Goal: Transaction & Acquisition: Purchase product/service

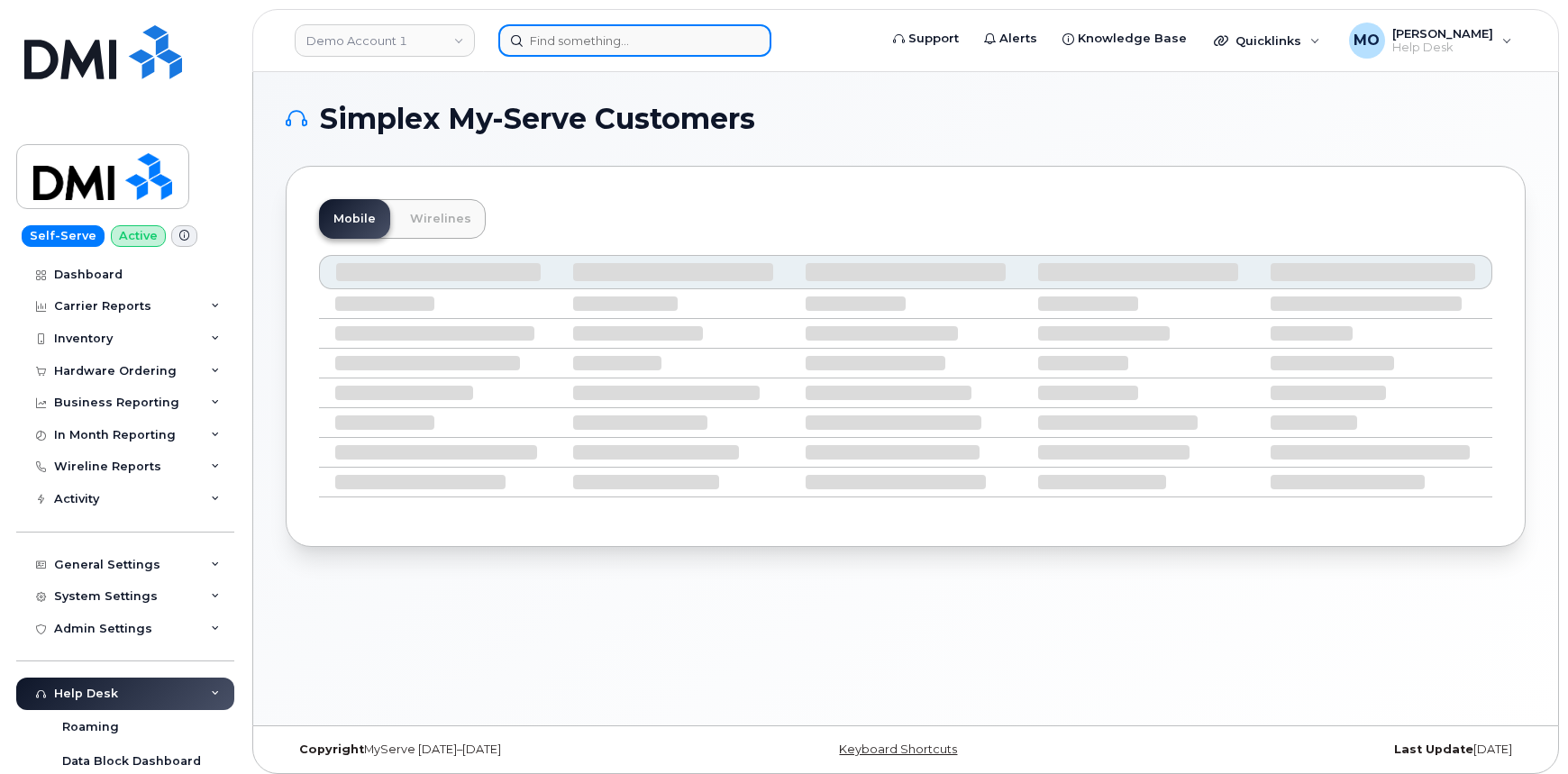
click at [633, 51] on input at bounding box center [635, 40] width 273 height 32
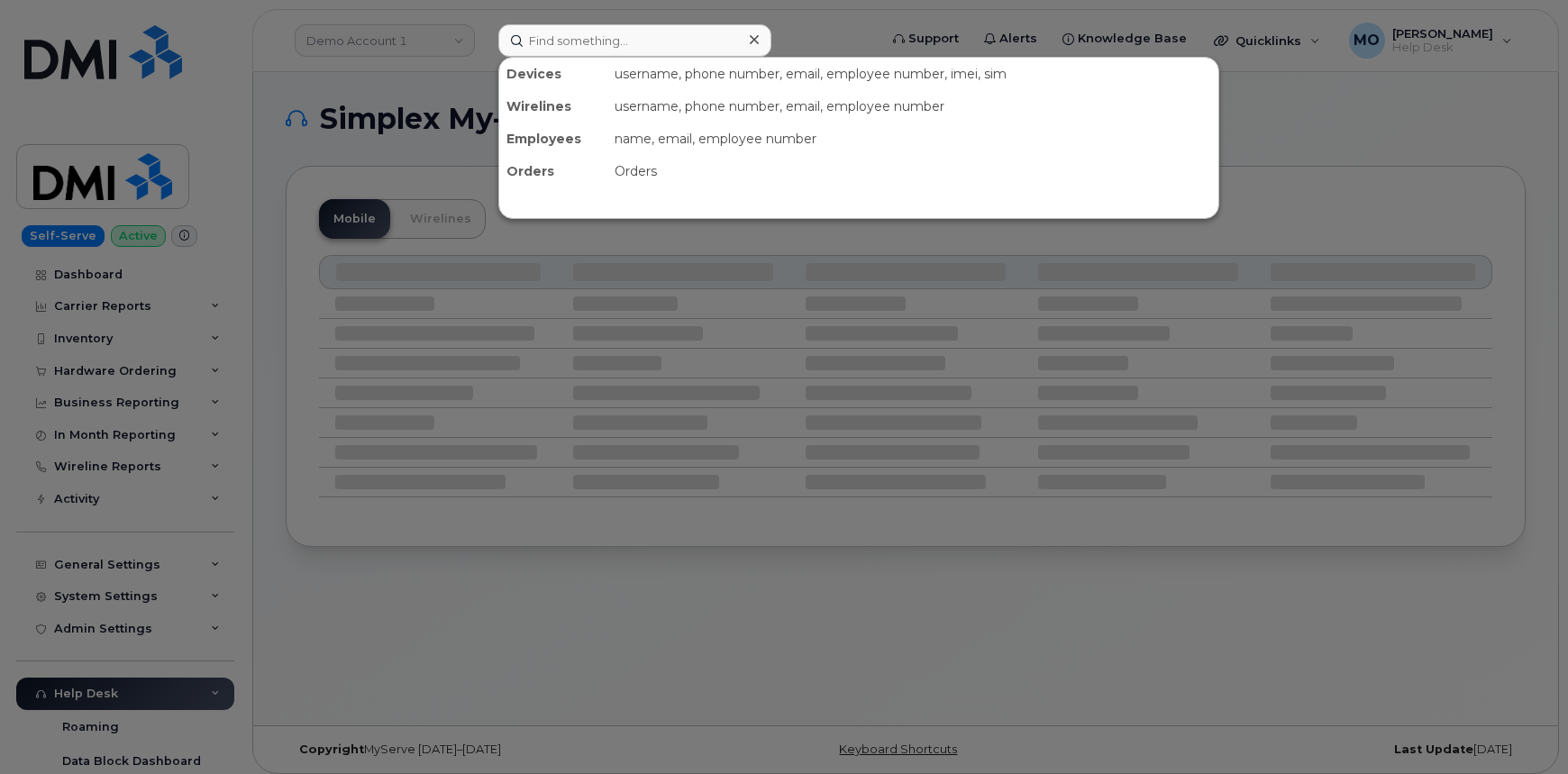
click at [455, 49] on div at bounding box center [784, 387] width 1568 height 774
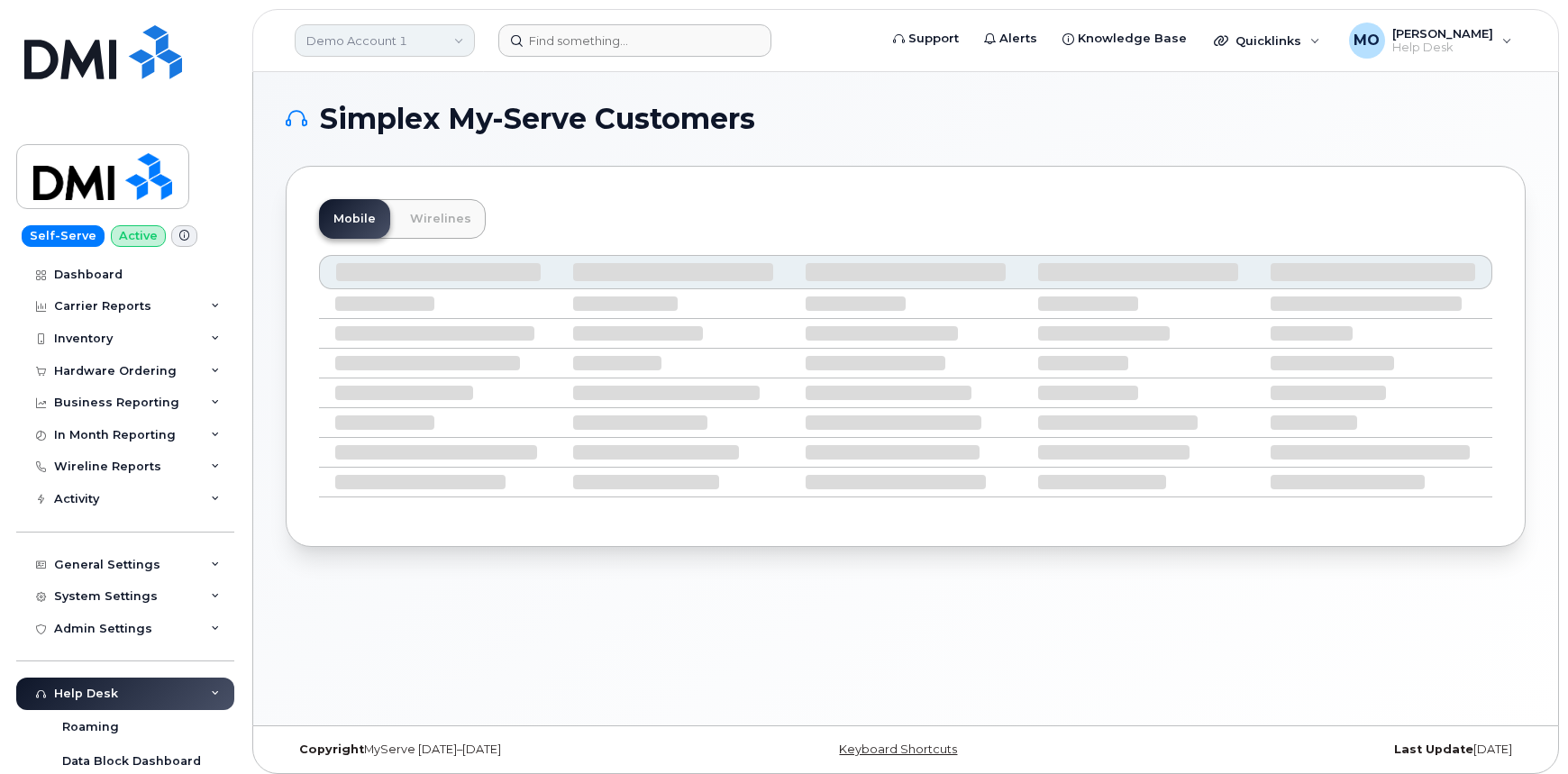
click at [451, 44] on link "Demo Account 1" at bounding box center [385, 40] width 180 height 32
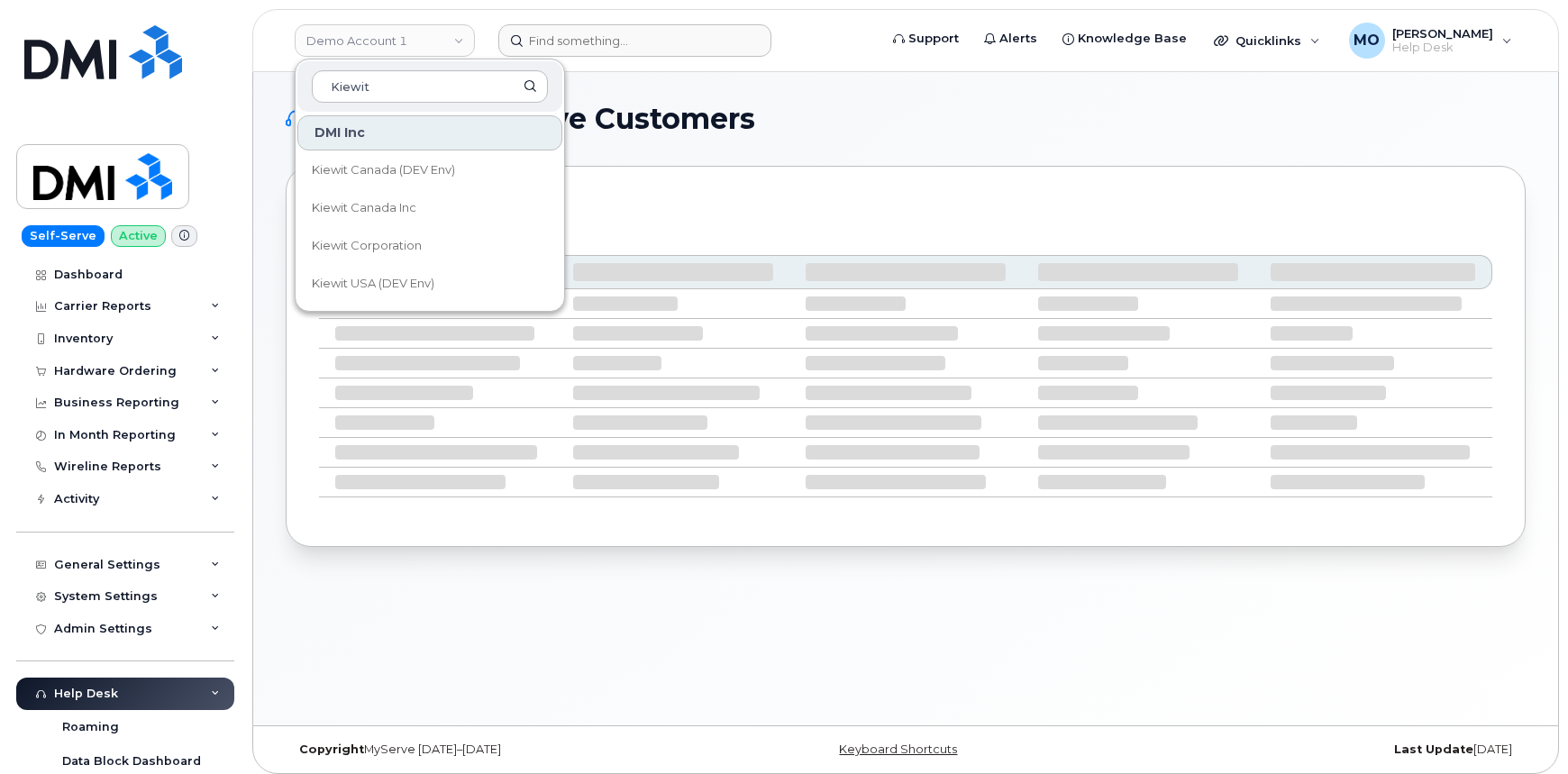
type input "Kiewit"
click at [422, 252] on link "Kiewit Corporation" at bounding box center [430, 245] width 265 height 36
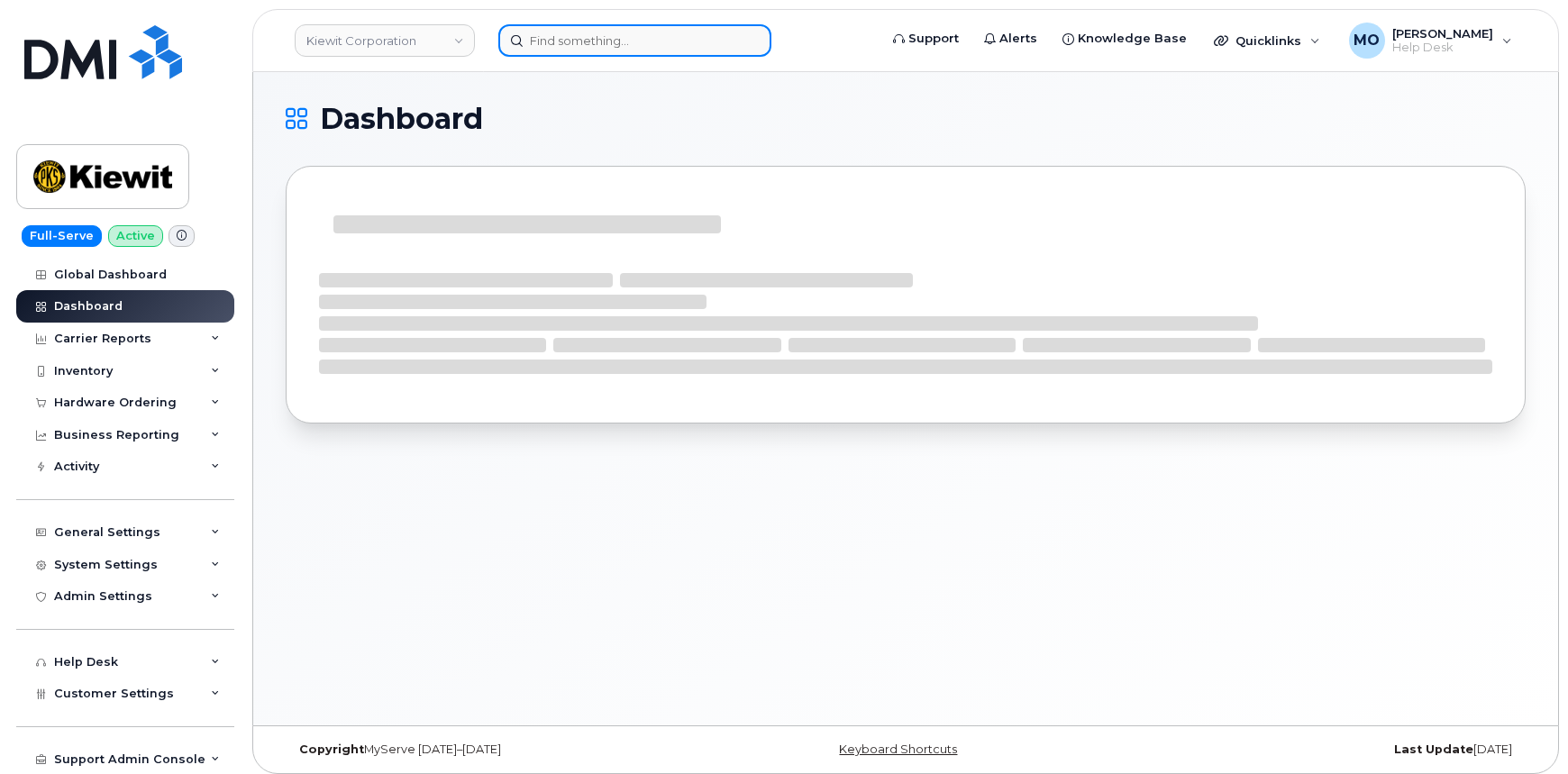
click at [663, 46] on input at bounding box center [635, 40] width 273 height 32
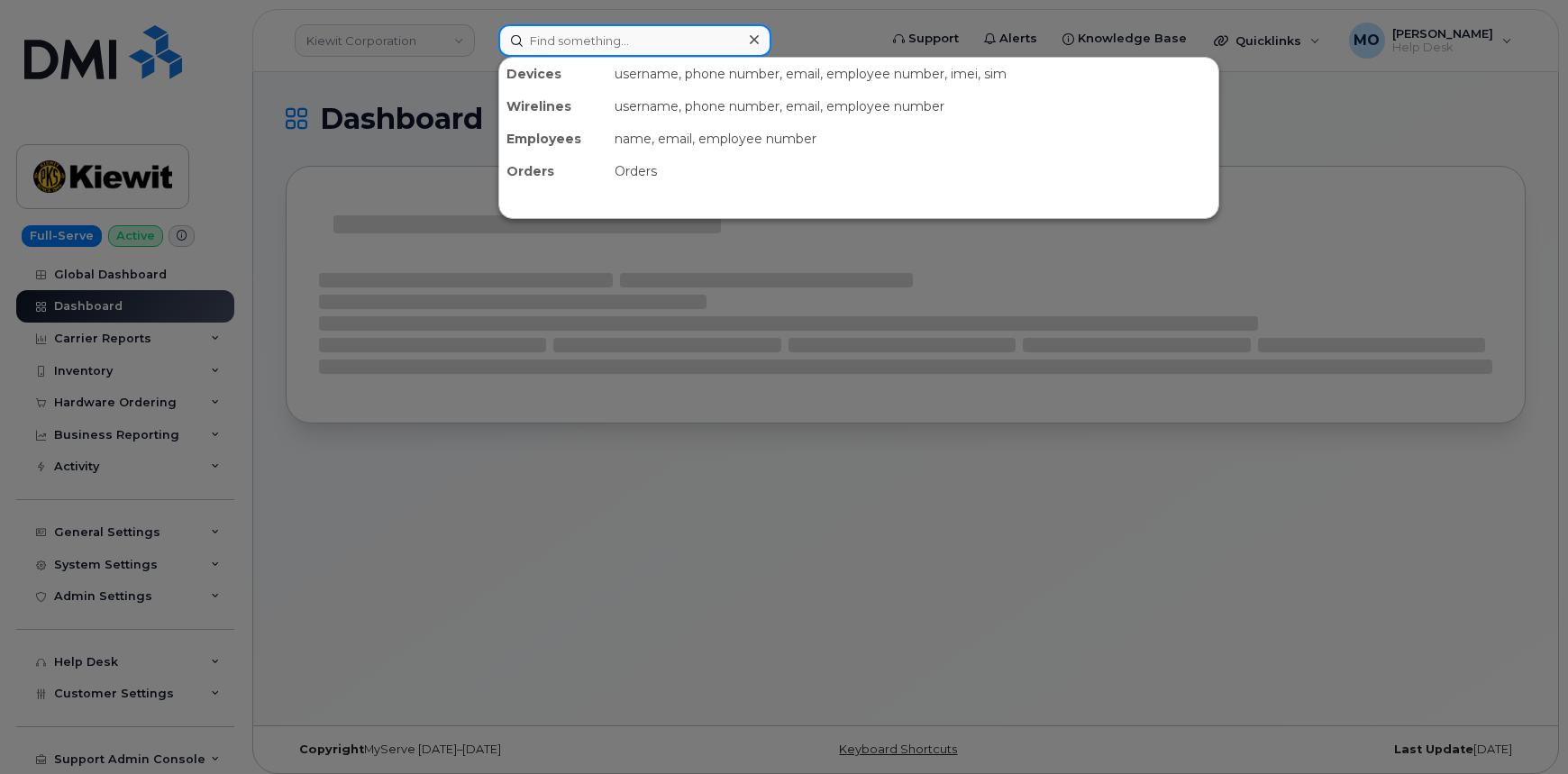
paste input "3618281203"
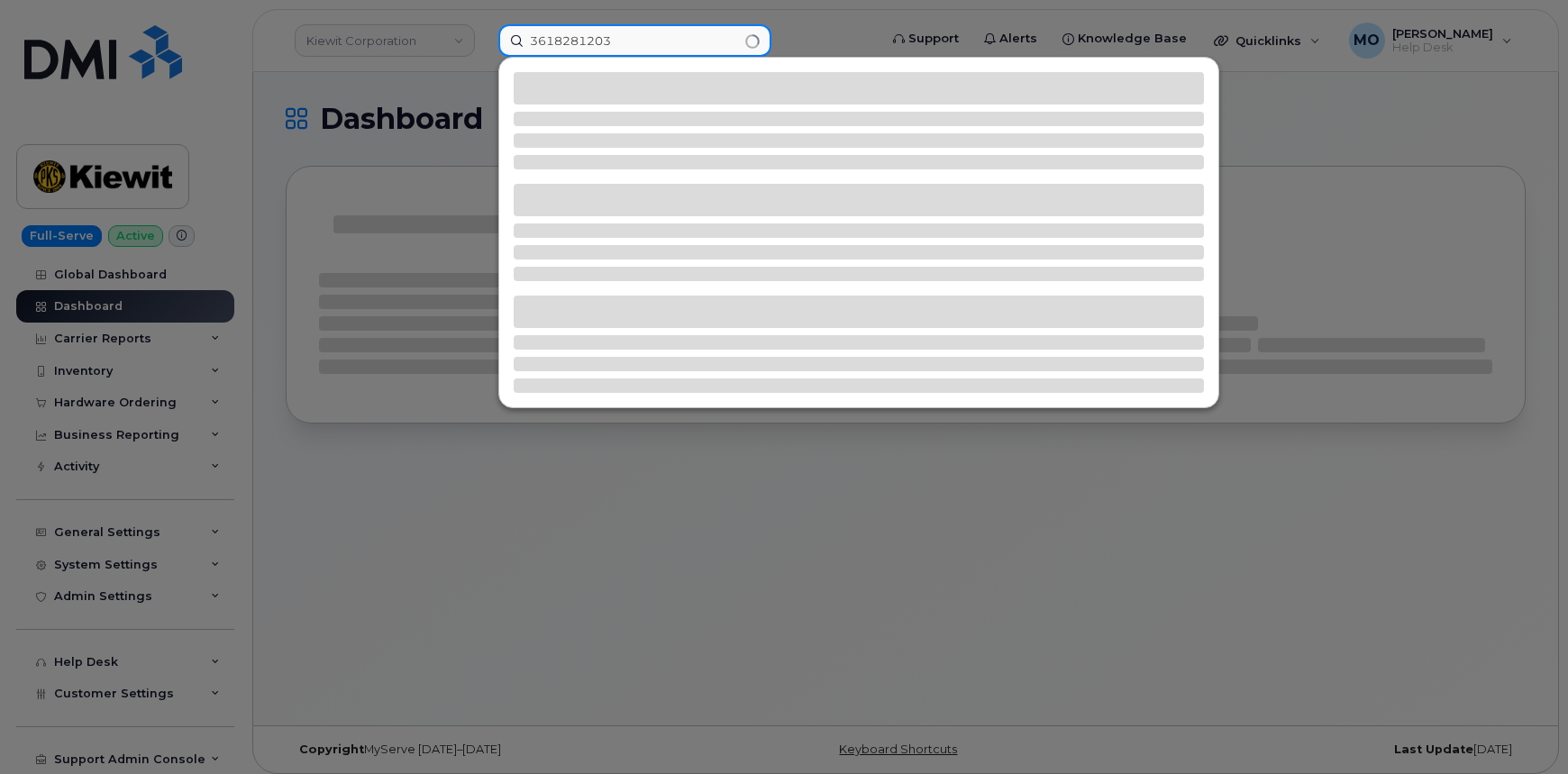
type input "3618281203"
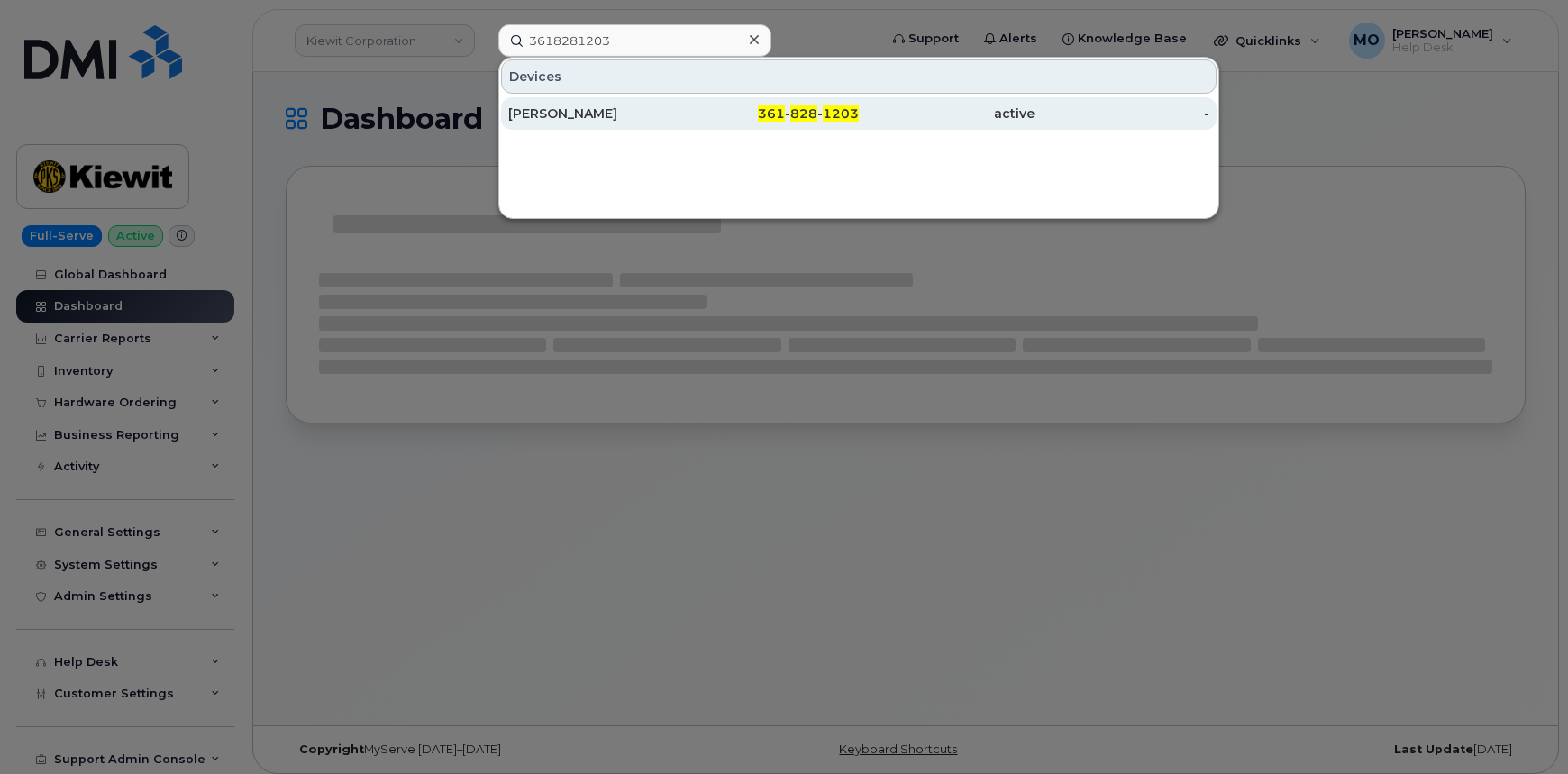
click at [791, 114] on div "361 - 828 - 1203" at bounding box center [772, 114] width 176 height 18
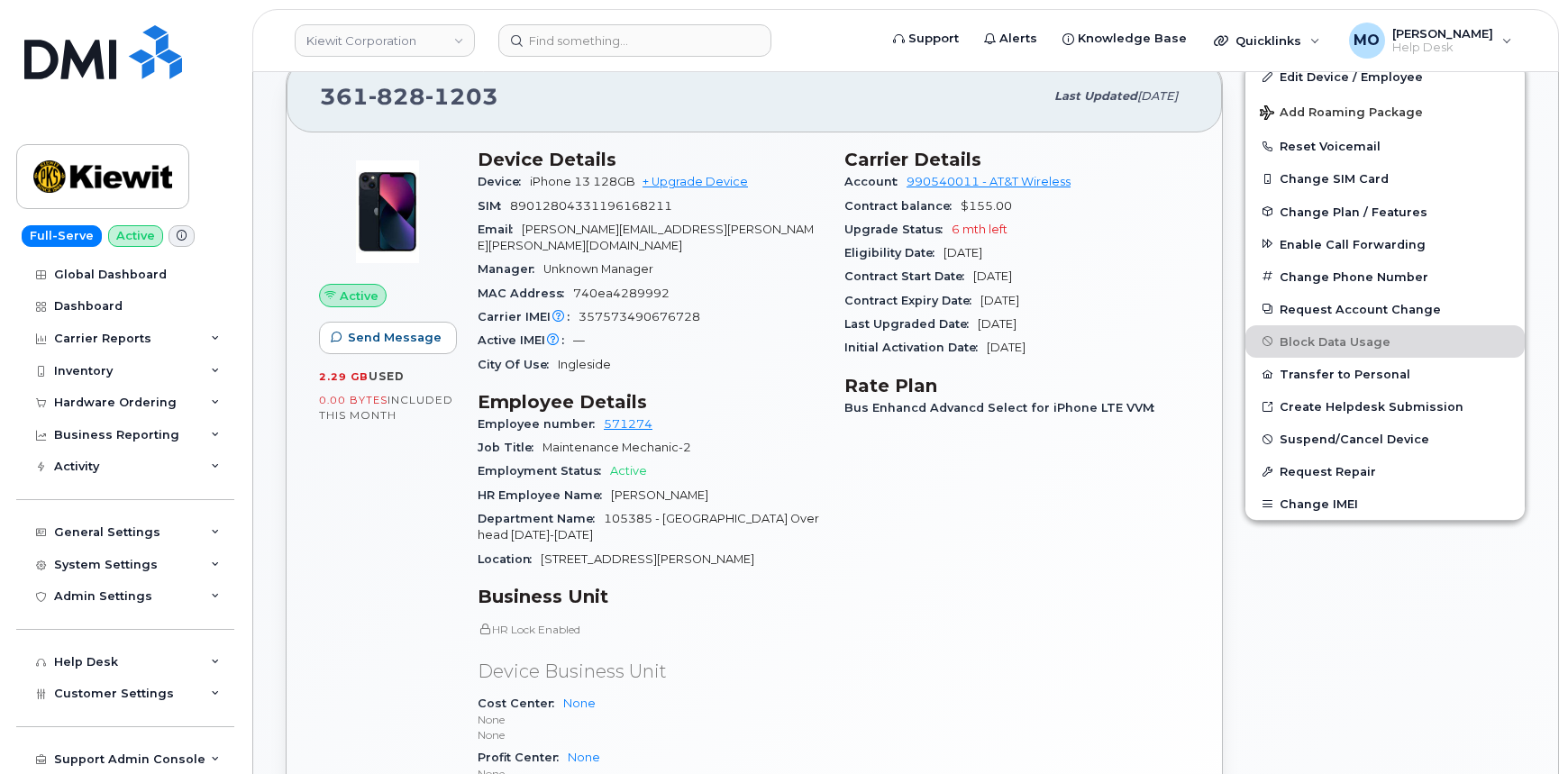
scroll to position [82, 0]
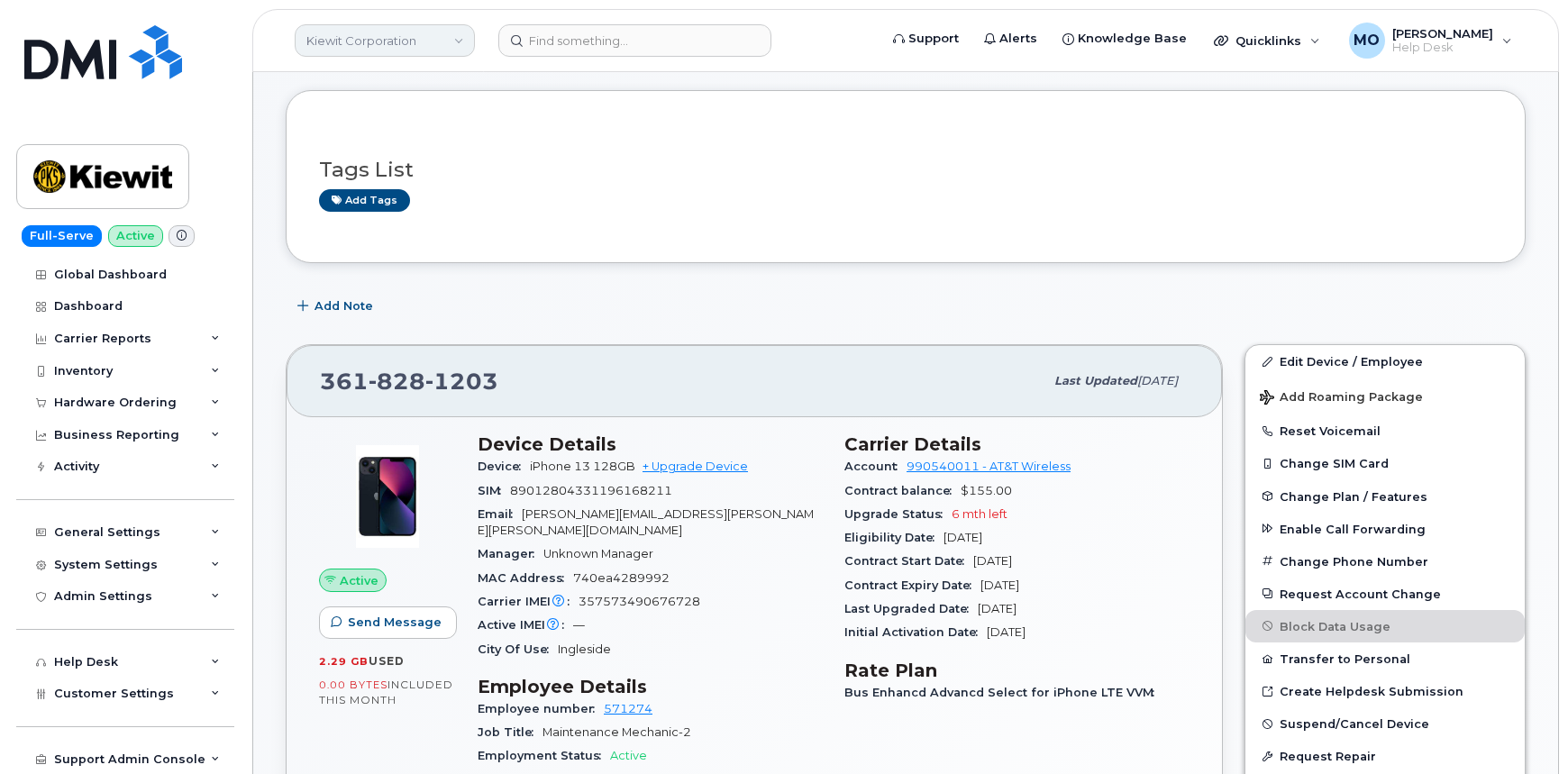
click at [426, 39] on link "Kiewit Corporation" at bounding box center [385, 40] width 180 height 32
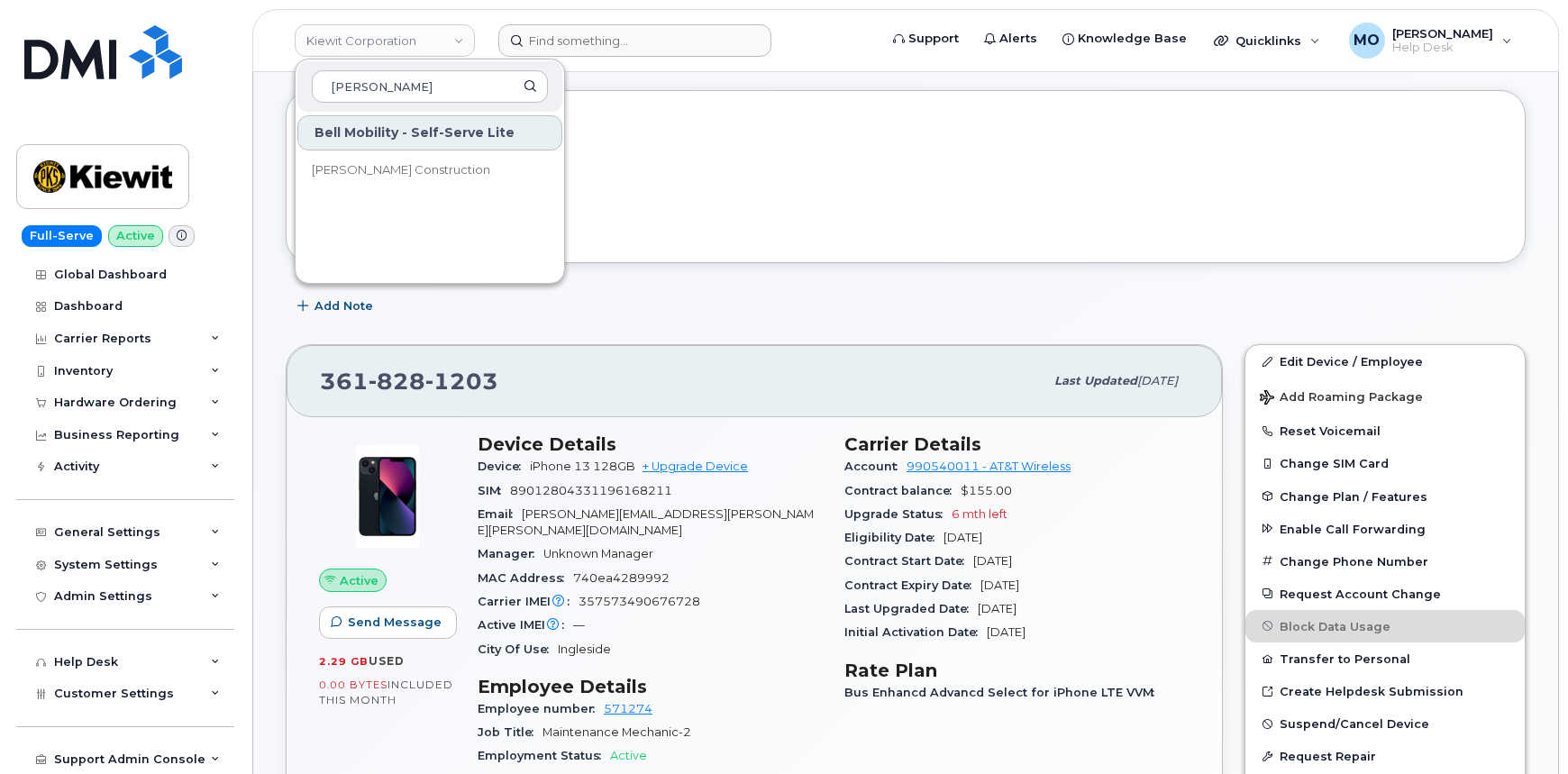
type input "J"
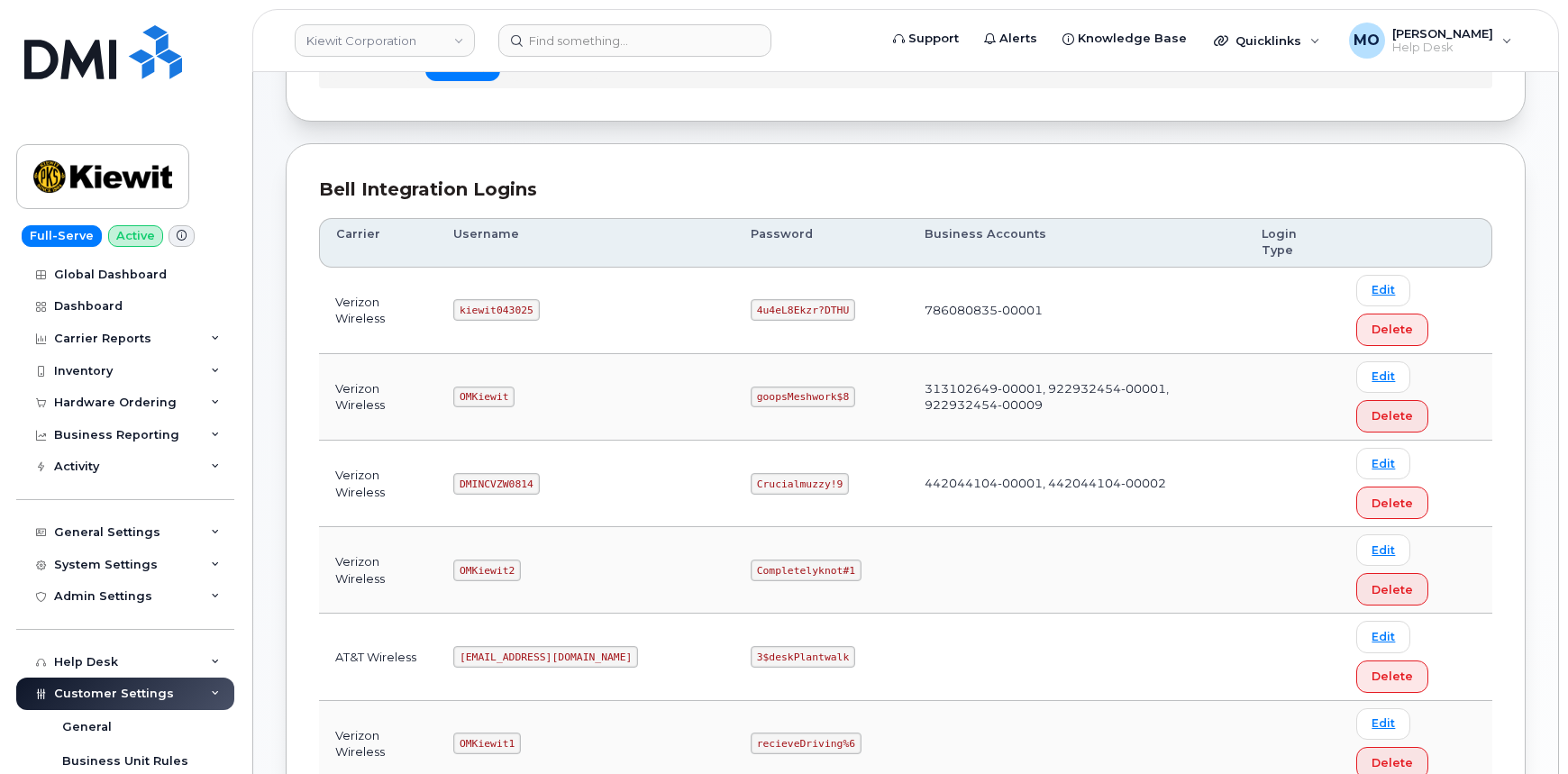
scroll to position [163, 0]
drag, startPoint x: 687, startPoint y: 701, endPoint x: 851, endPoint y: 694, distance: 164.1
drag, startPoint x: 801, startPoint y: 703, endPoint x: 685, endPoint y: 705, distance: 116.0
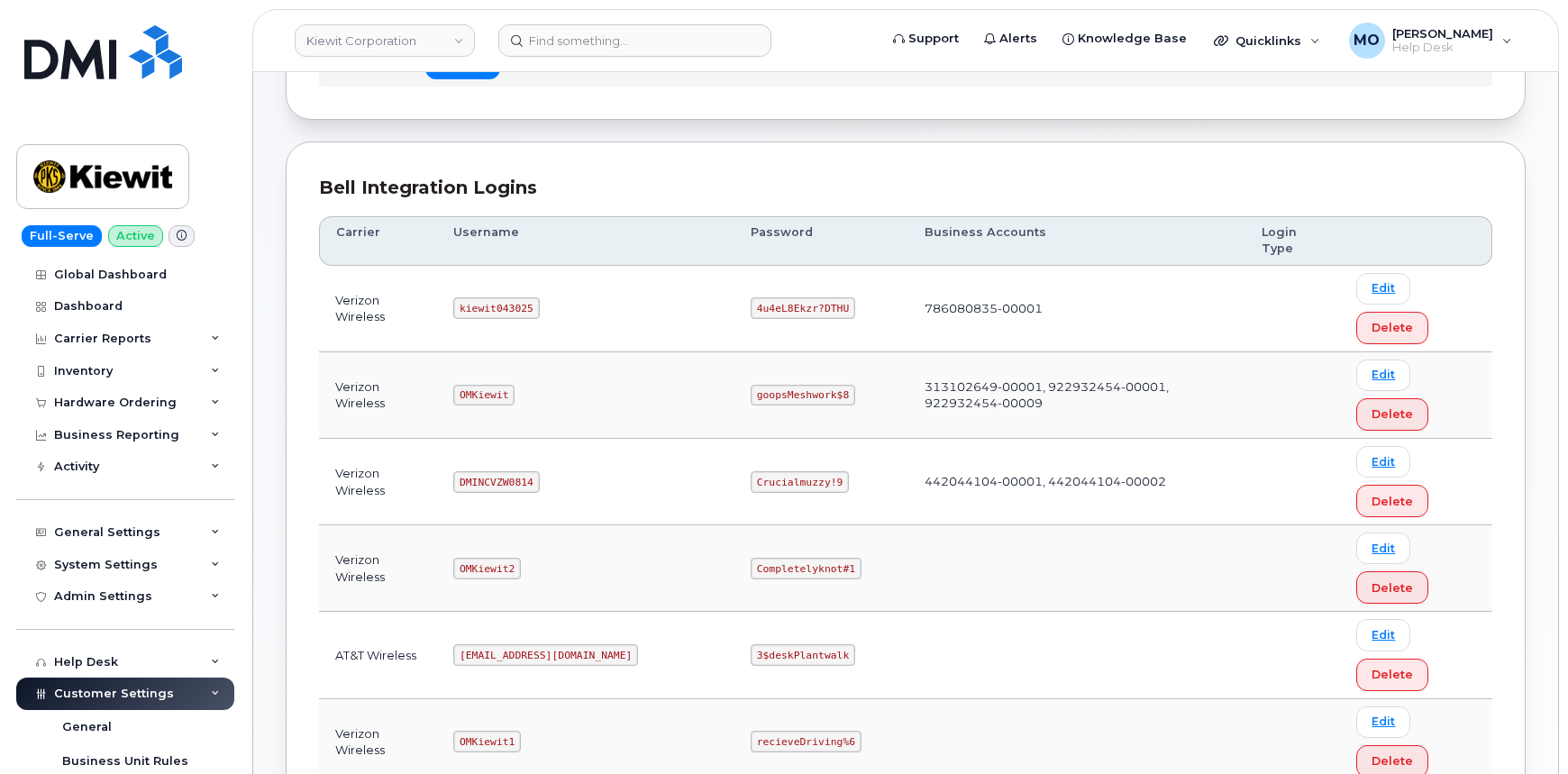
copy code "CompletelyPartially$2"
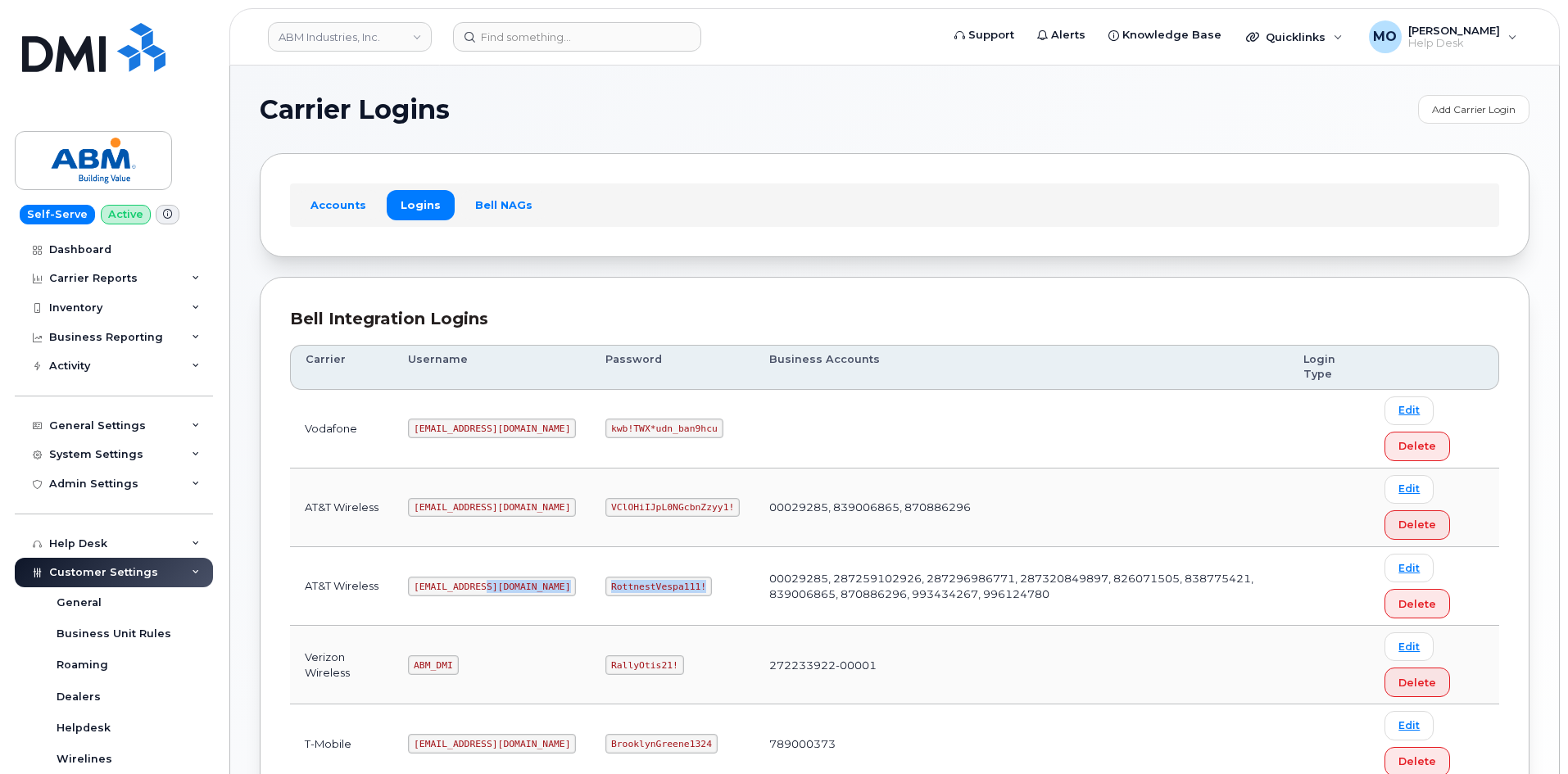
drag, startPoint x: 530, startPoint y: 587, endPoint x: 670, endPoint y: 583, distance: 140.1
click at [670, 583] on tr "AT&T Wireless [EMAIL_ADDRESS][DOMAIN_NAME] RottnestVespa111! 00029285, 28725910…" at bounding box center [894, 586] width 1209 height 78
copy tr "RottnestVespa111!"
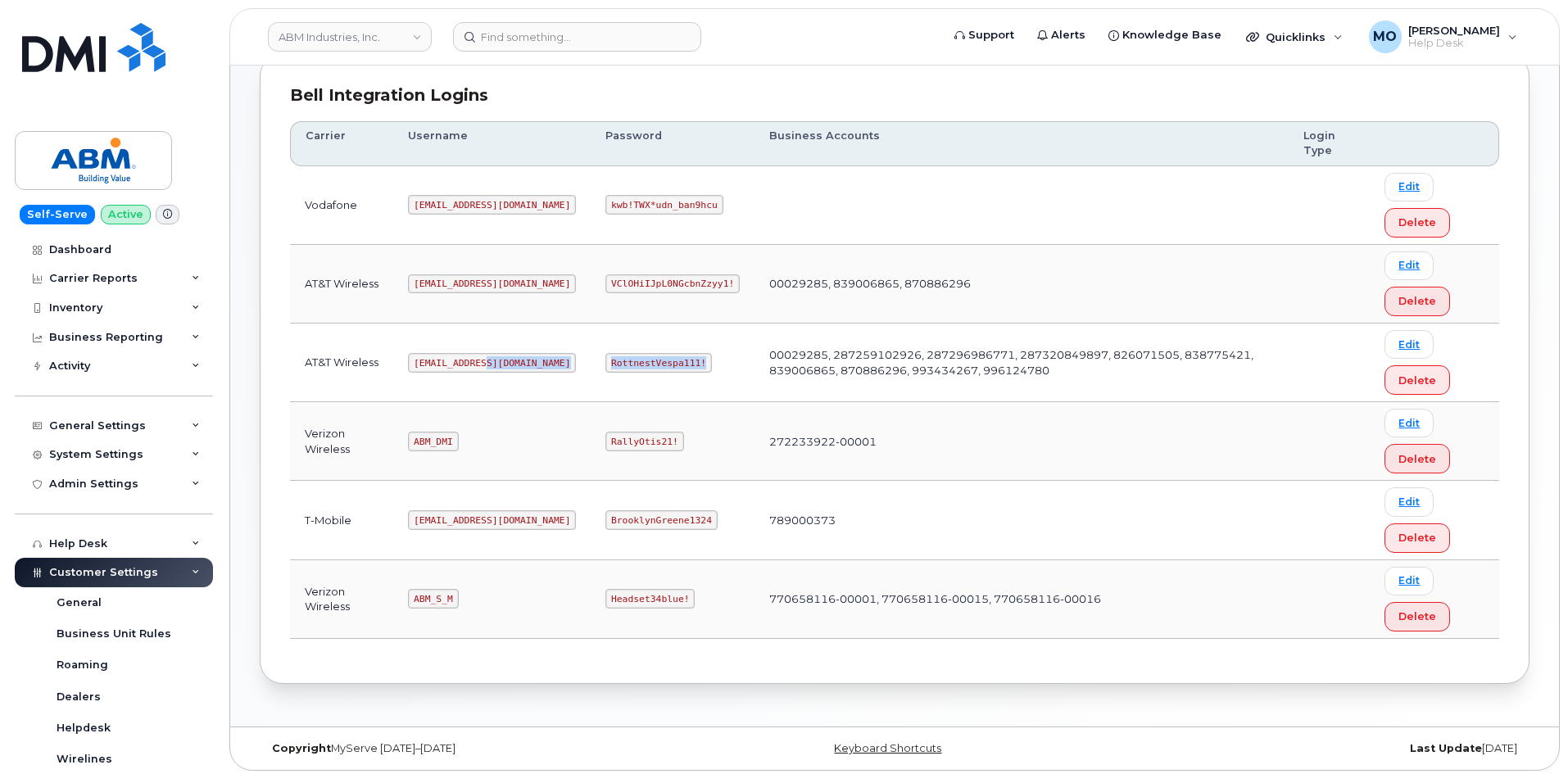
scroll to position [229, 0]
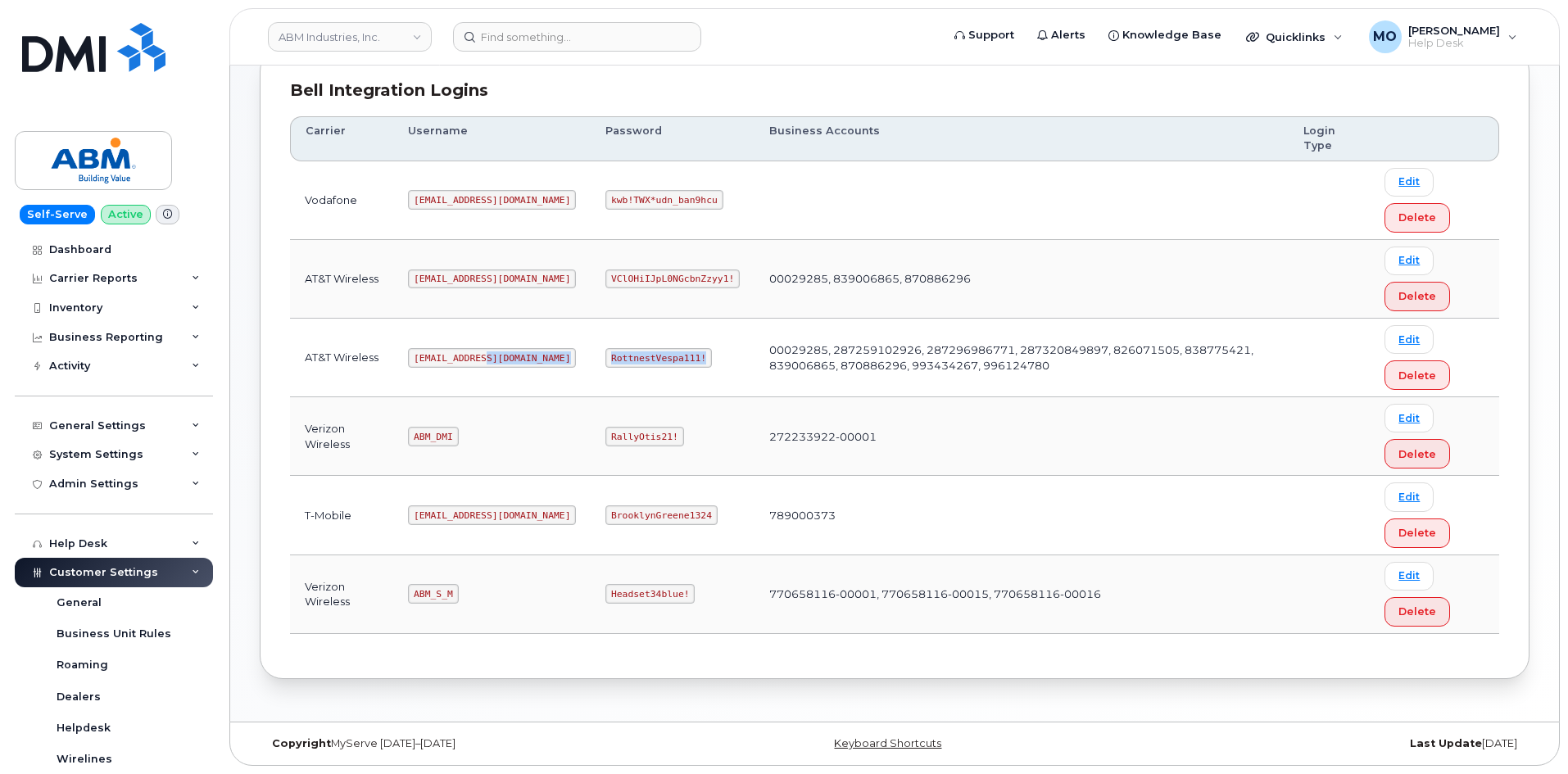
copy tr "RottnestVespa111!"
drag, startPoint x: 413, startPoint y: 357, endPoint x: 561, endPoint y: 360, distance: 148.0
click at [561, 360] on tr "AT&T Wireless [EMAIL_ADDRESS][DOMAIN_NAME] RottnestVespa111! 00029285, 28725910…" at bounding box center [894, 358] width 1209 height 78
copy tr "[EMAIL_ADDRESS][DOMAIN_NAME] R"
click at [605, 359] on code "RottnestVespa111!" at bounding box center [659, 358] width 107 height 20
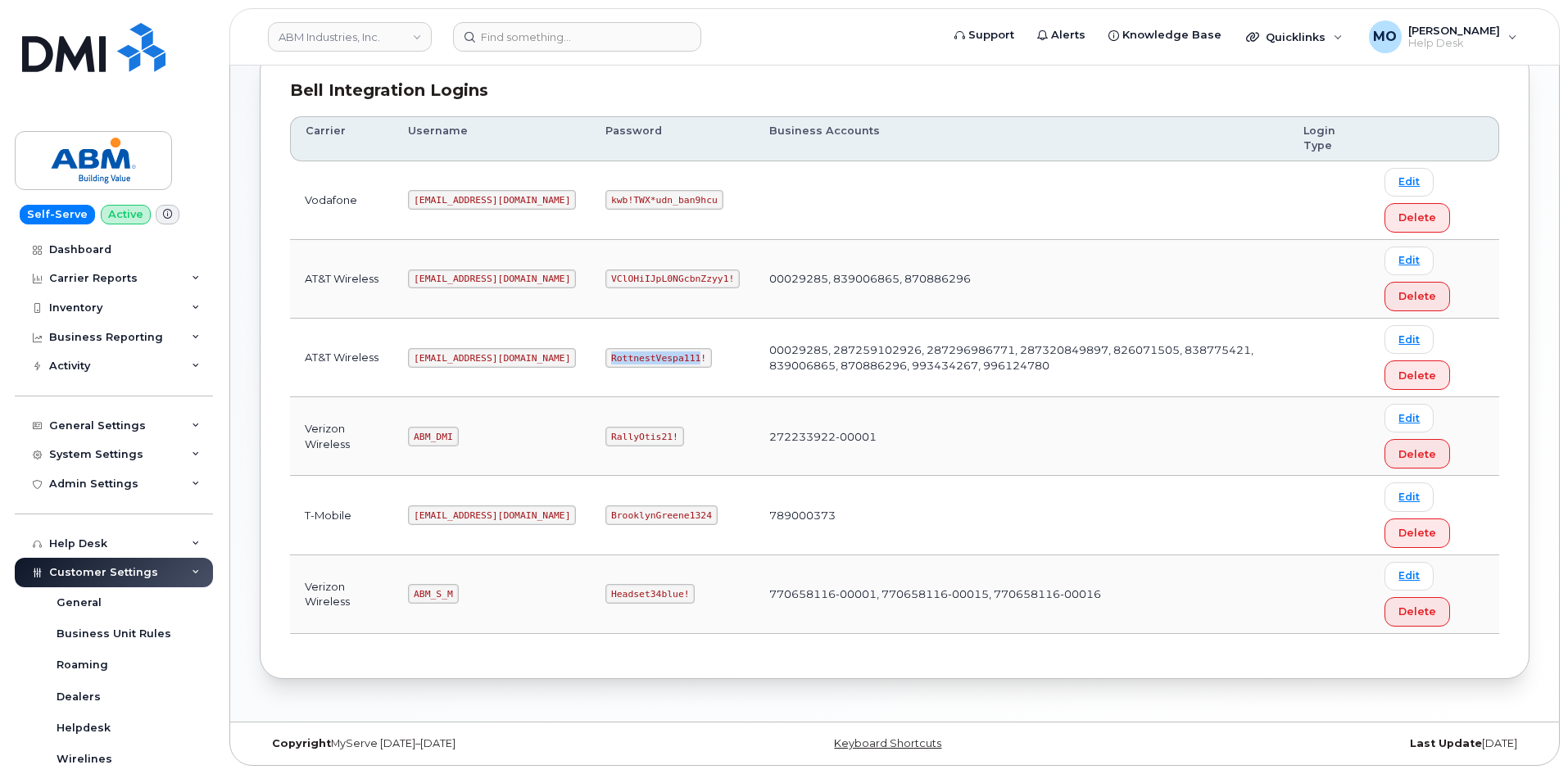
drag, startPoint x: 552, startPoint y: 359, endPoint x: 625, endPoint y: 365, distance: 73.2
click at [624, 365] on code "RottnestVespa111!" at bounding box center [659, 358] width 107 height 20
drag, startPoint x: 655, startPoint y: 360, endPoint x: 639, endPoint y: 357, distance: 16.3
click at [654, 360] on td "RottnestVespa111!" at bounding box center [672, 358] width 164 height 78
drag, startPoint x: 652, startPoint y: 355, endPoint x: 547, endPoint y: 357, distance: 105.0
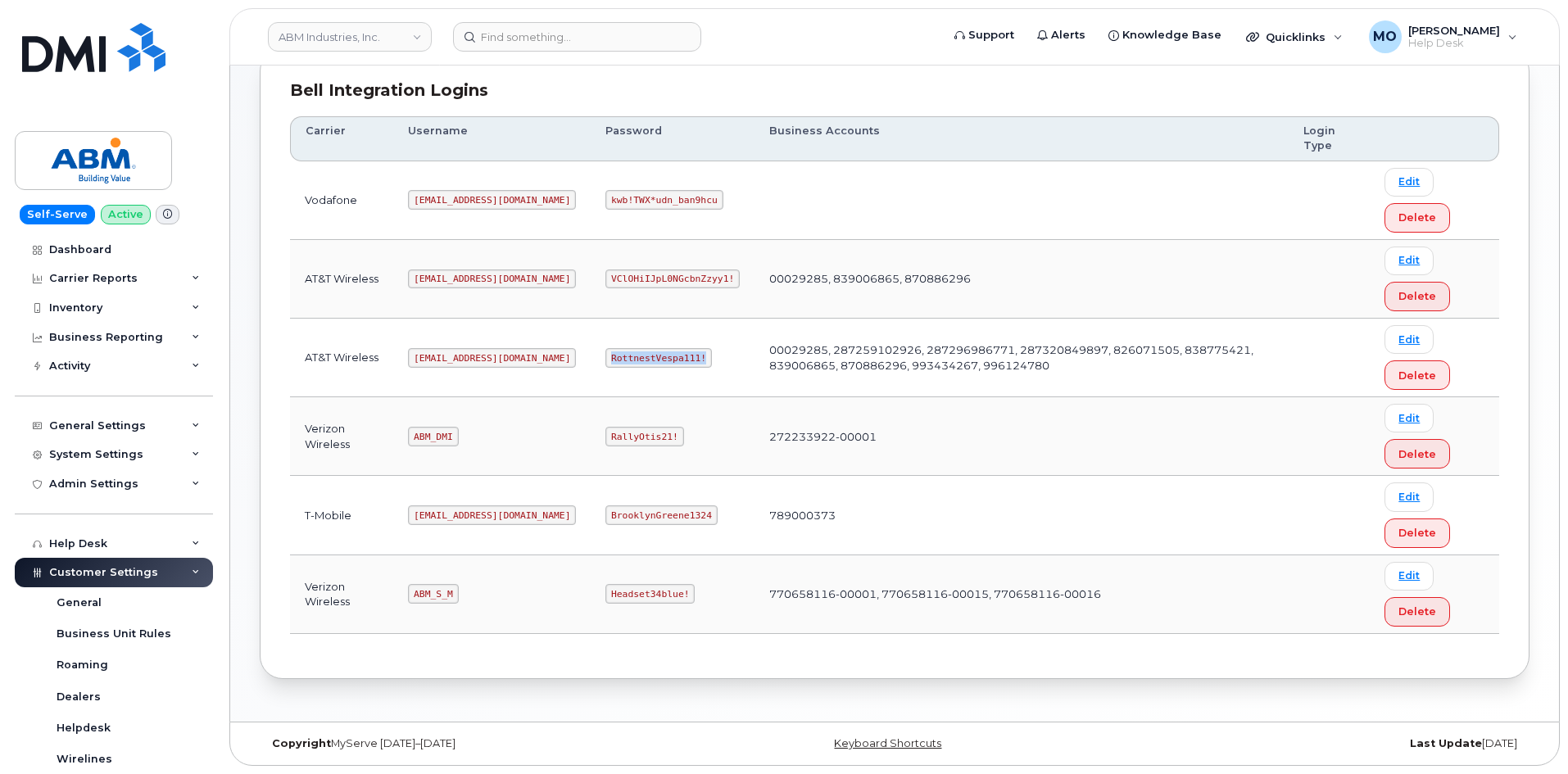
click at [590, 357] on td "RottnestVespa111!" at bounding box center [672, 358] width 164 height 78
copy code "RottnestVespa111!"
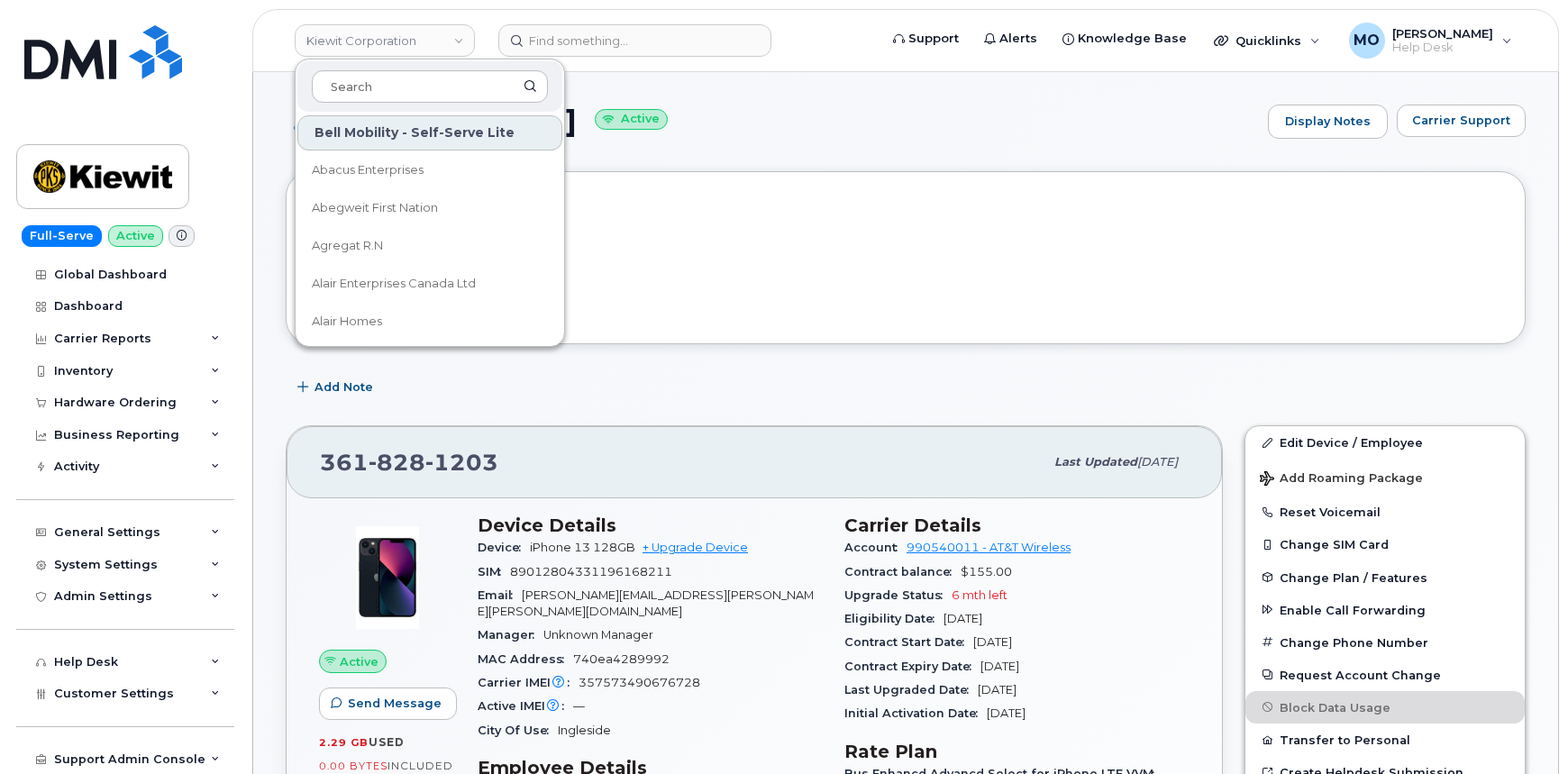
scroll to position [82, 0]
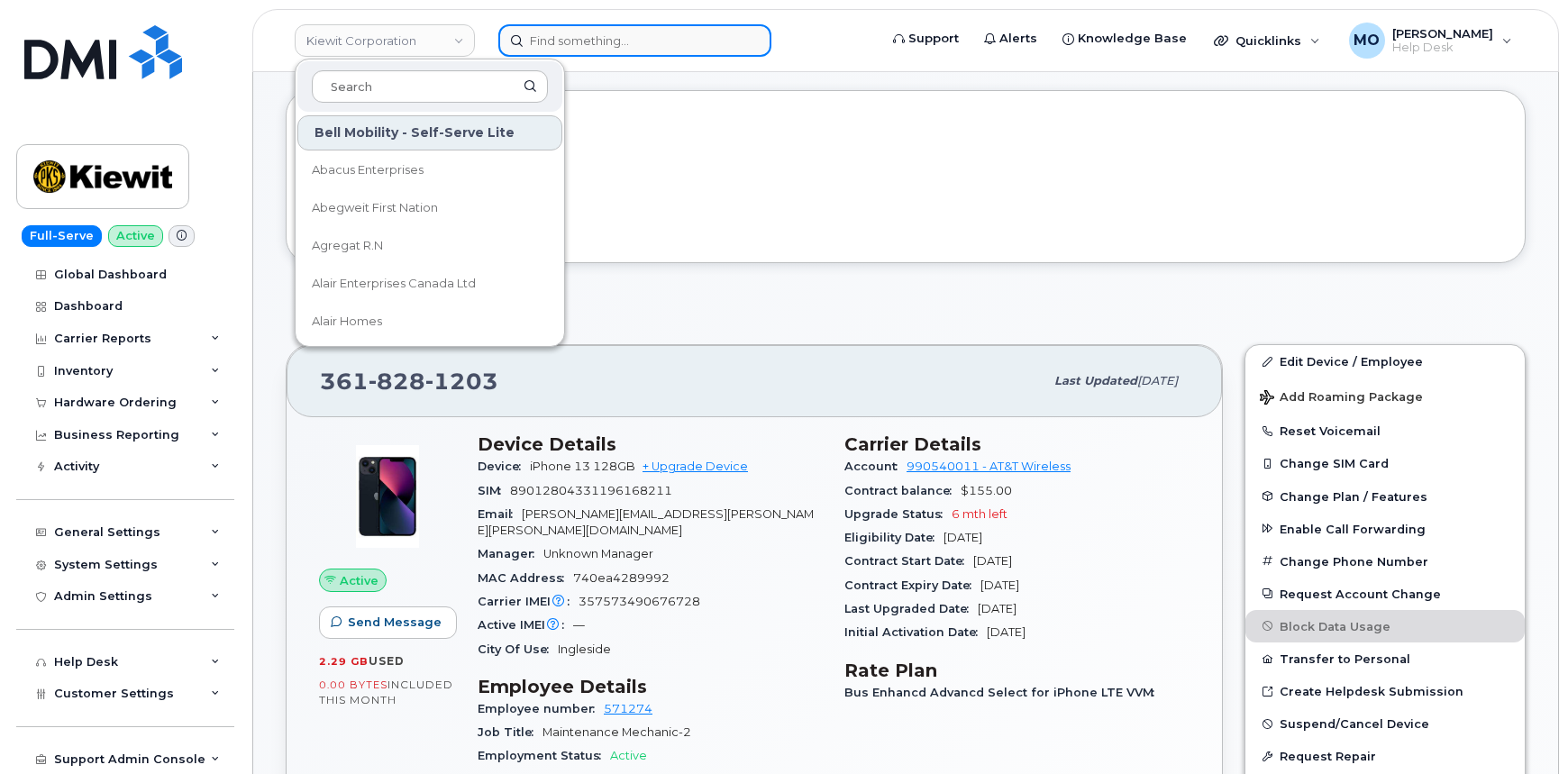
click at [620, 40] on input at bounding box center [635, 40] width 273 height 32
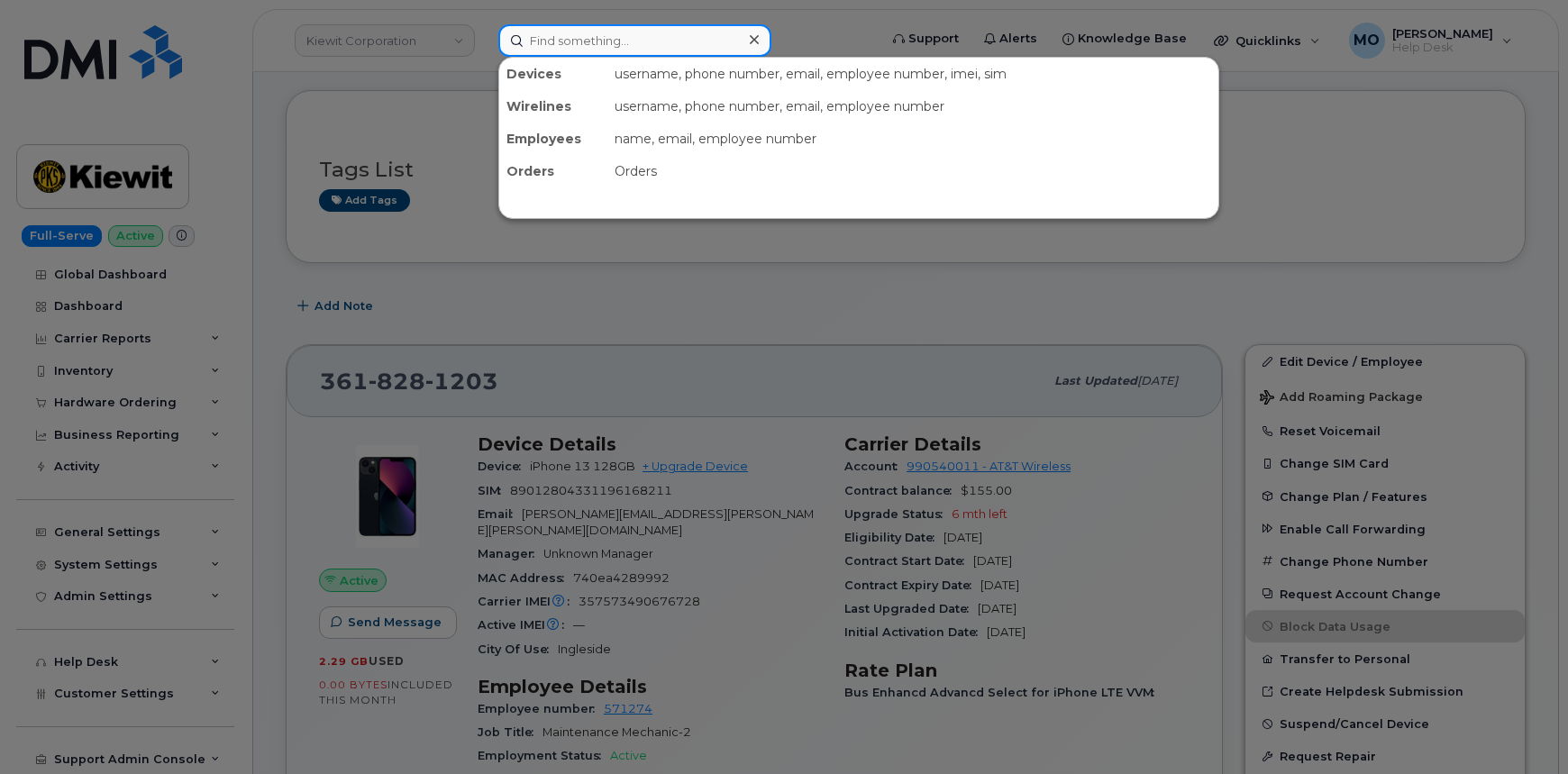
paste input "Jessie Marler"
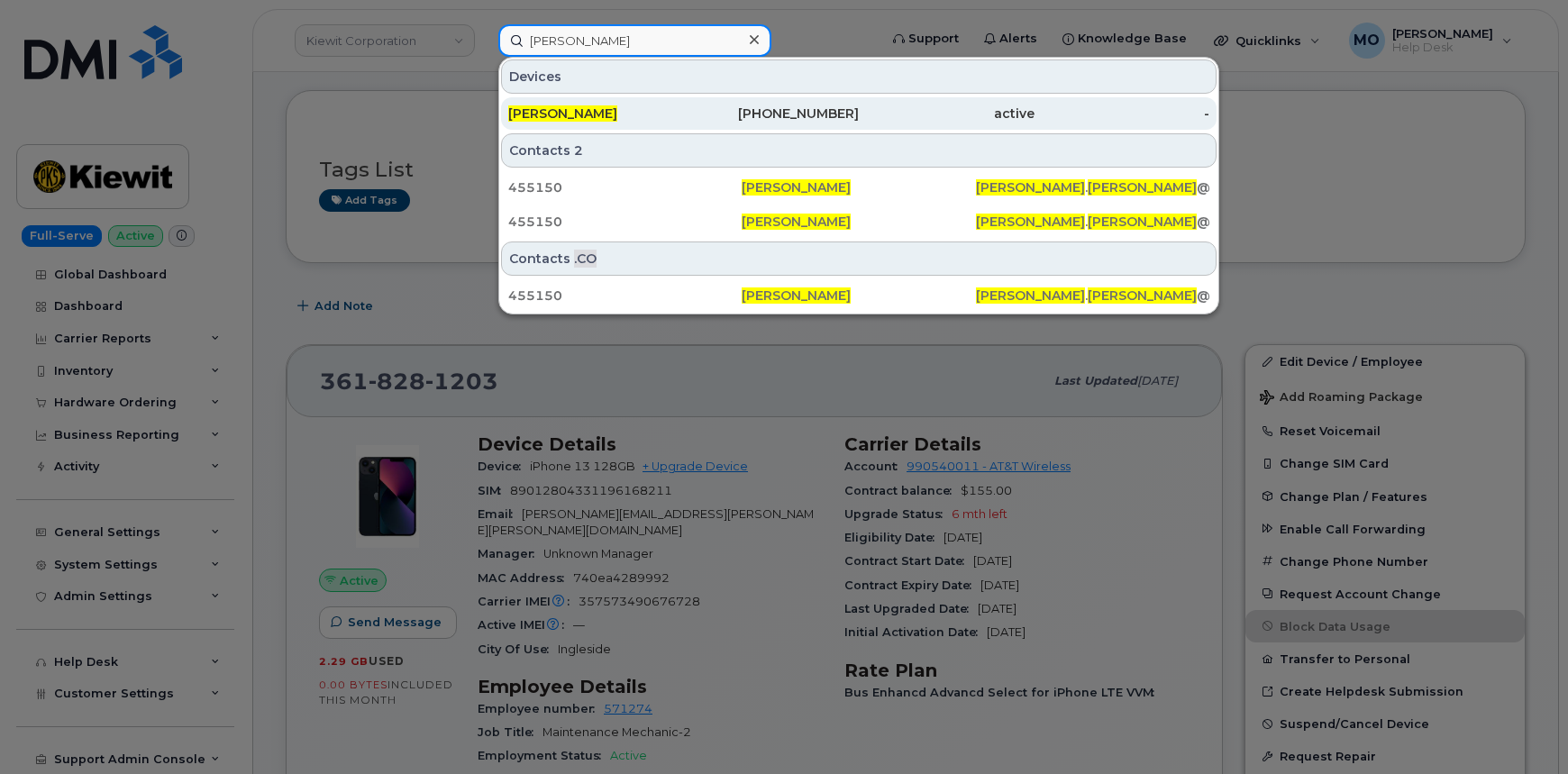
type input "Jessie Marler"
click at [823, 125] on div "907-416-1532" at bounding box center [772, 113] width 176 height 32
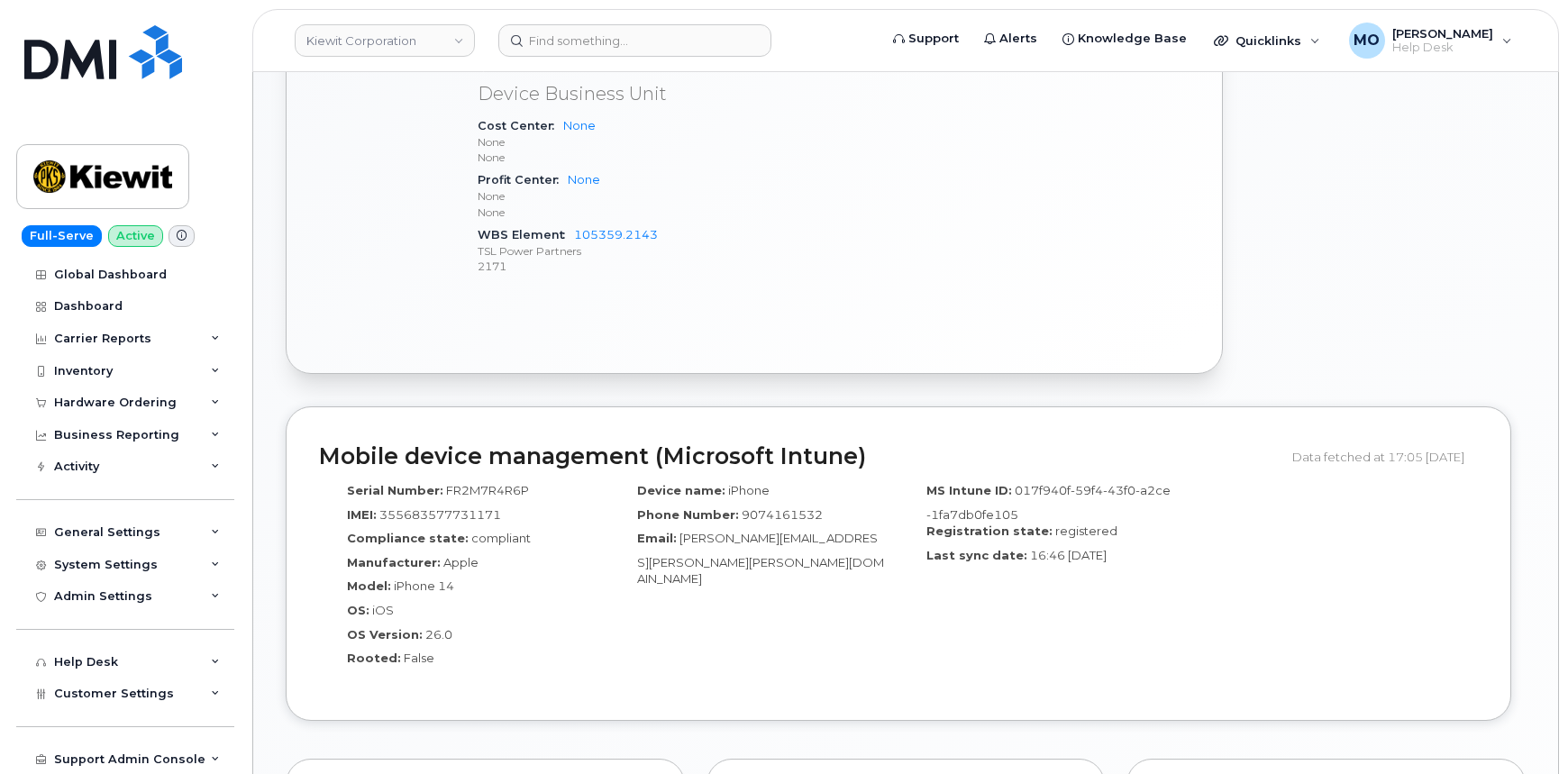
scroll to position [1147, 0]
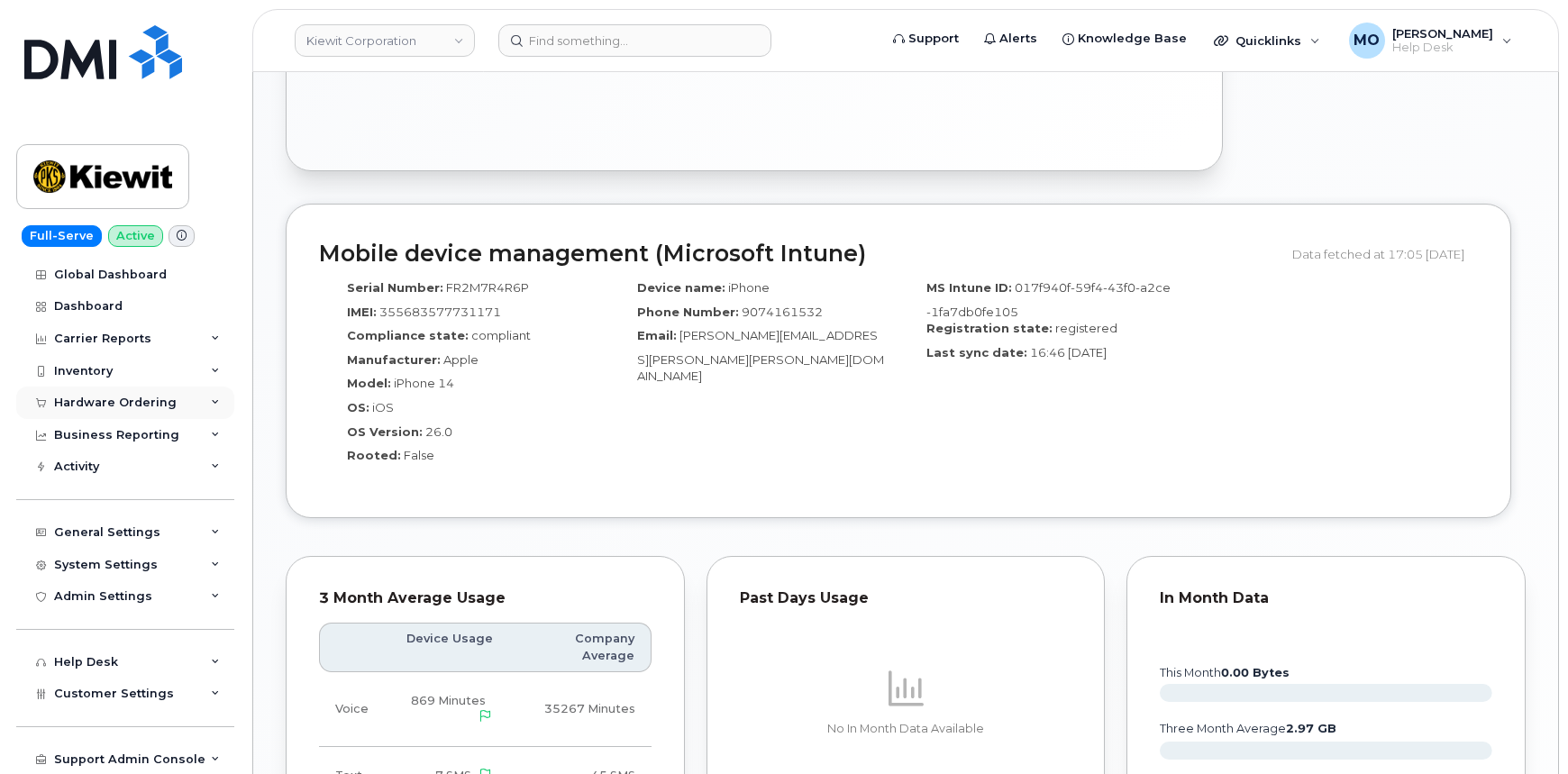
click at [199, 404] on div "Hardware Ordering" at bounding box center [125, 402] width 218 height 32
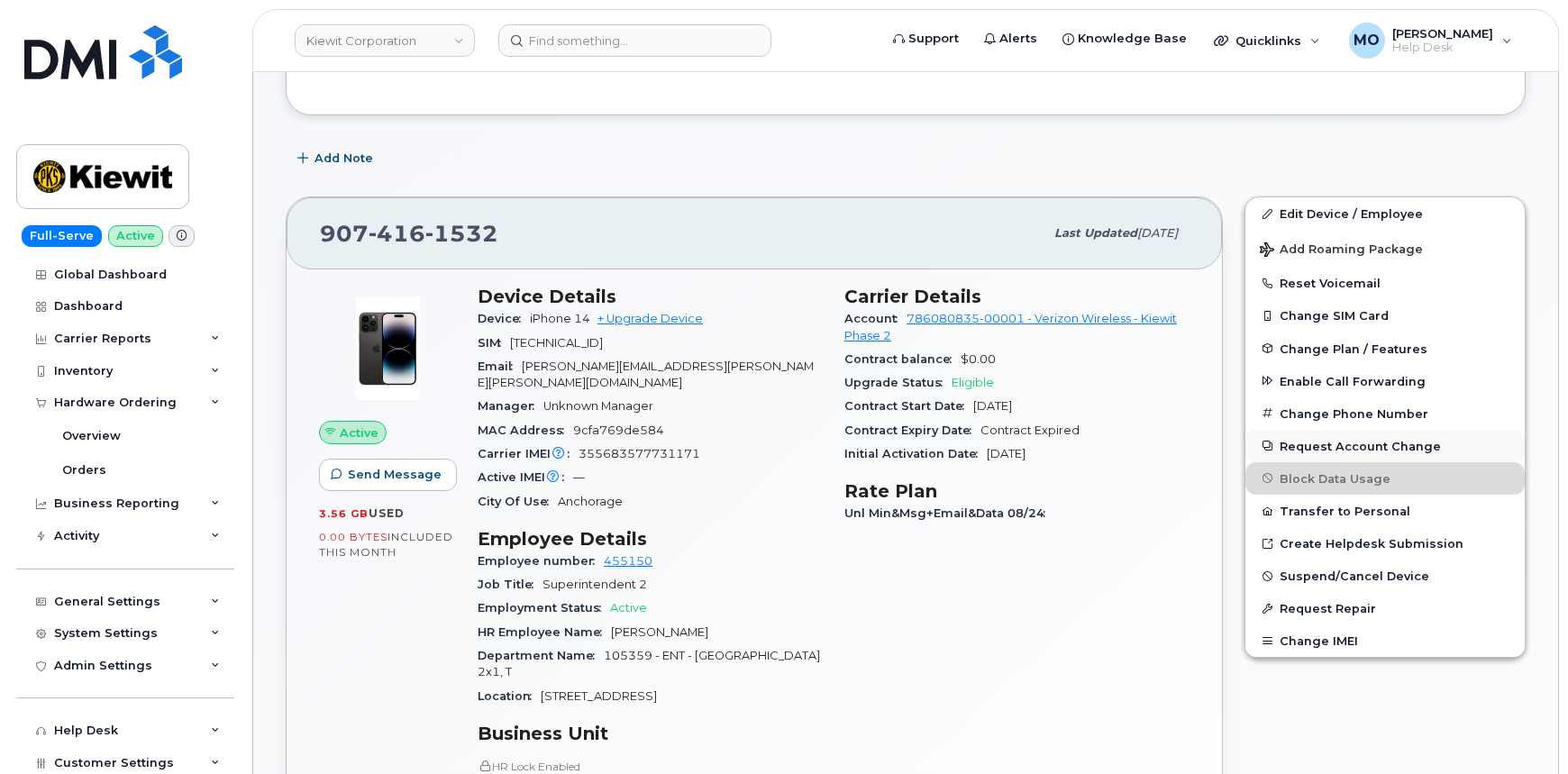
scroll to position [245, 0]
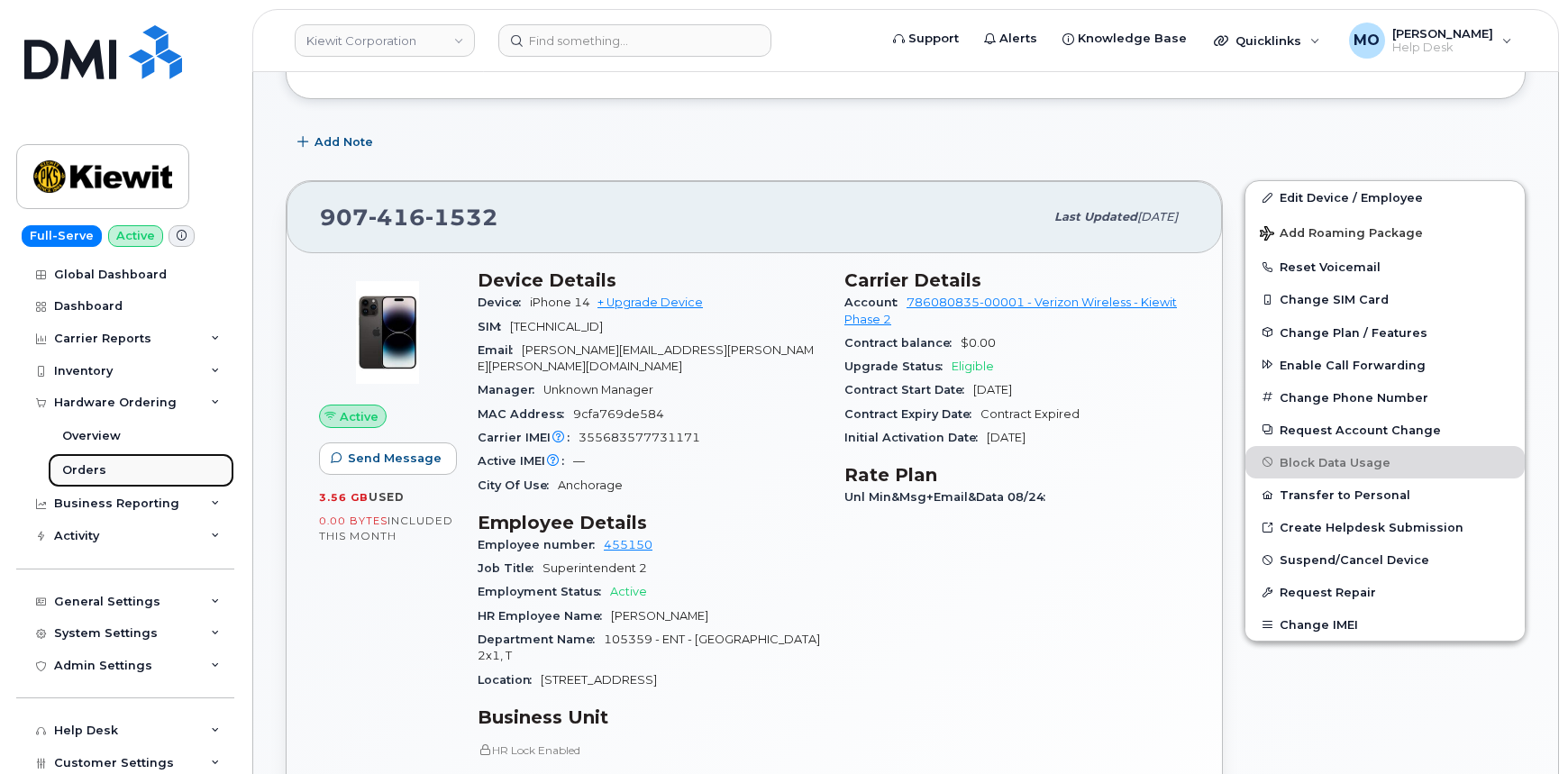
click at [160, 469] on link "Orders" at bounding box center [141, 470] width 187 height 34
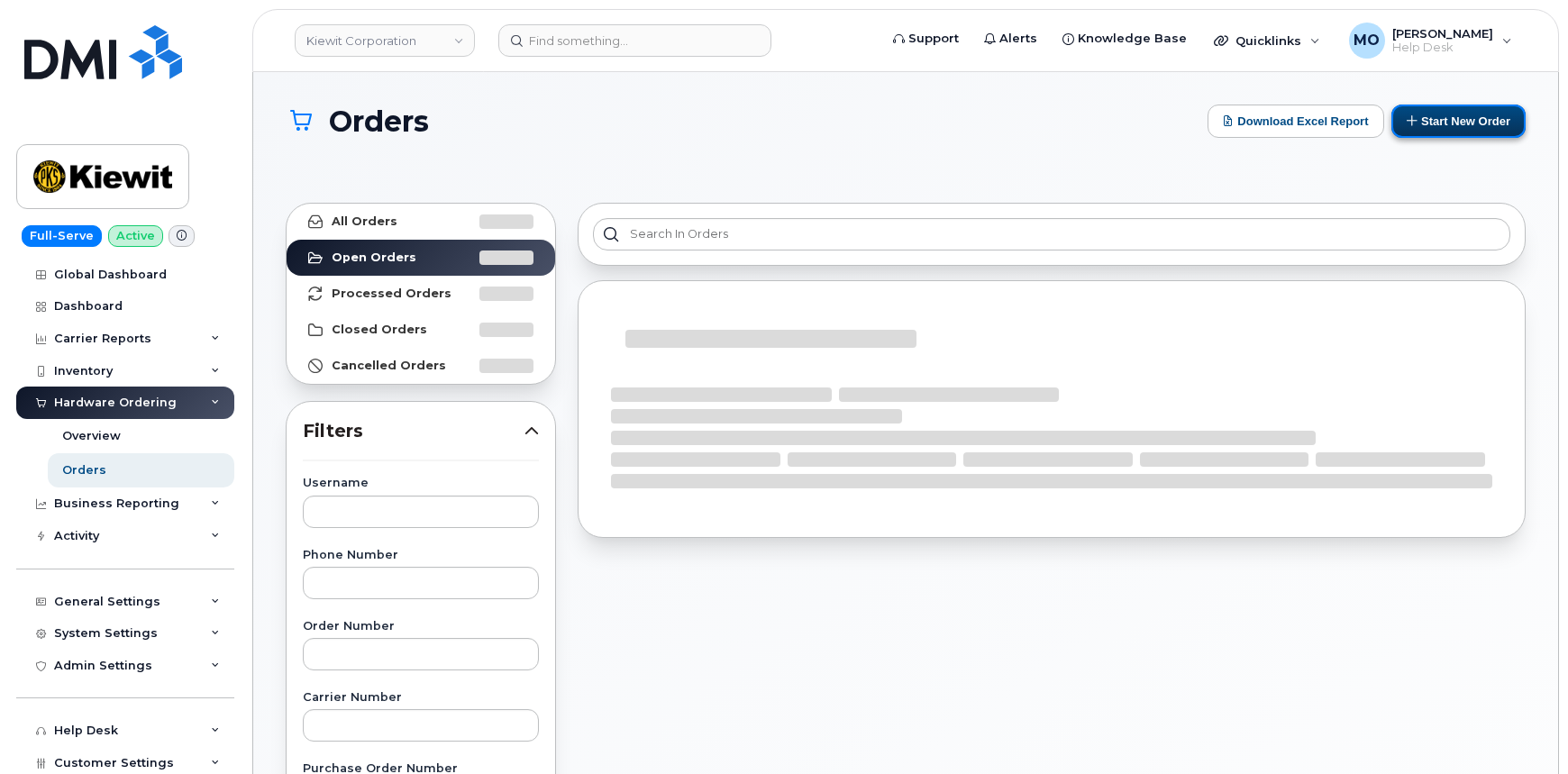
click at [1477, 122] on button "Start New Order" at bounding box center [1458, 121] width 135 height 33
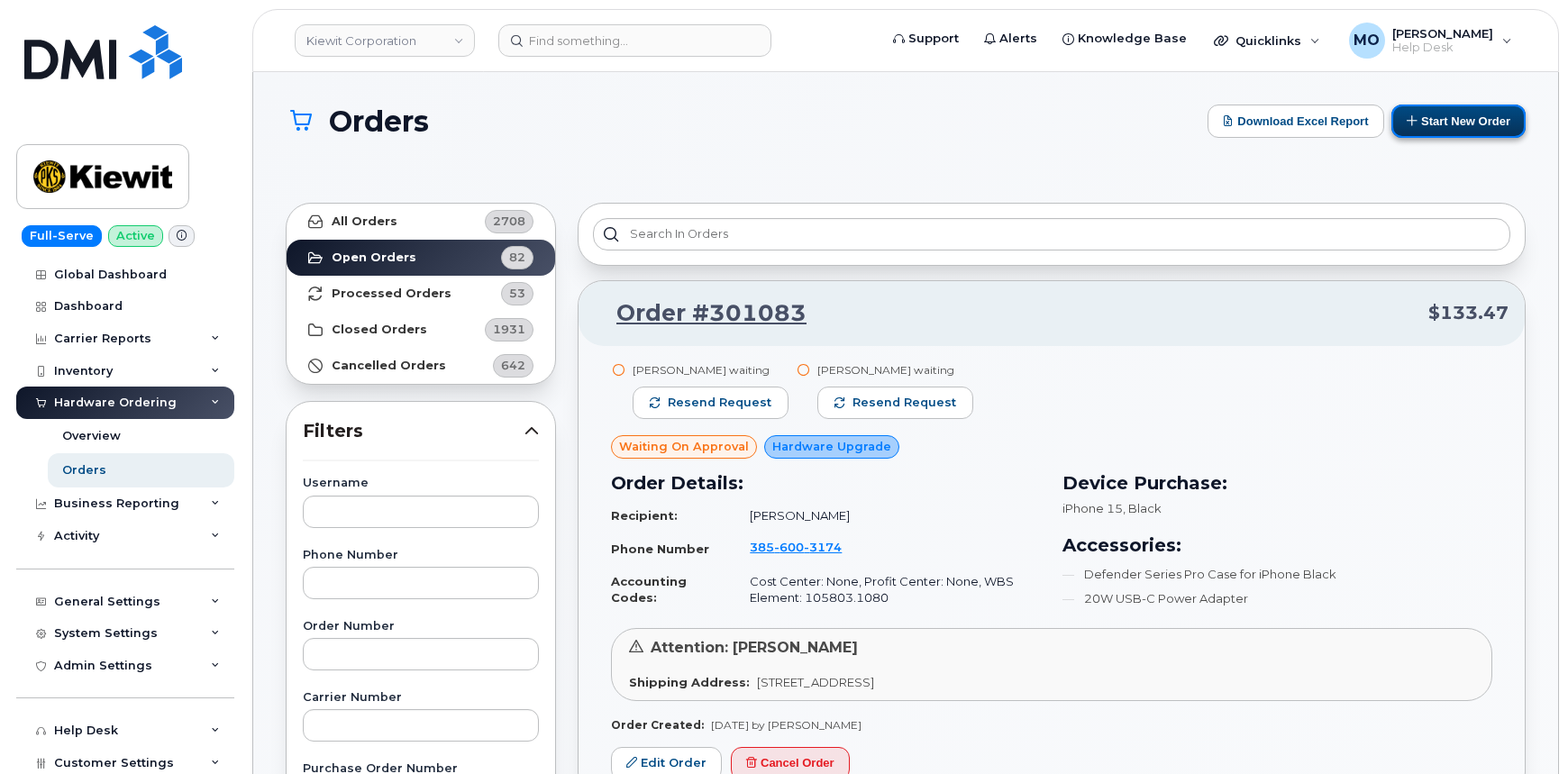
click at [1471, 125] on button "Start New Order" at bounding box center [1458, 121] width 135 height 33
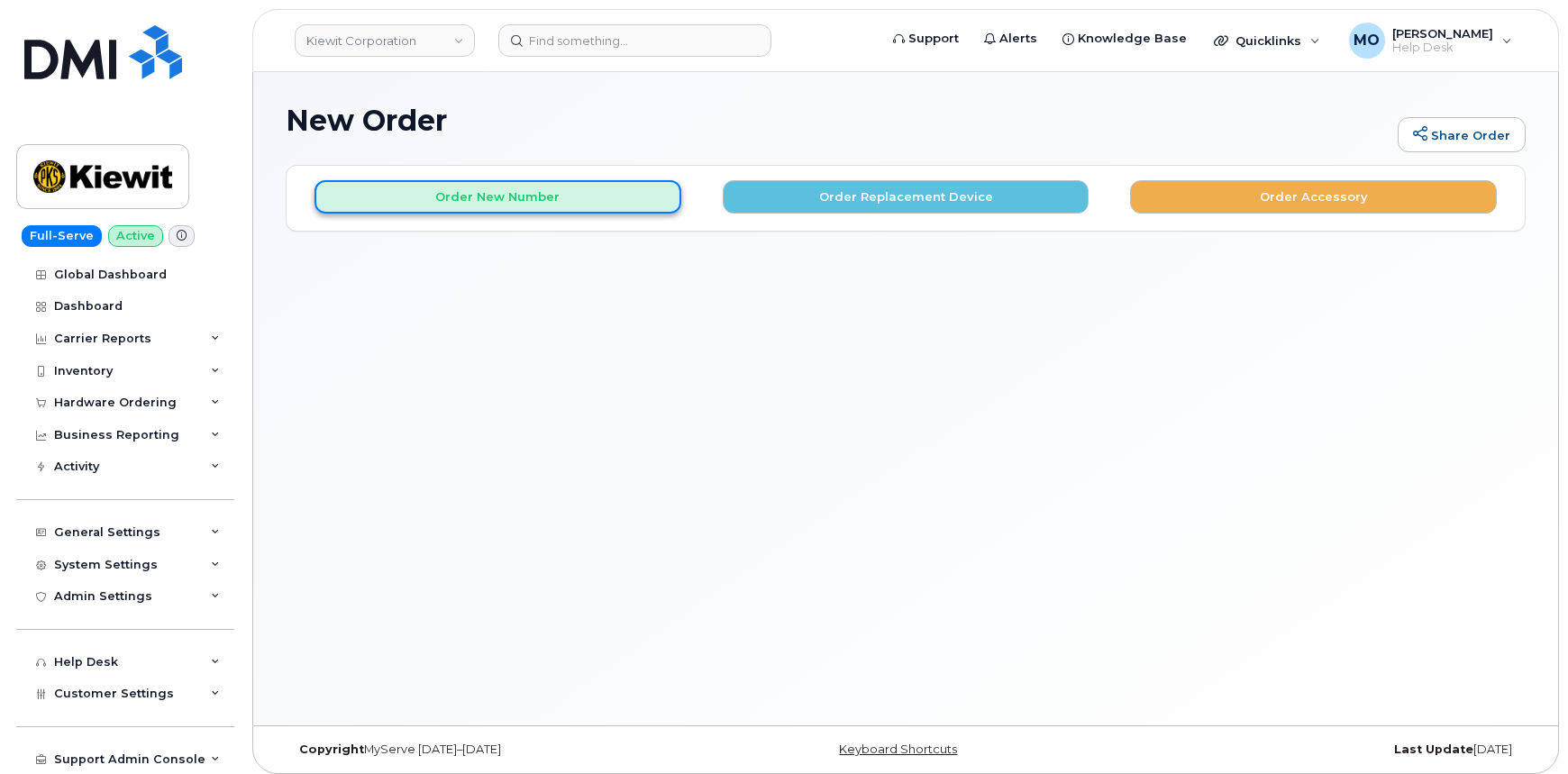
click at [653, 197] on button "Order New Number" at bounding box center [497, 197] width 366 height 33
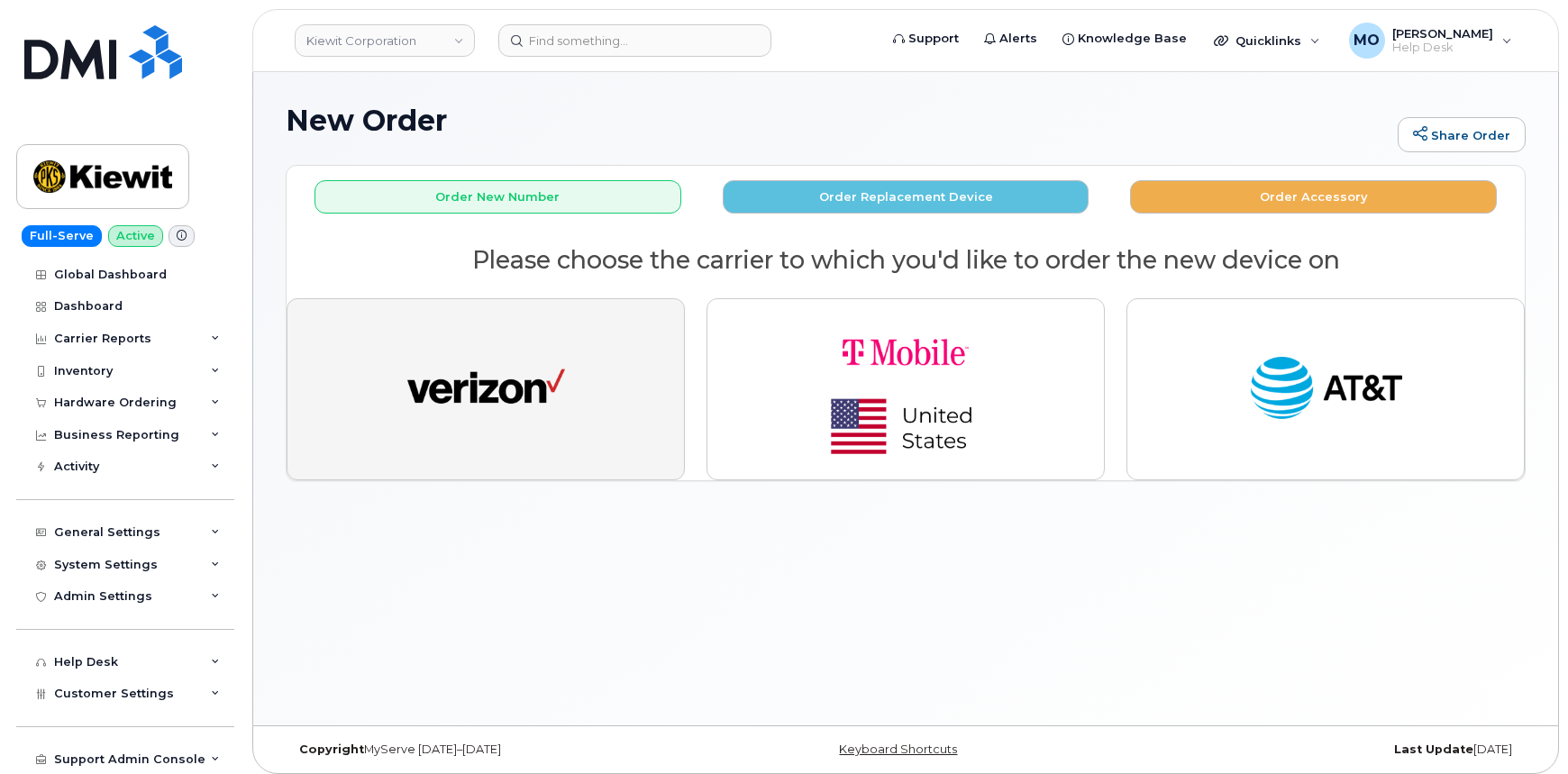
click at [633, 441] on button "button" at bounding box center [485, 389] width 398 height 182
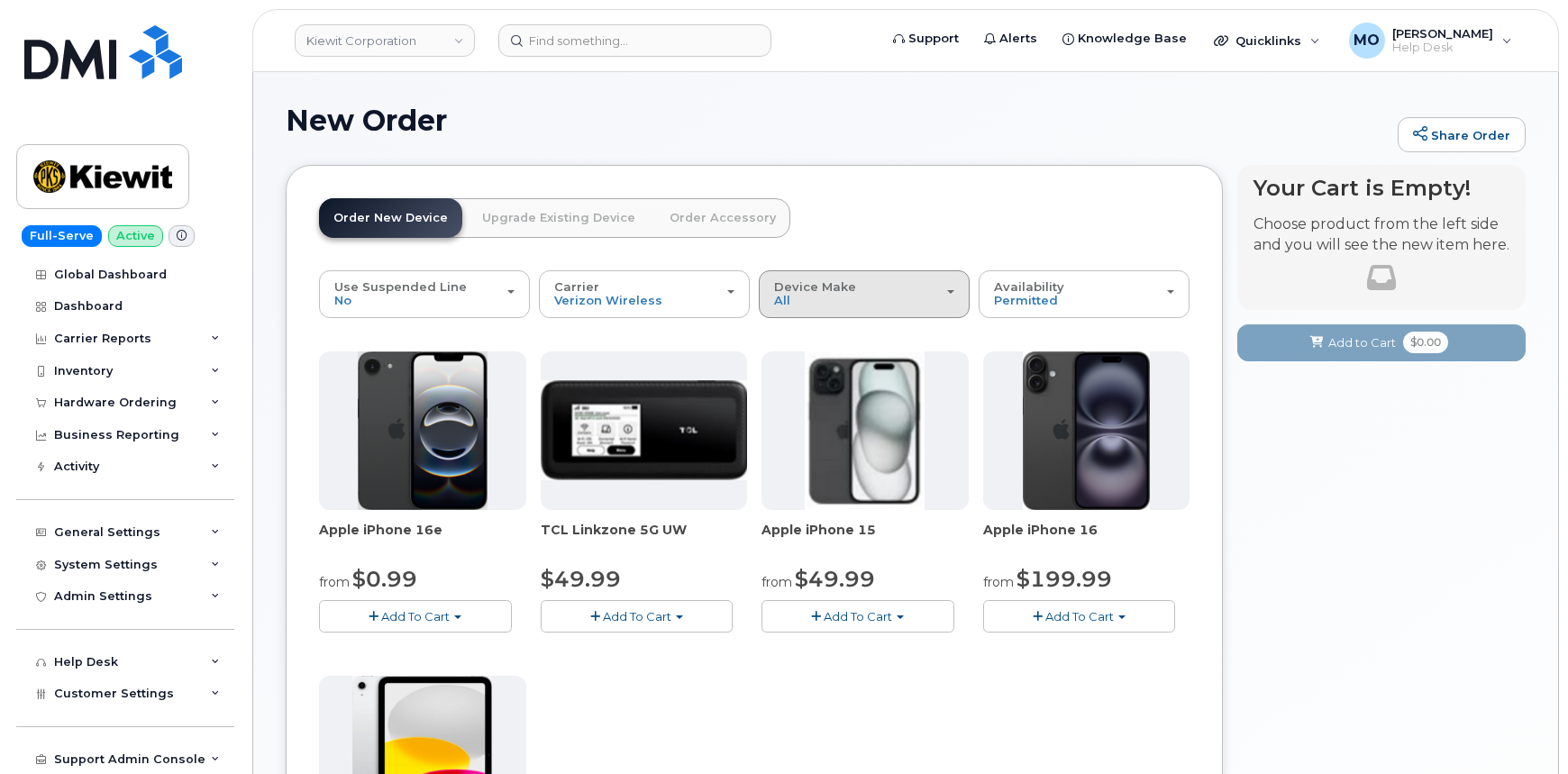
click at [811, 288] on span "Device Make" at bounding box center [815, 287] width 82 height 15
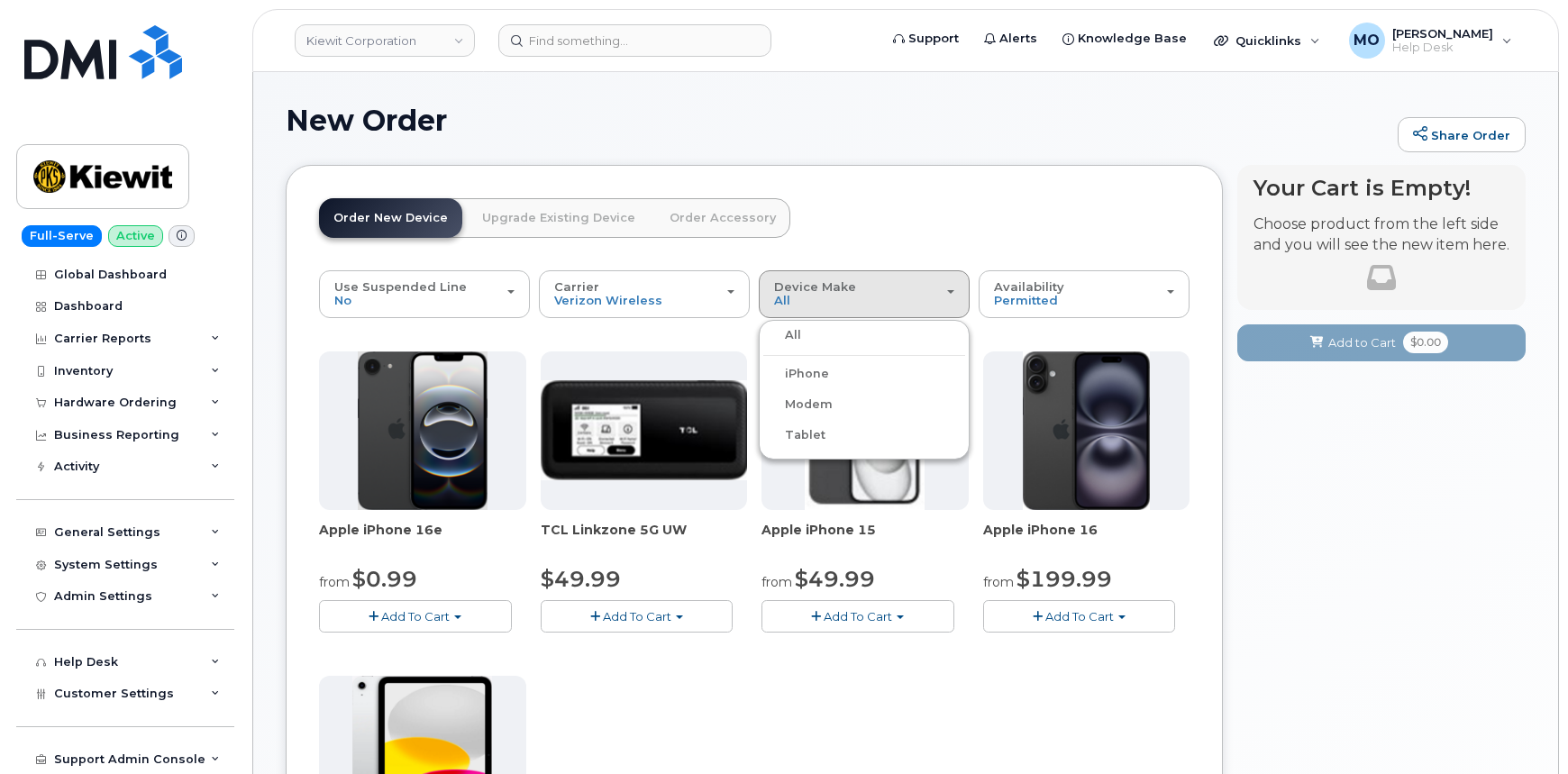
click at [819, 434] on label "Tablet" at bounding box center [794, 435] width 62 height 22
click at [0, 0] on input "Tablet" at bounding box center [0, 0] width 0 height 0
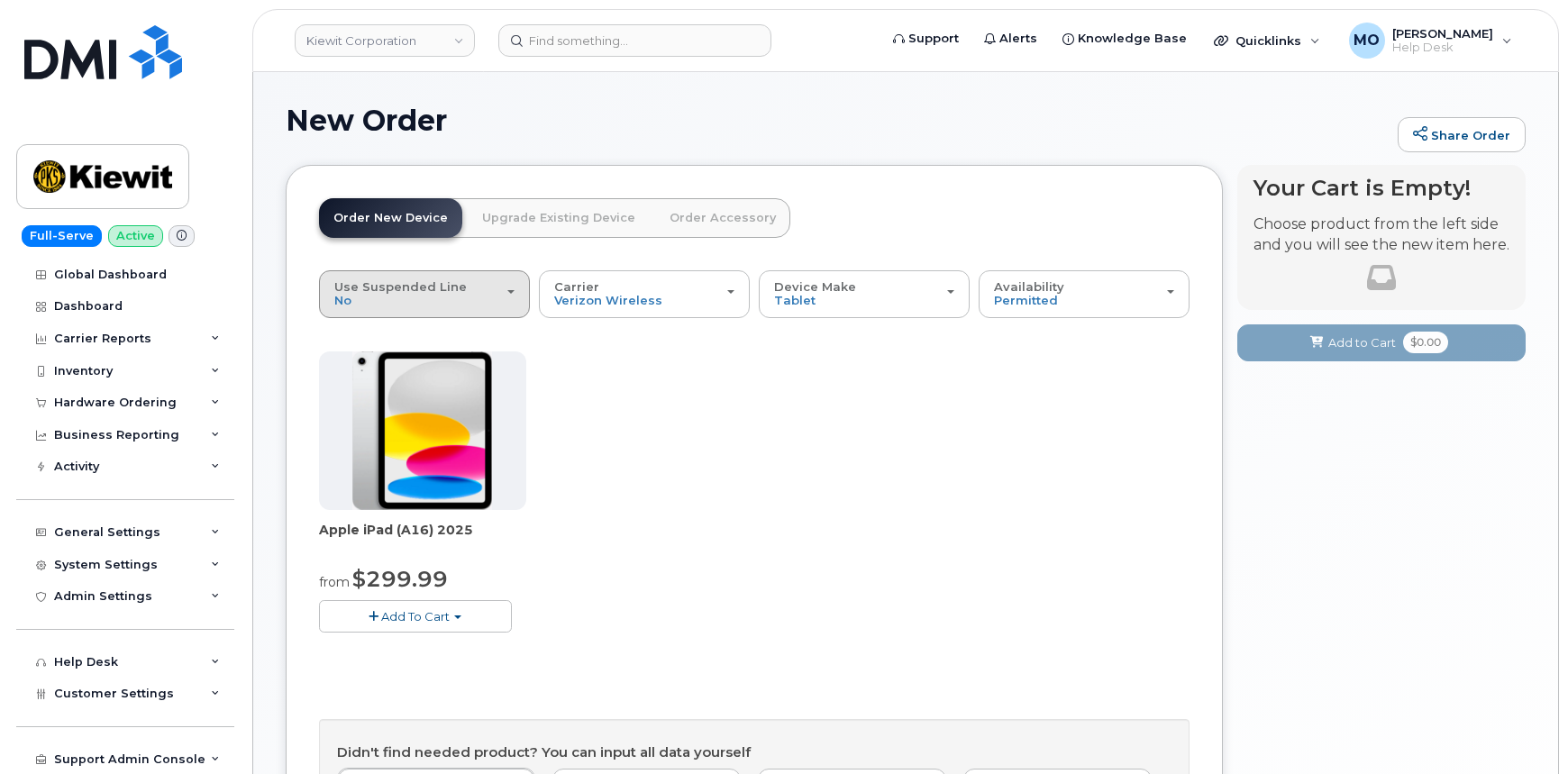
click at [456, 299] on div "Use Suspended Line No" at bounding box center [424, 294] width 180 height 28
click at [439, 613] on span "Add To Cart" at bounding box center [415, 616] width 69 height 15
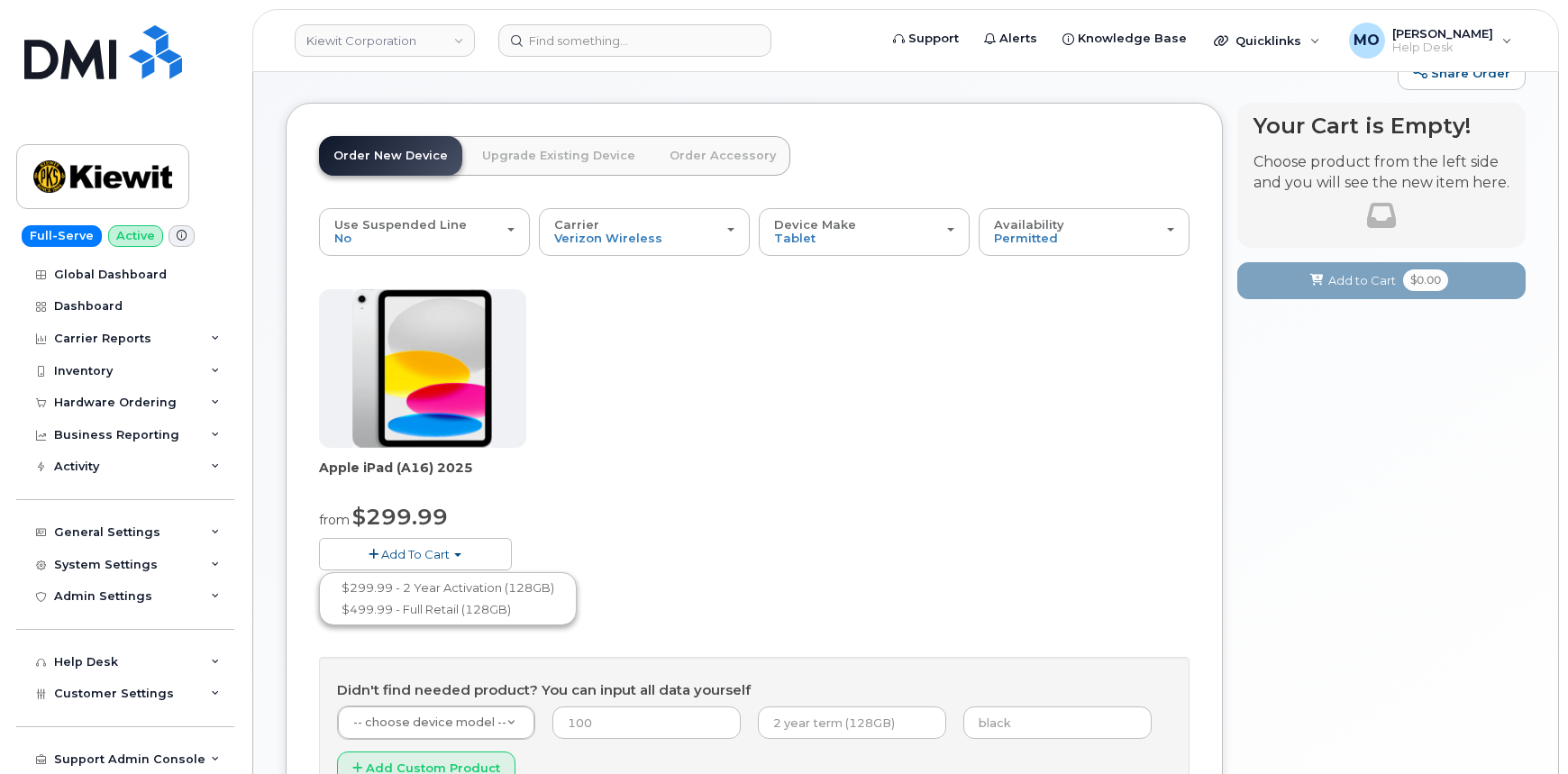
scroll to position [163, 0]
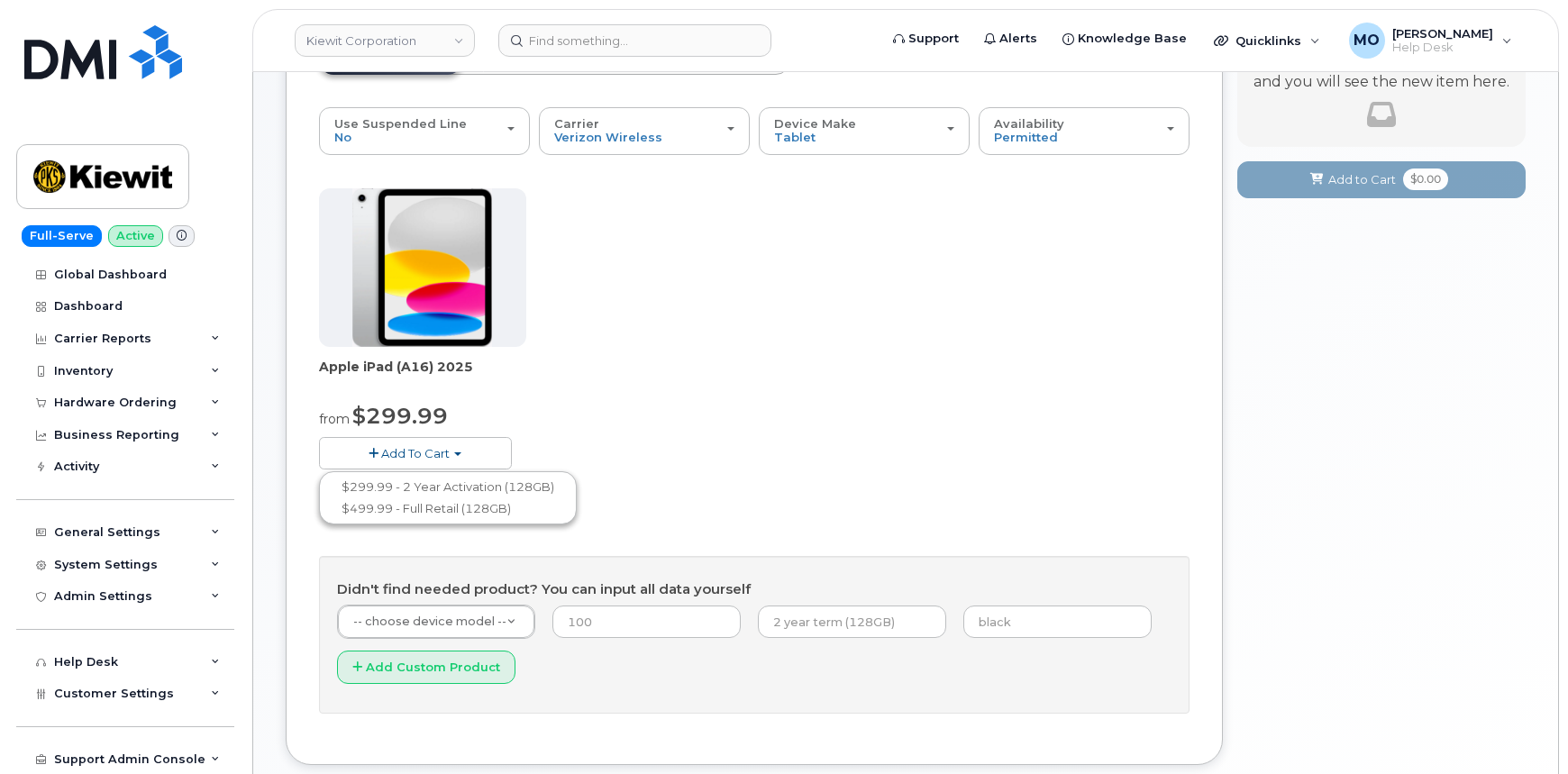
click at [648, 343] on div "Apple iPad (A16) 2025 from $299.99 Add To Cart $299.99 - 2 Year Activation (128…" at bounding box center [754, 343] width 870 height 310
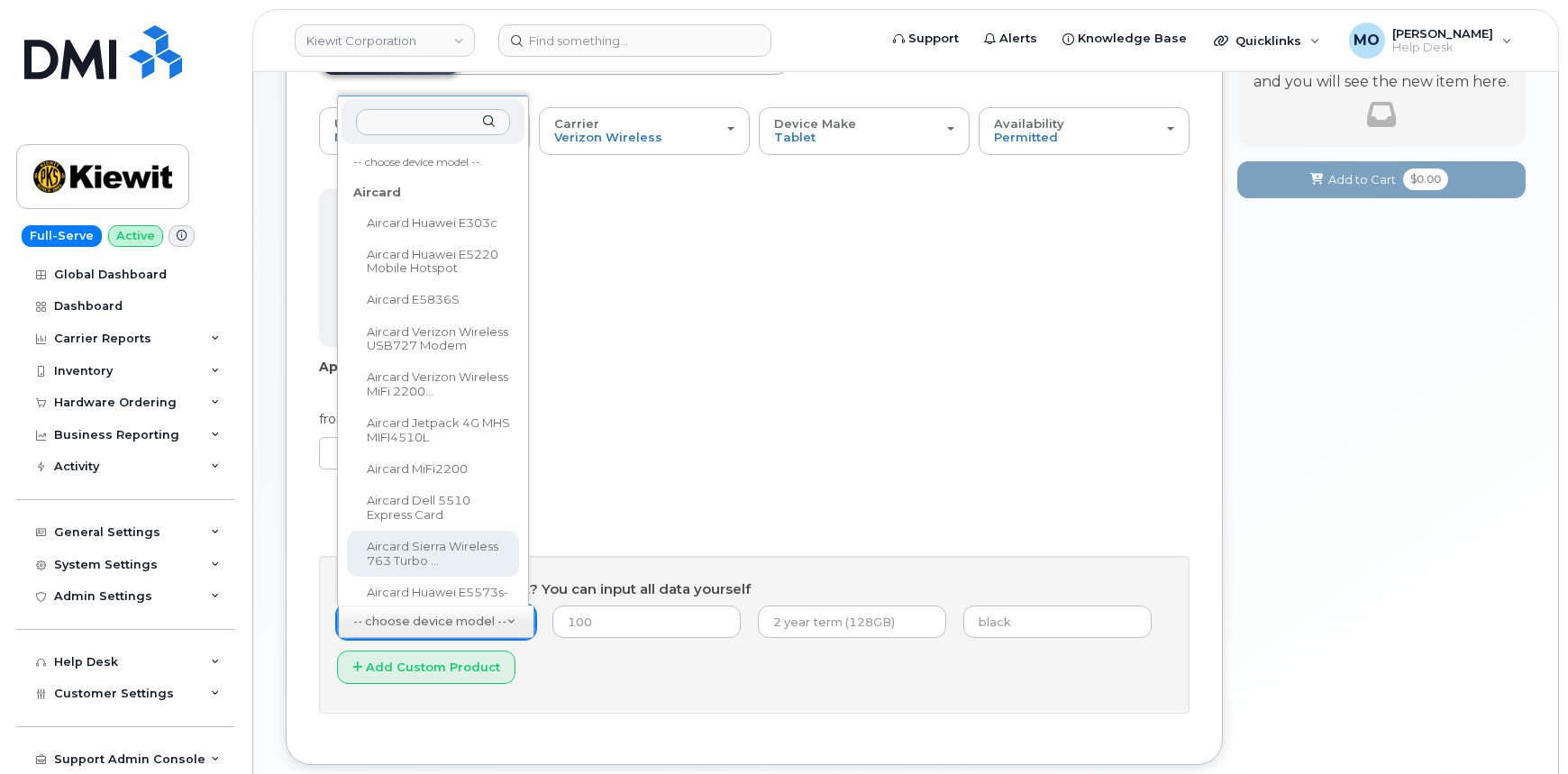
scroll to position [26, 0]
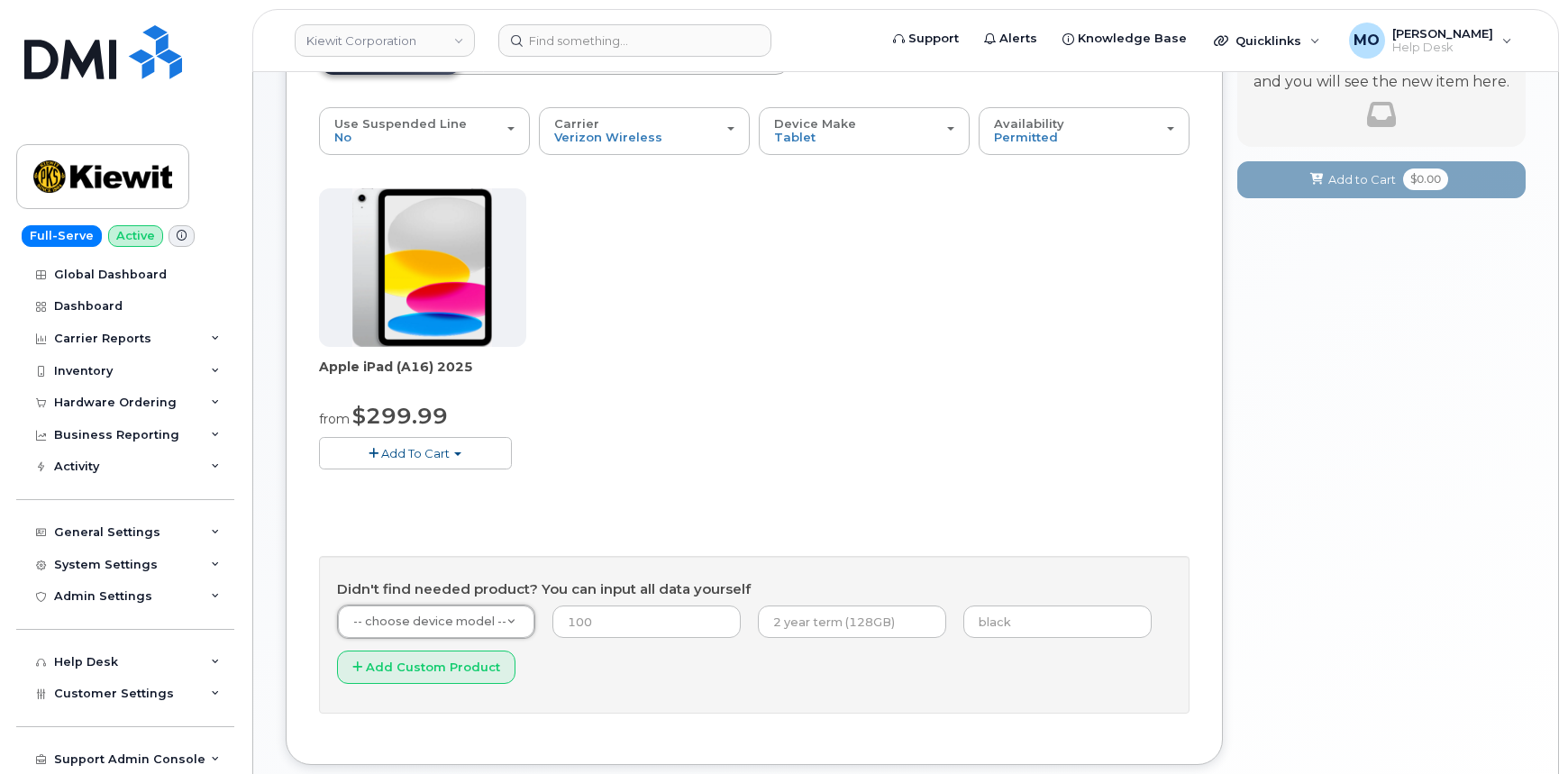
click at [421, 330] on img at bounding box center [422, 267] width 140 height 158
click at [418, 366] on span "Apple iPad (A16) 2025" at bounding box center [422, 376] width 207 height 36
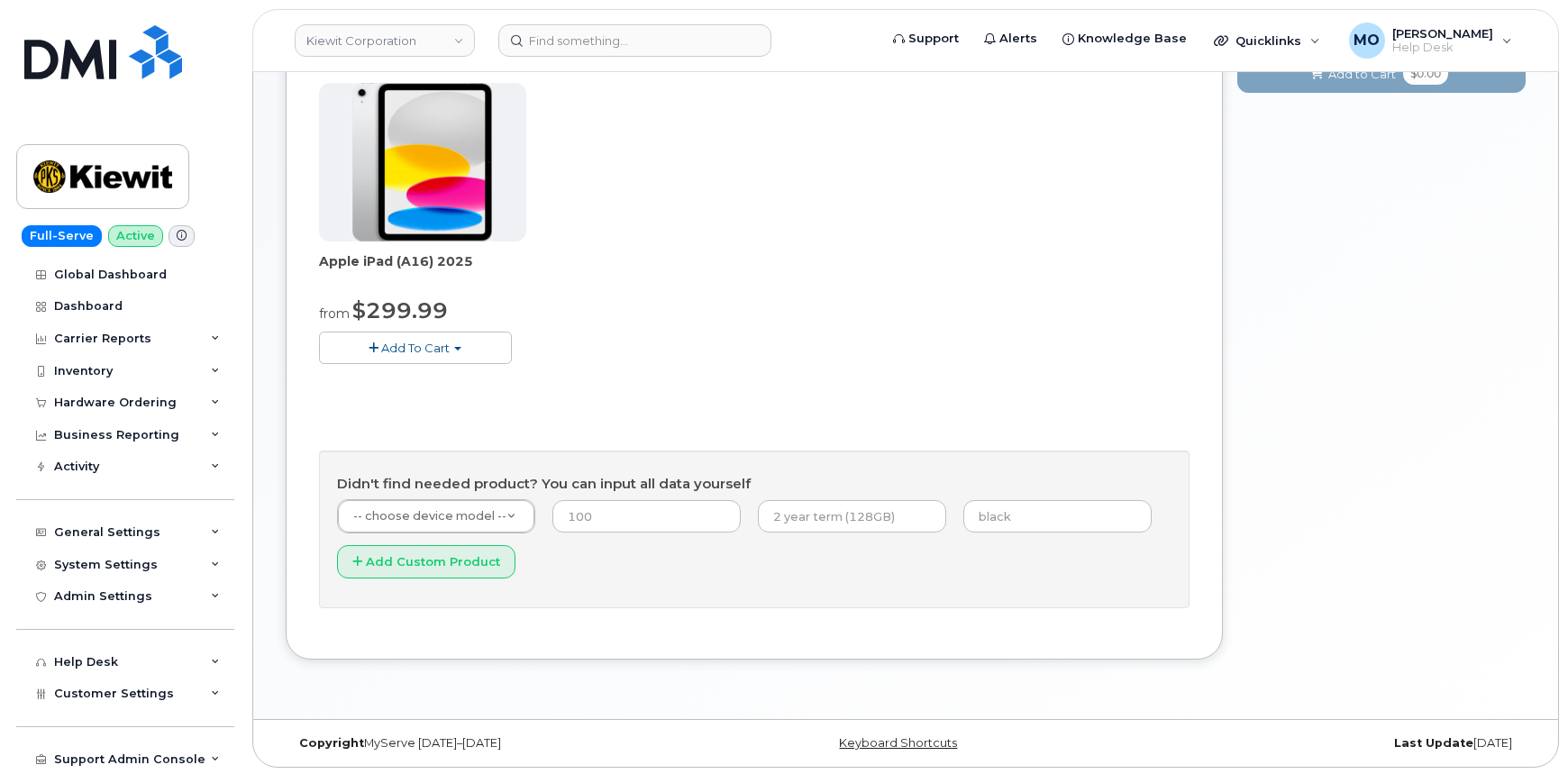
scroll to position [269, 0]
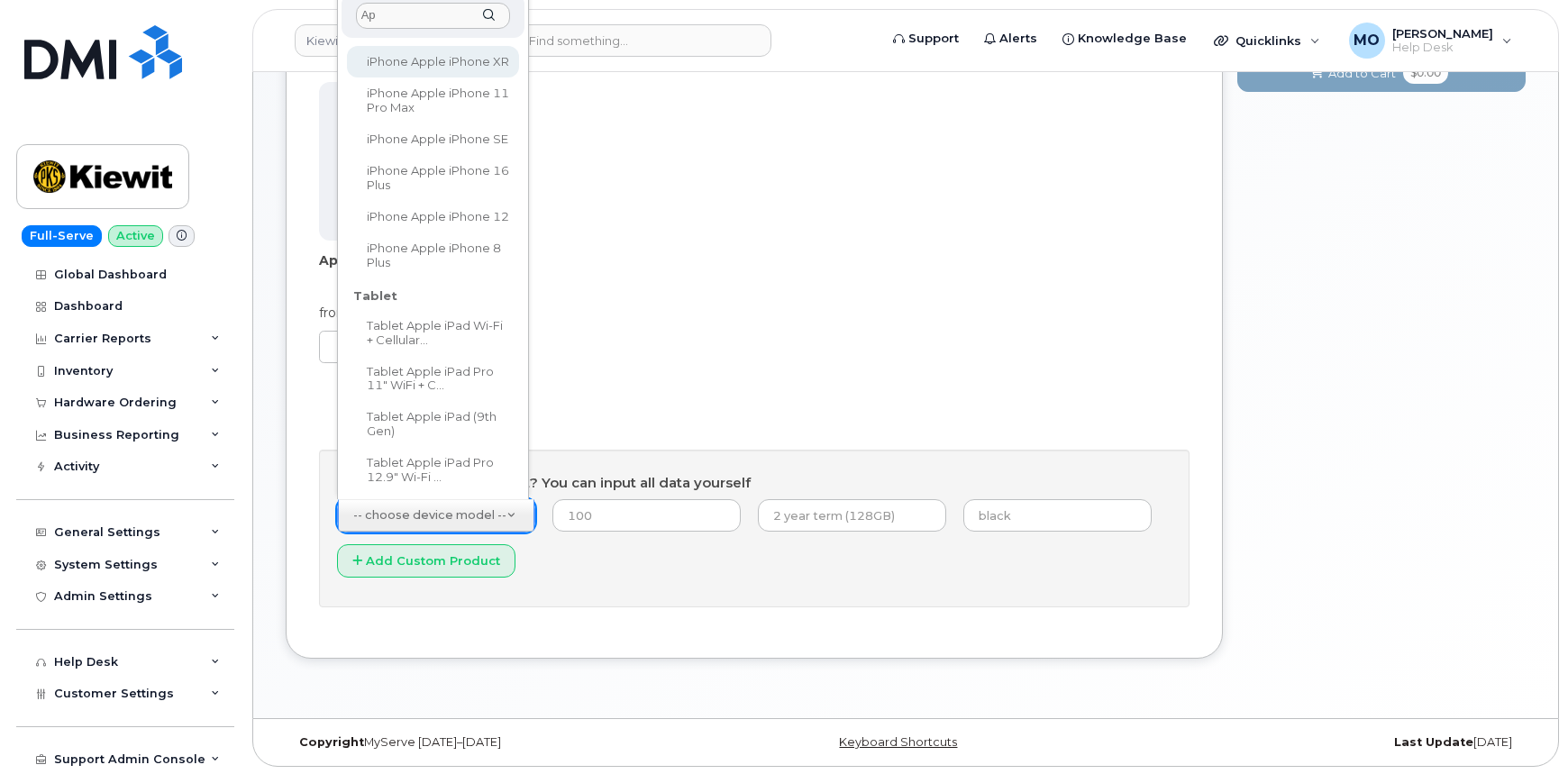
type input "A"
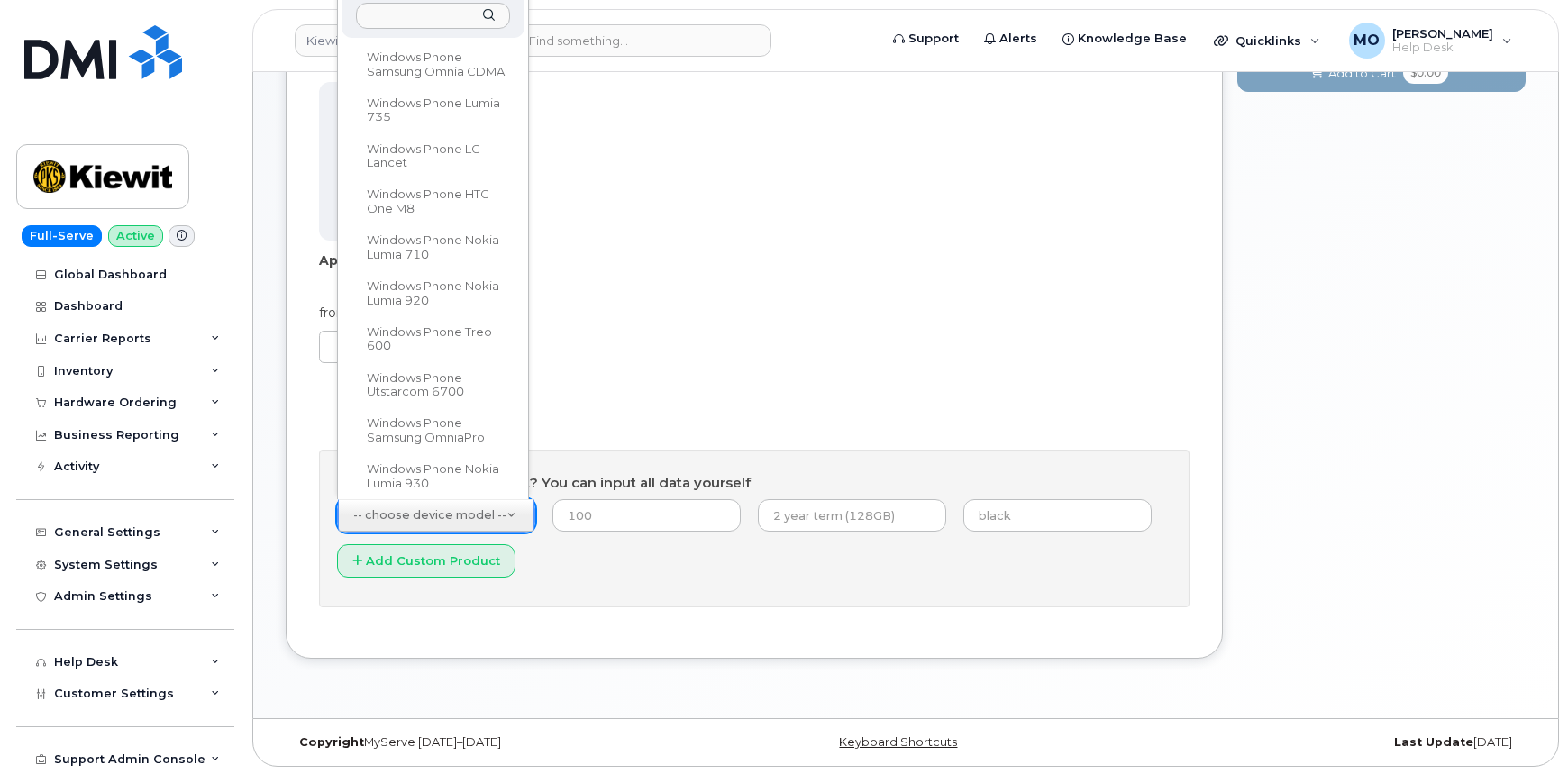
scroll to position [120269, 0]
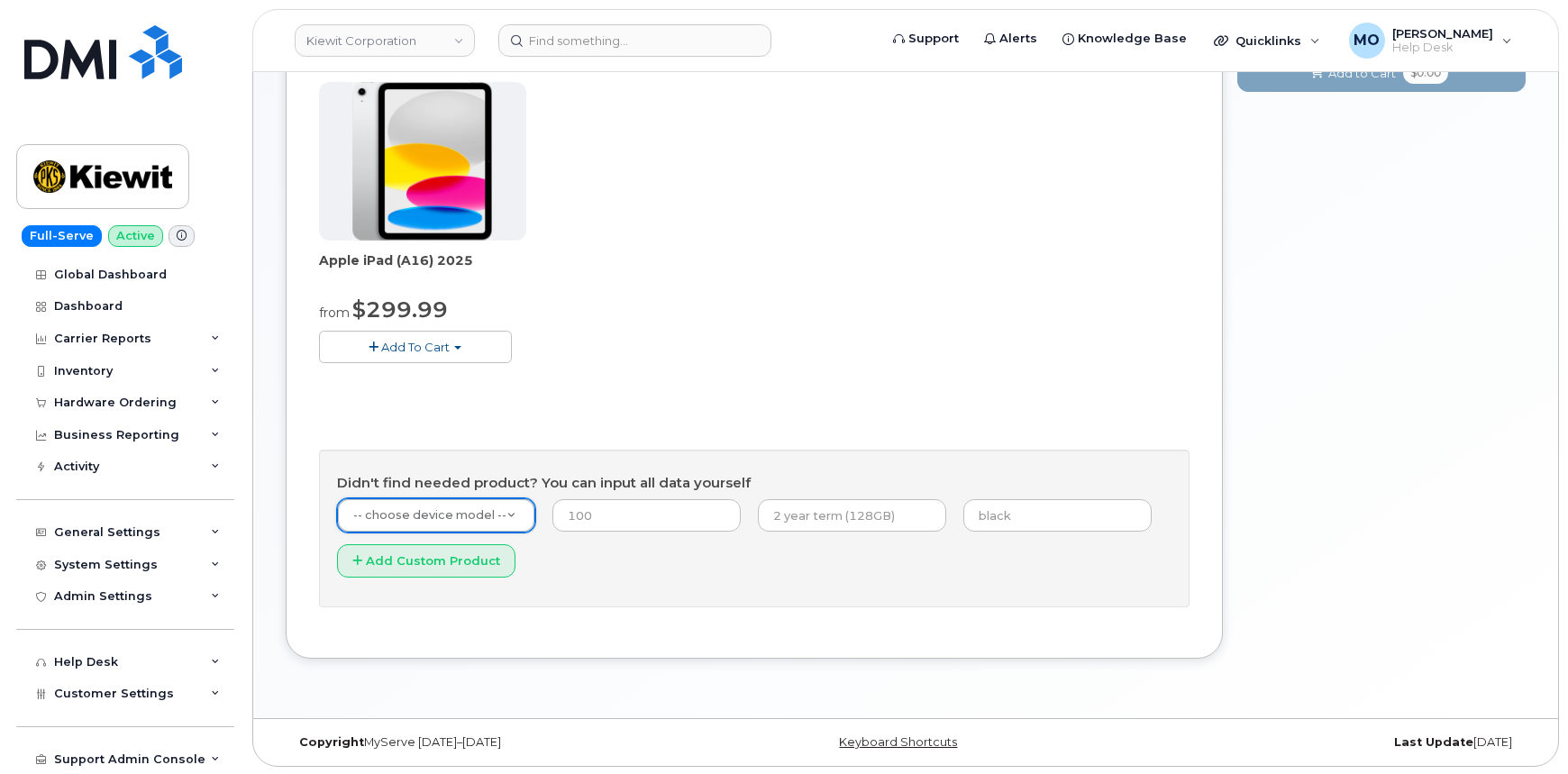
click at [374, 344] on span "button" at bounding box center [373, 347] width 10 height 12
click at [719, 339] on div "Apple iPad (A16) 2025 from $299.99 Add To Cart $299.99 - 2 Year Activation (128…" at bounding box center [754, 237] width 870 height 310
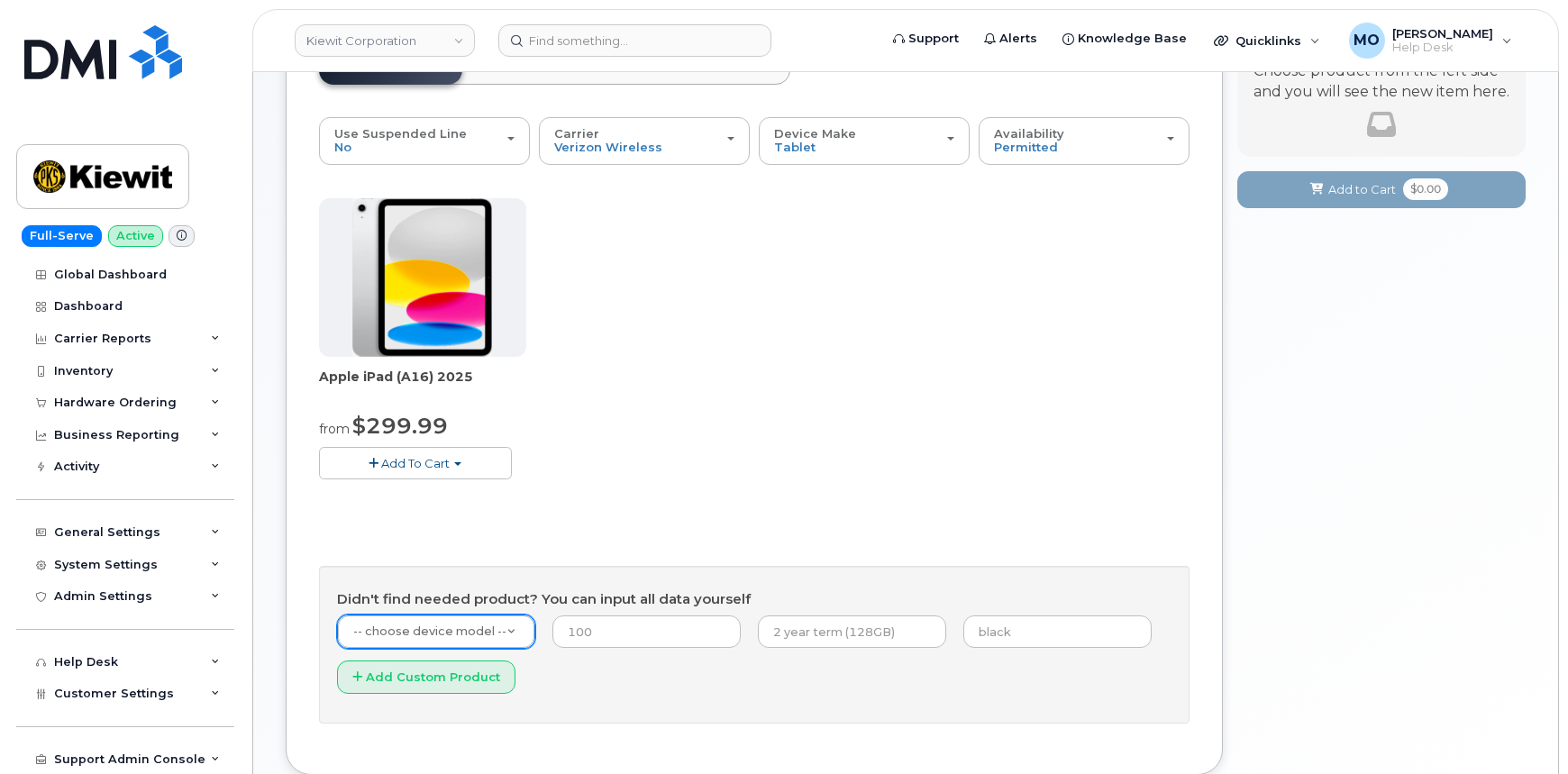
scroll to position [0, 0]
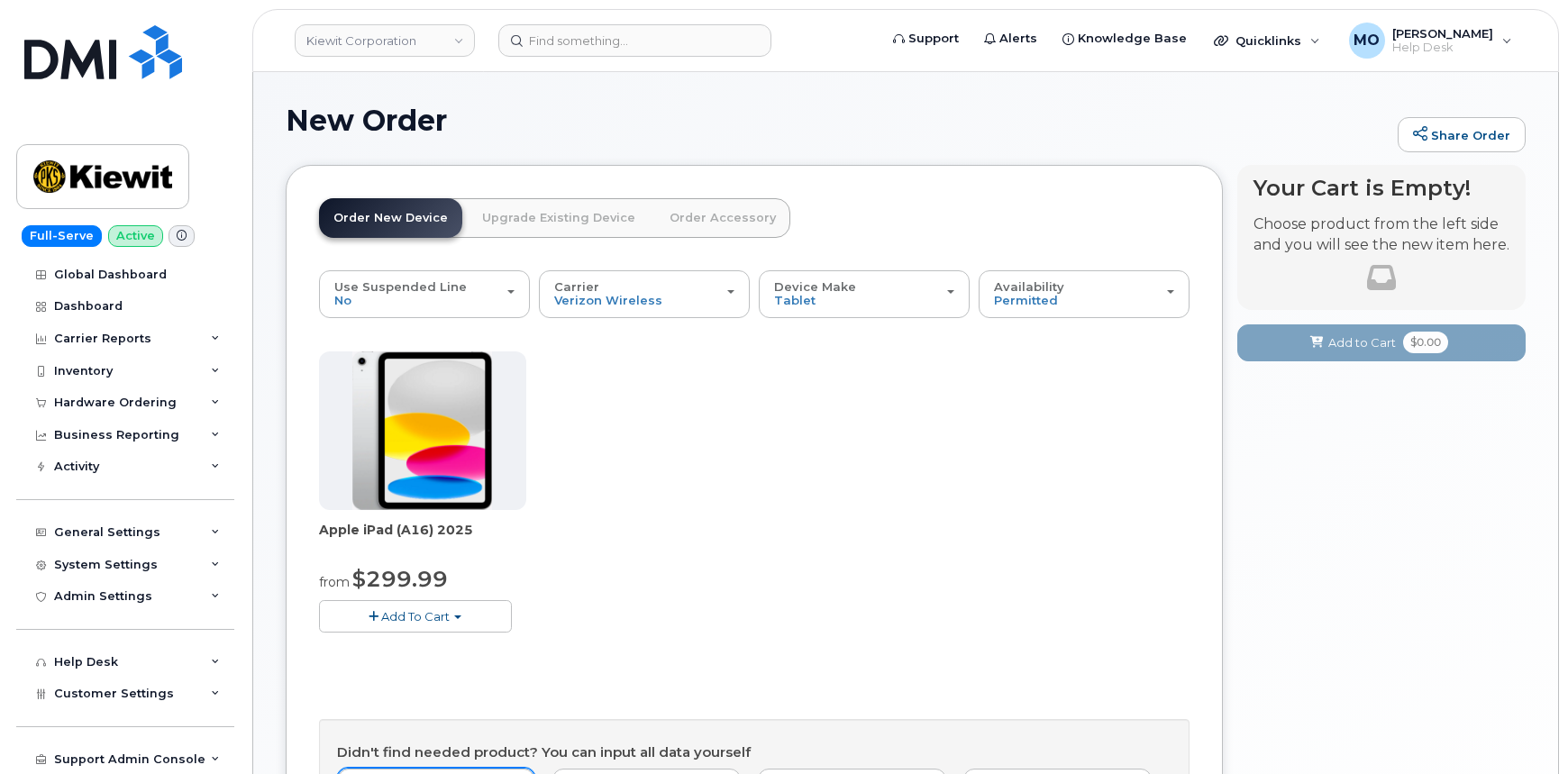
click at [458, 618] on button "Add To Cart" at bounding box center [415, 616] width 193 height 31
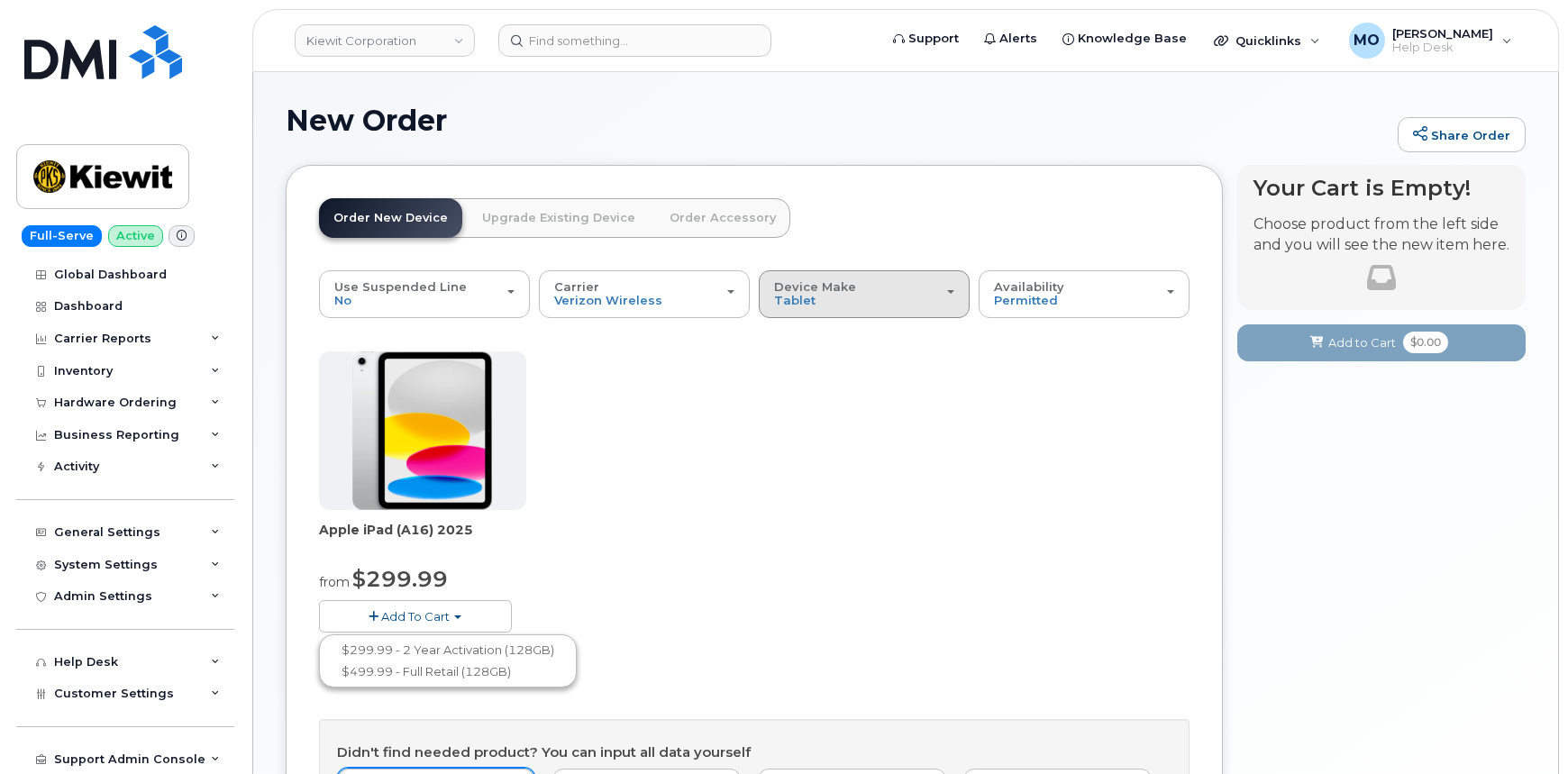
click at [852, 286] on div "Device Make All iPhone Modem Tablet" at bounding box center [864, 294] width 180 height 28
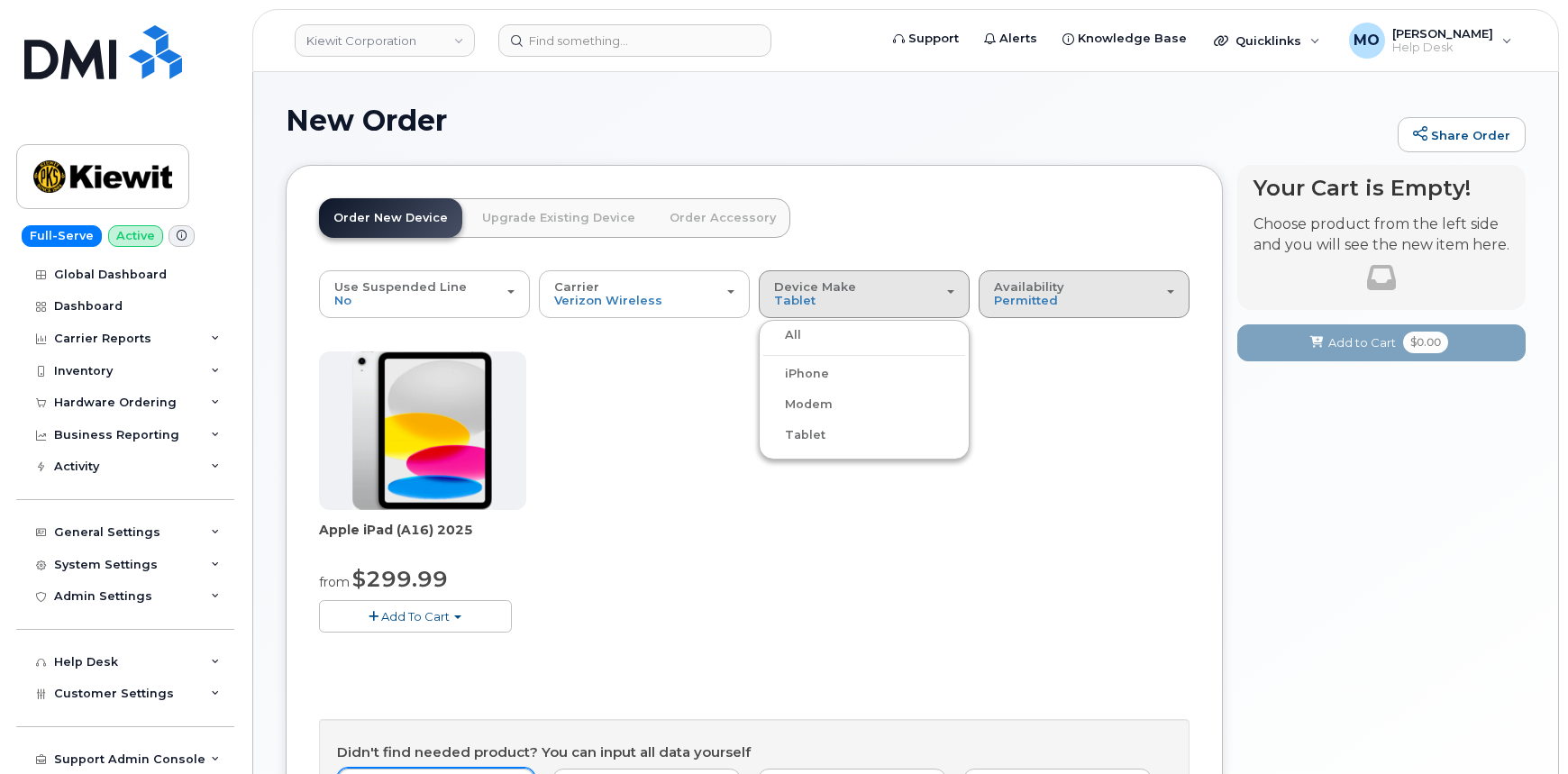
click at [1023, 288] on span "Availability" at bounding box center [1029, 287] width 71 height 15
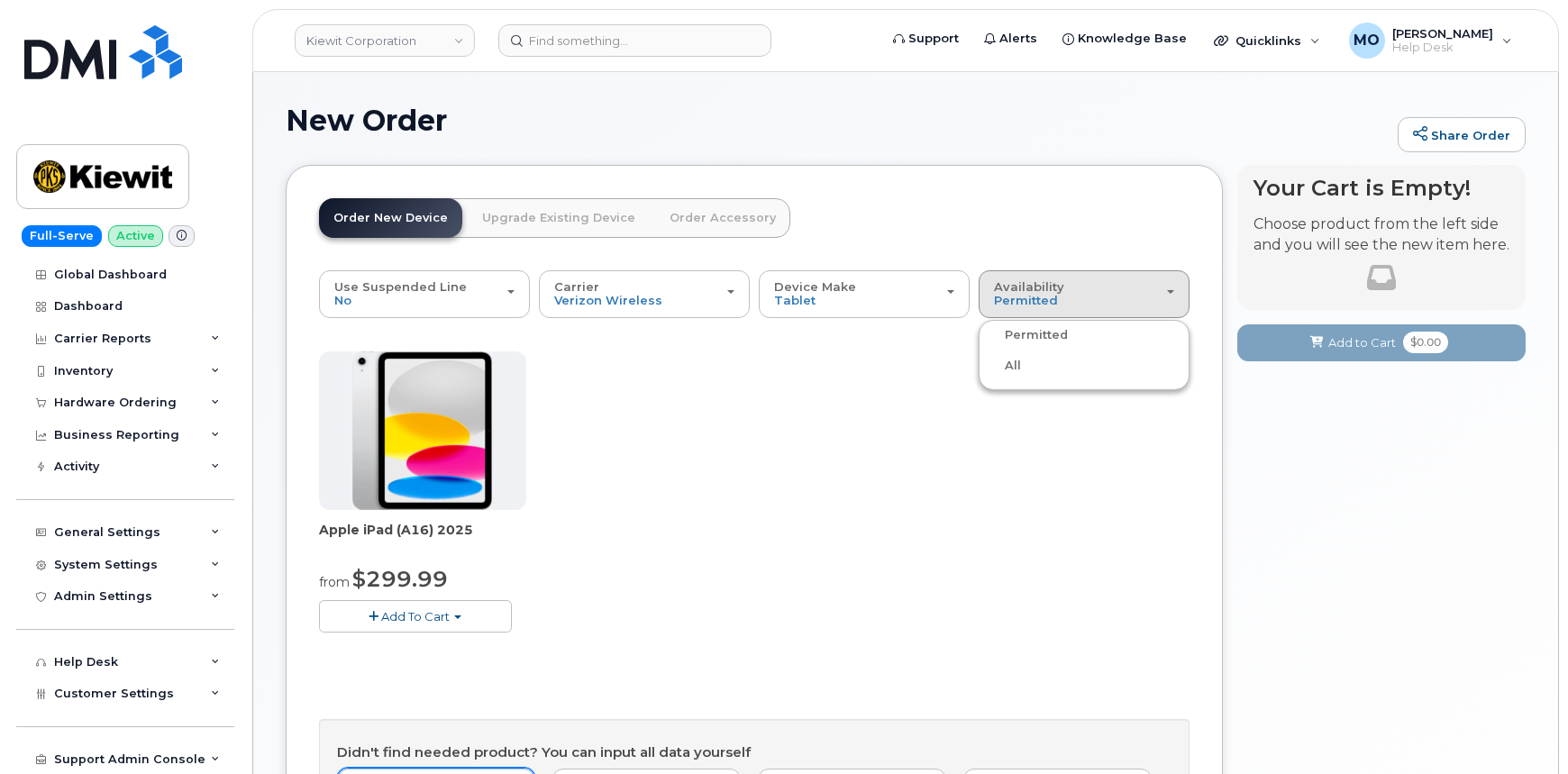
click at [1027, 366] on div "All" at bounding box center [1083, 366] width 201 height 22
click at [1031, 305] on span "Permitted" at bounding box center [1026, 300] width 64 height 15
click at [1013, 364] on label "All" at bounding box center [1001, 366] width 38 height 22
click at [0, 0] on input "All" at bounding box center [0, 0] width 0 height 0
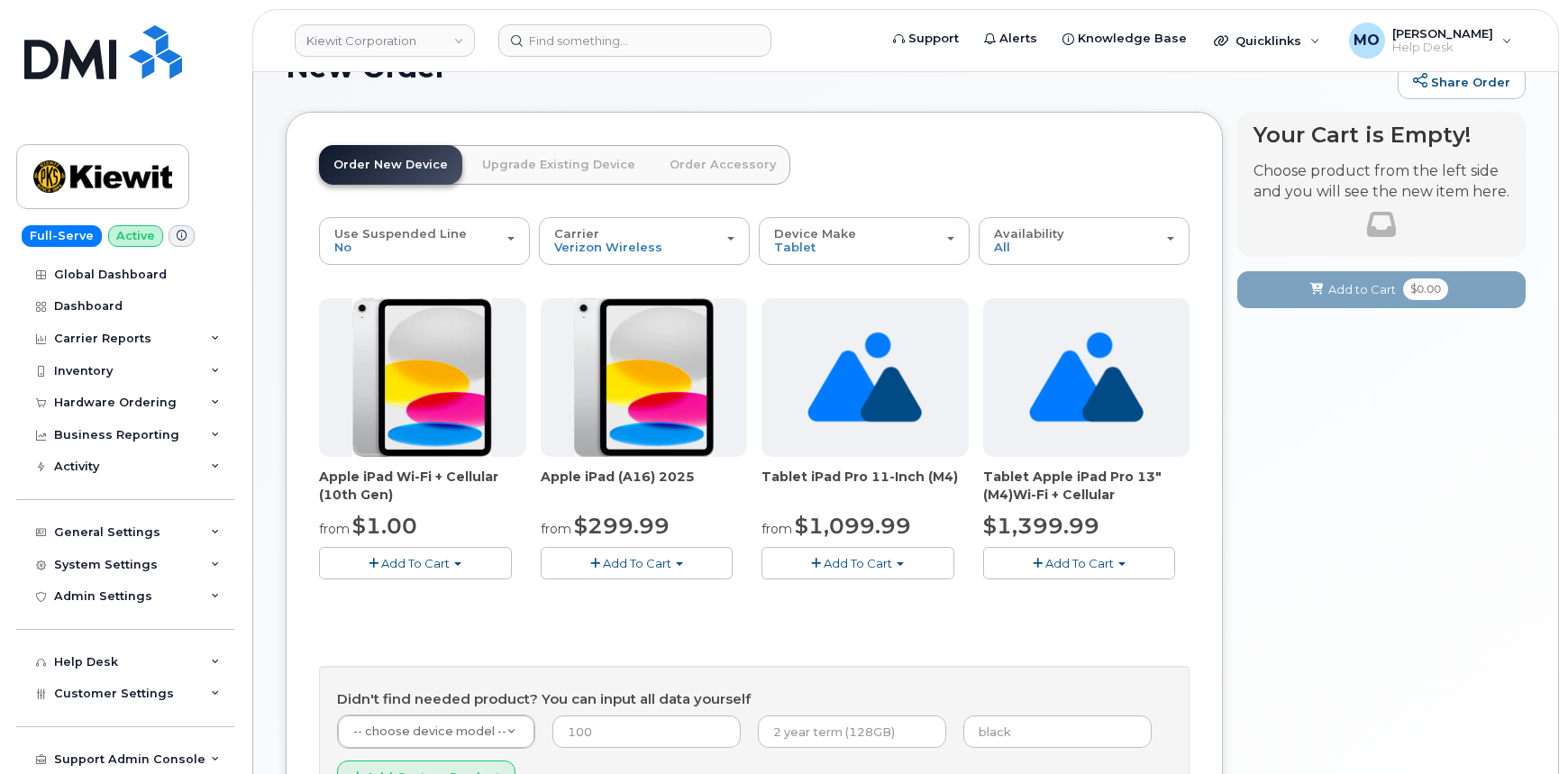
scroll to position [82, 0]
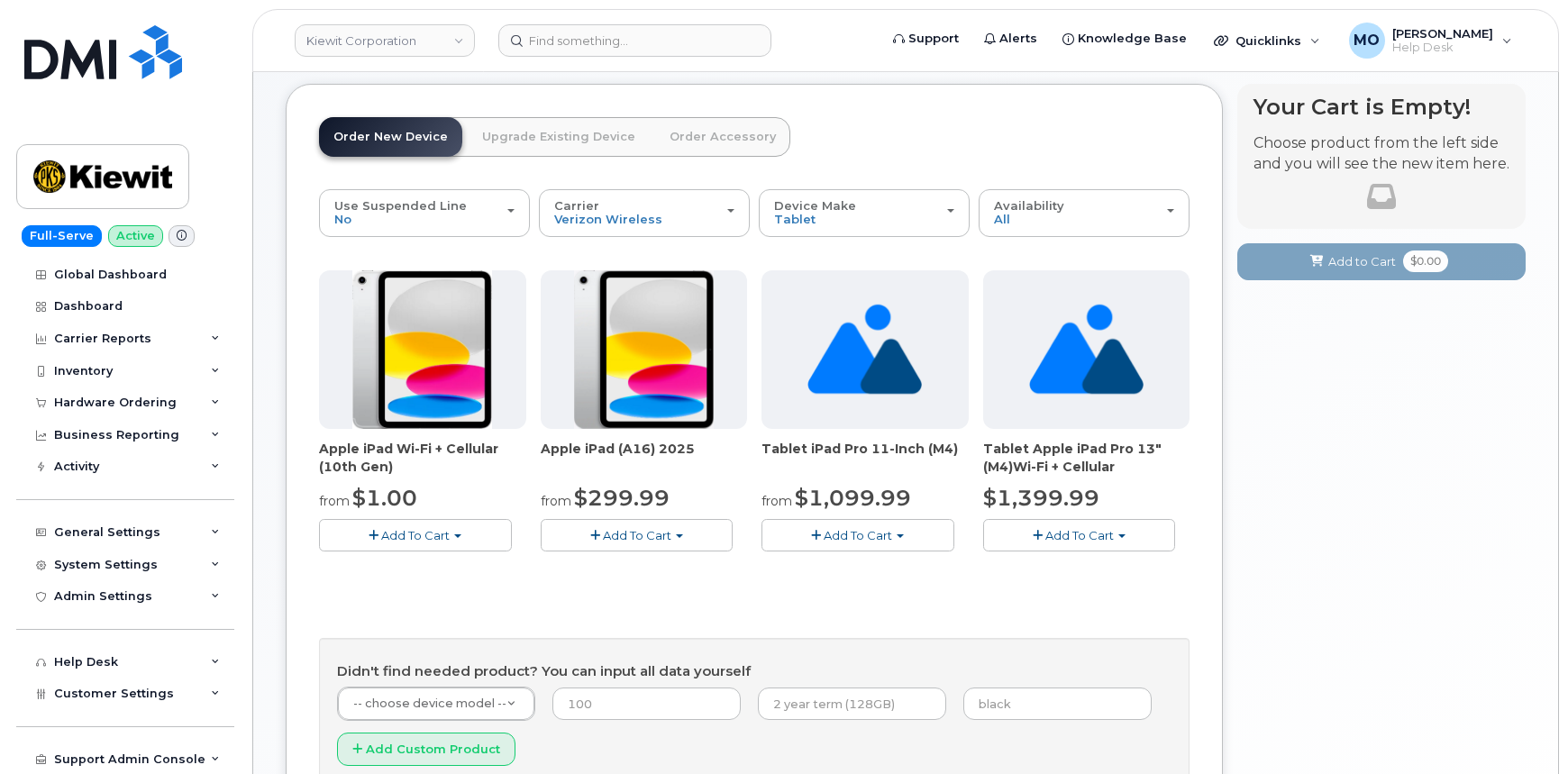
click at [421, 538] on span "Add To Cart" at bounding box center [415, 536] width 69 height 15
click at [855, 529] on span "Add To Cart" at bounding box center [857, 536] width 69 height 15
click at [669, 530] on span "Add To Cart" at bounding box center [637, 536] width 69 height 15
drag, startPoint x: 515, startPoint y: 577, endPoint x: 501, endPoint y: 570, distance: 15.7
click at [514, 577] on div "Apple iPad Wi-Fi + Cellular (10th Gen) from $1.00 Add To Cart $1.00 - 2 year ag…" at bounding box center [754, 425] width 870 height 310
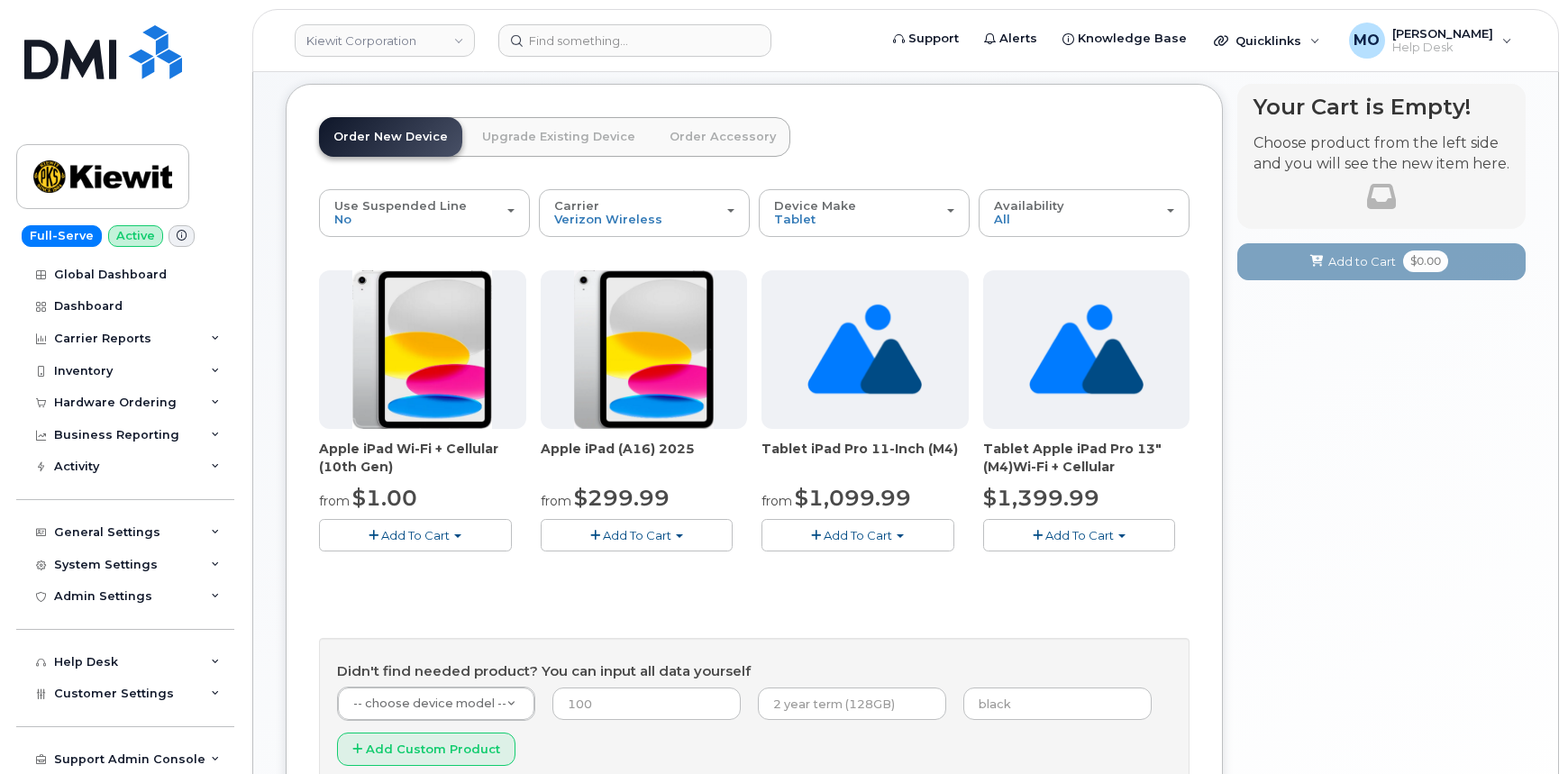
click at [474, 528] on button "Add To Cart" at bounding box center [415, 535] width 193 height 31
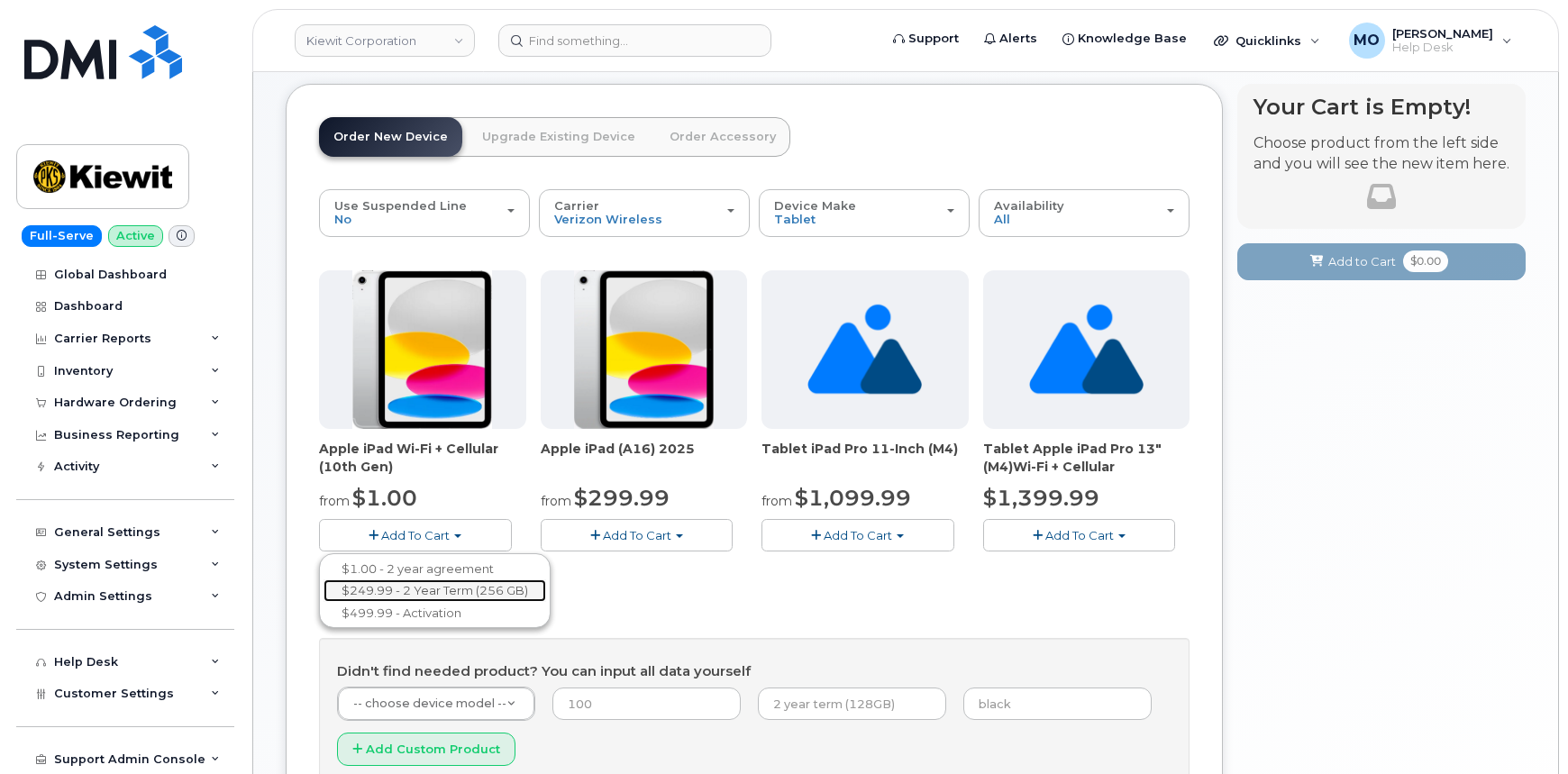
click at [464, 588] on link "$249.99 - 2 Year Term (256 GB)" at bounding box center [434, 591] width 223 height 23
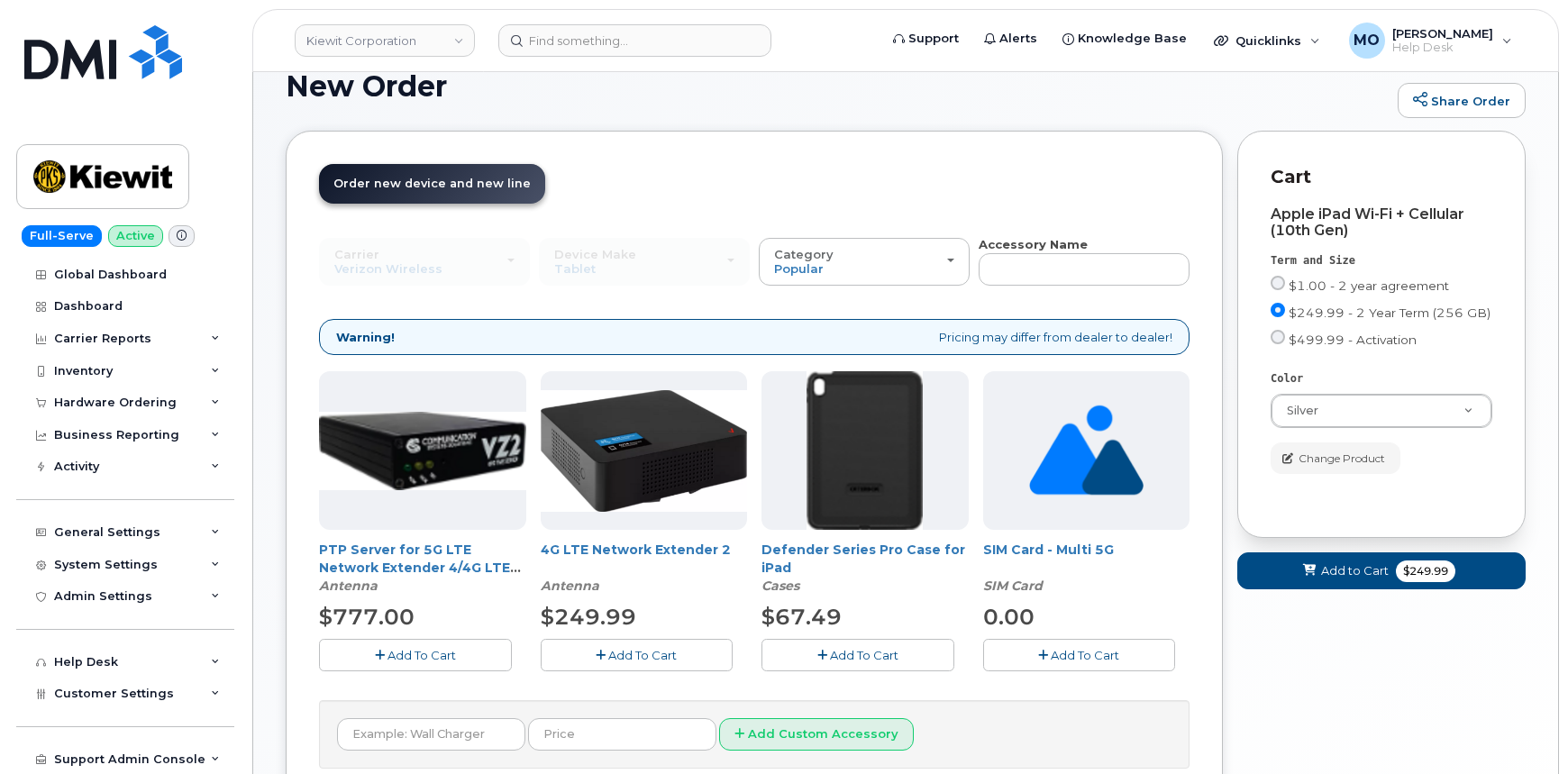
scroll to position [32, 0]
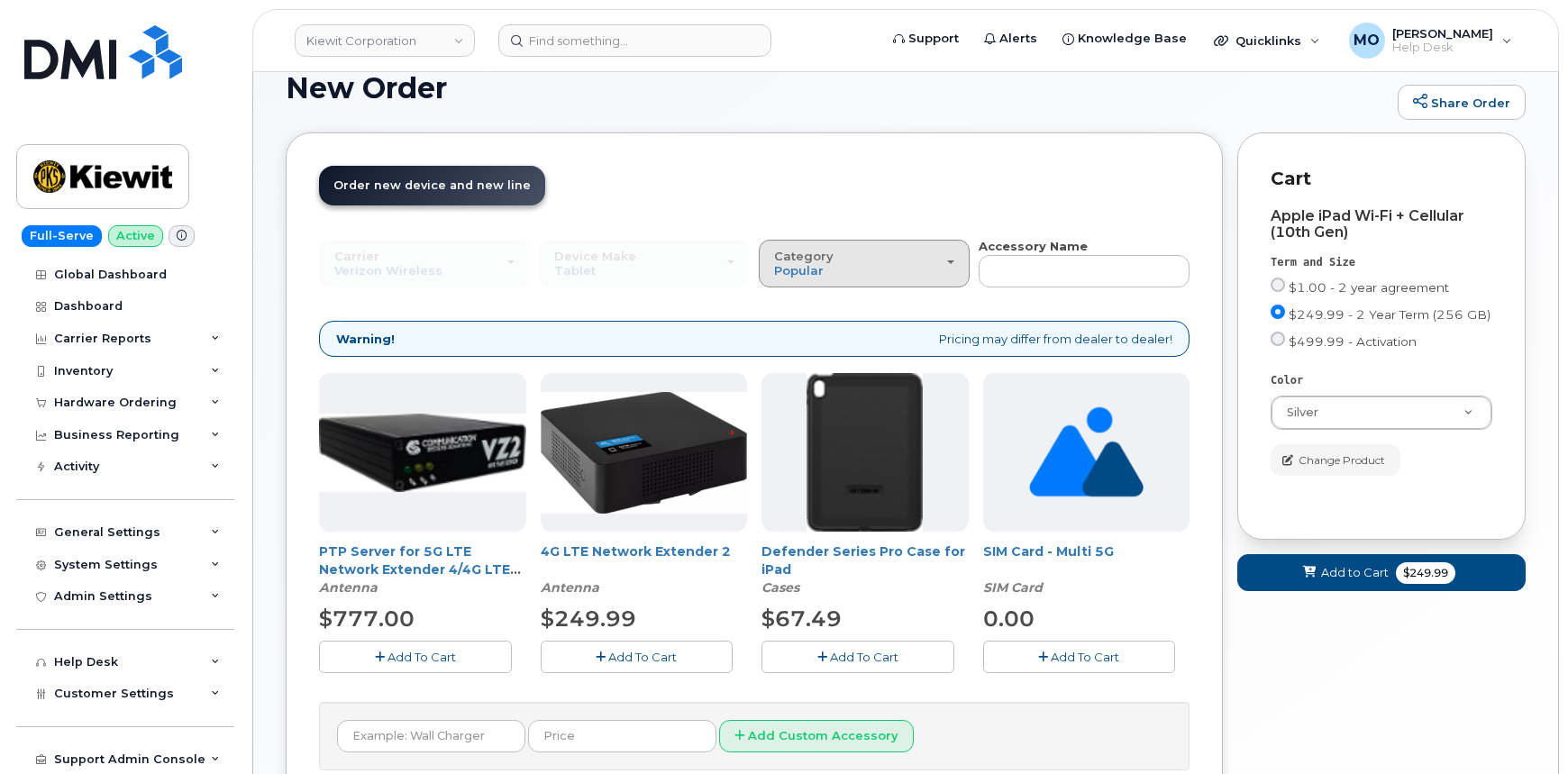
click at [863, 266] on div "Category Popular" at bounding box center [864, 264] width 180 height 28
click at [842, 664] on button "Add To Cart" at bounding box center [857, 657] width 193 height 31
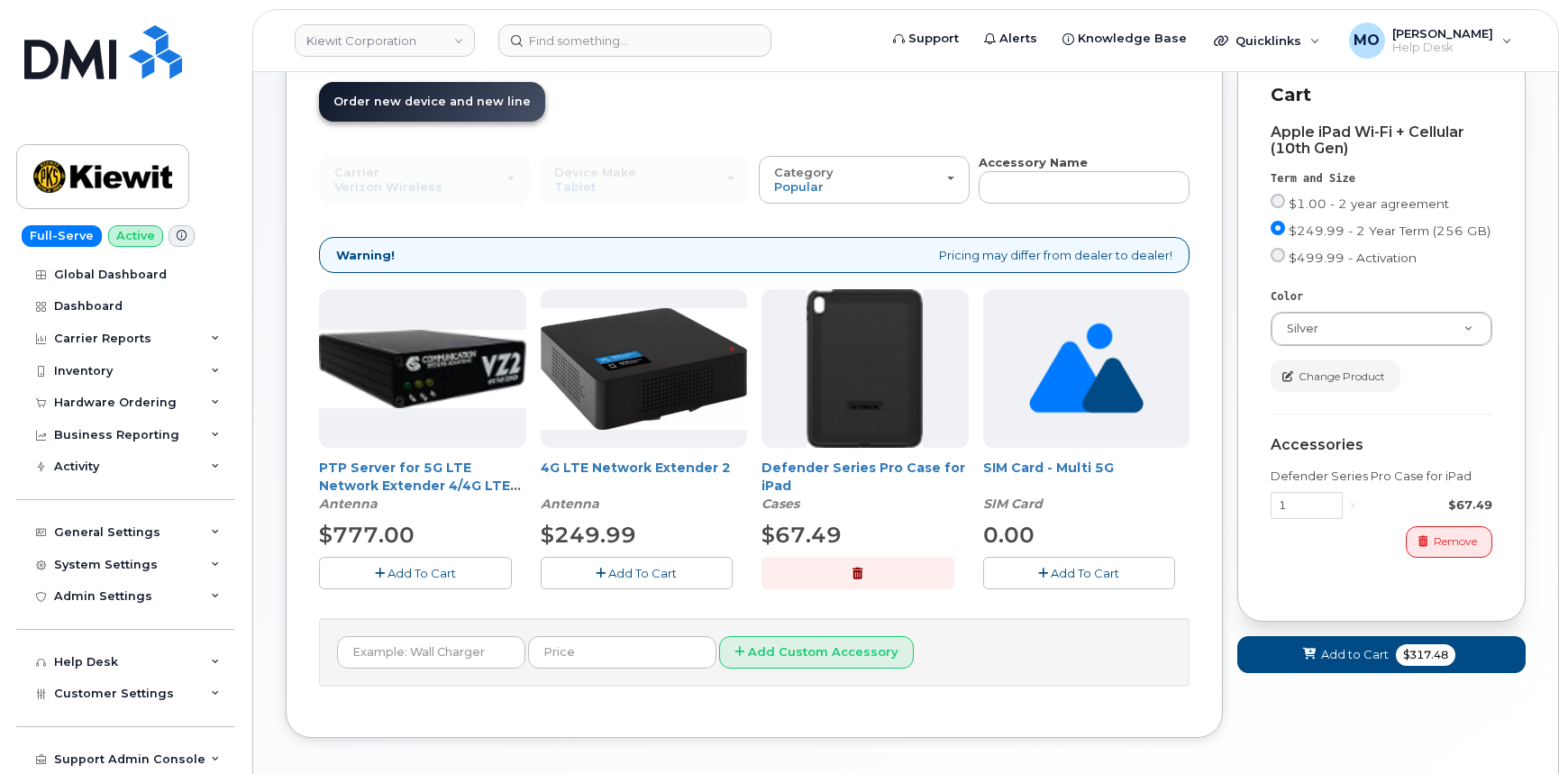
scroll to position [196, 0]
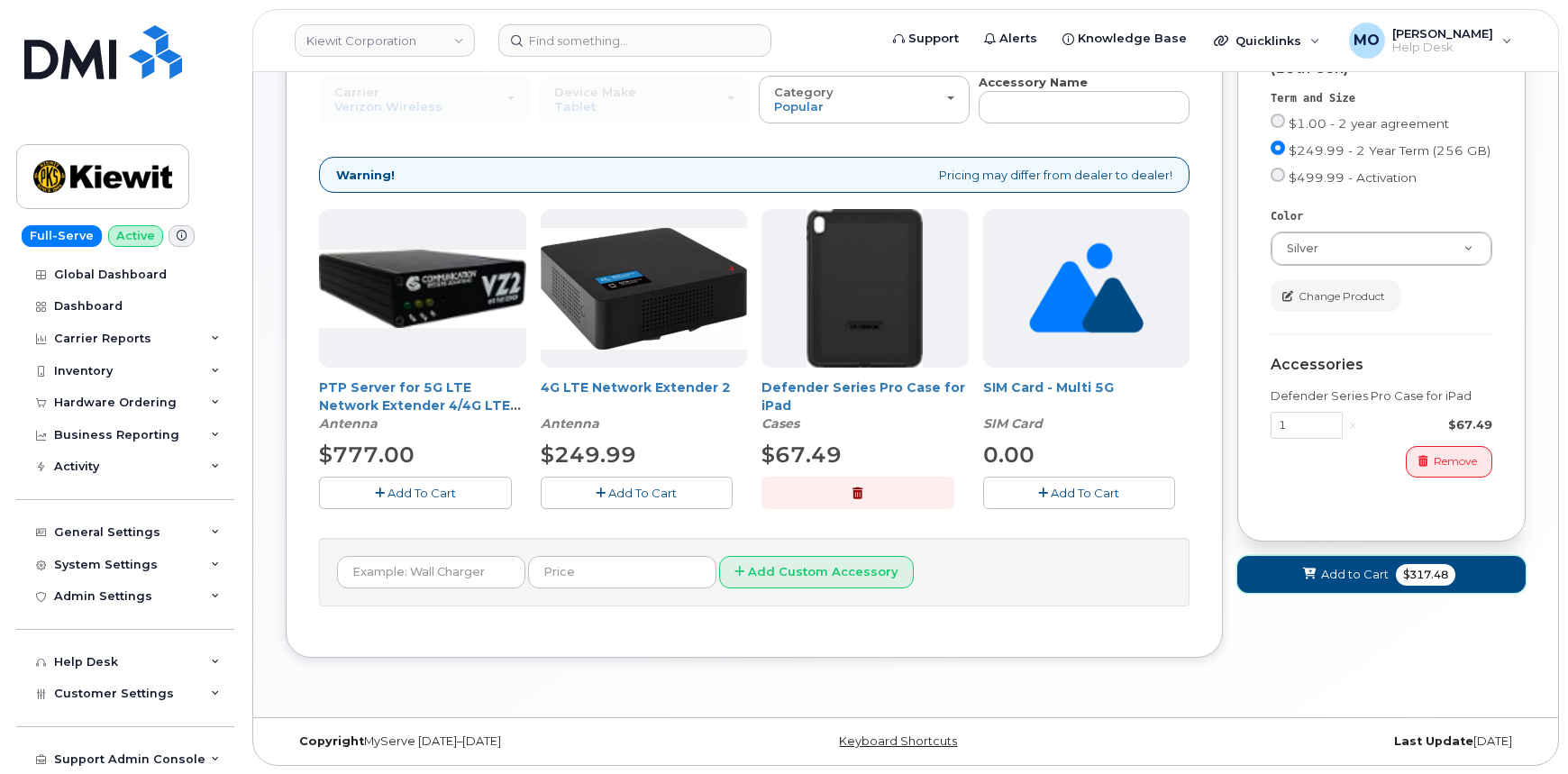
click at [1312, 574] on icon at bounding box center [1310, 574] width 13 height 12
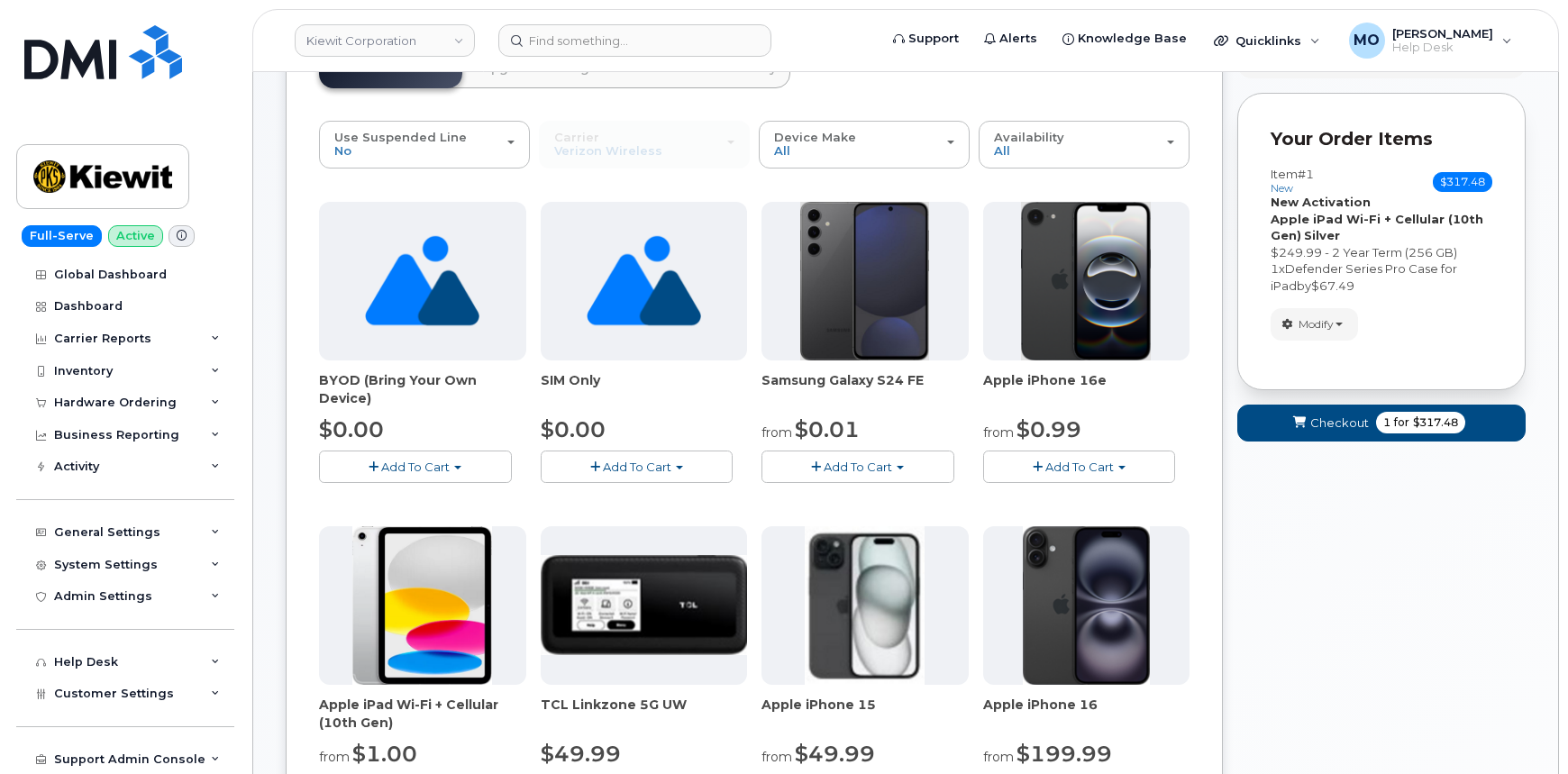
scroll to position [0, 0]
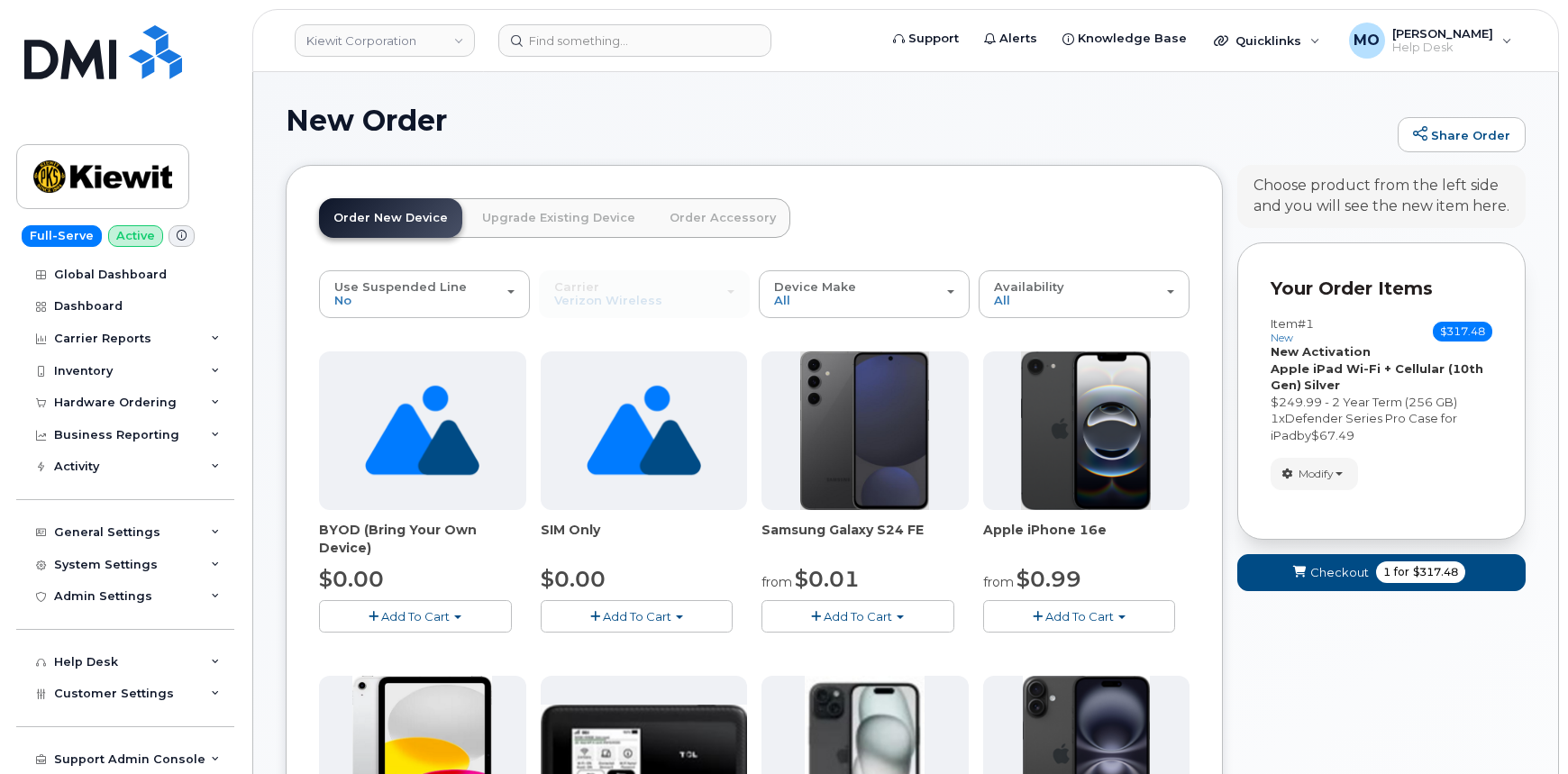
click at [702, 222] on link "Order Accessory" at bounding box center [723, 217] width 136 height 39
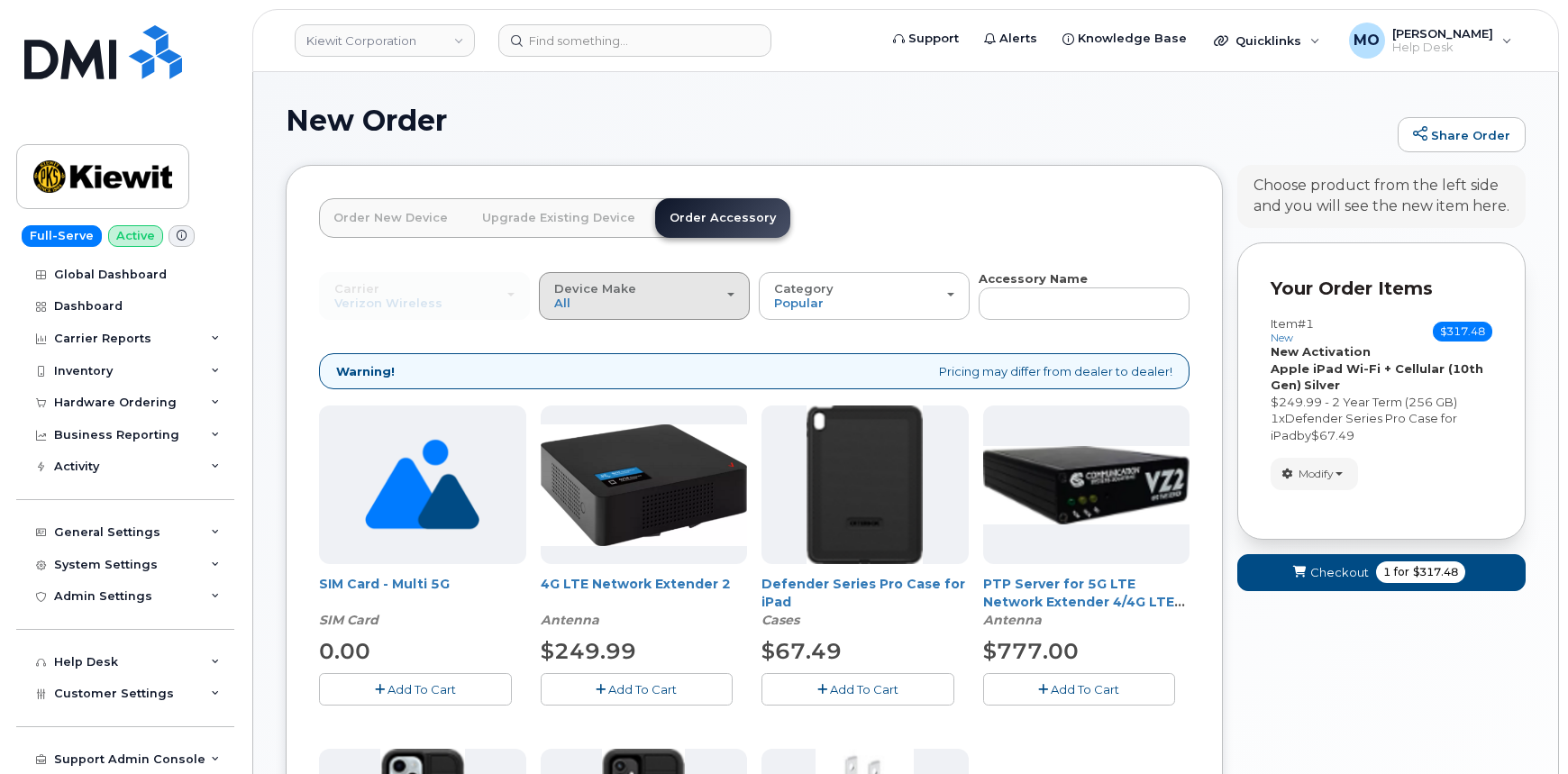
click at [721, 307] on div "Device Make All Android iPhone Tablet" at bounding box center [644, 296] width 180 height 28
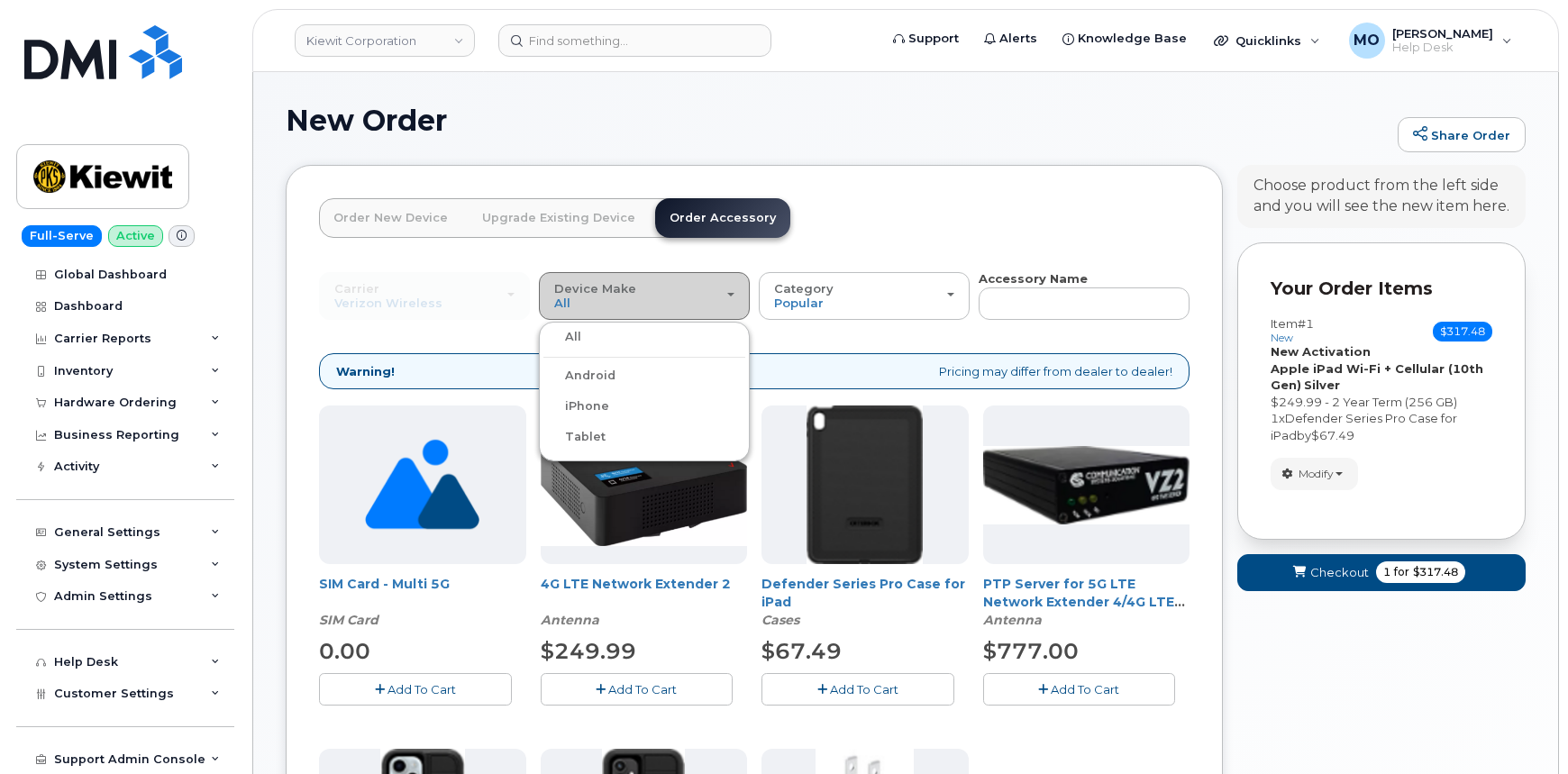
click at [721, 306] on div "Device Make All Android iPhone Tablet" at bounding box center [644, 296] width 180 height 28
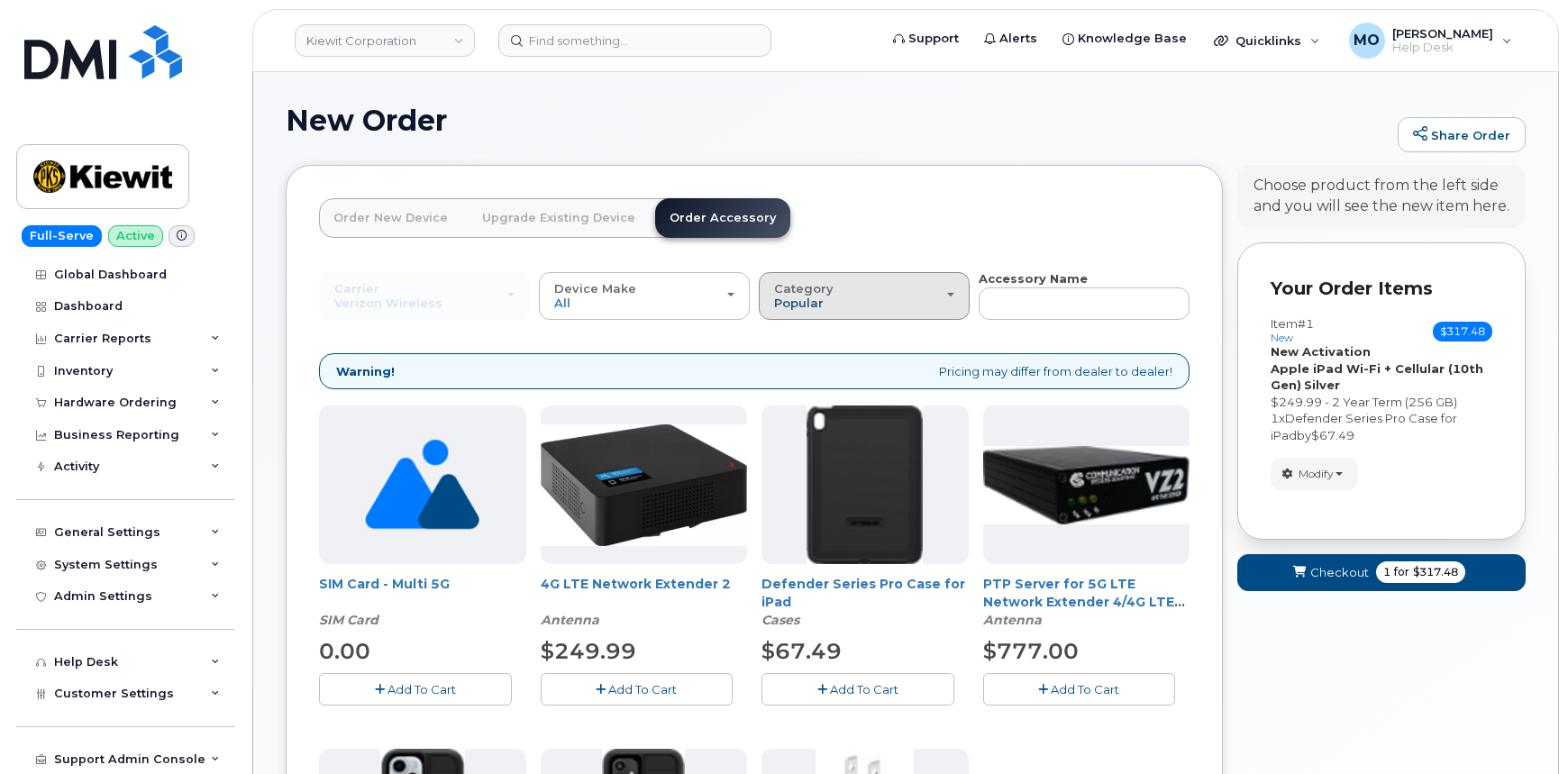
click at [809, 302] on span "Popular" at bounding box center [799, 303] width 49 height 15
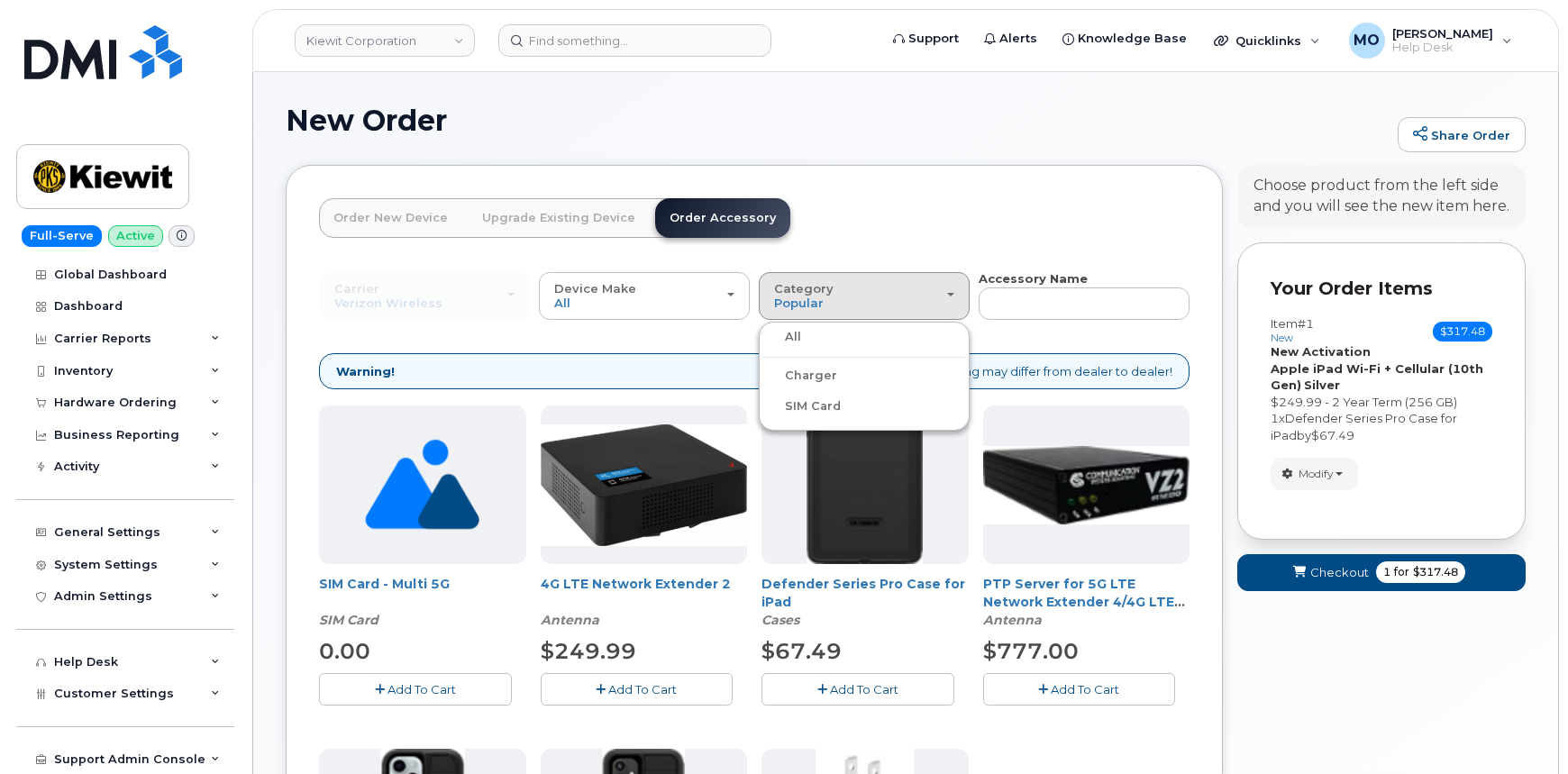
click at [832, 370] on label "Charger" at bounding box center [800, 376] width 74 height 22
click at [0, 0] on input "Charger" at bounding box center [0, 0] width 0 height 0
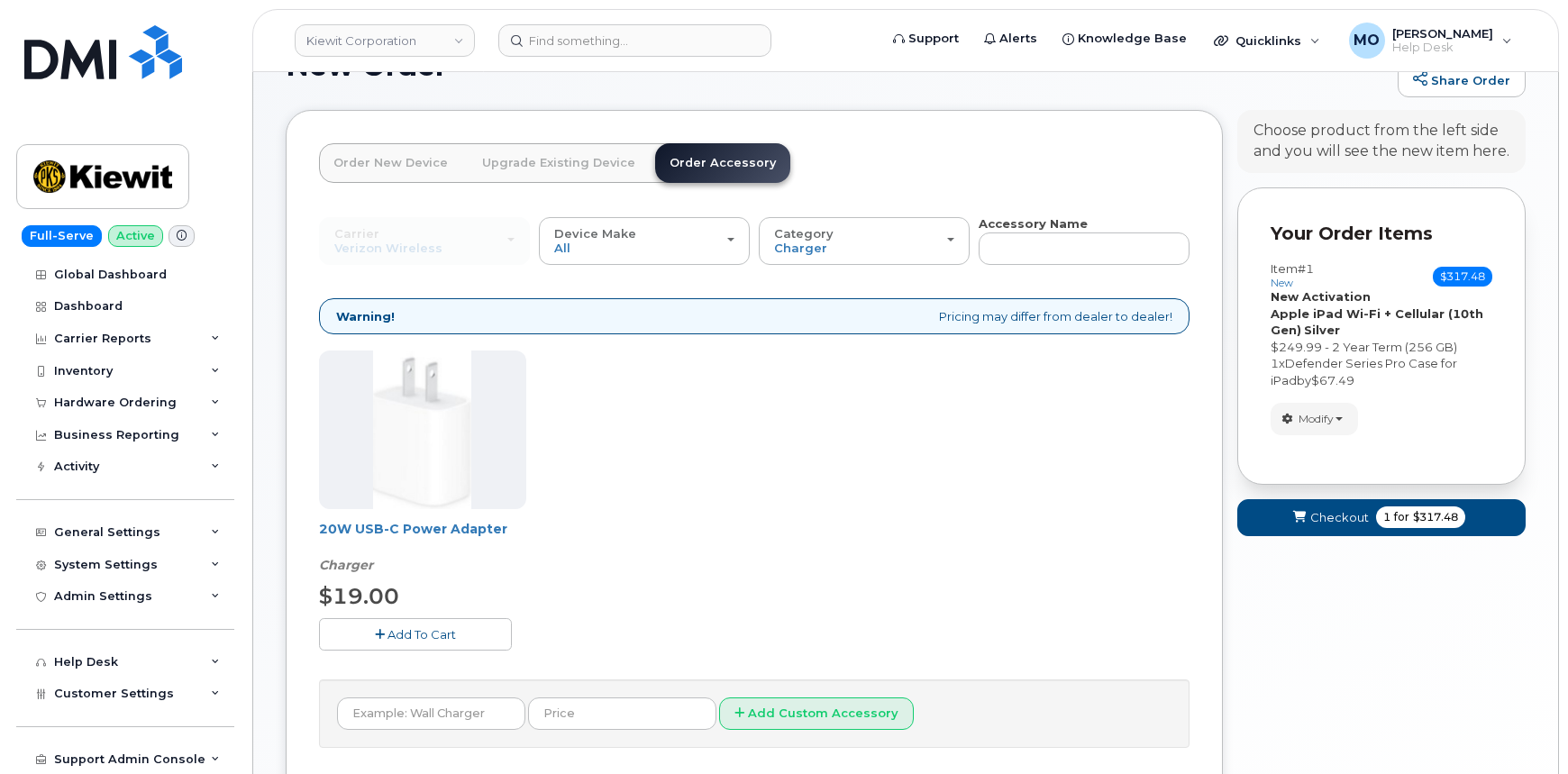
scroll to position [82, 0]
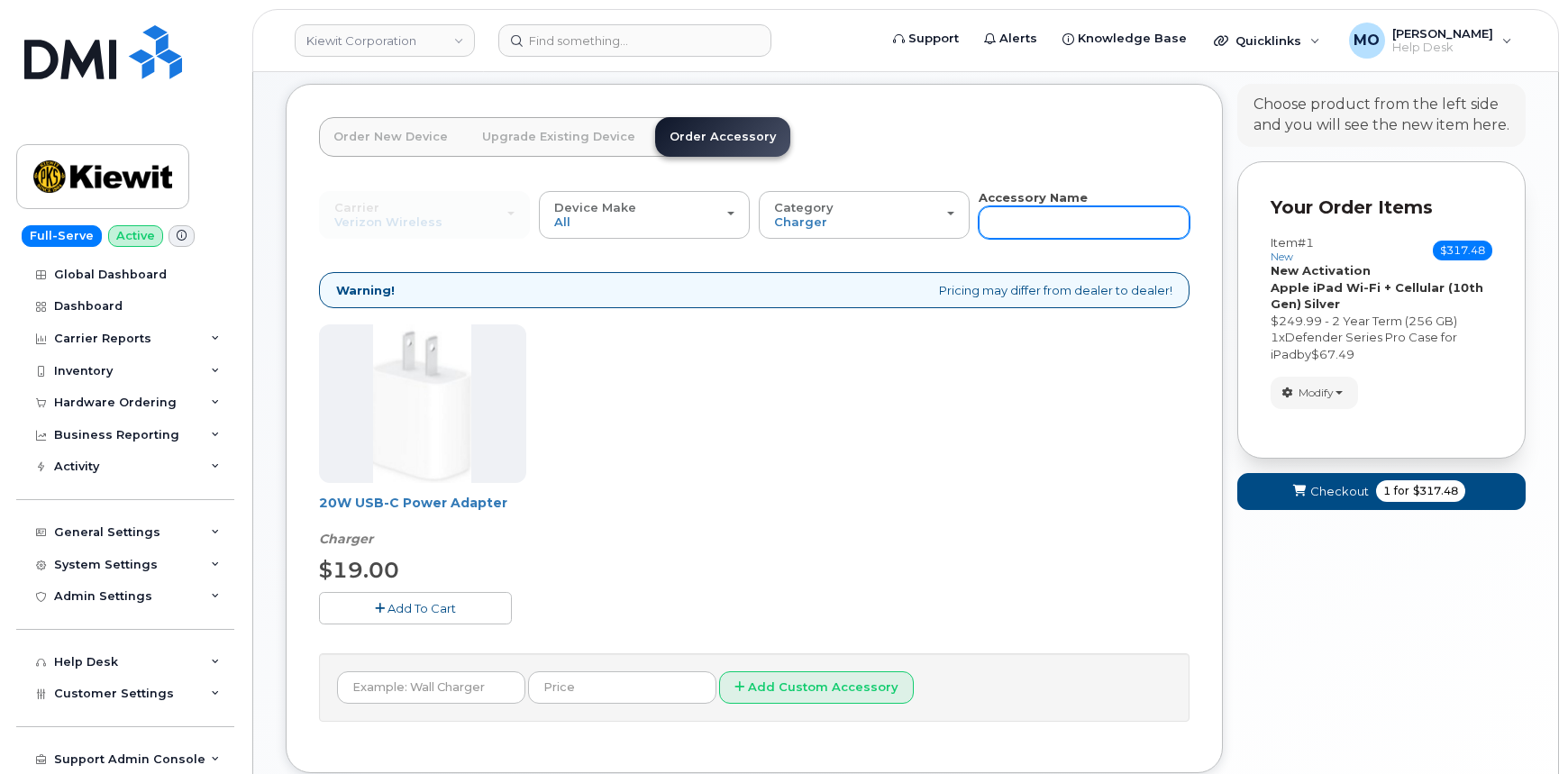
click at [1040, 213] on input "text" at bounding box center [1084, 222] width 211 height 32
type input "charger"
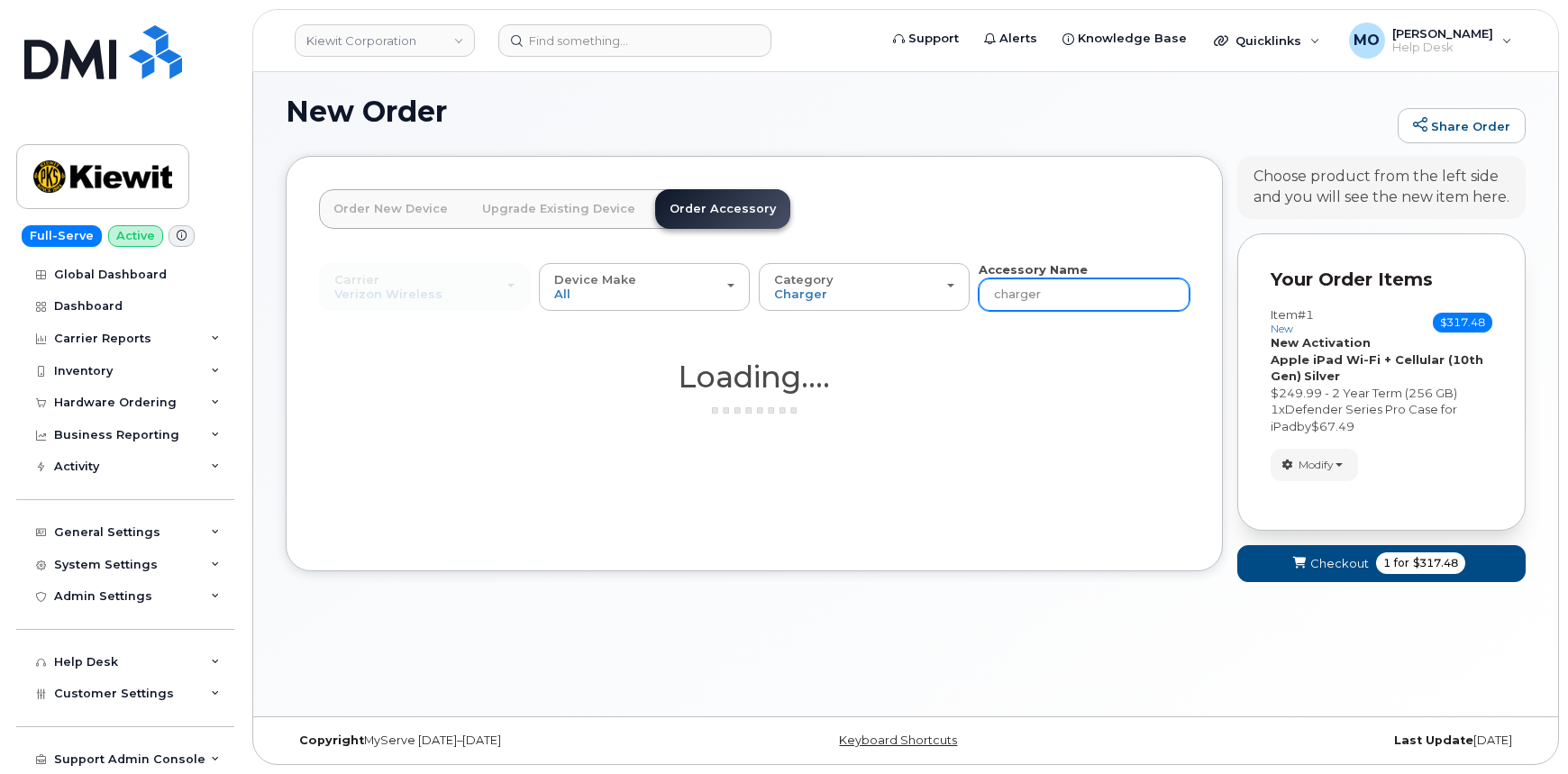
scroll to position [9, 0]
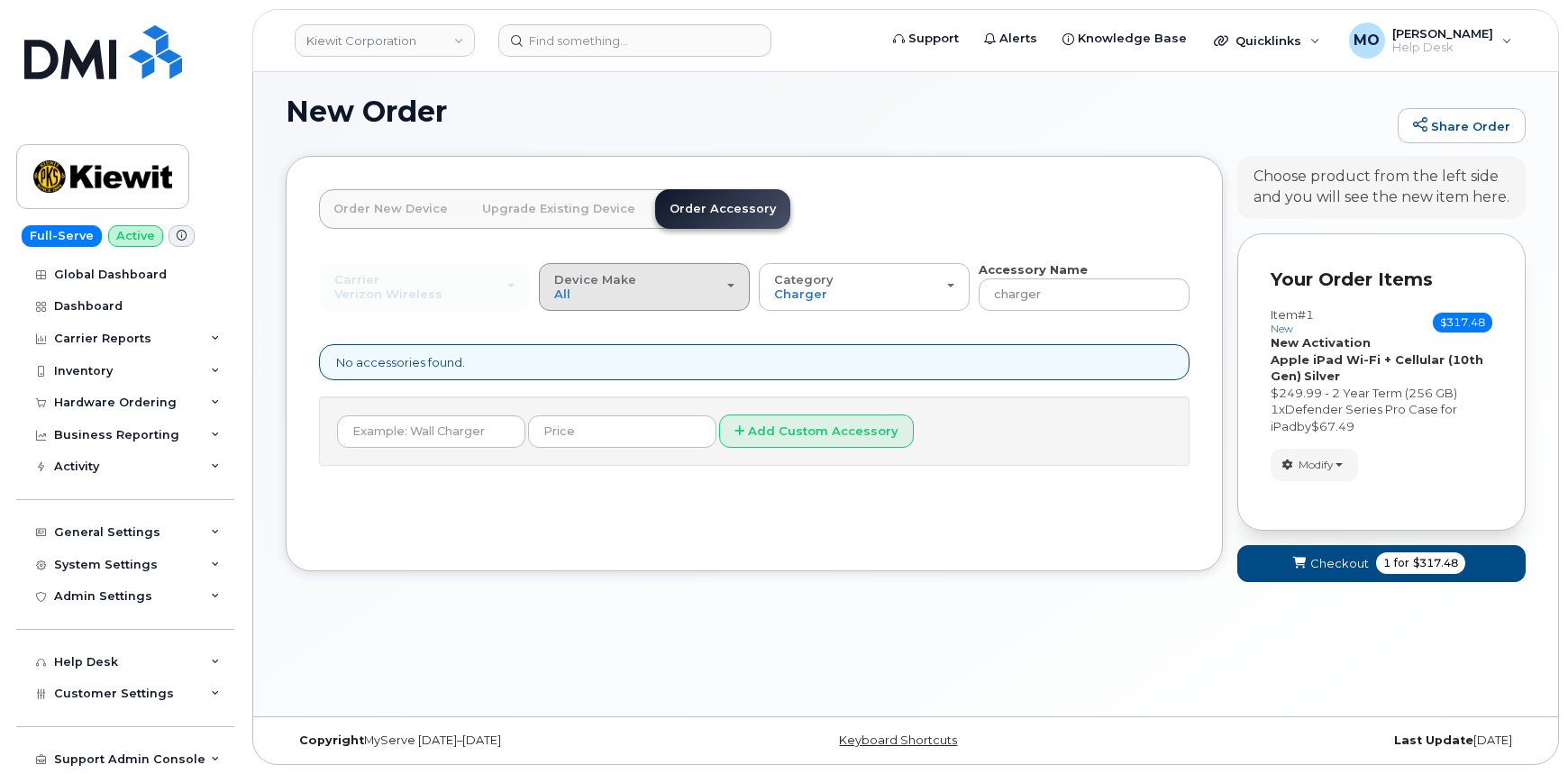
click at [735, 306] on button "Device Make All Android iPhone Tablet" at bounding box center [644, 286] width 211 height 47
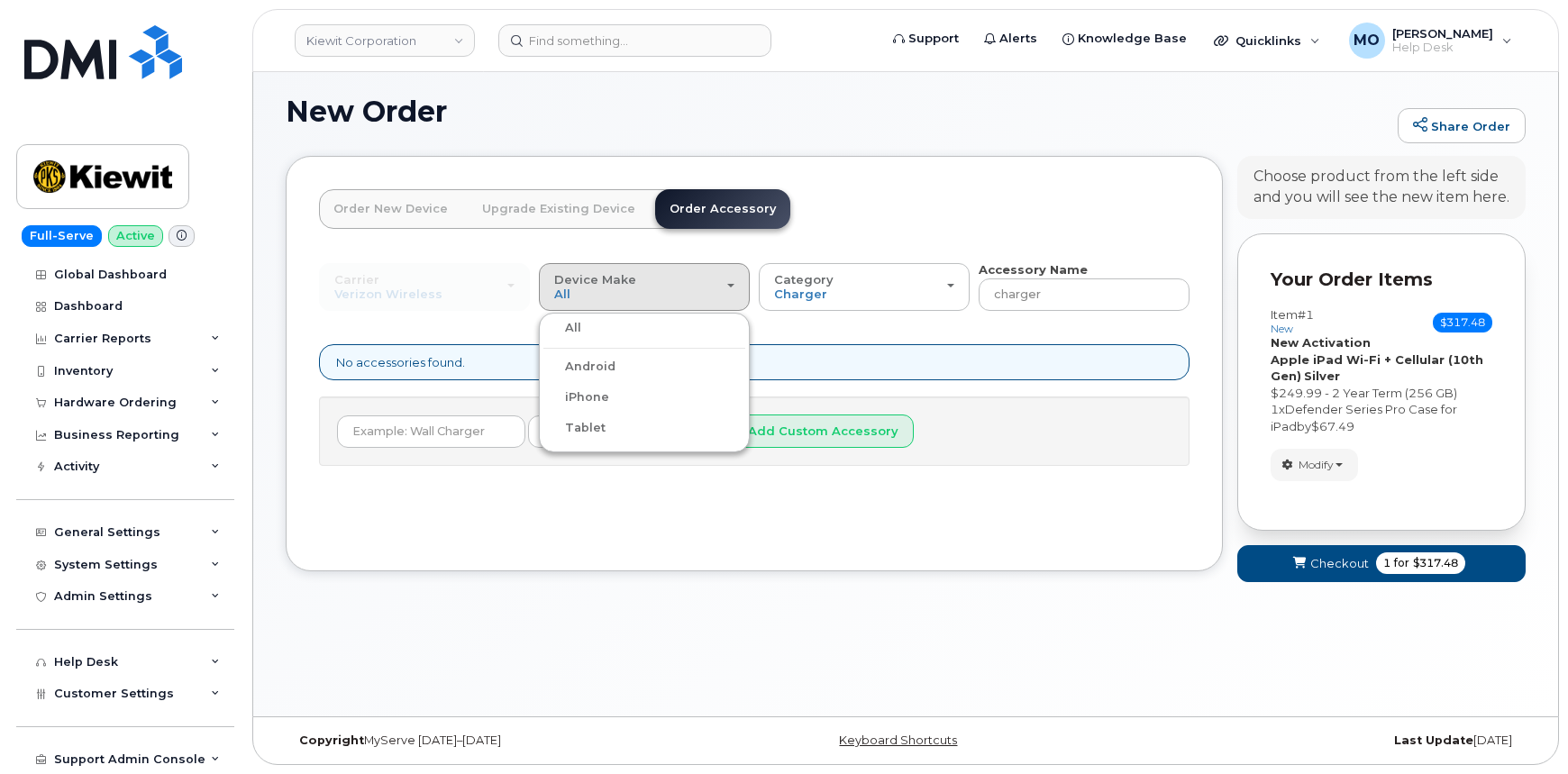
click at [589, 428] on label "Tablet" at bounding box center [574, 429] width 62 height 22
click at [0, 0] on input "Tablet" at bounding box center [0, 0] width 0 height 0
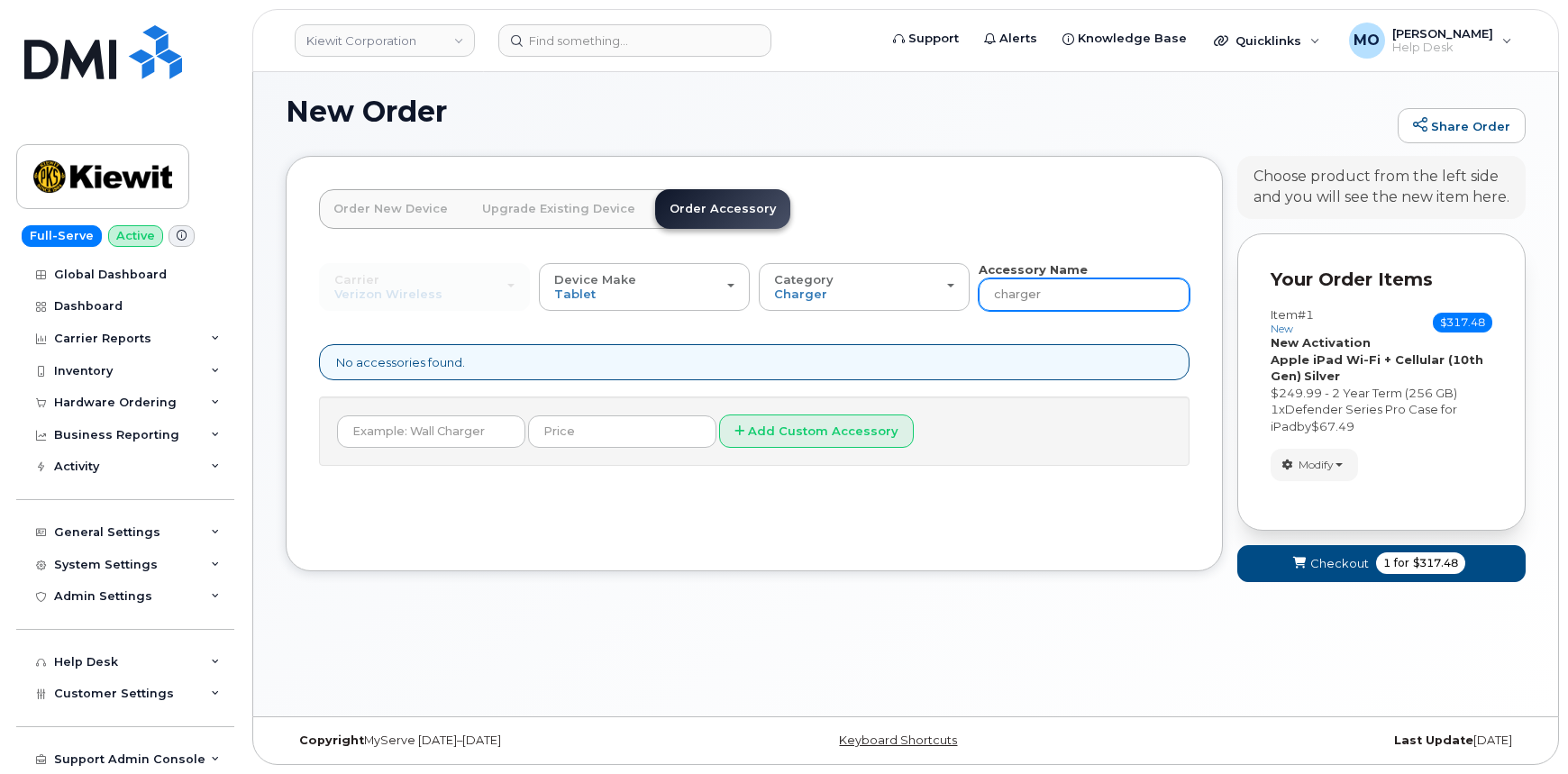
click at [1037, 285] on input "charger" at bounding box center [1084, 294] width 211 height 32
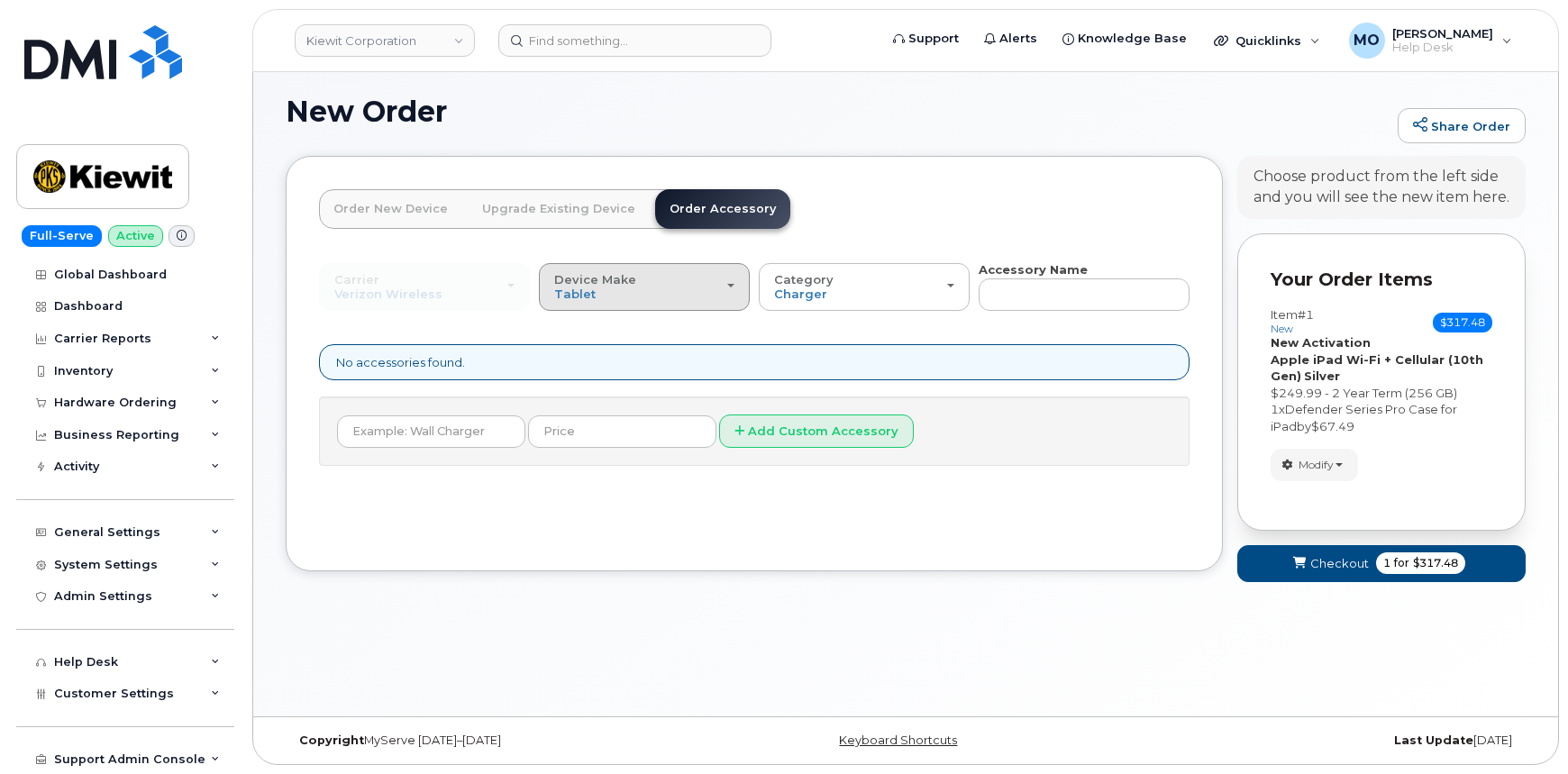
click at [671, 290] on div "Device Make All Android iPhone Tablet" at bounding box center [644, 287] width 180 height 28
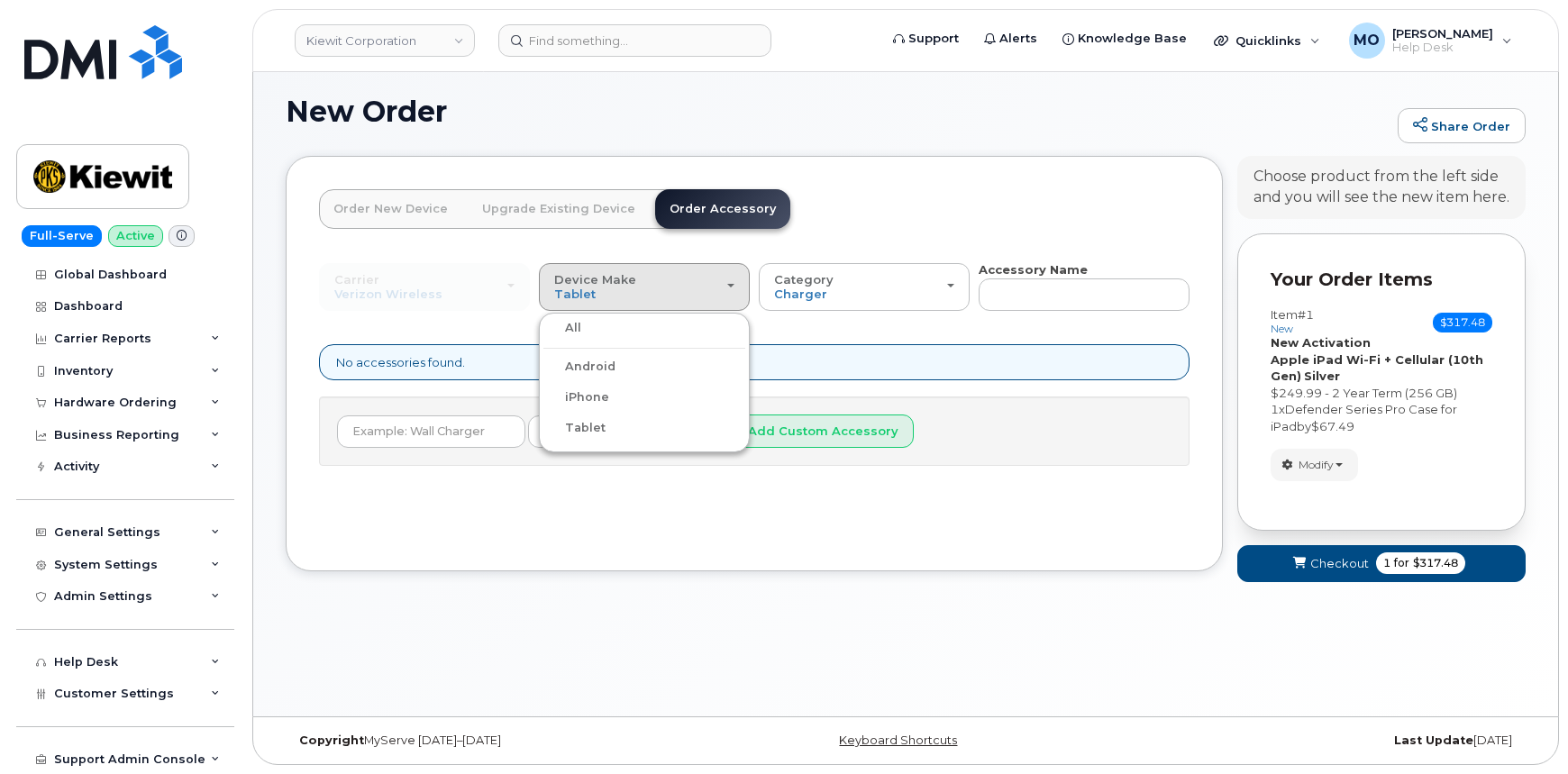
click at [660, 332] on div "All" at bounding box center [644, 328] width 201 height 22
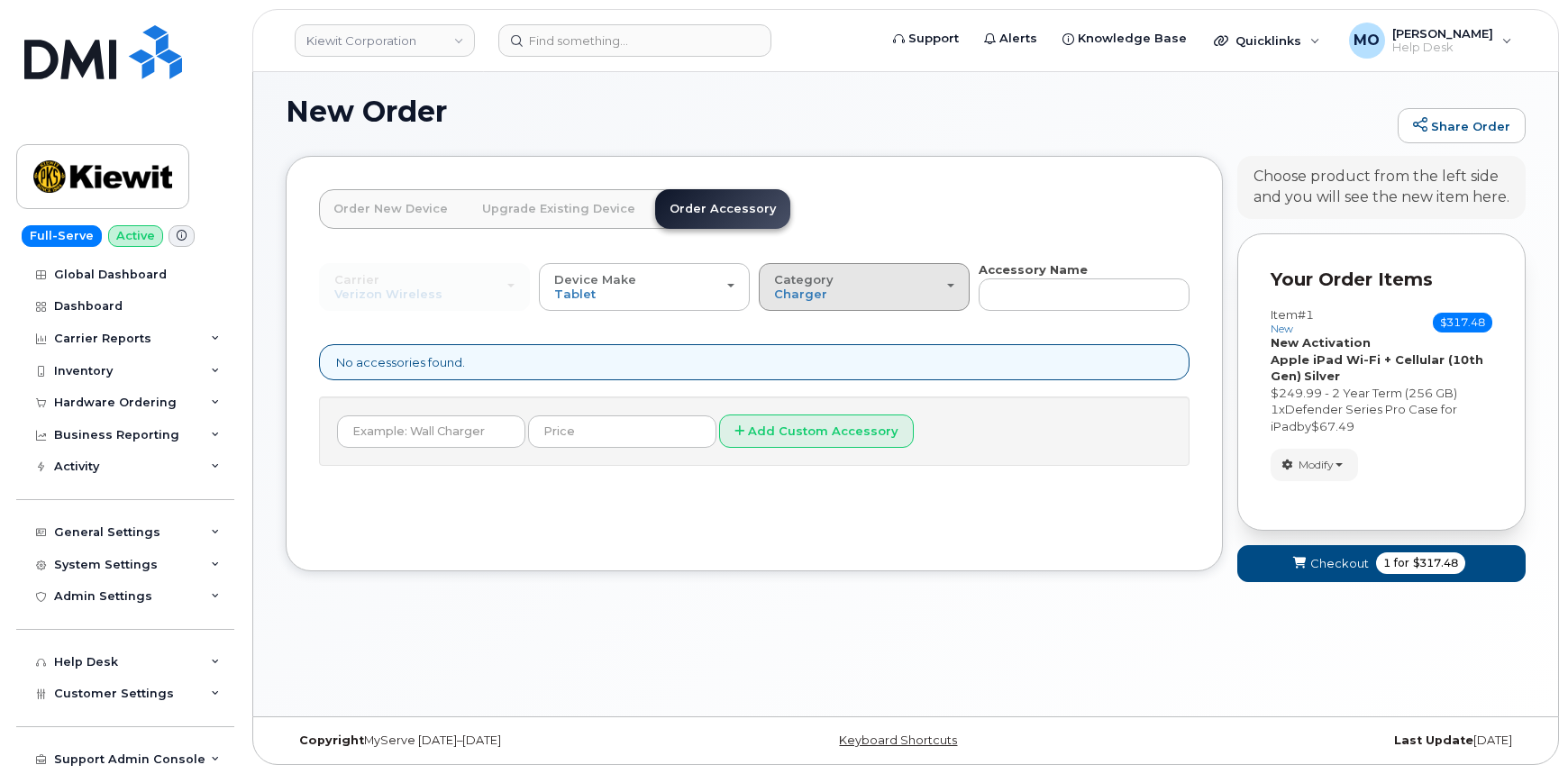
click at [930, 298] on div "Category Charger" at bounding box center [864, 287] width 180 height 28
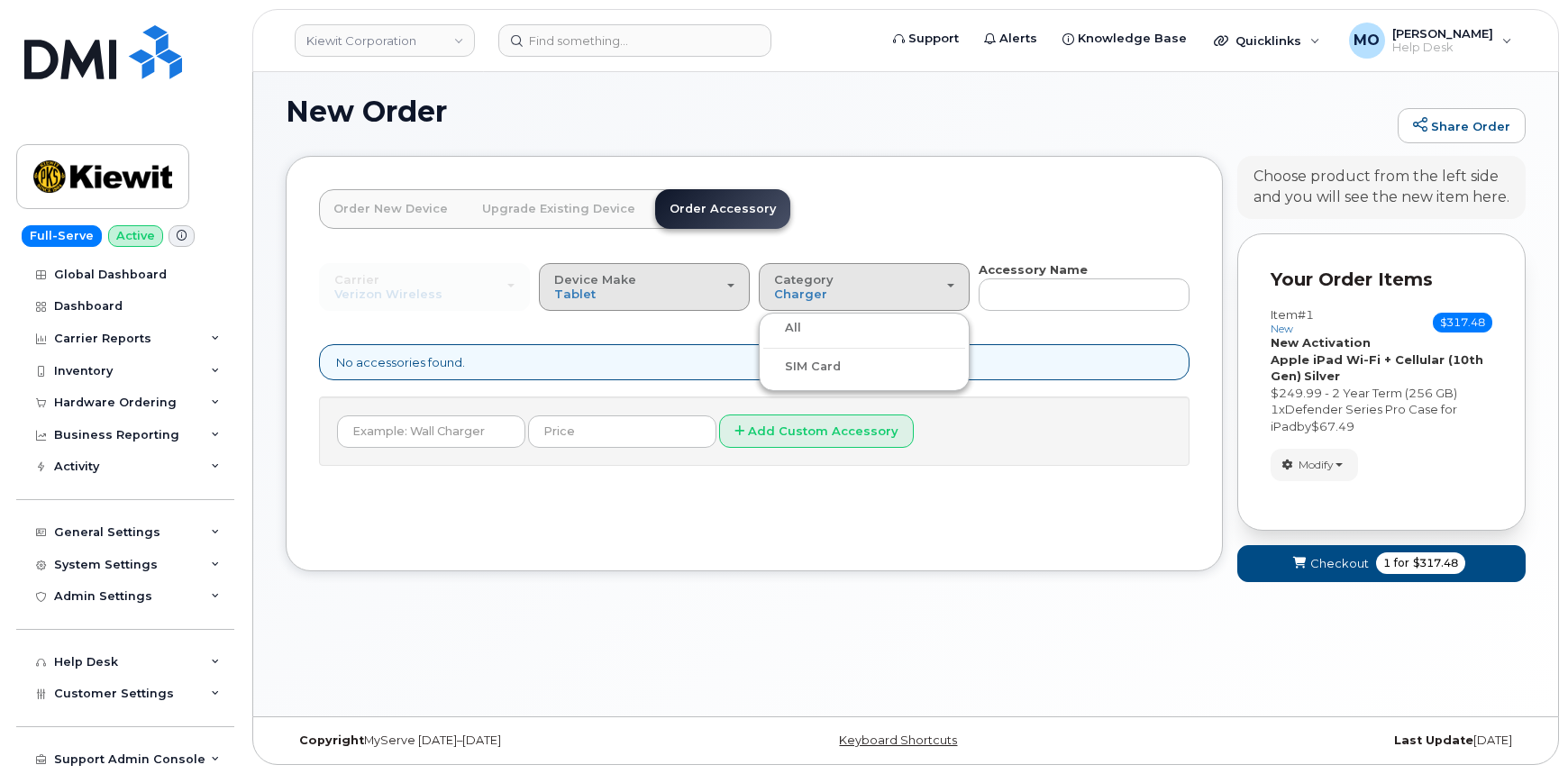
click at [686, 291] on div "Device Make All Android iPhone Tablet" at bounding box center [644, 287] width 180 height 28
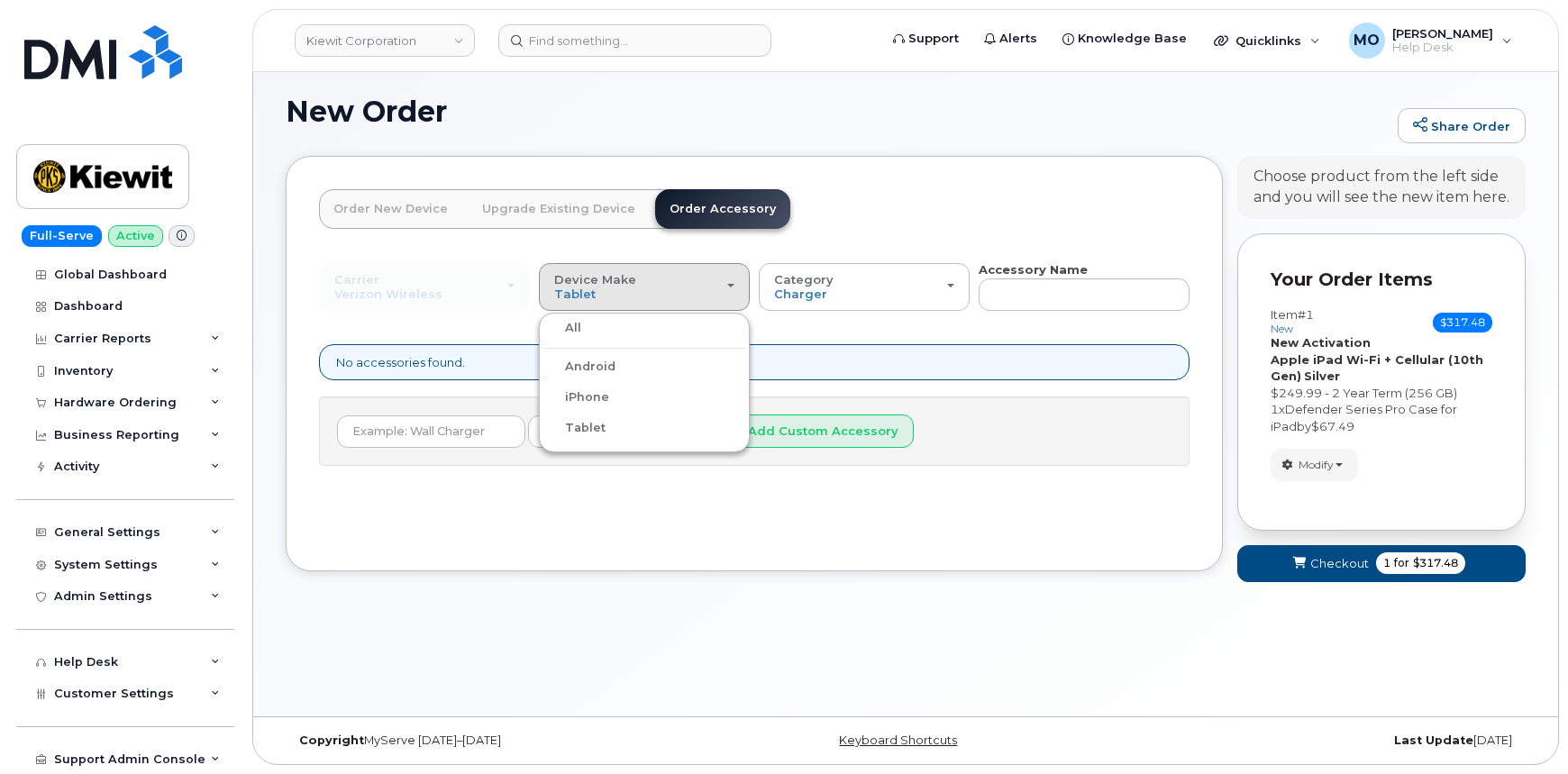
click at [659, 338] on ul "All Android iPhone Tablet" at bounding box center [644, 382] width 211 height 140
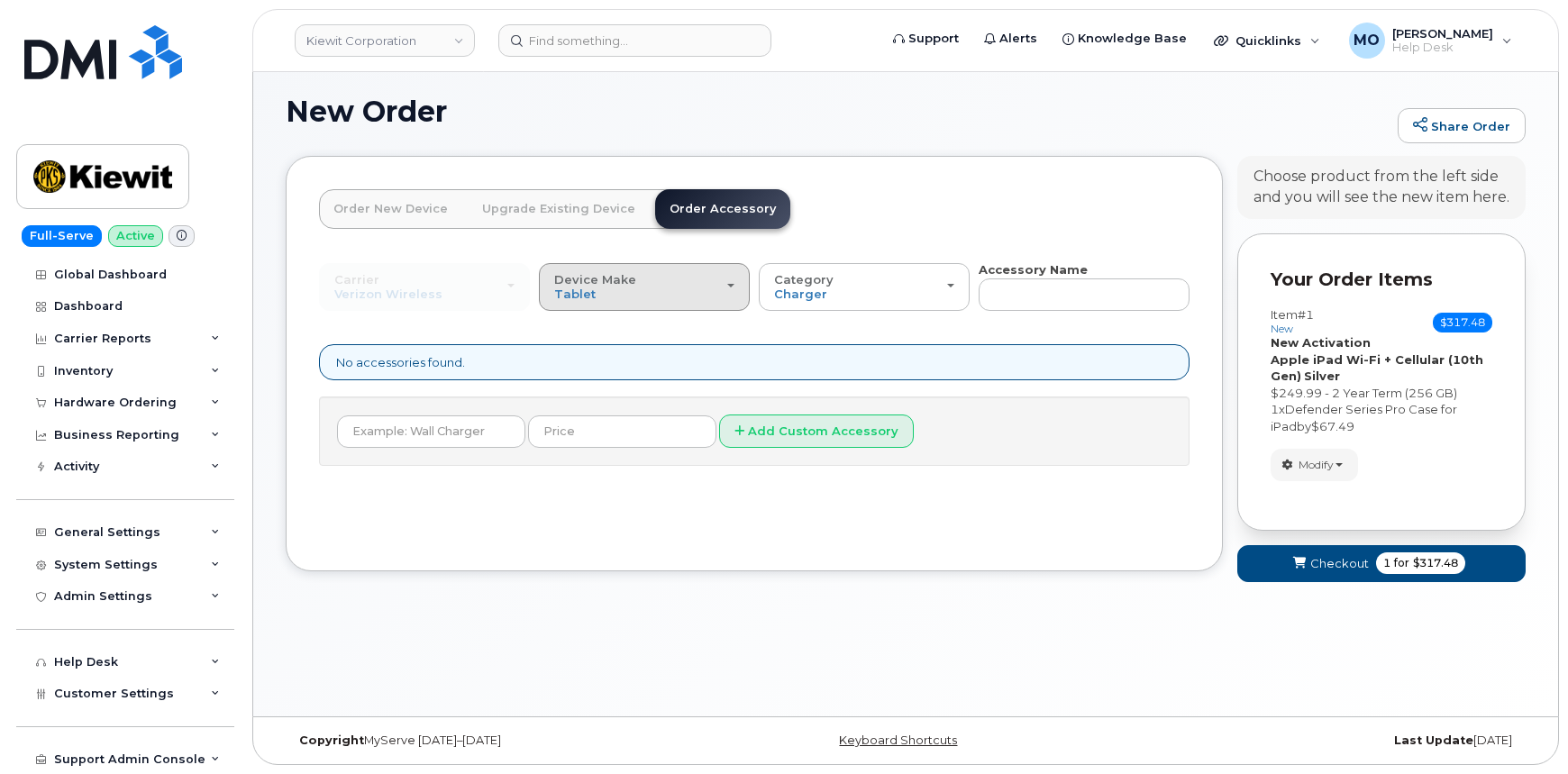
click at [648, 304] on button "Device Make All Android iPhone Tablet" at bounding box center [644, 286] width 211 height 47
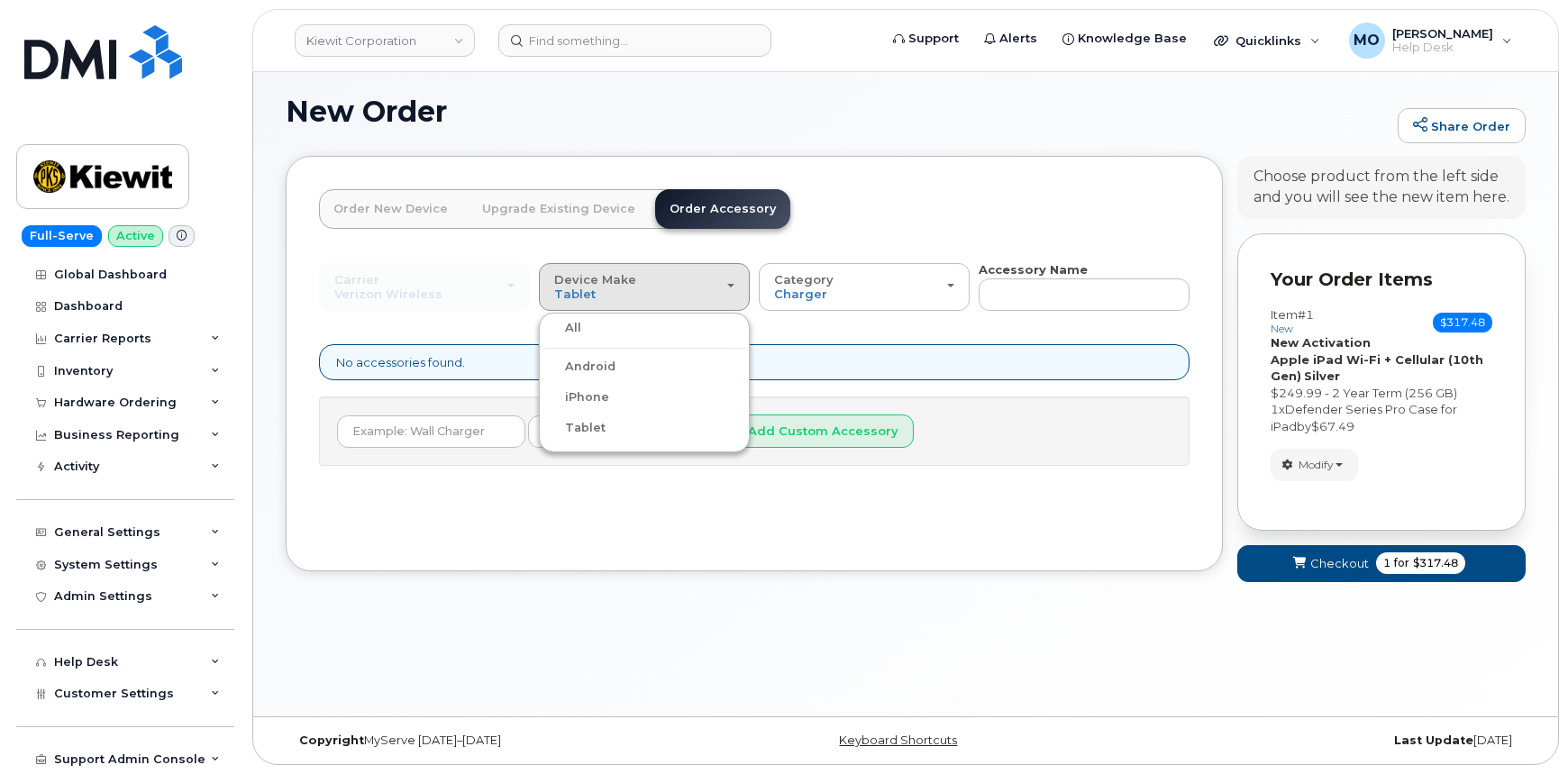
click at [577, 327] on label "All" at bounding box center [561, 328] width 38 height 22
click at [0, 0] on input "All" at bounding box center [0, 0] width 0 height 0
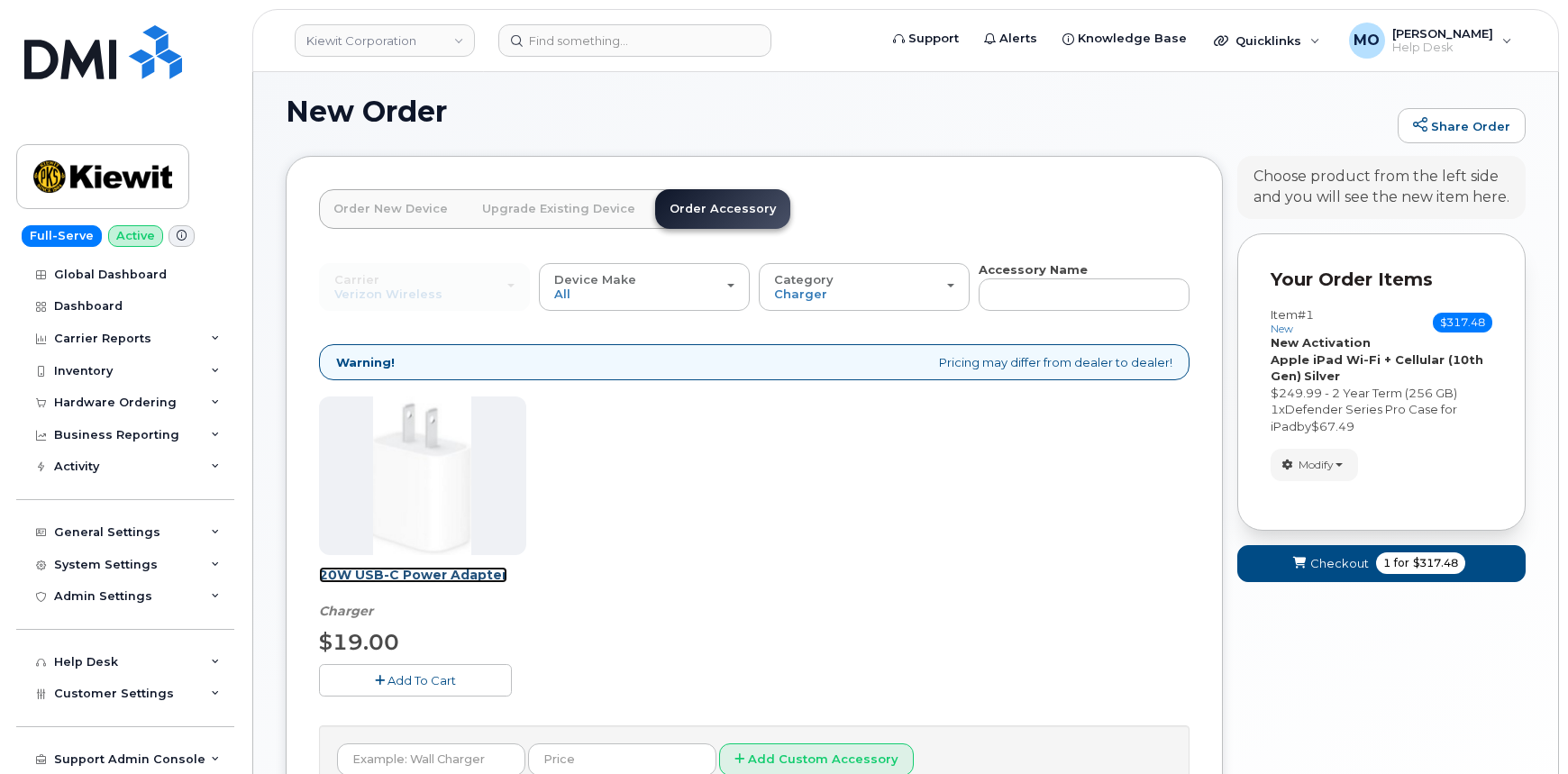
click at [399, 582] on link "20W USB-C Power Adapter" at bounding box center [413, 575] width 189 height 16
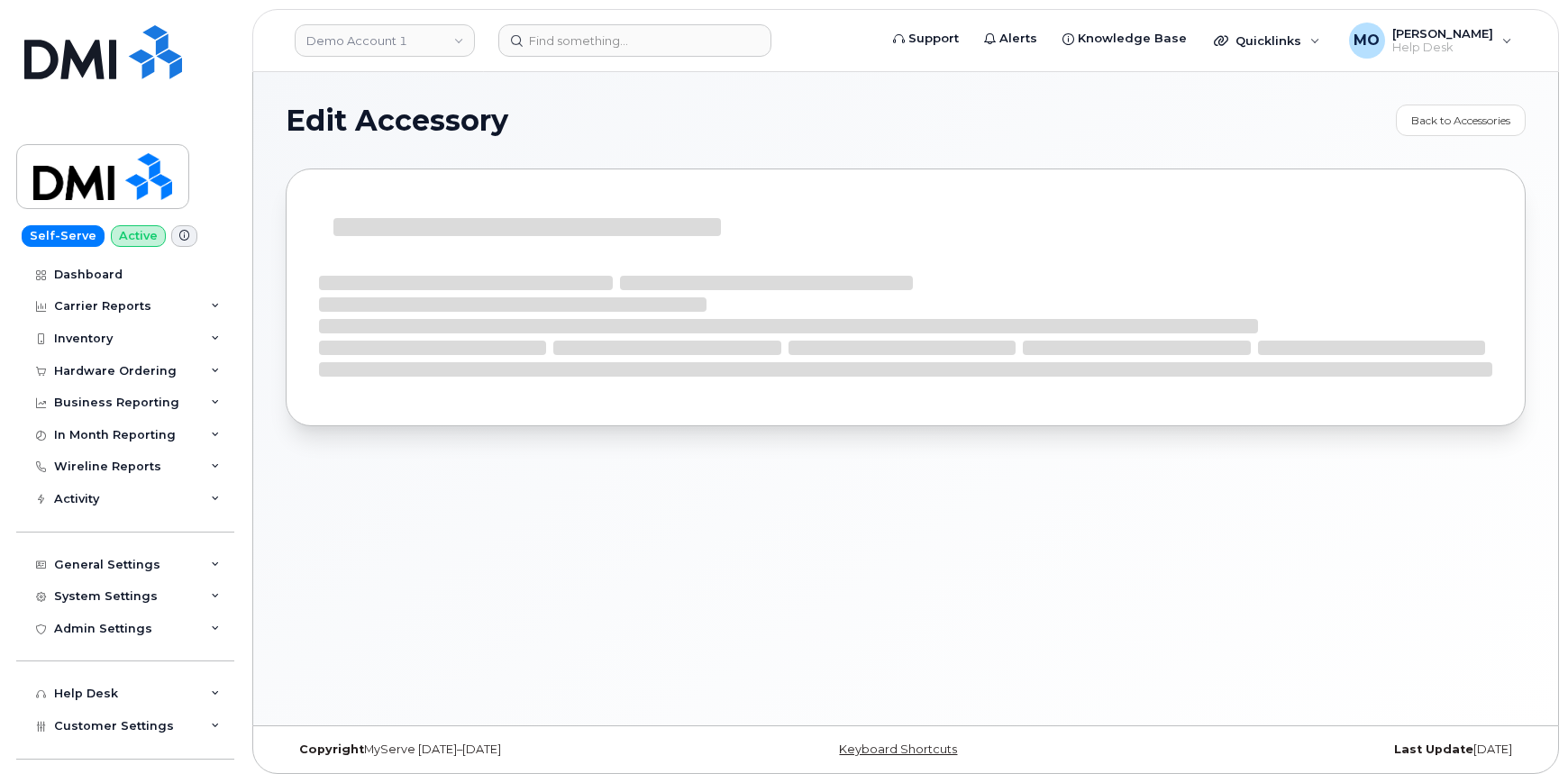
select select "Charger"
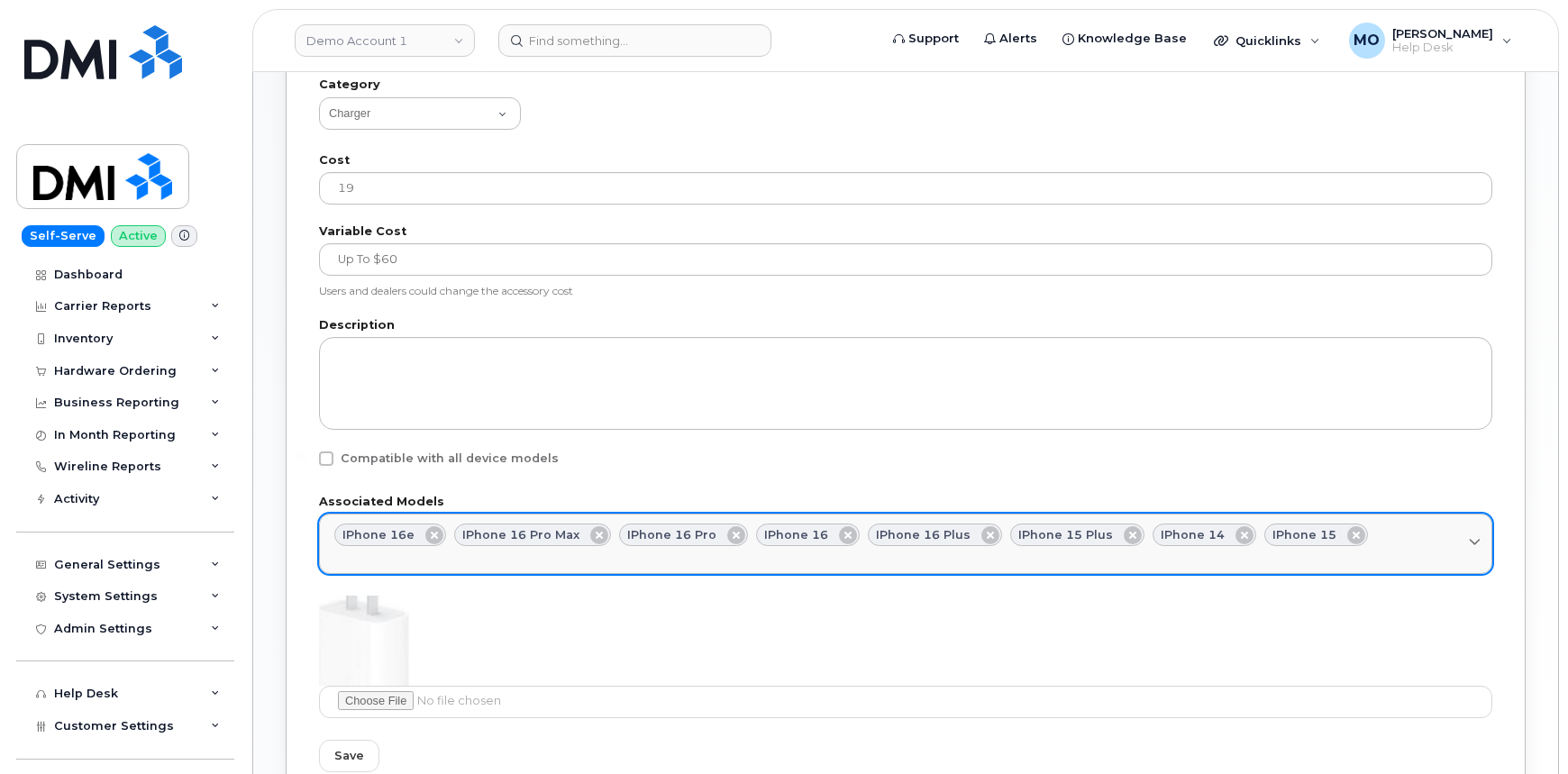
scroll to position [758, 0]
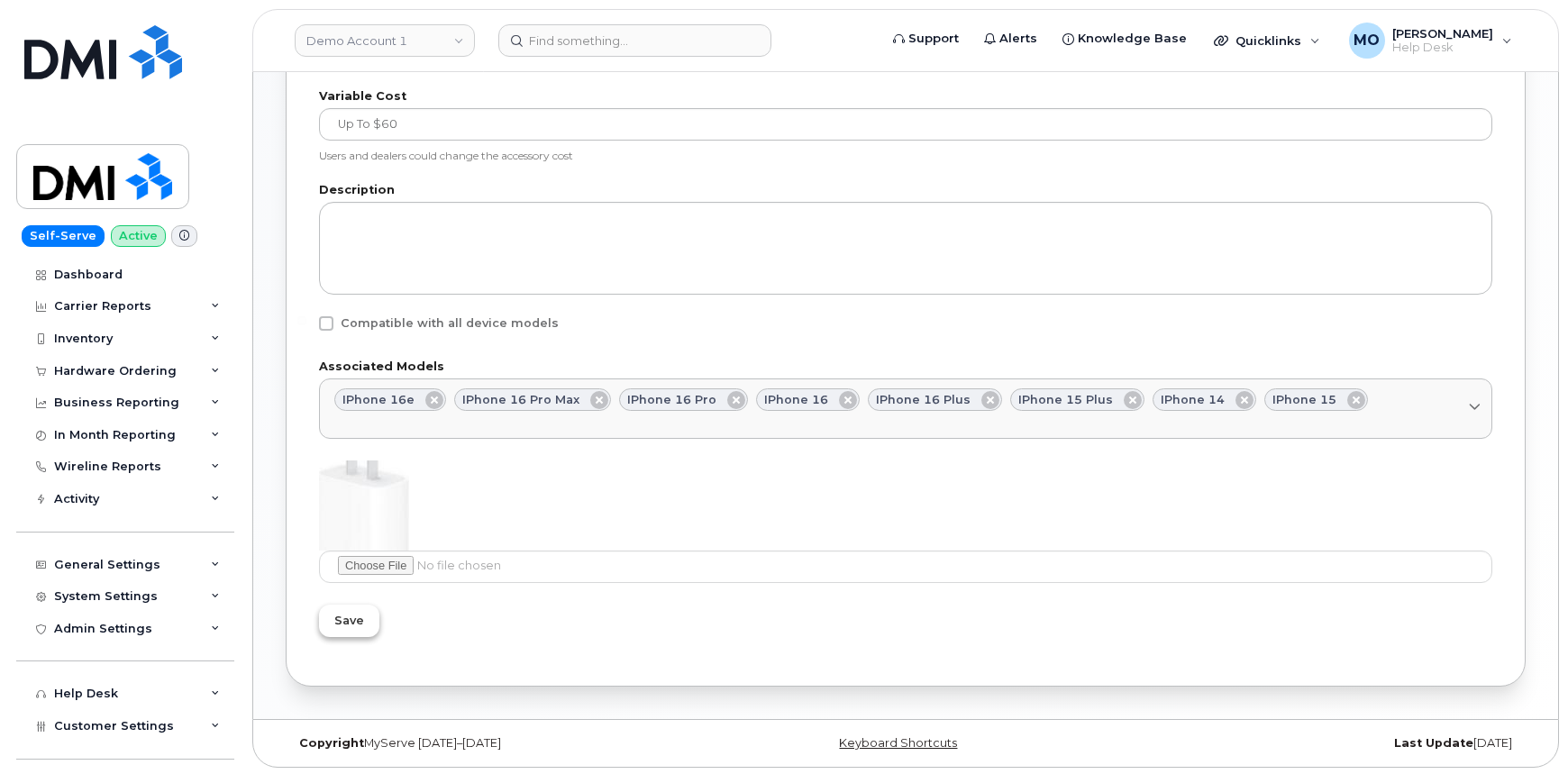
click at [345, 622] on span "Save" at bounding box center [349, 620] width 29 height 17
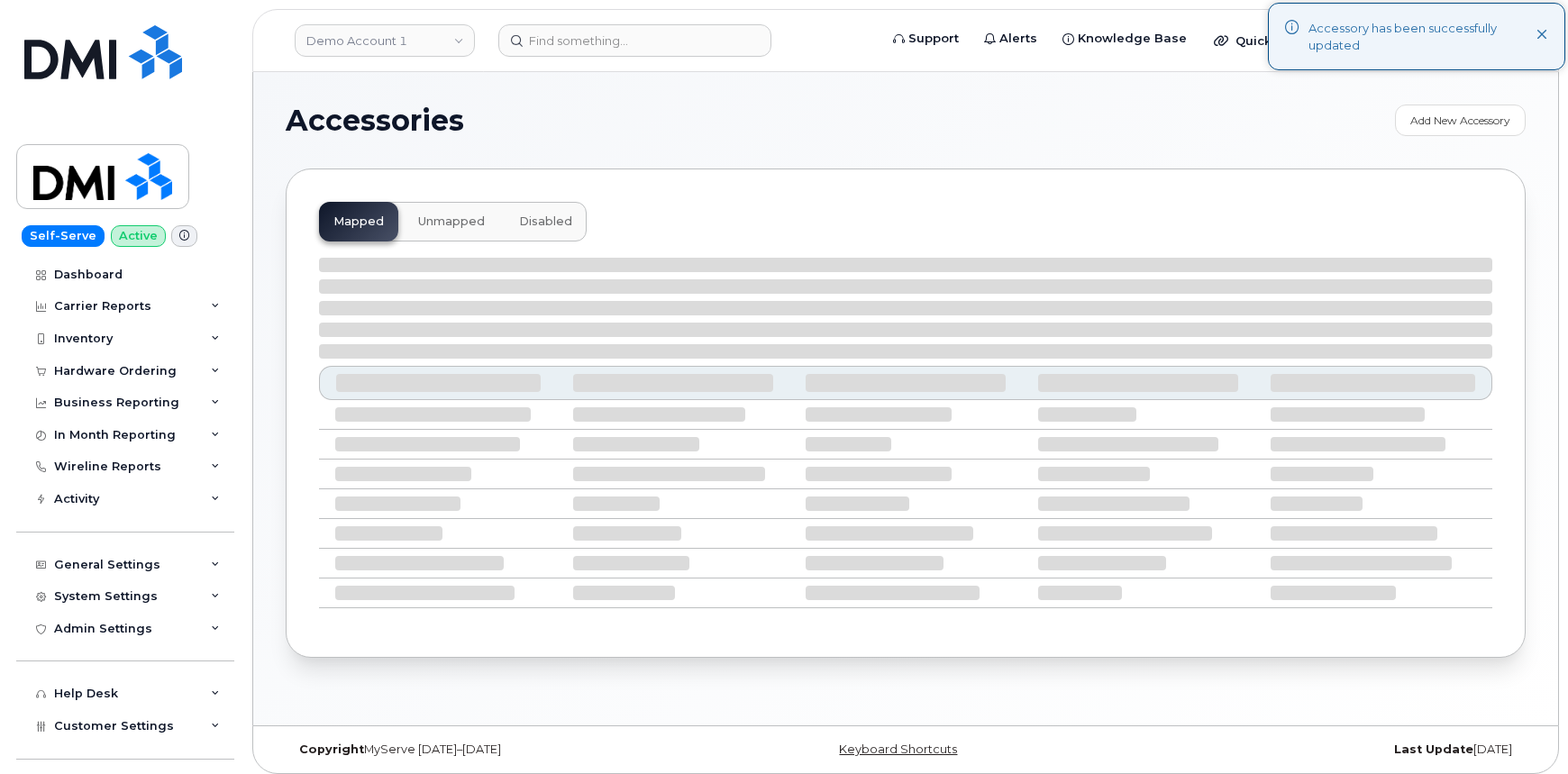
select select "null"
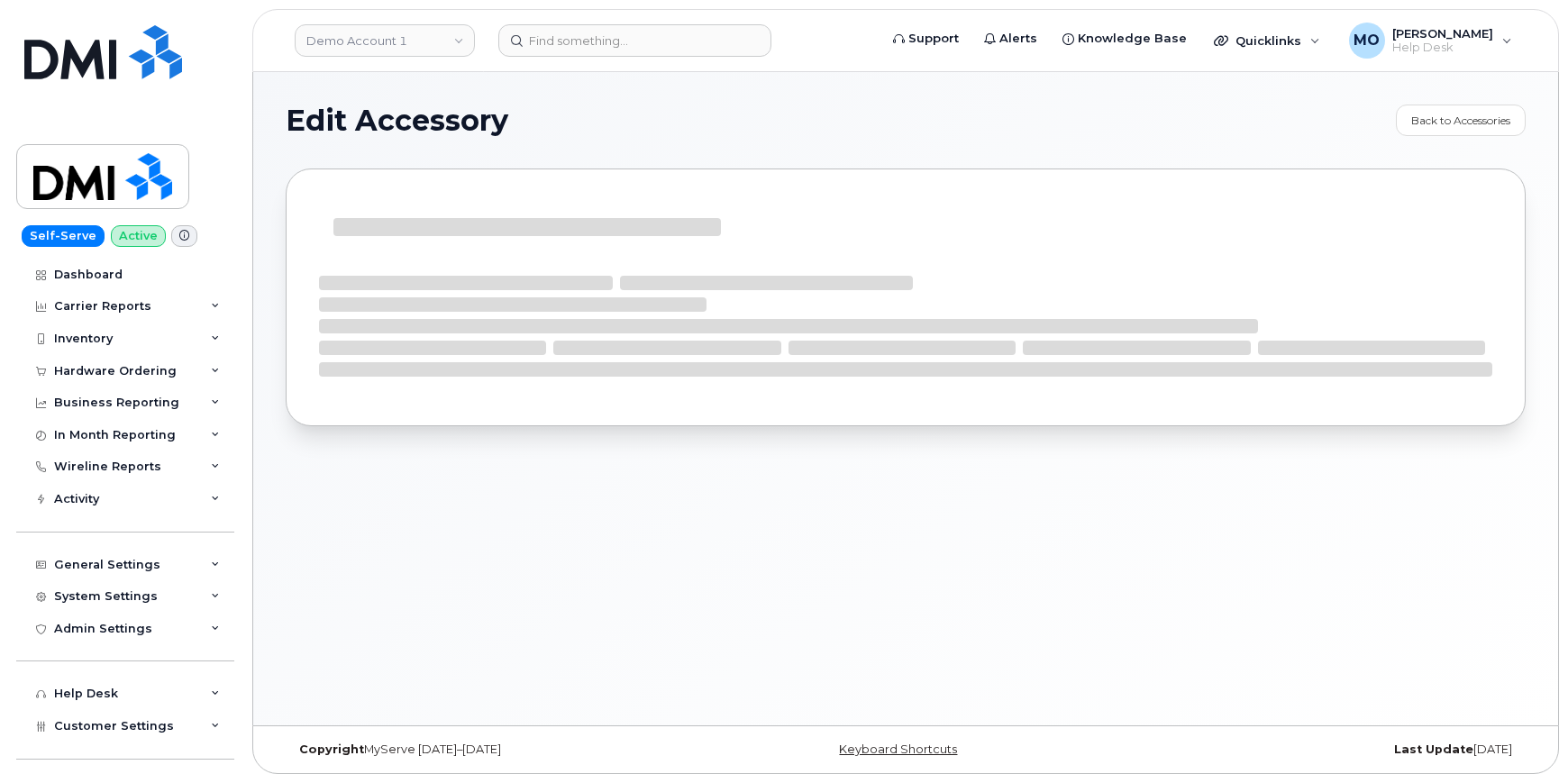
select select "Charger"
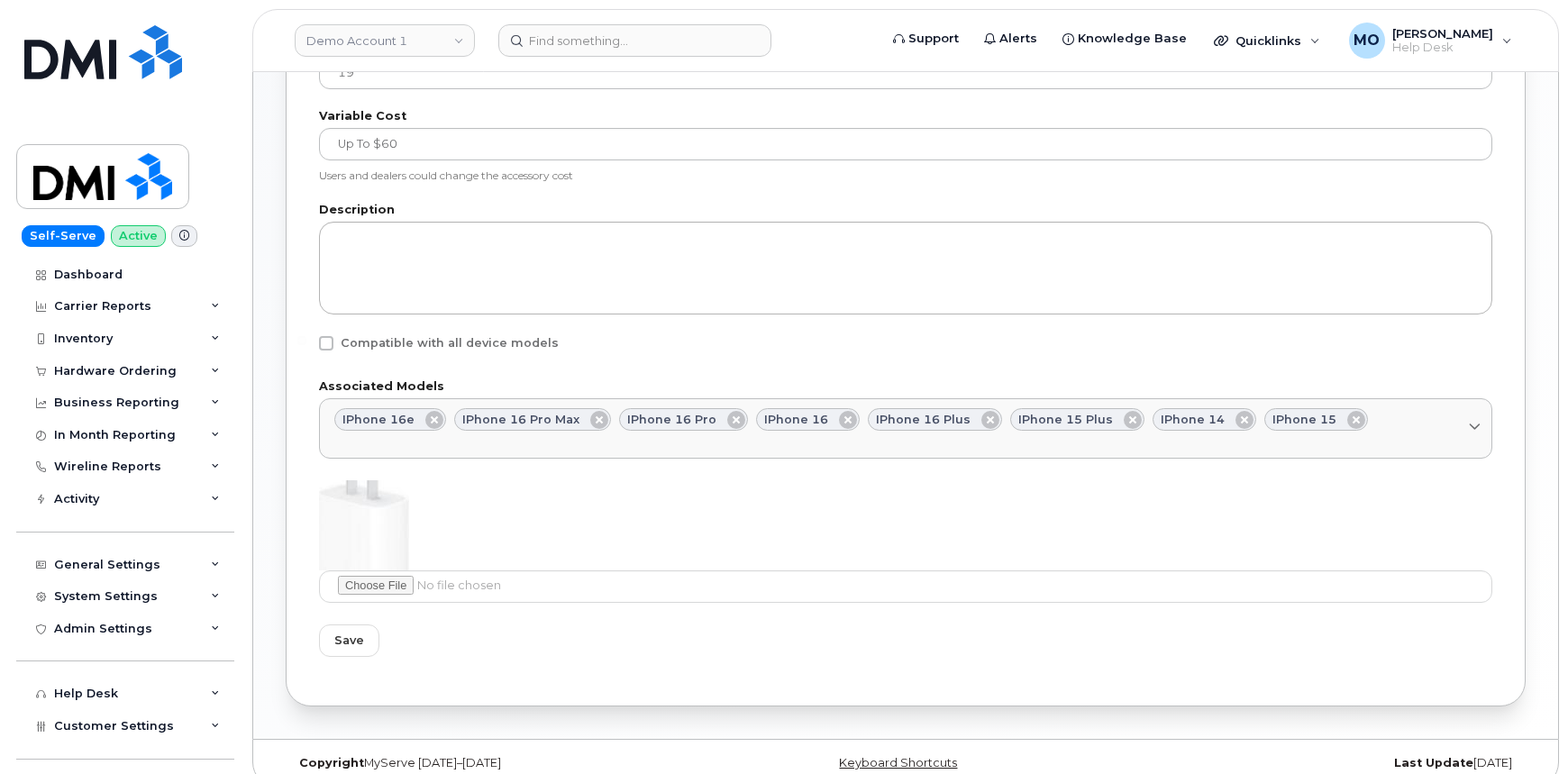
scroll to position [758, 0]
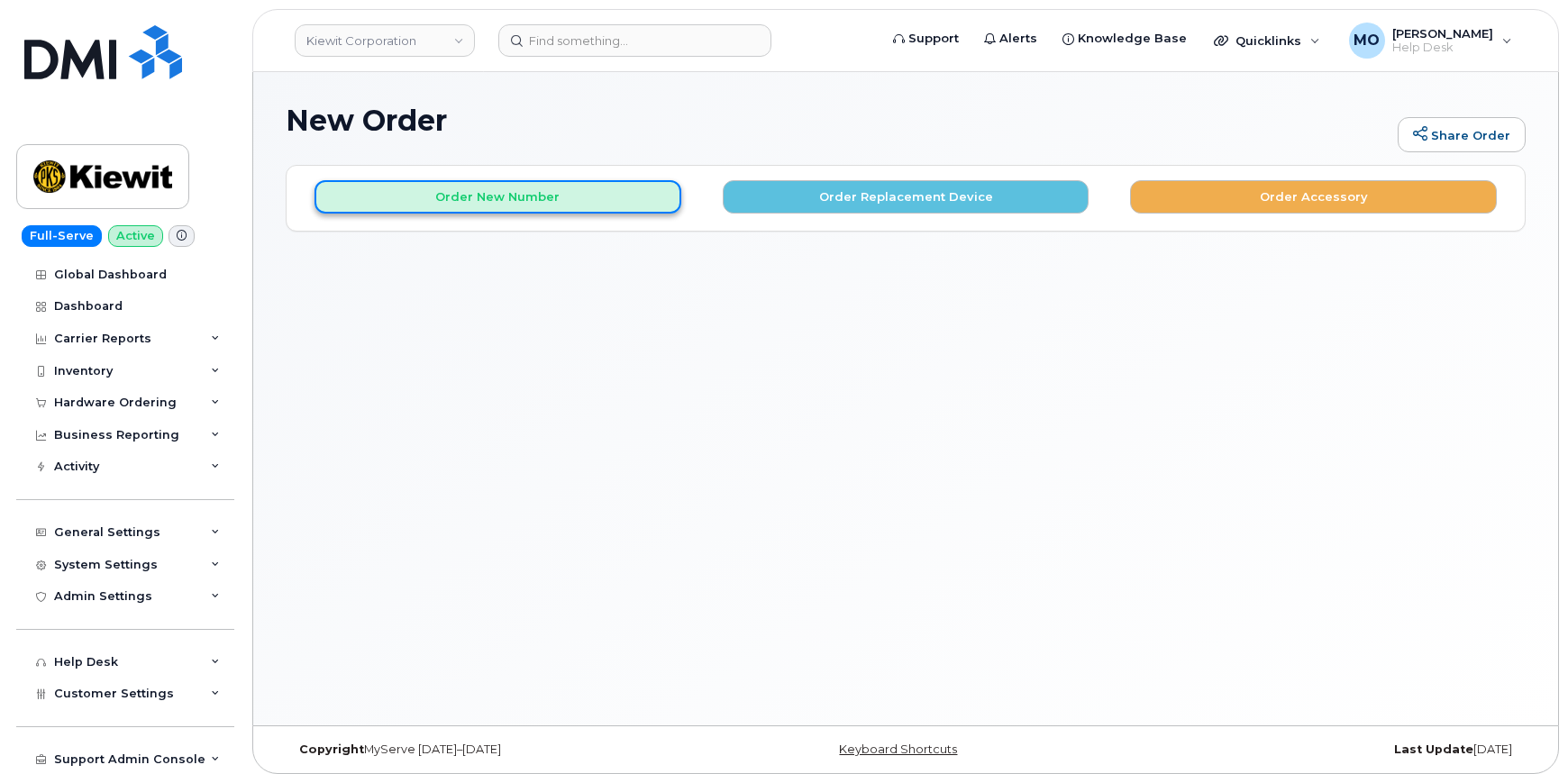
click at [549, 193] on button "Order New Number" at bounding box center [497, 197] width 366 height 33
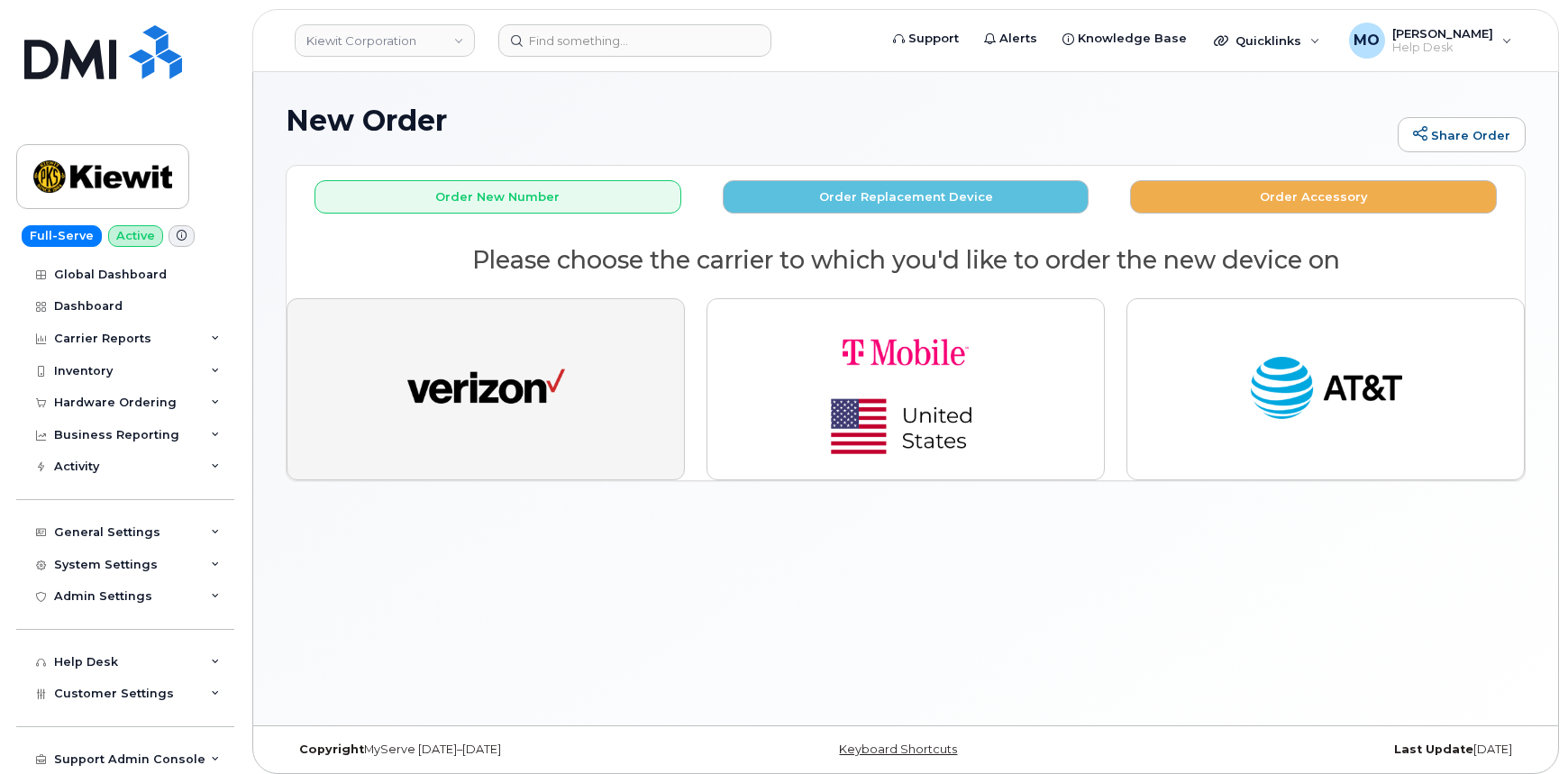
click at [564, 365] on img "button" at bounding box center [486, 389] width 158 height 82
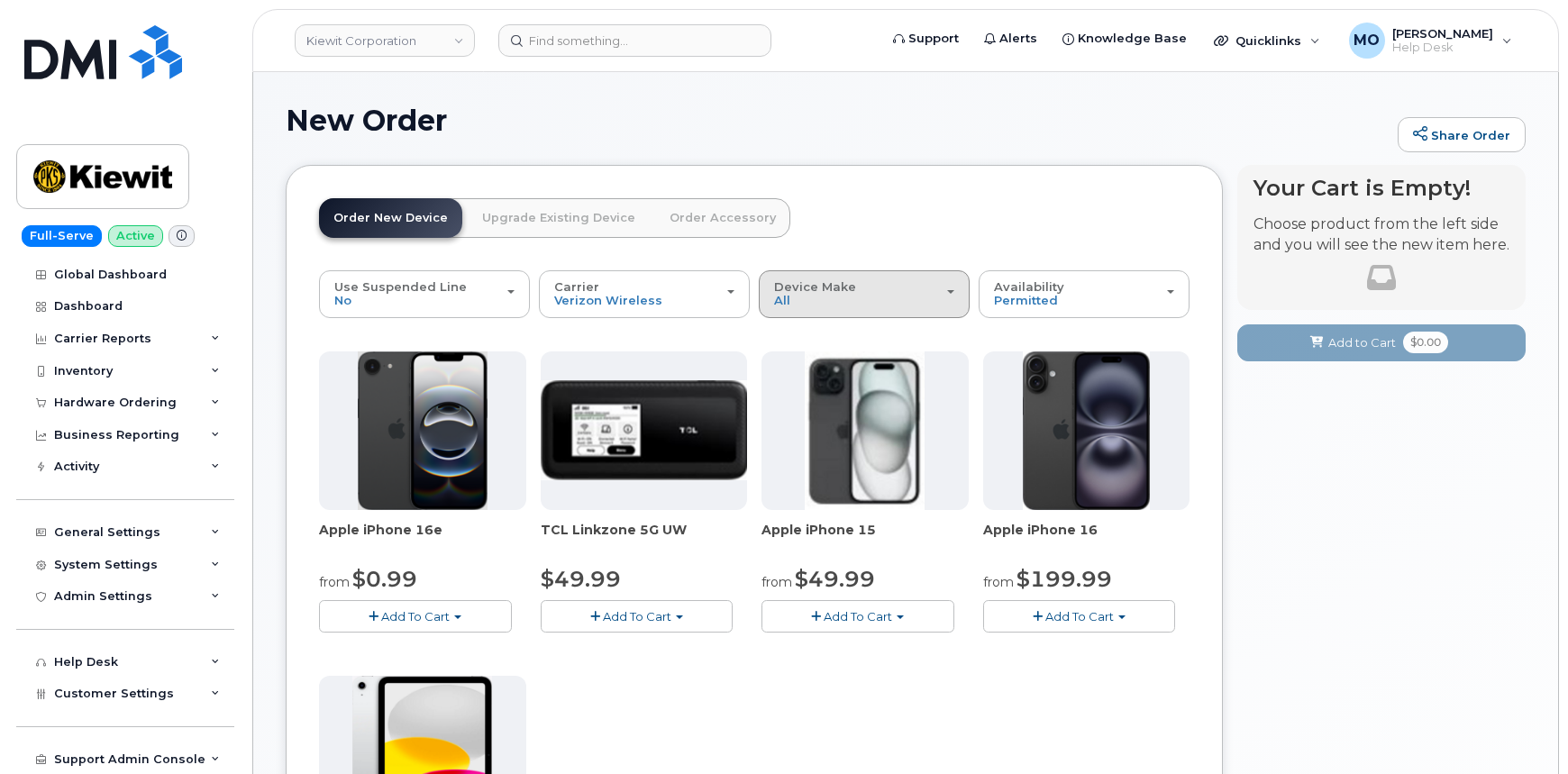
click at [926, 292] on div "Device Make All iPhone Modem Tablet" at bounding box center [864, 294] width 180 height 28
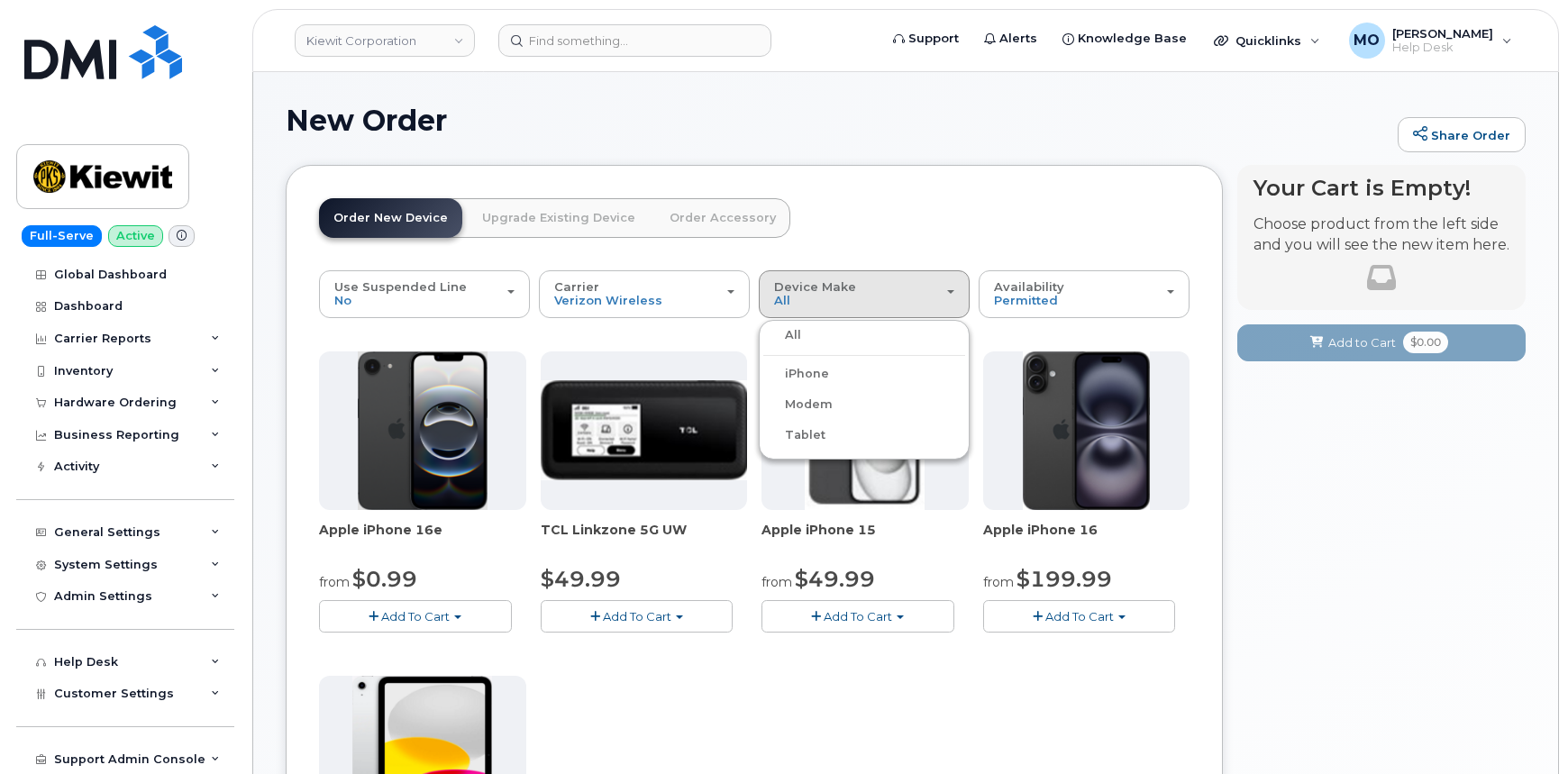
click at [825, 434] on div "Tablet" at bounding box center [864, 435] width 201 height 22
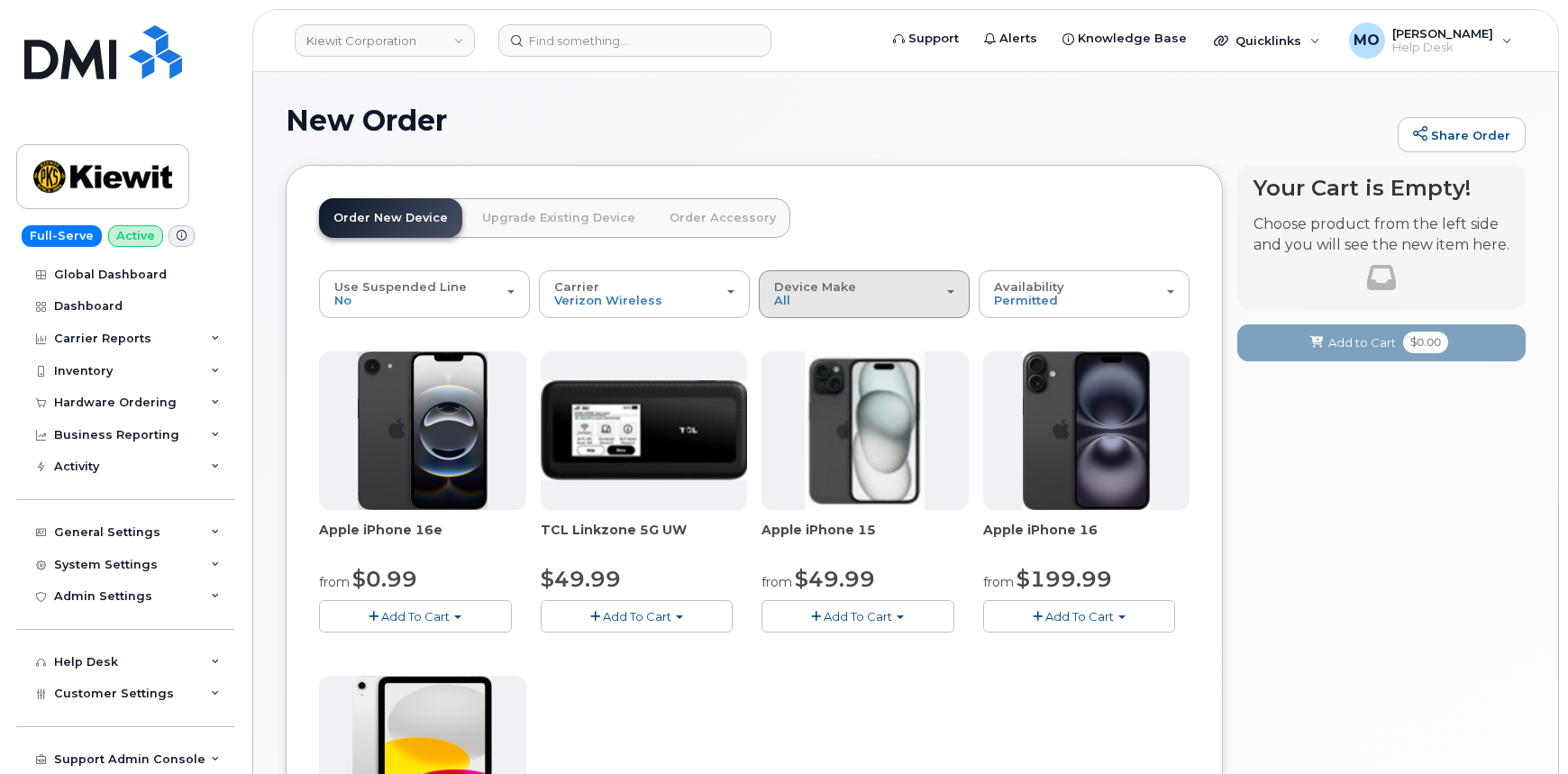
click at [909, 301] on div "Device Make All iPhone Modem Tablet" at bounding box center [864, 294] width 180 height 28
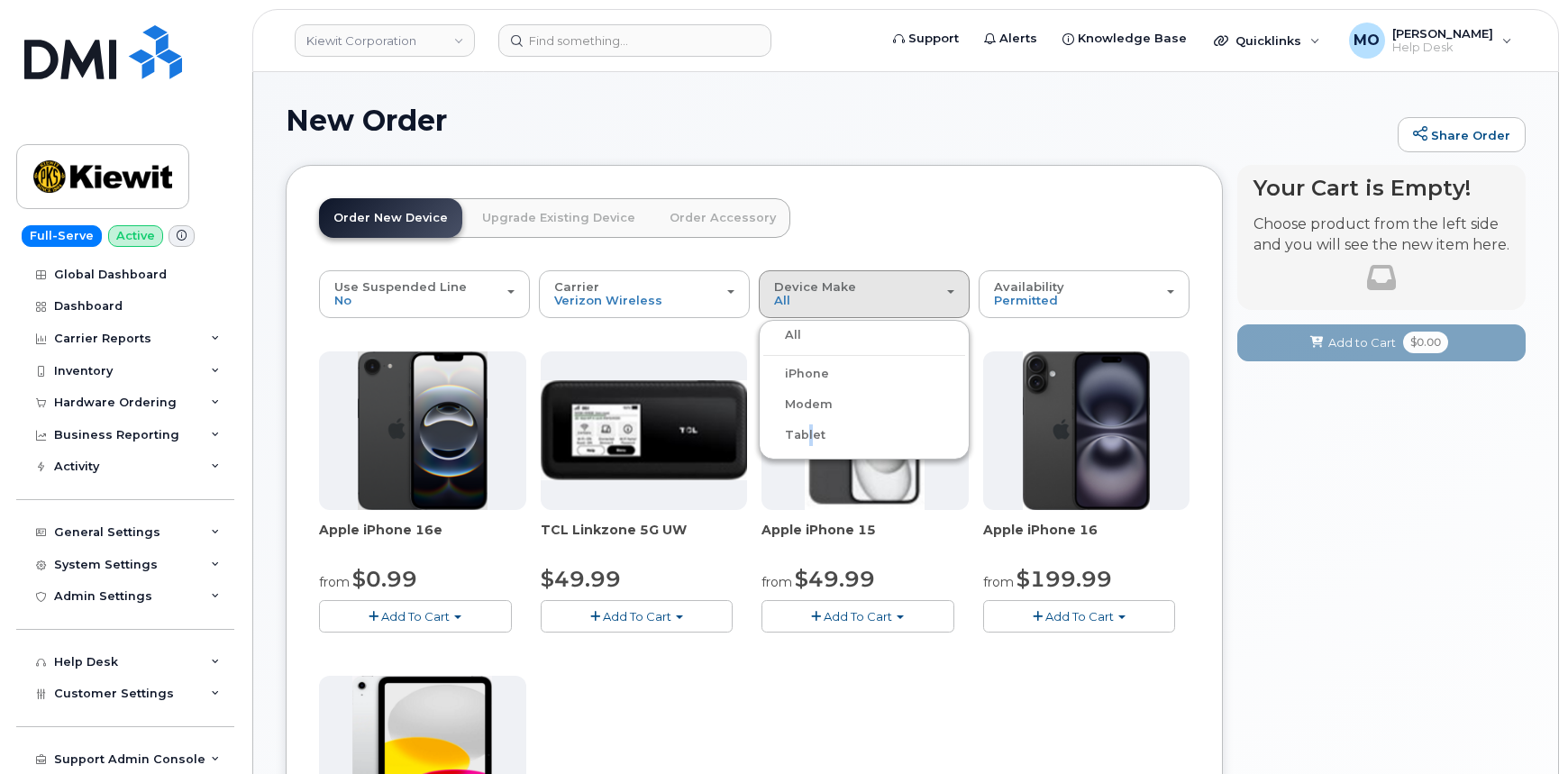
click at [803, 431] on label "Tablet" at bounding box center [794, 435] width 62 height 22
click at [0, 0] on input "Tablet" at bounding box center [0, 0] width 0 height 0
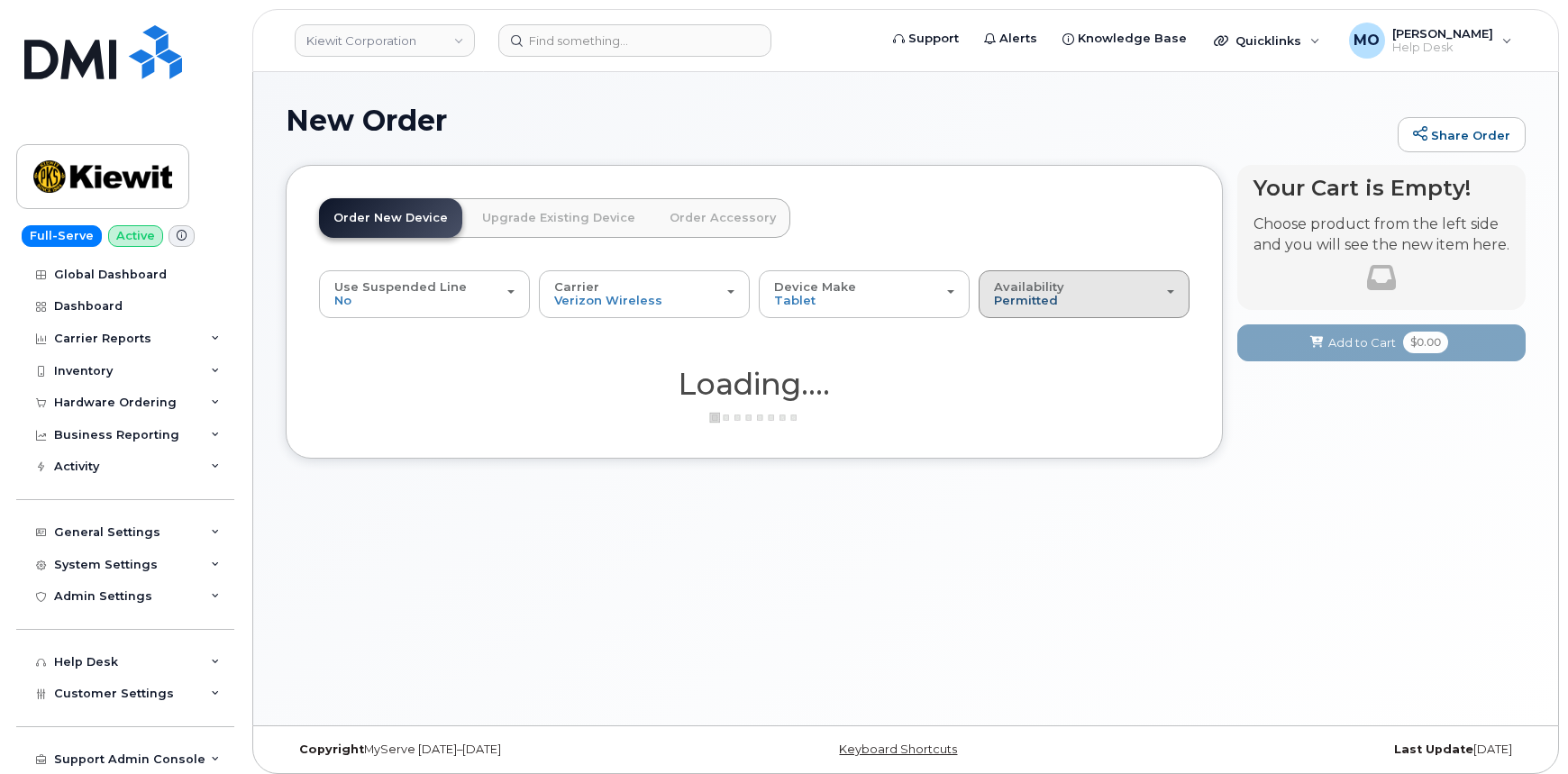
click at [1005, 303] on span "Permitted" at bounding box center [1026, 300] width 64 height 15
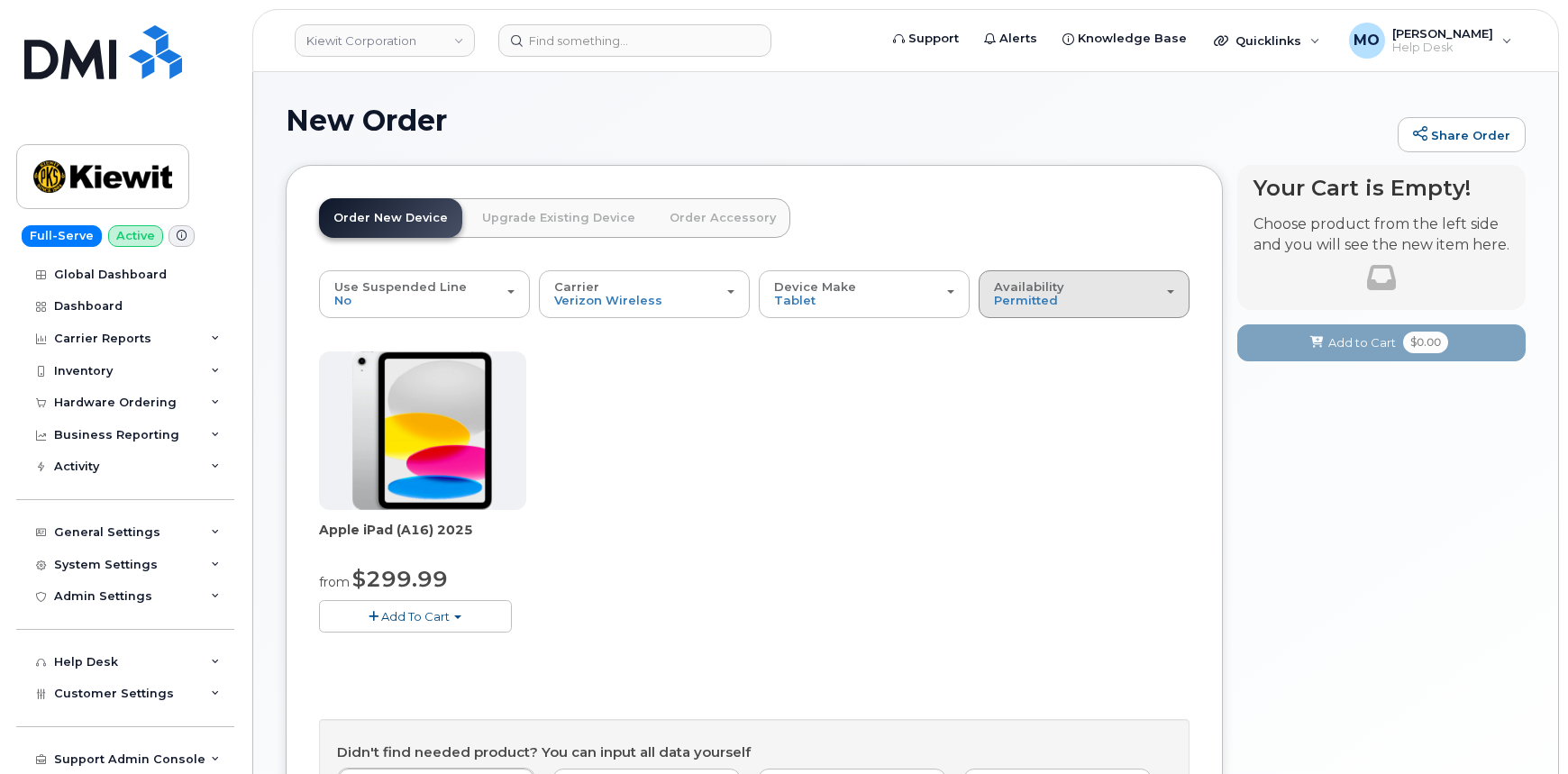
click at [1018, 285] on span "Availability" at bounding box center [1029, 287] width 71 height 15
click at [1012, 365] on label "All" at bounding box center [1001, 366] width 38 height 22
click at [0, 0] on input "All" at bounding box center [0, 0] width 0 height 0
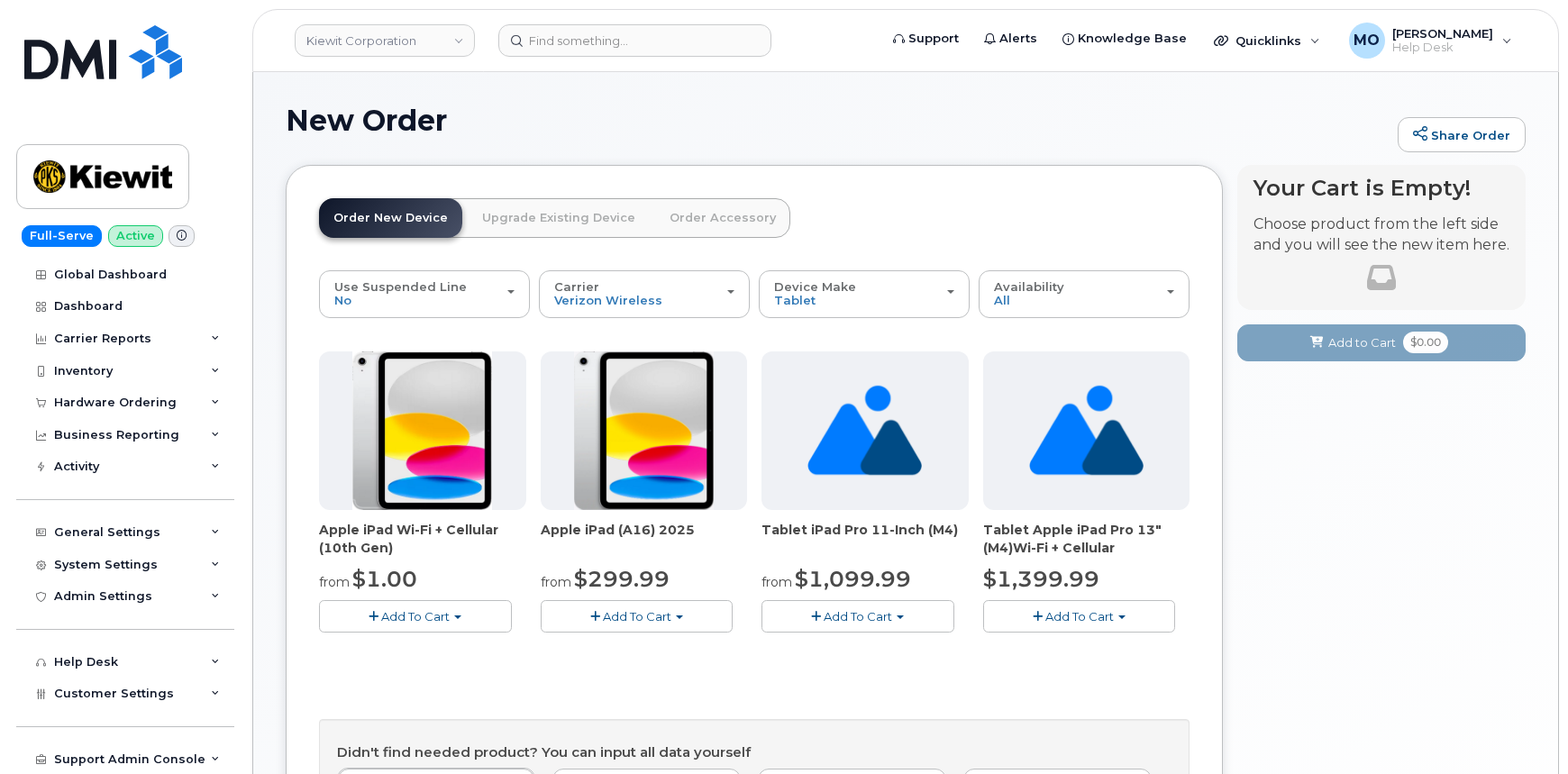
click at [424, 614] on span "Add To Cart" at bounding box center [415, 616] width 69 height 15
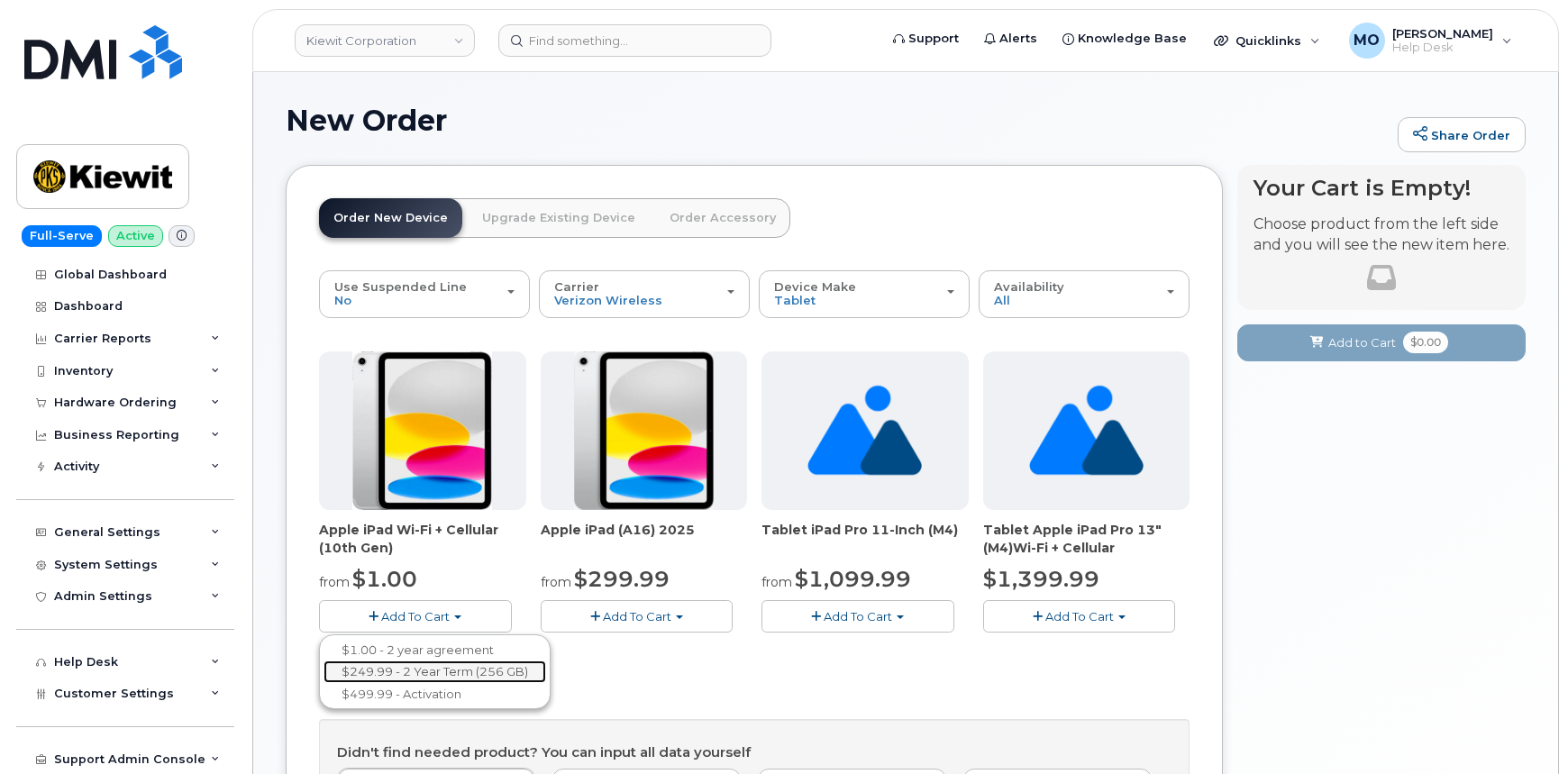
click at [431, 679] on link "$249.99 - 2 Year Term (256 GB)" at bounding box center [434, 671] width 223 height 23
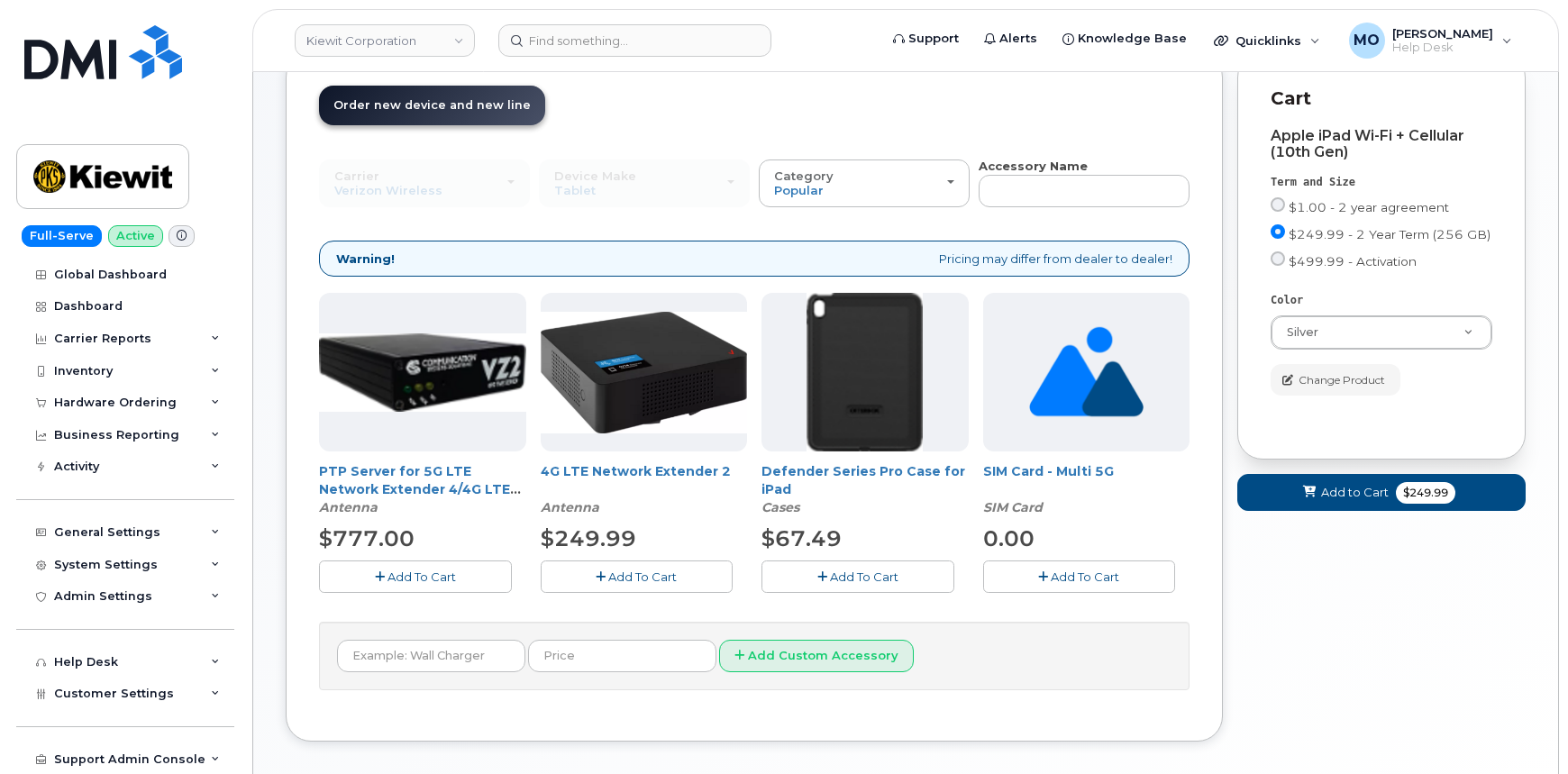
scroll to position [32, 0]
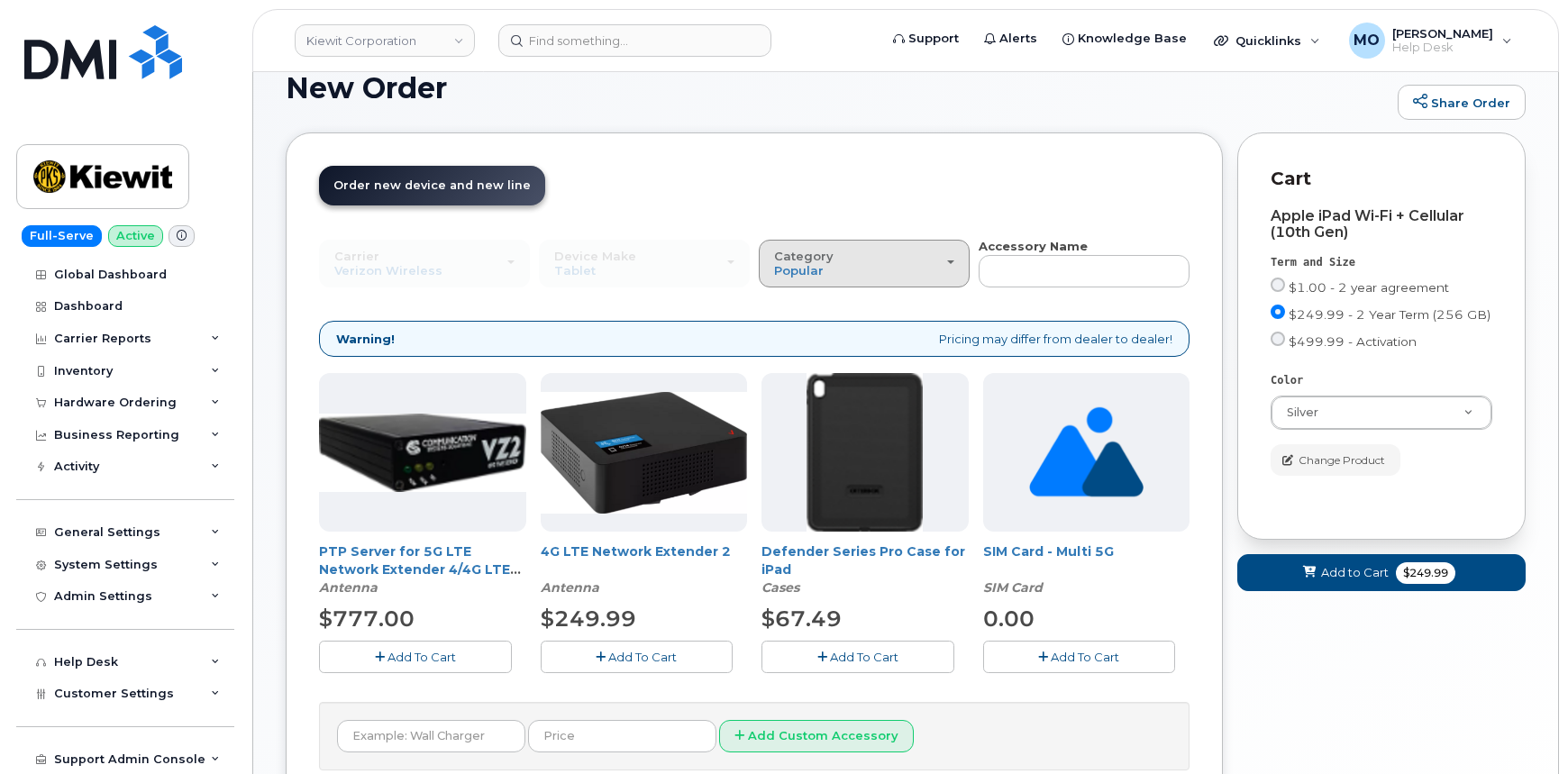
click at [870, 263] on div "Category Popular" at bounding box center [864, 264] width 180 height 28
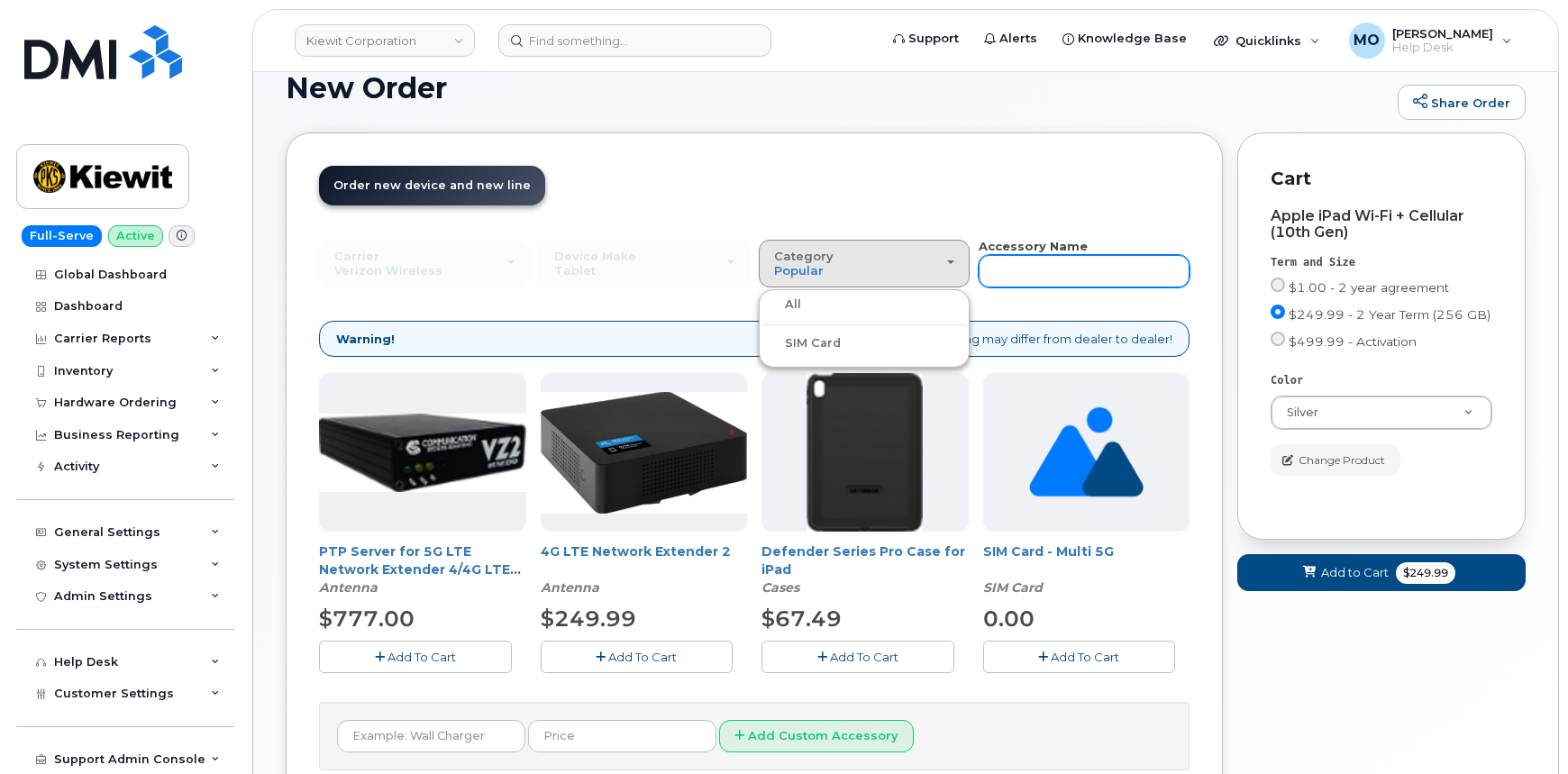
click at [1002, 258] on input "text" at bounding box center [1084, 270] width 211 height 32
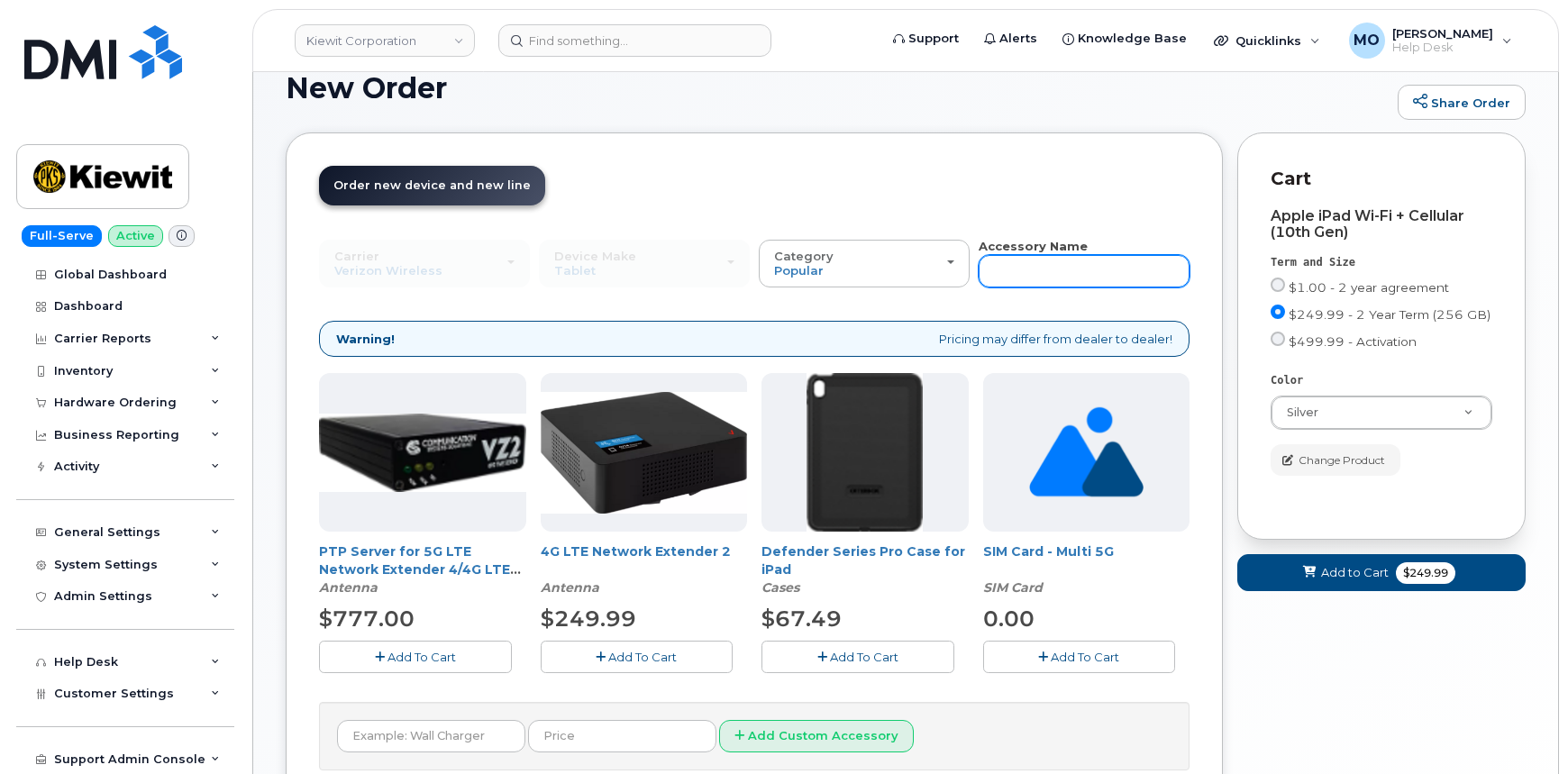
type input "charger"
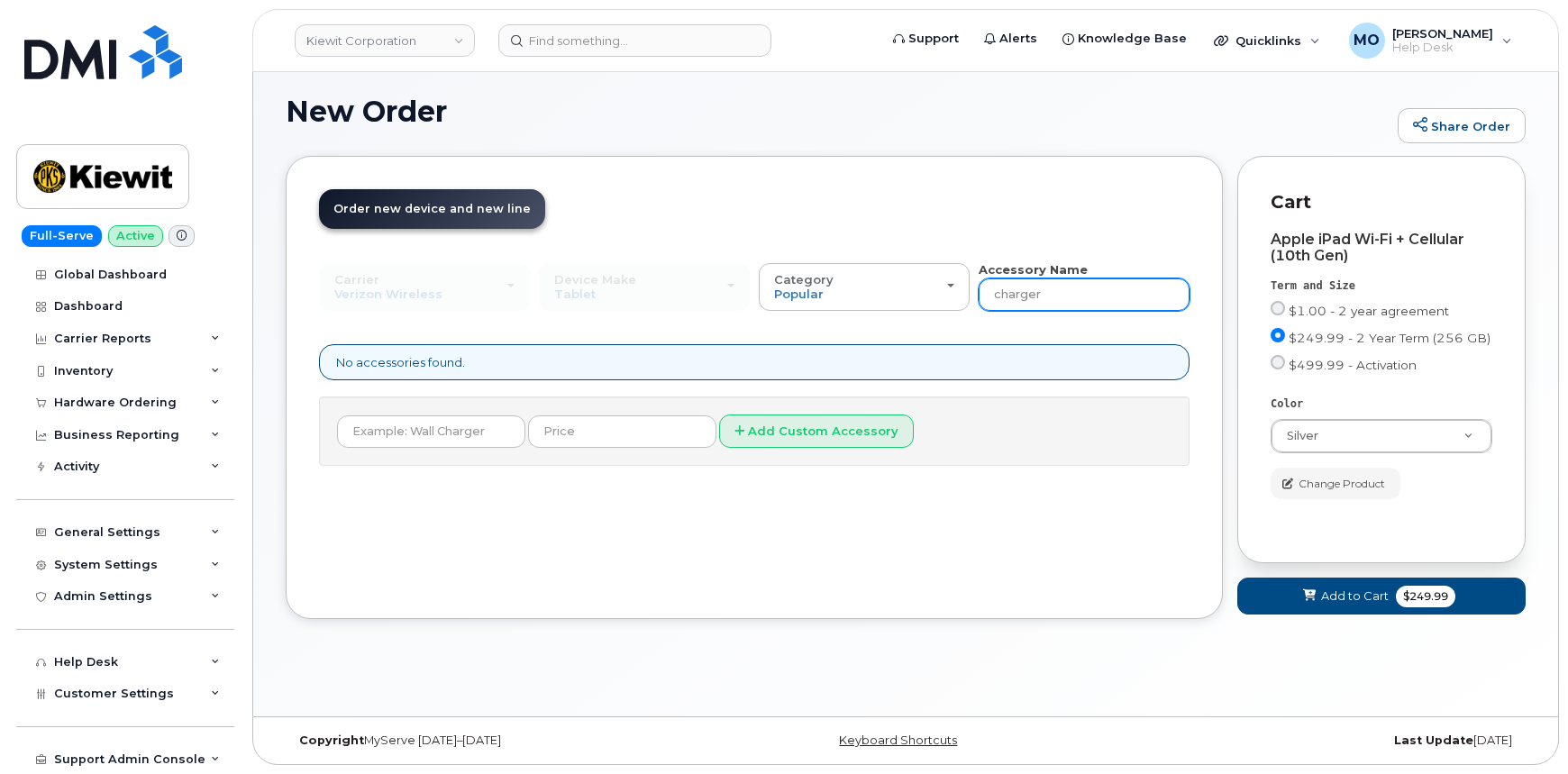
click at [1051, 295] on input "charger" at bounding box center [1084, 294] width 211 height 32
type input "adapter"
click at [1072, 289] on input "adapter" at bounding box center [1084, 294] width 211 height 32
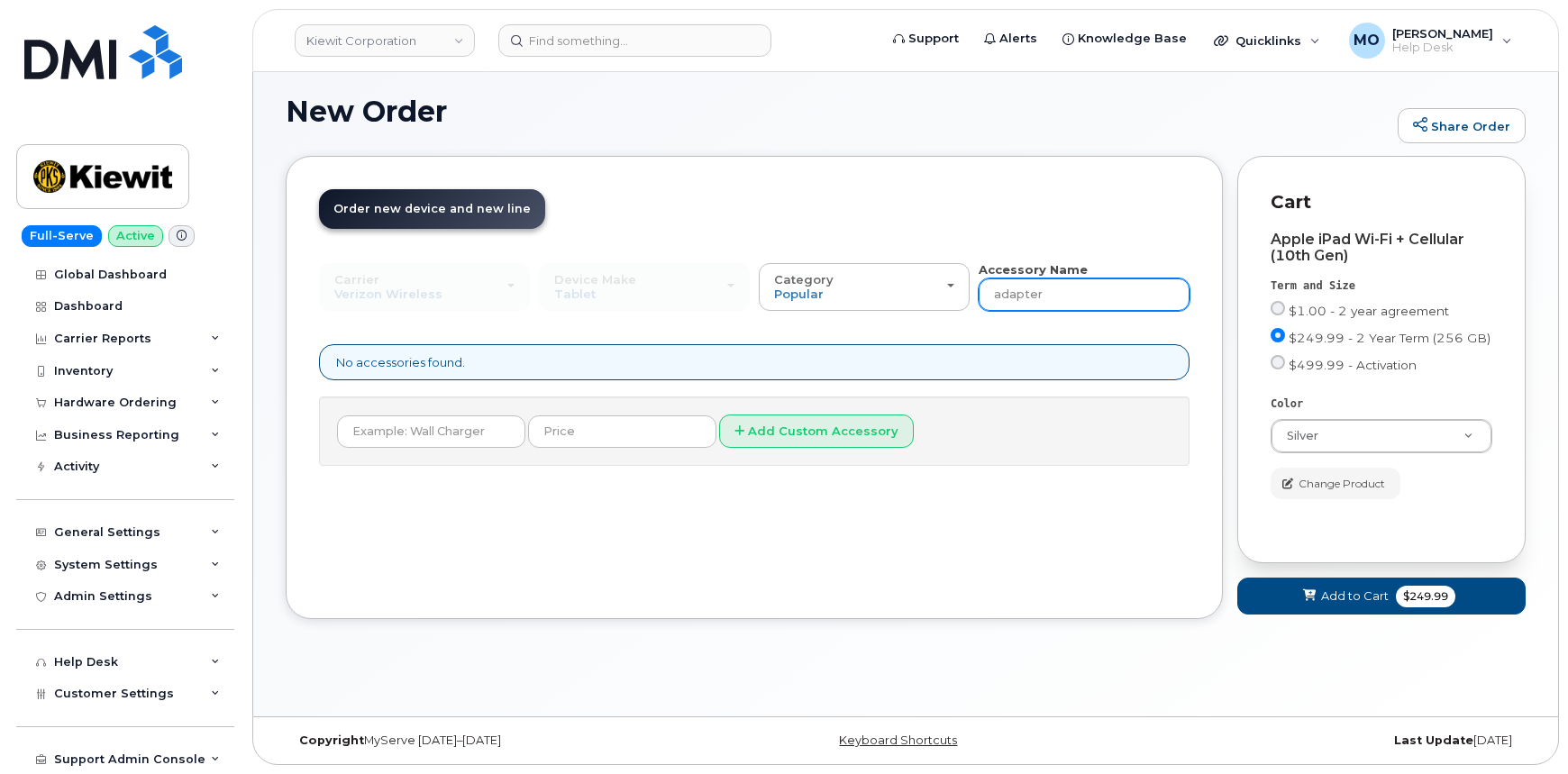
click at [1073, 289] on input "adapter" at bounding box center [1084, 294] width 211 height 32
click at [1072, 289] on input "adapter" at bounding box center [1084, 294] width 211 height 32
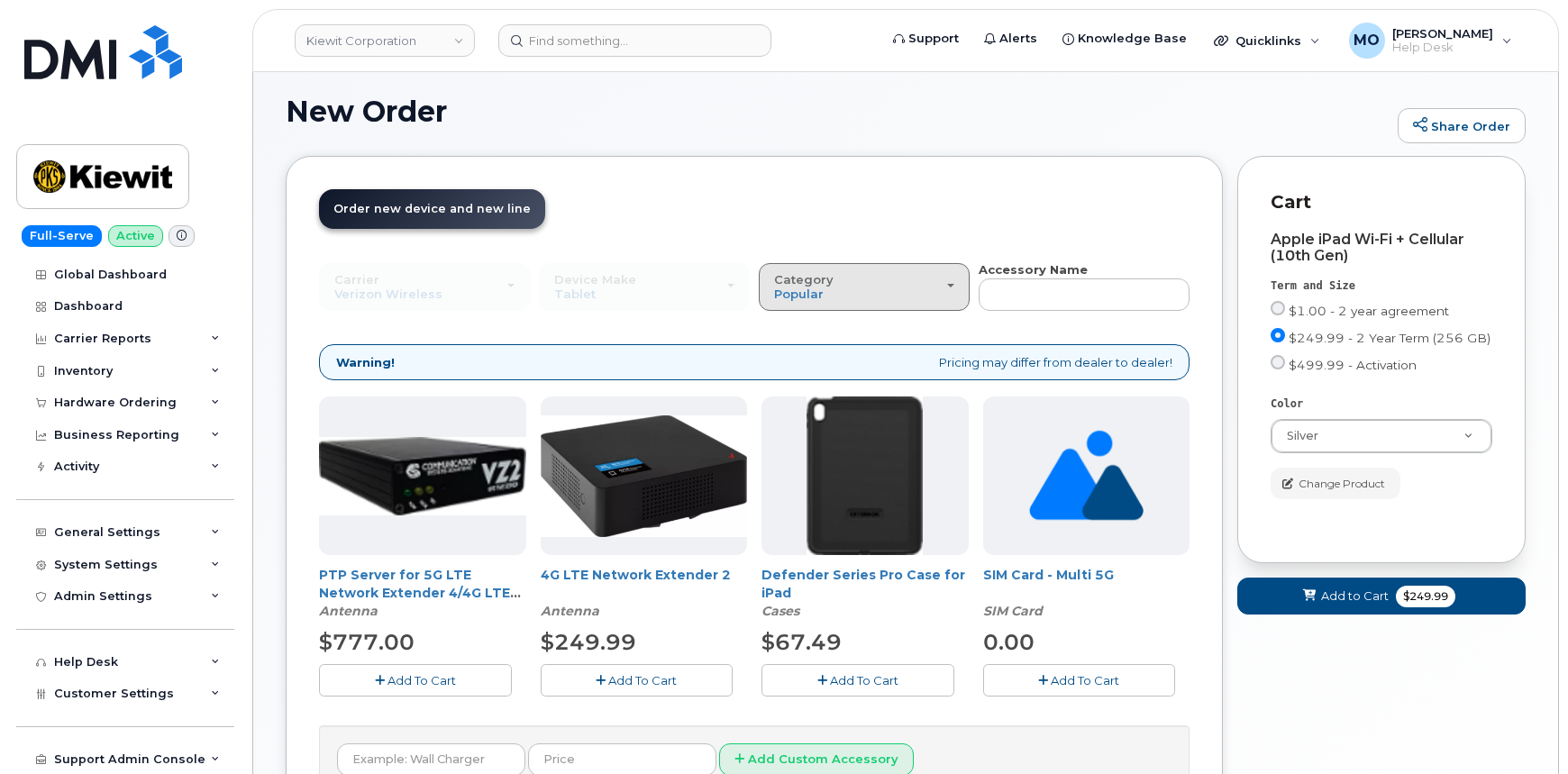
click at [855, 284] on div "Category Popular" at bounding box center [864, 287] width 180 height 28
click at [792, 325] on label "All" at bounding box center [781, 328] width 38 height 22
click at [0, 0] on input "All" at bounding box center [0, 0] width 0 height 0
click at [883, 289] on div "Category Popular" at bounding box center [864, 287] width 180 height 28
click at [794, 324] on label "All" at bounding box center [781, 328] width 38 height 22
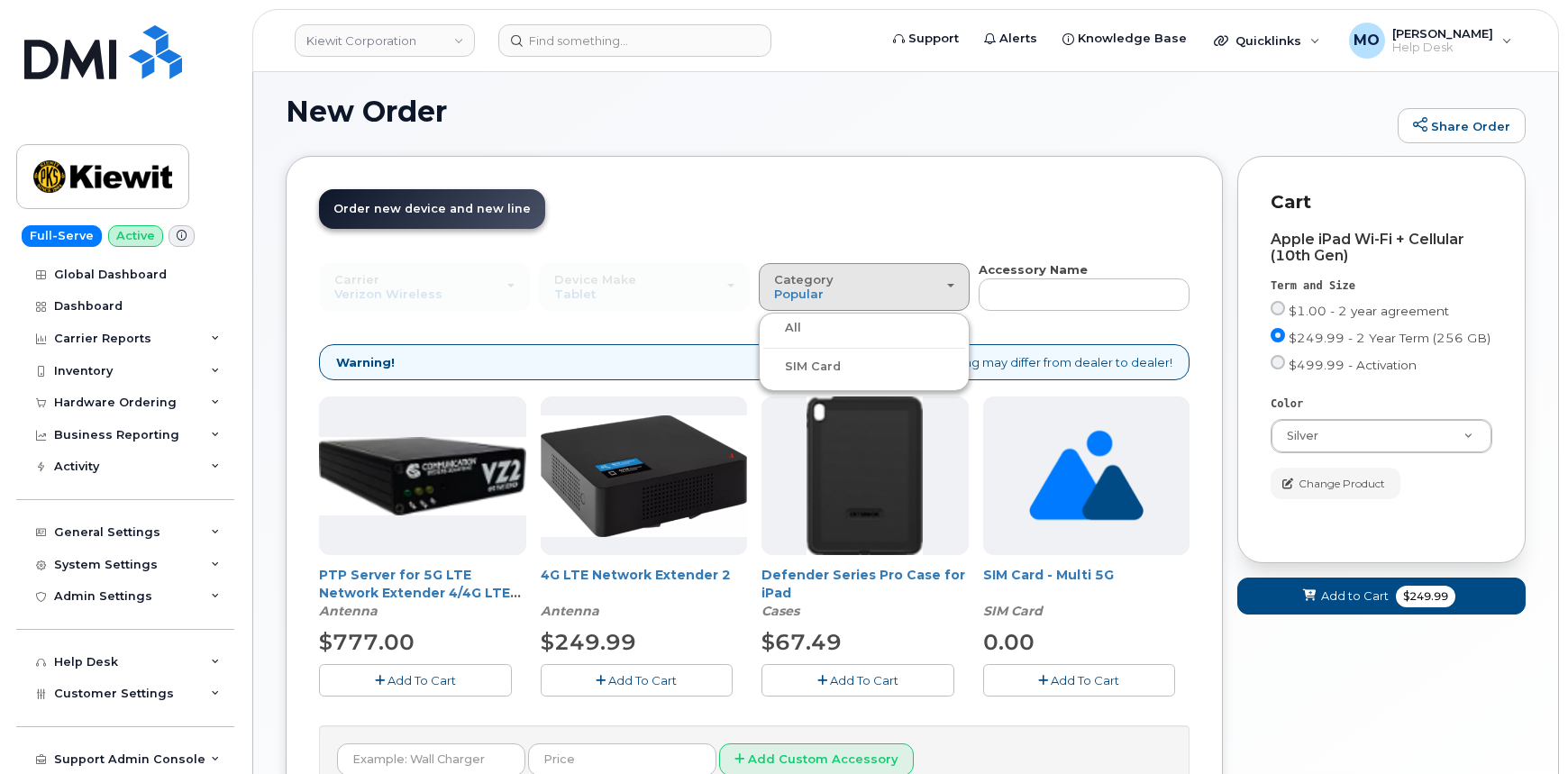
click at [0, 0] on input "All" at bounding box center [0, 0] width 0 height 0
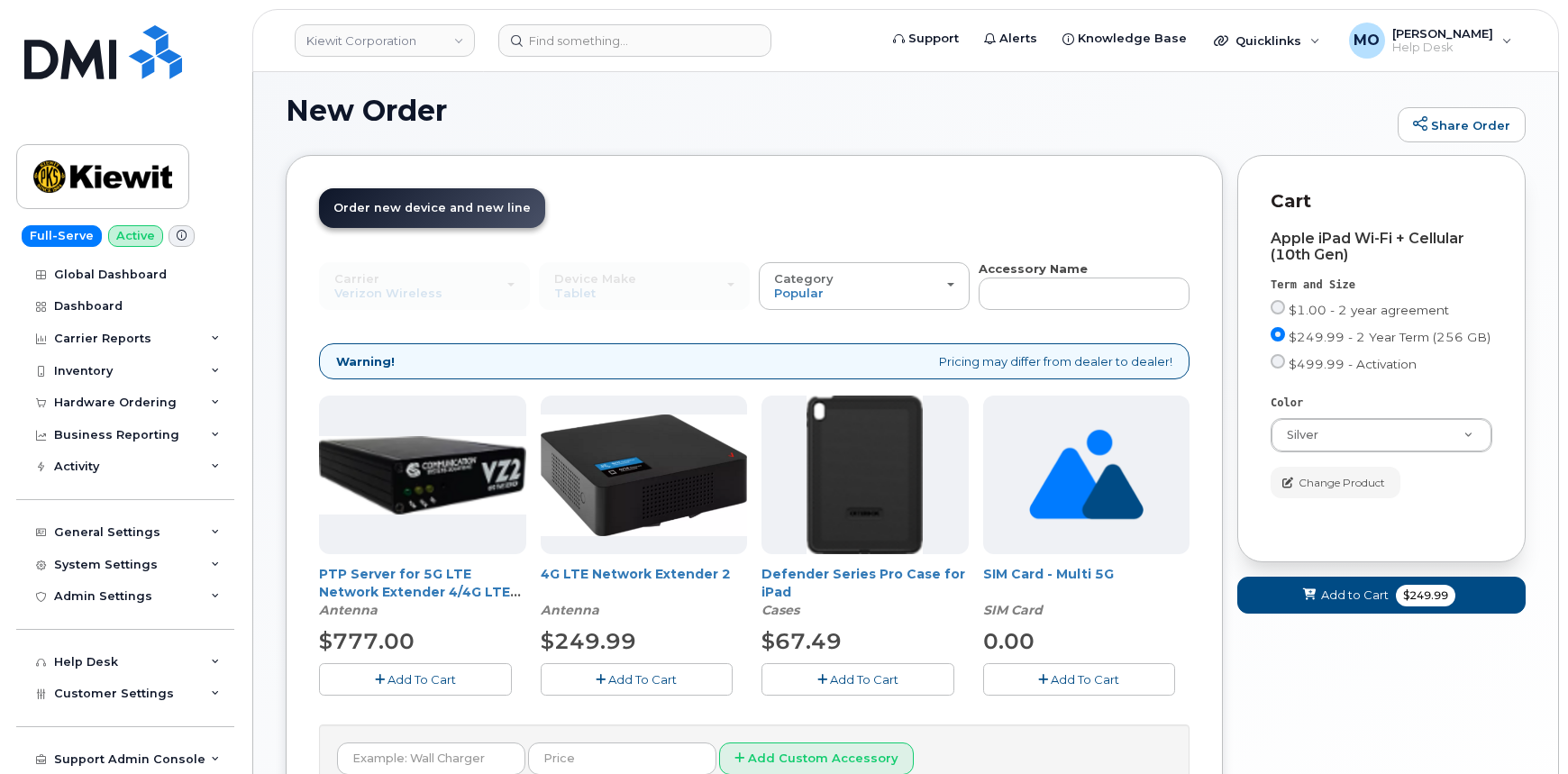
scroll to position [0, 0]
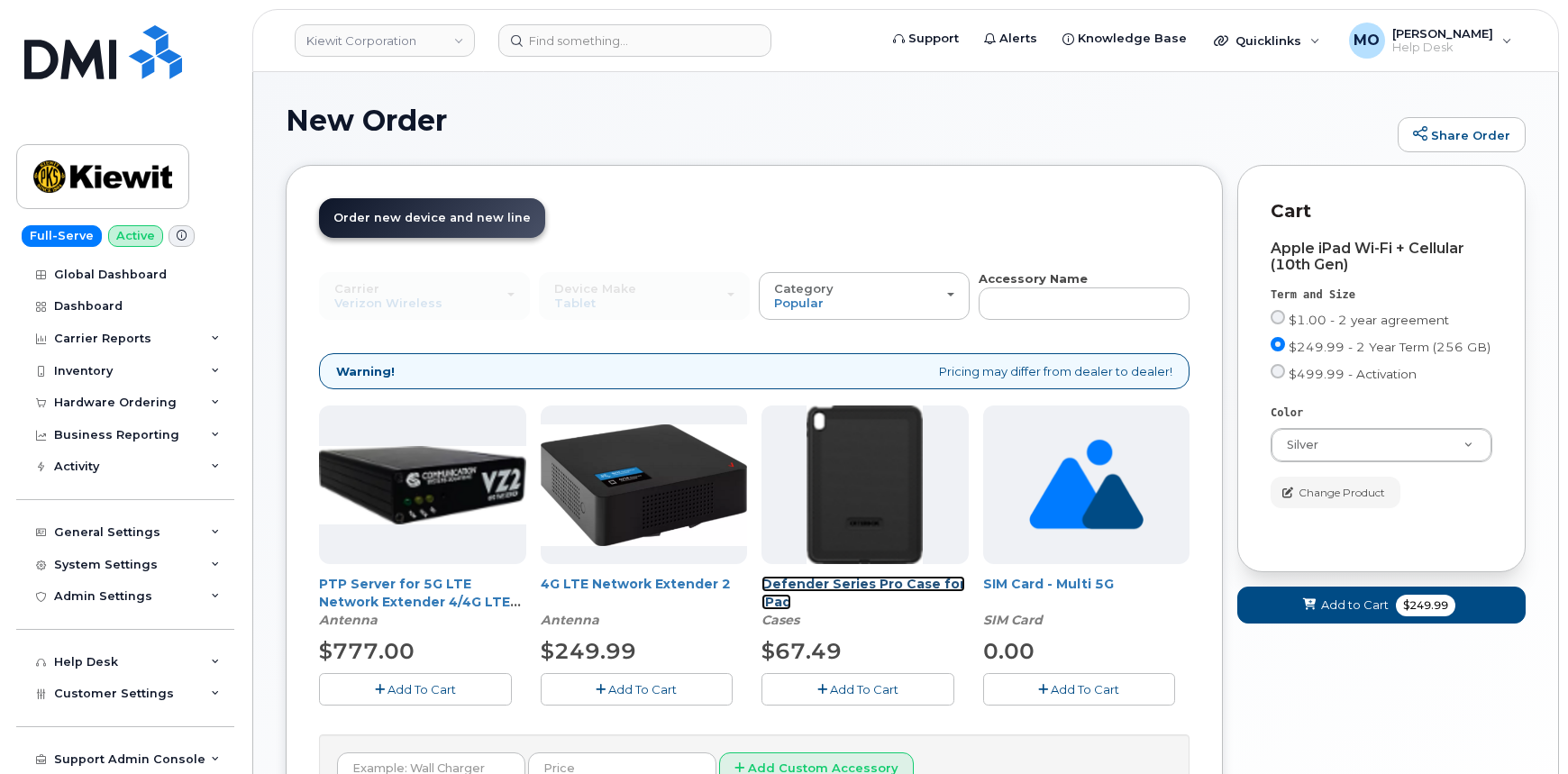
click at [802, 587] on link "Defender Series Pro Case for iPad" at bounding box center [863, 593] width 203 height 34
click at [832, 694] on span "Add To Cart" at bounding box center [864, 690] width 69 height 15
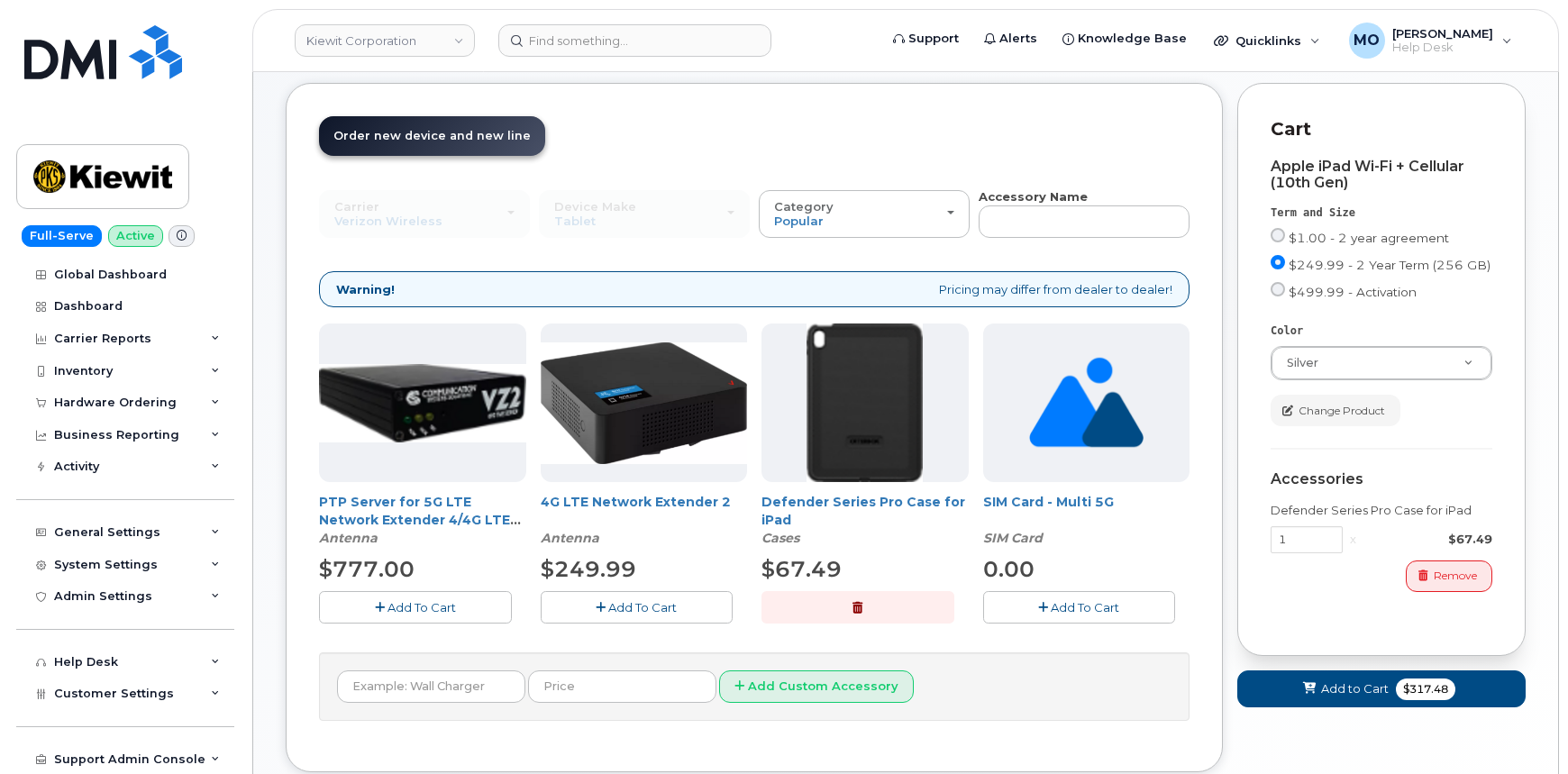
scroll to position [82, 0]
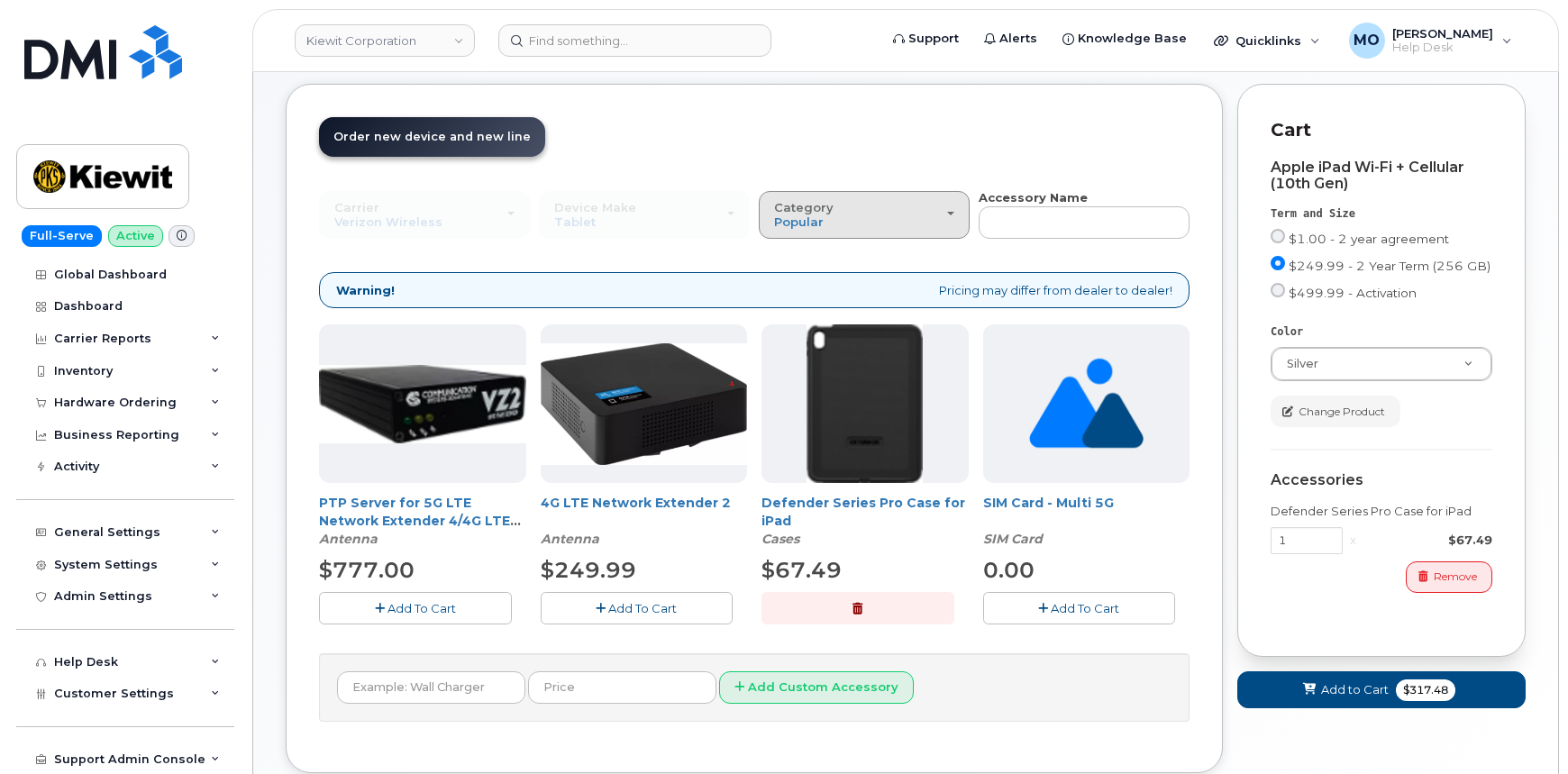
click at [837, 205] on div "Category Popular" at bounding box center [864, 214] width 180 height 28
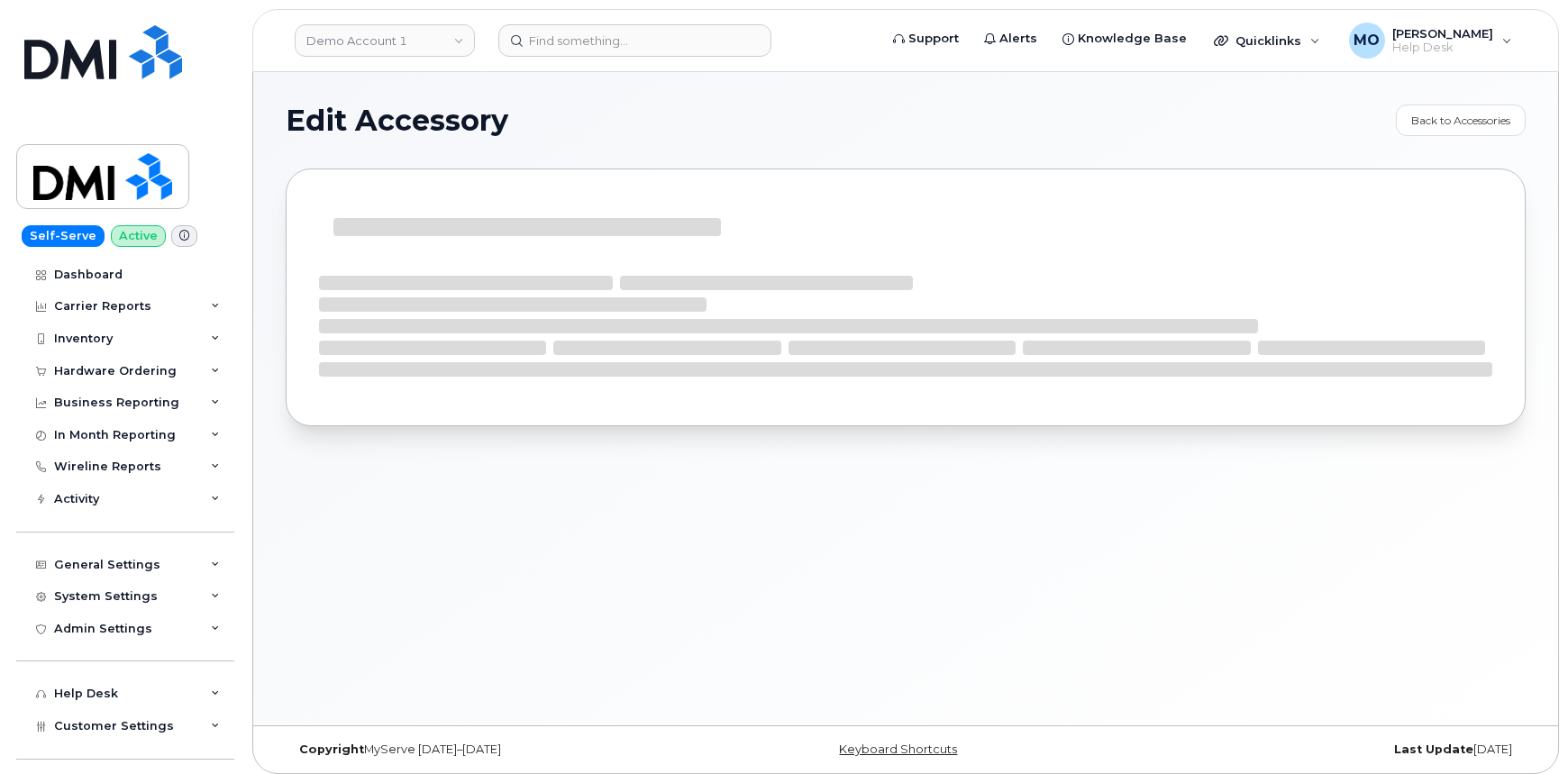
select select "Cases"
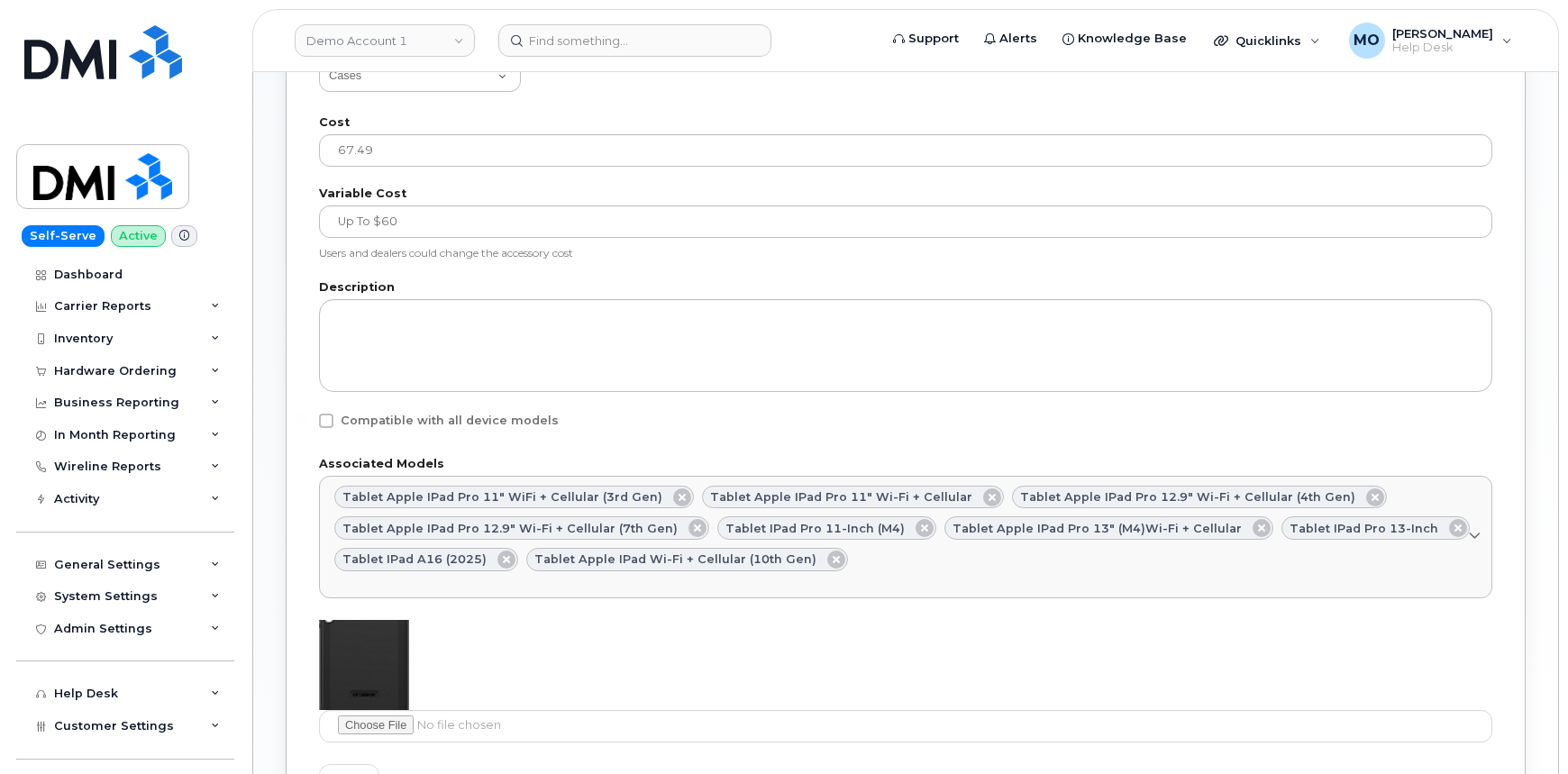
scroll to position [820, 0]
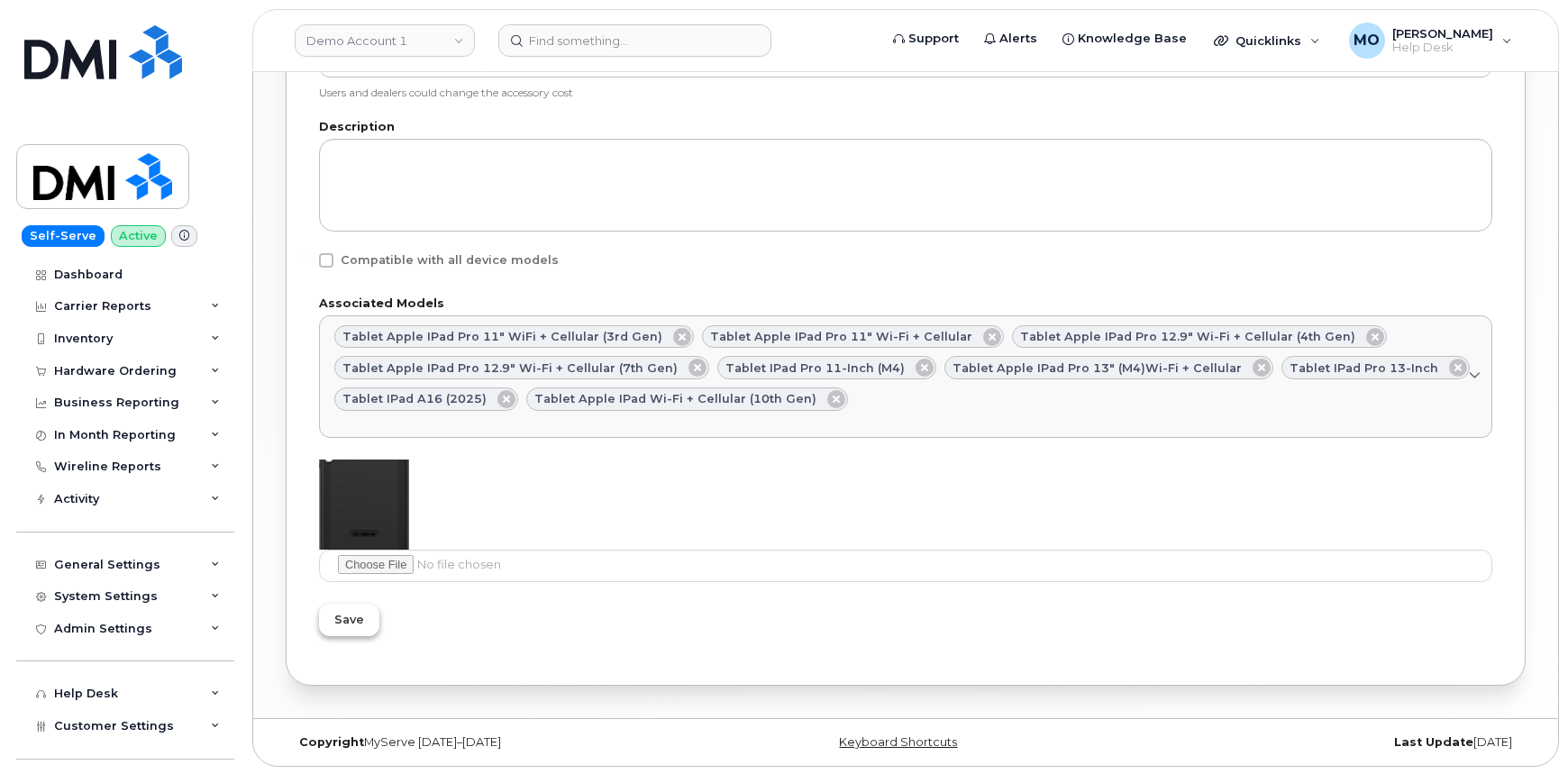
click at [338, 627] on span "Save" at bounding box center [349, 619] width 29 height 17
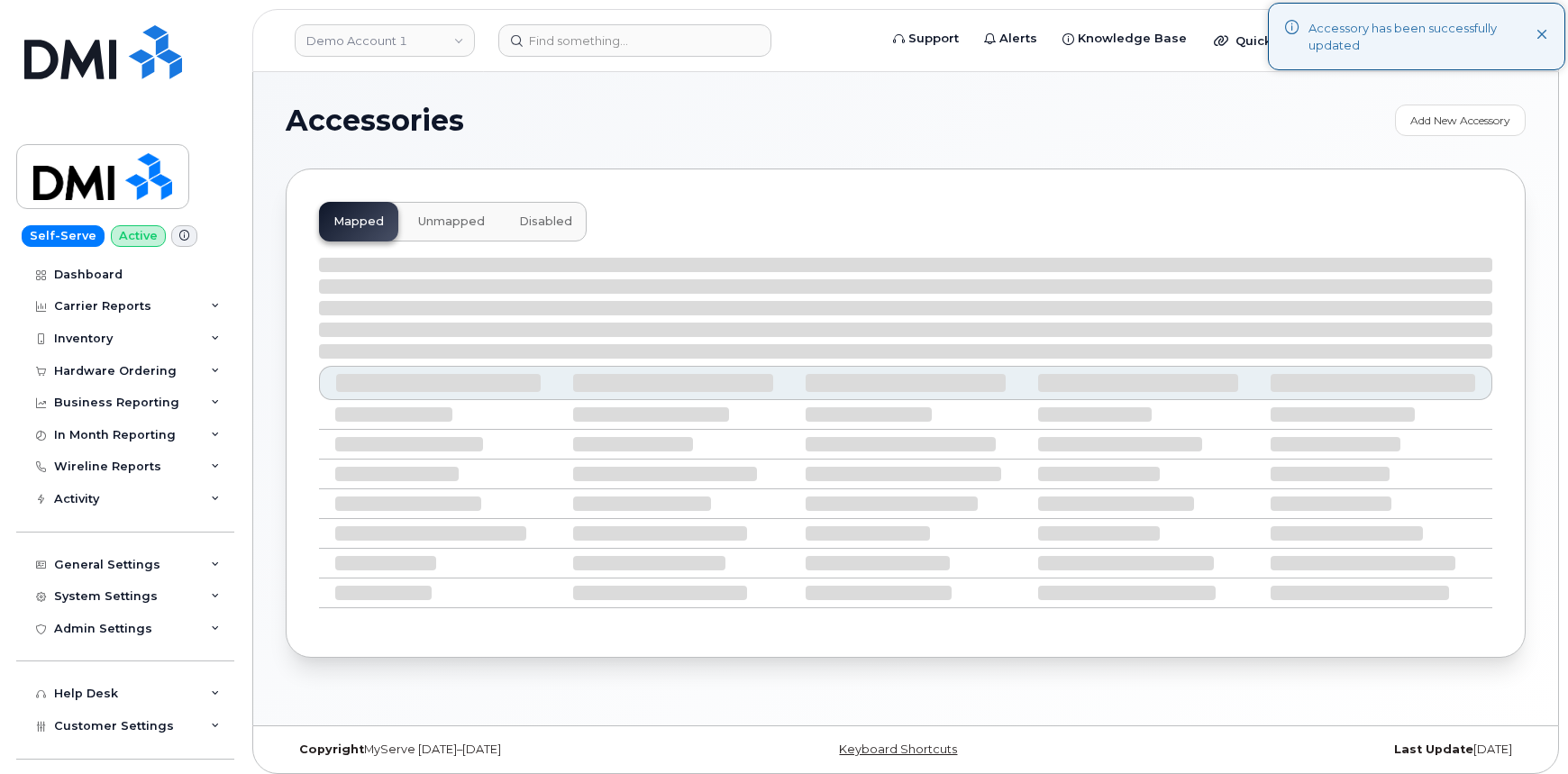
select select "null"
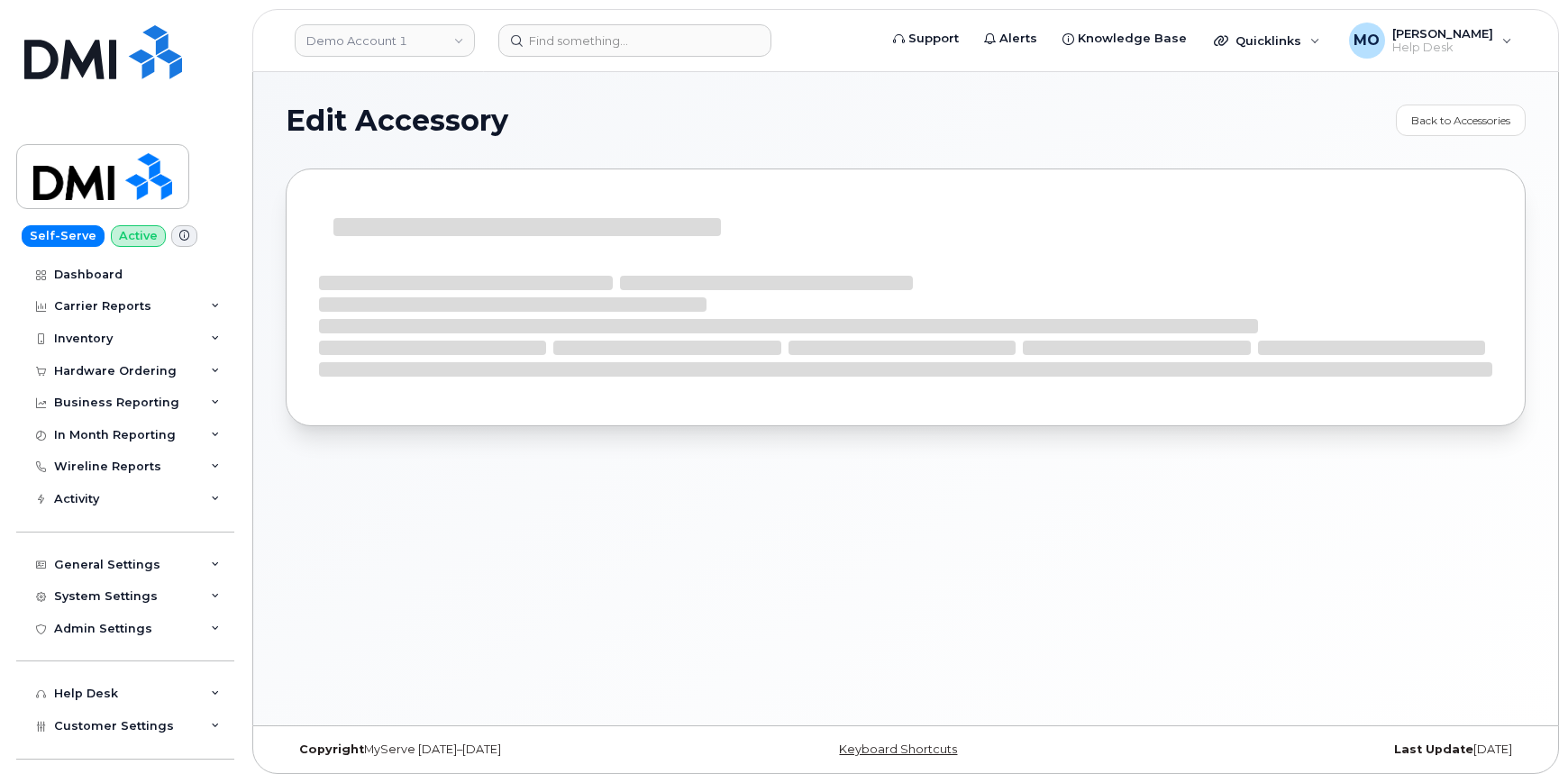
select select "Cases"
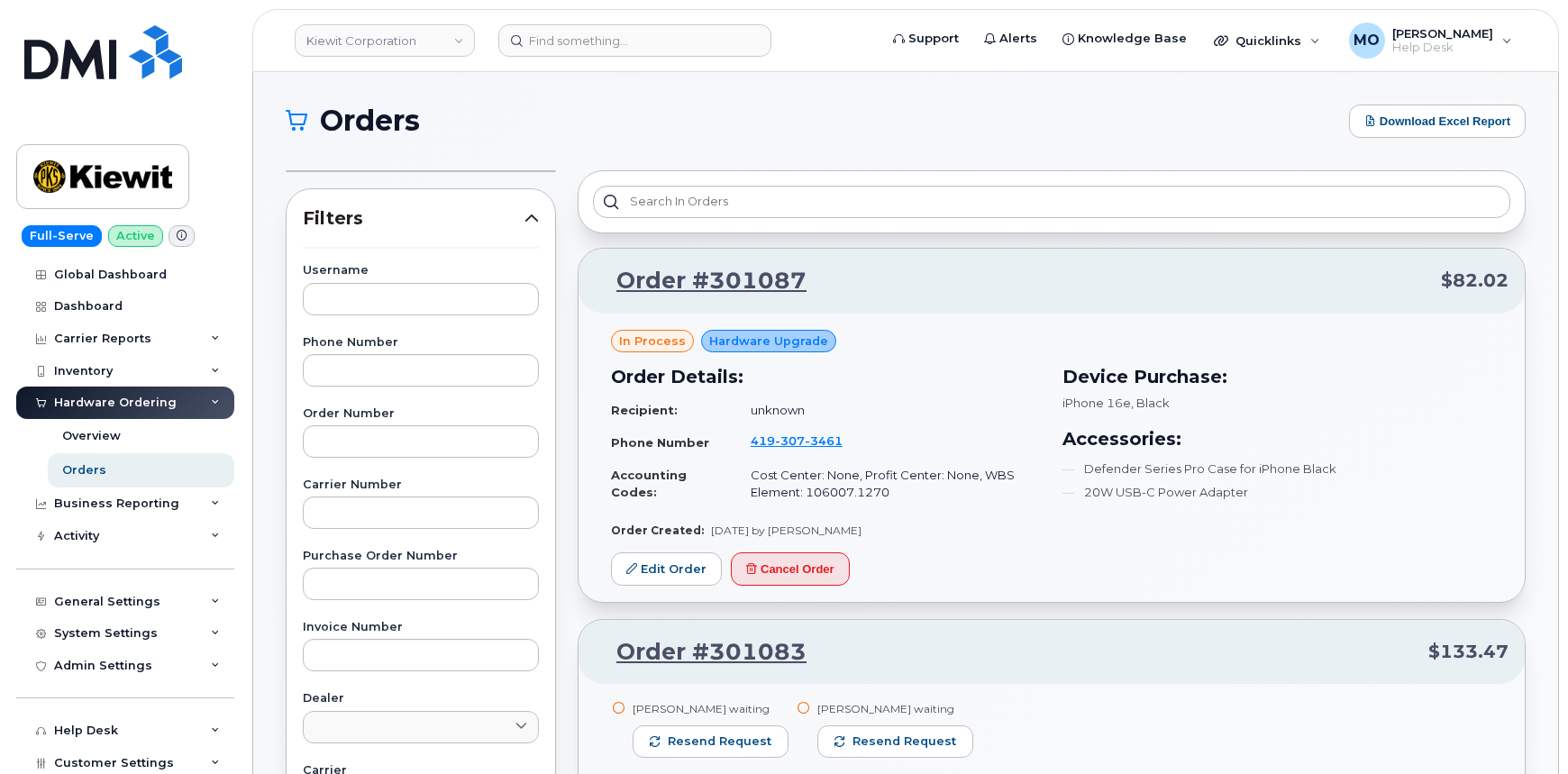
click at [487, 223] on span "Filters" at bounding box center [414, 218] width 222 height 27
click at [531, 218] on icon at bounding box center [532, 218] width 15 height 15
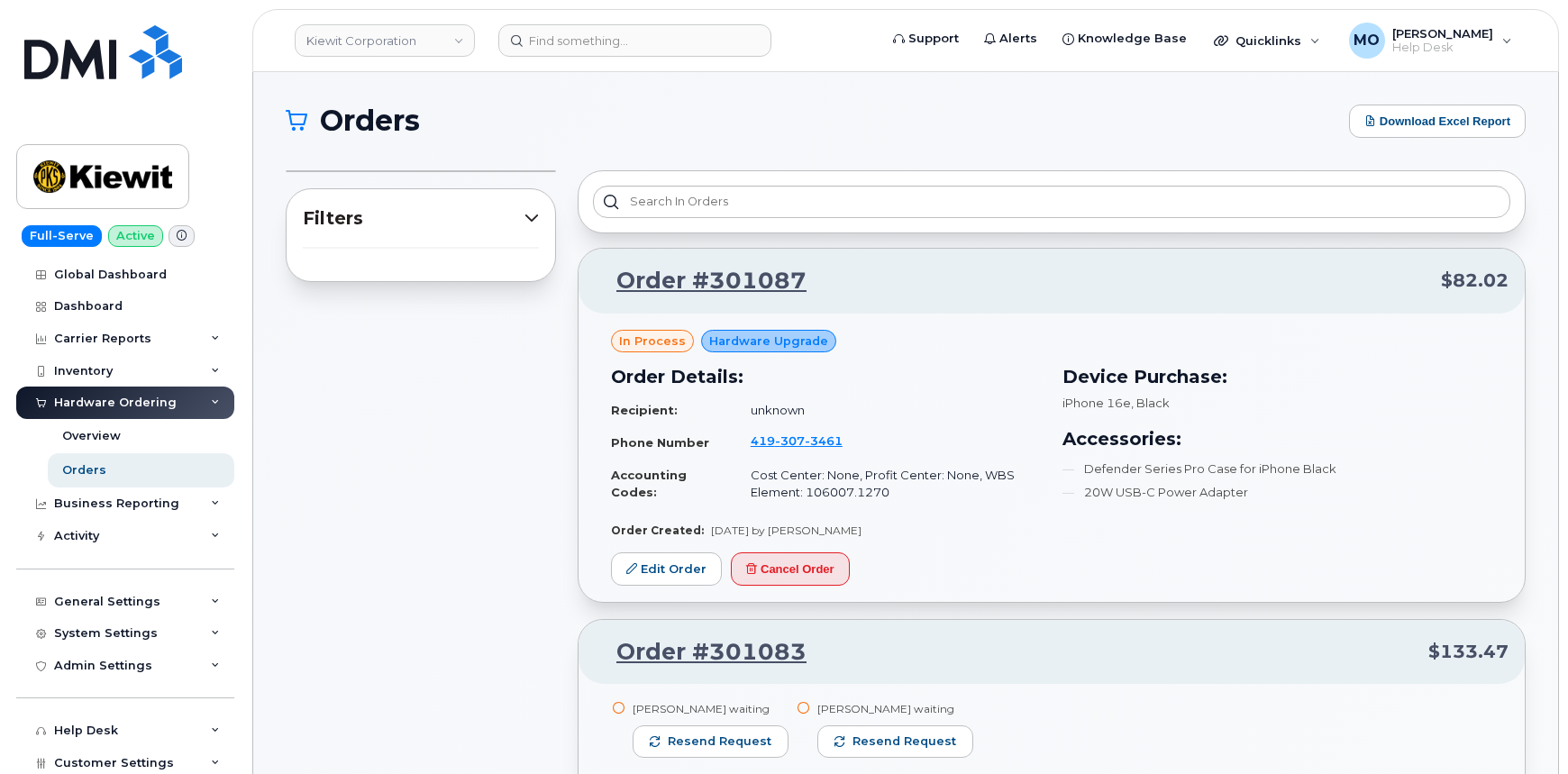
click at [532, 215] on icon at bounding box center [532, 218] width 15 height 15
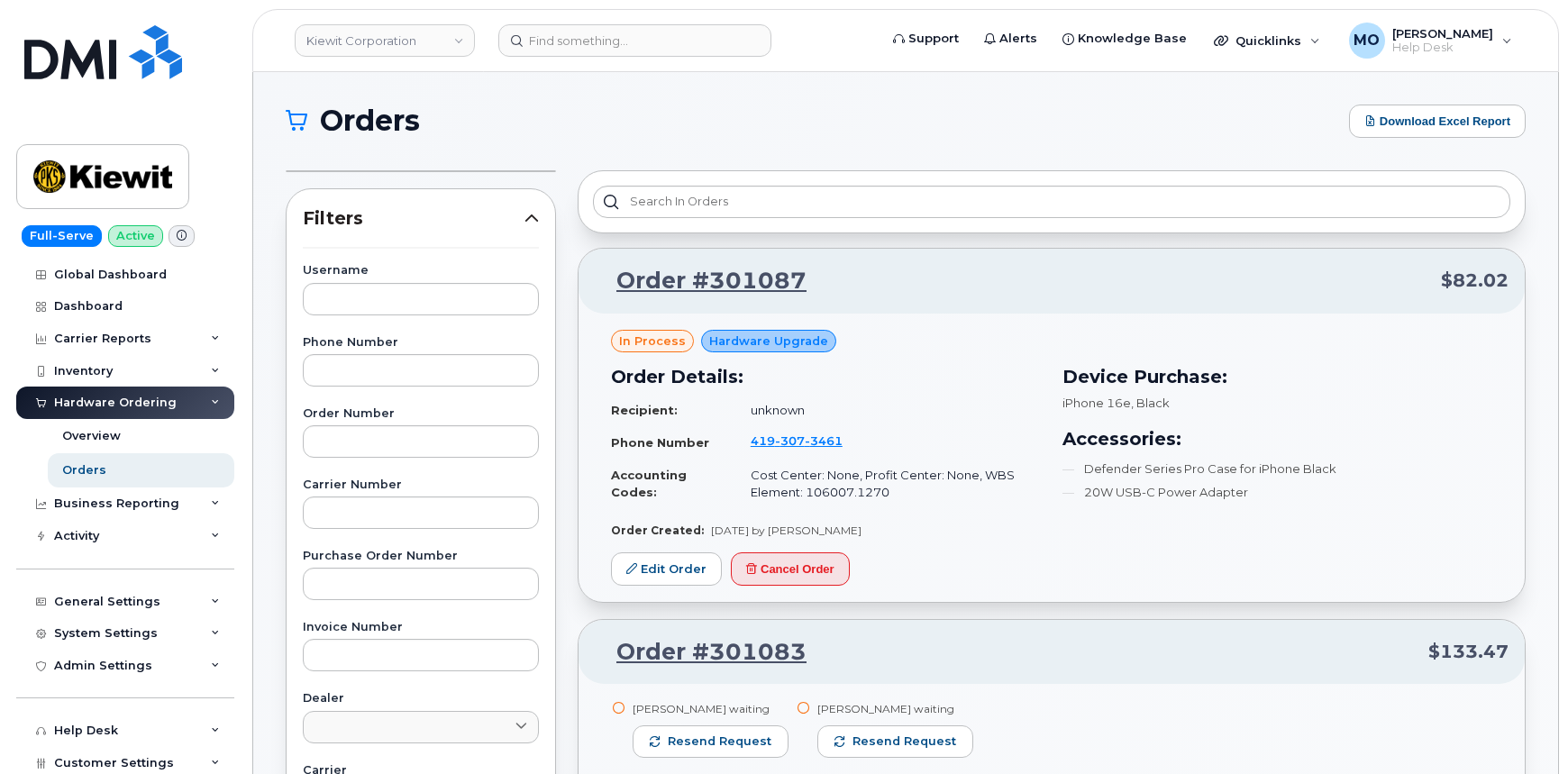
click at [532, 215] on icon at bounding box center [532, 218] width 15 height 15
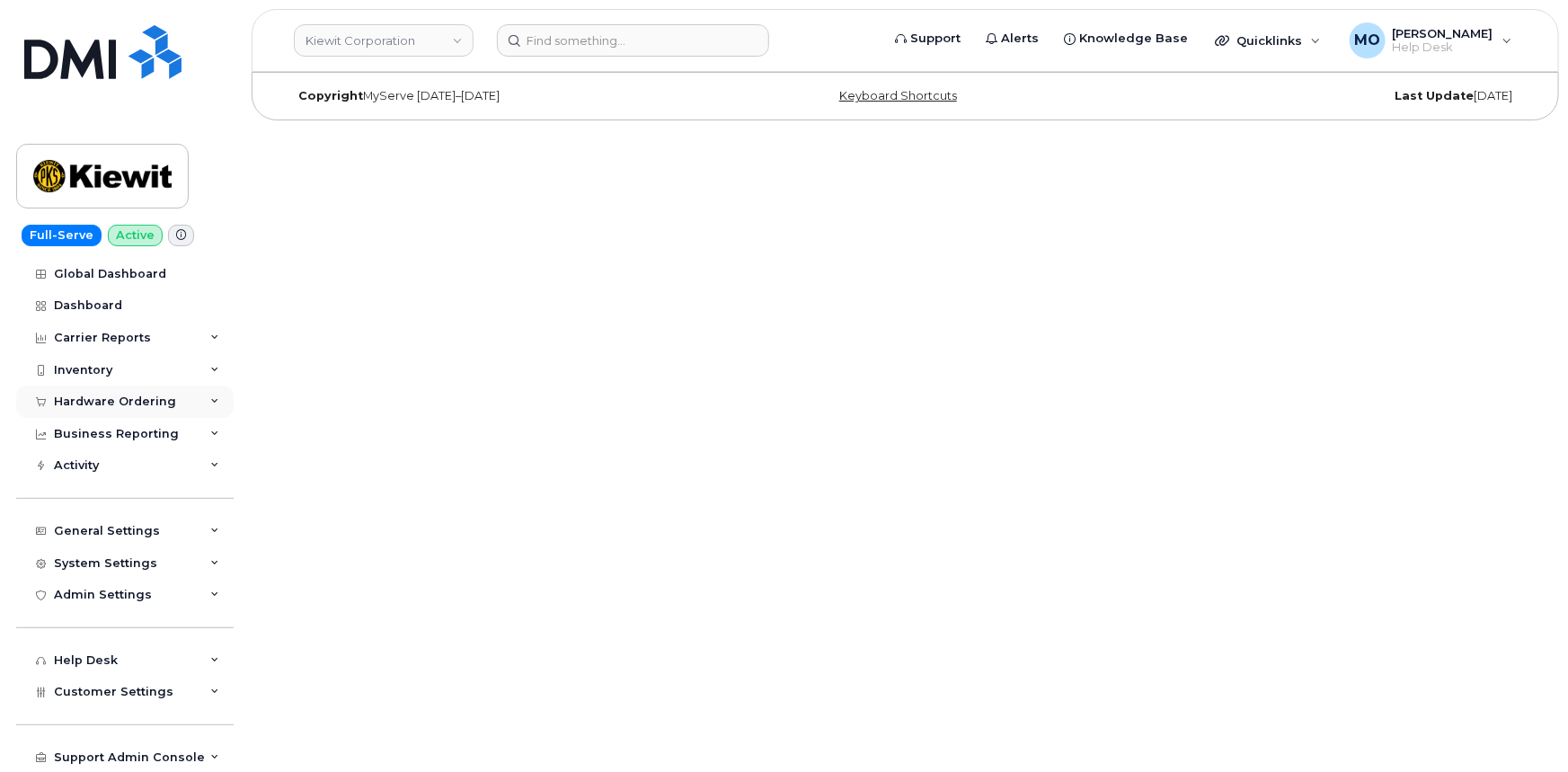
click at [147, 409] on div "Hardware Ordering" at bounding box center [125, 401] width 217 height 32
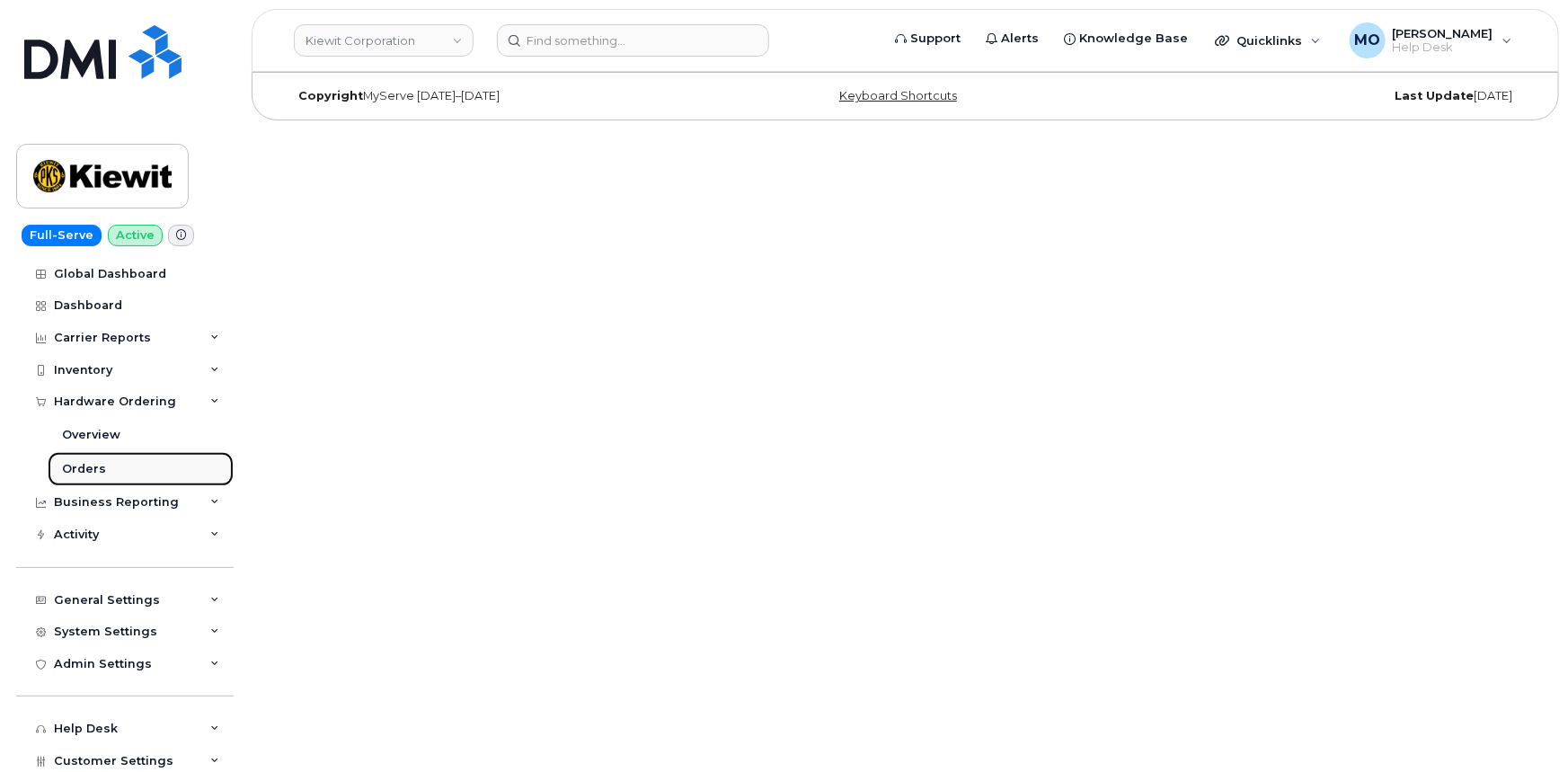
click at [125, 460] on link "Orders" at bounding box center [141, 469] width 186 height 34
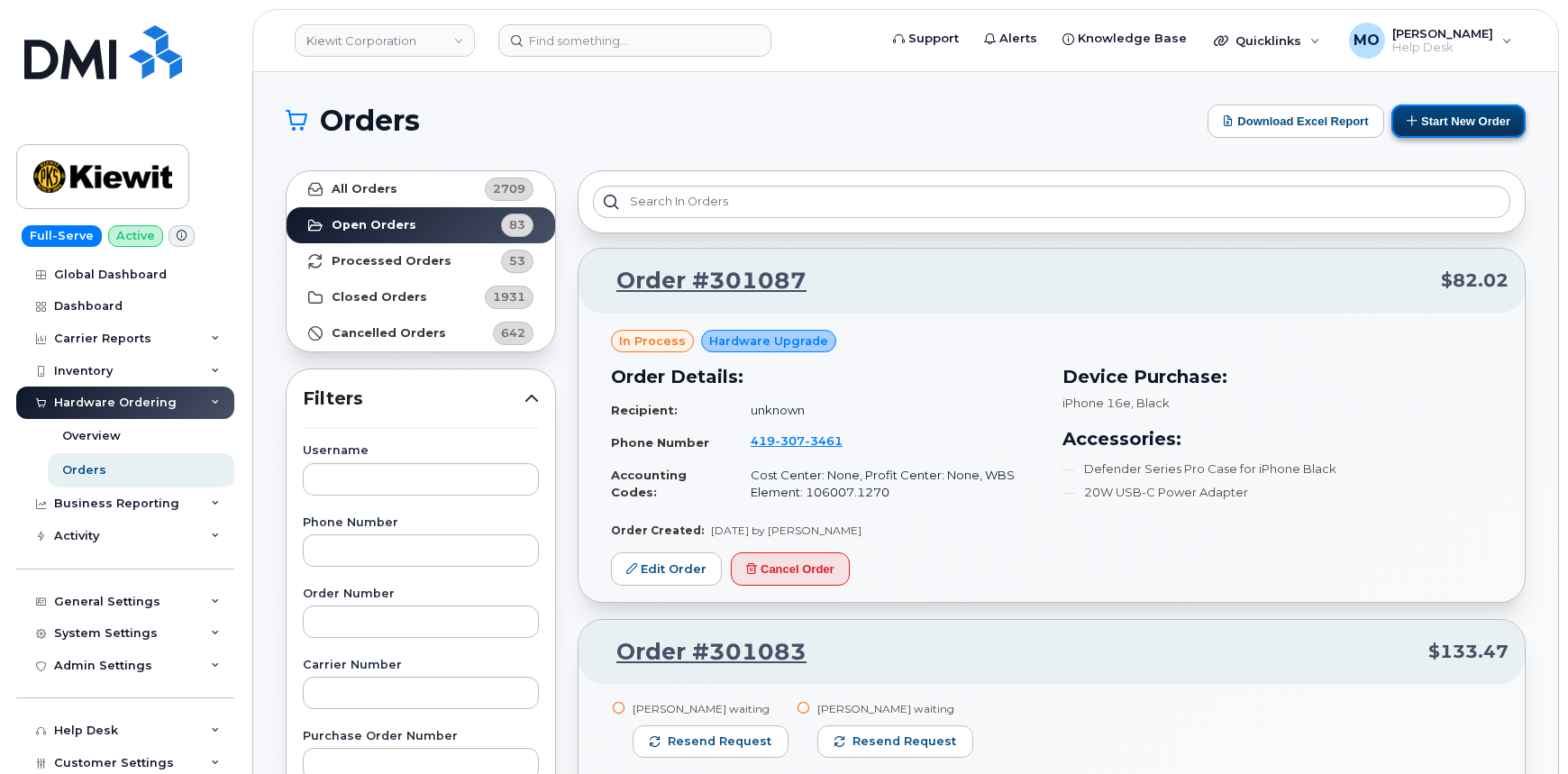
click at [1466, 124] on button "Start New Order" at bounding box center [1458, 121] width 135 height 33
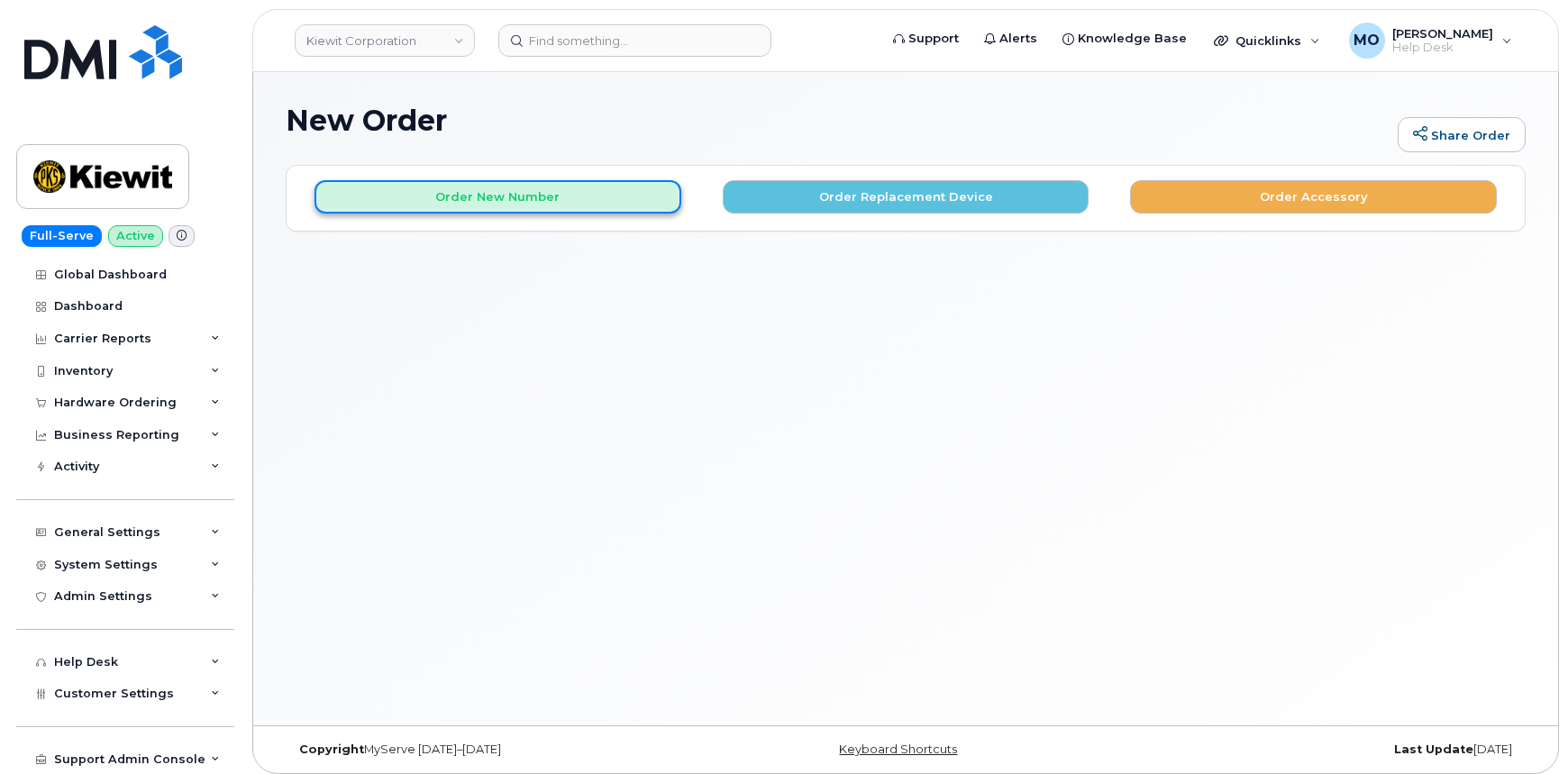
click at [613, 201] on button "Order New Number" at bounding box center [497, 197] width 366 height 33
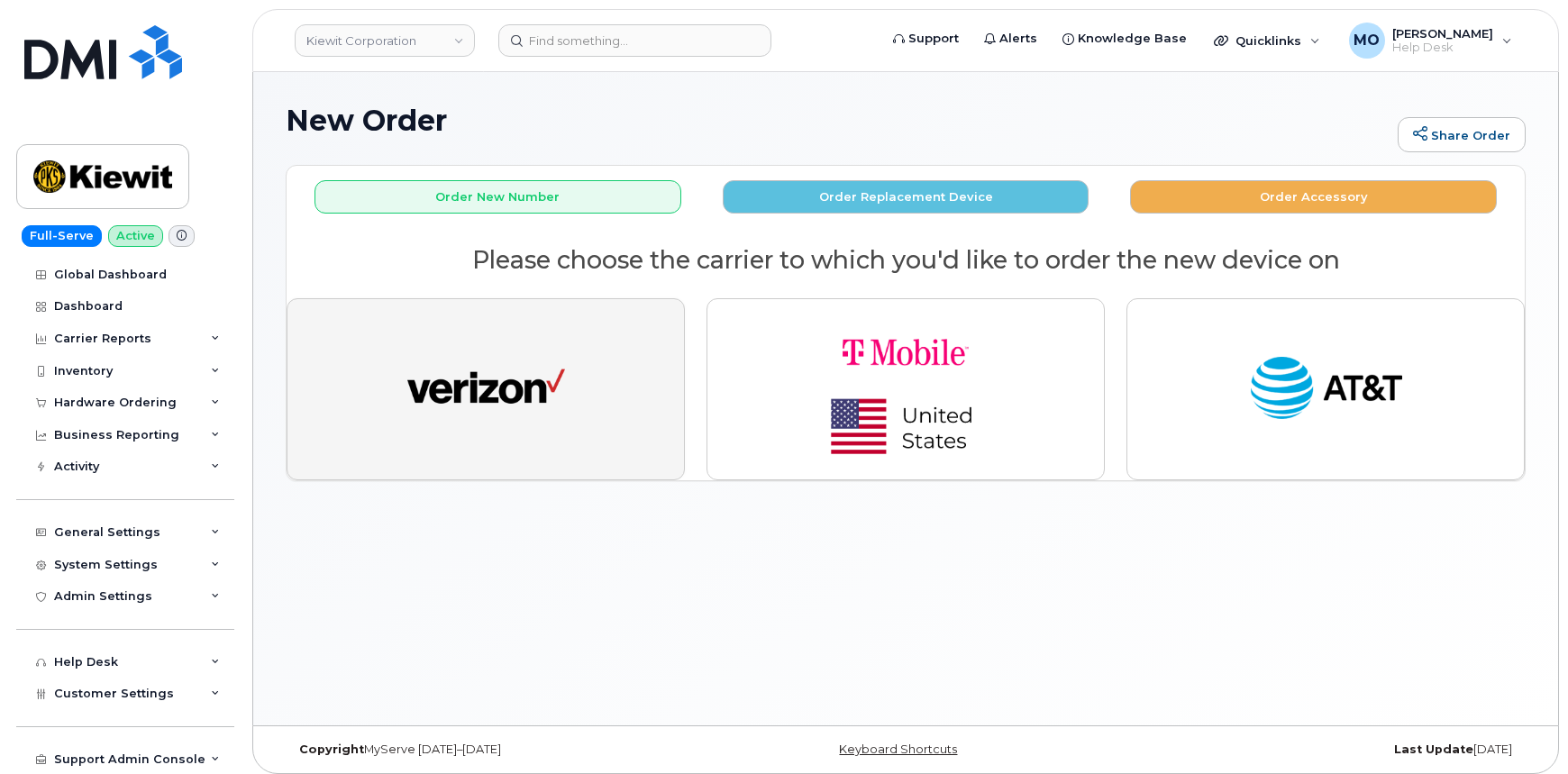
click at [513, 379] on img "button" at bounding box center [486, 389] width 158 height 82
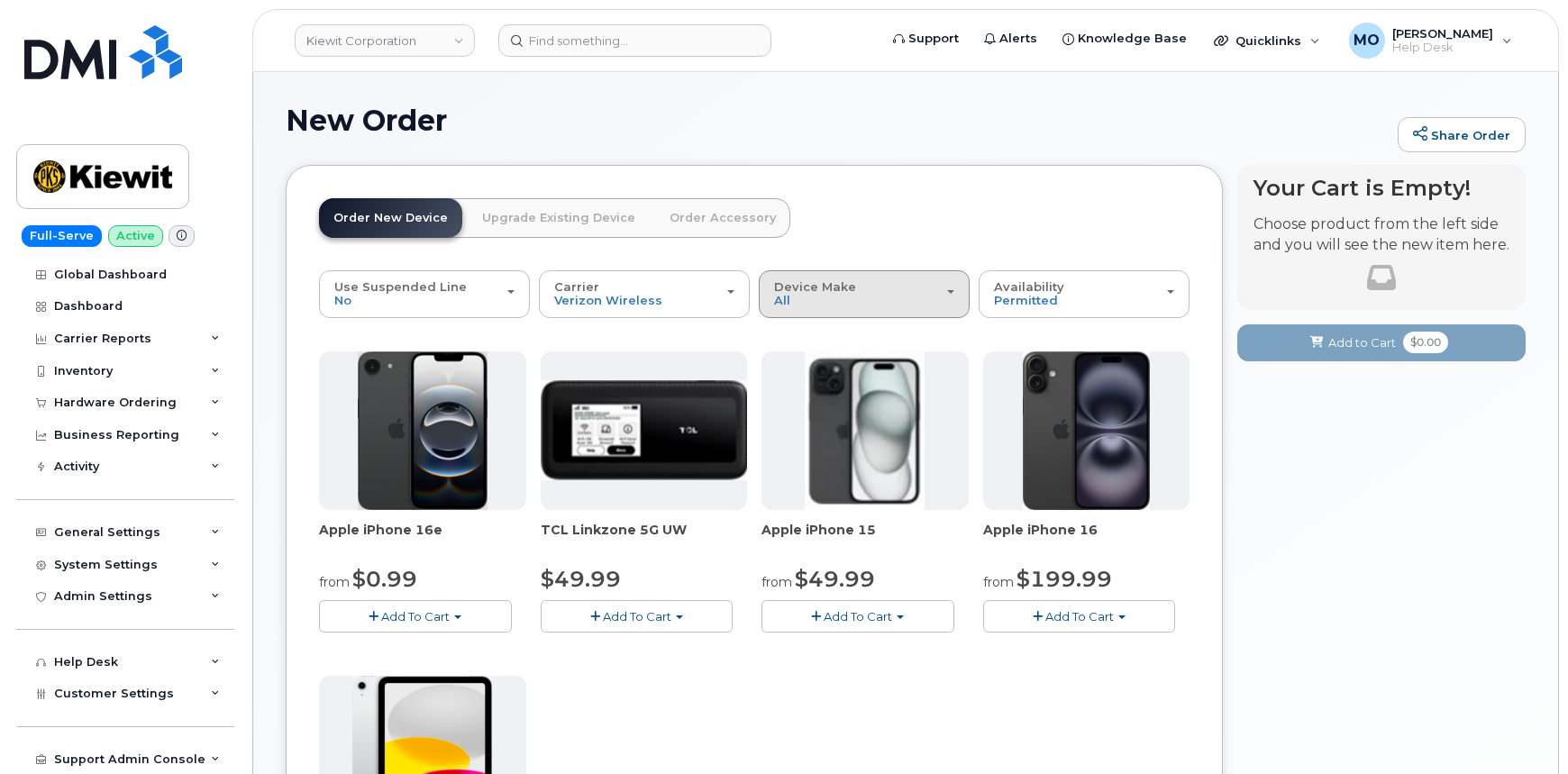
click at [822, 292] on span "Device Make" at bounding box center [815, 287] width 82 height 15
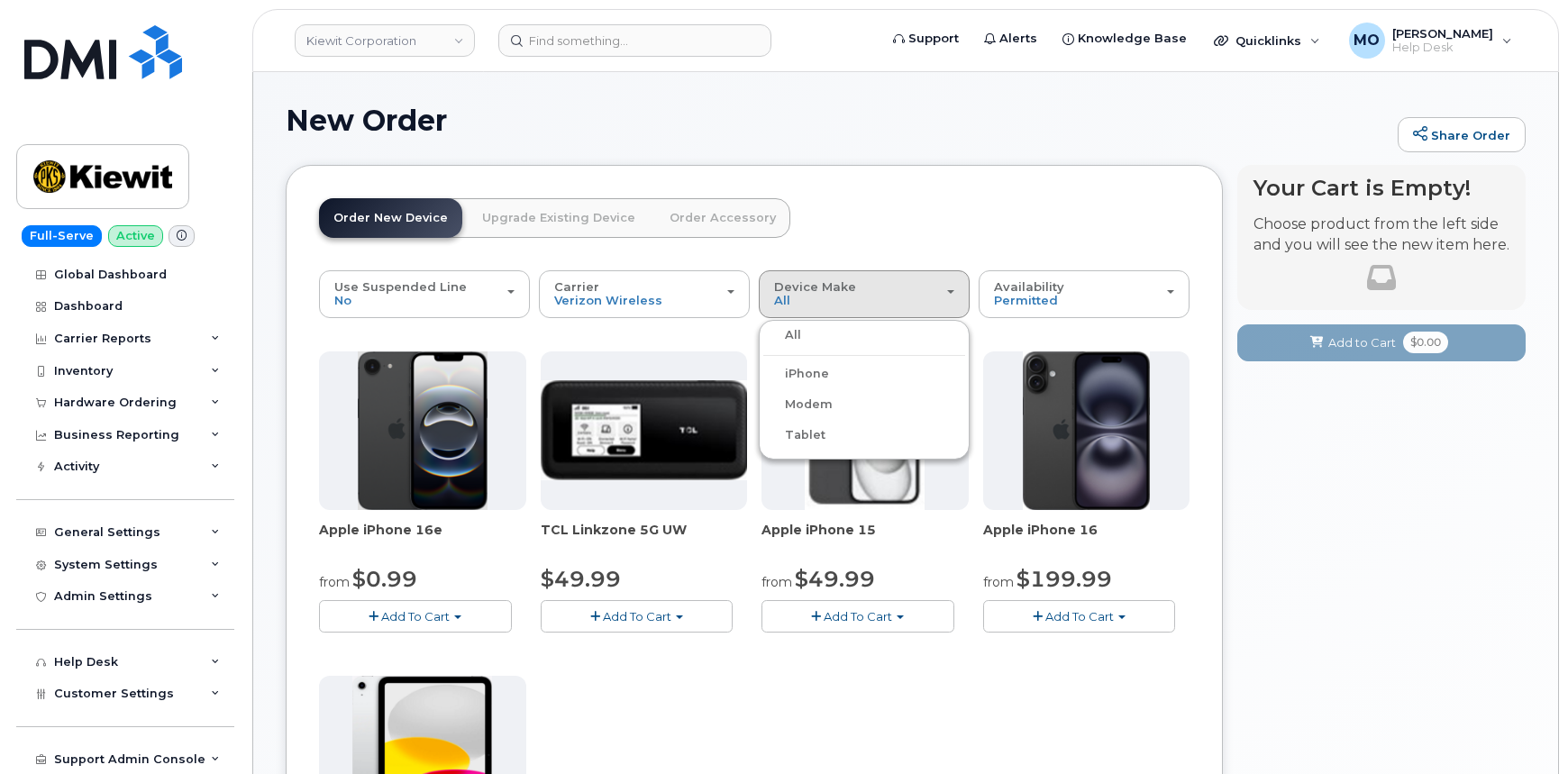
click at [809, 432] on label "Tablet" at bounding box center [794, 435] width 62 height 22
click at [0, 0] on input "Tablet" at bounding box center [0, 0] width 0 height 0
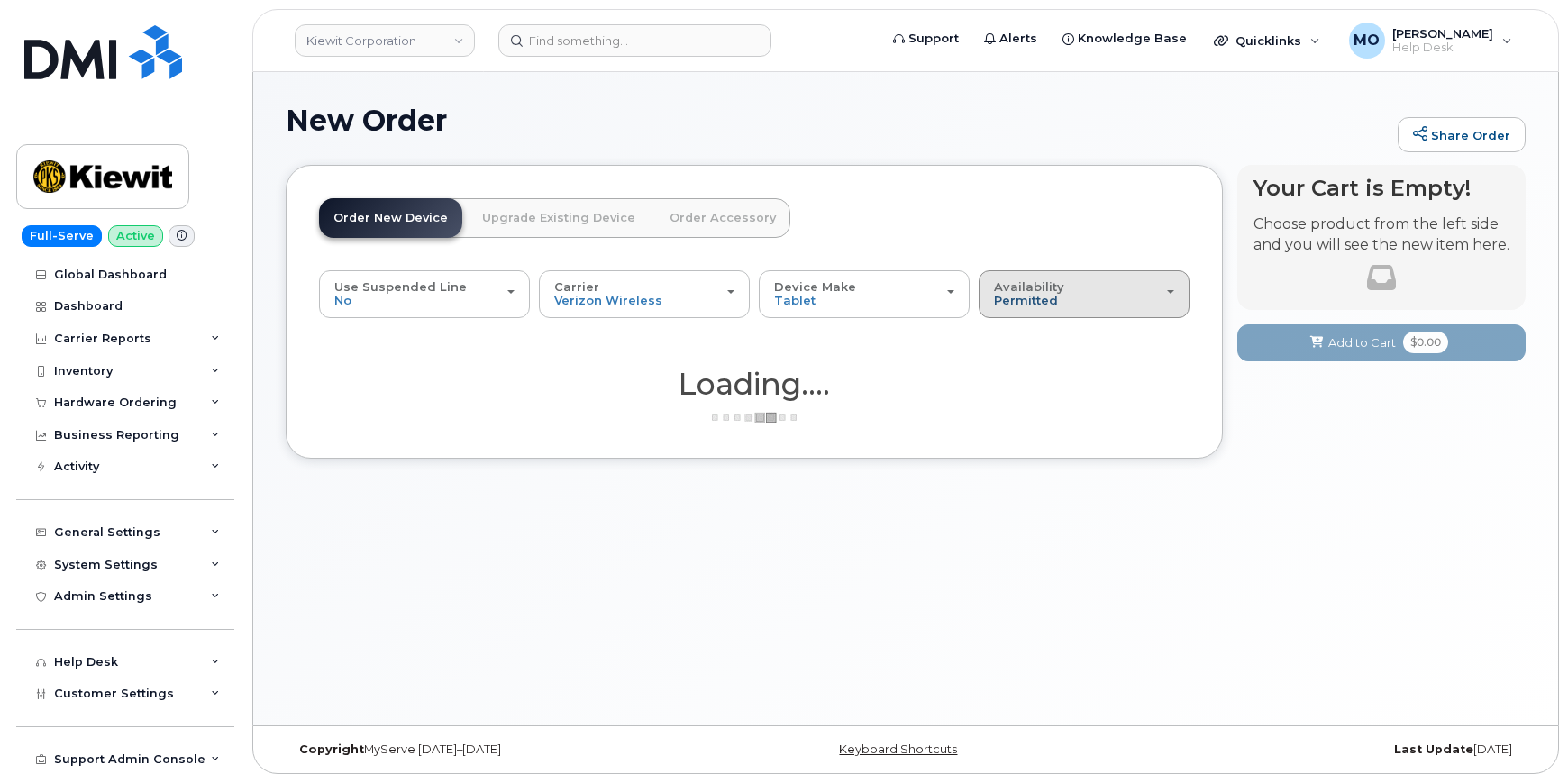
click at [1024, 300] on span "Permitted" at bounding box center [1026, 300] width 64 height 15
click at [1009, 364] on label "All" at bounding box center [1001, 366] width 38 height 22
click at [0, 0] on input "All" at bounding box center [0, 0] width 0 height 0
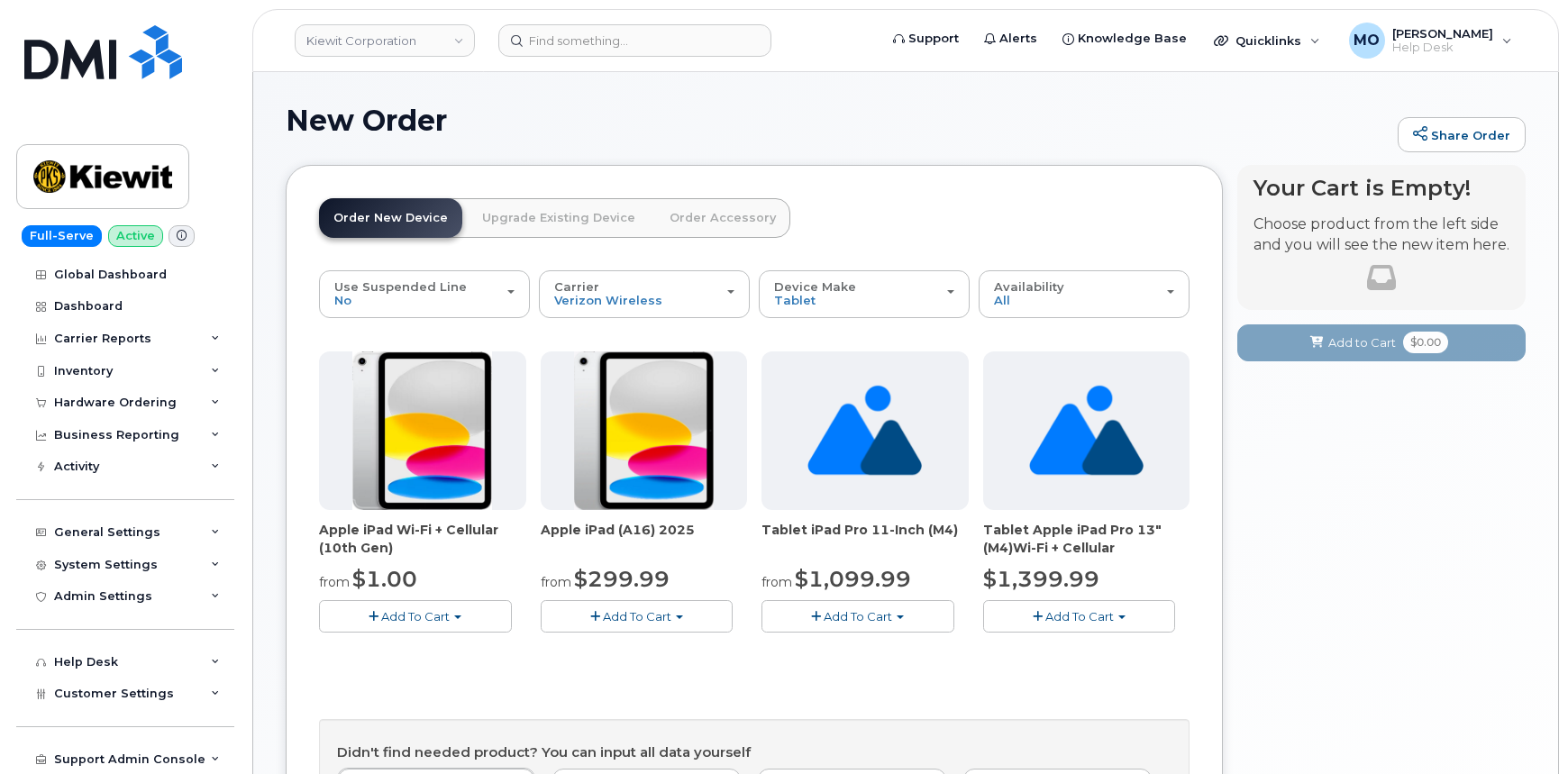
click at [425, 609] on span "Add To Cart" at bounding box center [415, 616] width 69 height 15
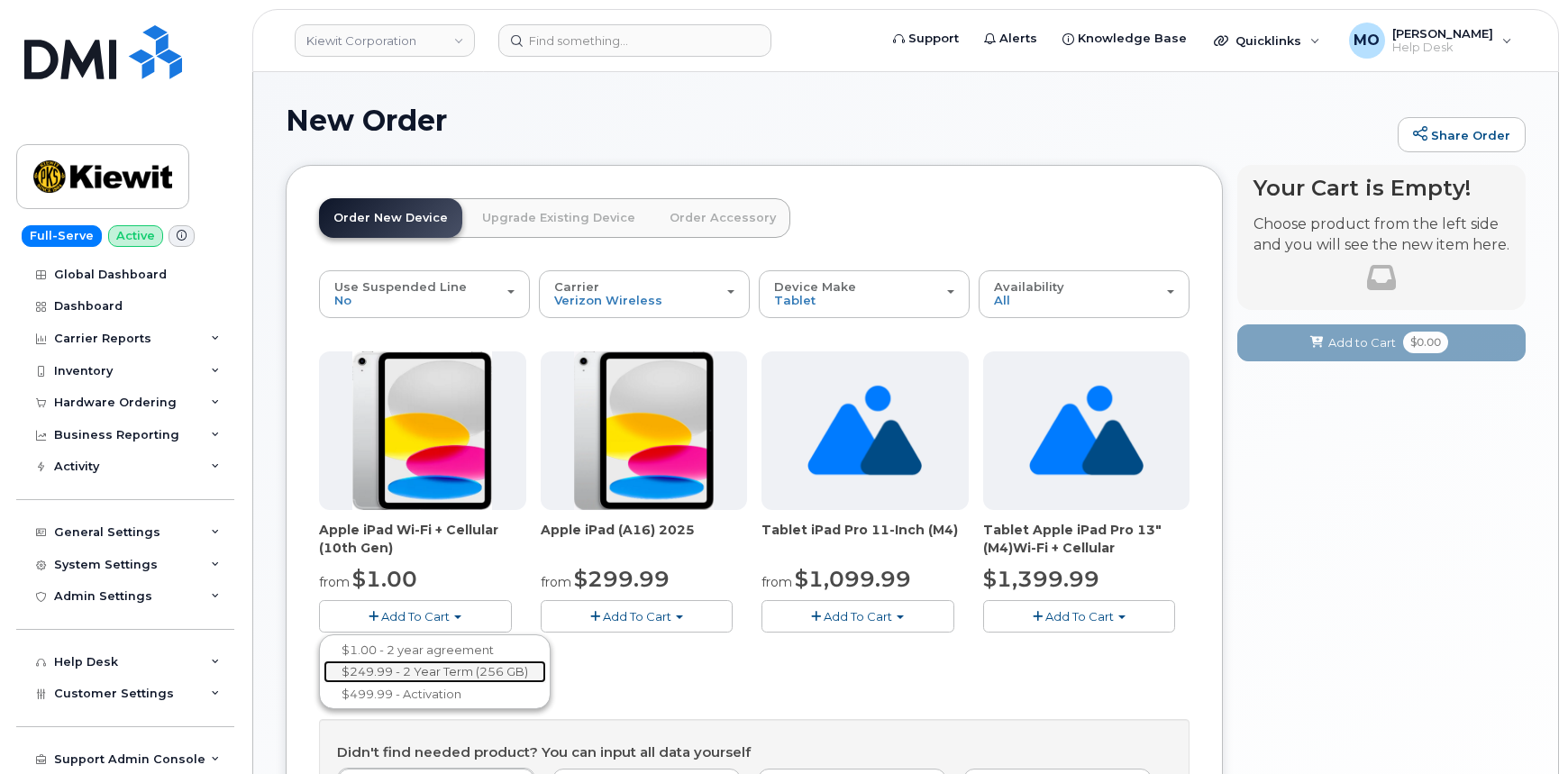
click at [405, 676] on link "$249.99 - 2 Year Term (256 GB)" at bounding box center [434, 671] width 223 height 23
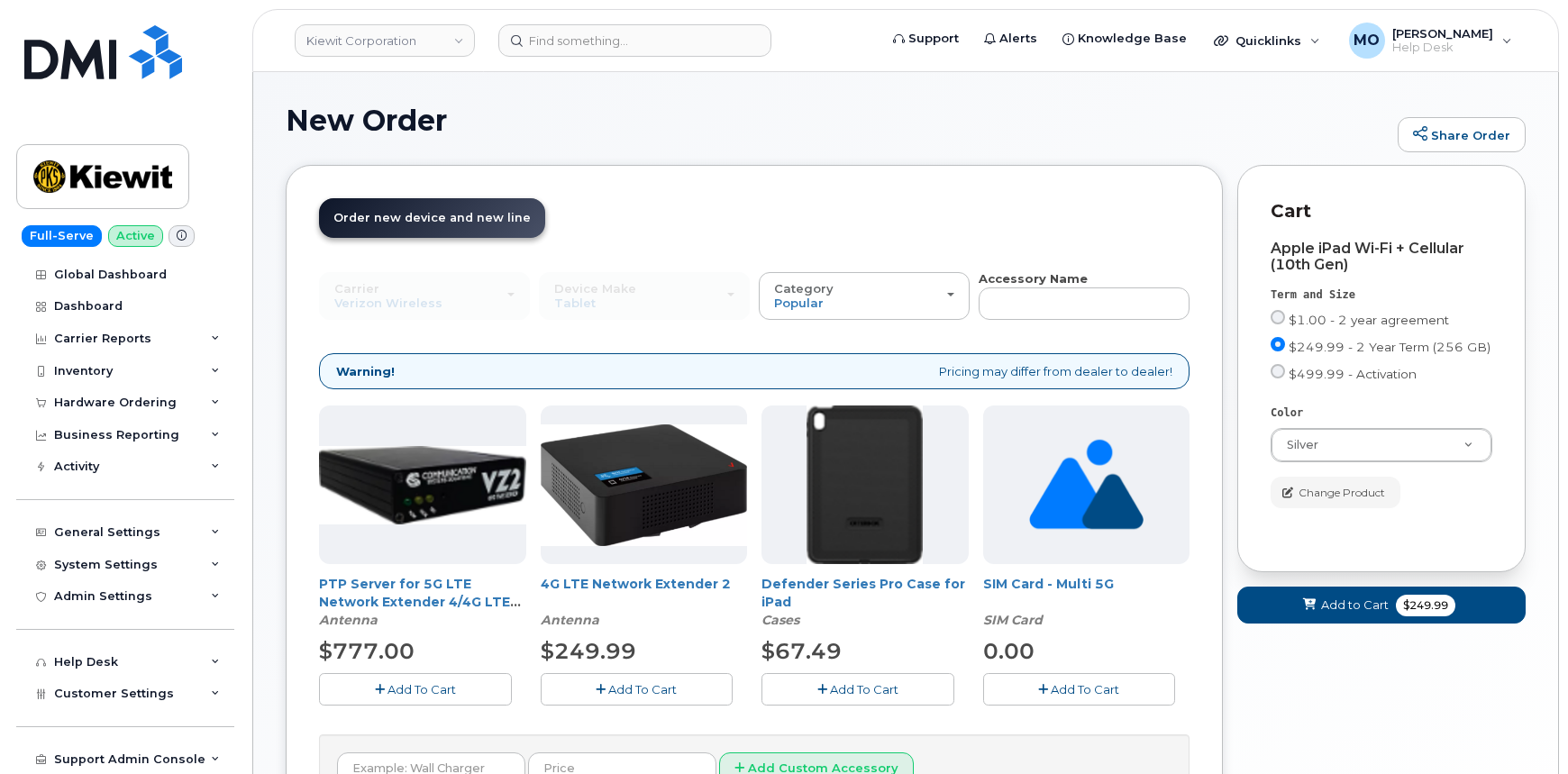
click at [830, 684] on span "Add To Cart" at bounding box center [864, 690] width 69 height 15
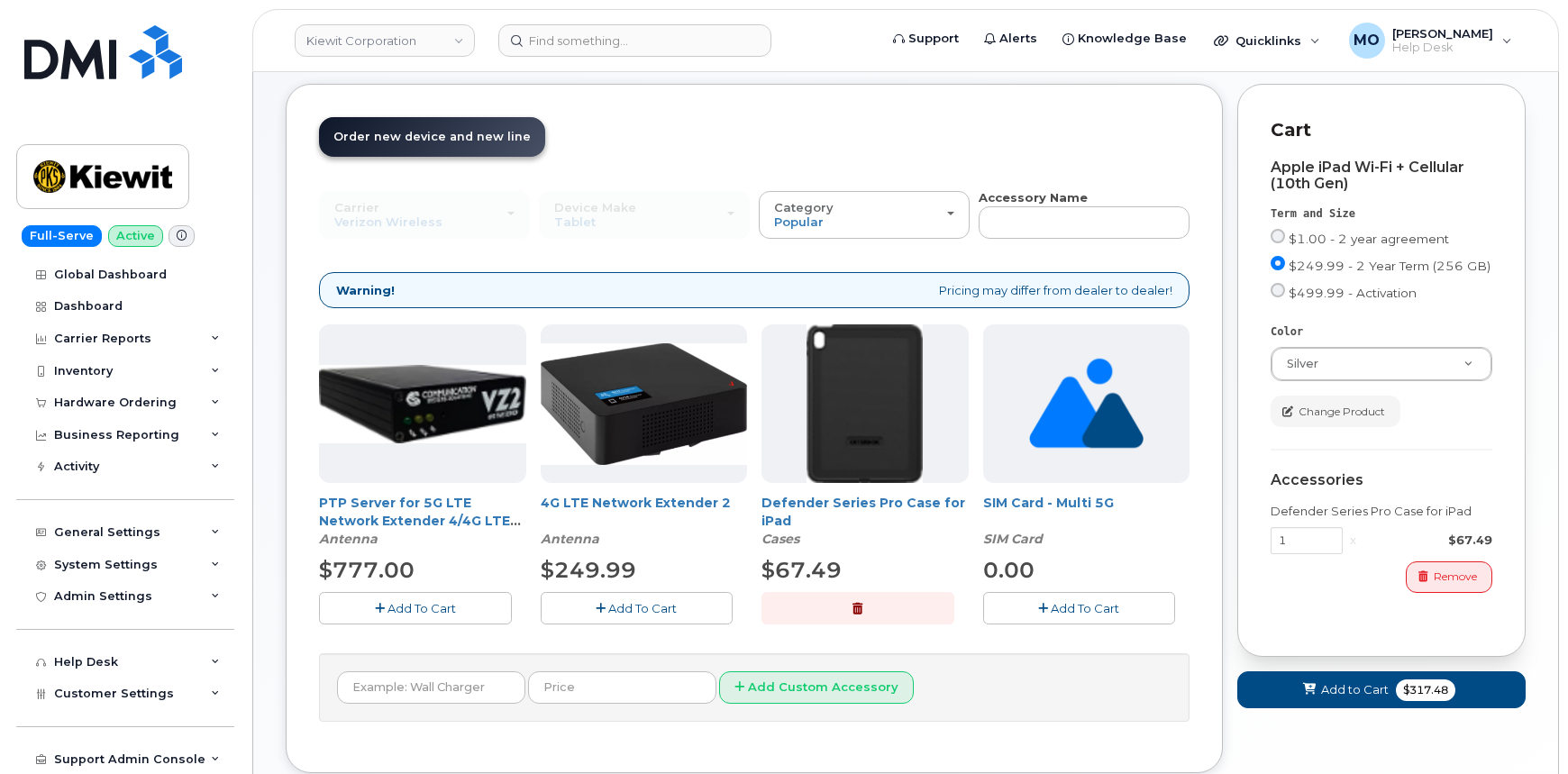
scroll to position [196, 0]
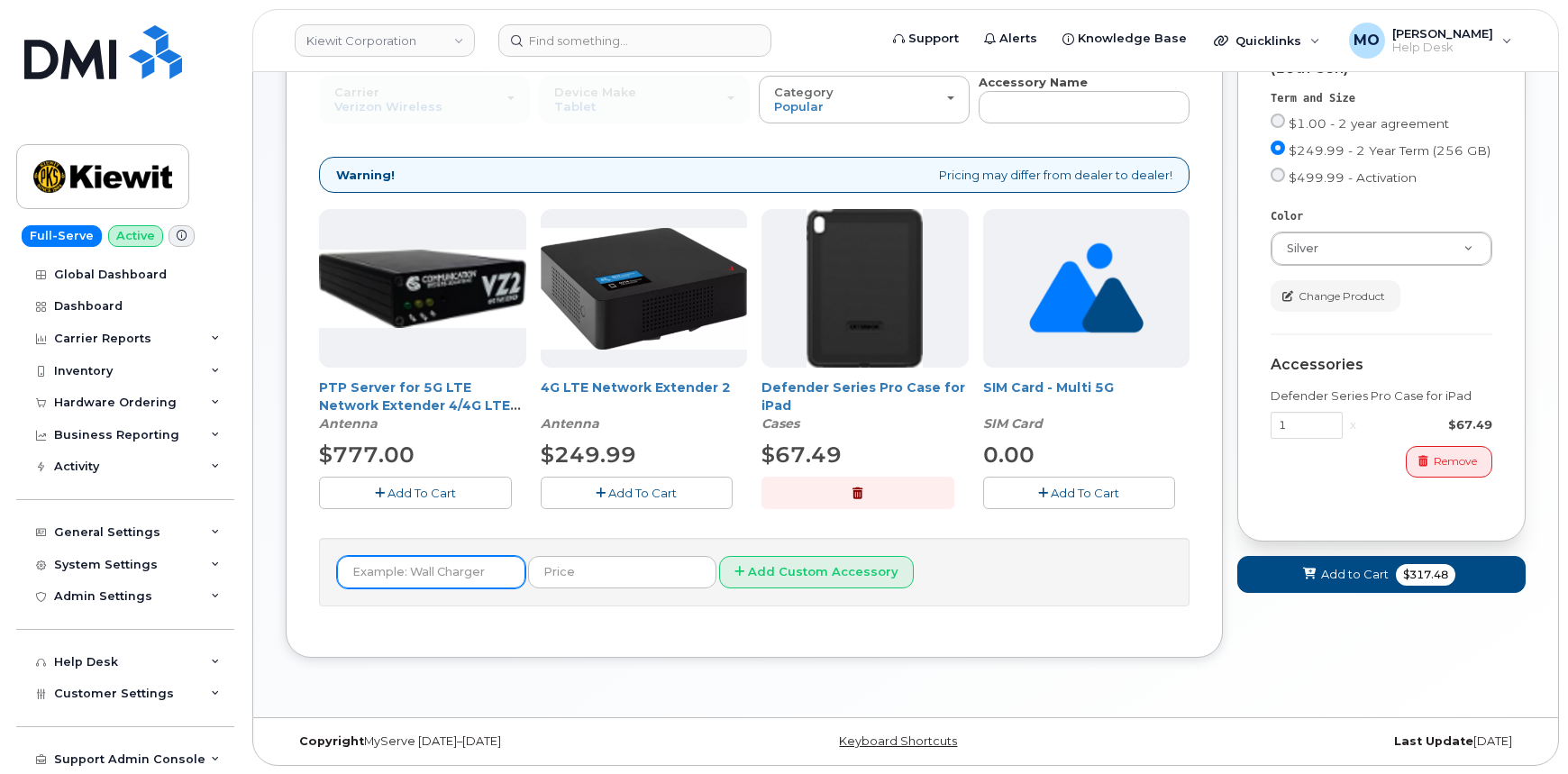
click at [454, 575] on input "text" at bounding box center [431, 572] width 189 height 32
type input "Wall Charger"
click at [490, 625] on div "Order New Device Upgrade Existing Device Order Accessory Order new device and n…" at bounding box center [754, 313] width 937 height 690
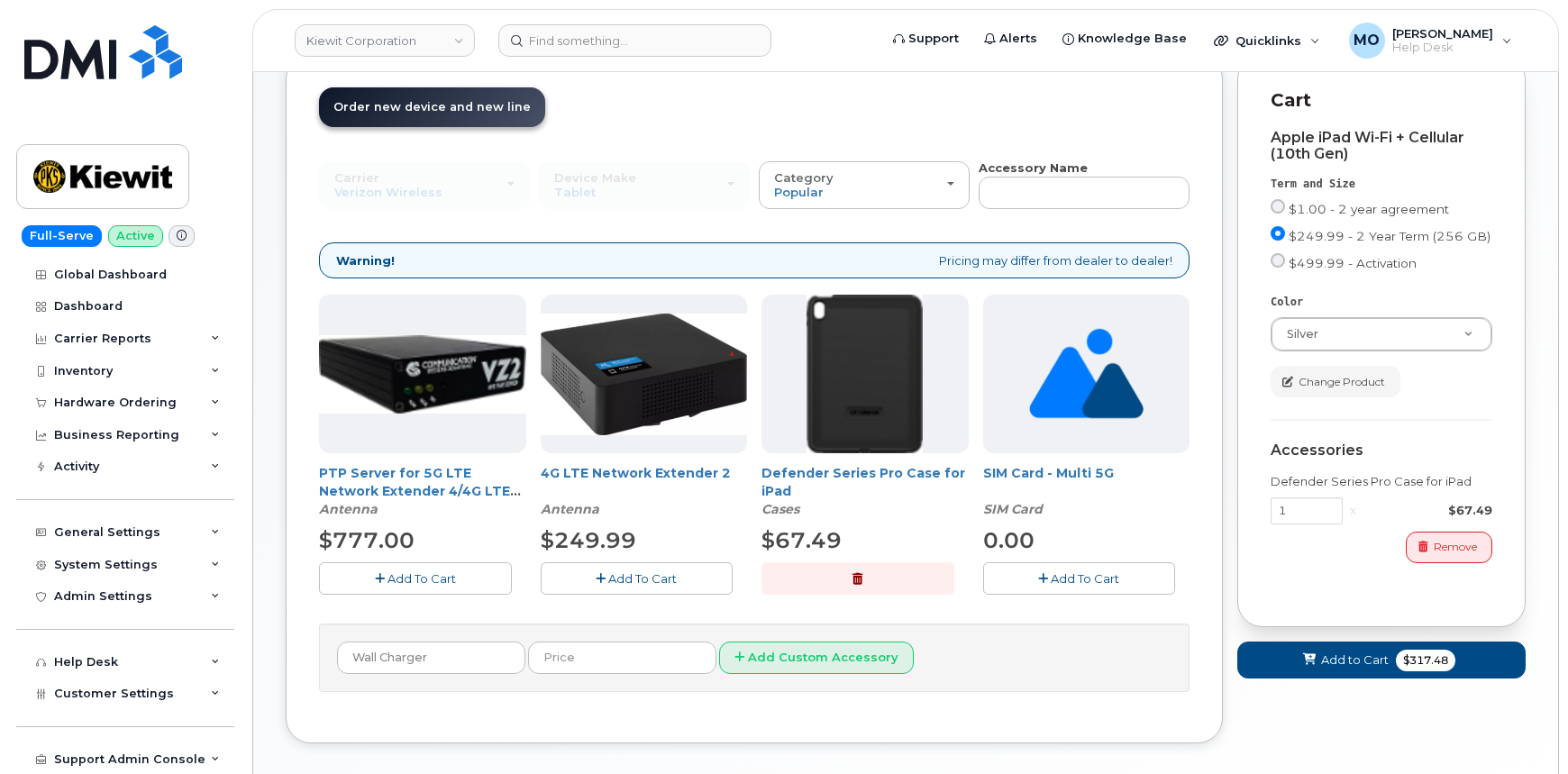
scroll to position [32, 0]
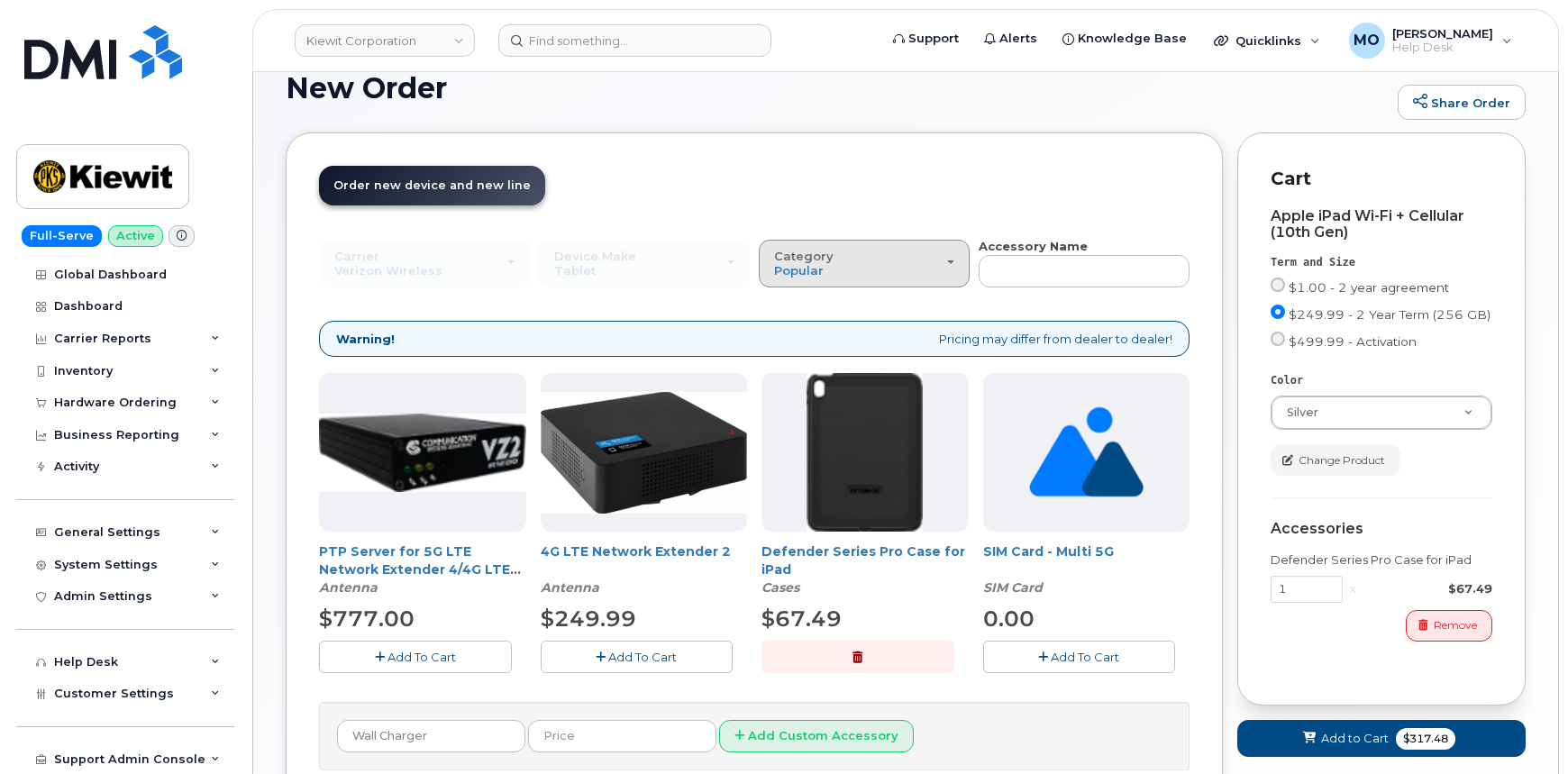
click at [920, 264] on div "Category Popular" at bounding box center [864, 264] width 180 height 28
click at [789, 303] on label "All" at bounding box center [781, 305] width 38 height 22
click at [0, 0] on input "All" at bounding box center [0, 0] width 0 height 0
click at [825, 268] on div "Category Popular" at bounding box center [864, 264] width 180 height 28
click at [795, 305] on label "All" at bounding box center [781, 305] width 38 height 22
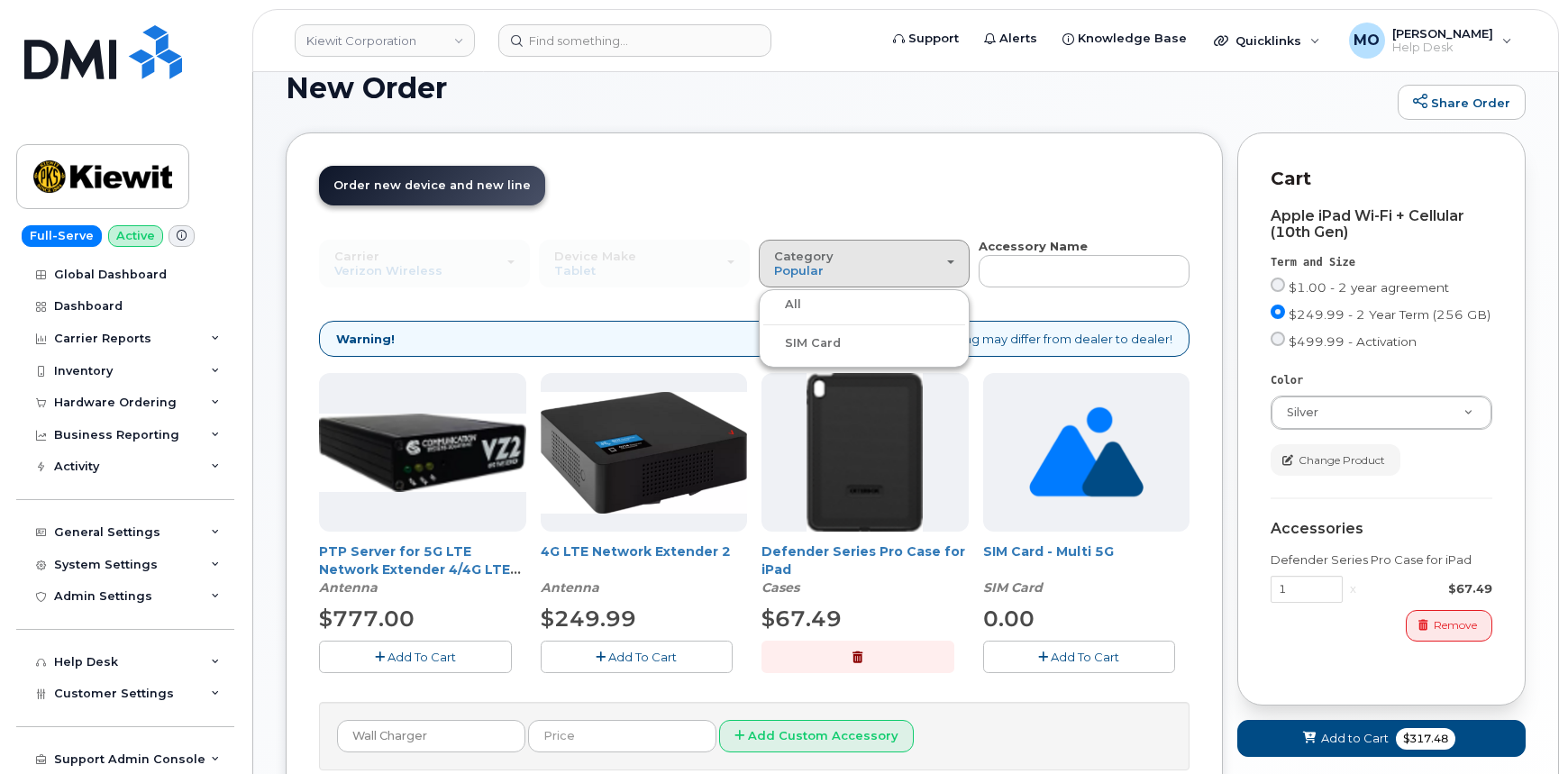
click at [0, 0] on input "All" at bounding box center [0, 0] width 0 height 0
click at [800, 270] on span "Popular" at bounding box center [799, 270] width 49 height 15
click at [808, 258] on span "Category" at bounding box center [803, 256] width 60 height 15
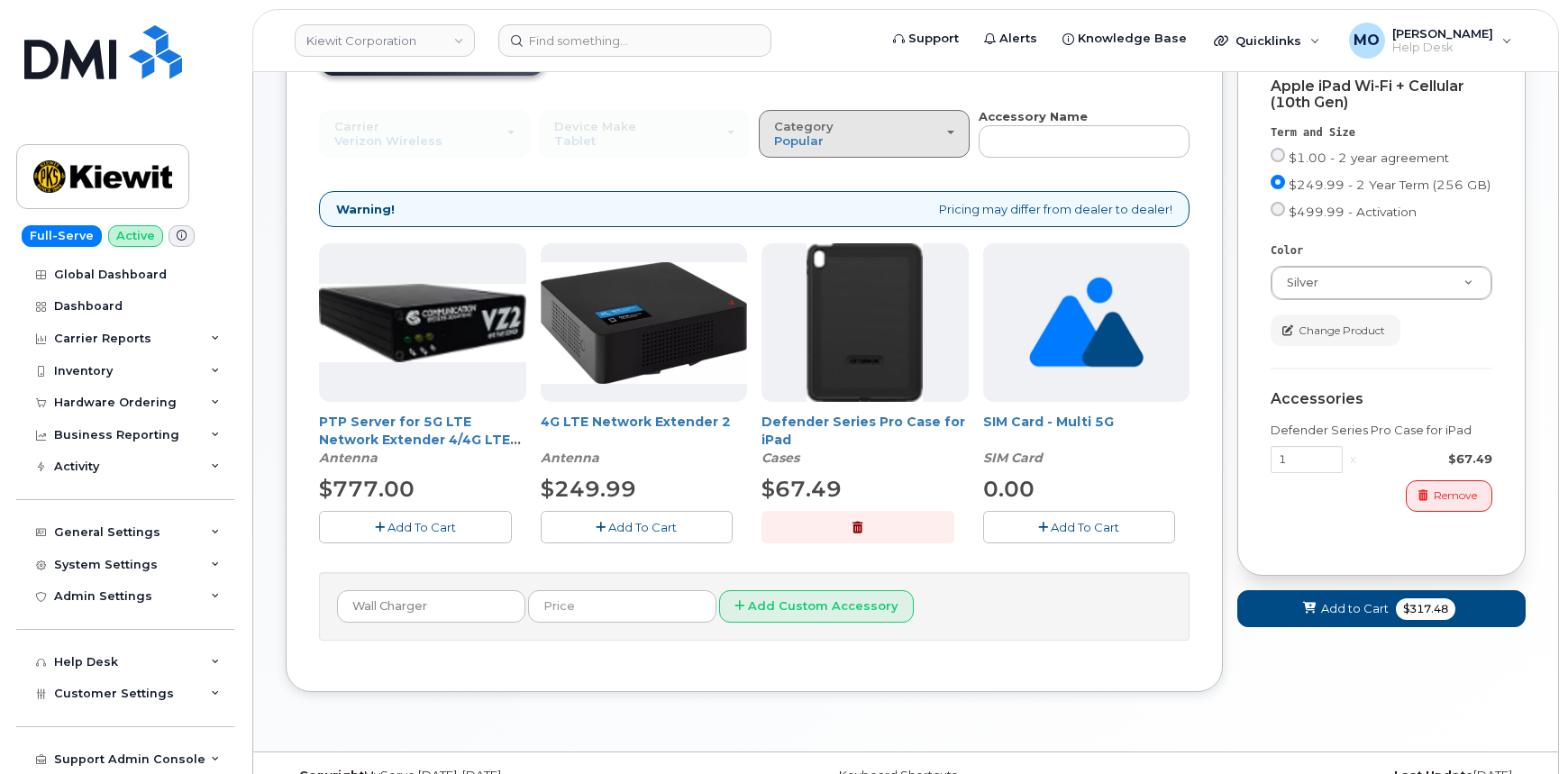
scroll to position [196, 0]
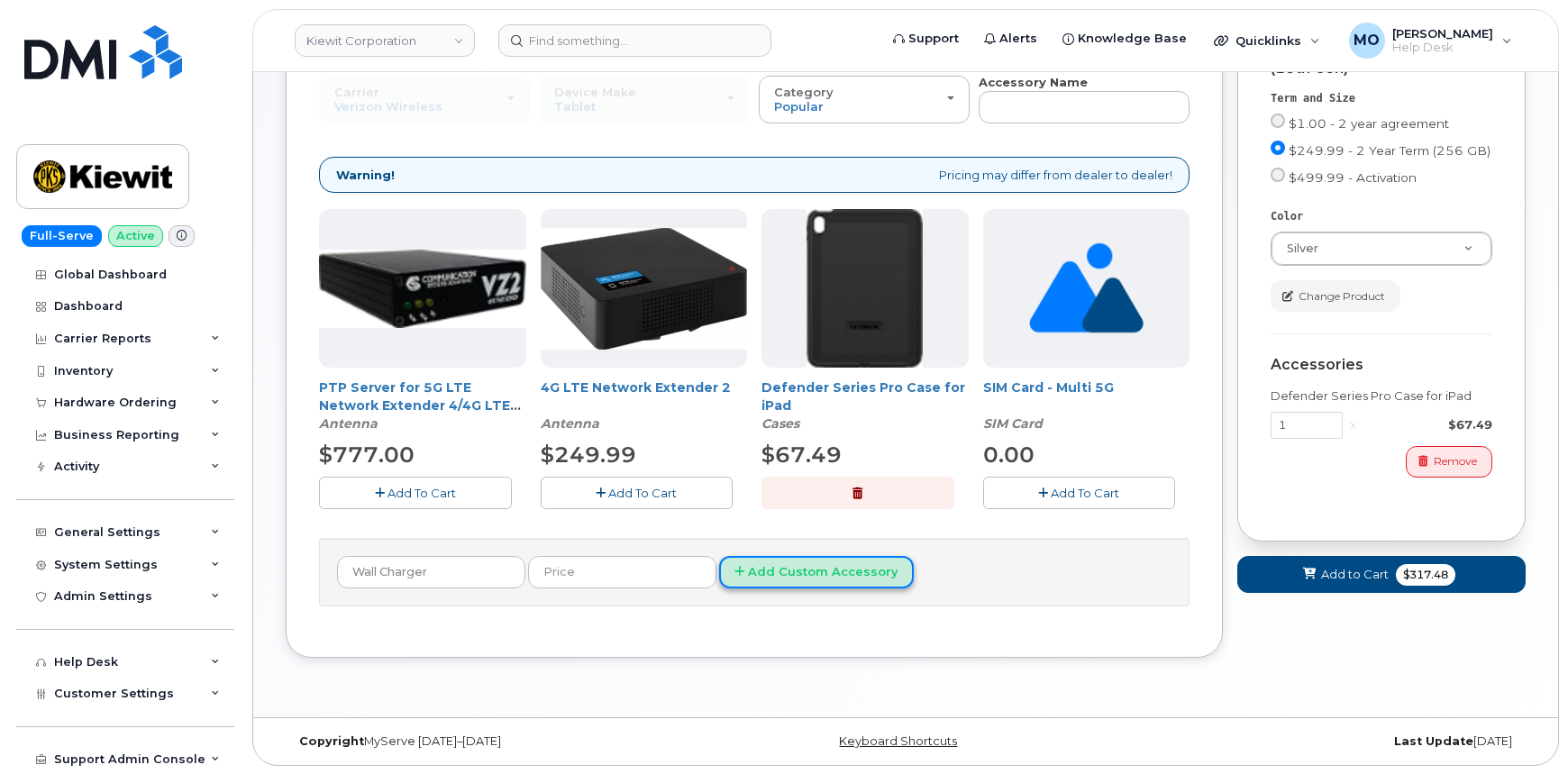
click at [721, 573] on button "Add Custom Accessory" at bounding box center [816, 572] width 195 height 33
click at [640, 578] on input "text" at bounding box center [623, 572] width 189 height 32
drag, startPoint x: 436, startPoint y: 568, endPoint x: 352, endPoint y: 559, distance: 84.5
click at [352, 559] on input "Wall Charger" at bounding box center [431, 572] width 189 height 32
click at [954, 586] on form "Add Custom Accessory" at bounding box center [754, 572] width 834 height 33
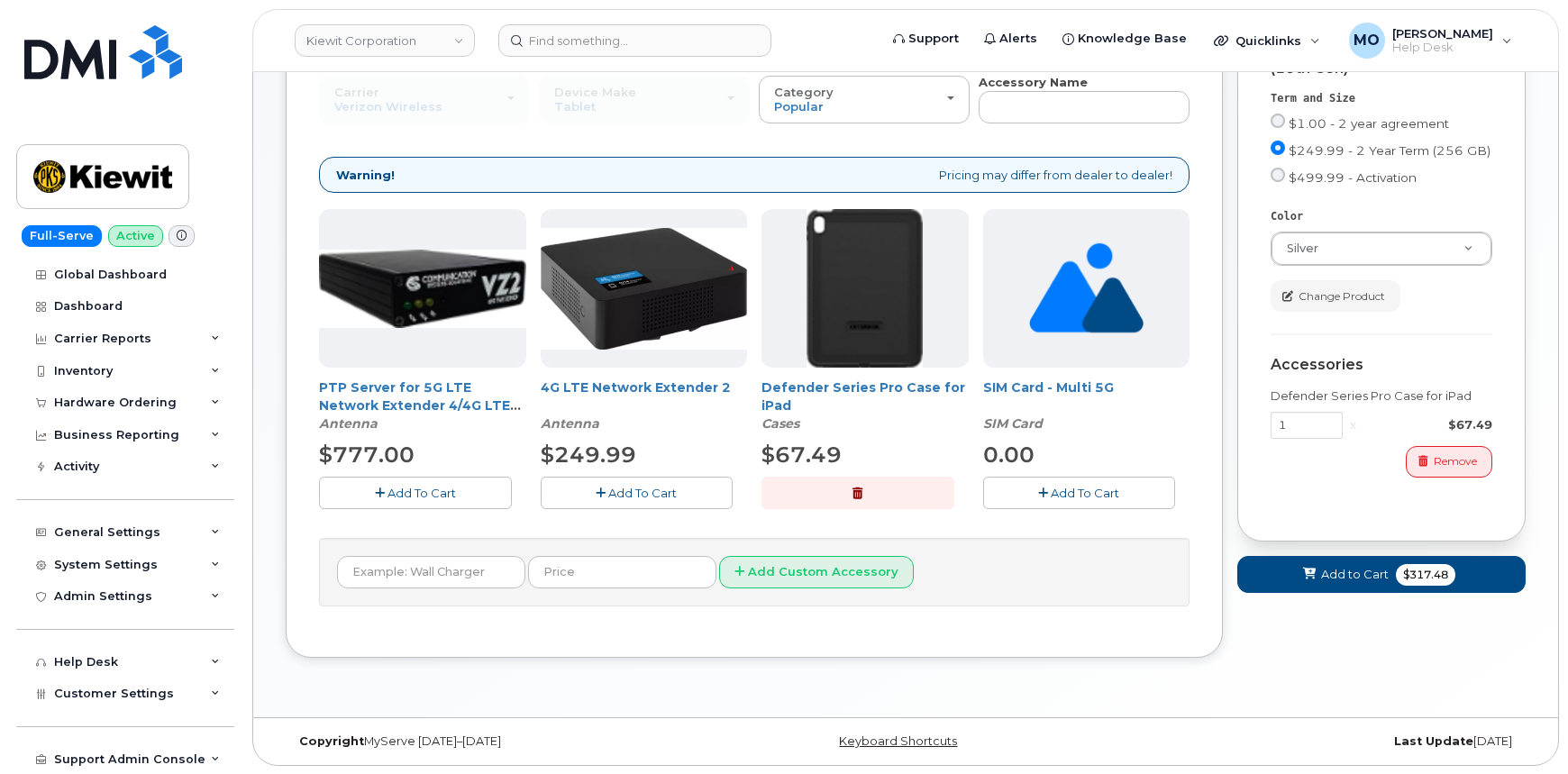
scroll to position [0, 0]
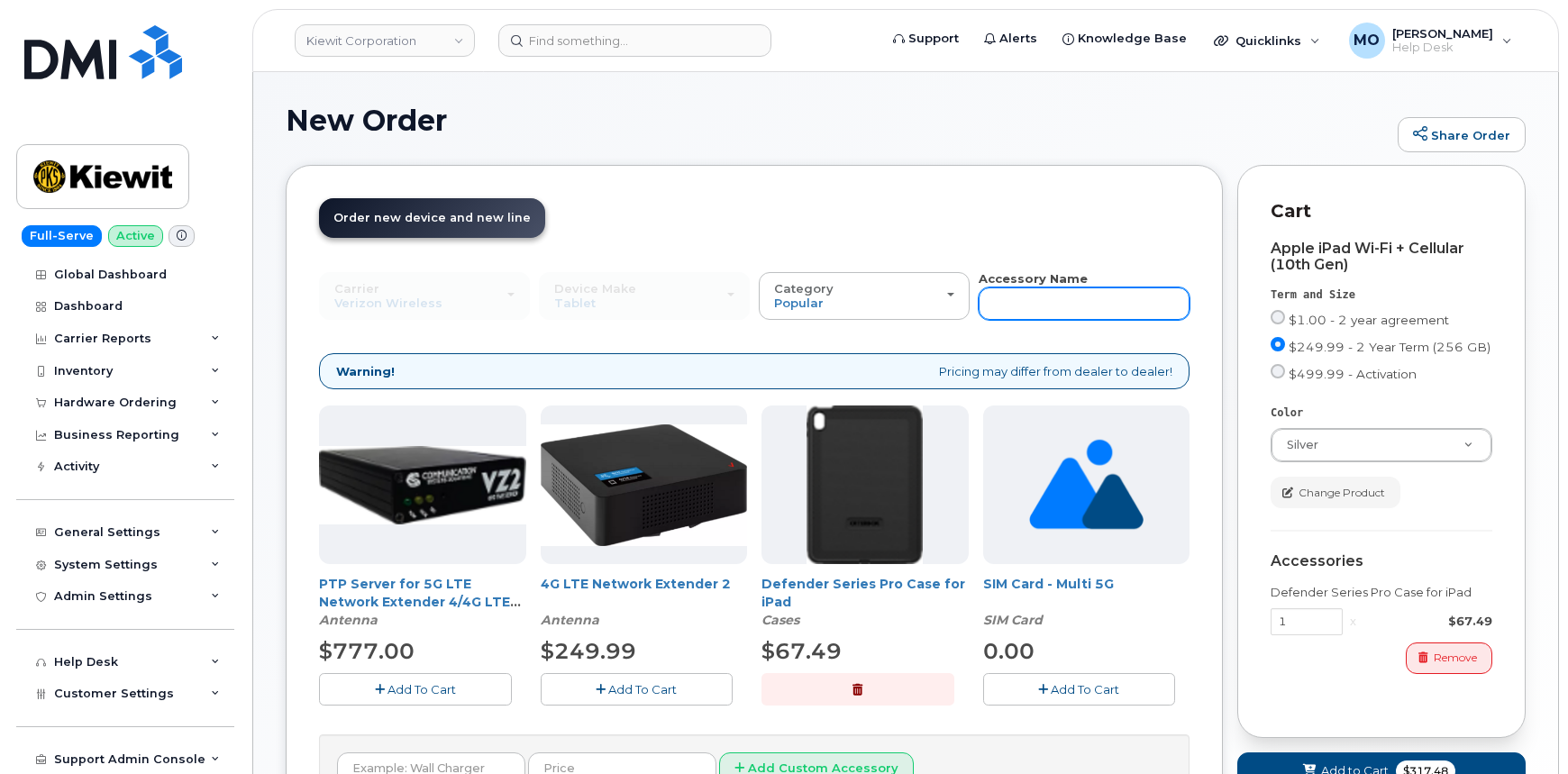
click at [1009, 304] on input "text" at bounding box center [1084, 303] width 211 height 32
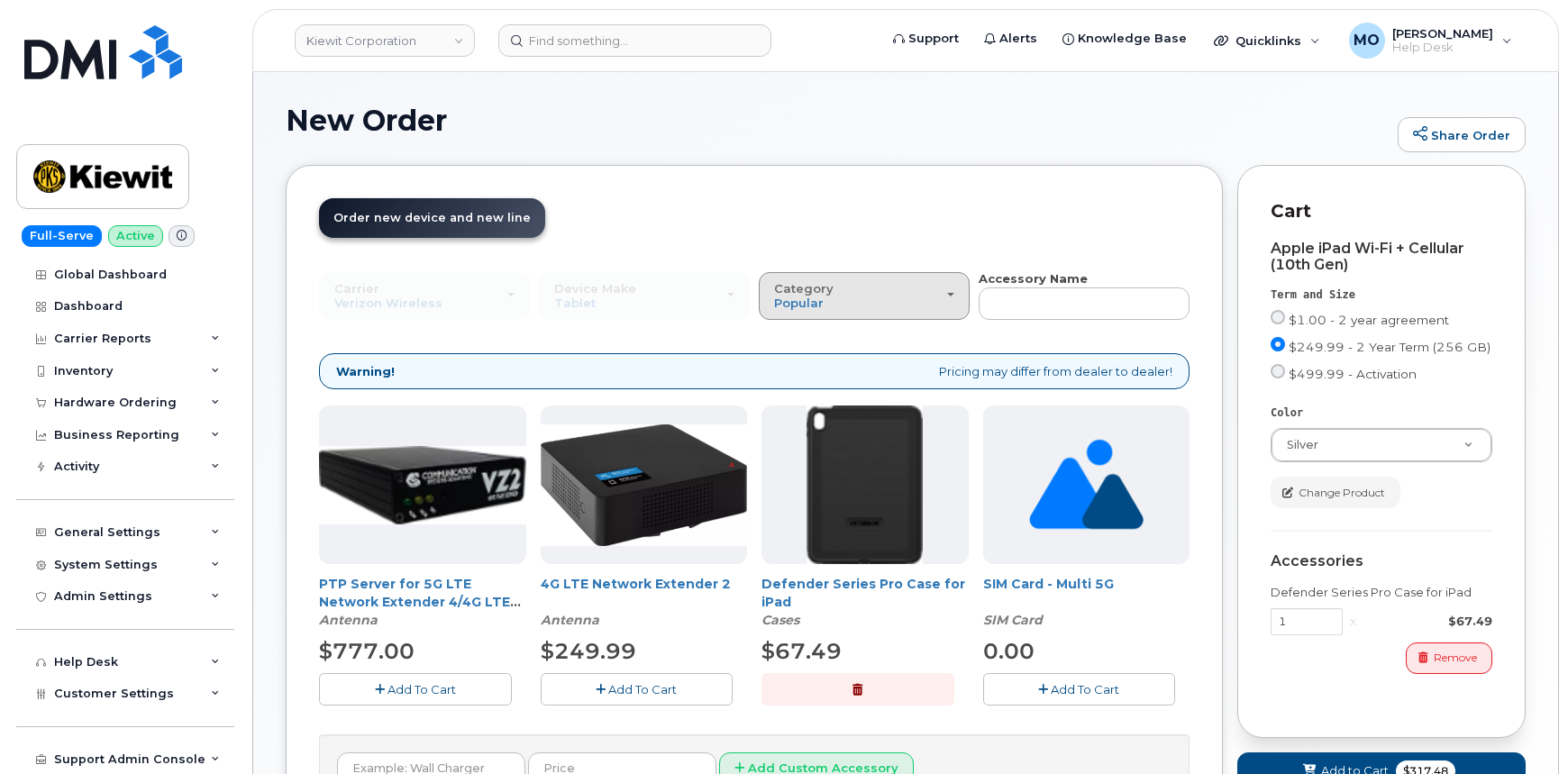
click at [909, 302] on div "Category Popular" at bounding box center [864, 296] width 180 height 28
click at [790, 338] on label "All" at bounding box center [781, 337] width 38 height 22
click at [0, 0] on input "All" at bounding box center [0, 0] width 0 height 0
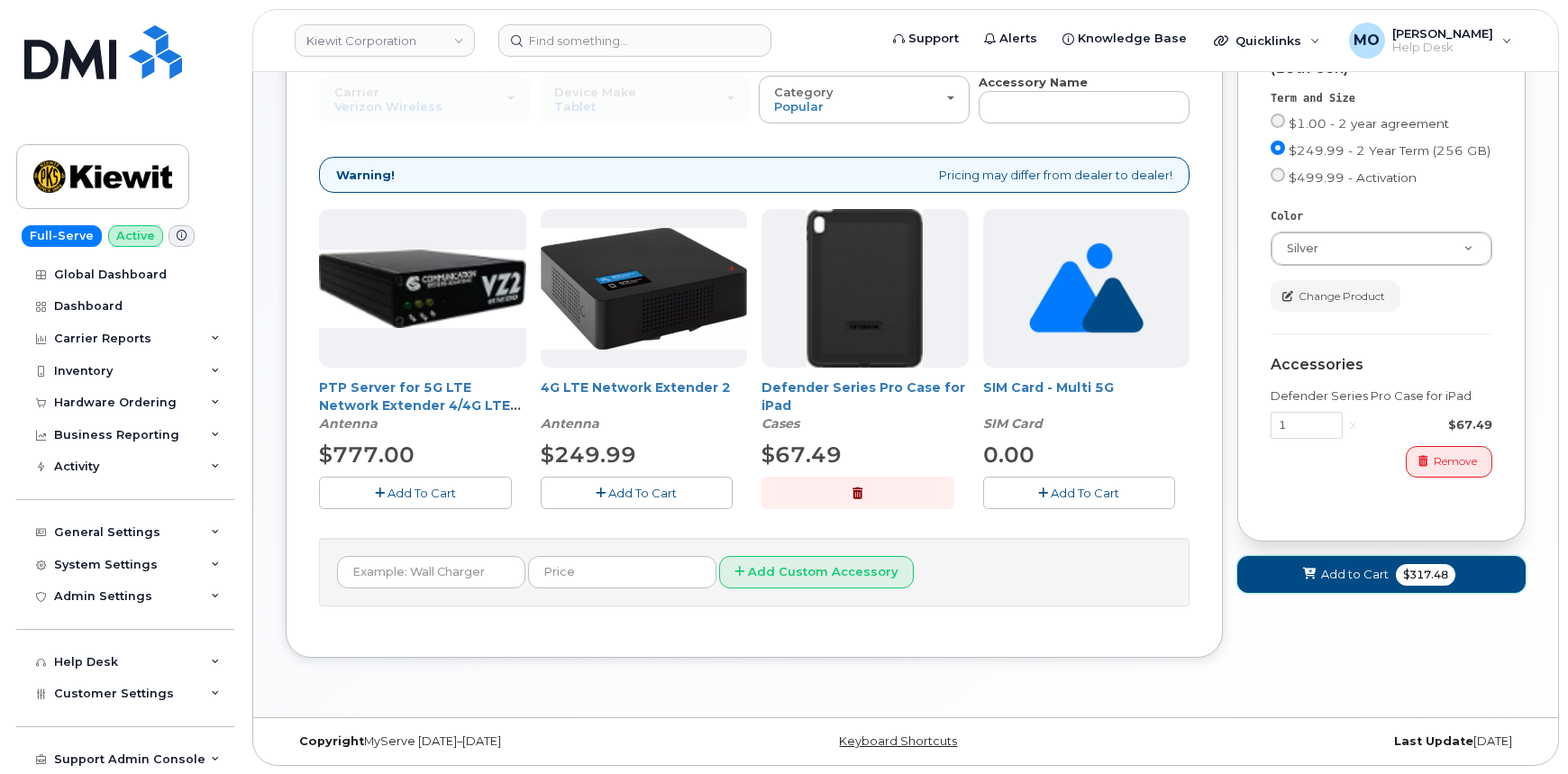
click at [1345, 572] on span "Add to Cart" at bounding box center [1355, 574] width 68 height 17
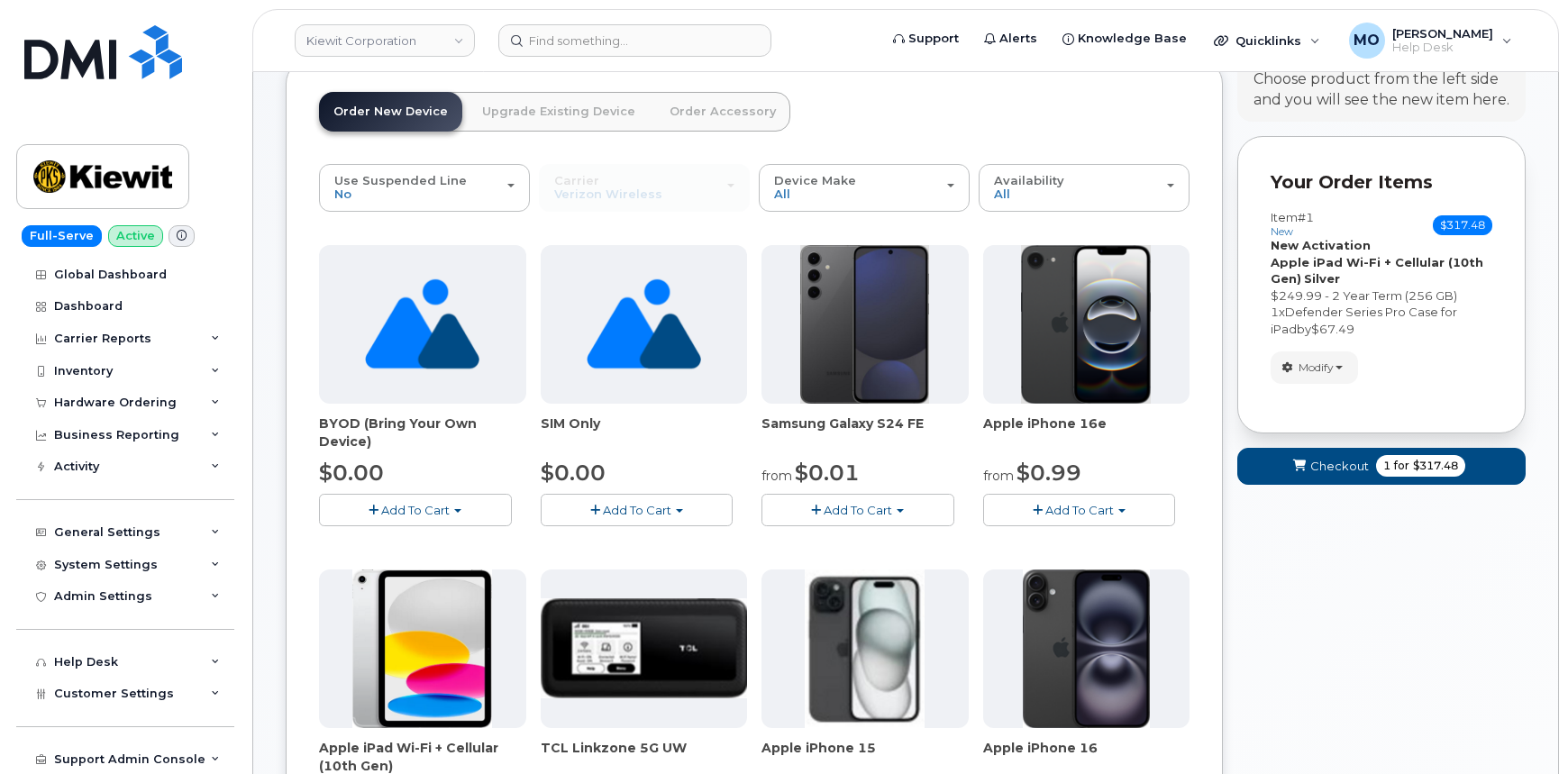
scroll to position [0, 0]
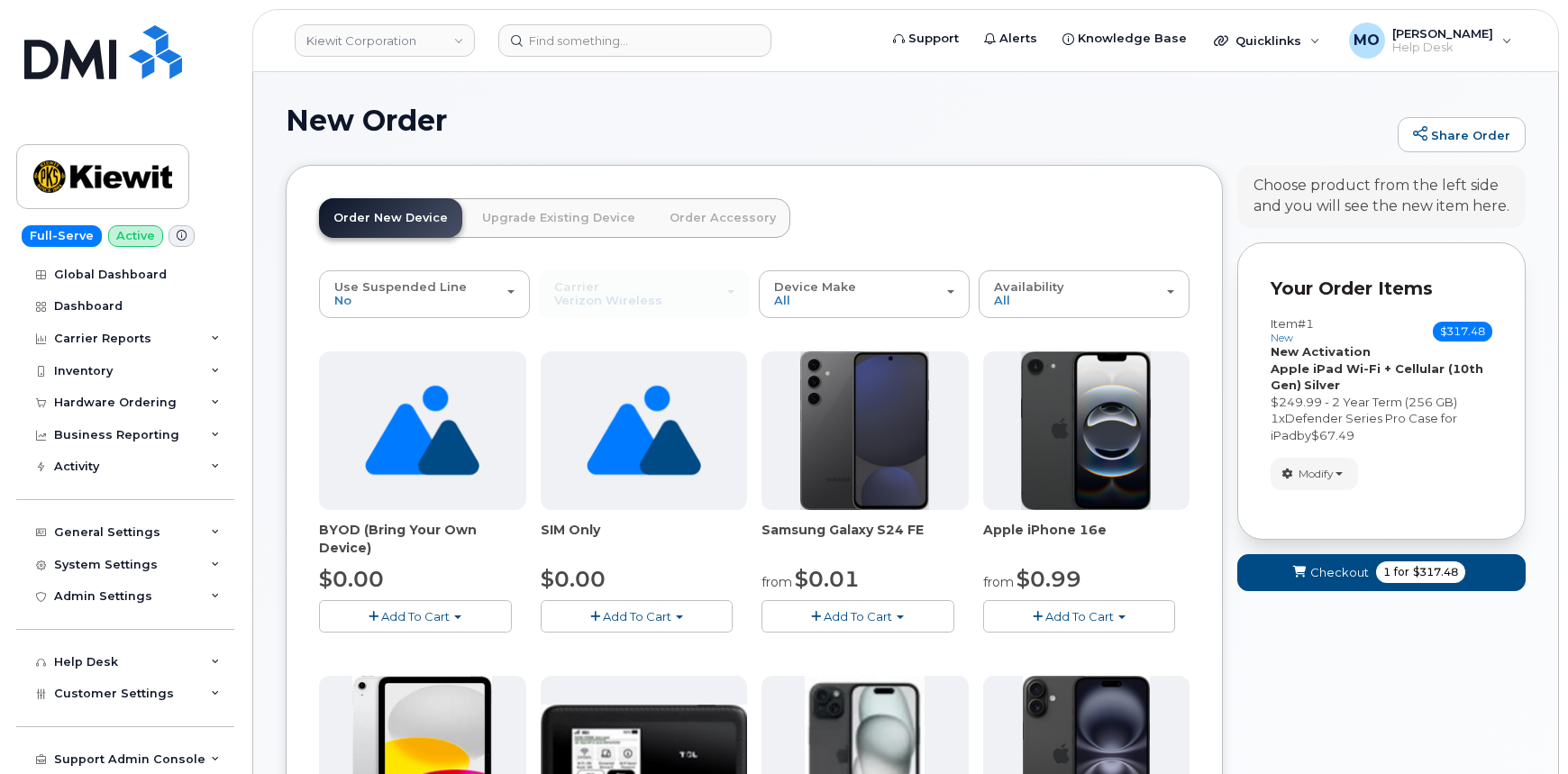
click at [681, 212] on link "Order Accessory" at bounding box center [723, 217] width 136 height 39
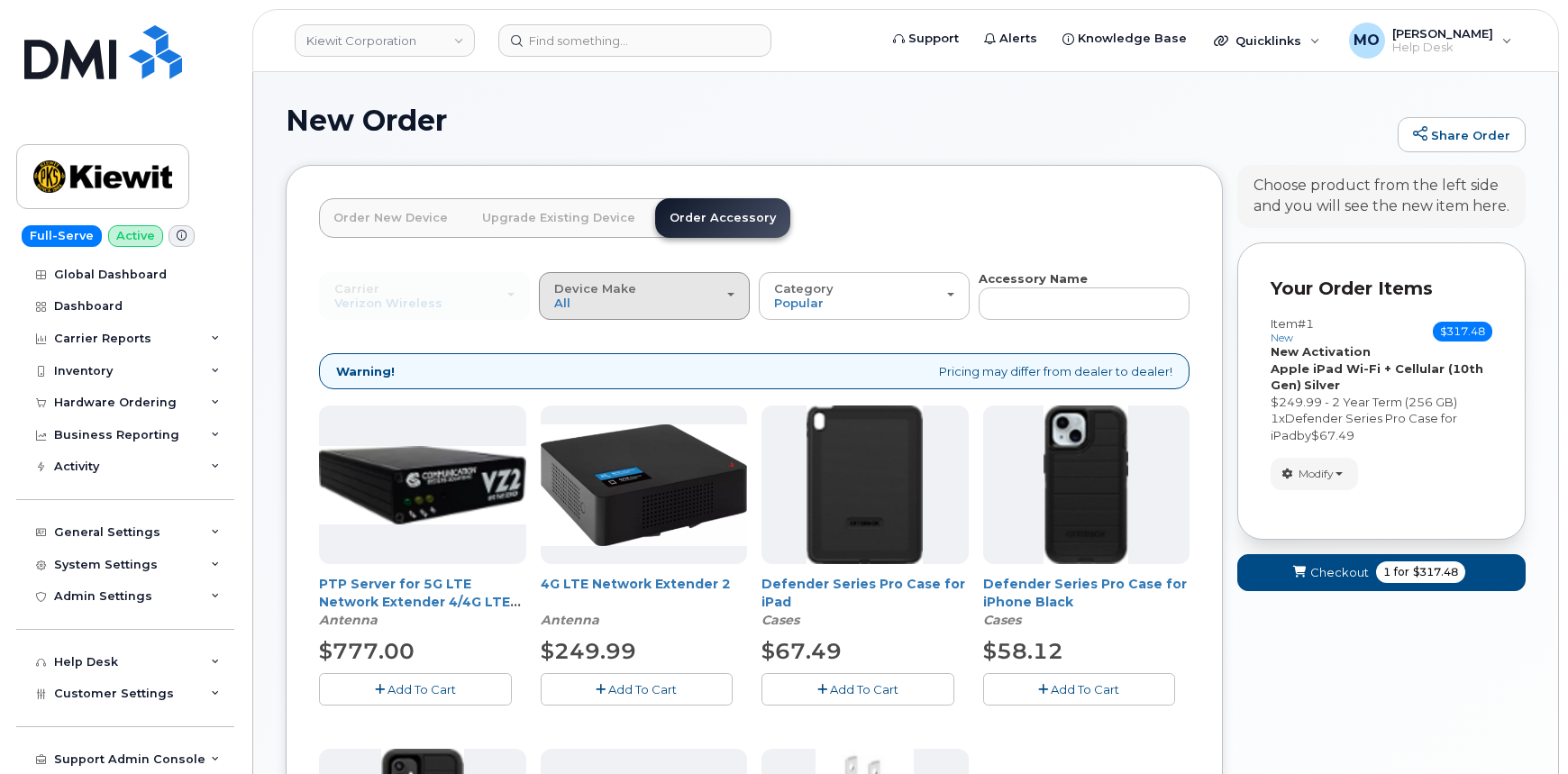
click at [721, 301] on div "Device Make All Android iPhone Tablet" at bounding box center [644, 296] width 180 height 28
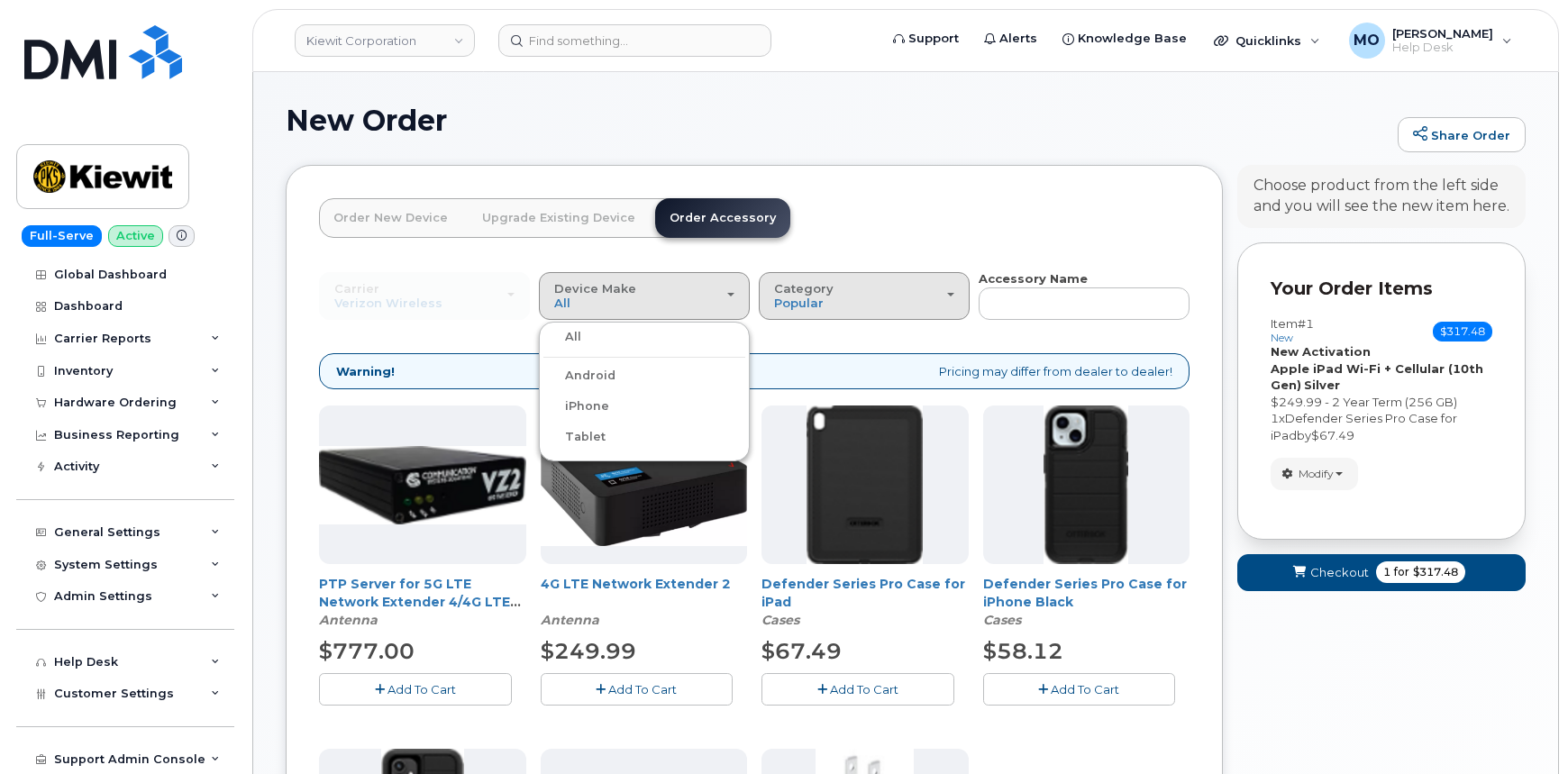
click at [953, 290] on div "Category Popular" at bounding box center [864, 296] width 180 height 28
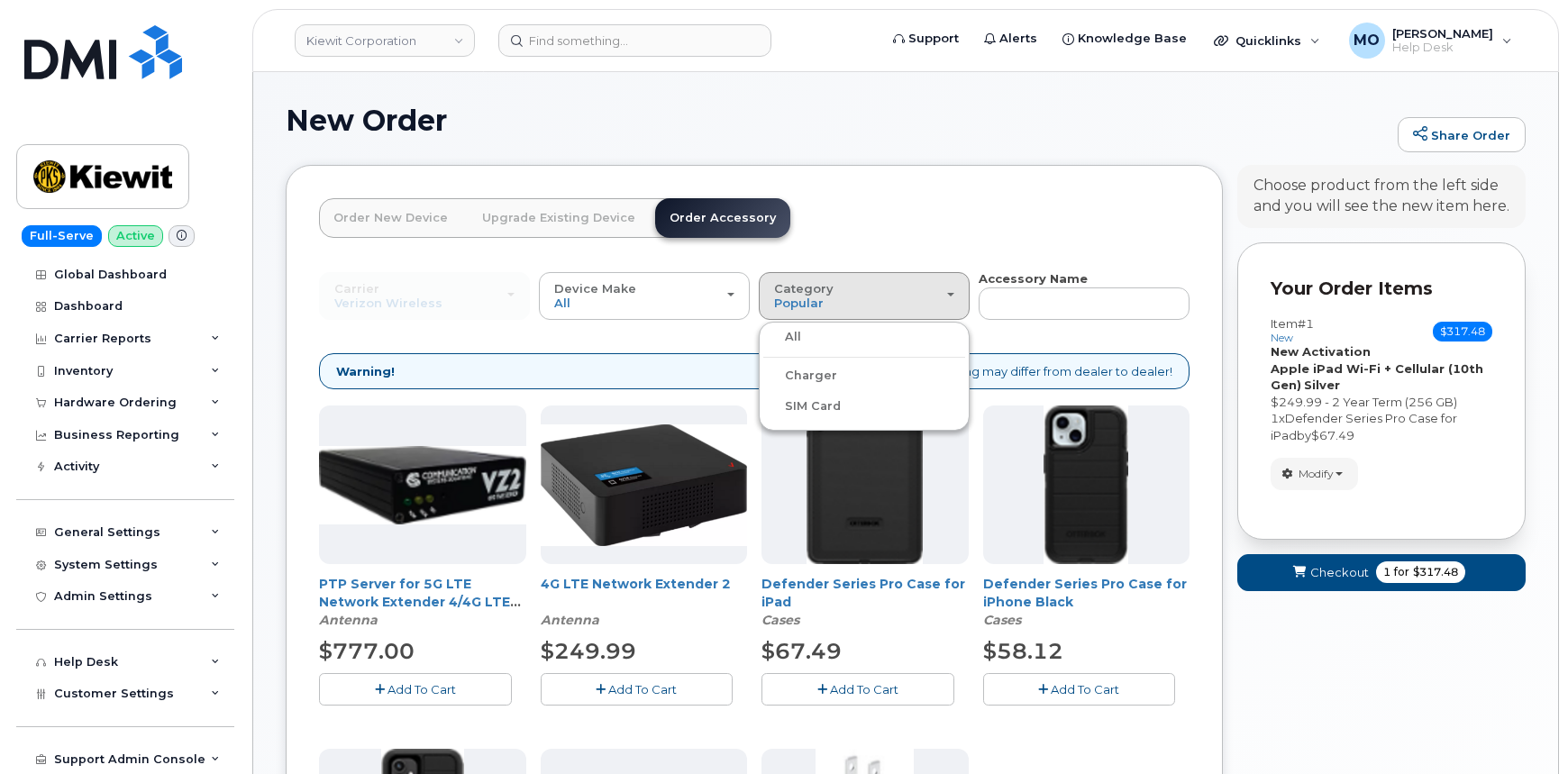
click at [816, 376] on label "Charger" at bounding box center [800, 376] width 74 height 22
click at [0, 0] on input "Charger" at bounding box center [0, 0] width 0 height 0
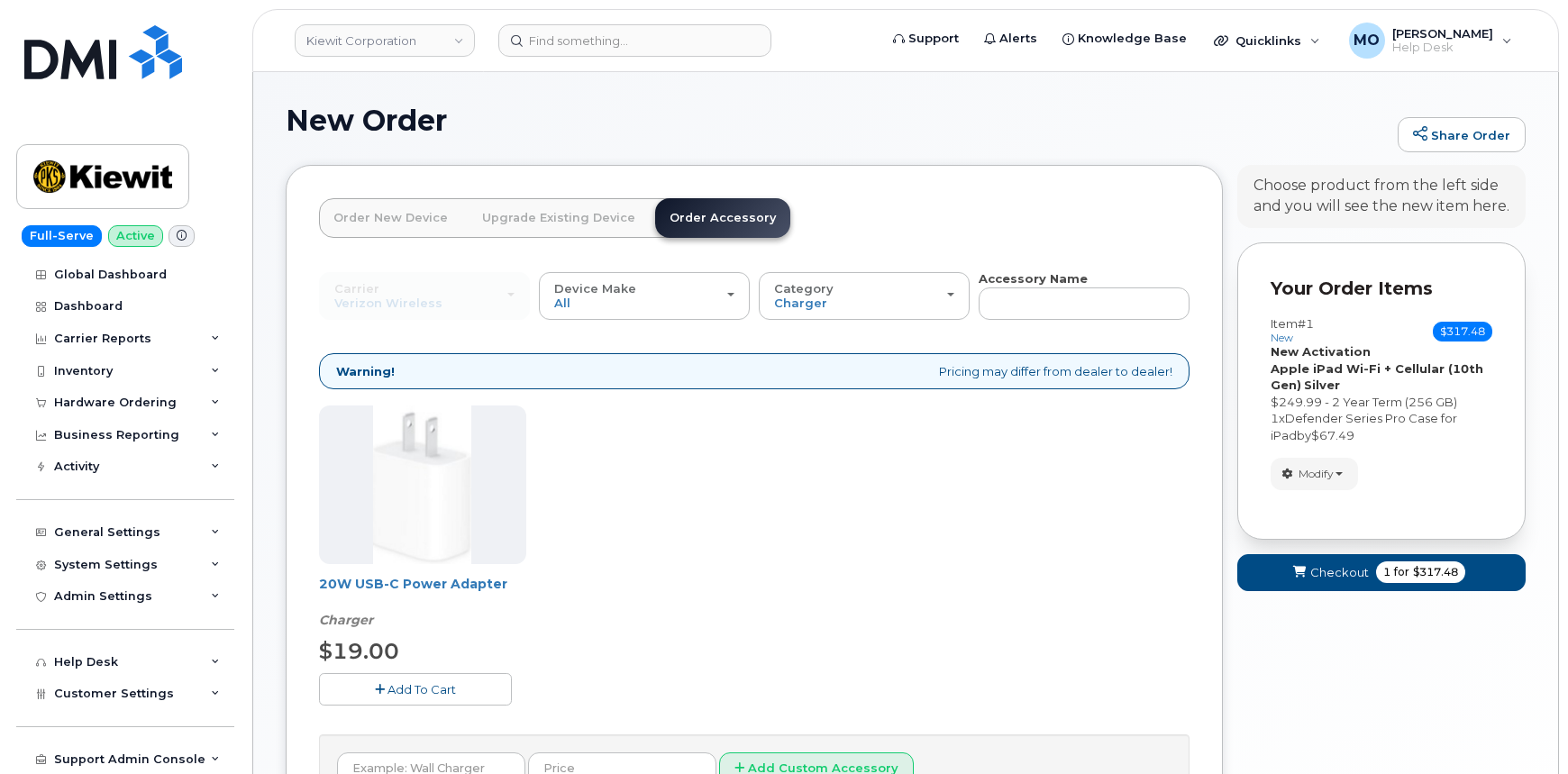
click at [401, 696] on button "Add To Cart" at bounding box center [415, 689] width 193 height 31
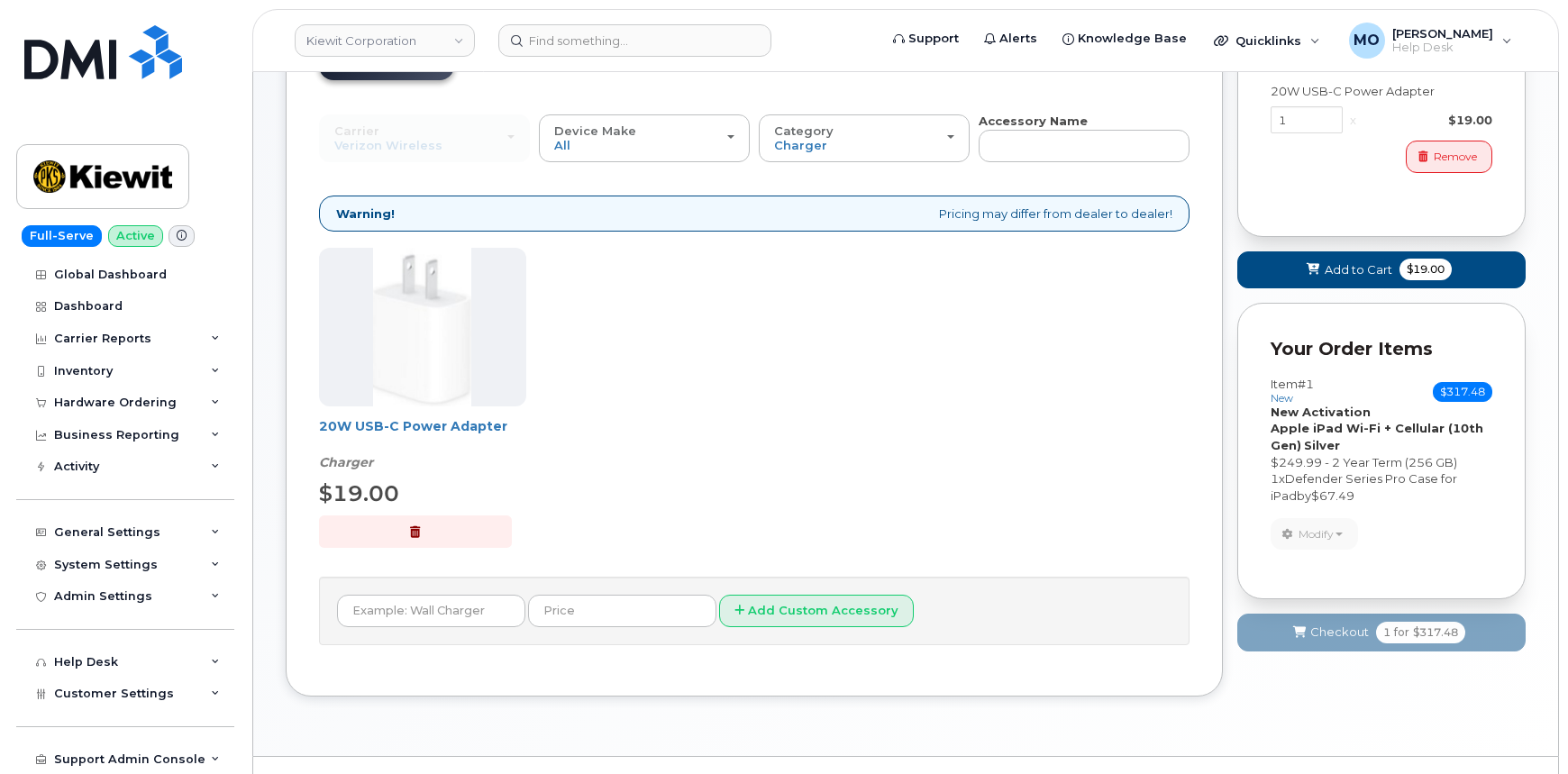
scroll to position [163, 0]
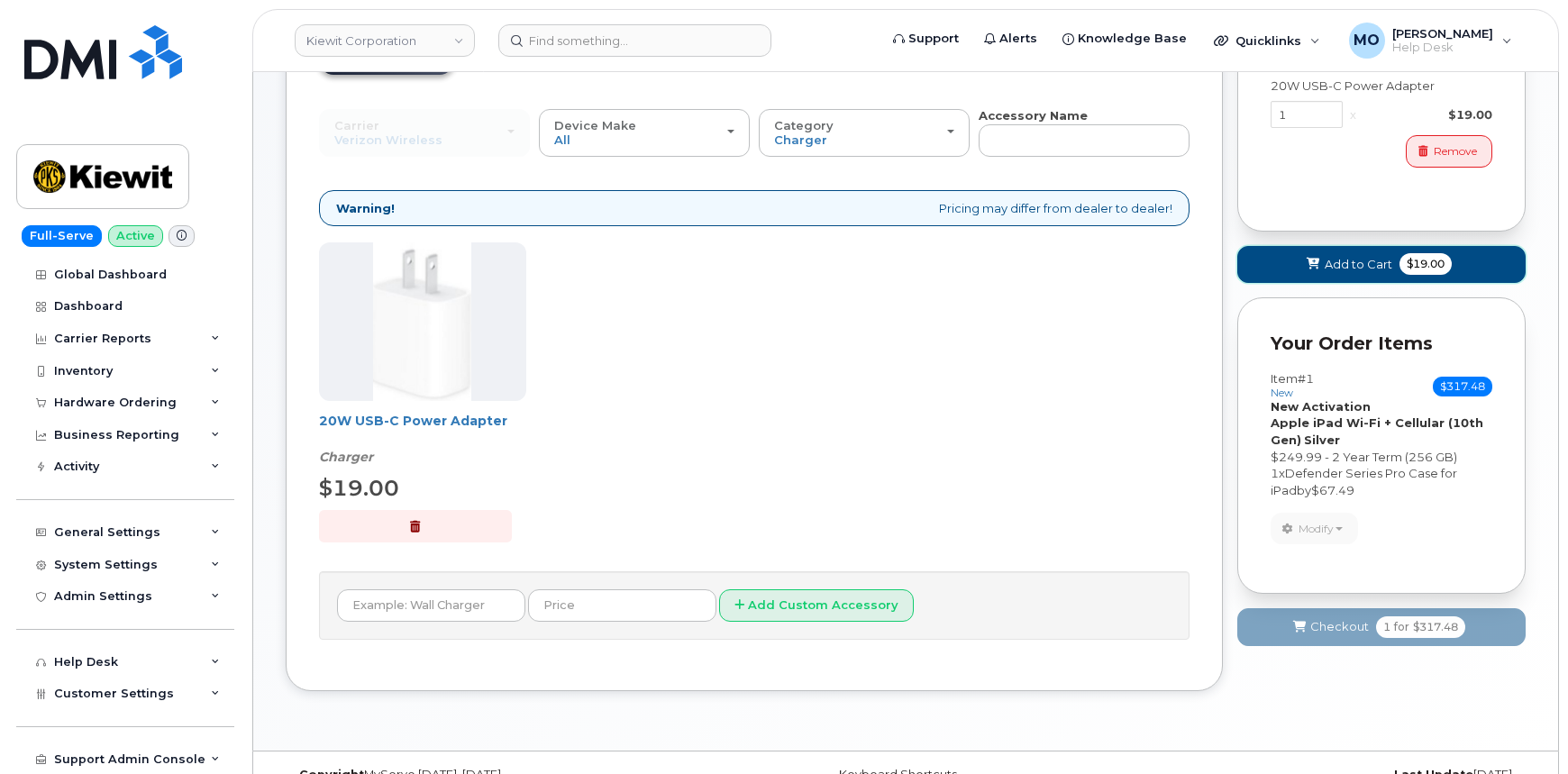
click at [1350, 262] on span "Add to Cart" at bounding box center [1358, 264] width 68 height 17
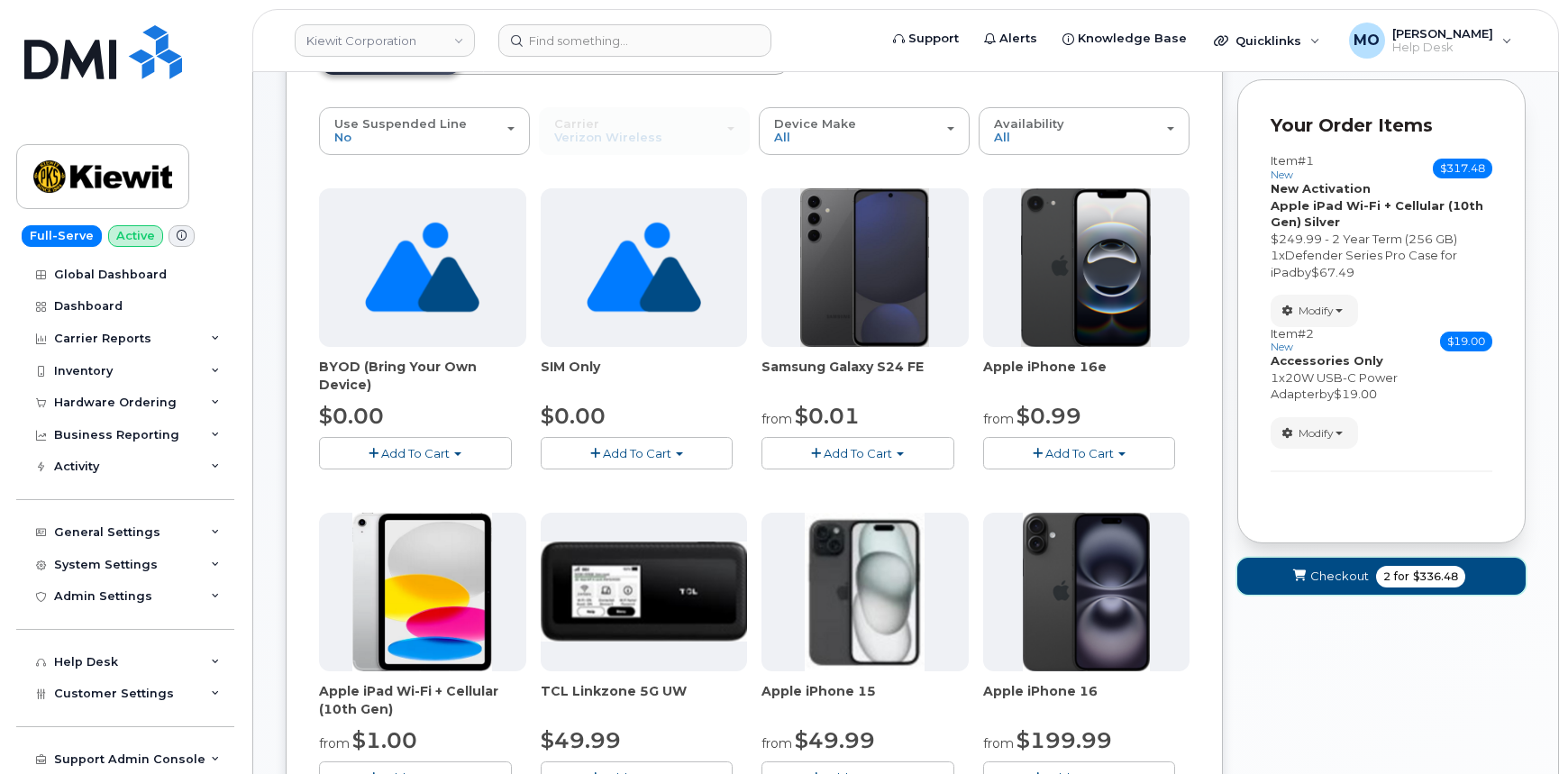
click at [1376, 577] on span "2 for $336.48" at bounding box center [1420, 577] width 89 height 22
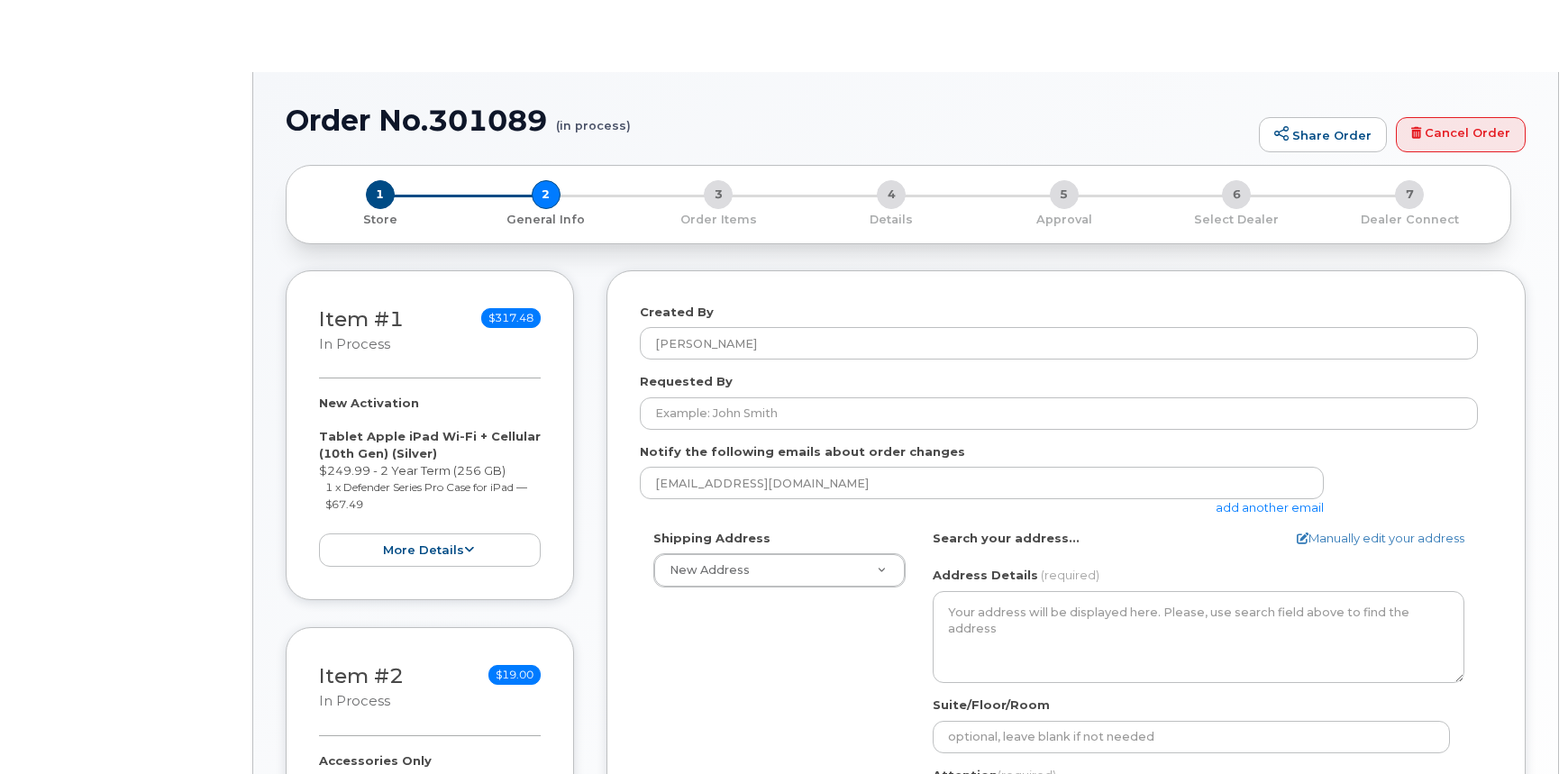
select select
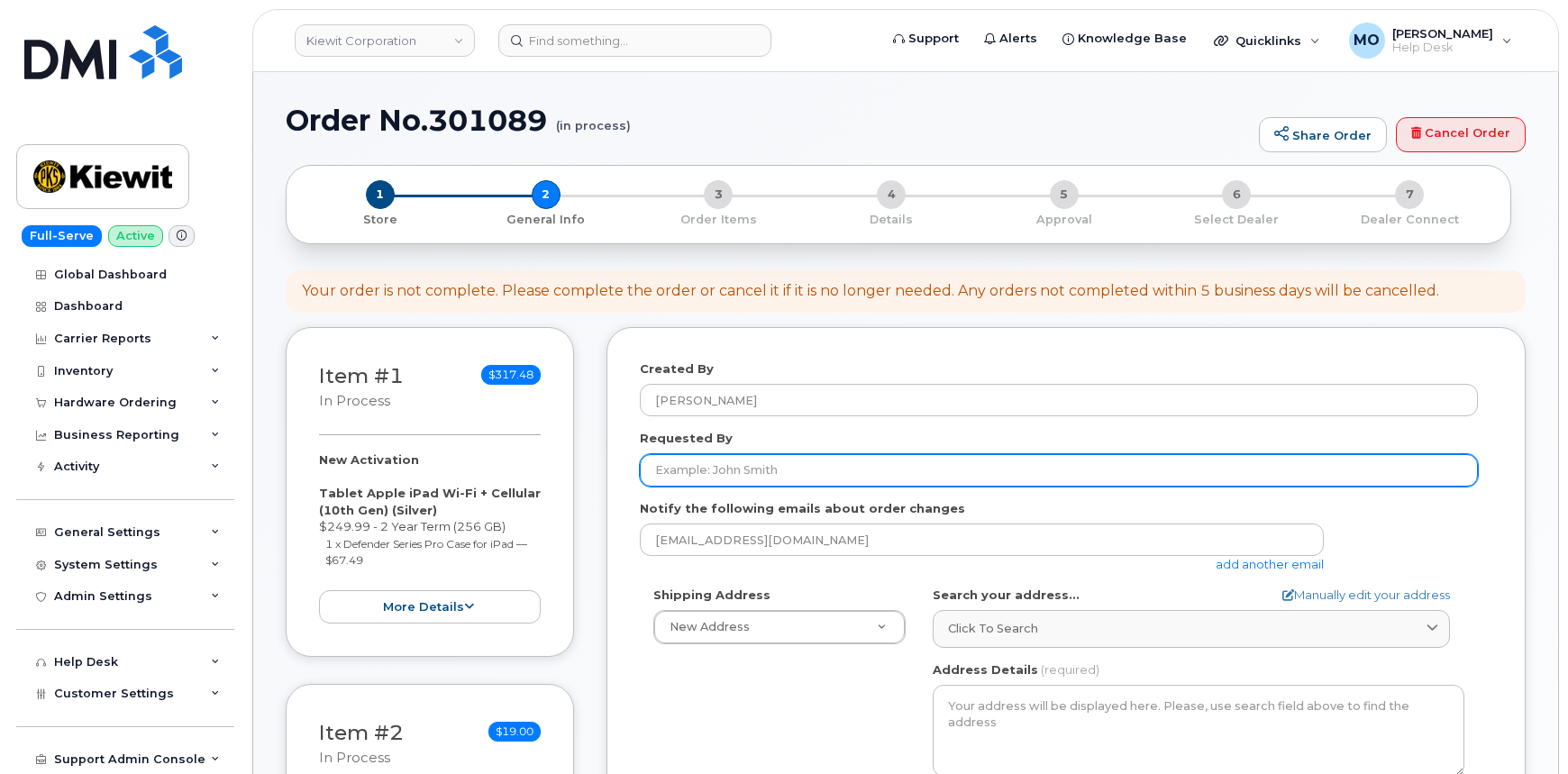
click at [821, 474] on input "Requested By" at bounding box center [1059, 470] width 838 height 32
type input "[PERSON_NAME]"
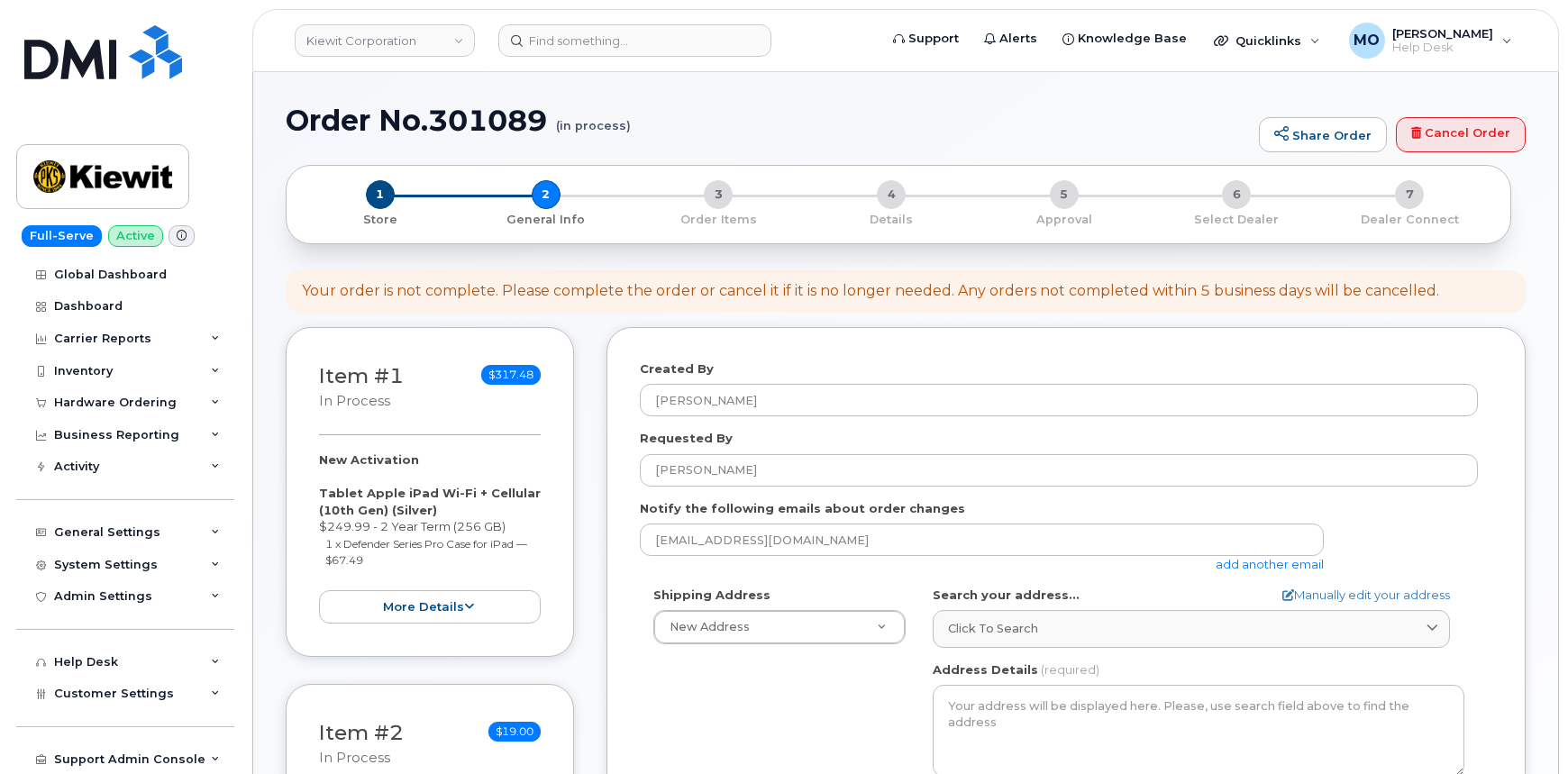
click at [898, 506] on label "Notify the following emails about order changes" at bounding box center [802, 508] width 325 height 17
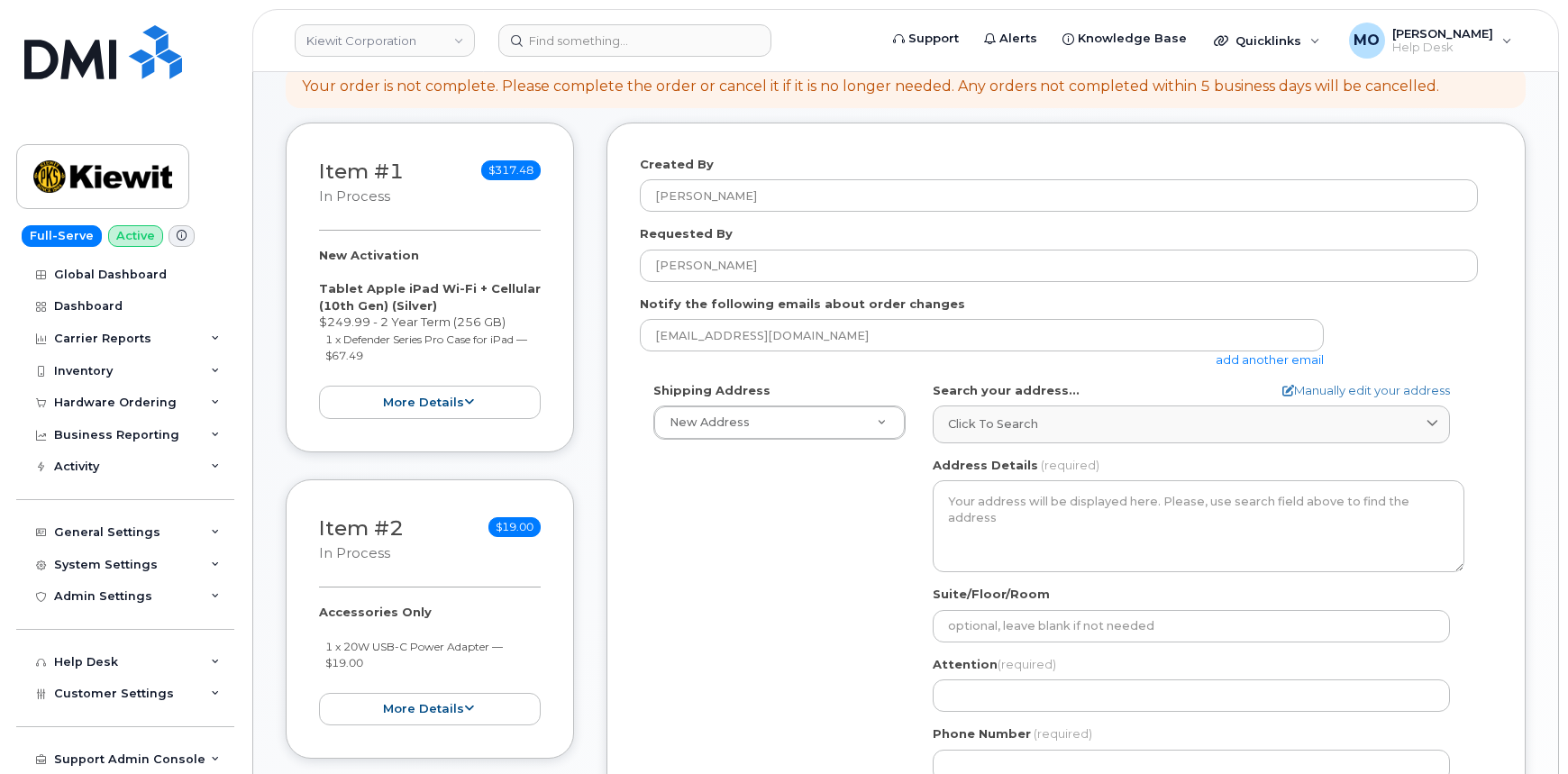
scroll to position [82, 0]
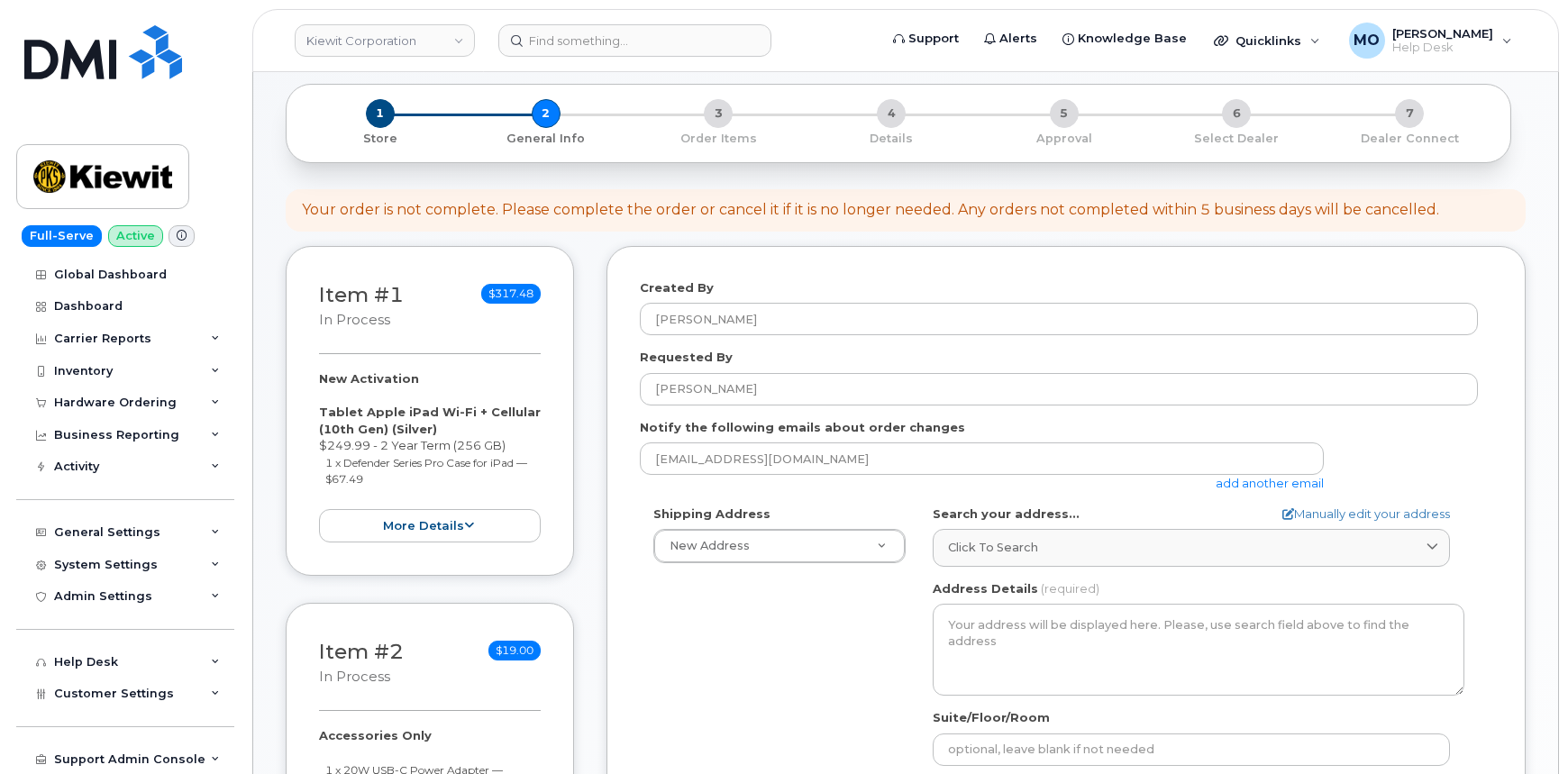
click at [1247, 482] on link "add another email" at bounding box center [1269, 484] width 108 height 15
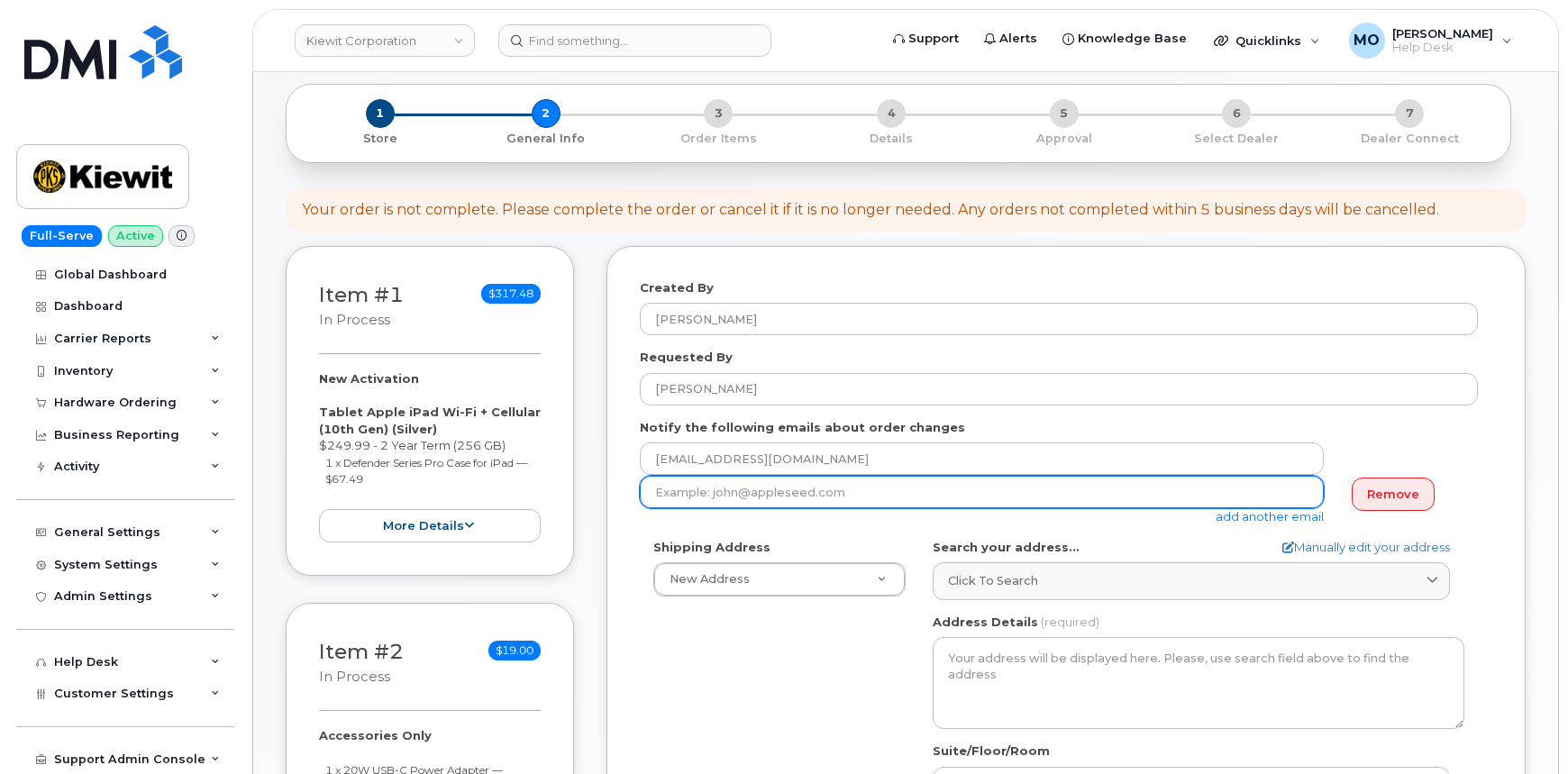
click at [757, 495] on input "email" at bounding box center [982, 492] width 684 height 32
paste input "[PERSON_NAME][EMAIL_ADDRESS][PERSON_NAME][PERSON_NAME][DOMAIN_NAME]"
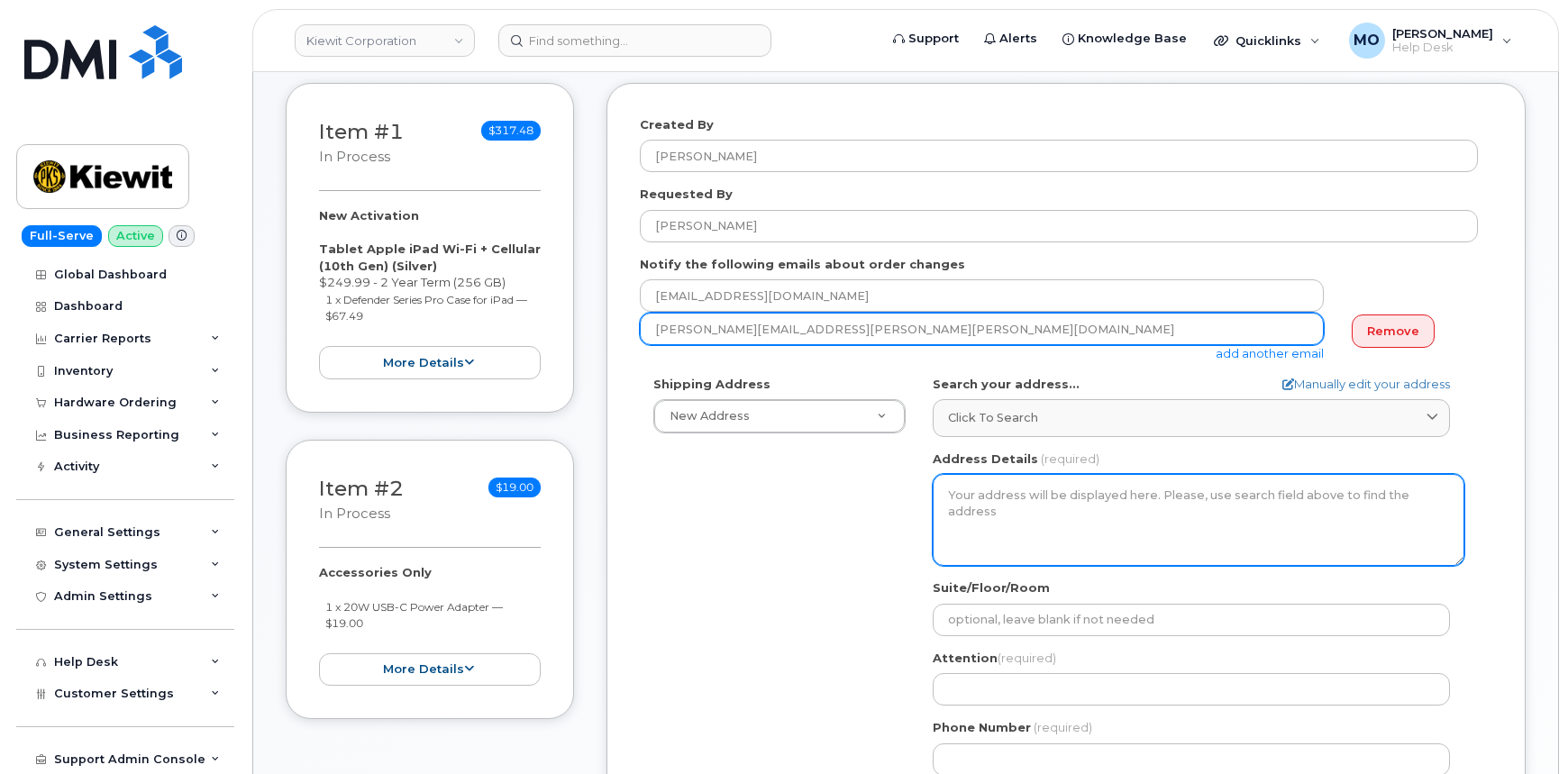
scroll to position [327, 0]
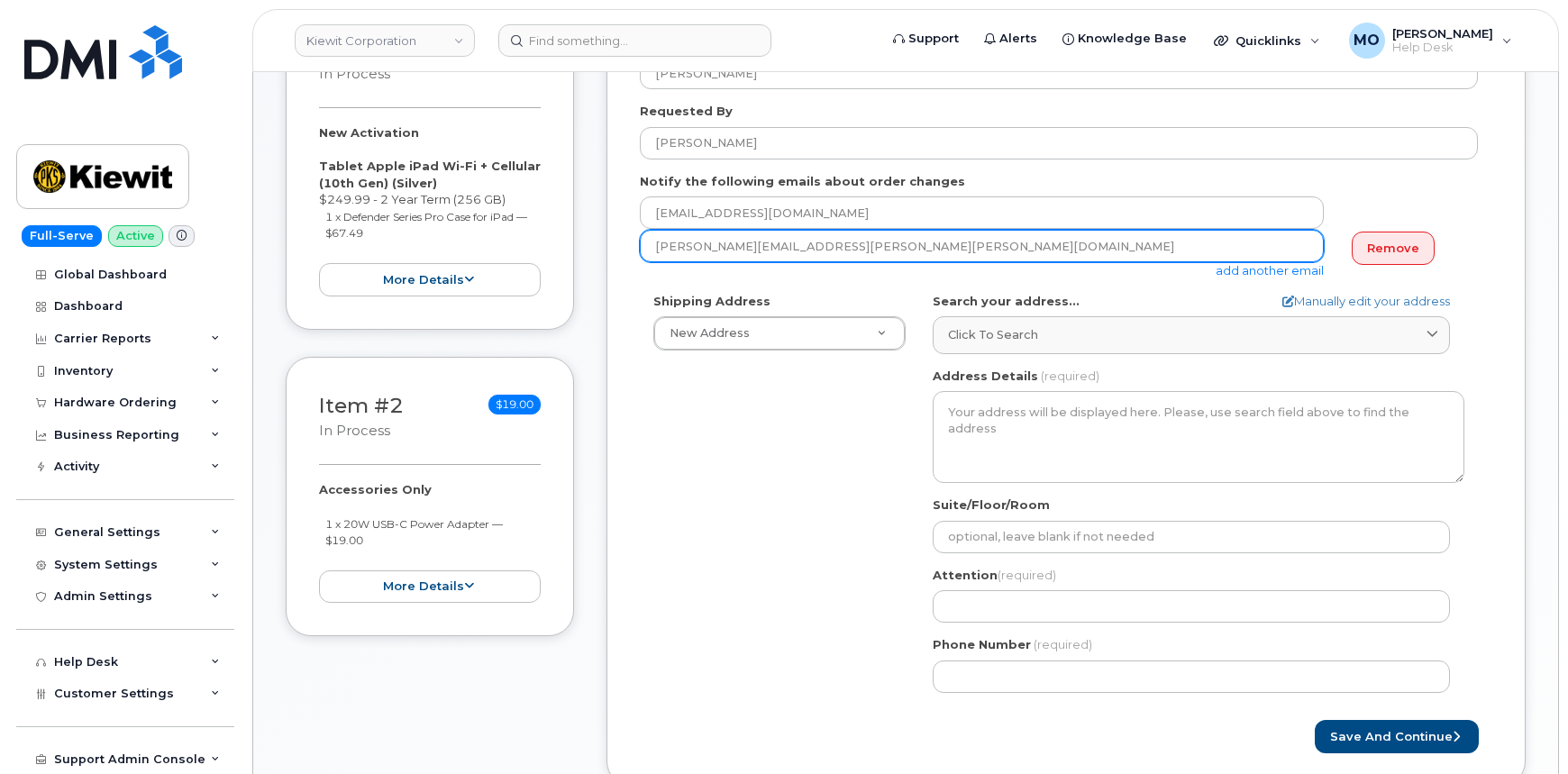
type input "[PERSON_NAME][EMAIL_ADDRESS][PERSON_NAME][PERSON_NAME][DOMAIN_NAME]"
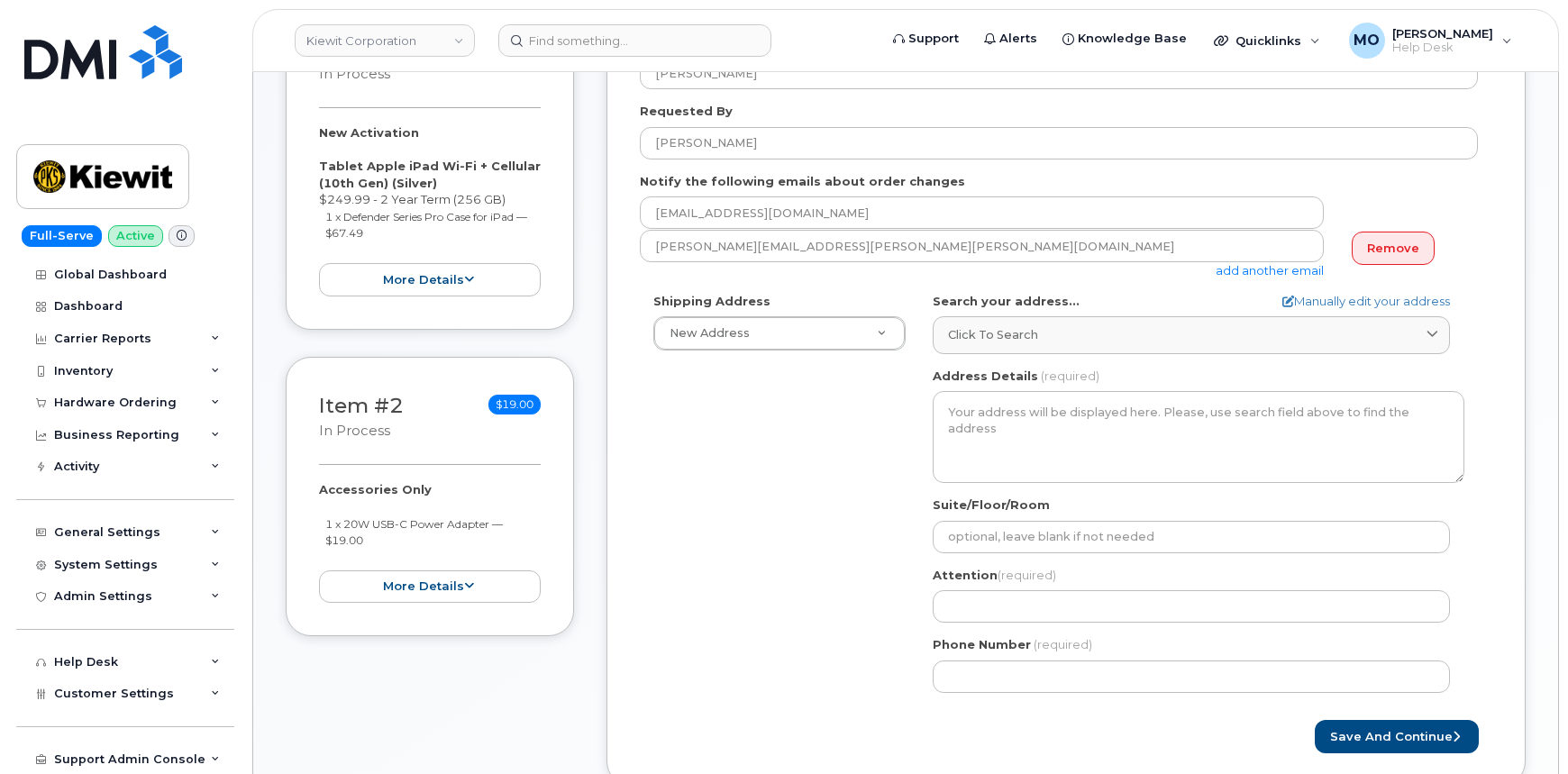
click at [820, 500] on div "Shipping Address New Address New Address AB Search your address... Manually edi…" at bounding box center [1059, 500] width 838 height 414
click at [840, 350] on div "New Address" at bounding box center [779, 332] width 253 height 34
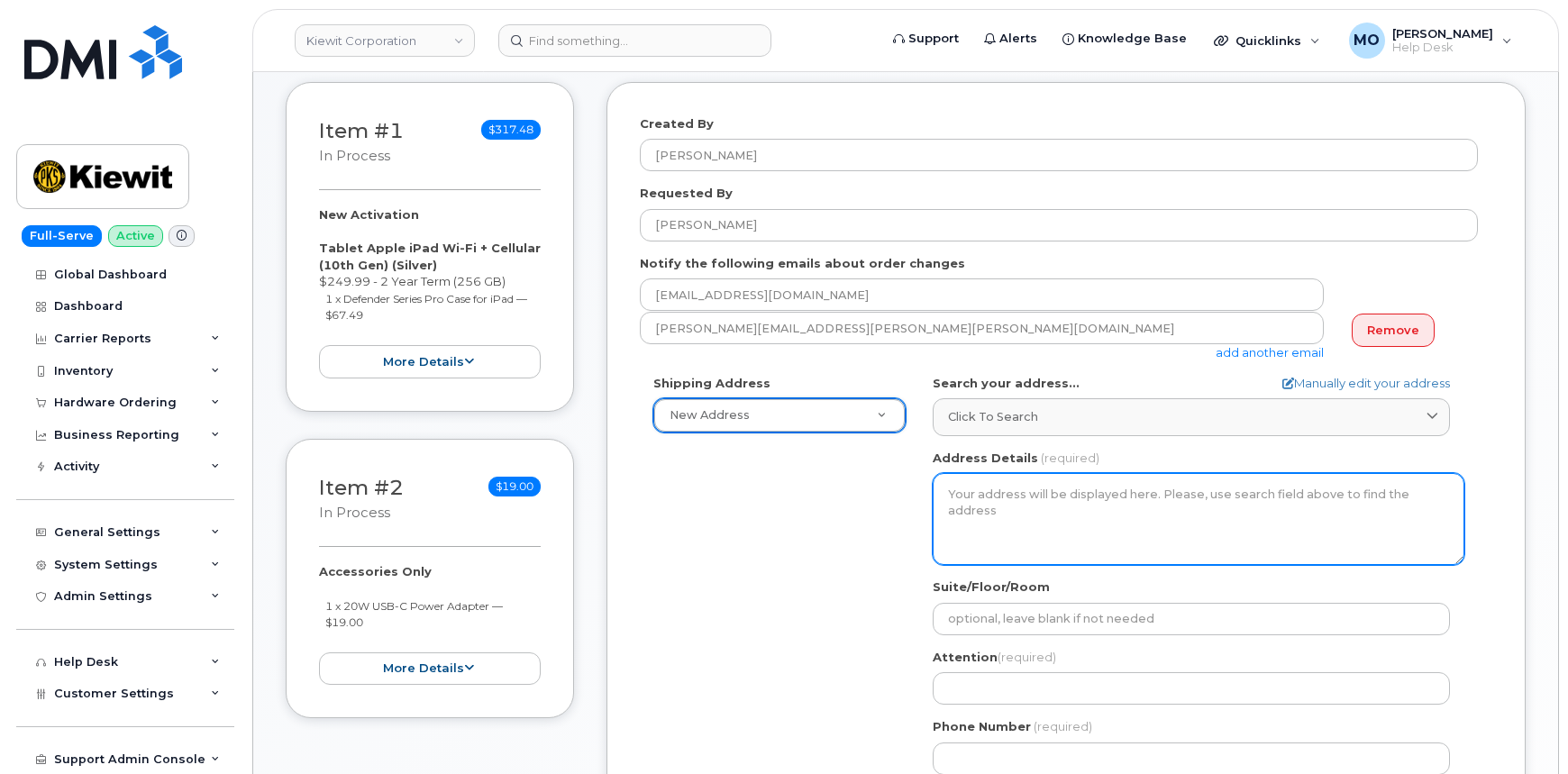
drag, startPoint x: 1036, startPoint y: 514, endPoint x: 1048, endPoint y: 511, distance: 12.4
click at [1037, 514] on textarea "Address Details" at bounding box center [1198, 519] width 532 height 92
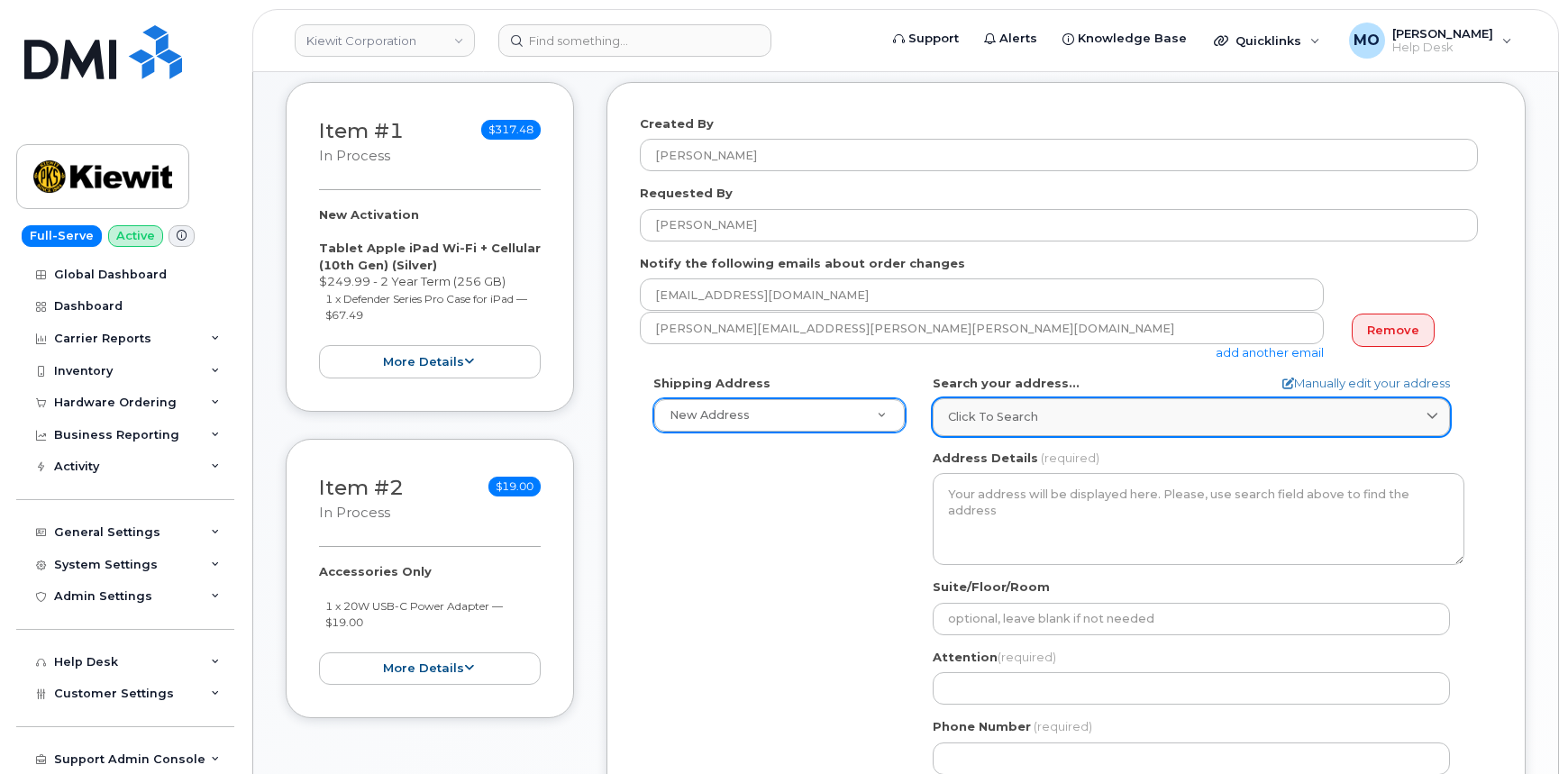
click at [1258, 409] on div "Click to search" at bounding box center [1191, 417] width 486 height 17
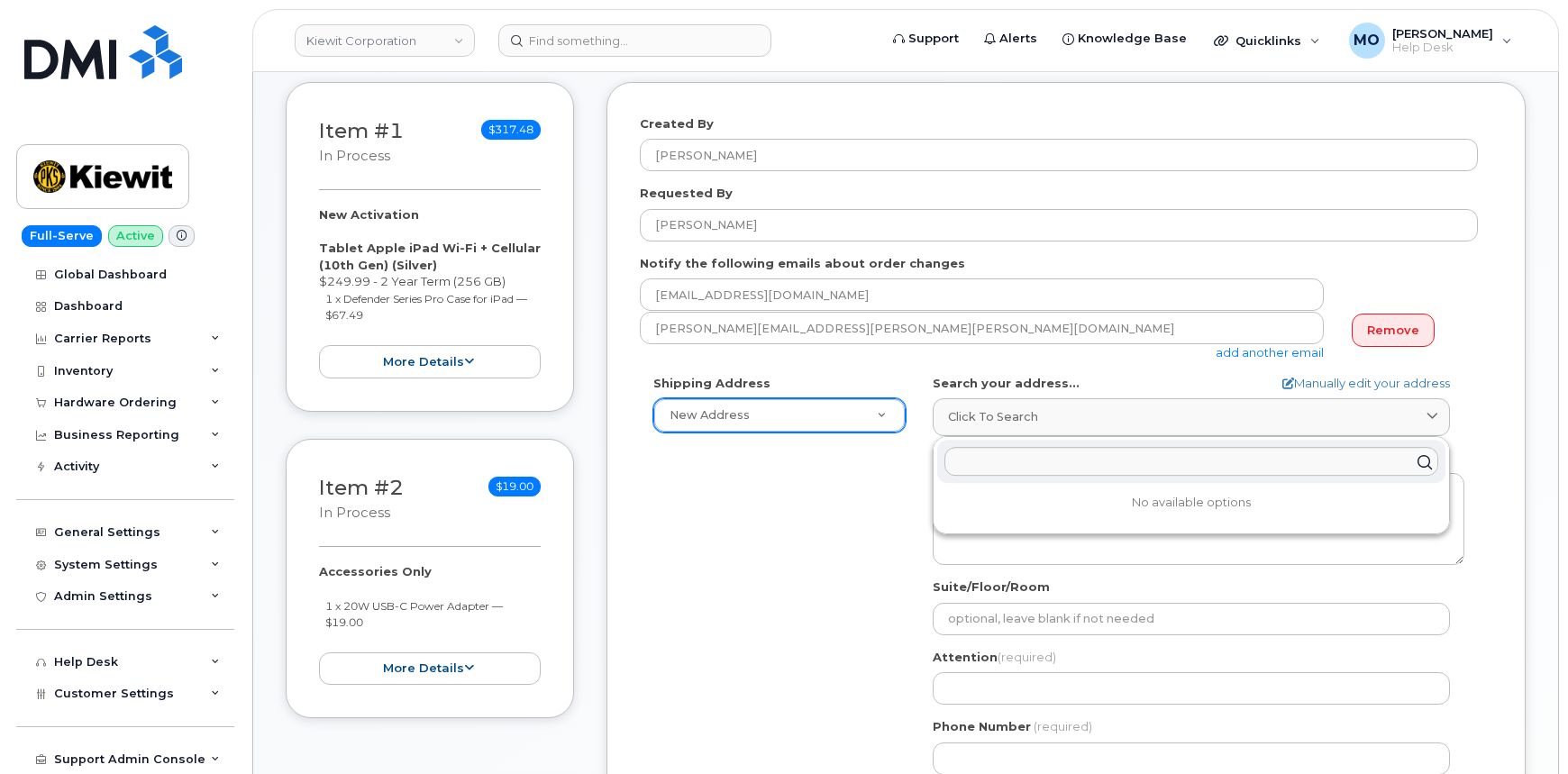
click at [1116, 396] on div "Search your address... Manually edit your address Click to search No available …" at bounding box center [1198, 405] width 532 height 61
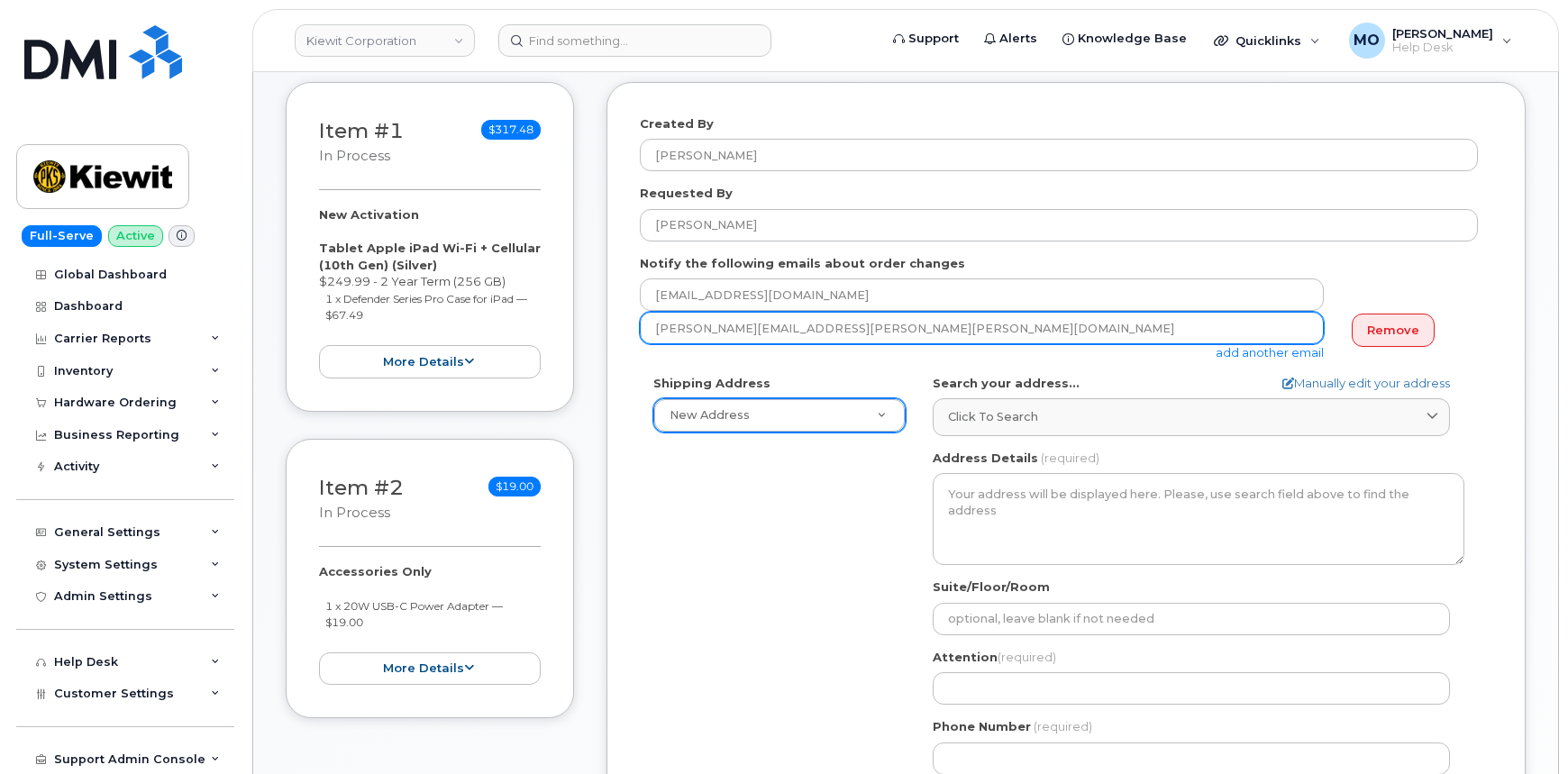
click at [966, 325] on input "JESSIE.MARLER@KIEWIT.COM" at bounding box center [982, 327] width 684 height 32
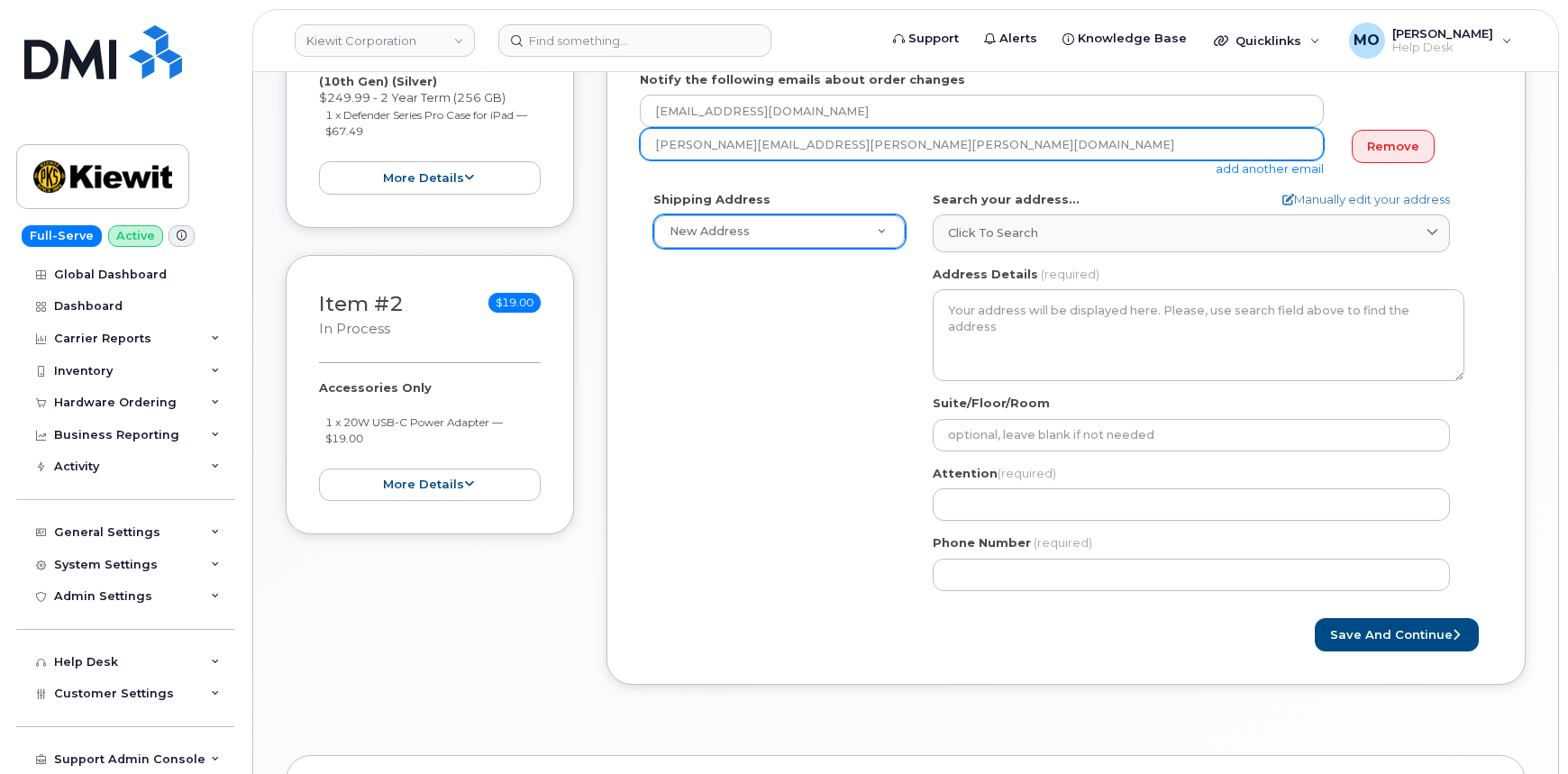
scroll to position [573, 0]
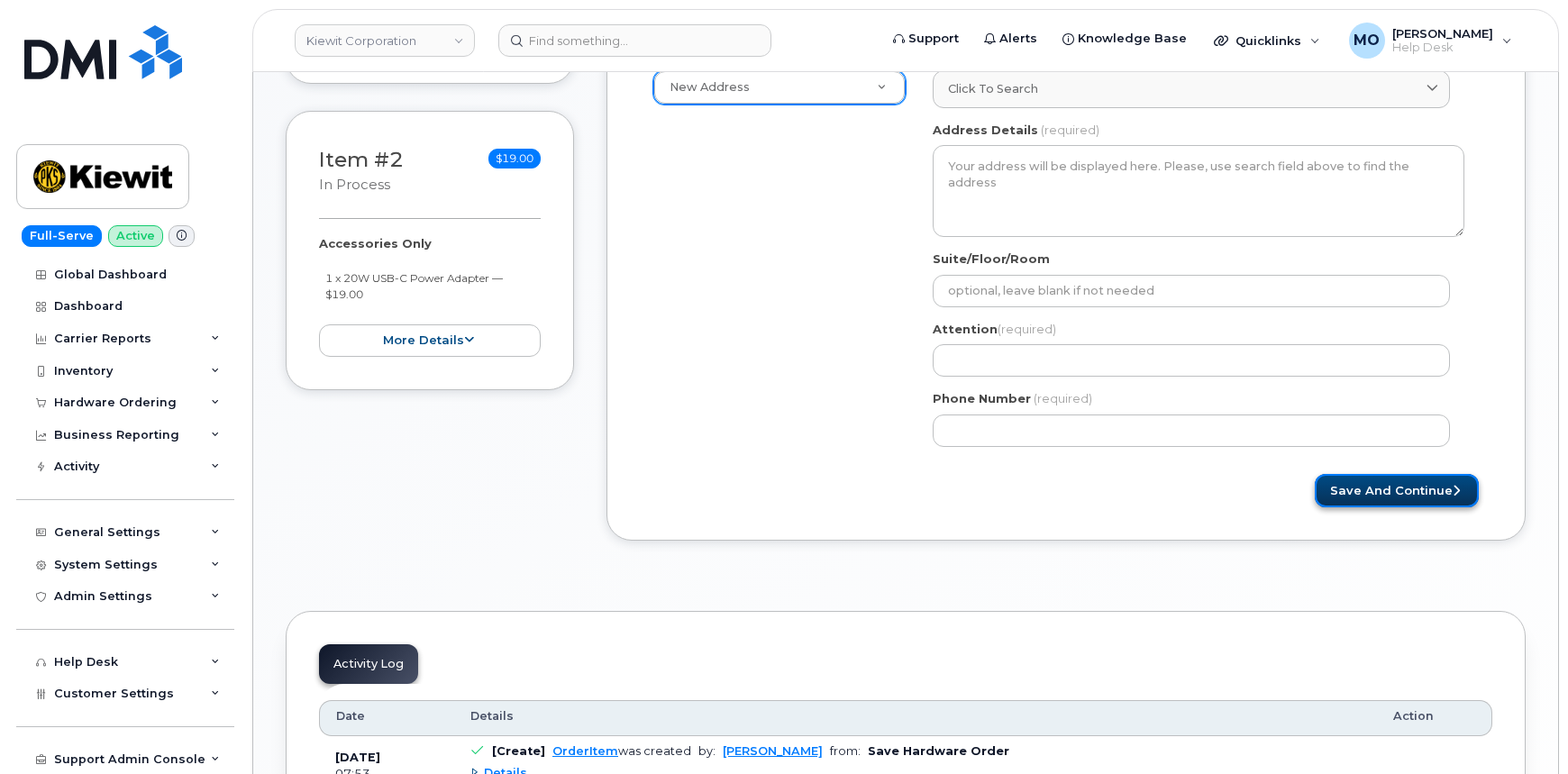
click at [1356, 496] on button "Save and Continue" at bounding box center [1397, 491] width 164 height 33
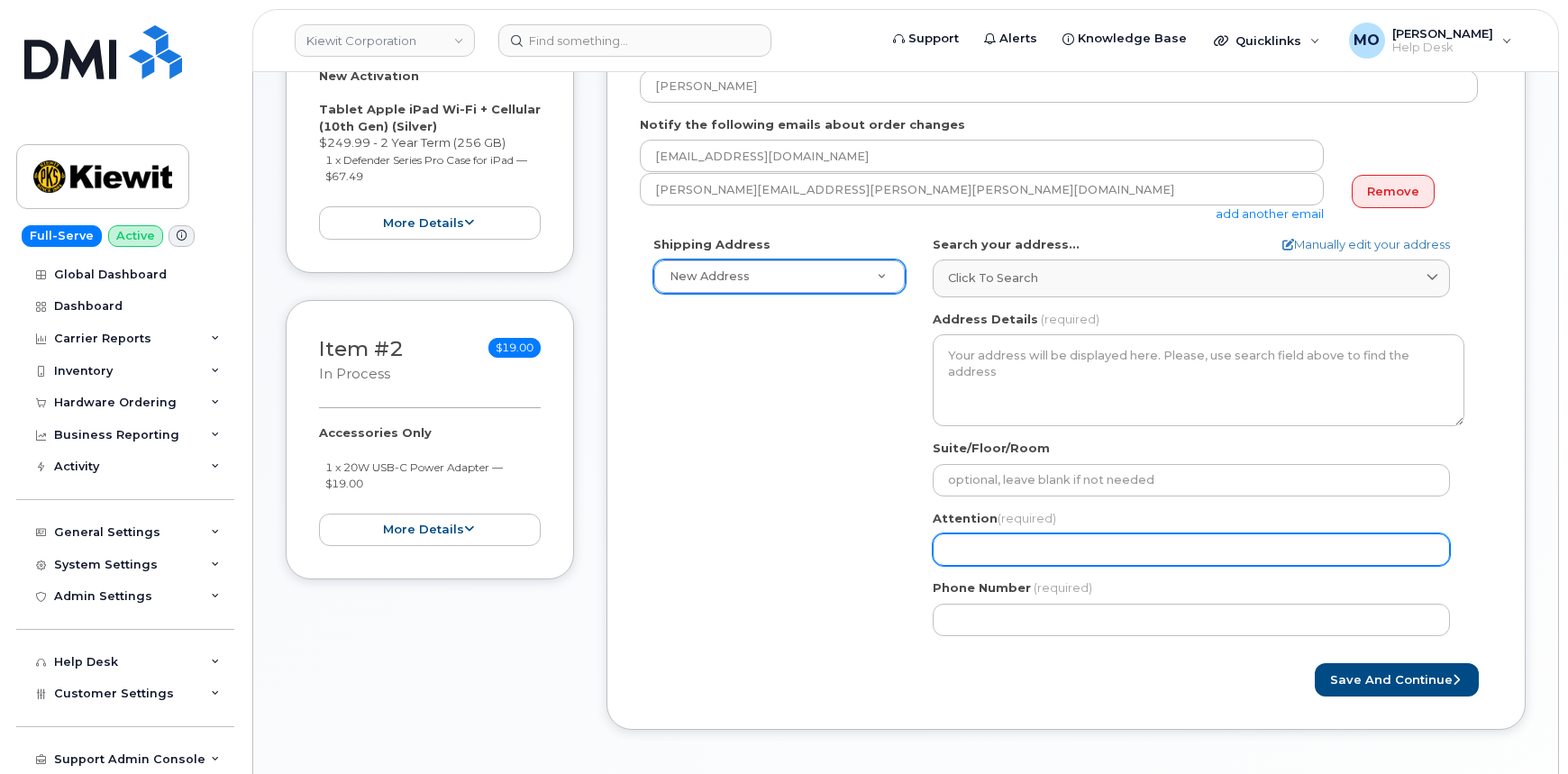
scroll to position [327, 0]
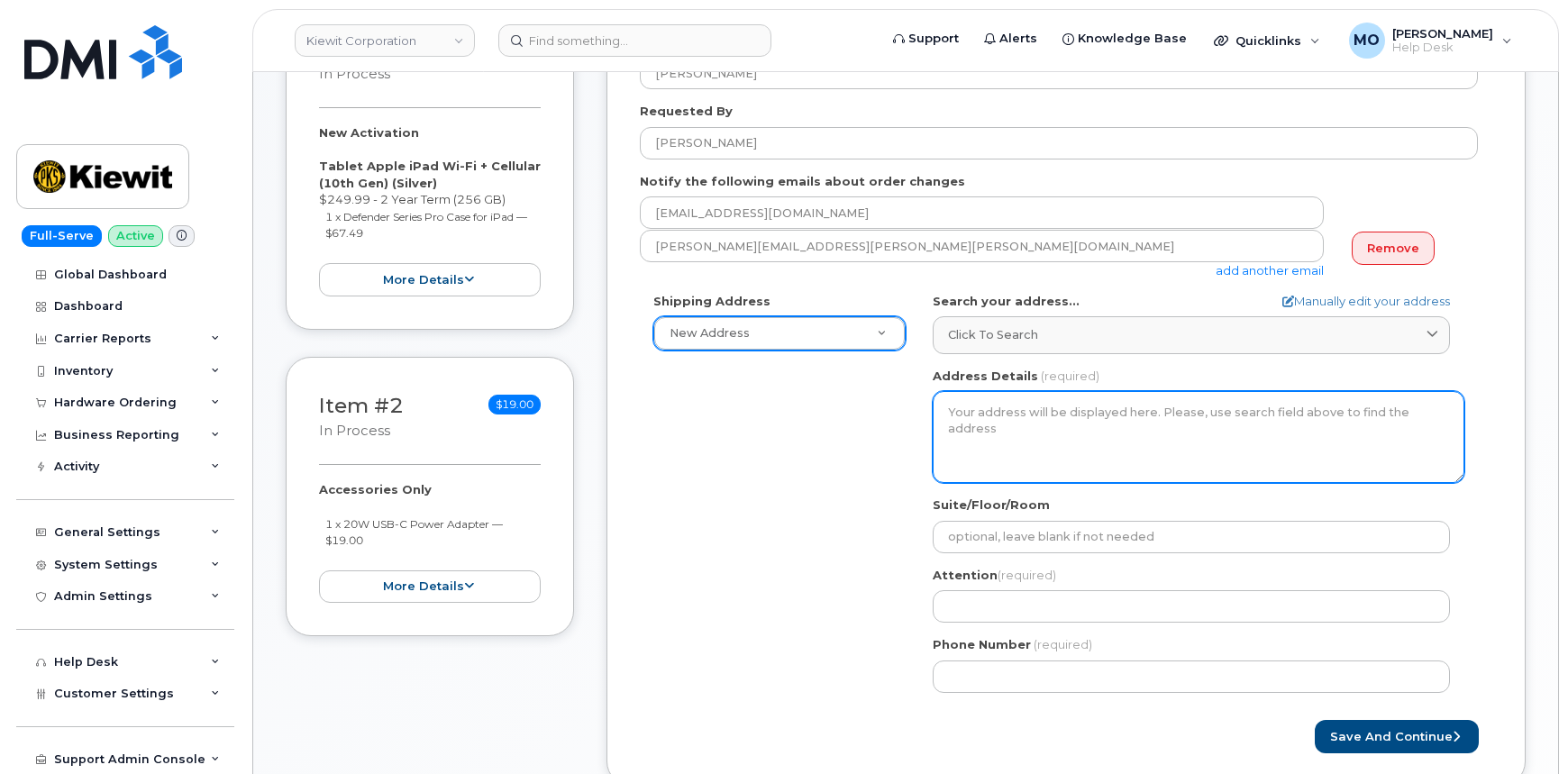
click at [1223, 431] on textarea "Address Details" at bounding box center [1198, 437] width 532 height 92
click at [1197, 429] on textarea "Address Details" at bounding box center [1198, 437] width 532 height 92
click at [1179, 417] on textarea "Address Details" at bounding box center [1198, 437] width 532 height 92
click at [1171, 413] on textarea "Address Details" at bounding box center [1198, 437] width 532 height 92
click at [1170, 414] on textarea "Address Details" at bounding box center [1198, 437] width 532 height 92
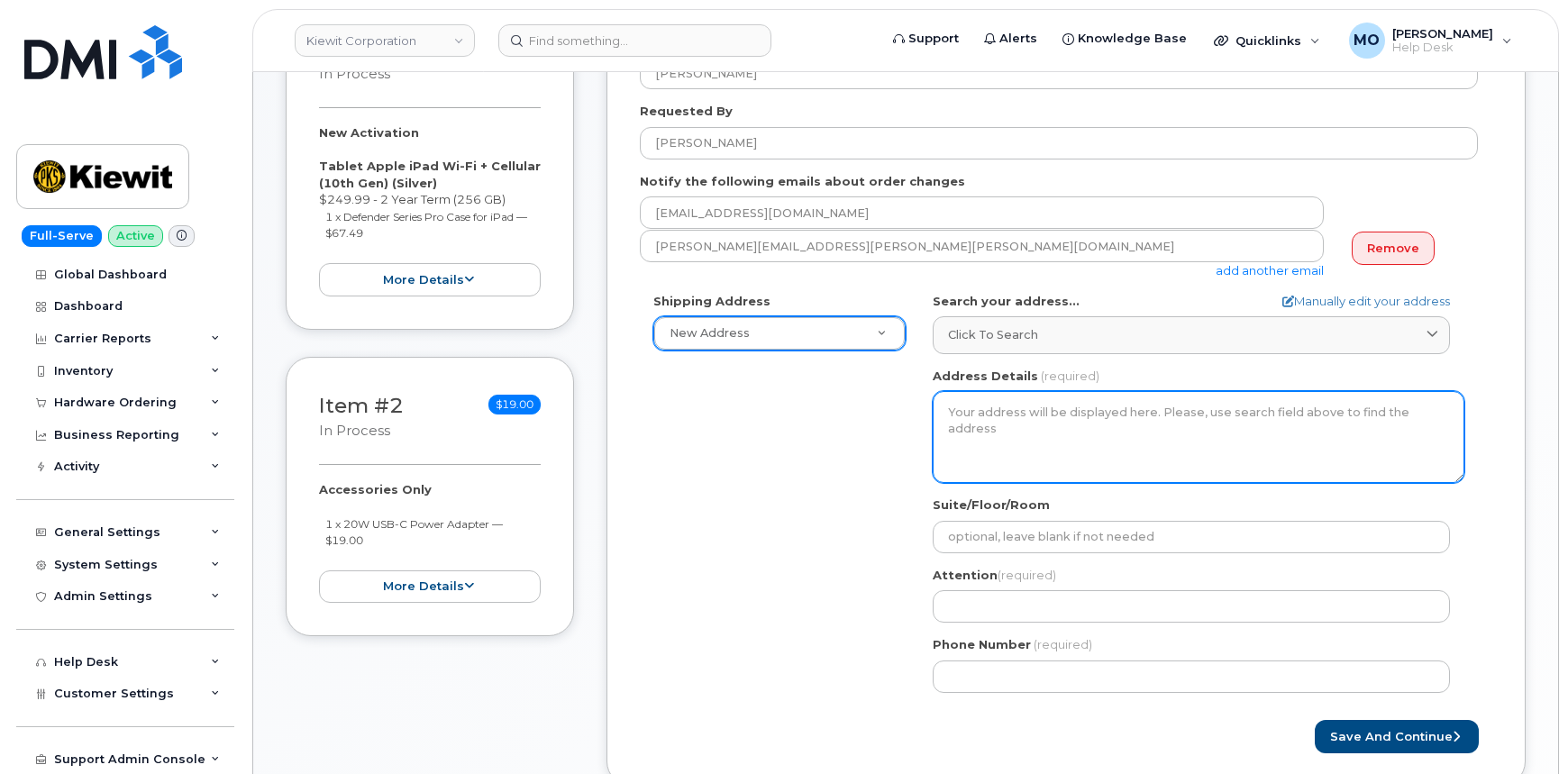
drag, startPoint x: 1088, startPoint y: 422, endPoint x: 1078, endPoint y: 416, distance: 11.7
click at [1083, 420] on textarea "Address Details" at bounding box center [1198, 437] width 532 height 92
drag, startPoint x: 1061, startPoint y: 414, endPoint x: 1024, endPoint y: 394, distance: 42.1
click at [1055, 415] on textarea "Address Details" at bounding box center [1198, 437] width 532 height 92
drag, startPoint x: 1024, startPoint y: 394, endPoint x: 1006, endPoint y: 394, distance: 18.0
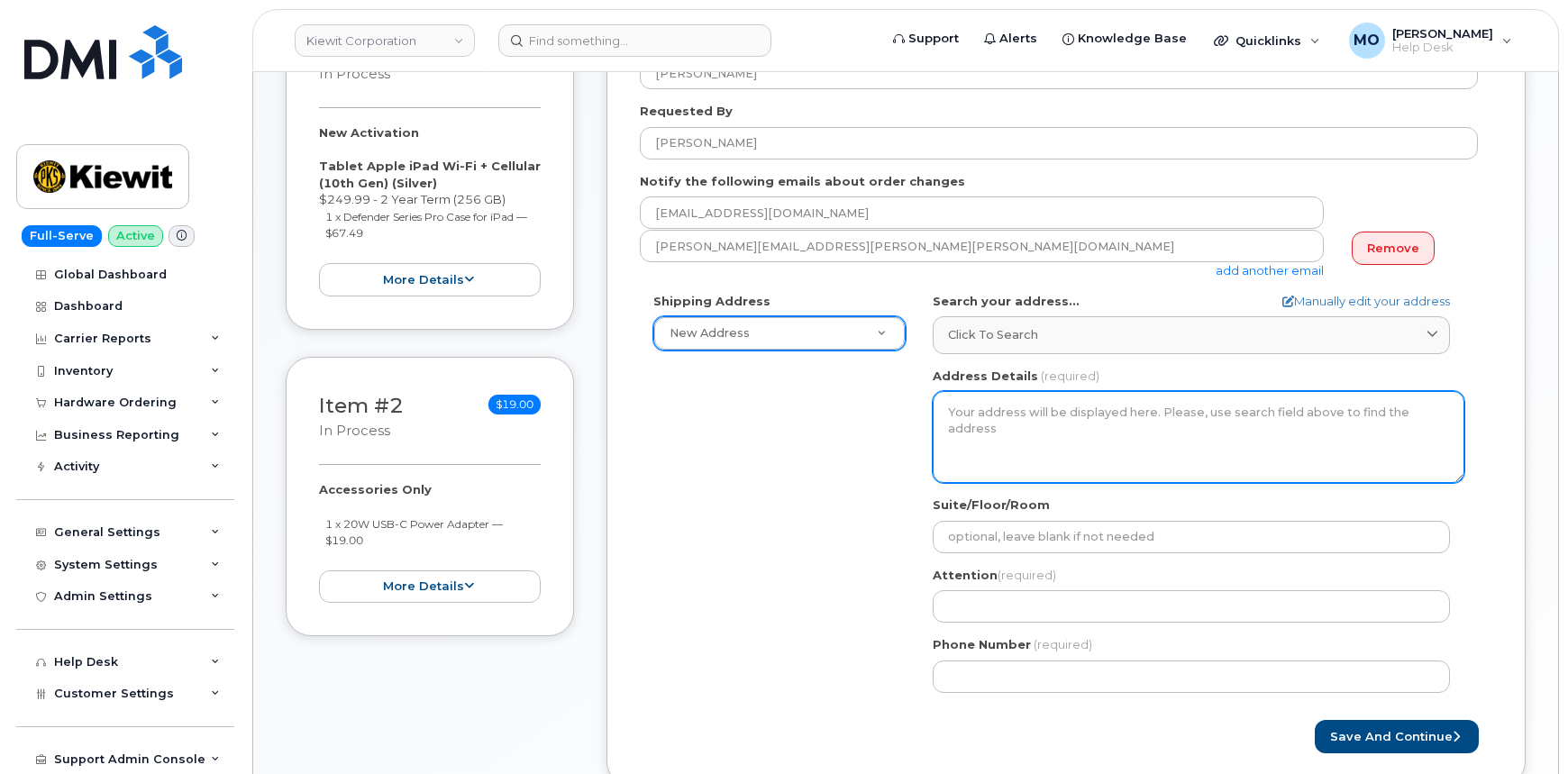
click at [1025, 399] on textarea "Address Details" at bounding box center [1198, 437] width 532 height 92
click at [1006, 394] on textarea "Address Details" at bounding box center [1198, 437] width 532 height 92
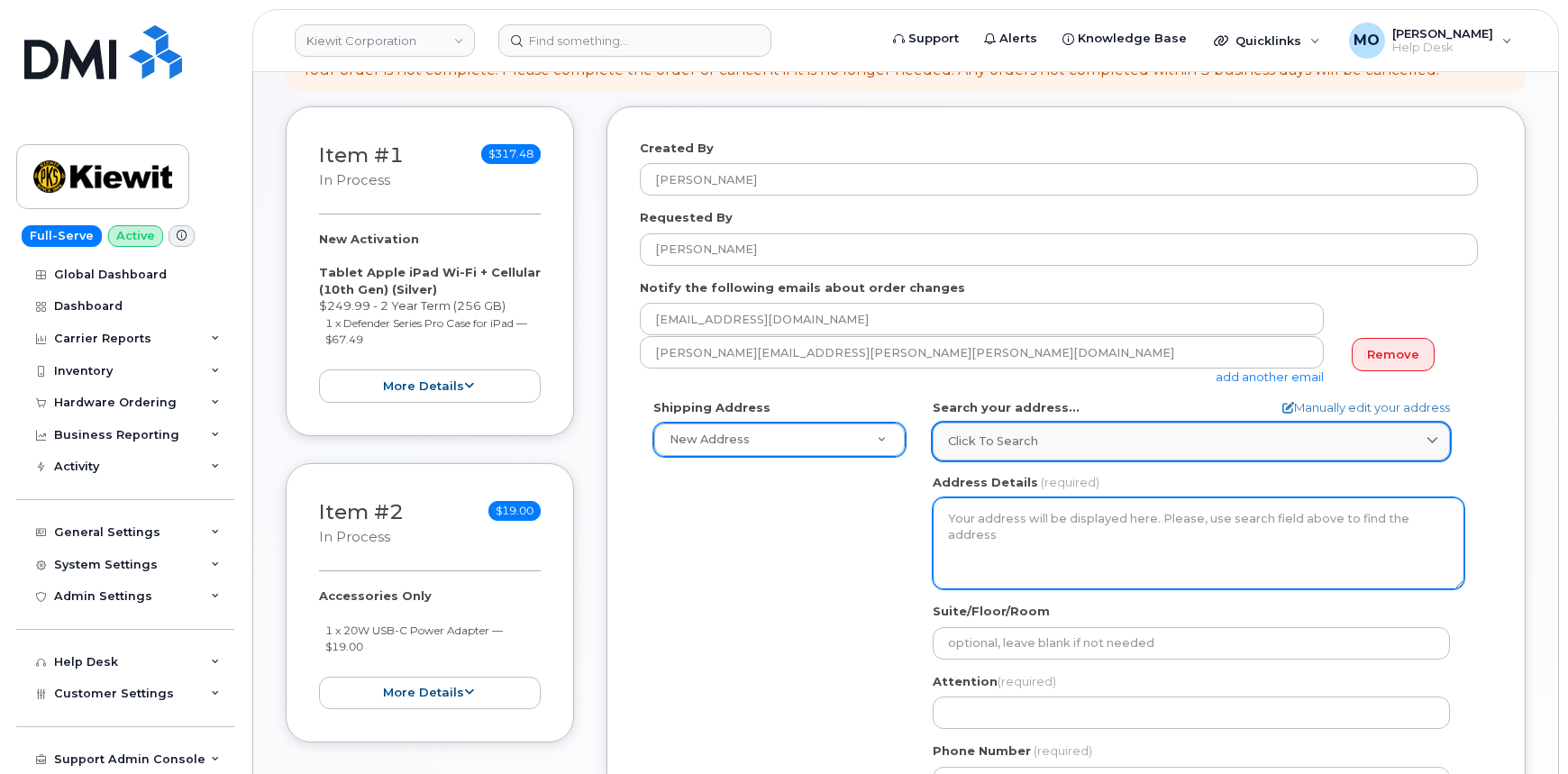
scroll to position [245, 0]
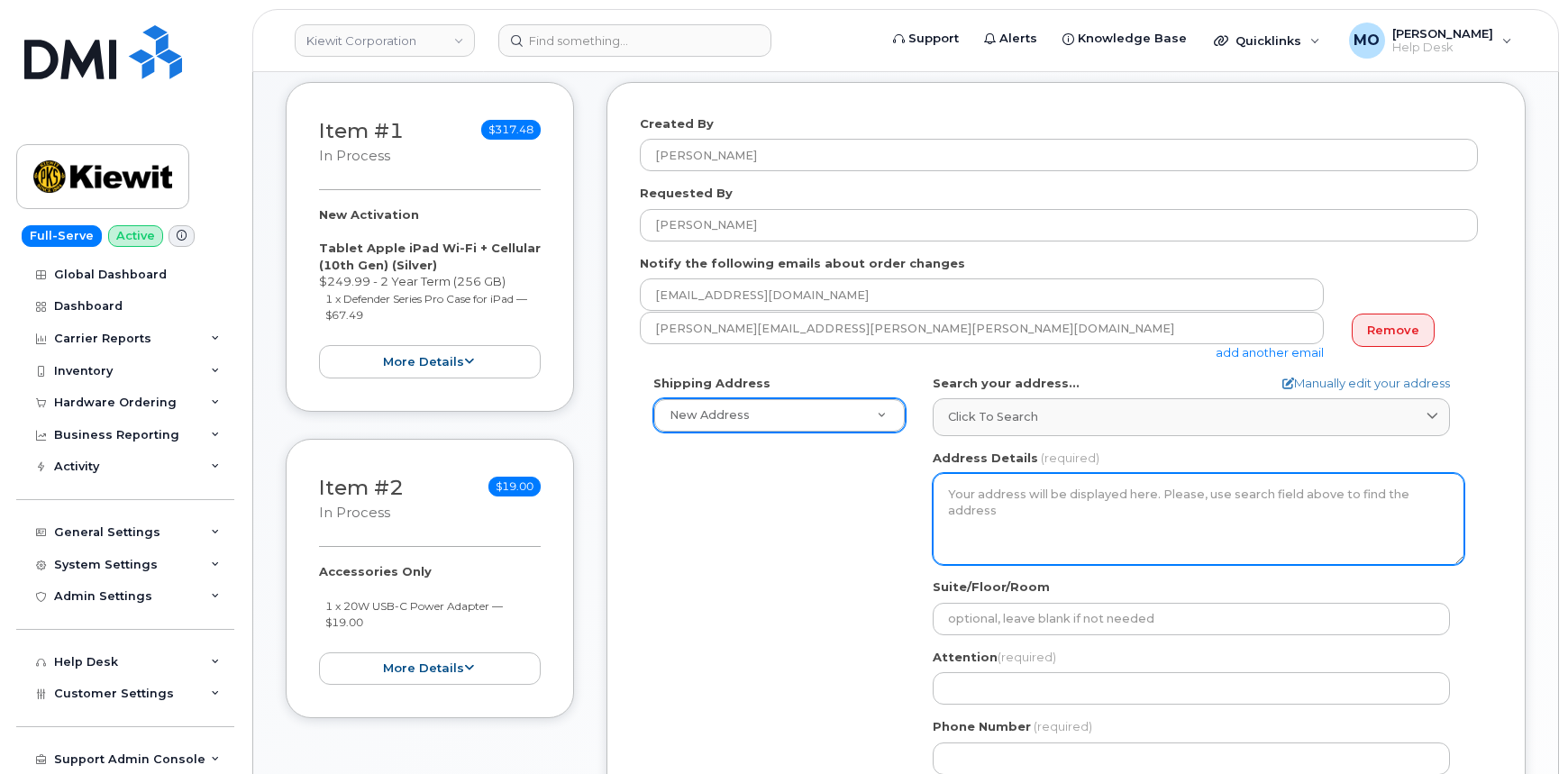
click at [1016, 496] on textarea "Address Details" at bounding box center [1198, 519] width 532 height 92
drag, startPoint x: 1014, startPoint y: 493, endPoint x: 1002, endPoint y: 488, distance: 13.0
click at [1011, 495] on textarea "Address Details" at bounding box center [1198, 519] width 532 height 92
click at [1002, 488] on textarea "Address Details" at bounding box center [1198, 519] width 532 height 92
drag, startPoint x: 995, startPoint y: 496, endPoint x: 955, endPoint y: 490, distance: 40.4
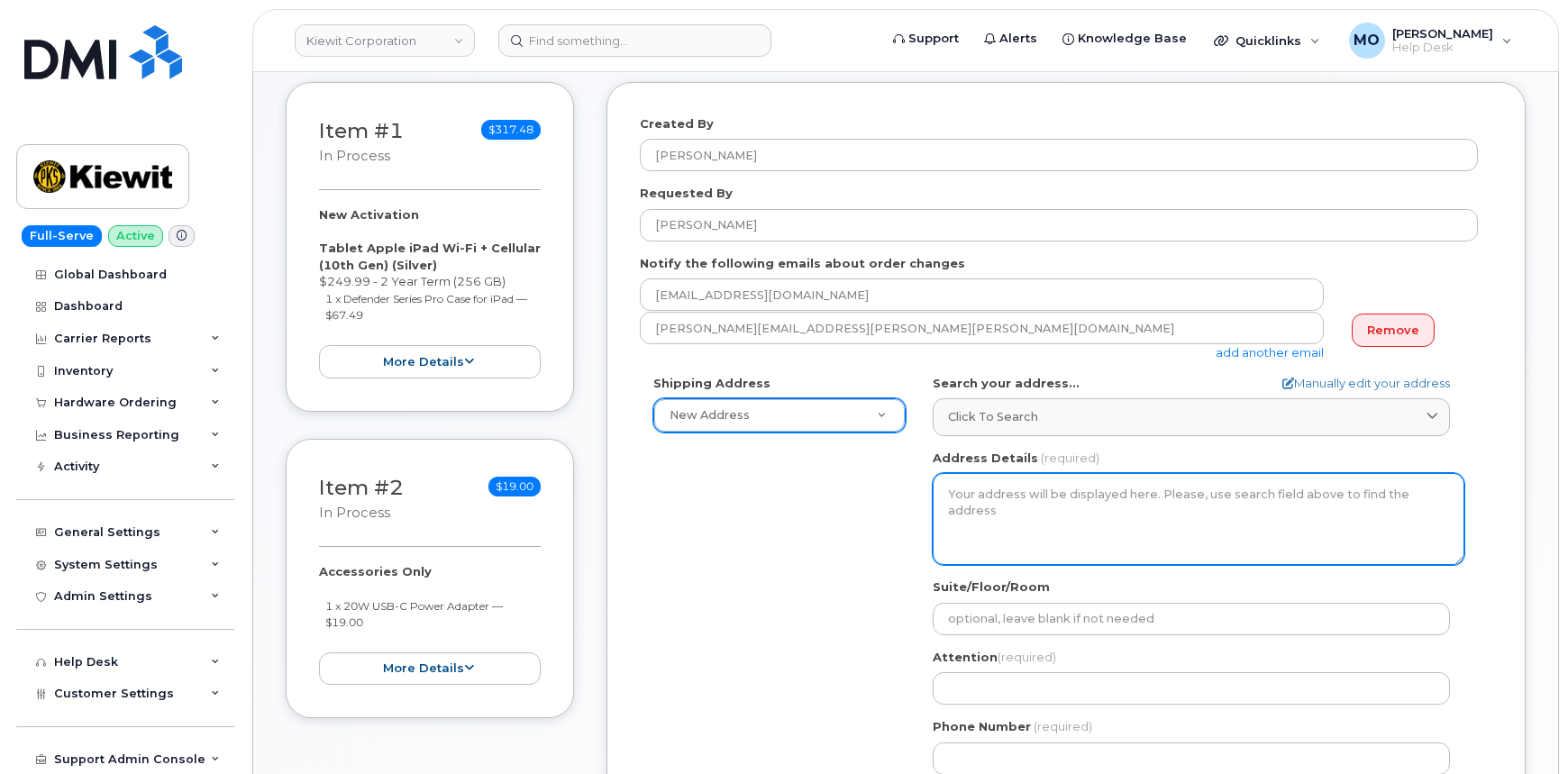
click at [995, 497] on textarea "Address Details" at bounding box center [1198, 519] width 532 height 92
drag, startPoint x: 955, startPoint y: 490, endPoint x: 941, endPoint y: 477, distance: 19.1
click at [953, 487] on textarea "Address Details" at bounding box center [1198, 519] width 532 height 92
click at [941, 477] on textarea "Address Details" at bounding box center [1198, 519] width 532 height 92
click at [946, 477] on textarea "Address Details" at bounding box center [1198, 519] width 532 height 92
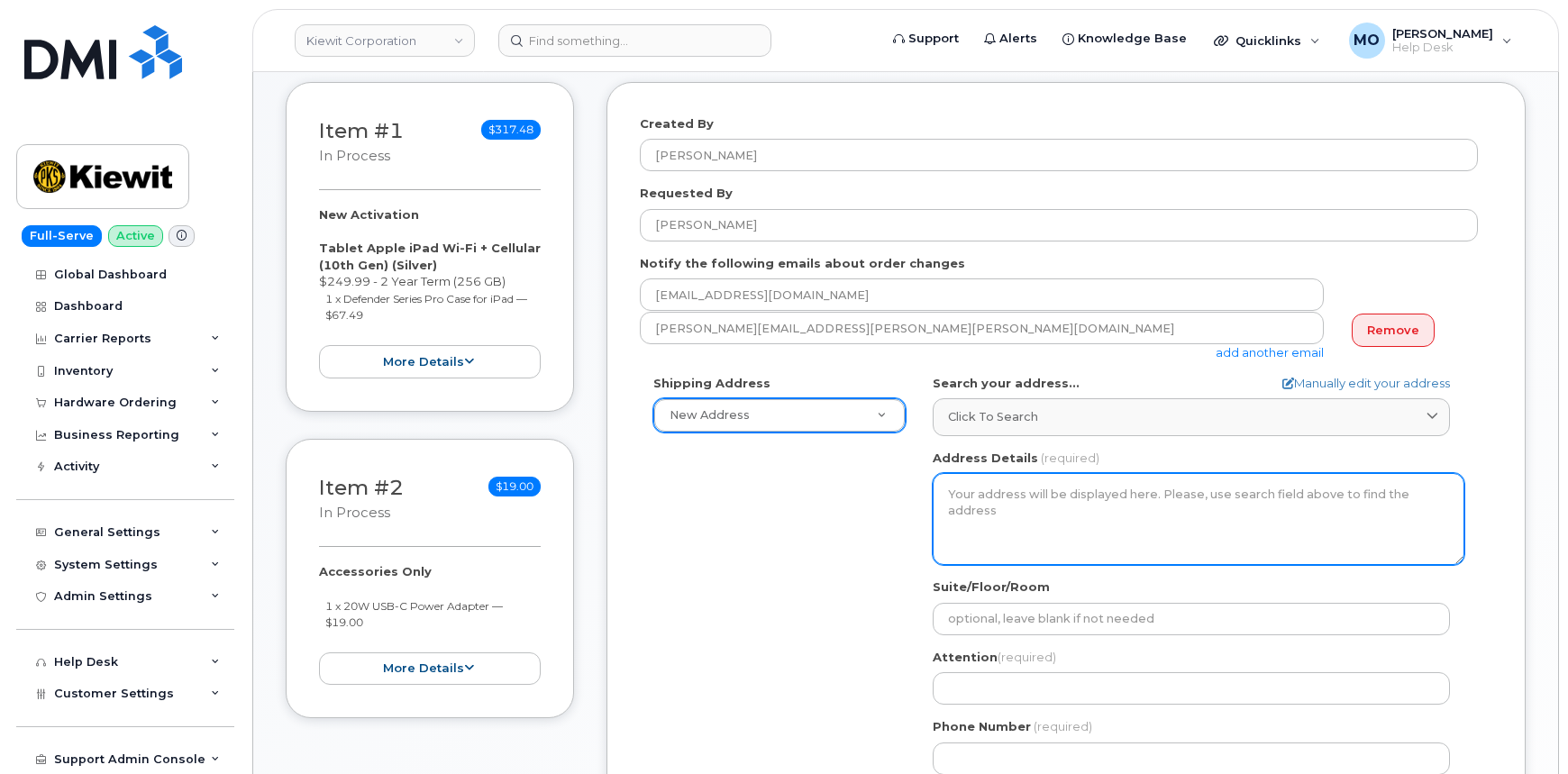
click at [950, 474] on textarea "Address Details" at bounding box center [1198, 519] width 532 height 92
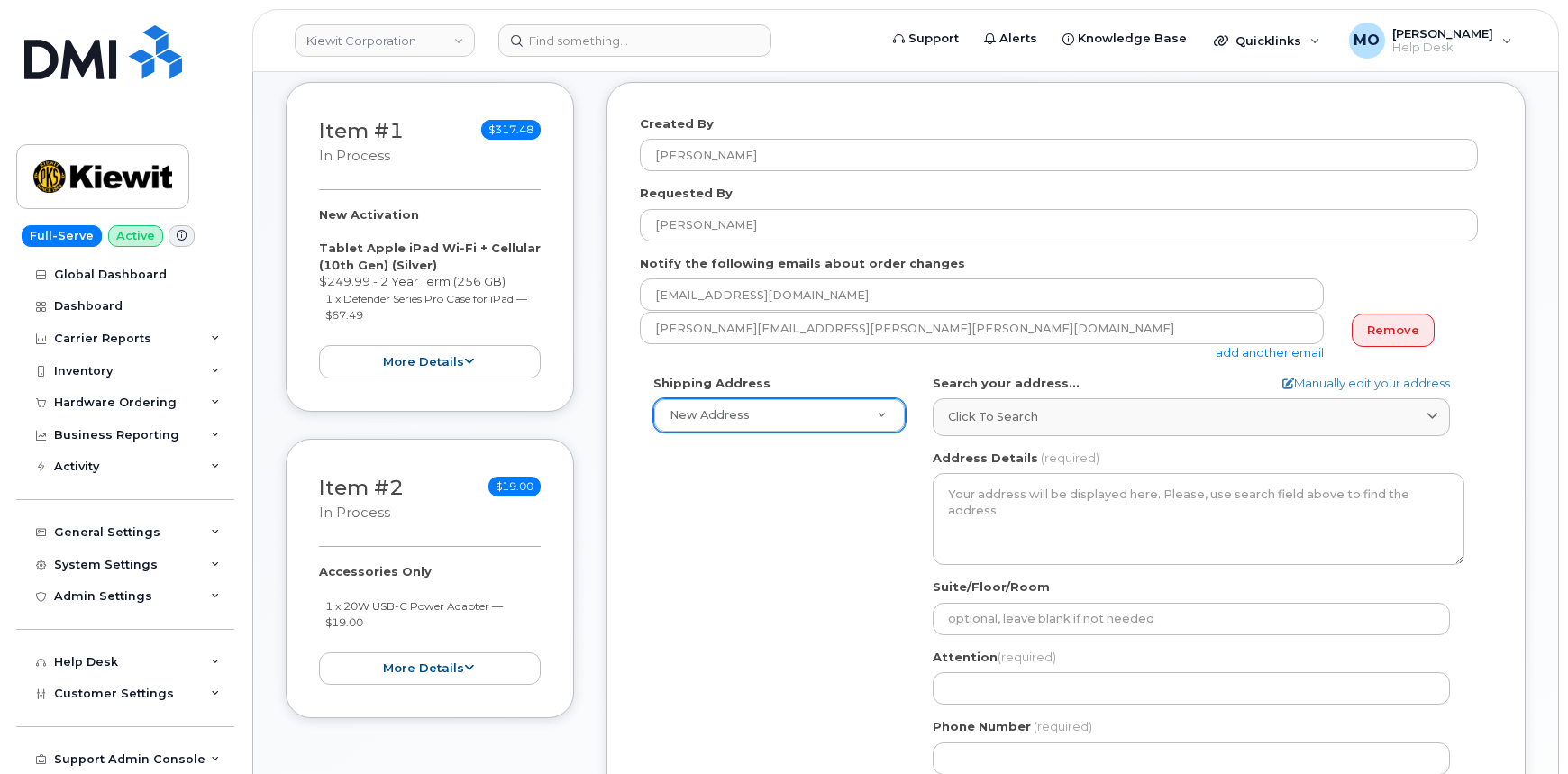
click at [944, 457] on label "Address Details" at bounding box center [985, 458] width 105 height 17
click at [953, 440] on div "AB Search your address... Manually edit your address Click to search No availab…" at bounding box center [1199, 582] width 559 height 414
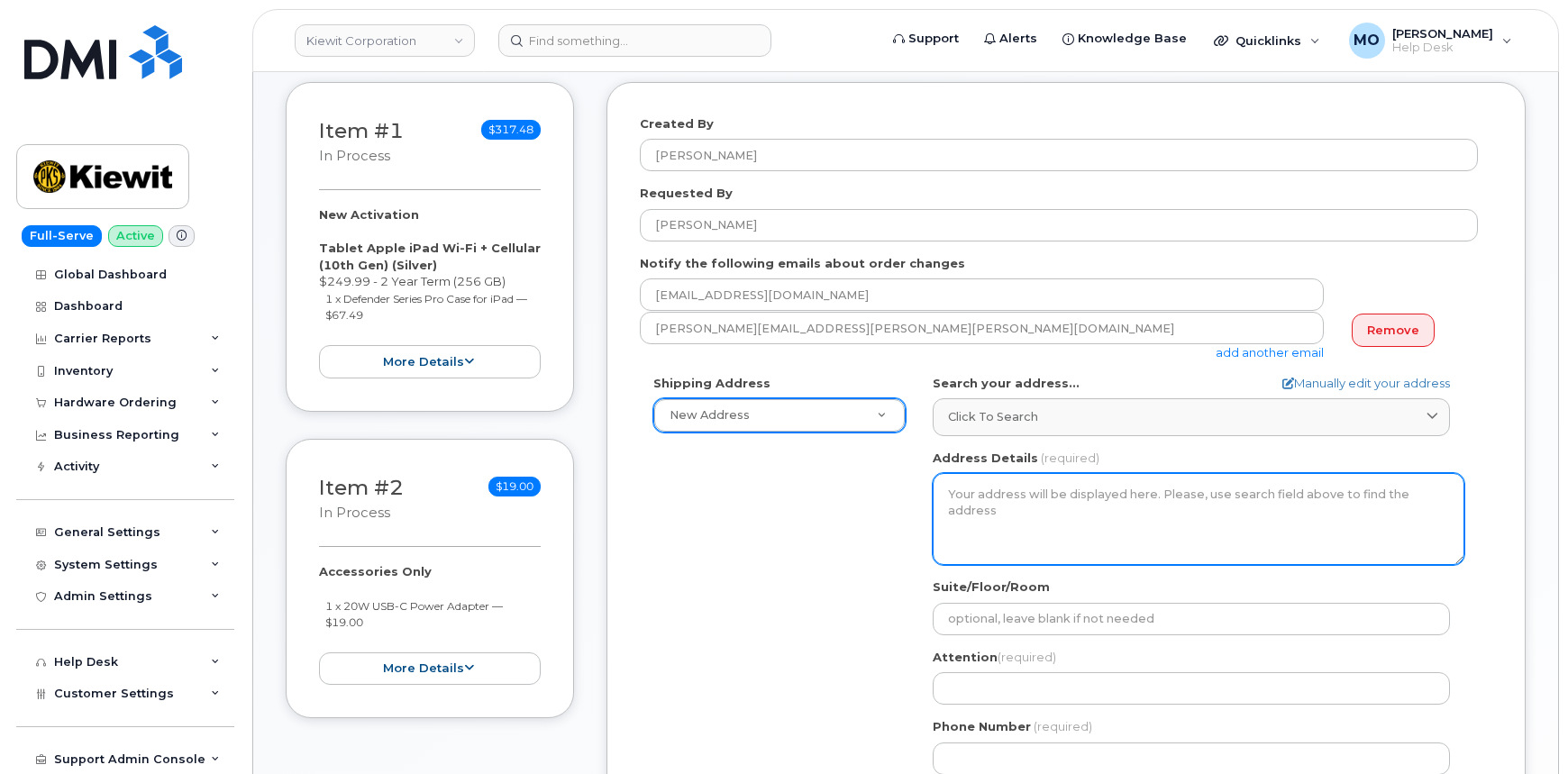
drag, startPoint x: 1105, startPoint y: 513, endPoint x: 1071, endPoint y: 487, distance: 42.8
click at [1108, 505] on textarea "Address Details" at bounding box center [1198, 519] width 532 height 92
click at [1086, 483] on textarea "Address Details" at bounding box center [1198, 519] width 532 height 92
click at [1055, 460] on div "Address Details (required)" at bounding box center [1198, 507] width 532 height 116
click at [1040, 477] on textarea "Address Details" at bounding box center [1198, 519] width 532 height 92
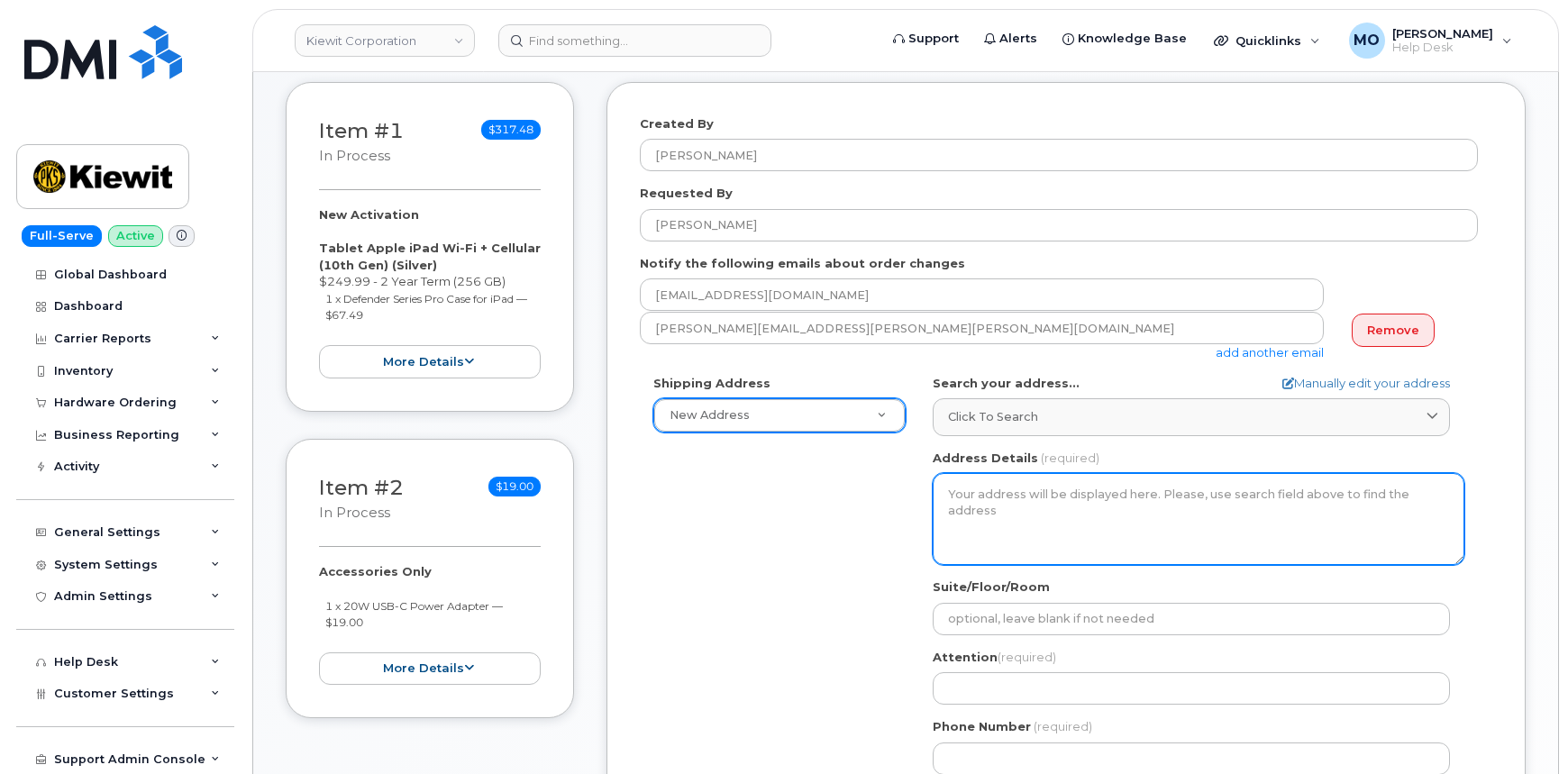
click at [1045, 480] on textarea "Address Details" at bounding box center [1198, 519] width 532 height 92
click at [1047, 479] on textarea "Address Details" at bounding box center [1198, 519] width 532 height 92
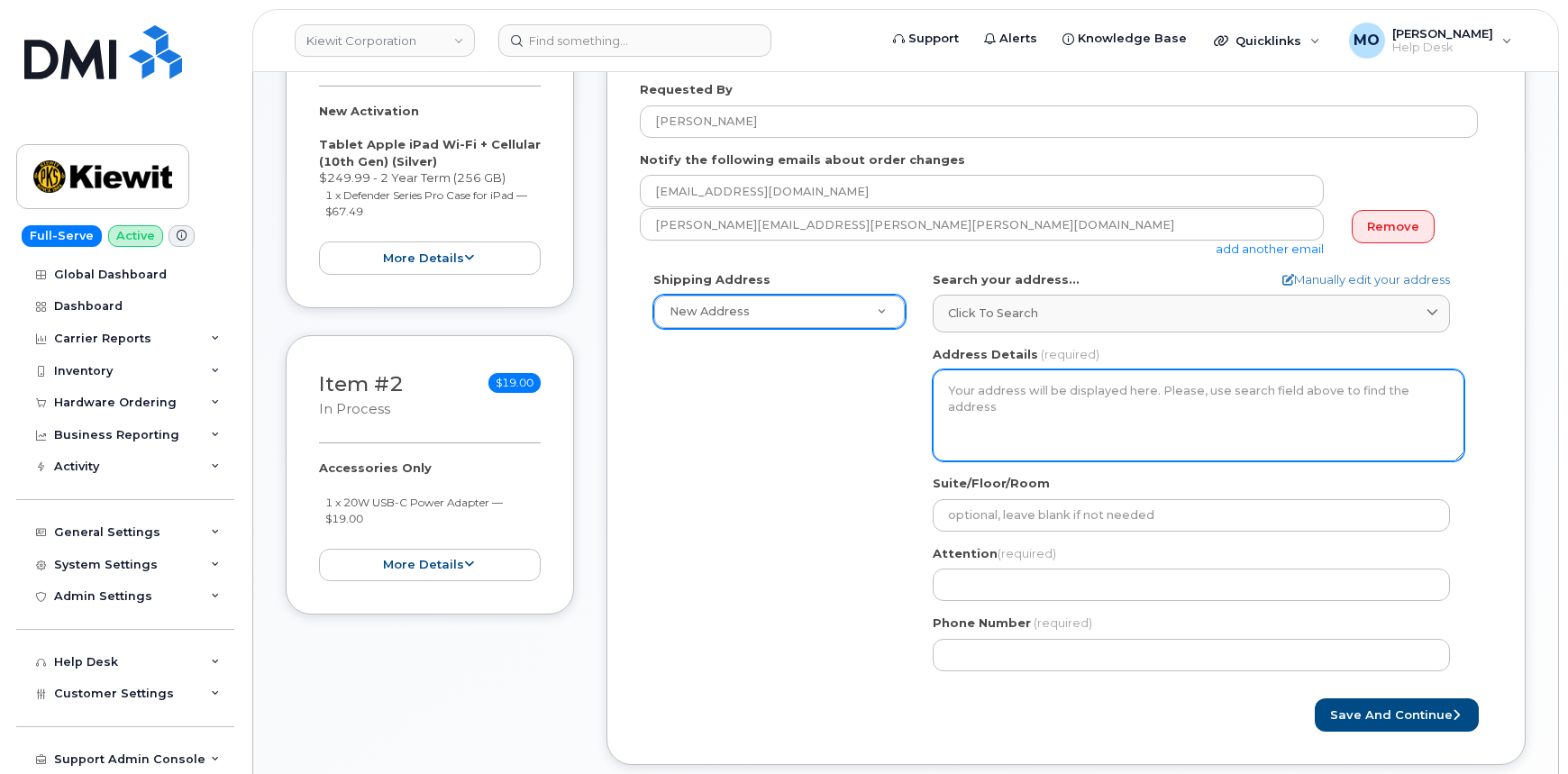
scroll to position [491, 0]
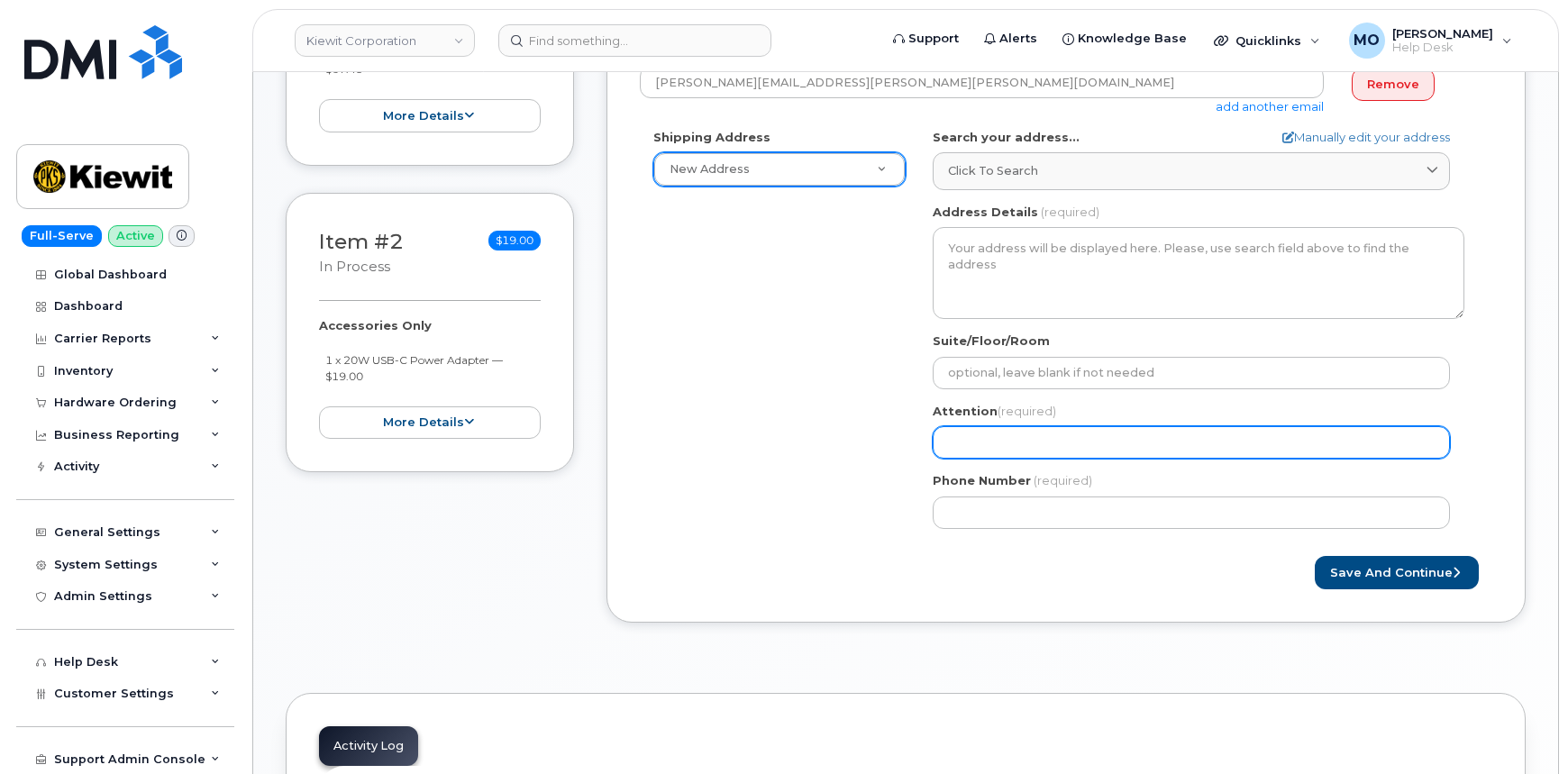
click at [1070, 438] on input "Attention (required)" at bounding box center [1191, 442] width 517 height 32
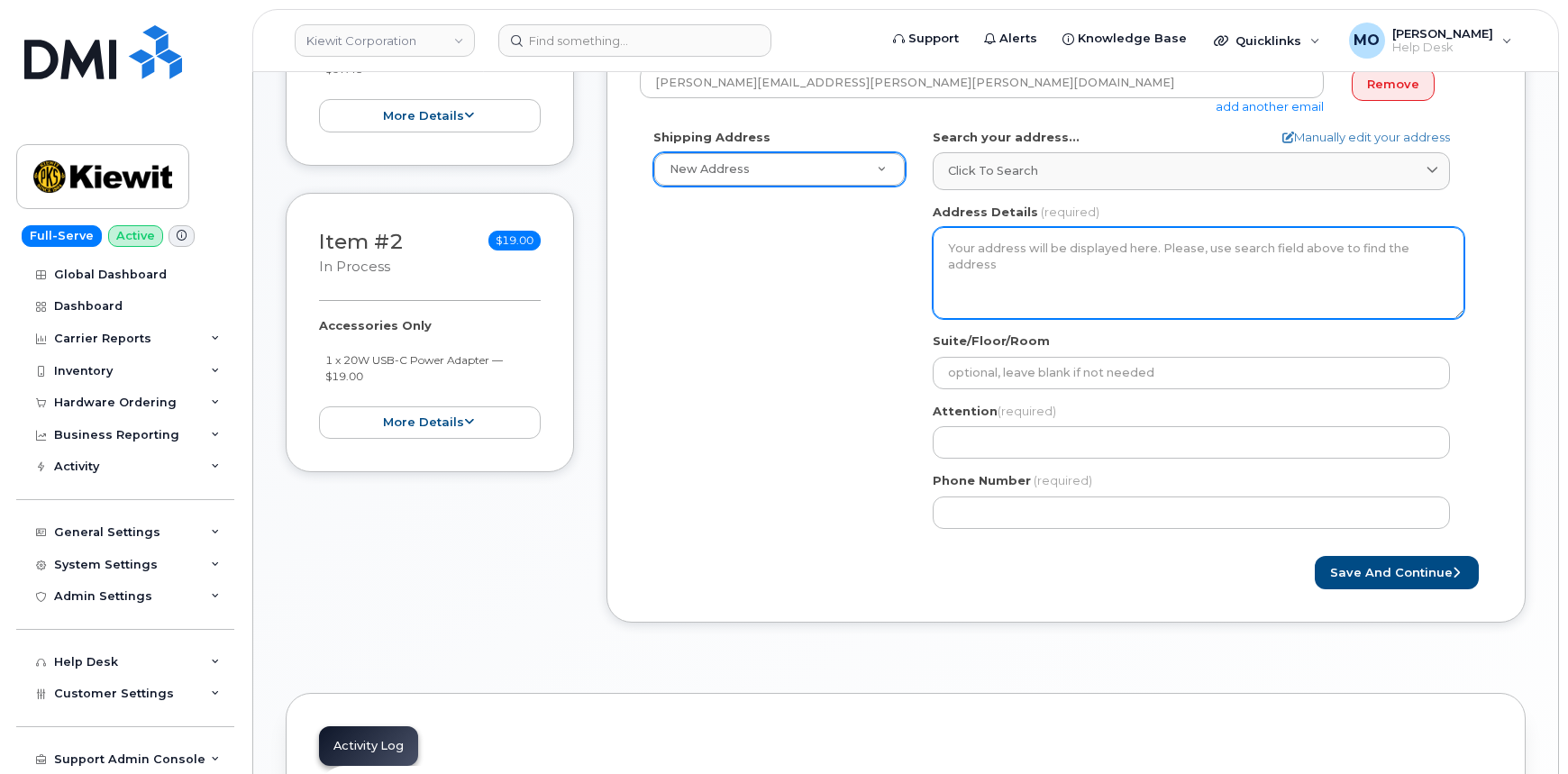
click at [1091, 261] on textarea "Address Details" at bounding box center [1198, 273] width 532 height 92
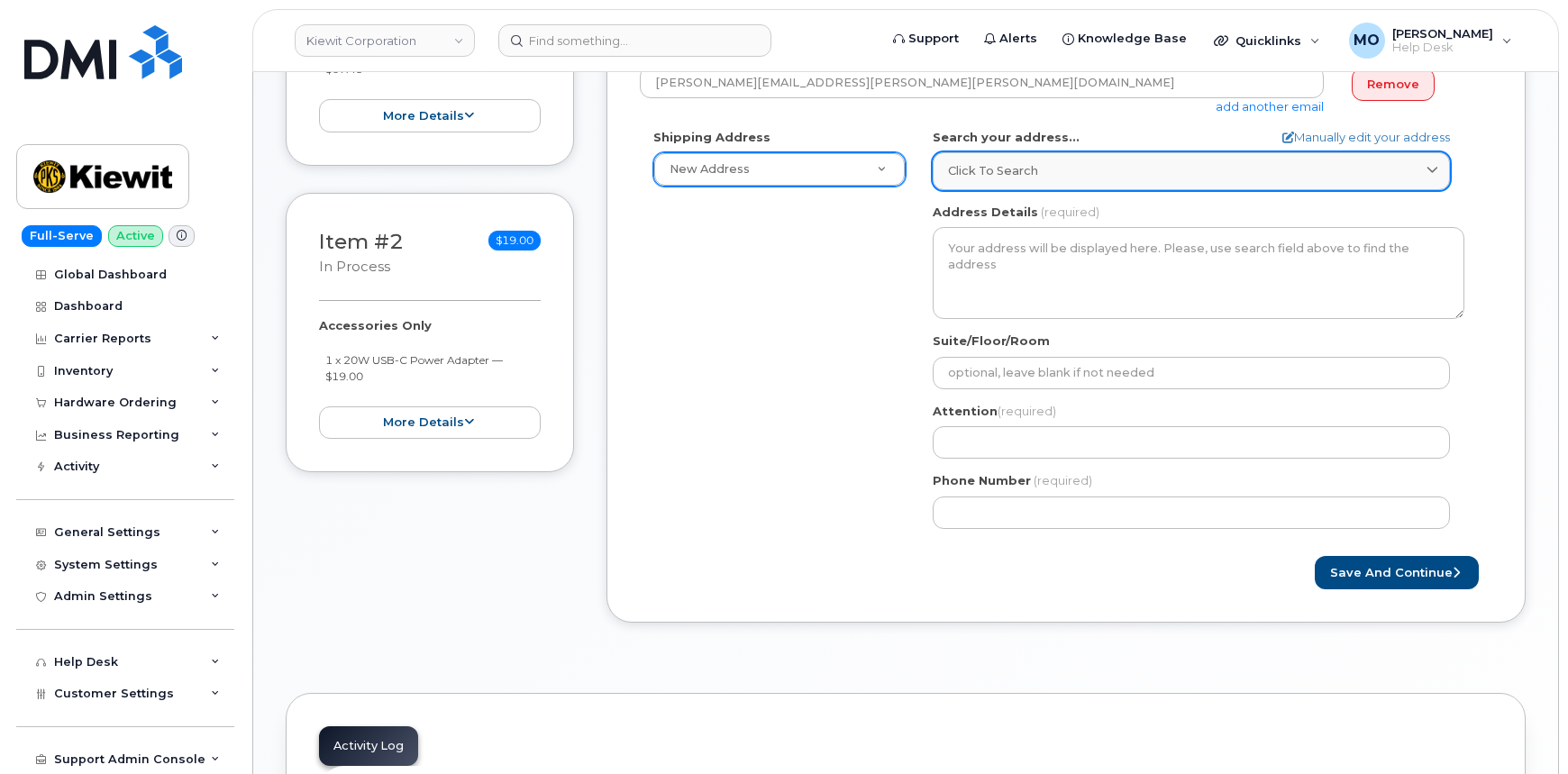
click at [1145, 180] on link "Click to search" at bounding box center [1191, 170] width 517 height 37
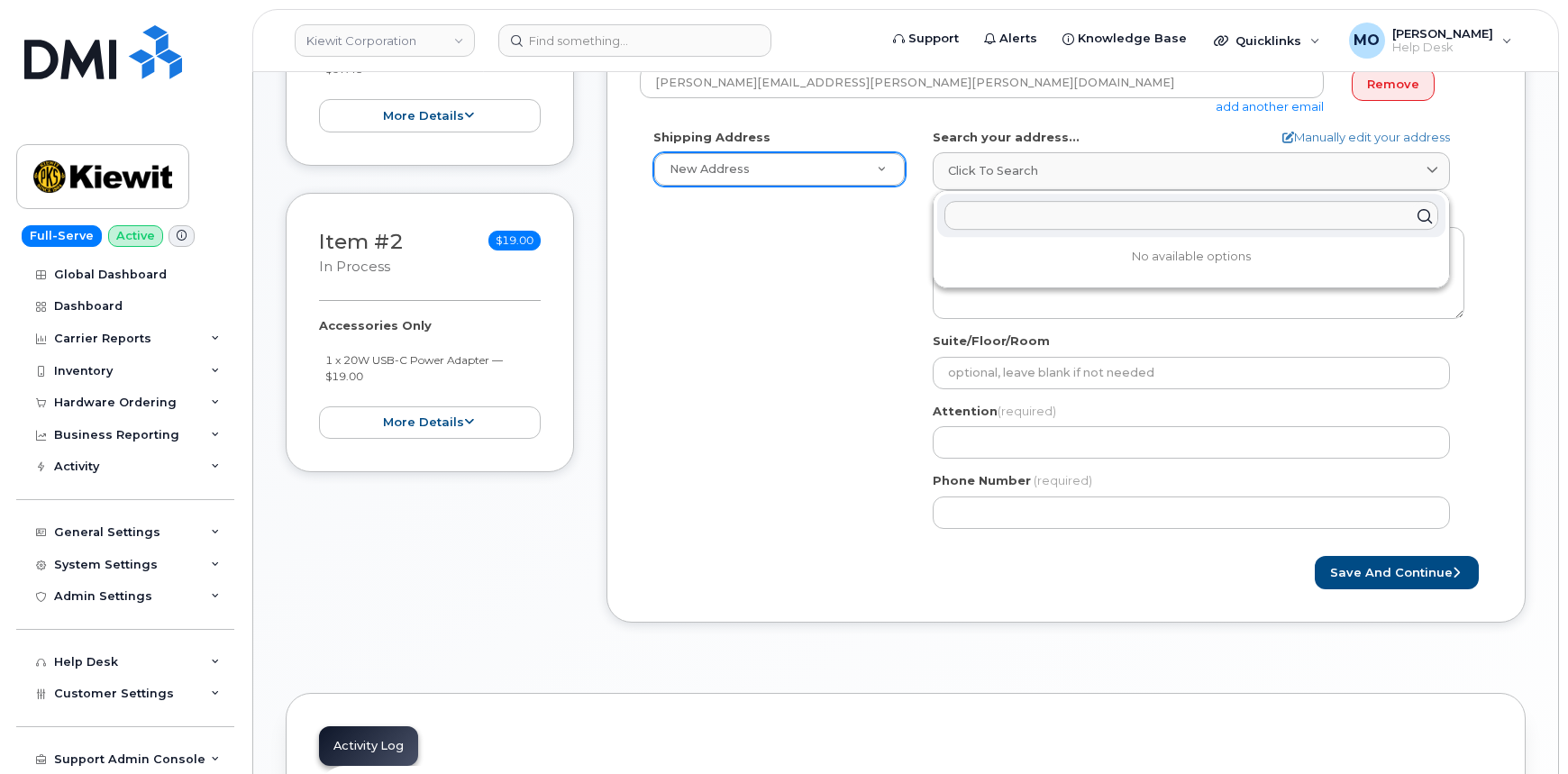
paste input "3456 North Ridge Ave Suite 400 Arlington Heights, IL 60004"
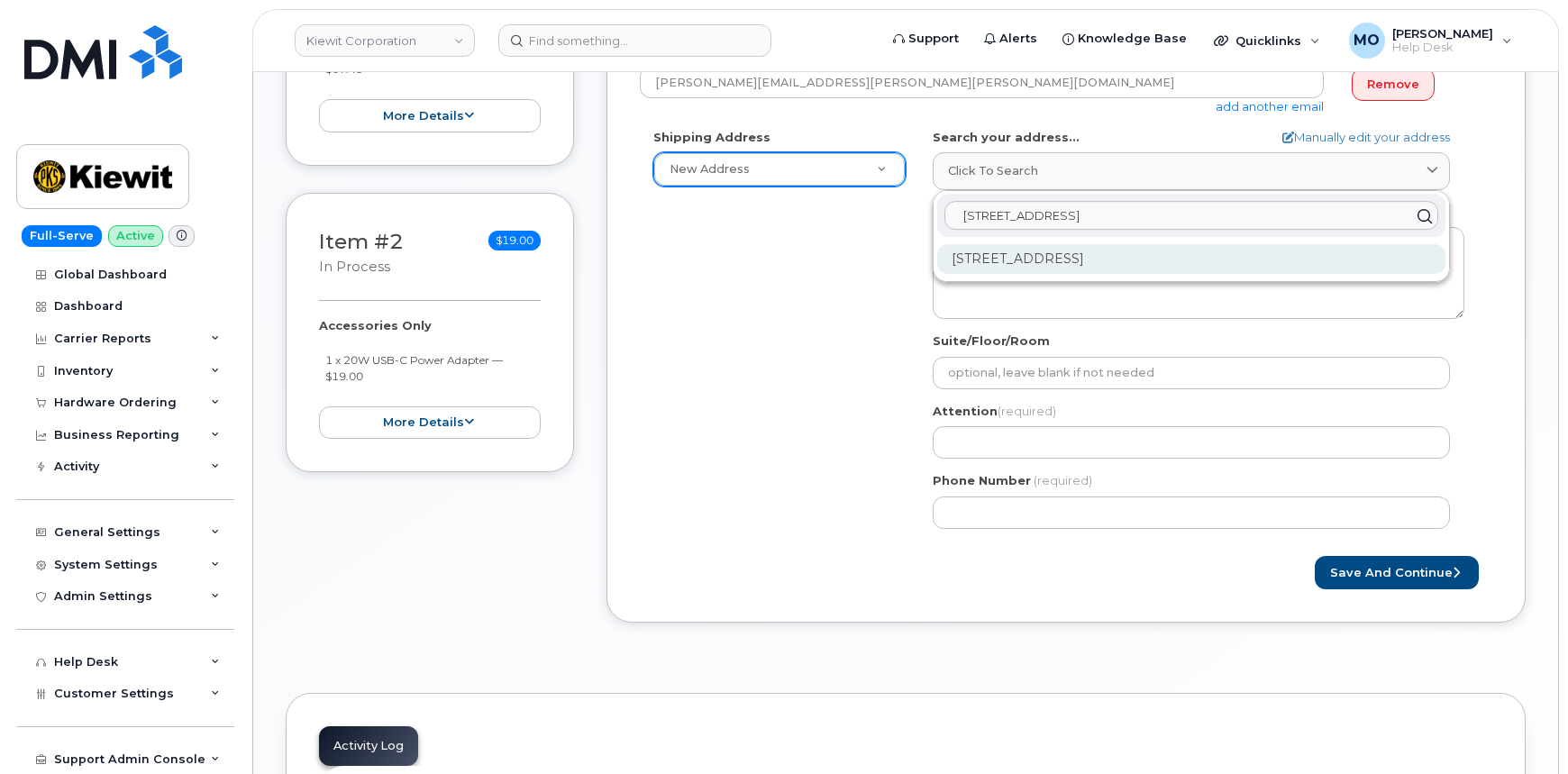
type input "3456 North Ridge Ave Suite 400 Arlington Heights, IL 60004"
click at [1248, 253] on div "3456 N Ridge Ave Ste 400 Arlington Heights IL 60004-7817" at bounding box center [1191, 259] width 508 height 29
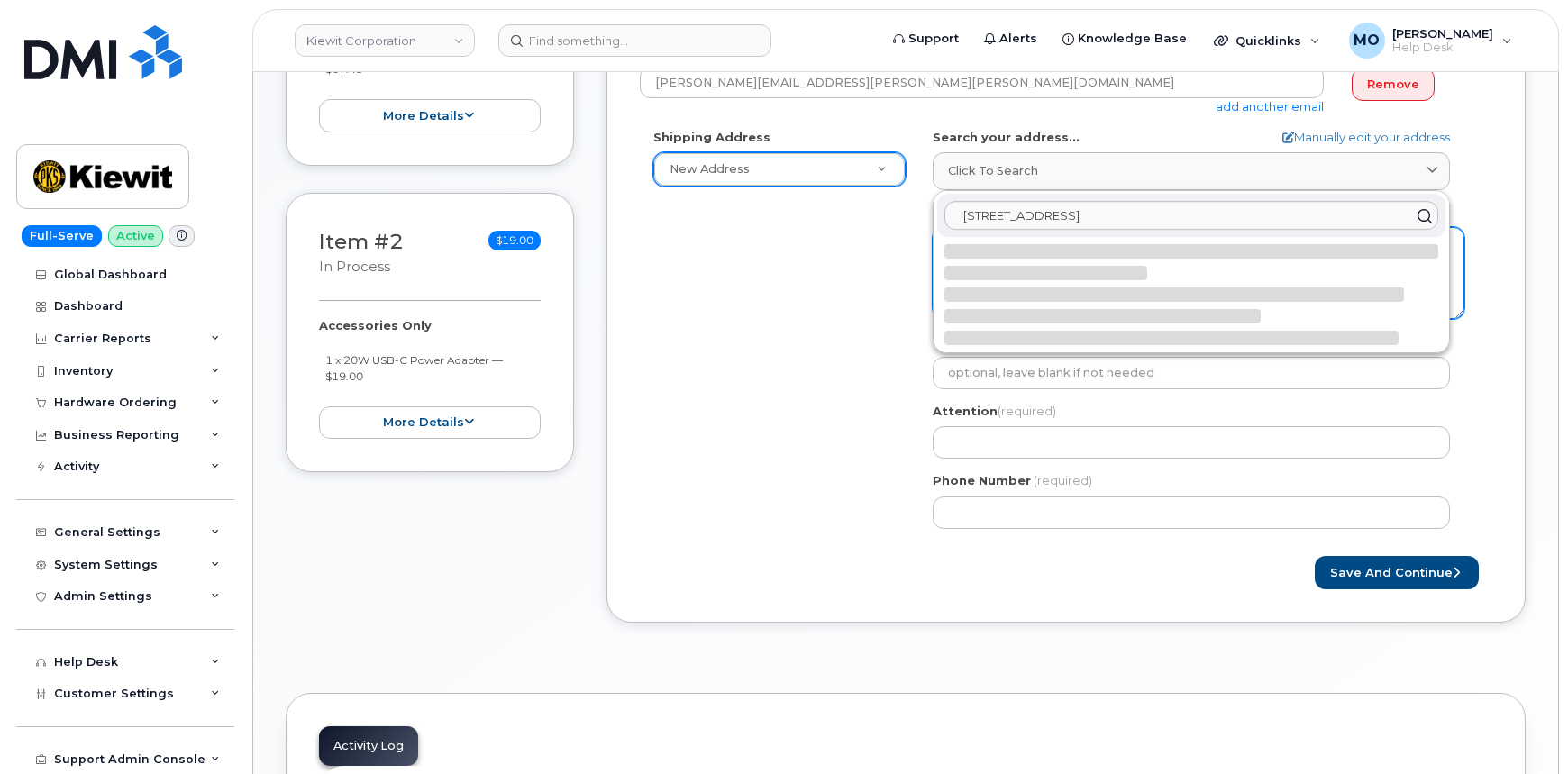
select select
type textarea "3456 N Ridge Ave Ste 400 ARLINGTON HEIGHTS IL 60004-7817 UNITED STATES"
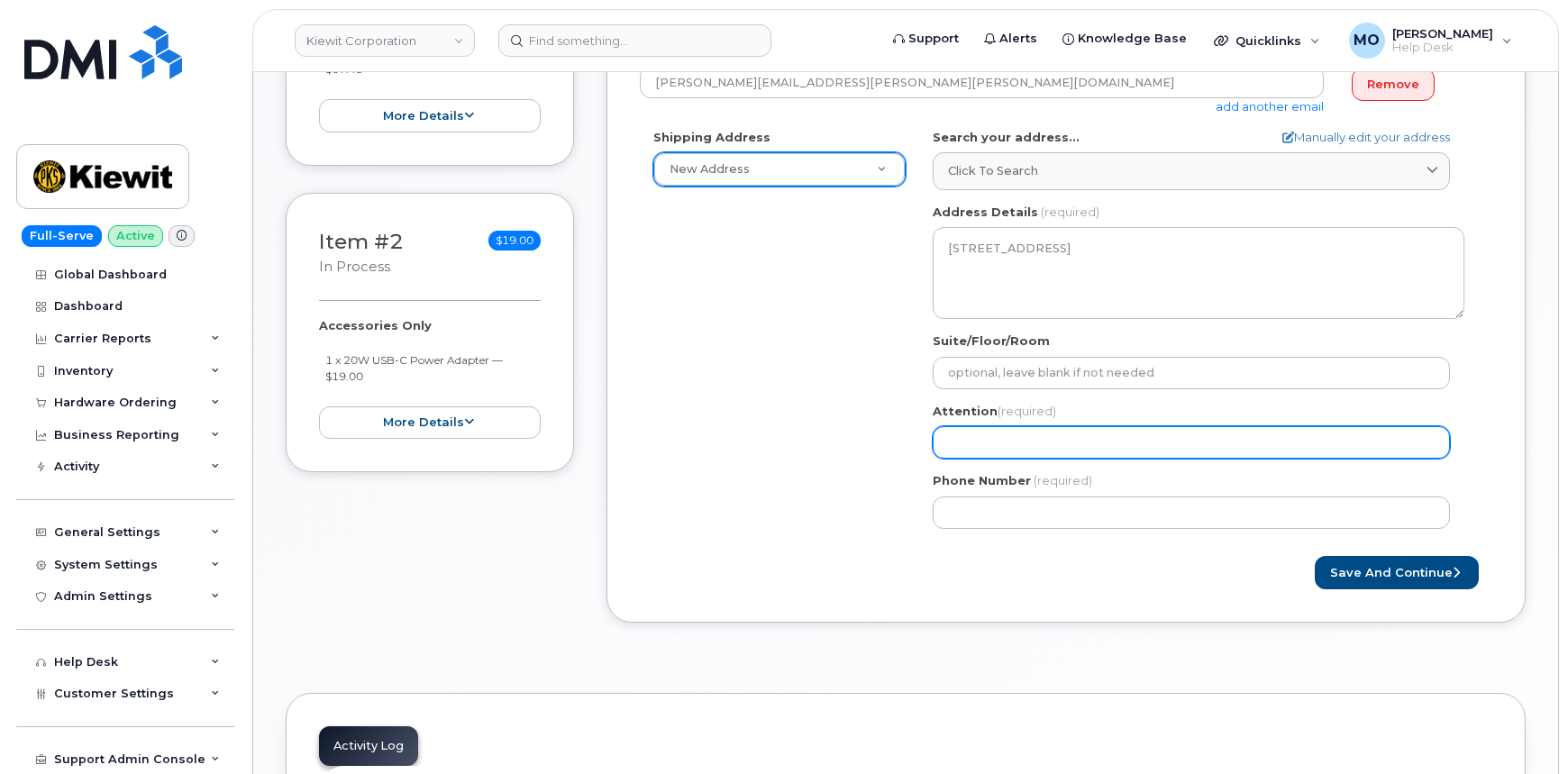
click at [1219, 445] on input "Attention (required)" at bounding box center [1191, 442] width 517 height 32
paste input "JESSIE.MARLER@KIEWIT.COM"
select select
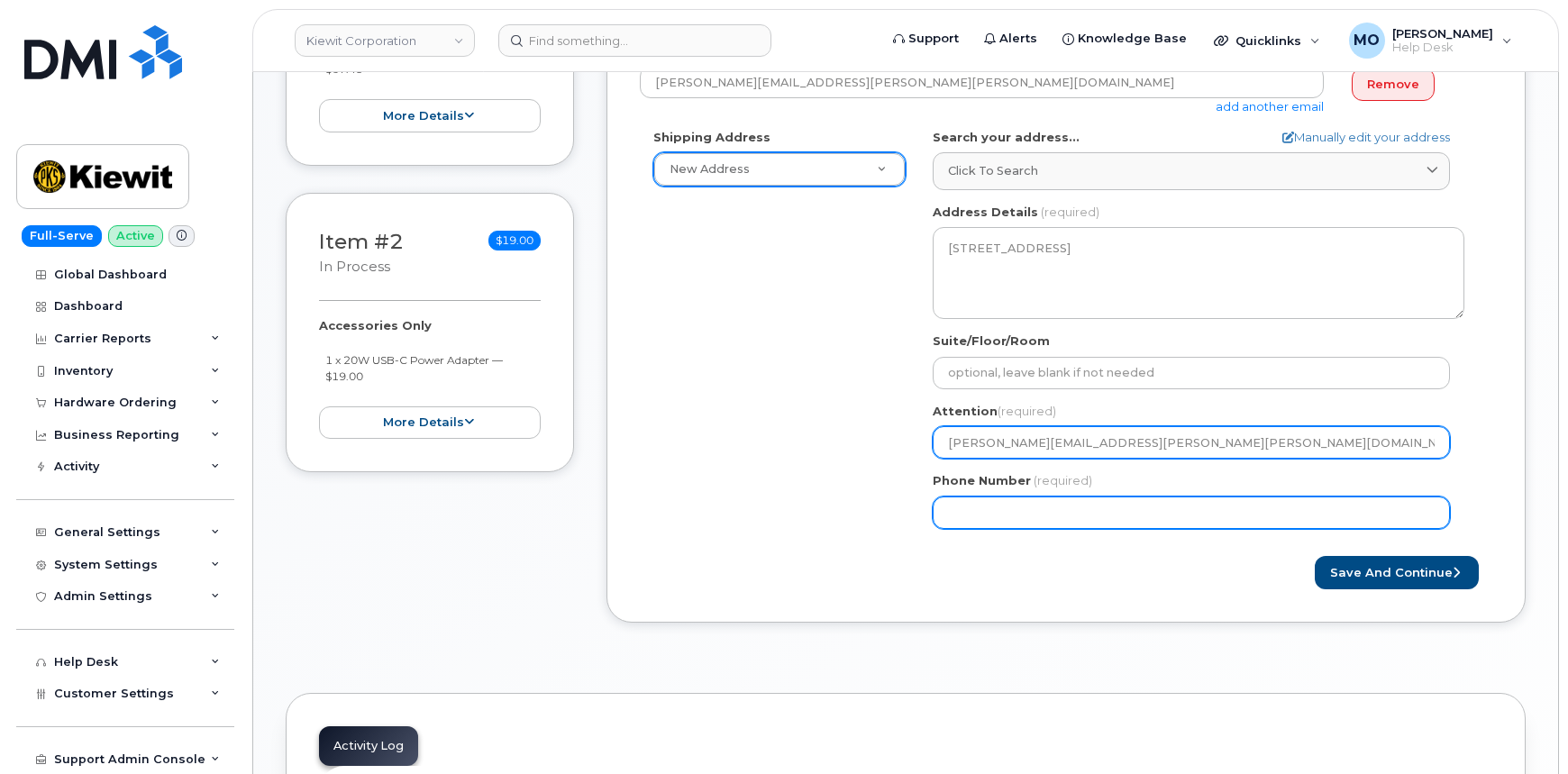
type input "JESSIE.MARLER@KIEWIT.COM"
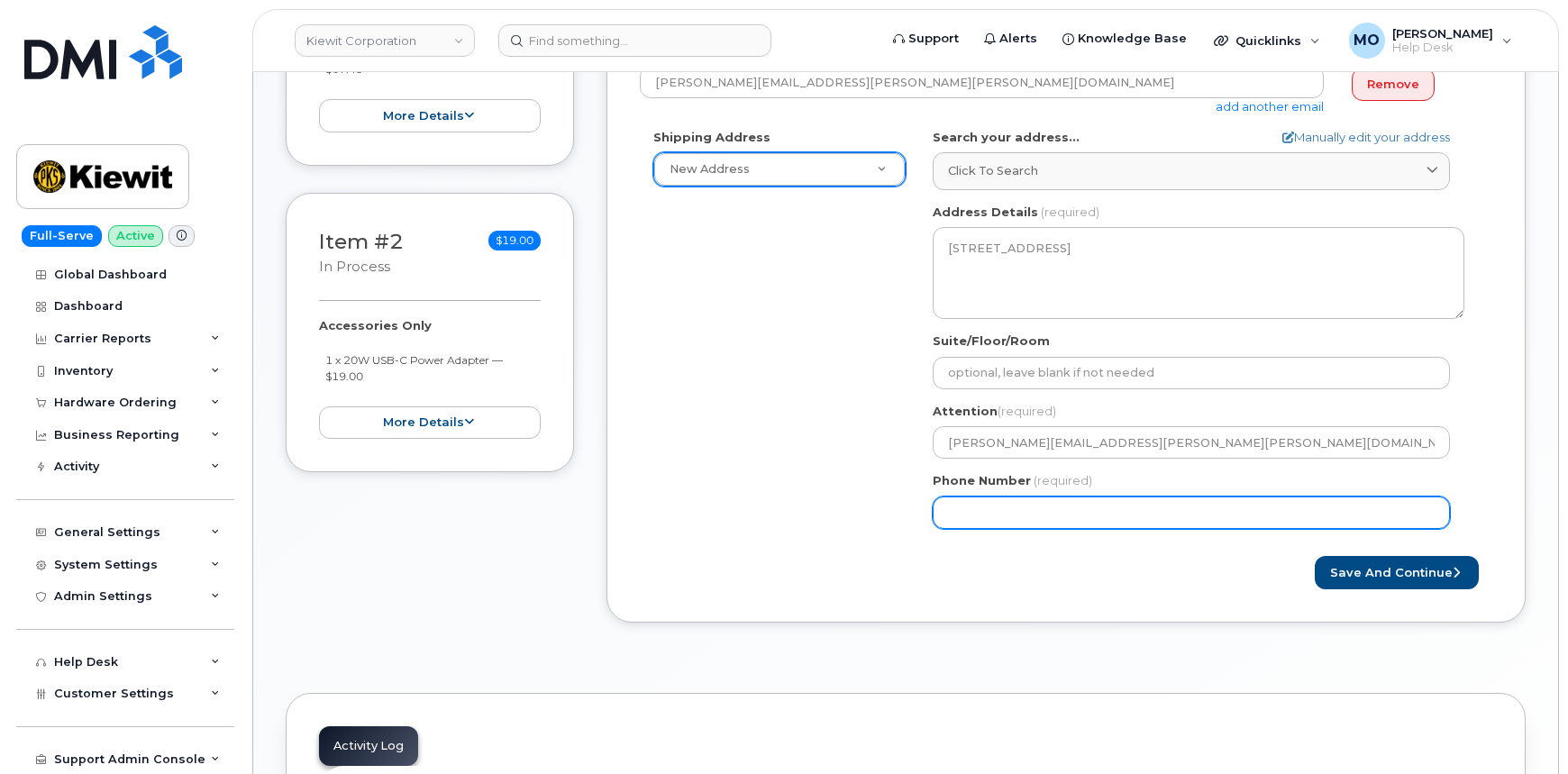
click at [1140, 507] on input "Phone Number" at bounding box center [1191, 512] width 517 height 32
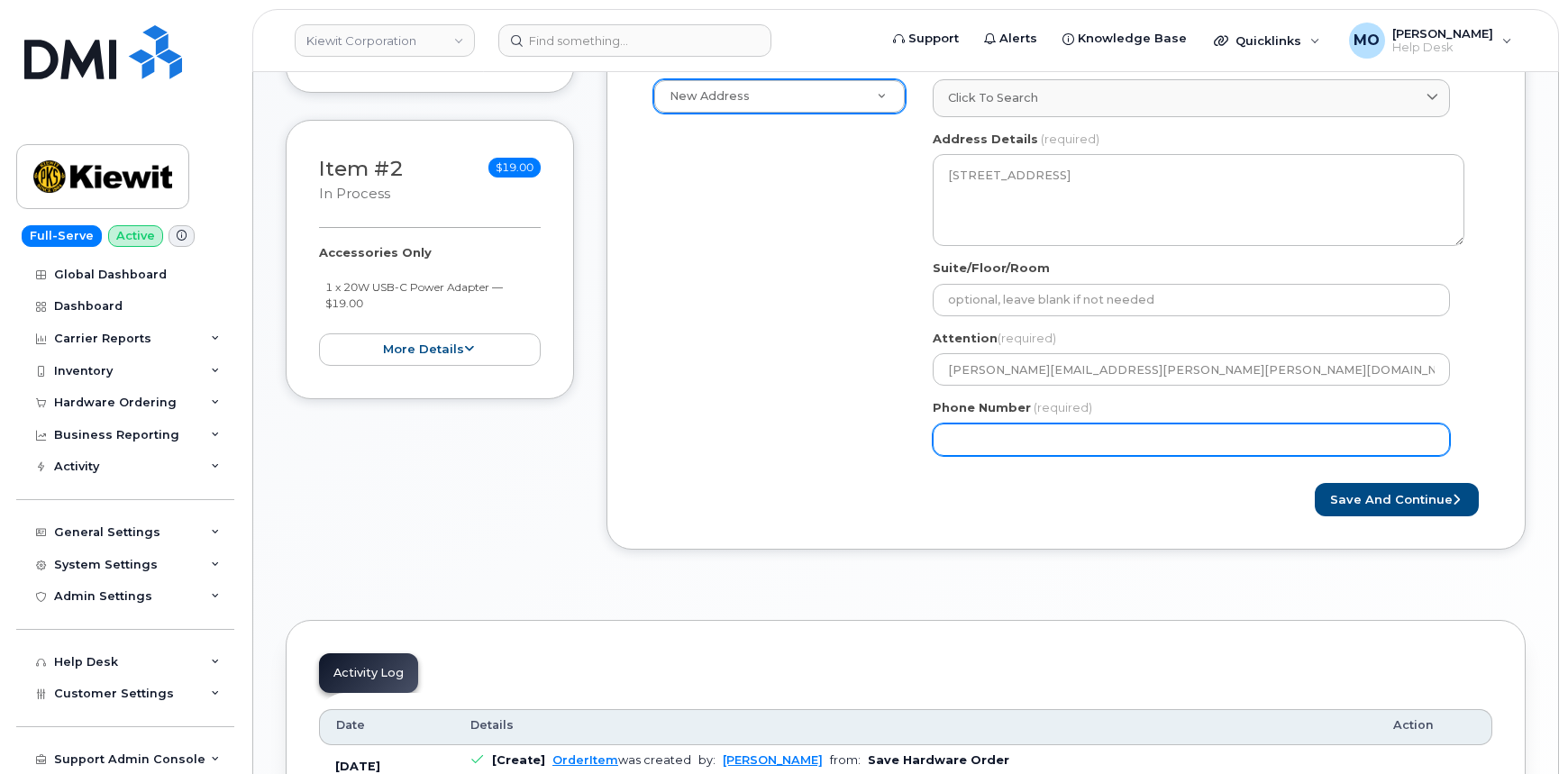
scroll to position [573, 0]
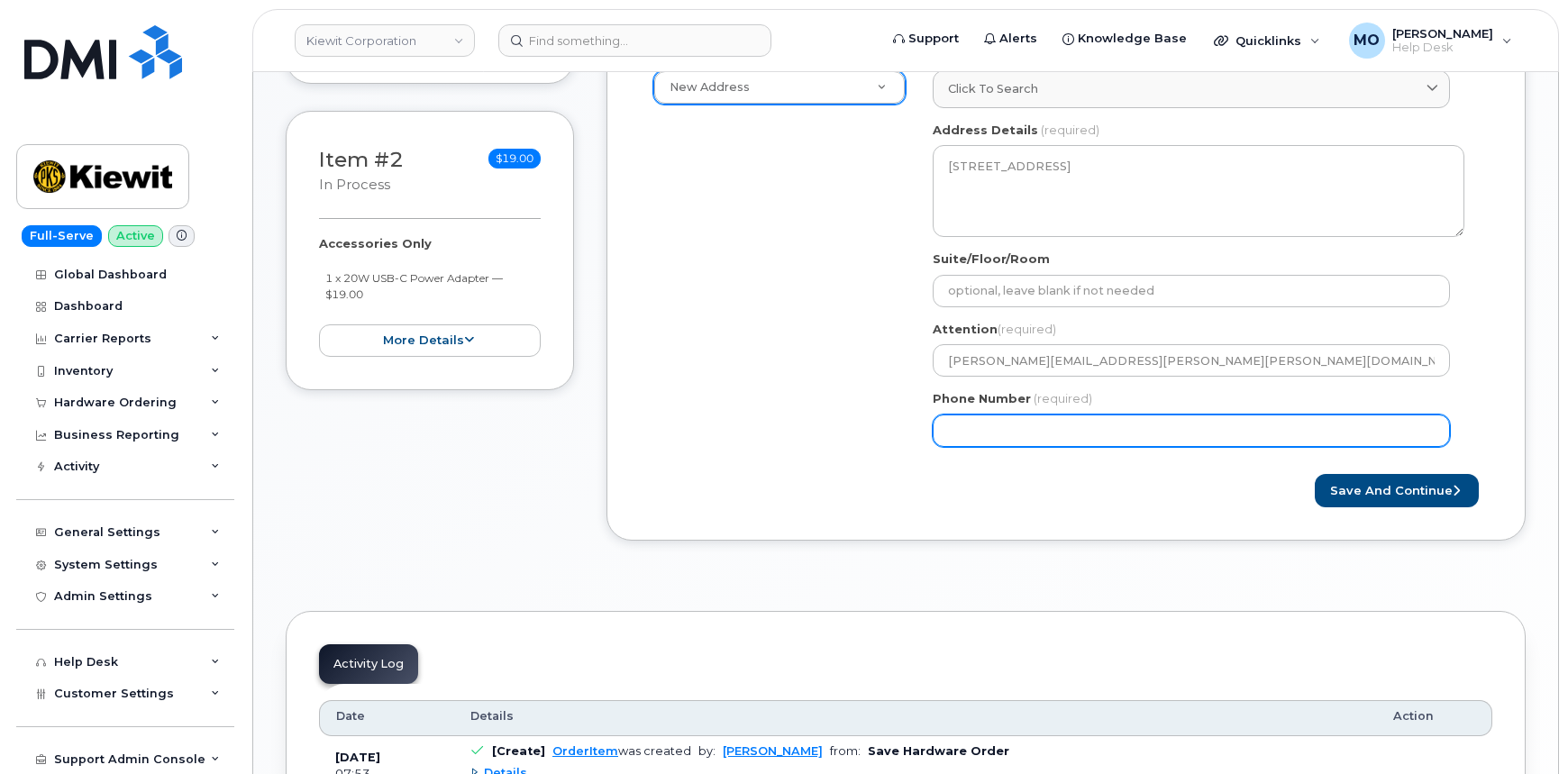
click at [960, 427] on input "Phone Number" at bounding box center [1191, 431] width 517 height 32
type input "907416153"
select select
type input "9074161532"
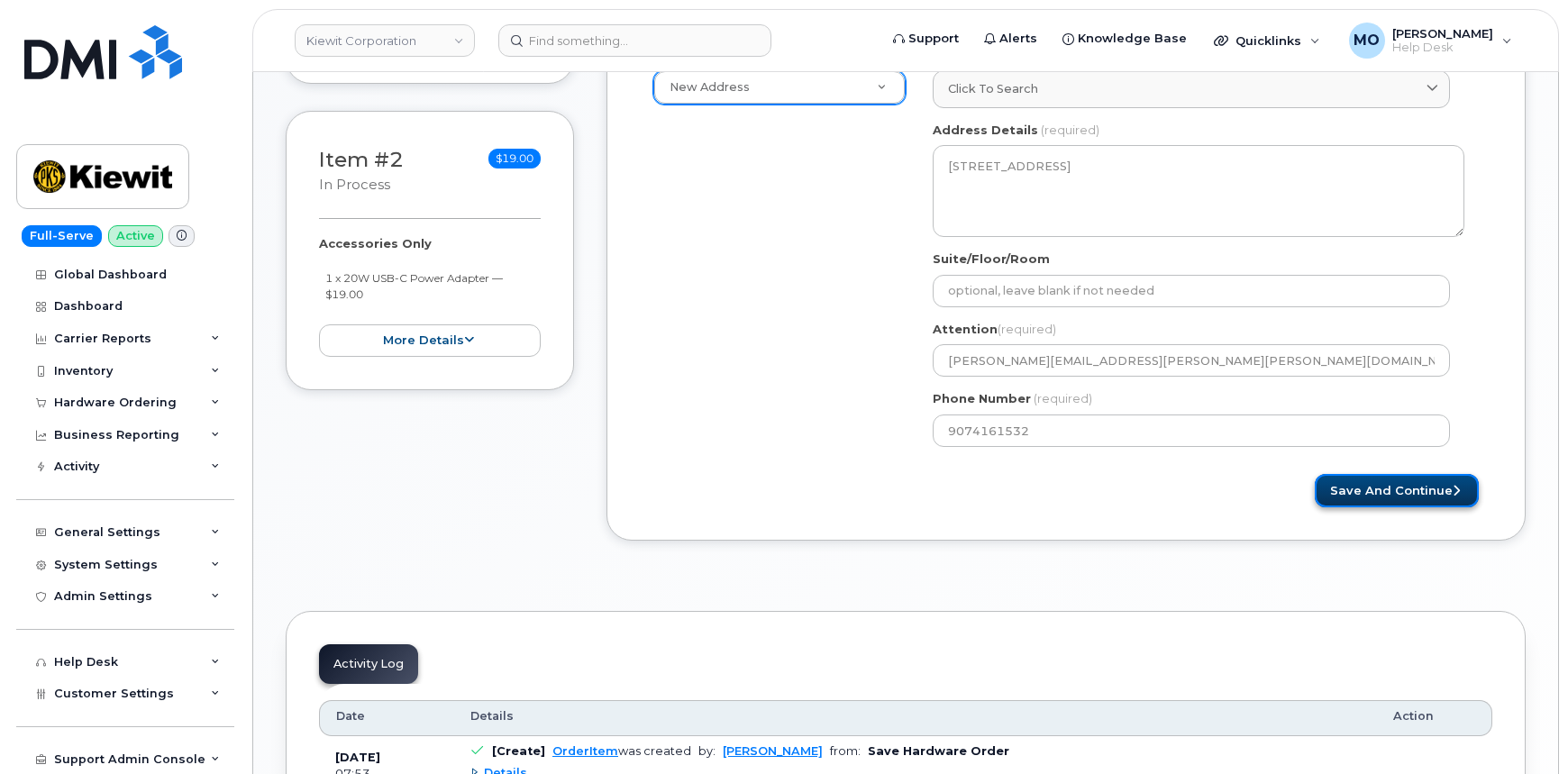
click at [1353, 482] on button "Save and Continue" at bounding box center [1397, 491] width 164 height 33
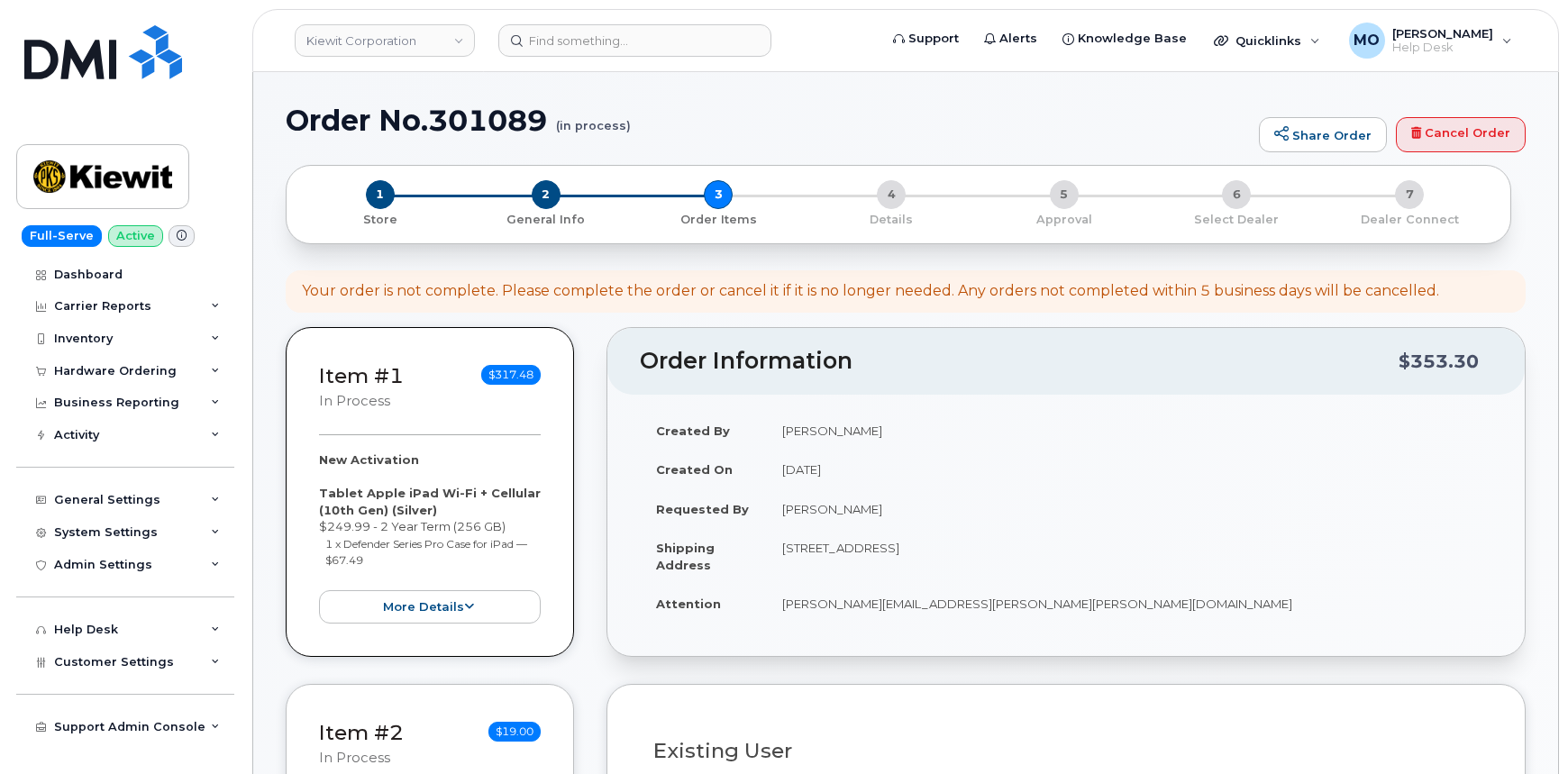
select select
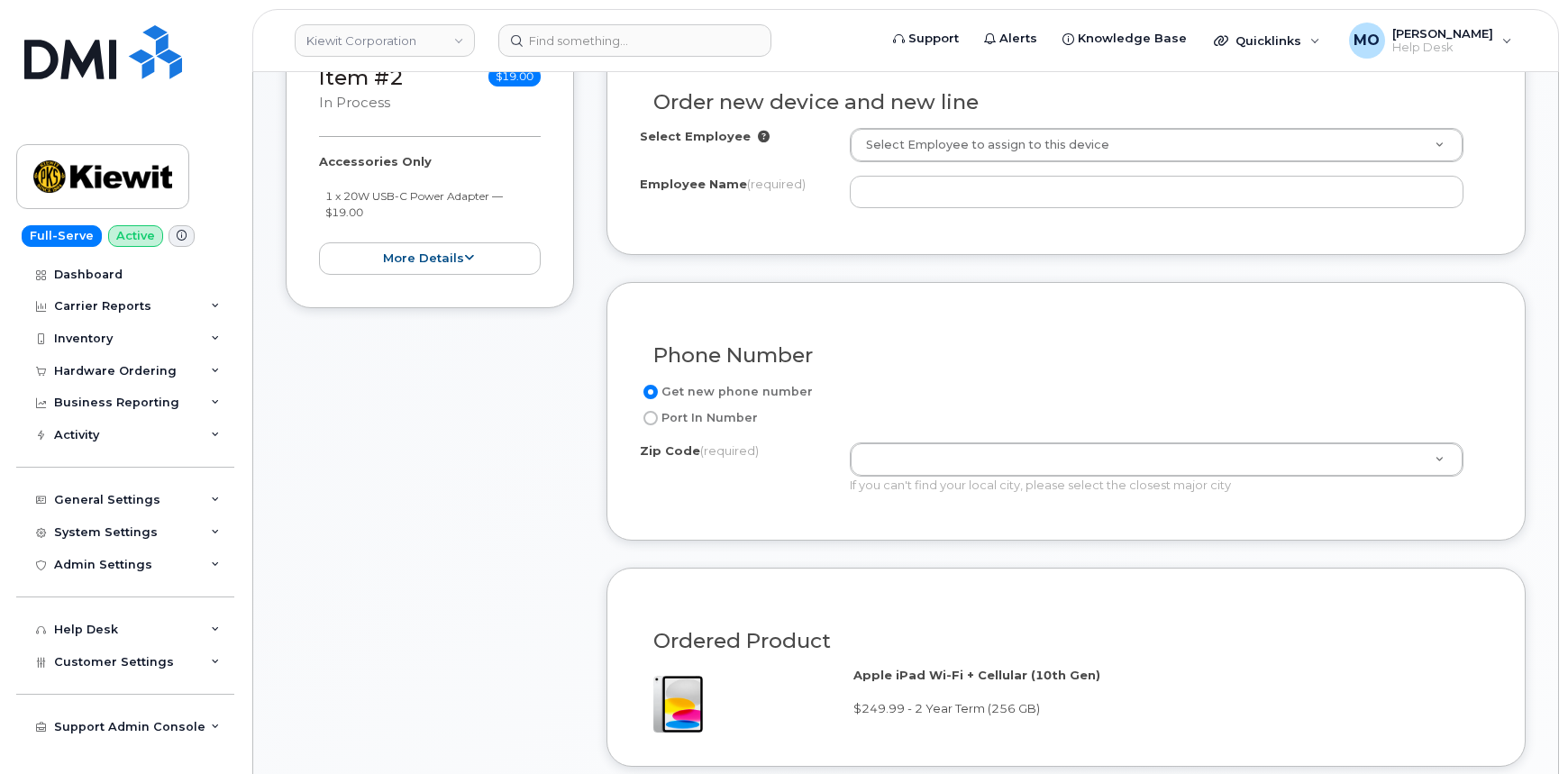
scroll to position [573, 0]
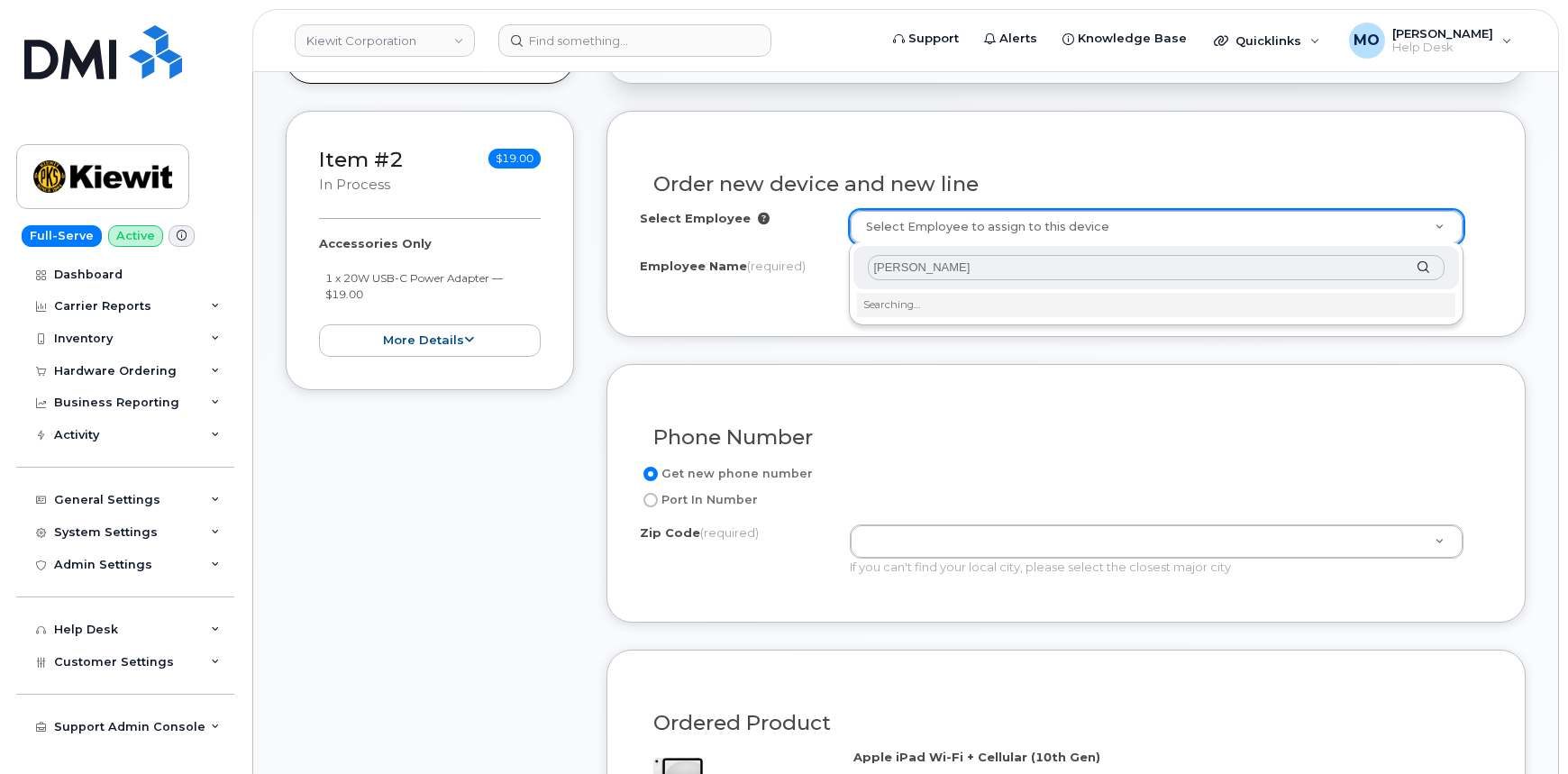
type input "[PERSON_NAME]"
click at [1425, 270] on div "[PERSON_NAME]" at bounding box center [1156, 268] width 605 height 44
click at [1247, 258] on input "[PERSON_NAME]" at bounding box center [1157, 267] width 577 height 27
click at [1246, 262] on input "[PERSON_NAME]" at bounding box center [1157, 267] width 577 height 27
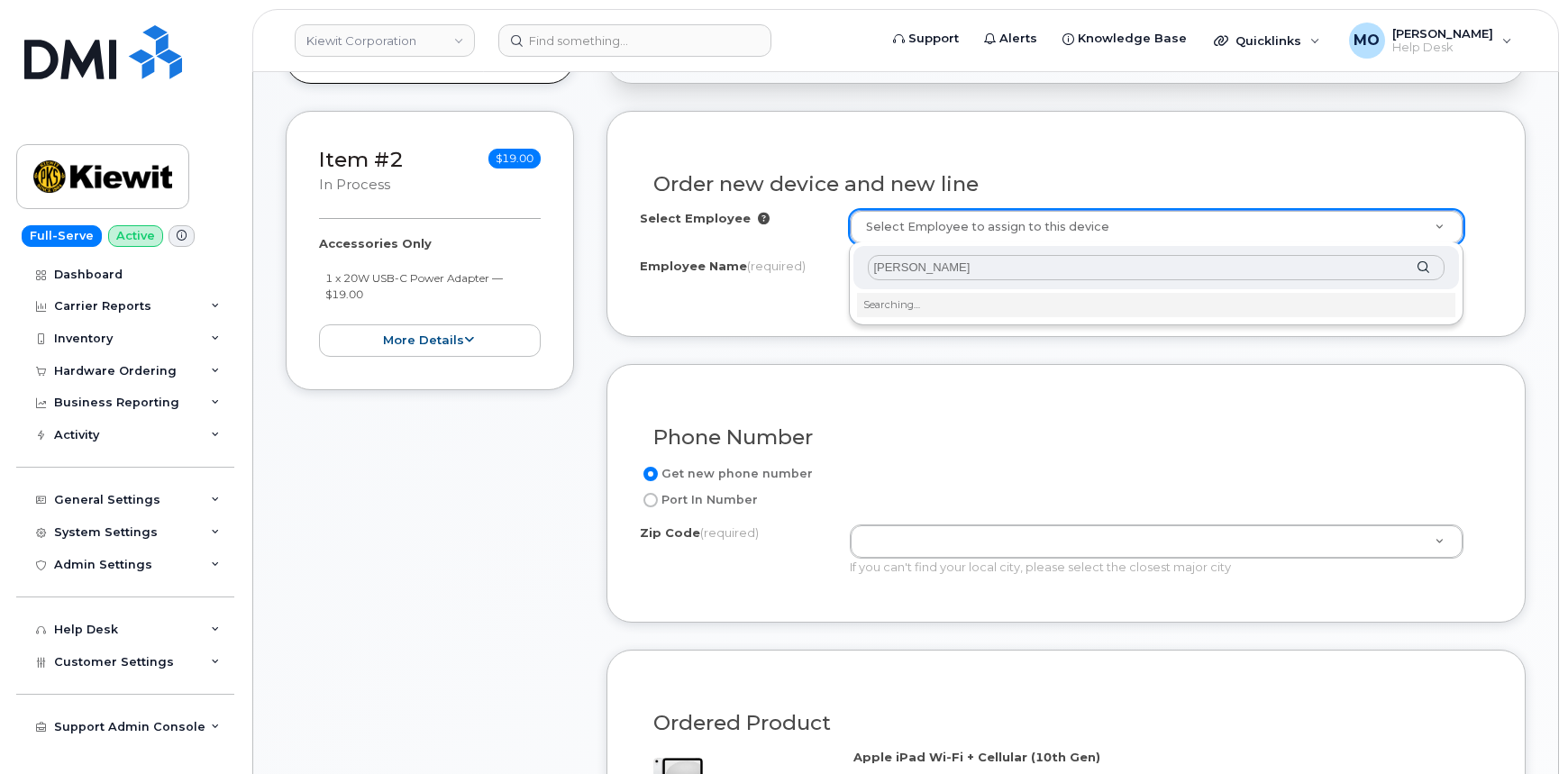
click at [1246, 262] on input "[PERSON_NAME]" at bounding box center [1157, 267] width 577 height 27
click at [1245, 262] on input "[PERSON_NAME]" at bounding box center [1157, 267] width 577 height 27
click at [1245, 265] on input "[PERSON_NAME]" at bounding box center [1157, 267] width 577 height 27
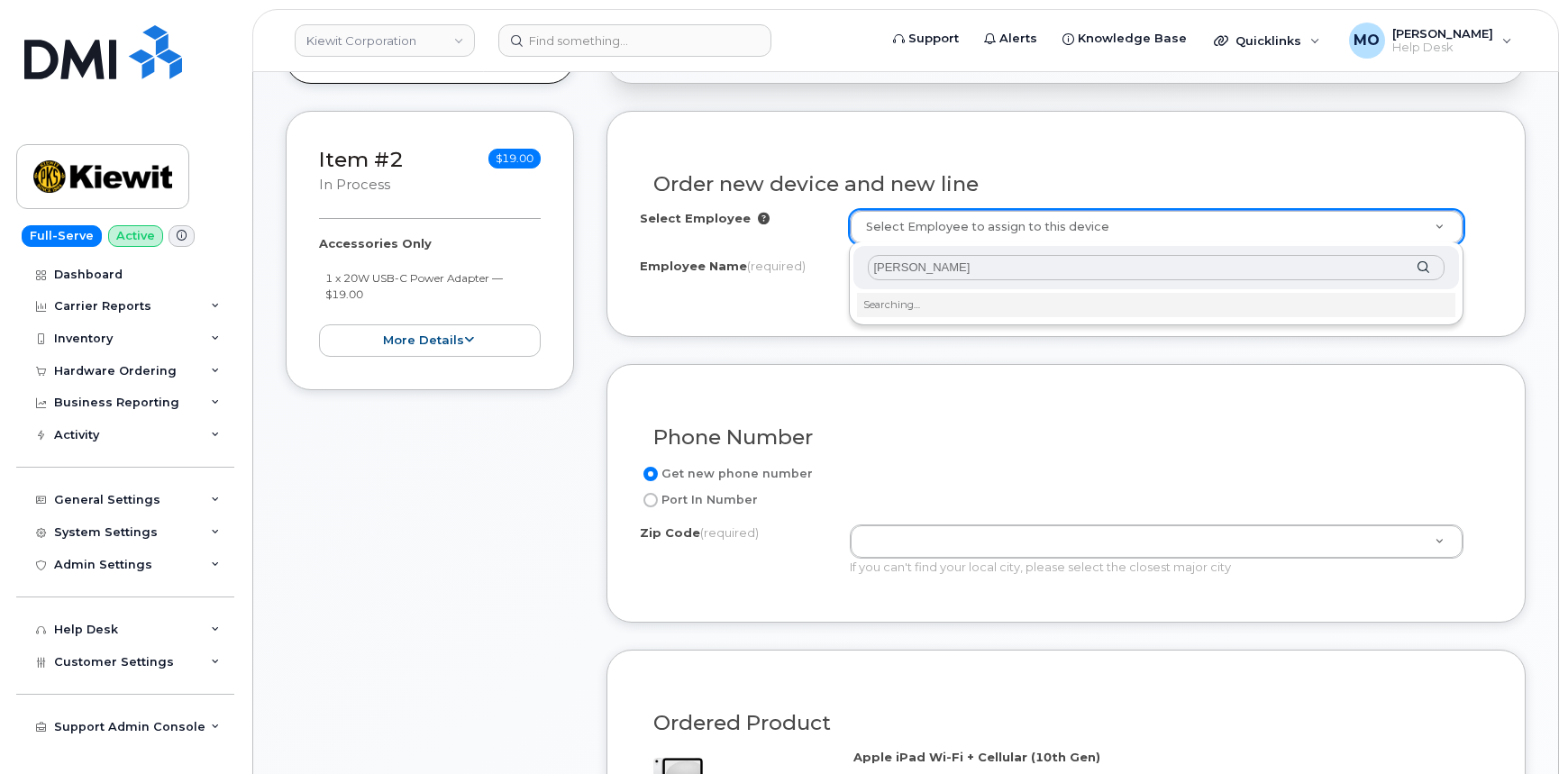
click at [1247, 263] on input "[PERSON_NAME]" at bounding box center [1157, 267] width 577 height 27
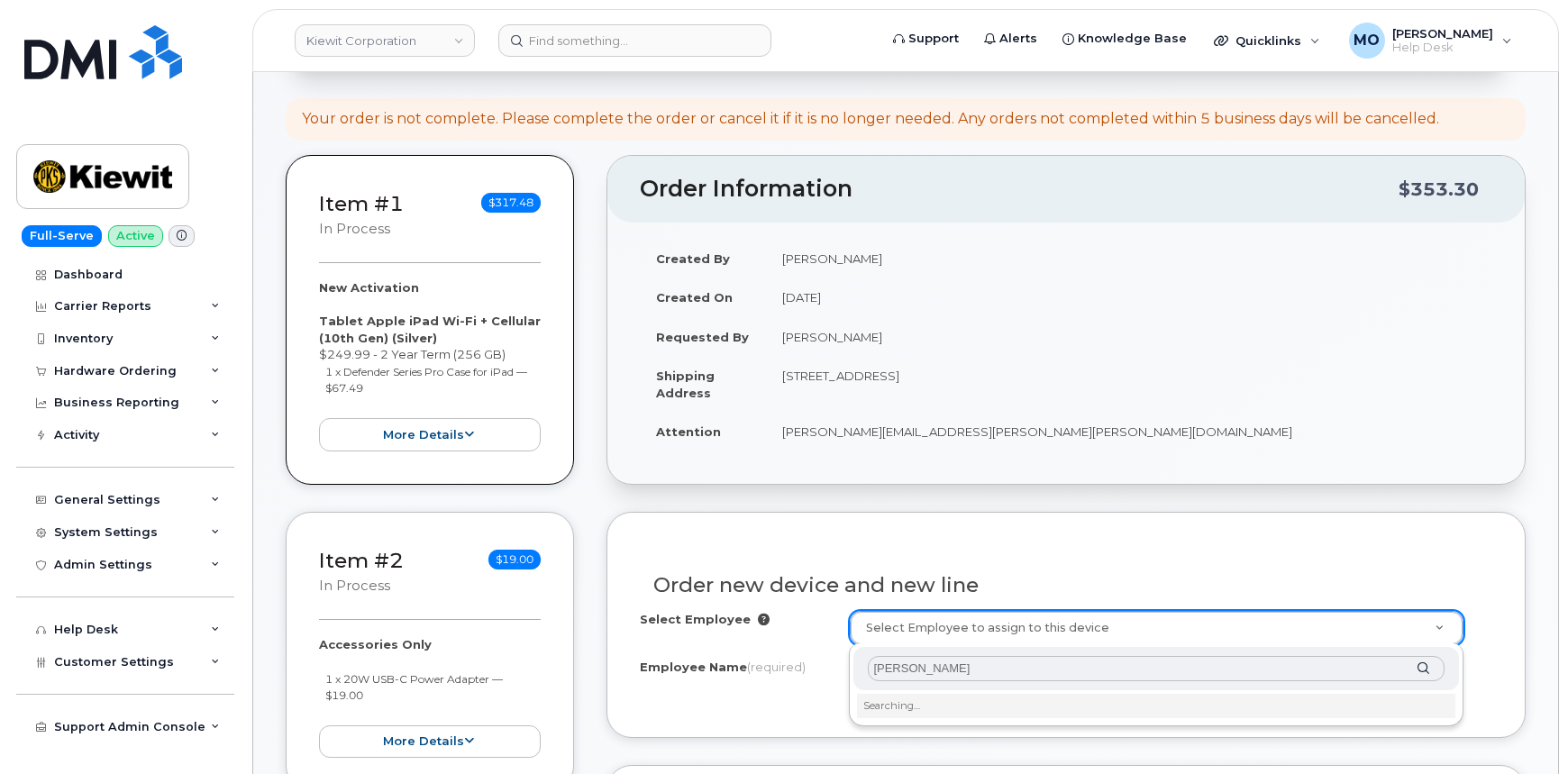
scroll to position [163, 0]
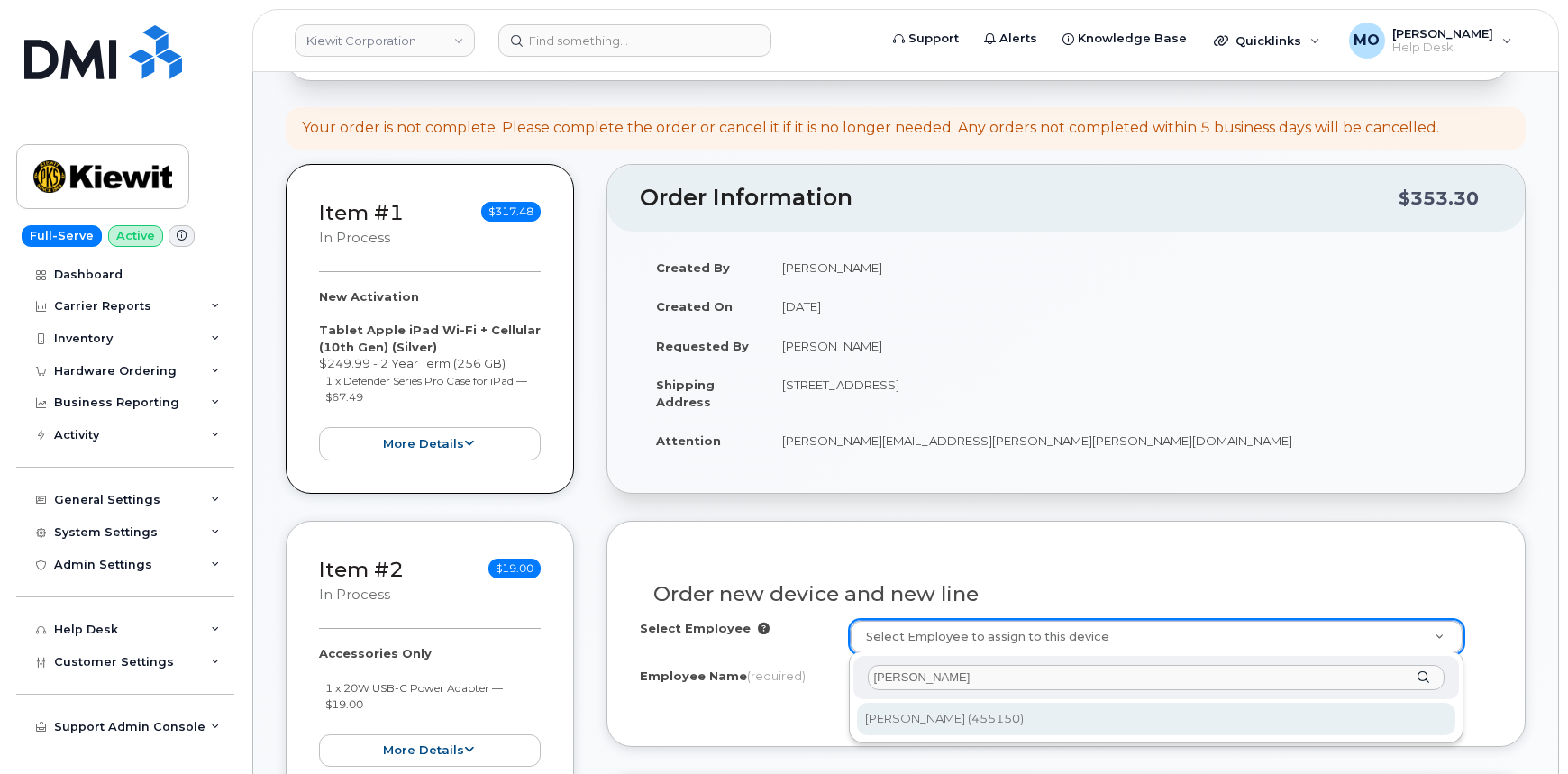
type input "2275925"
type input "[PERSON_NAME]"
type input "[STREET_ADDRESS]"
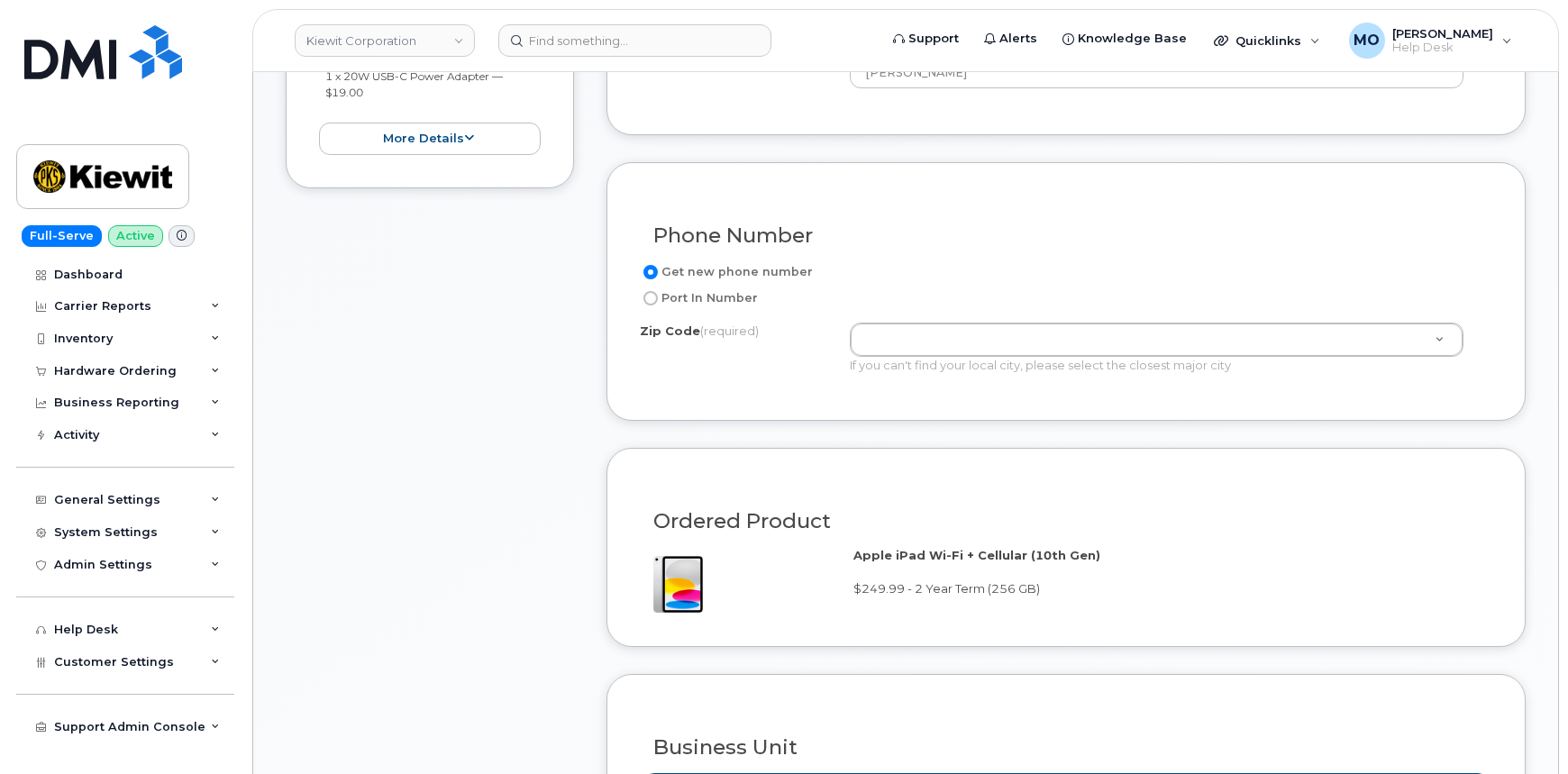
scroll to position [819, 0]
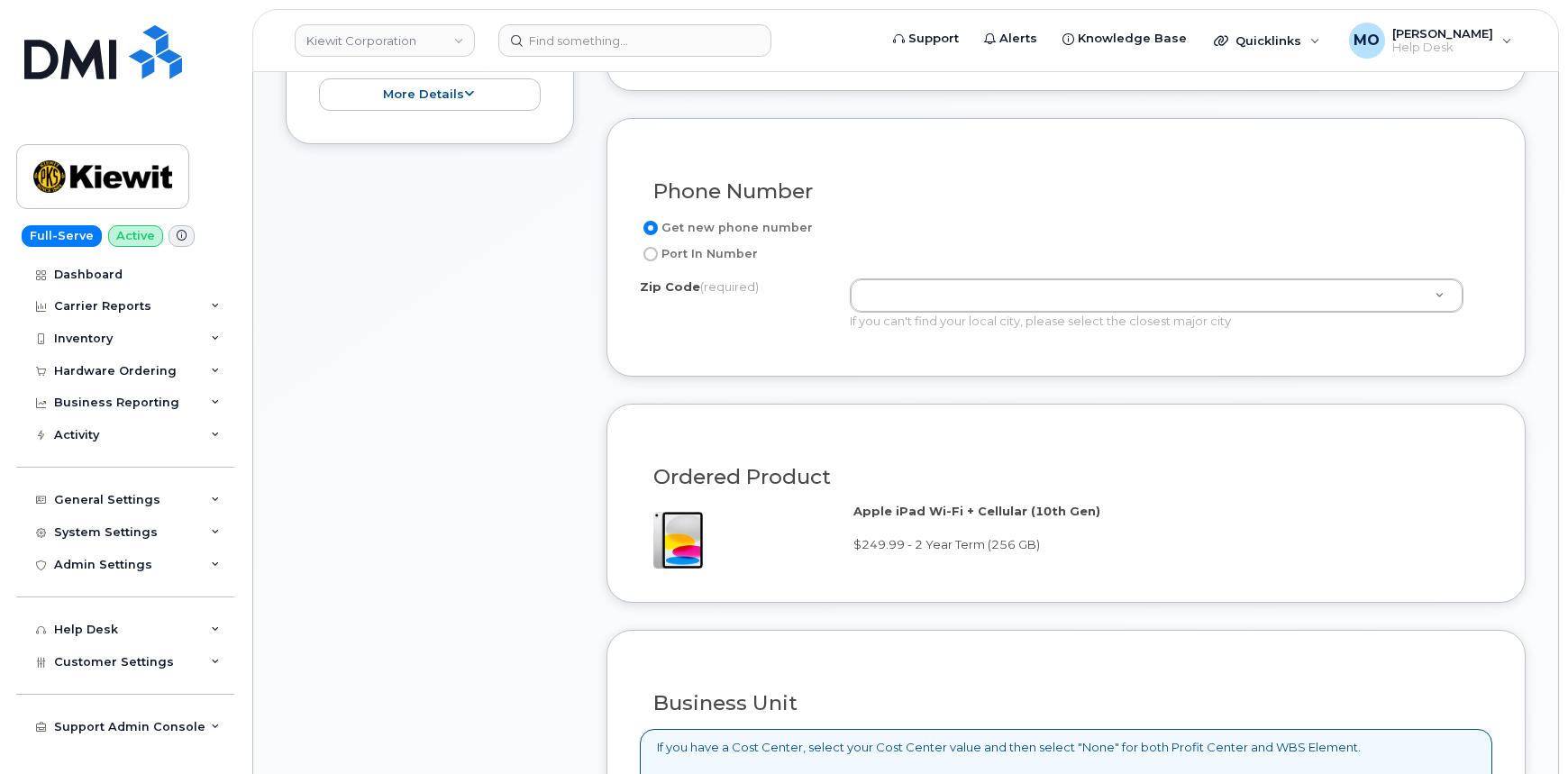
click at [946, 275] on div "Get new phone number Port In Number Zip Code (required) Zip Code (required) Zip…" at bounding box center [1066, 280] width 853 height 126
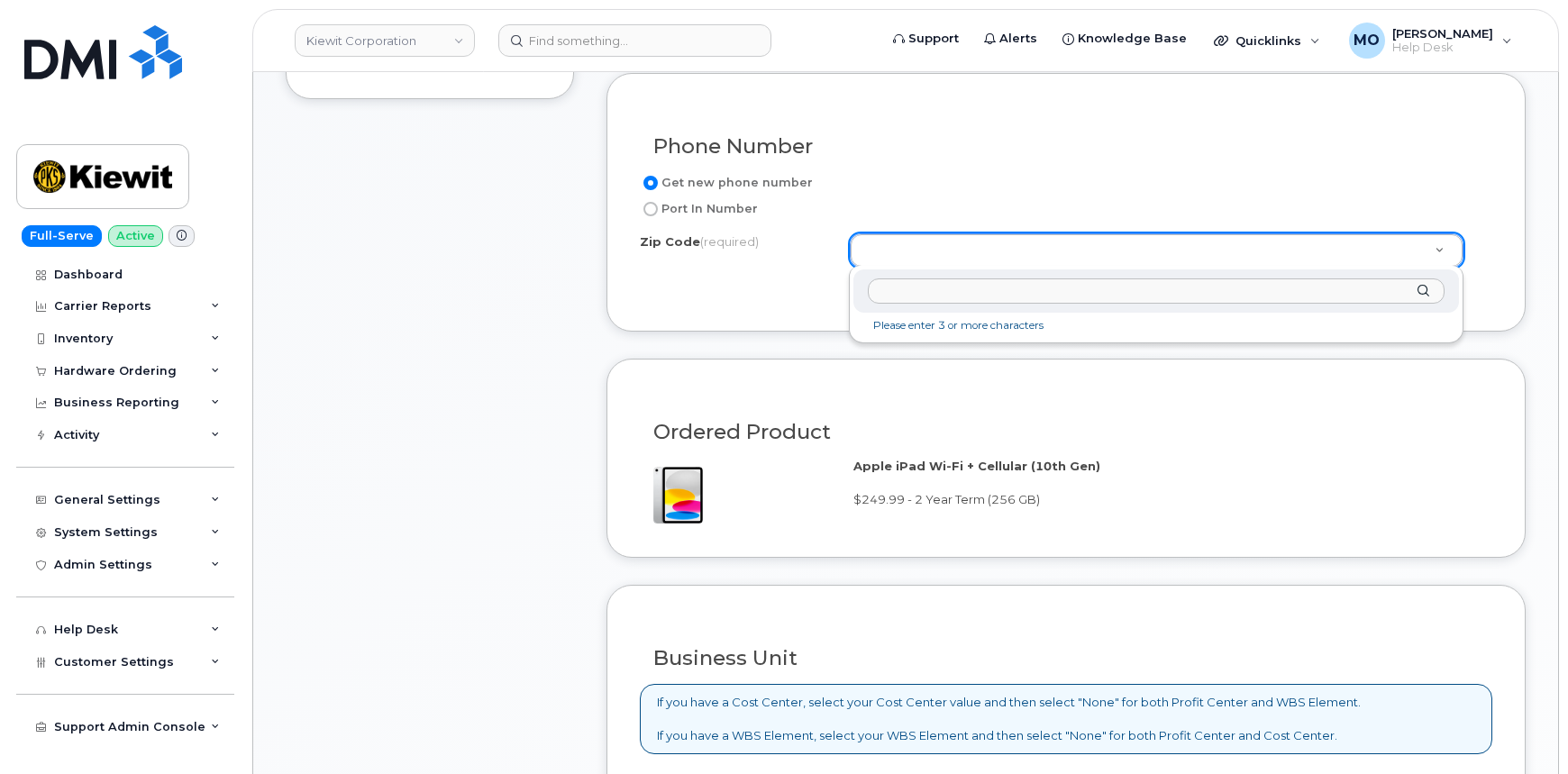
scroll to position [901, 0]
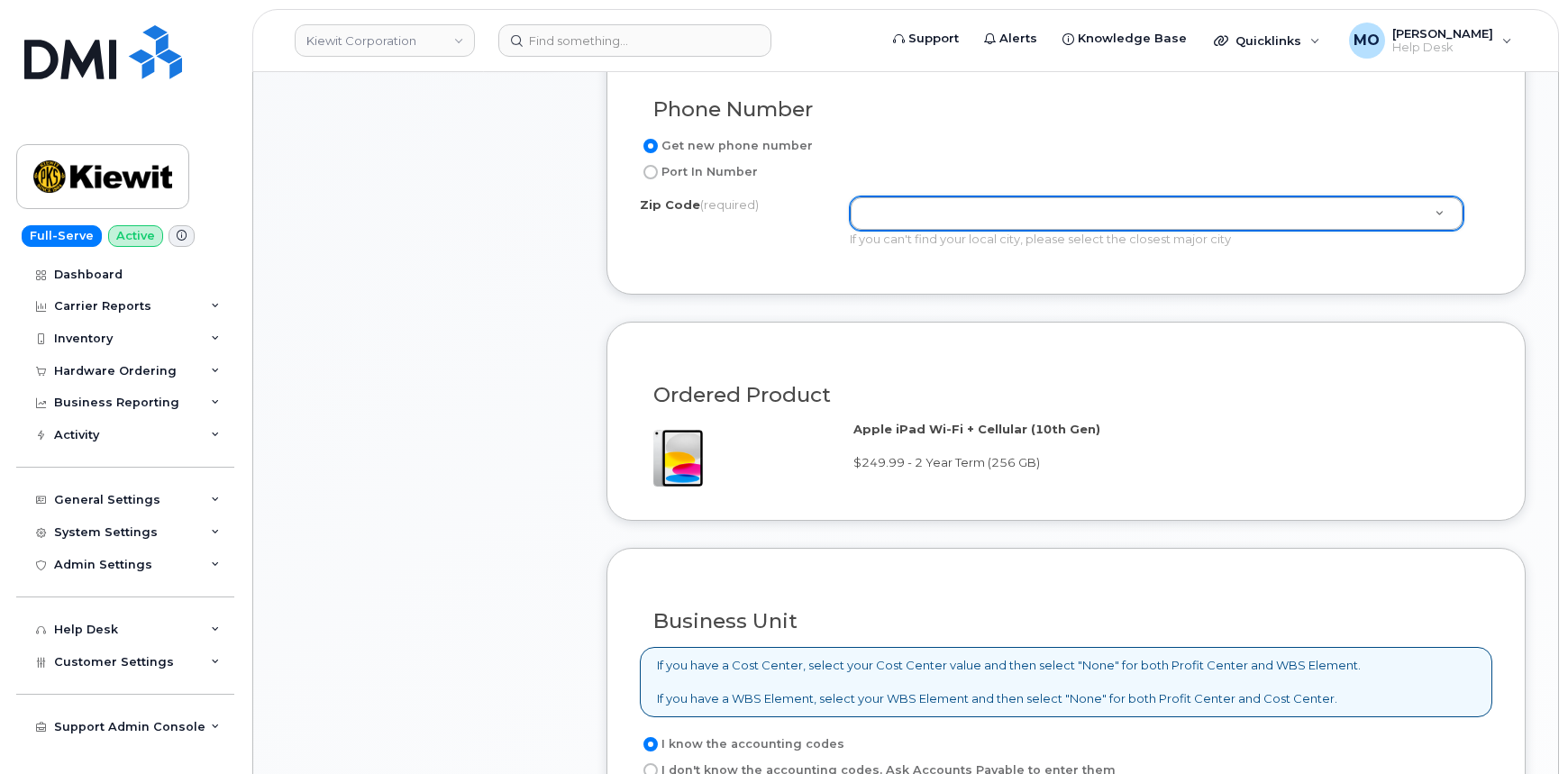
paste input "85282"
type input "85282"
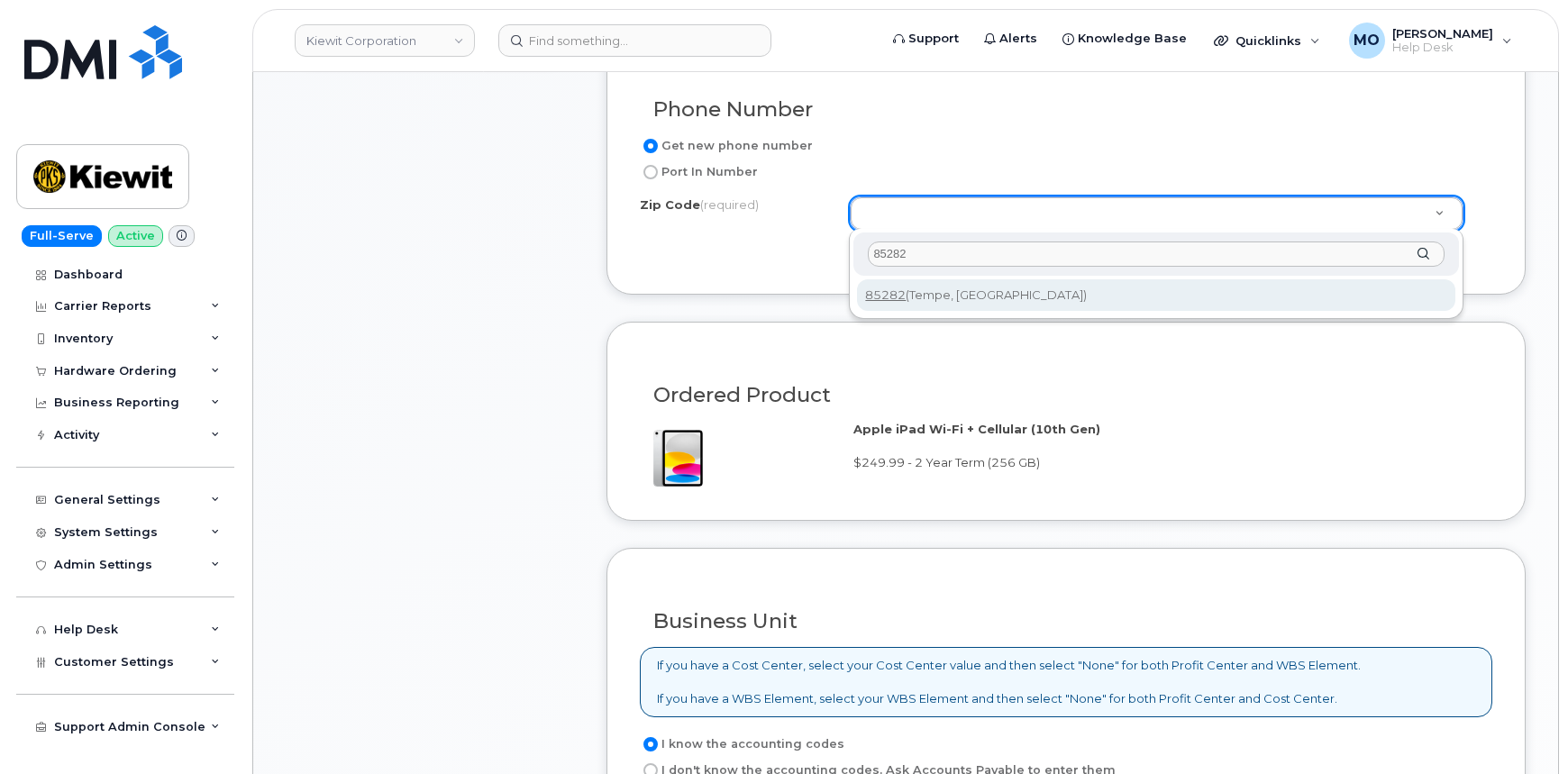
type input "85282 (Tempe, [GEOGRAPHIC_DATA])"
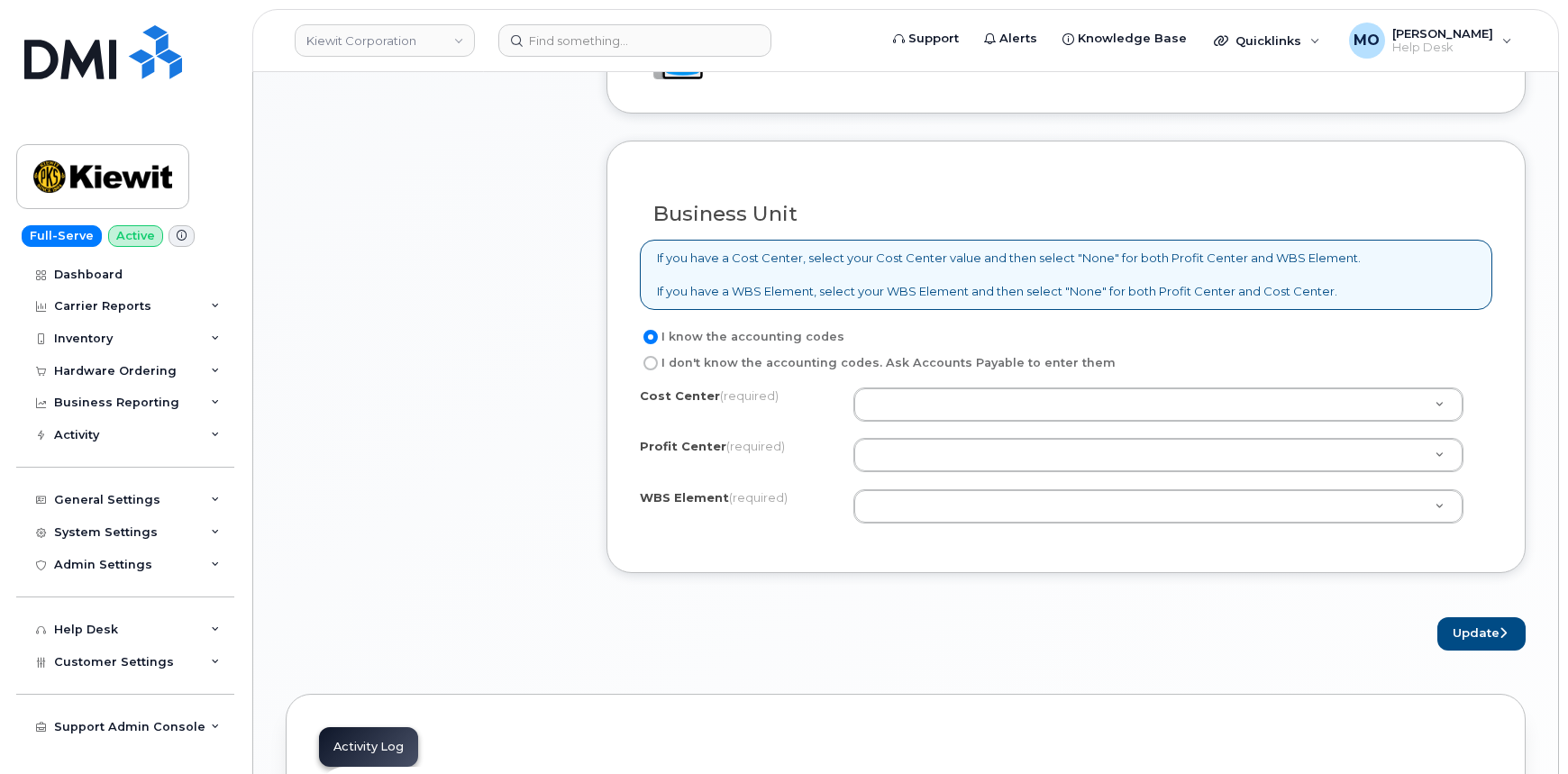
scroll to position [1311, 0]
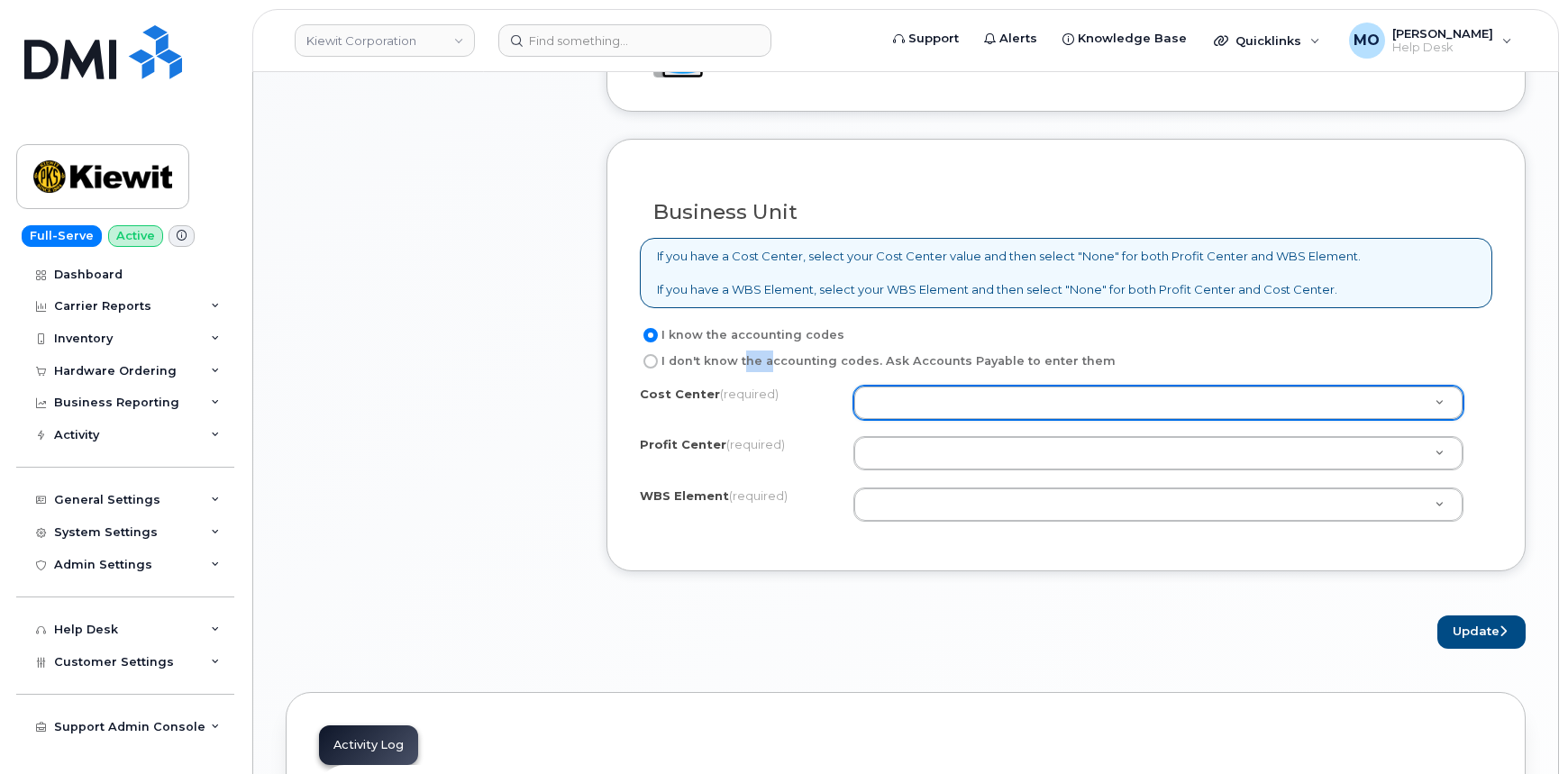
click at [753, 365] on label "I don't know the accounting codes. Ask Accounts Payable to enter them" at bounding box center [878, 362] width 476 height 22
click at [658, 365] on input "I don't know the accounting codes. Ask Accounts Payable to enter them" at bounding box center [651, 362] width 15 height 15
radio input "true"
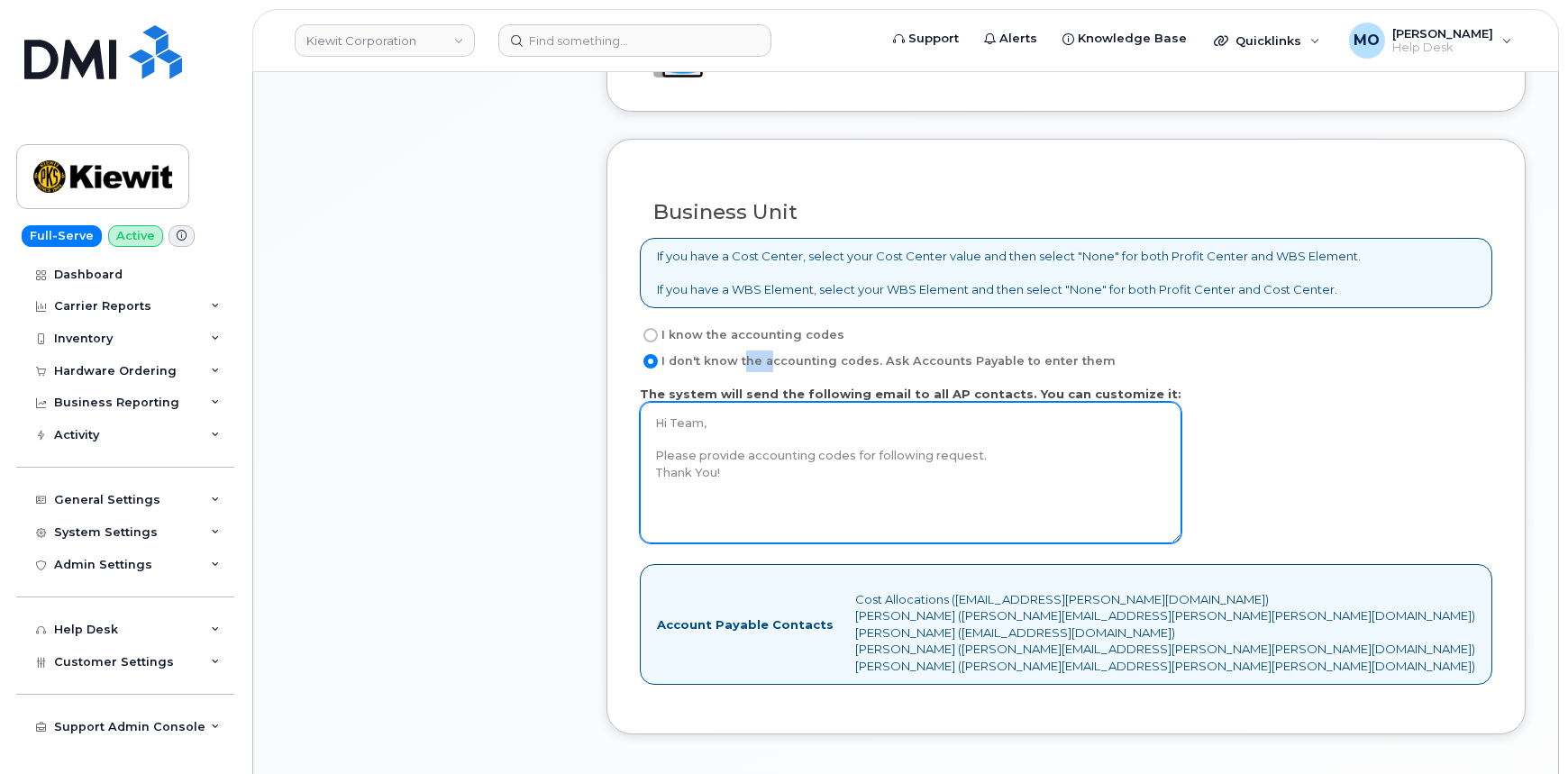
scroll to position [1475, 0]
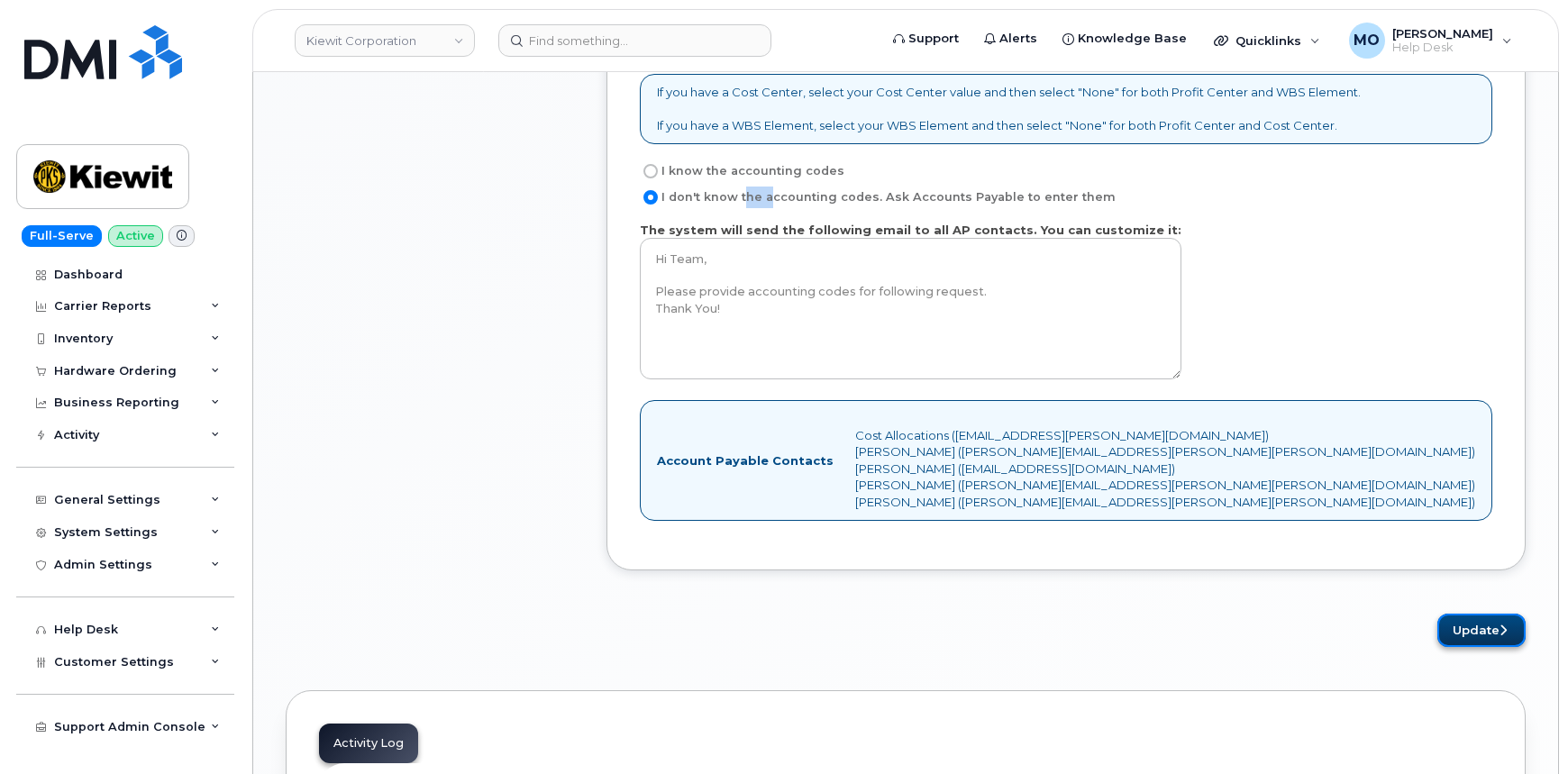
click at [1489, 628] on button "Update" at bounding box center [1481, 630] width 88 height 33
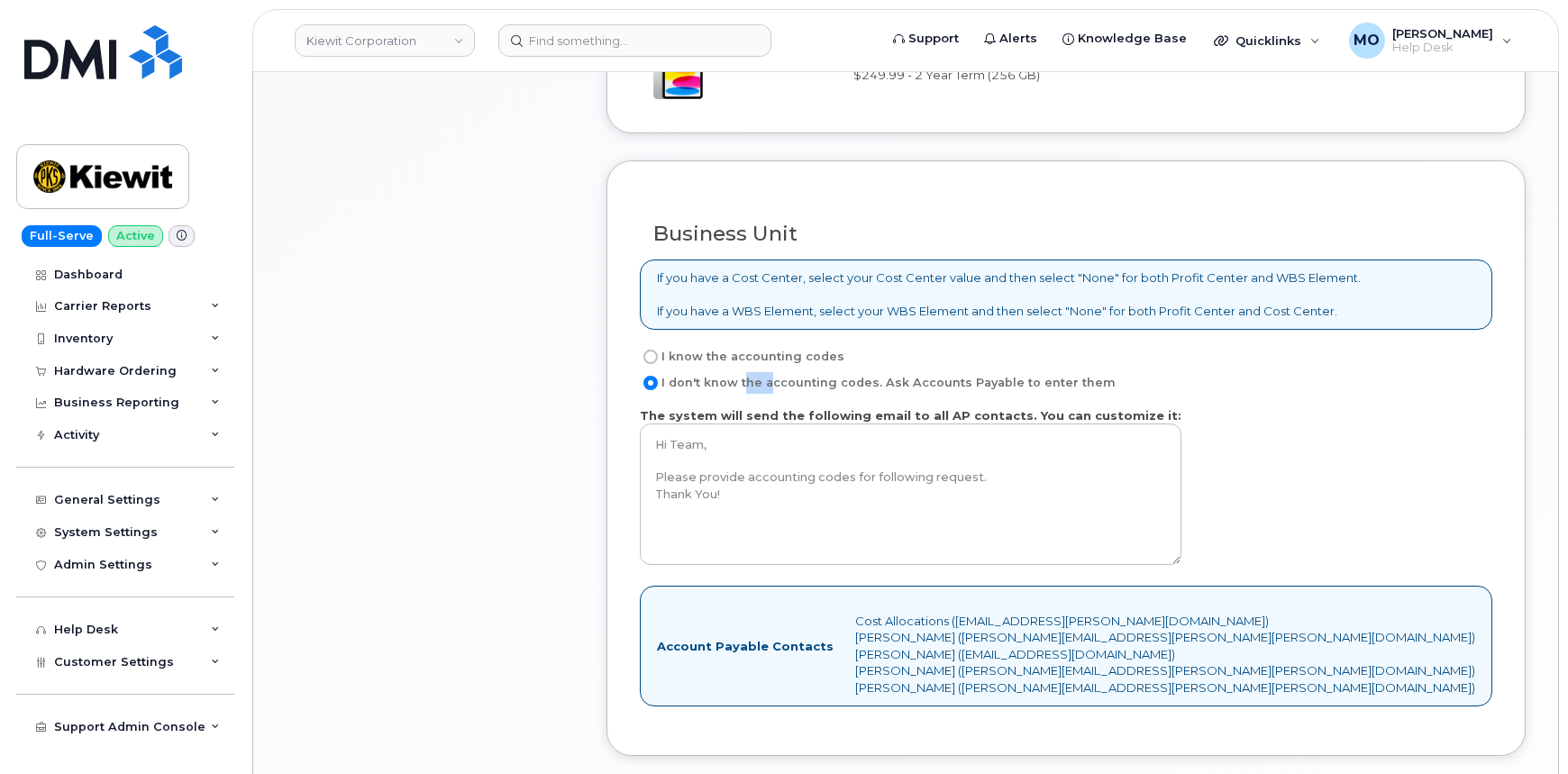
scroll to position [1556, 0]
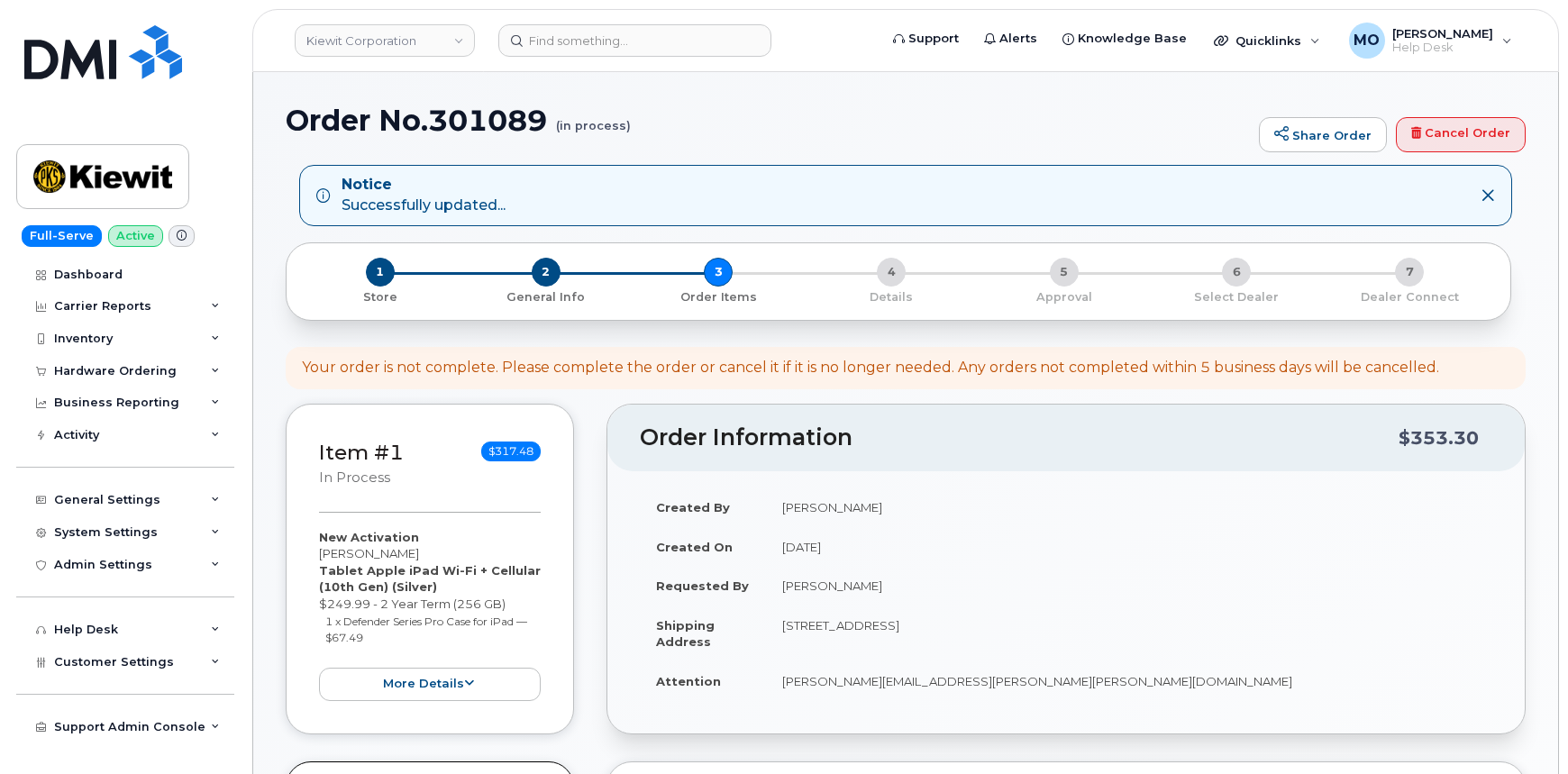
select select
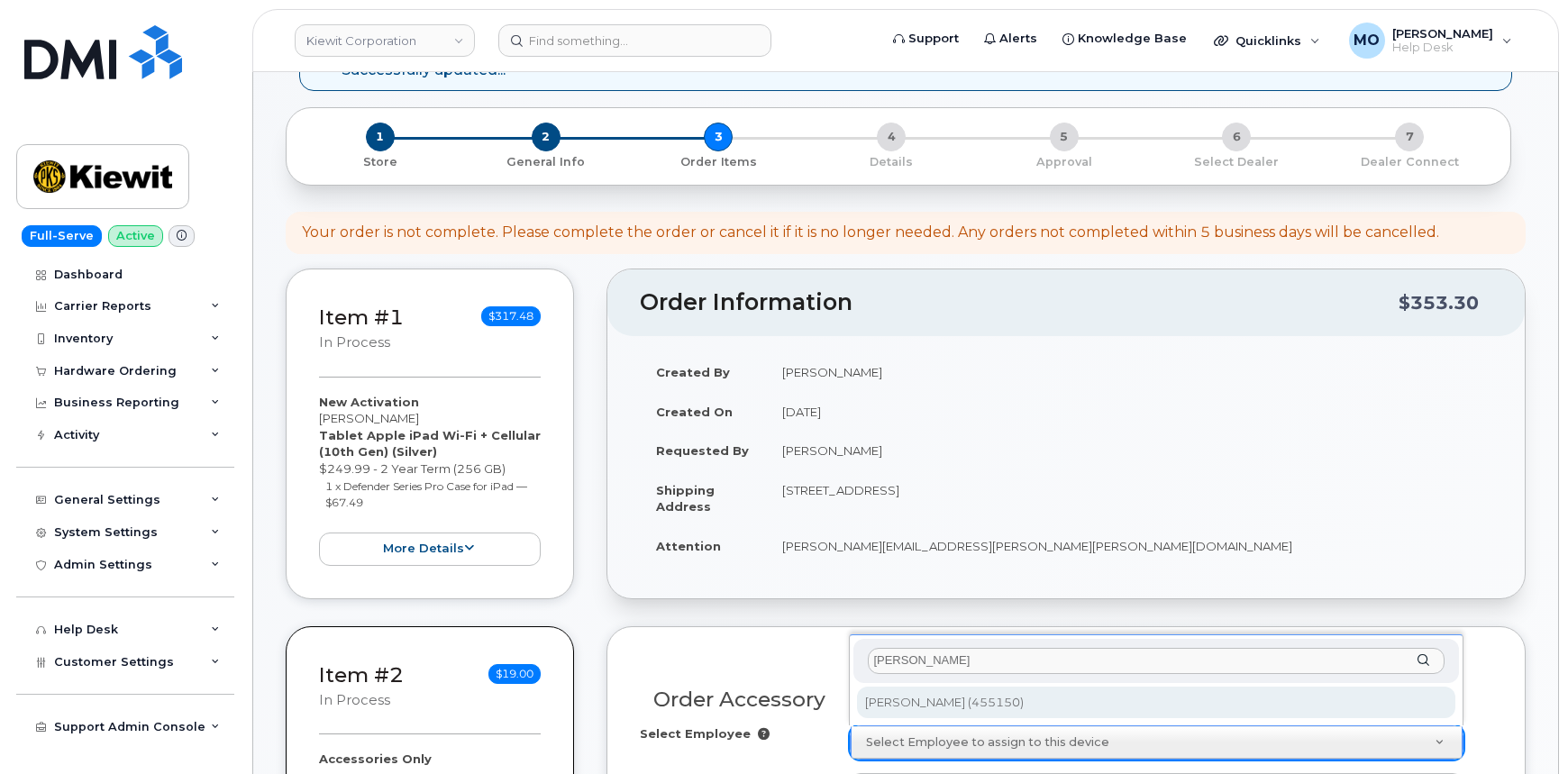
scroll to position [163, 0]
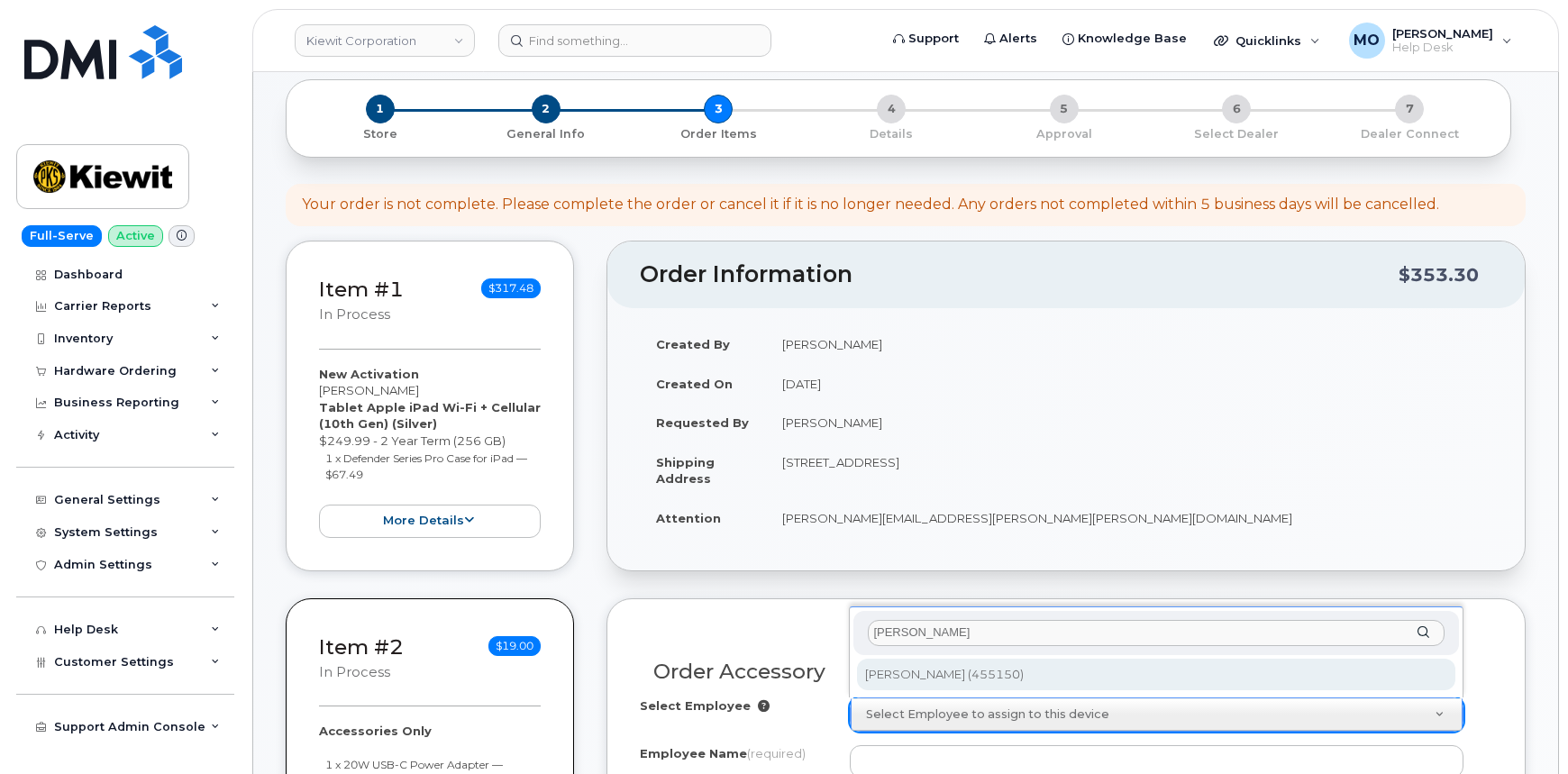
type input "[PERSON_NAME]"
type input "2275925"
type input "[PERSON_NAME]"
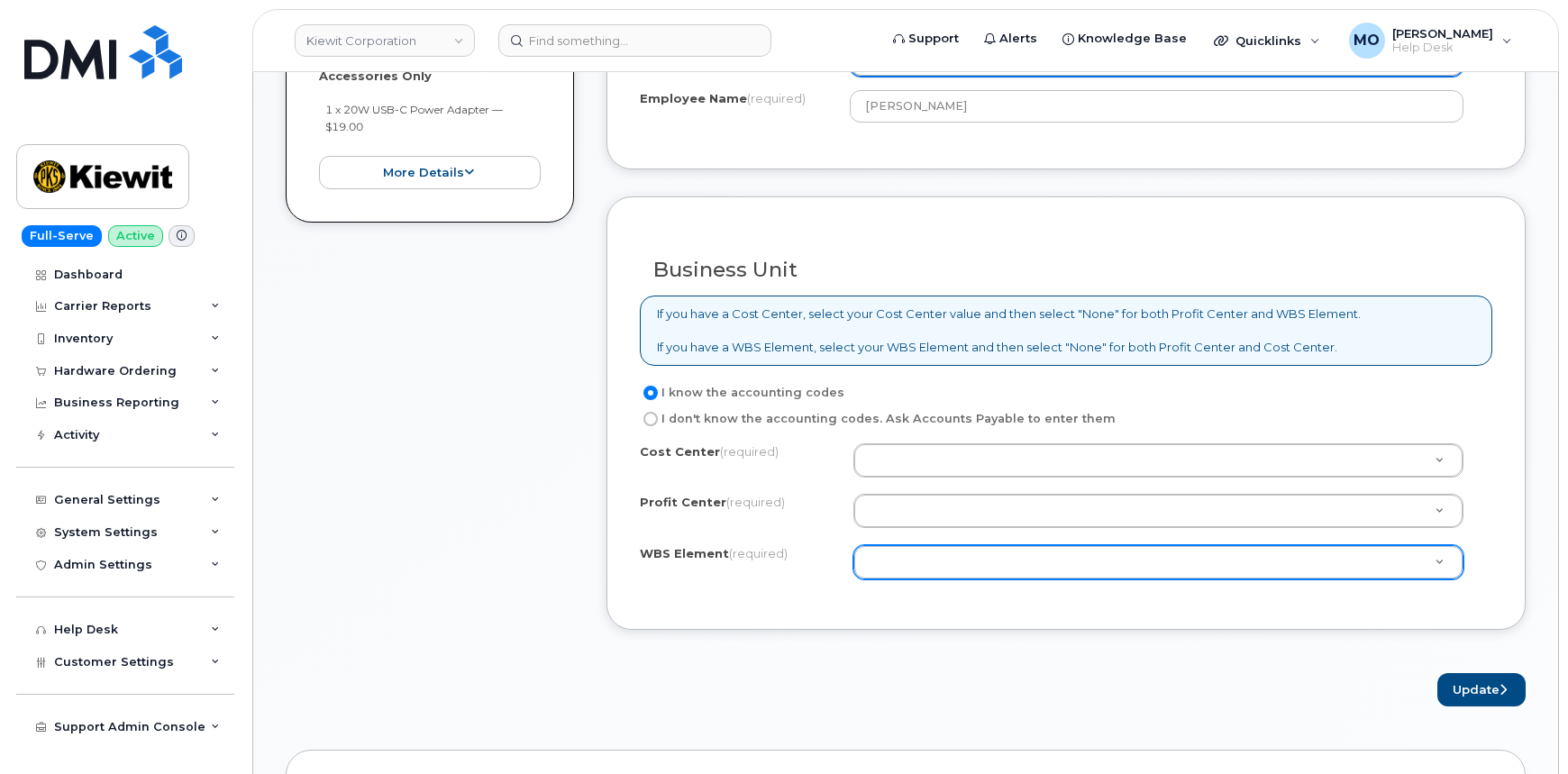
scroll to position [819, 0]
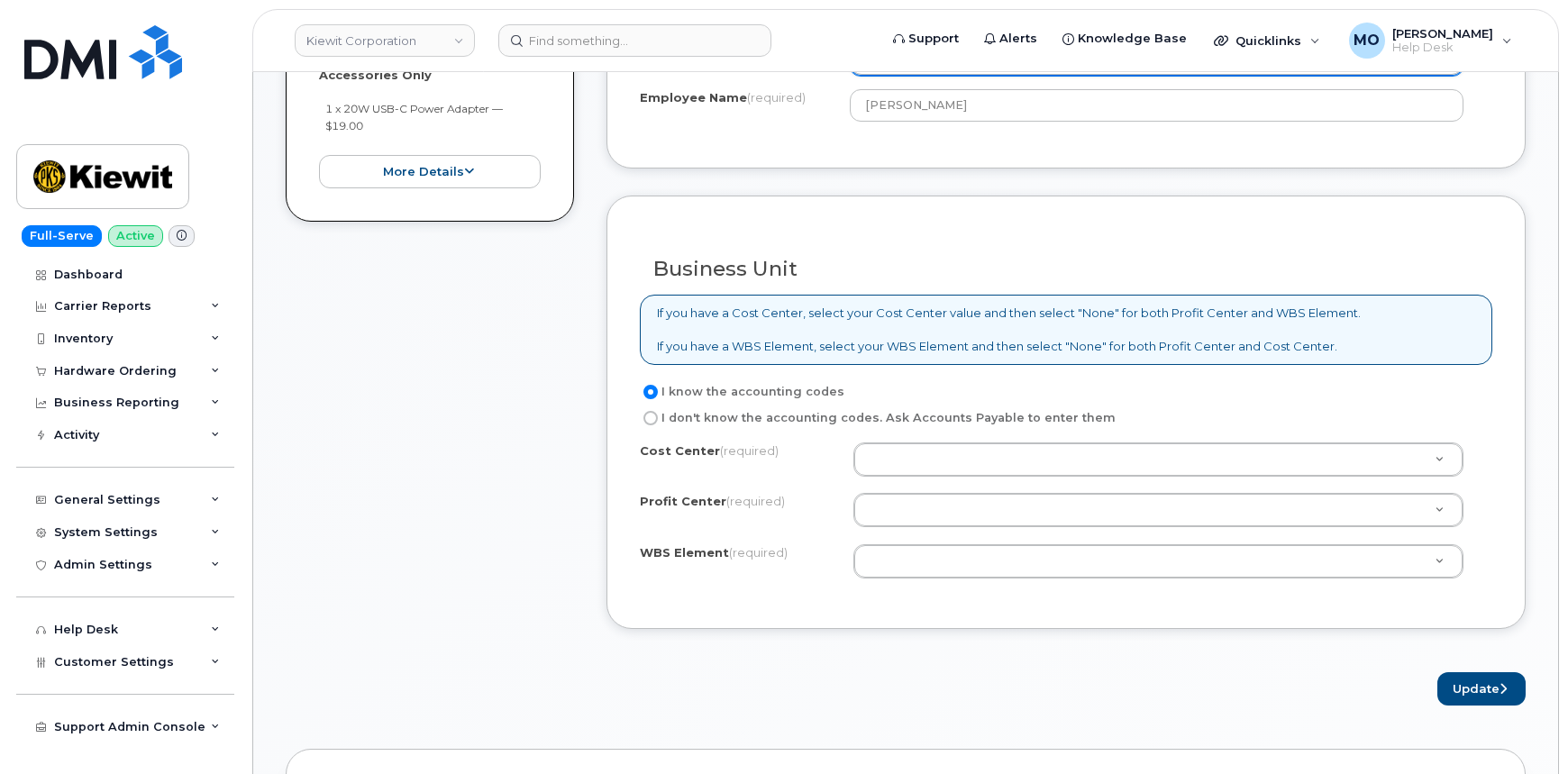
click at [778, 420] on label "I don't know the accounting codes. Ask Accounts Payable to enter them" at bounding box center [878, 419] width 476 height 22
click at [658, 420] on input "I don't know the accounting codes. Ask Accounts Payable to enter them" at bounding box center [651, 419] width 15 height 15
radio input "true"
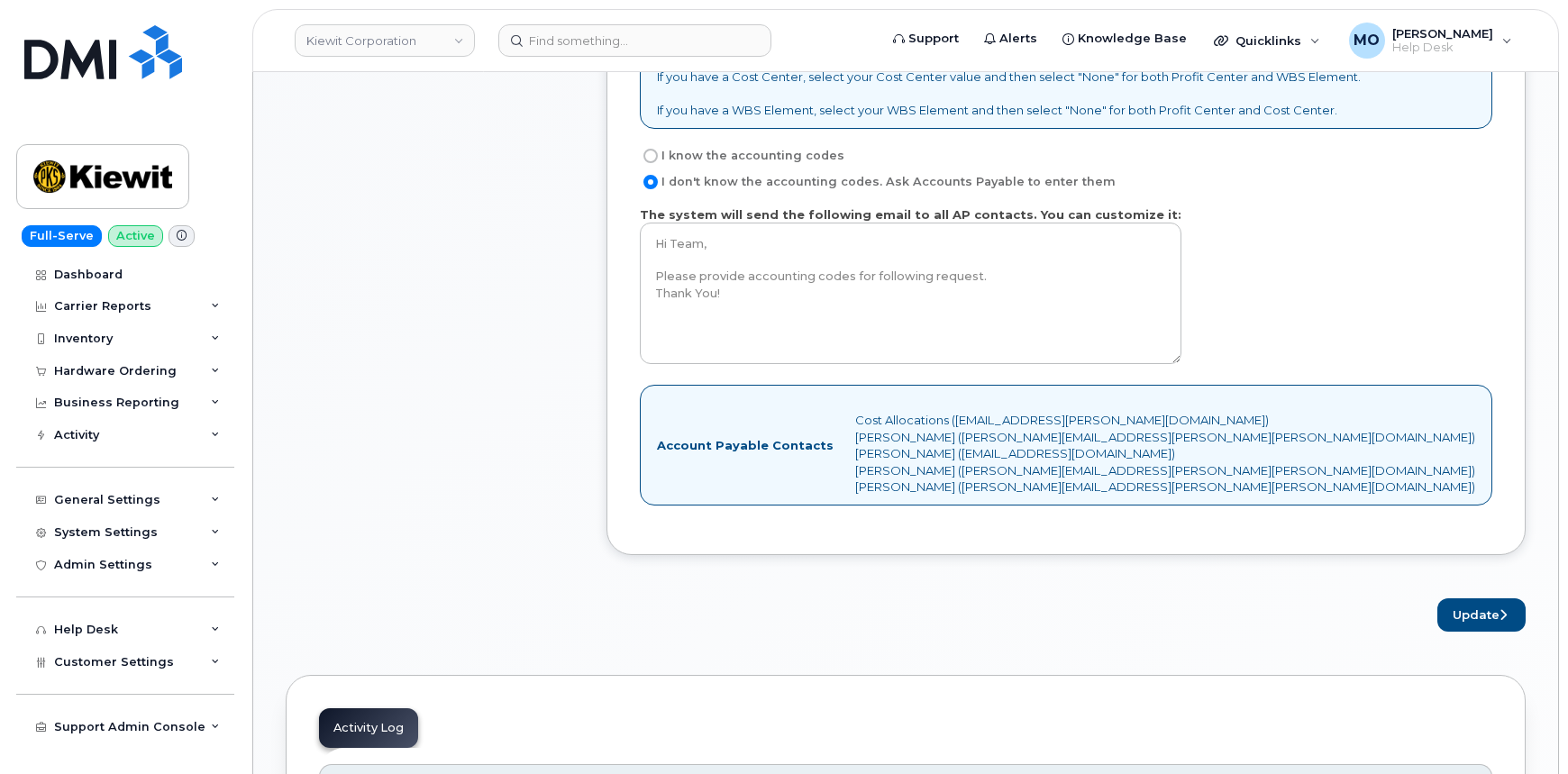
scroll to position [1064, 0]
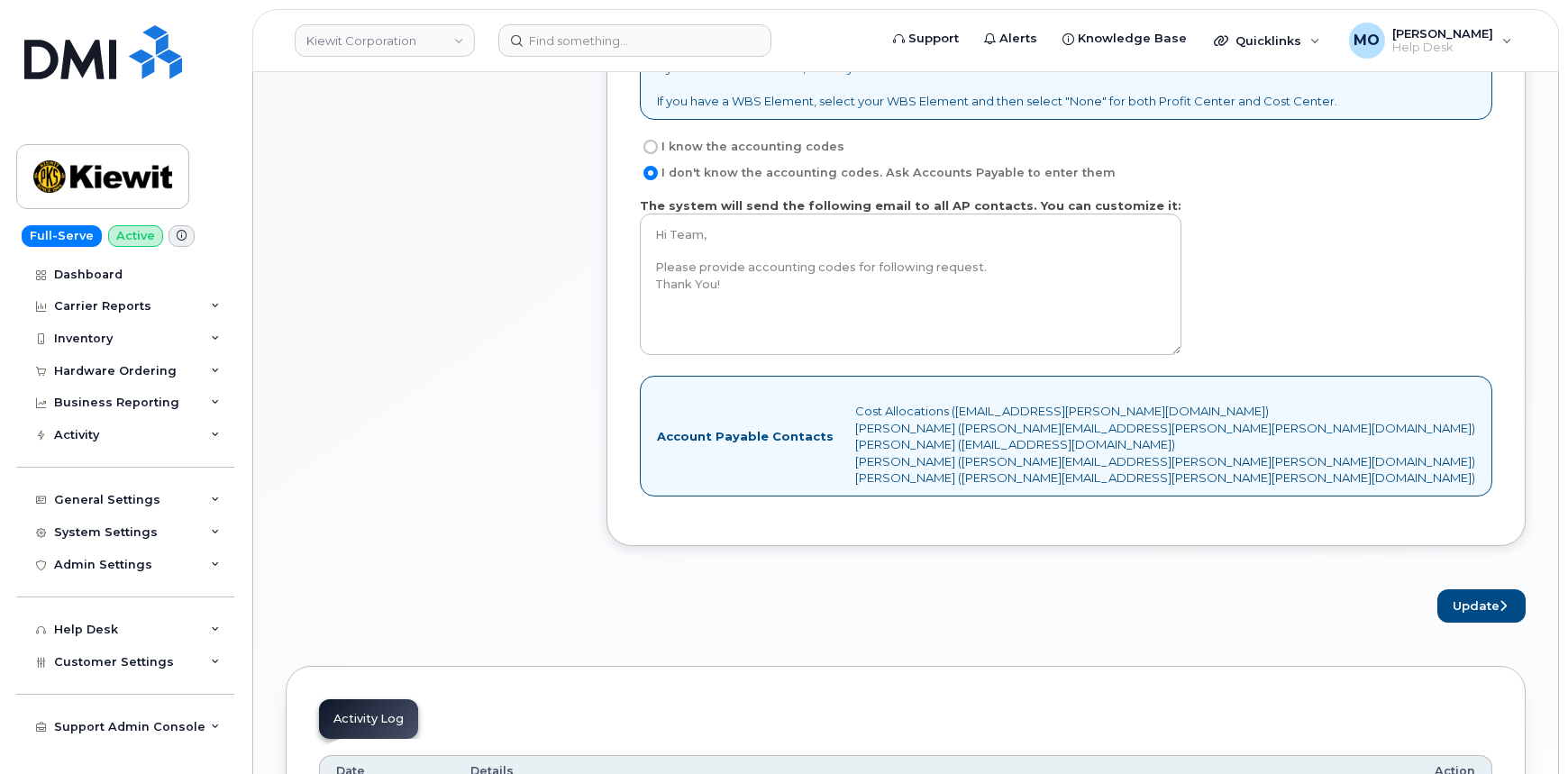
click at [1035, 465] on div "Account Payable Contacts Cost Allocations (Cost.Allocations@kiewit.com) Daniel …" at bounding box center [1066, 435] width 853 height 120
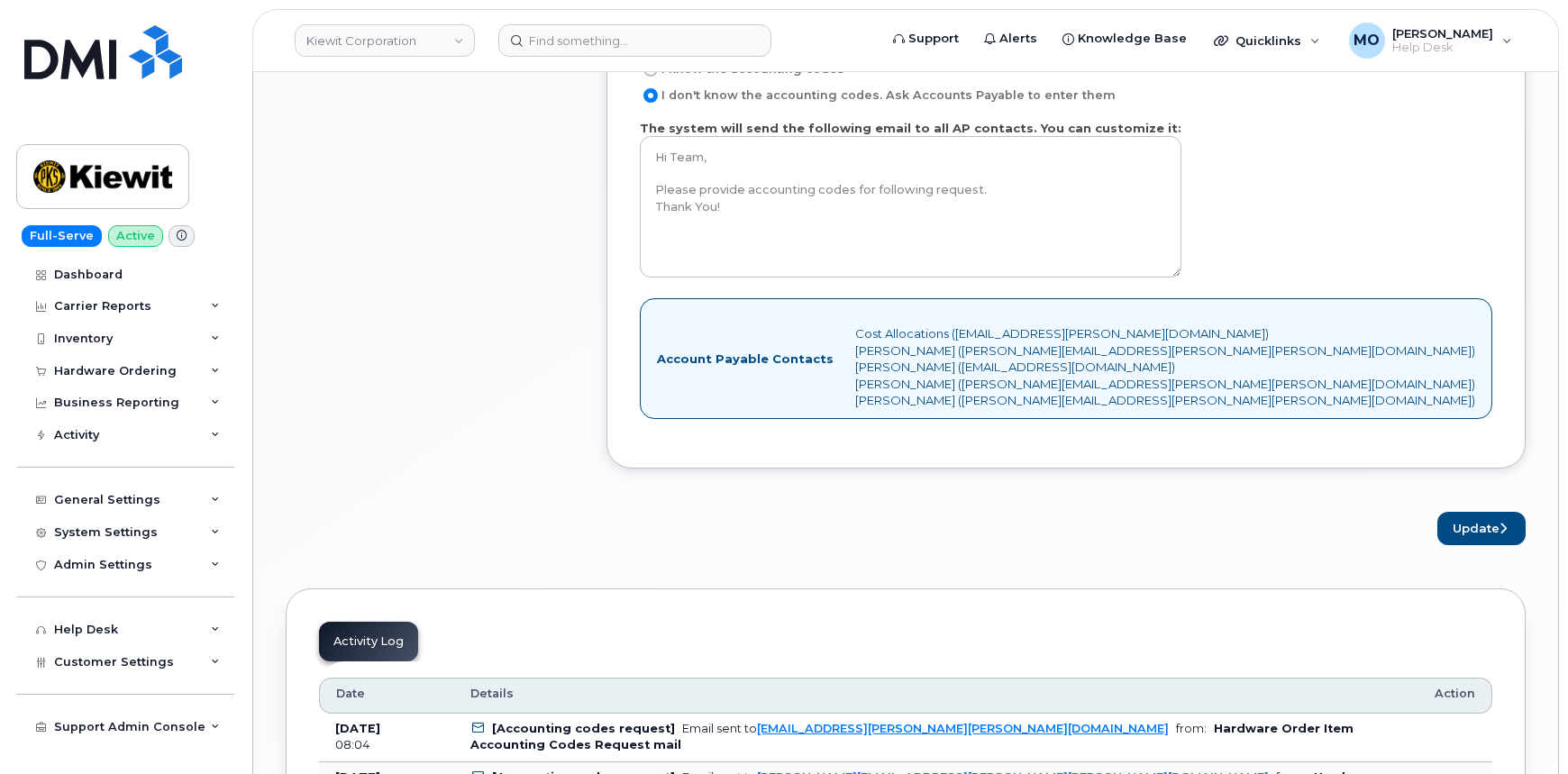
scroll to position [982, 0]
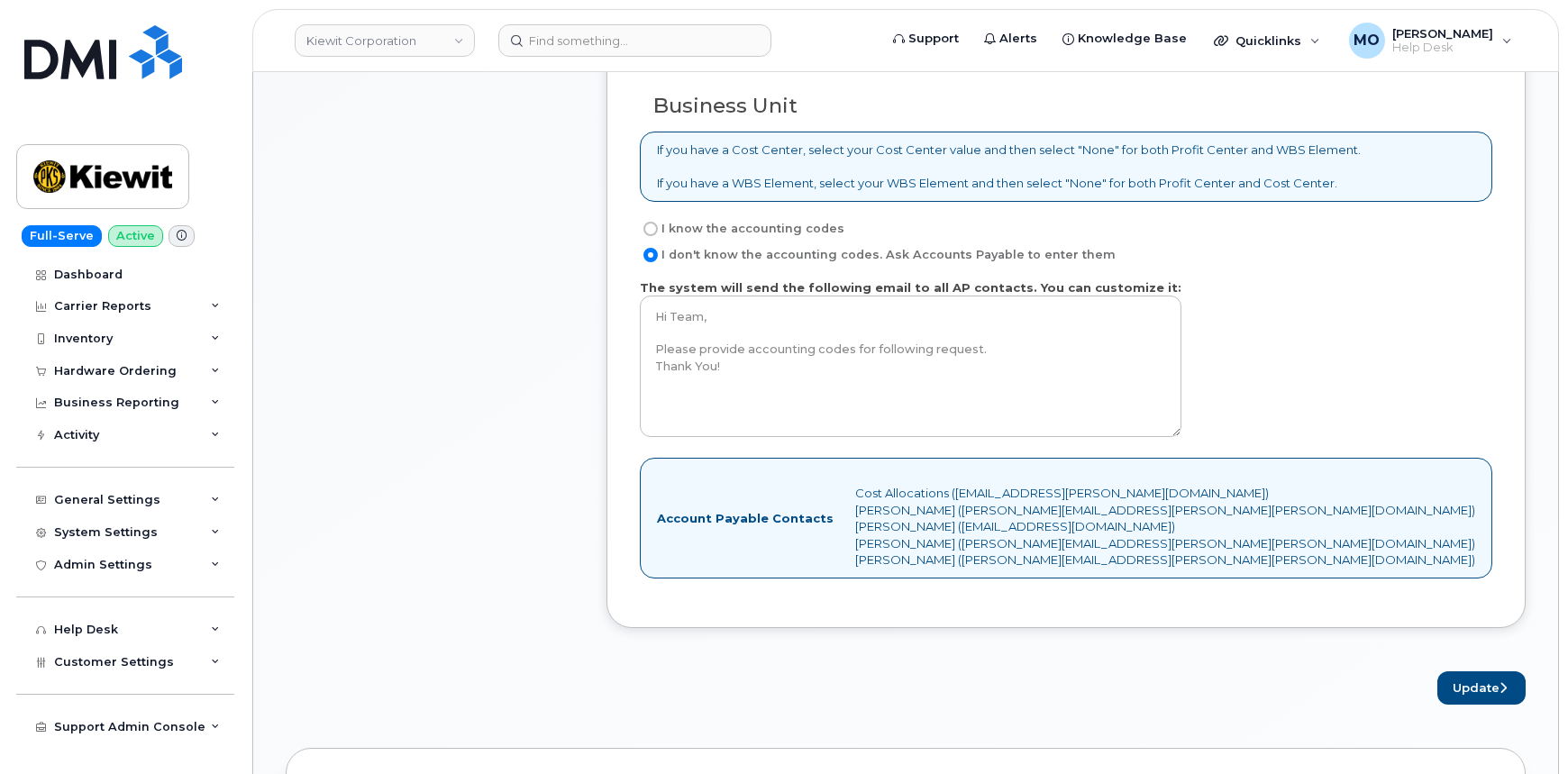
click at [1486, 658] on form "Order Accessory Select Employee Jessie Marler (455150) 2275925 Employee Name (r…" at bounding box center [1066, 242] width 920 height 926
click at [1472, 673] on button "Update" at bounding box center [1481, 688] width 88 height 33
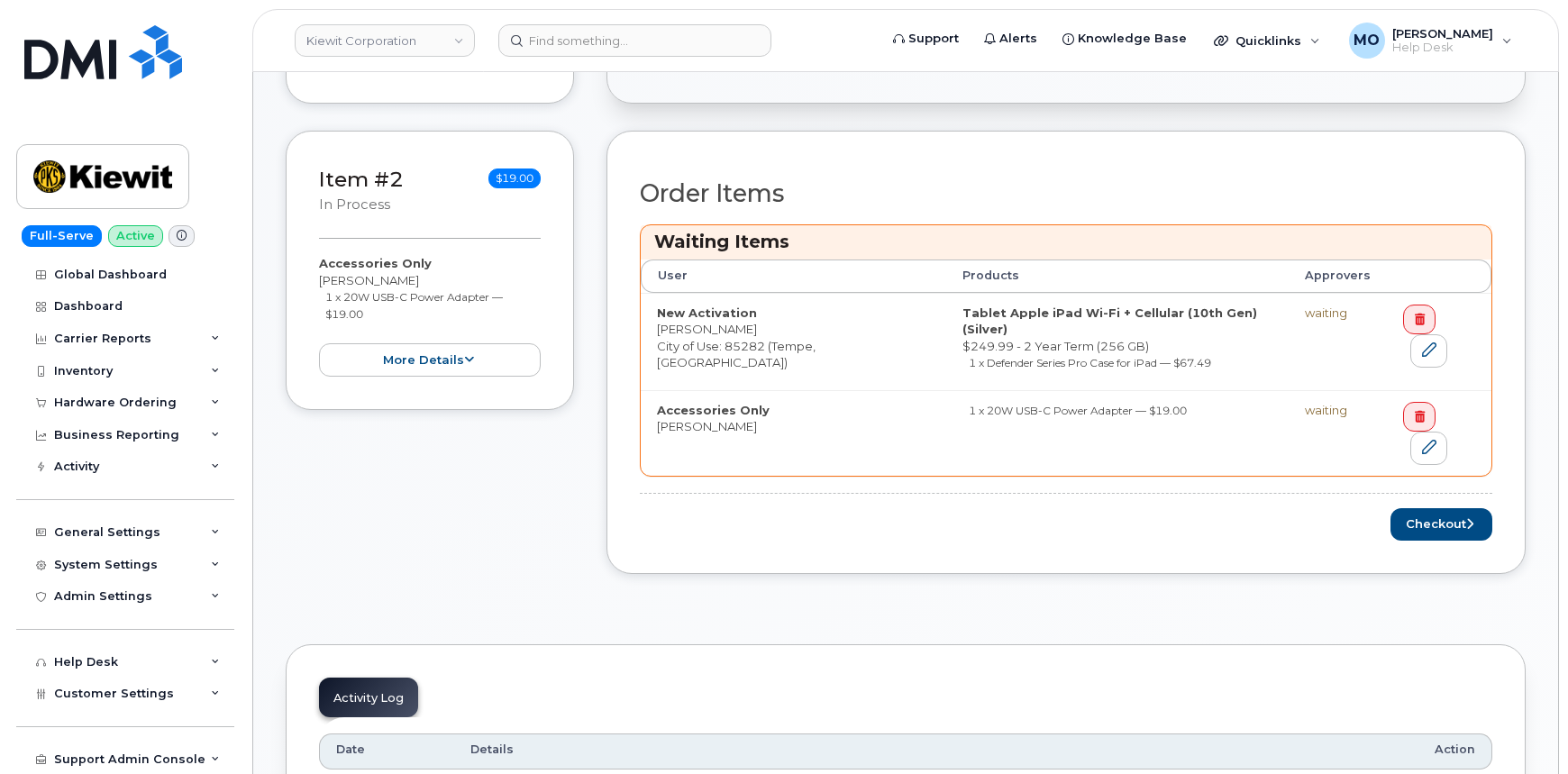
scroll to position [655, 0]
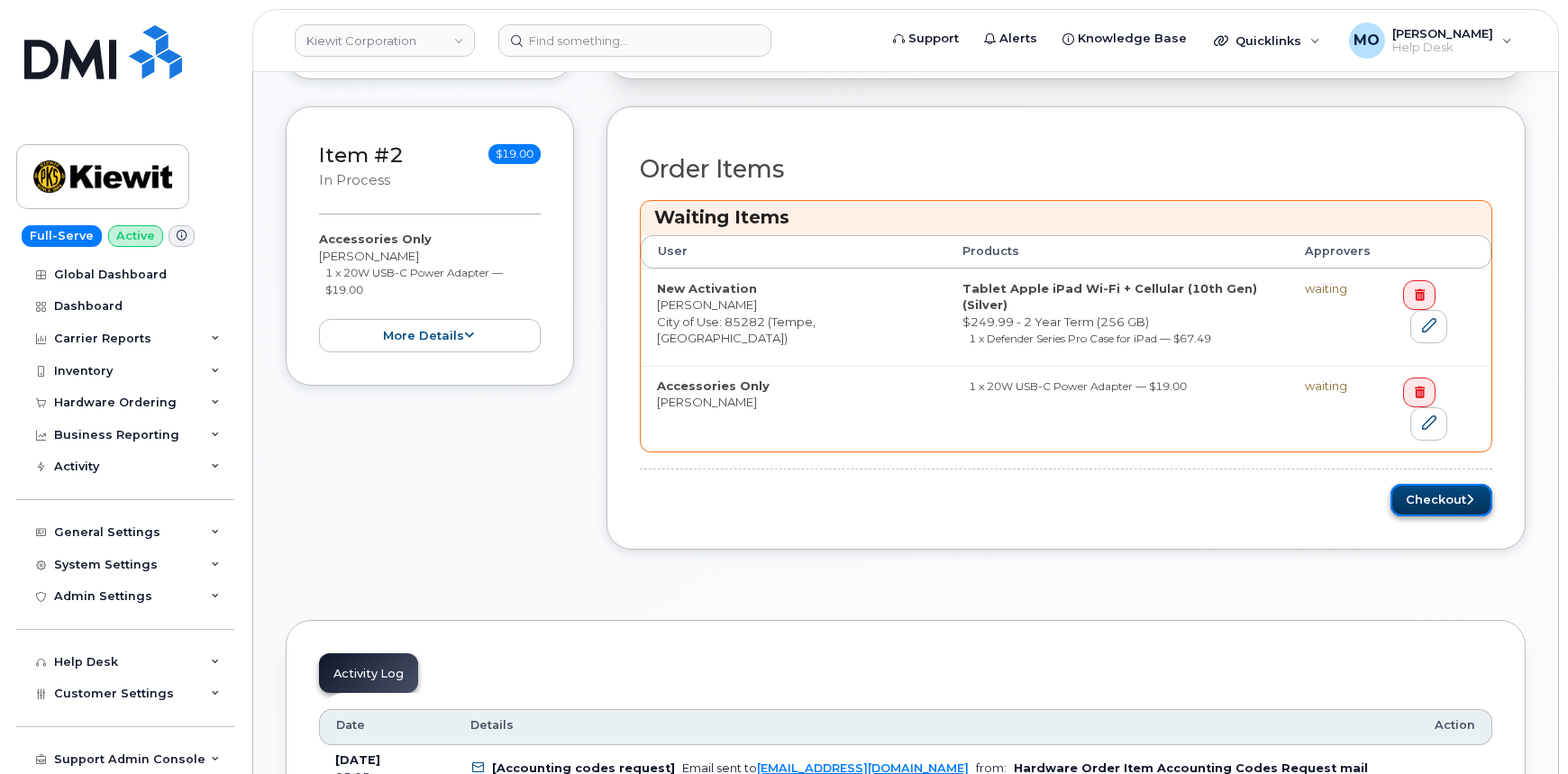
click at [1410, 484] on button "Checkout" at bounding box center [1441, 500] width 102 height 33
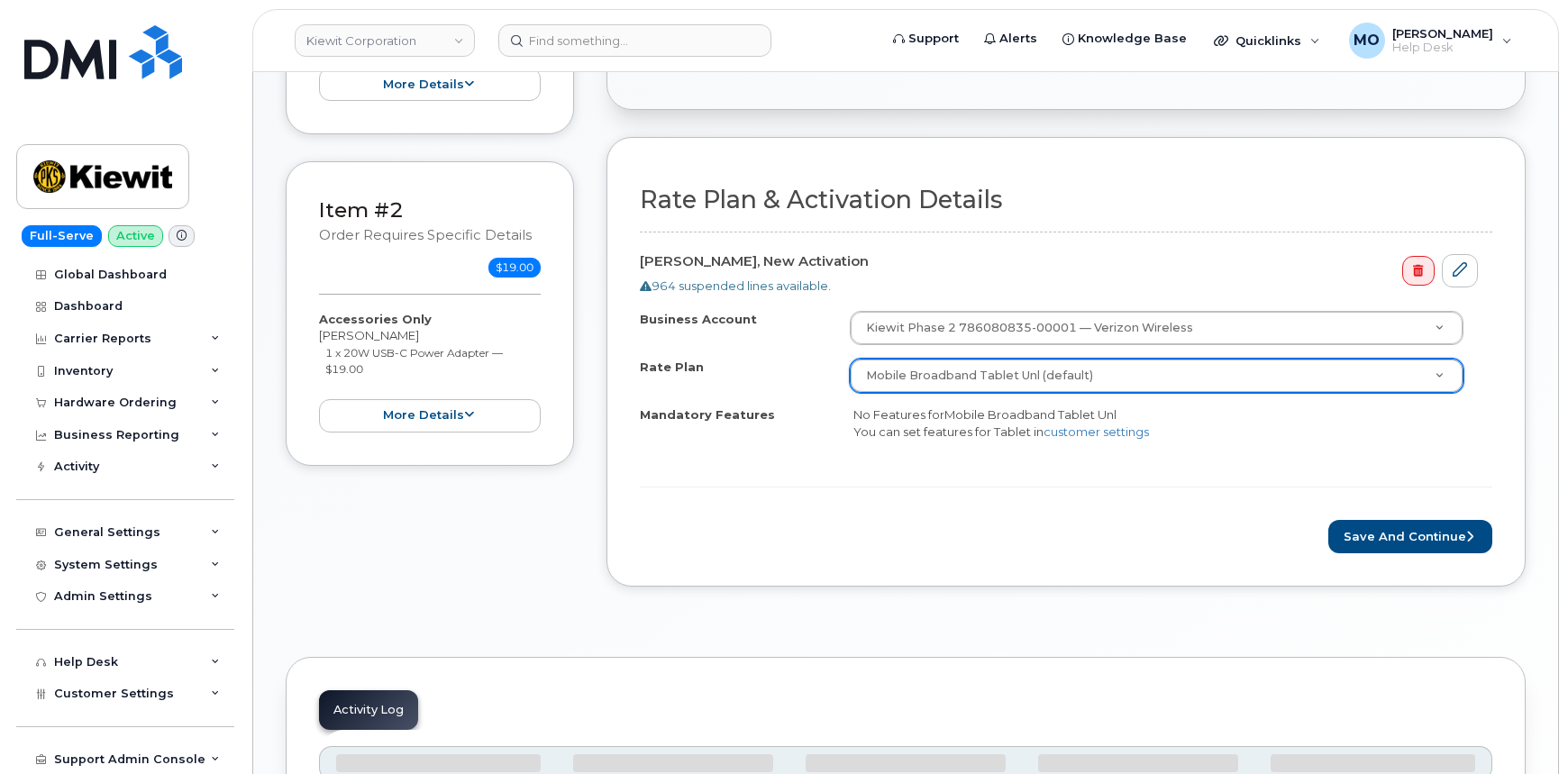
scroll to position [491, 0]
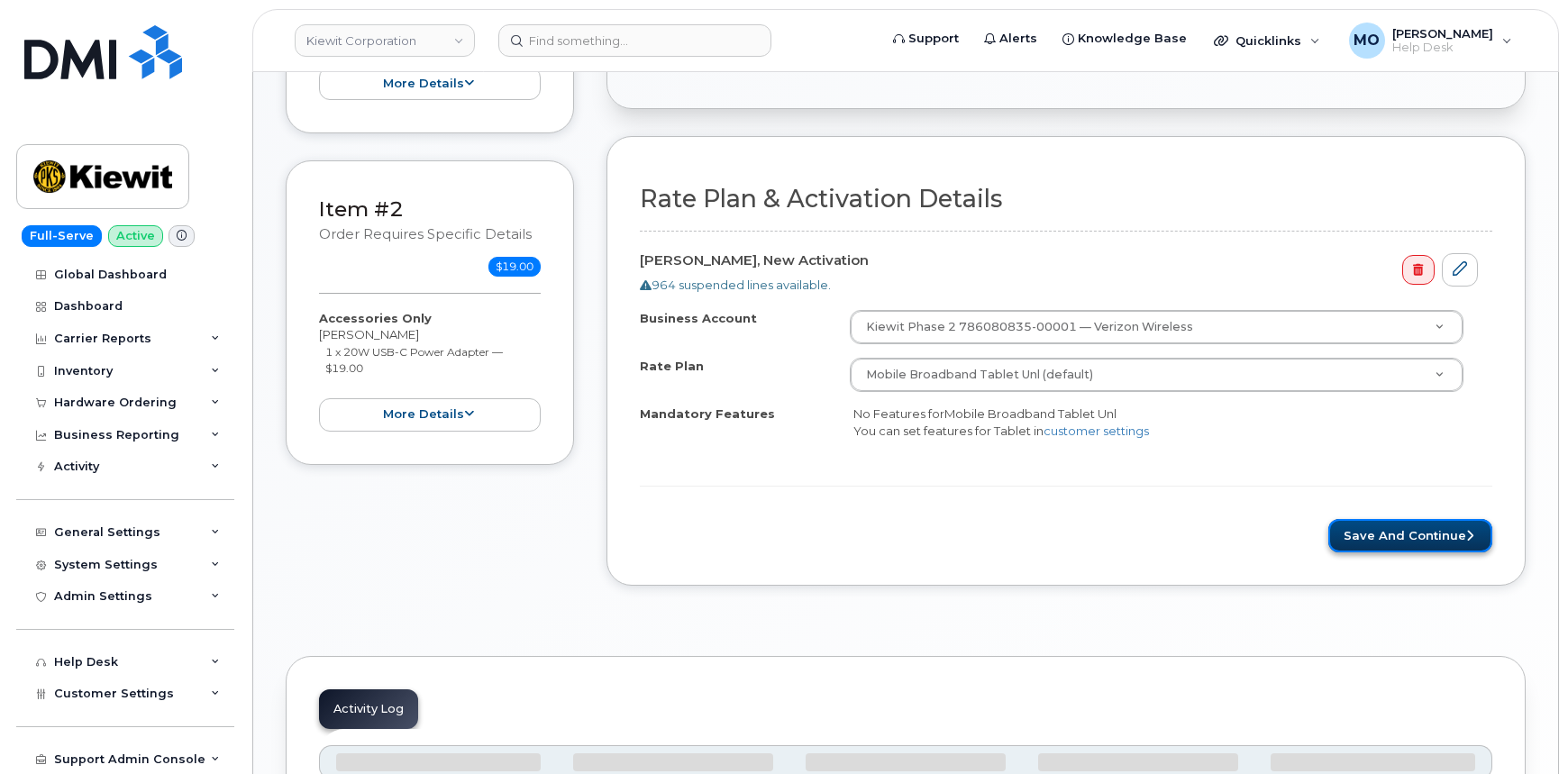
click at [1373, 524] on button "Save and Continue" at bounding box center [1410, 536] width 164 height 33
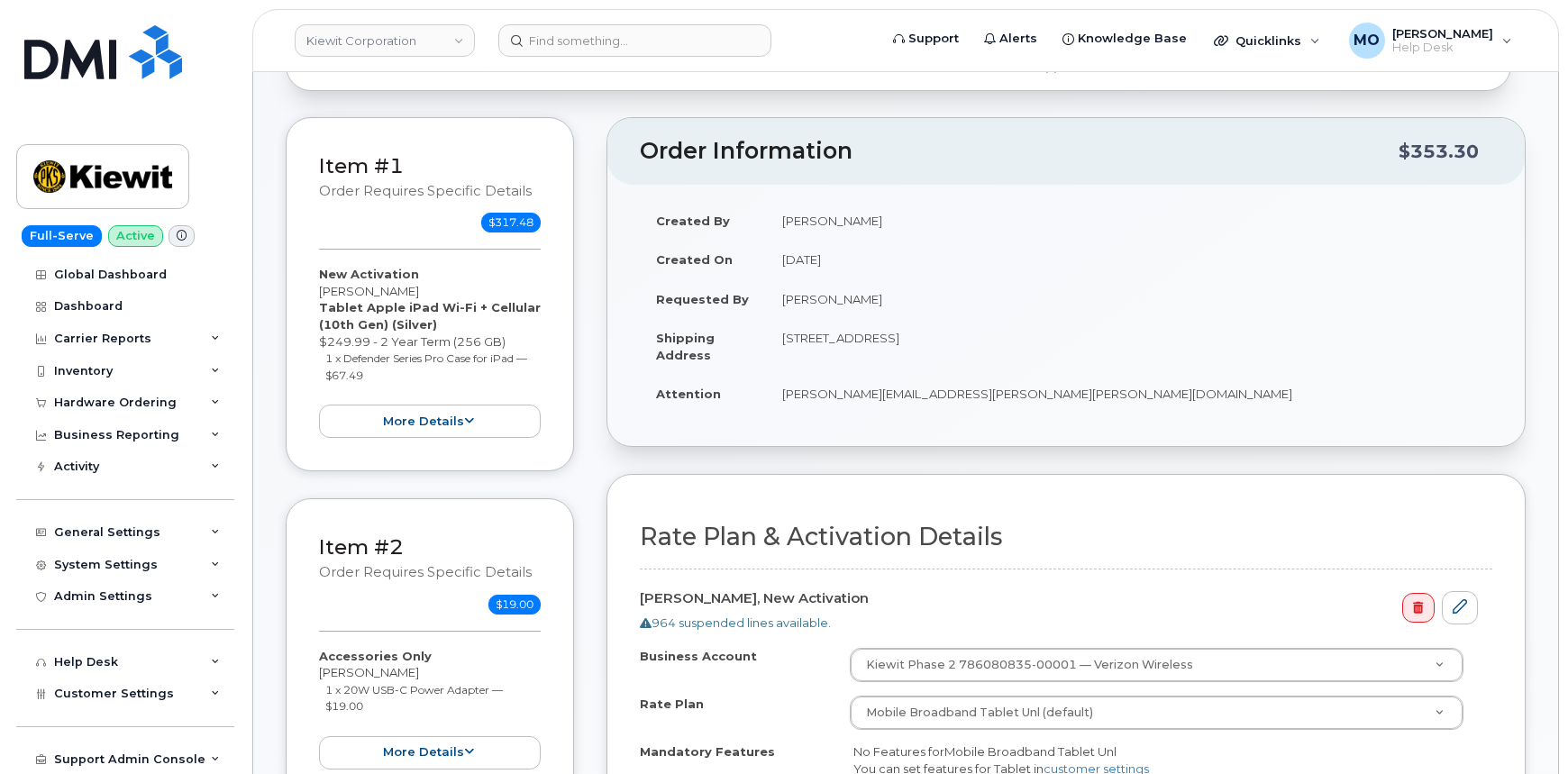
scroll to position [409, 0]
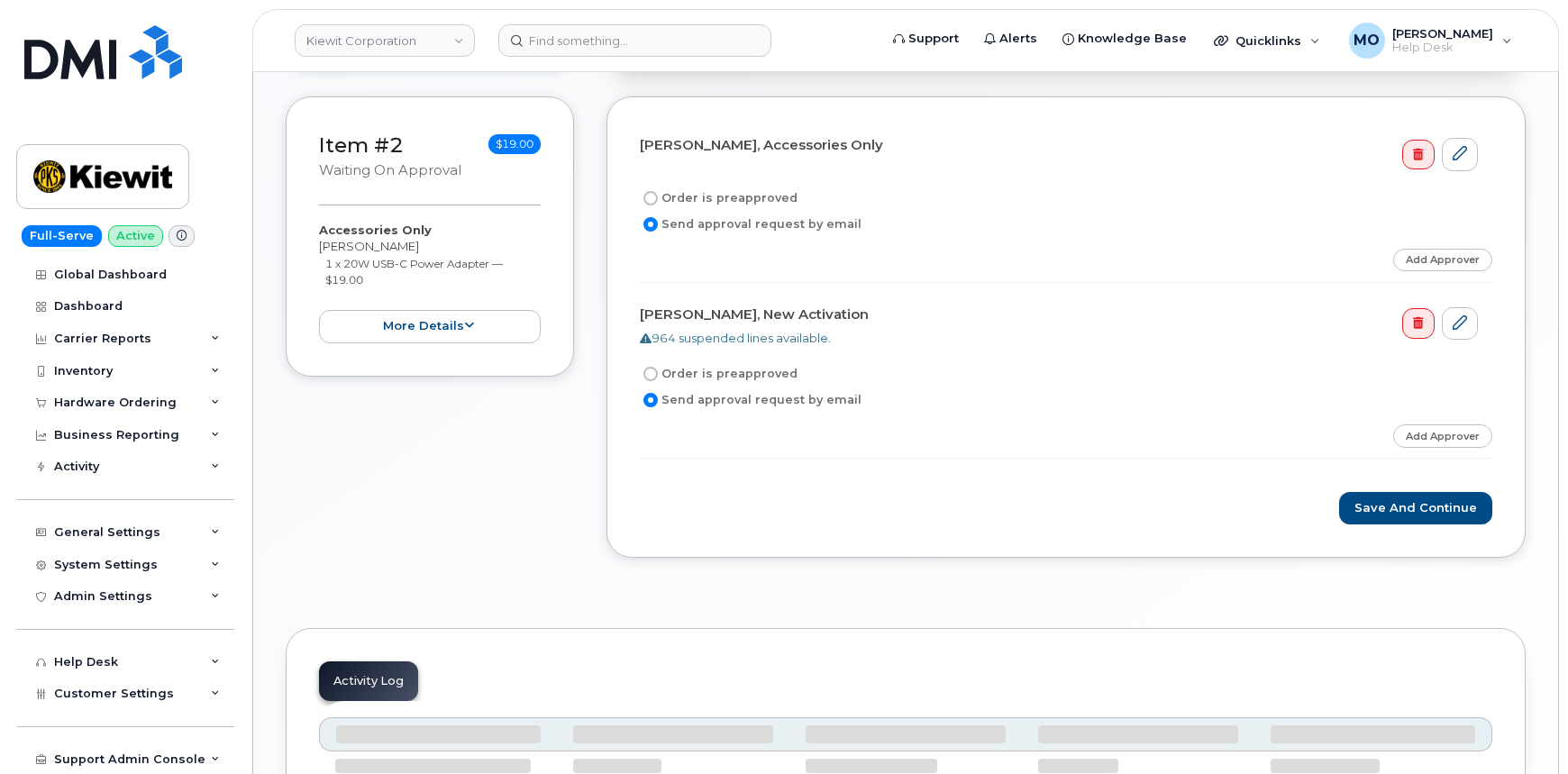
scroll to position [491, 0]
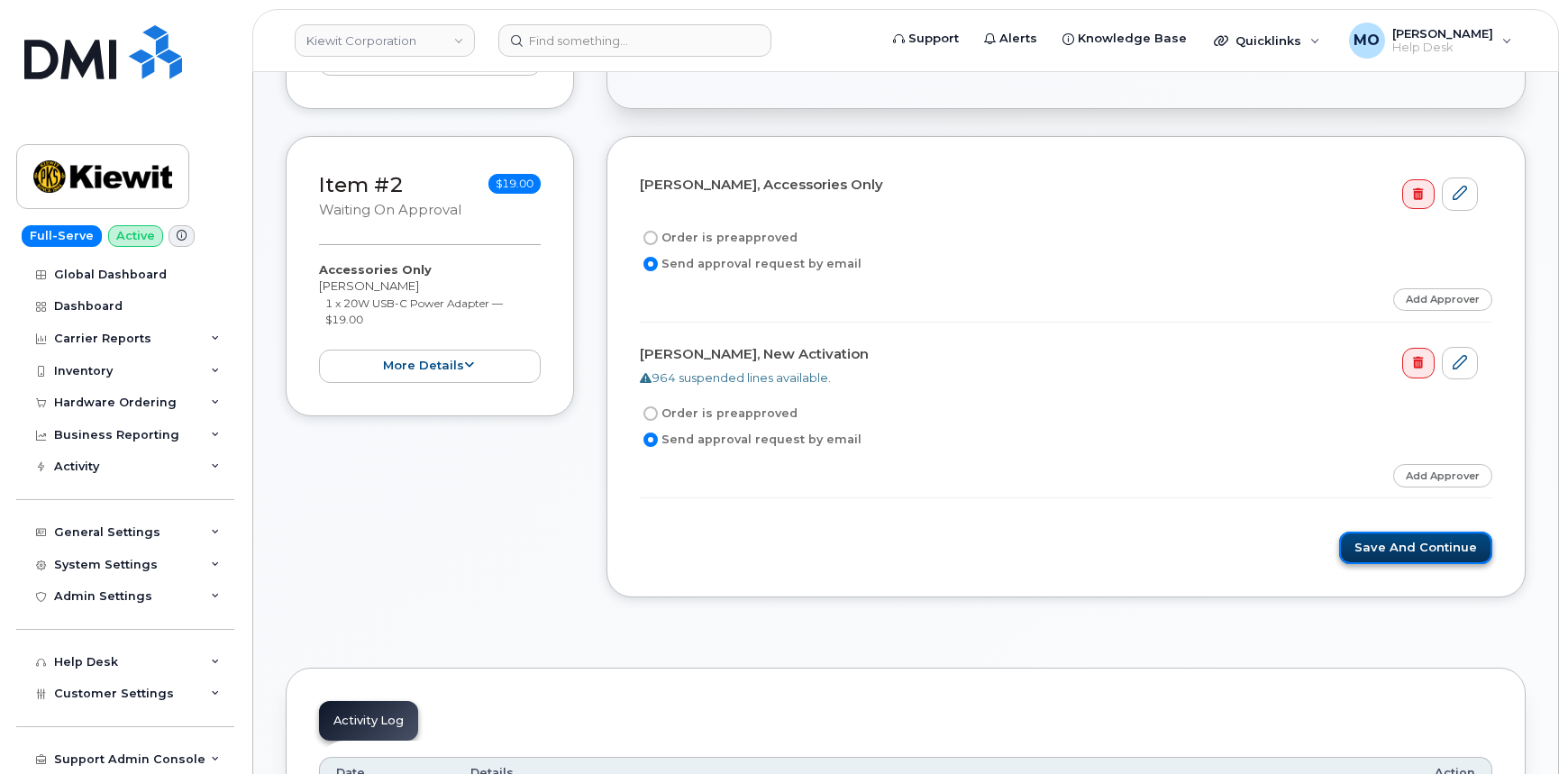
click at [1376, 550] on button "Save and Continue" at bounding box center [1415, 549] width 153 height 33
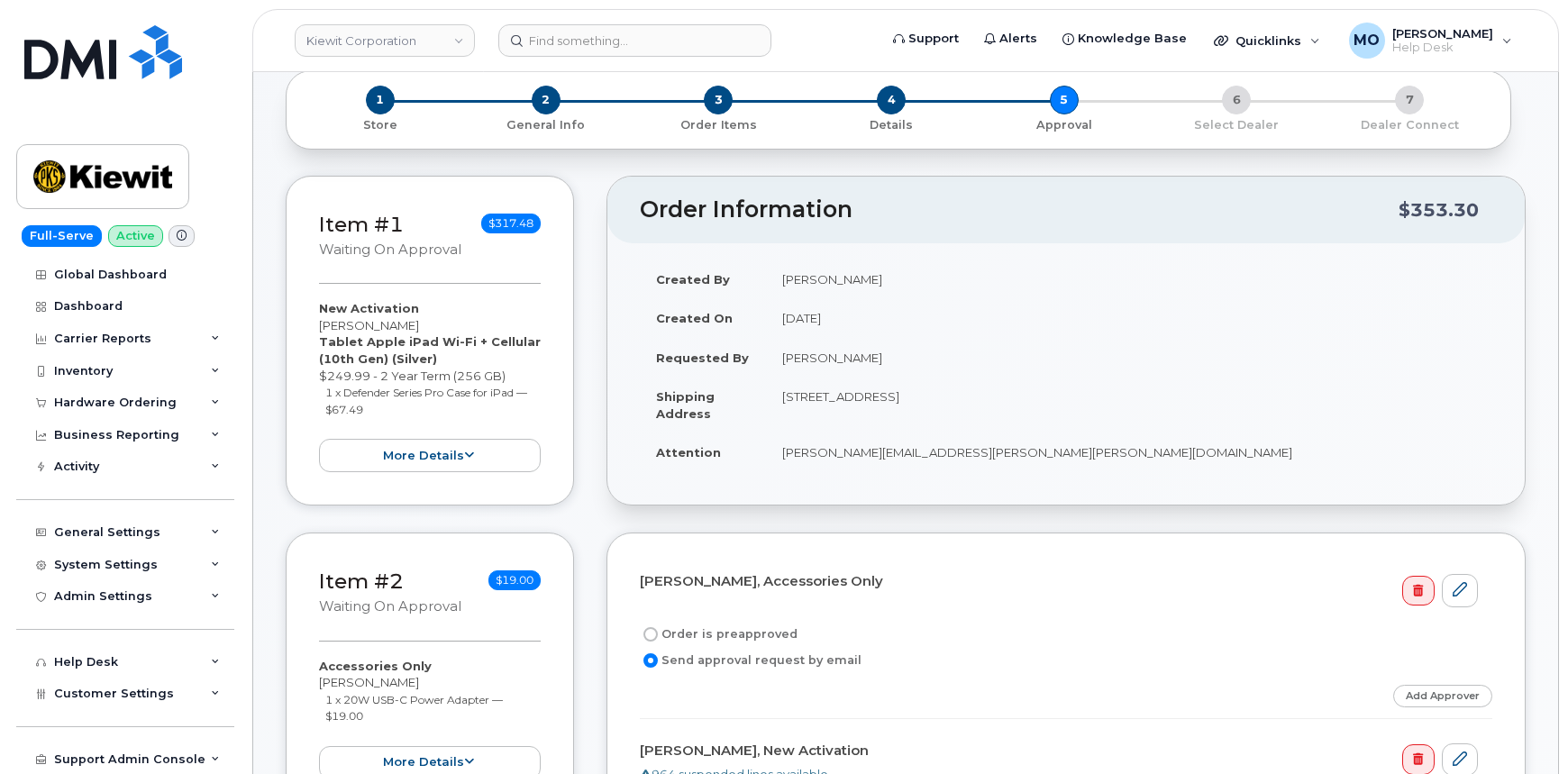
scroll to position [245, 0]
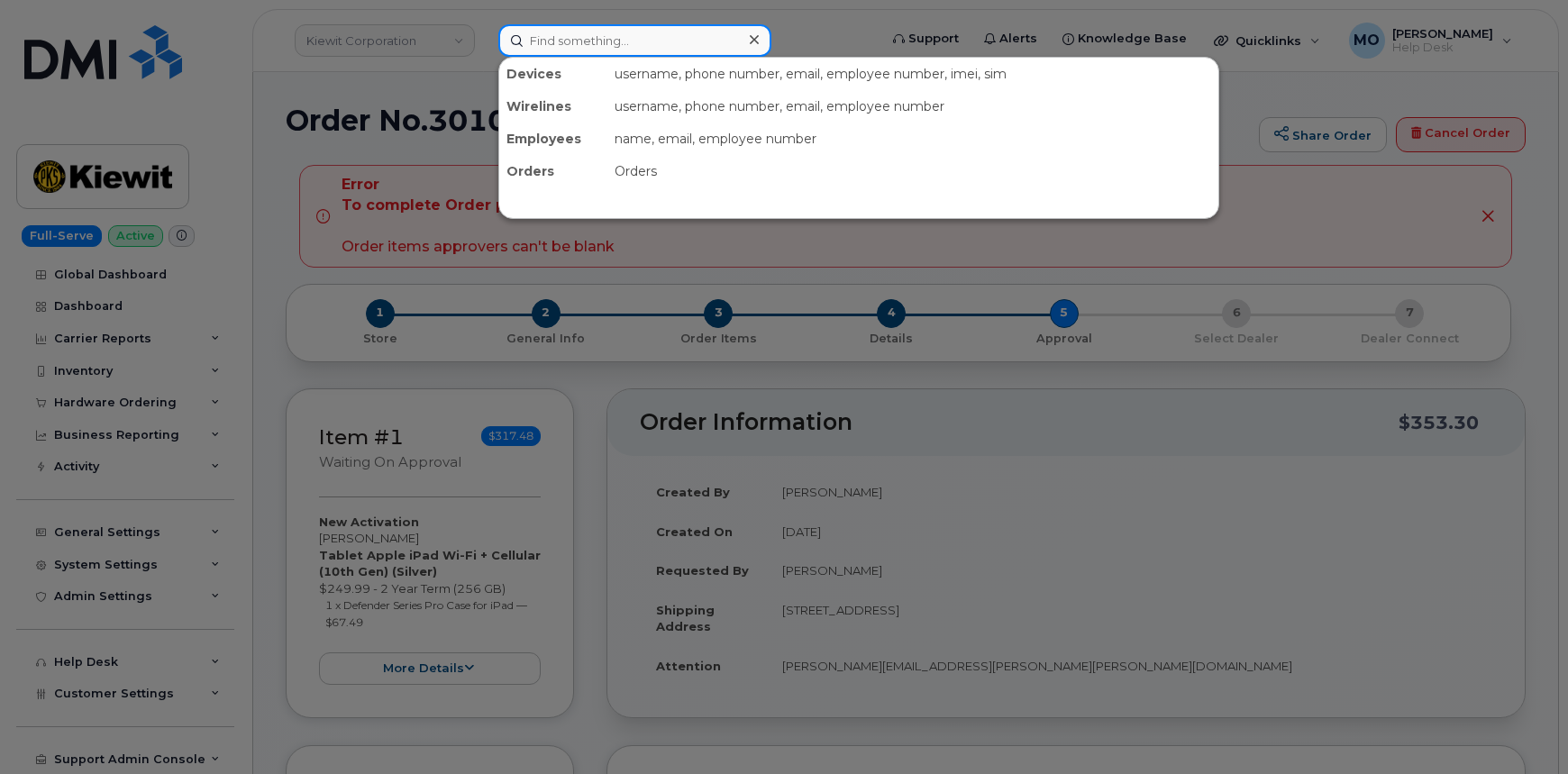
click at [582, 53] on input at bounding box center [635, 40] width 273 height 32
paste input "Milton Gaston"
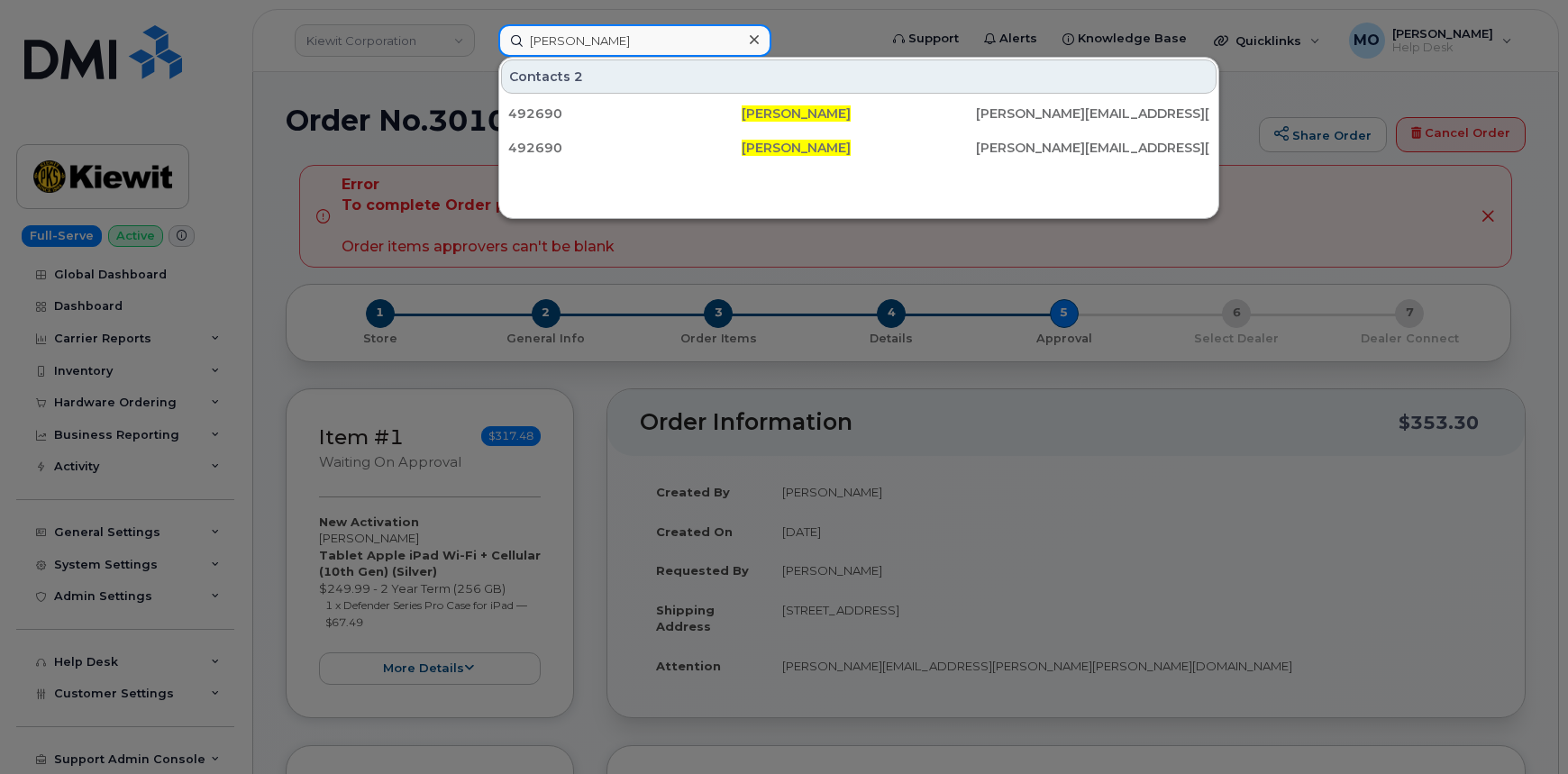
type input "Milton Gaston"
click at [877, 430] on div at bounding box center [784, 387] width 1568 height 774
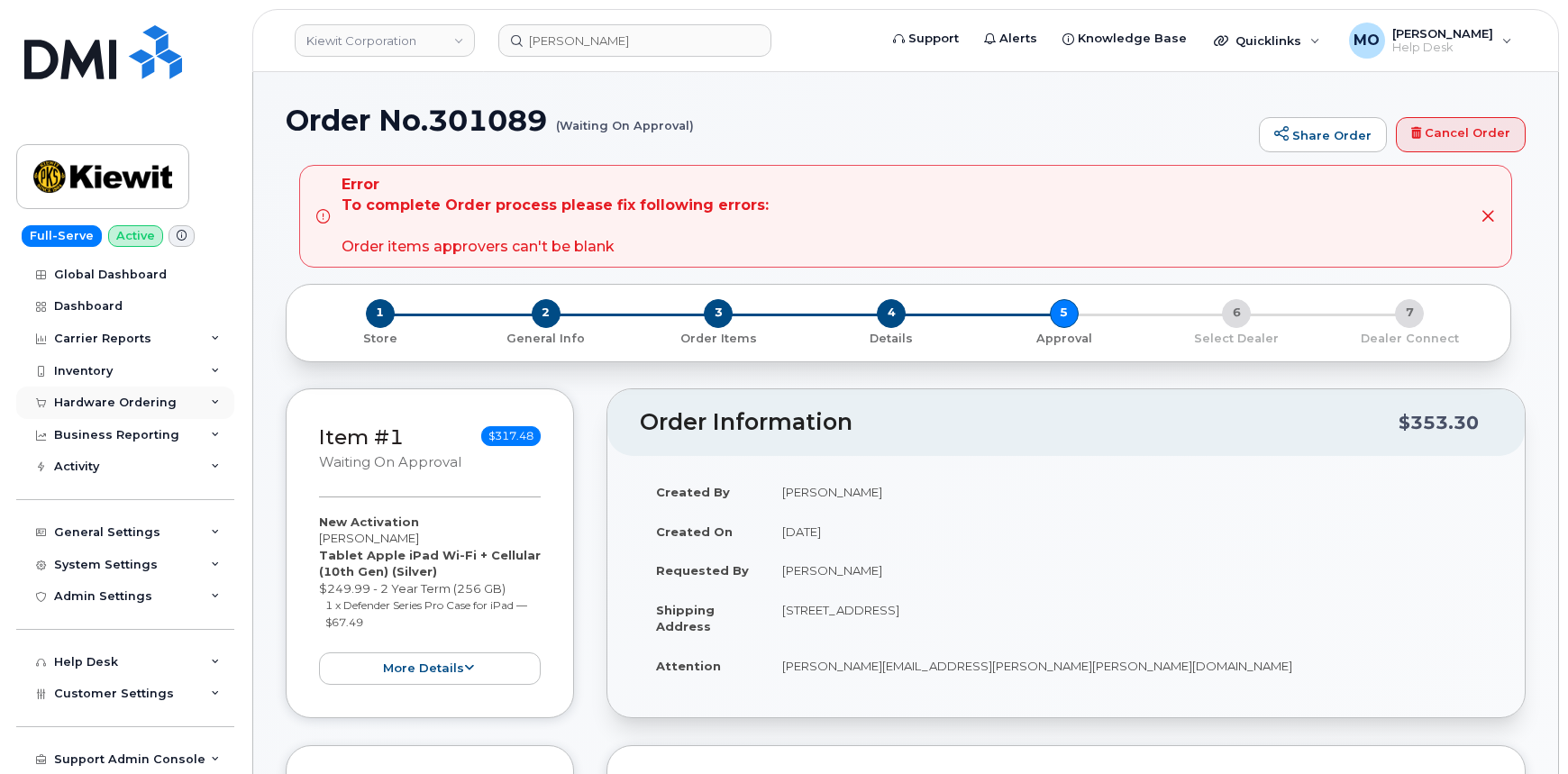
click at [191, 411] on div "Hardware Ordering" at bounding box center [125, 402] width 218 height 32
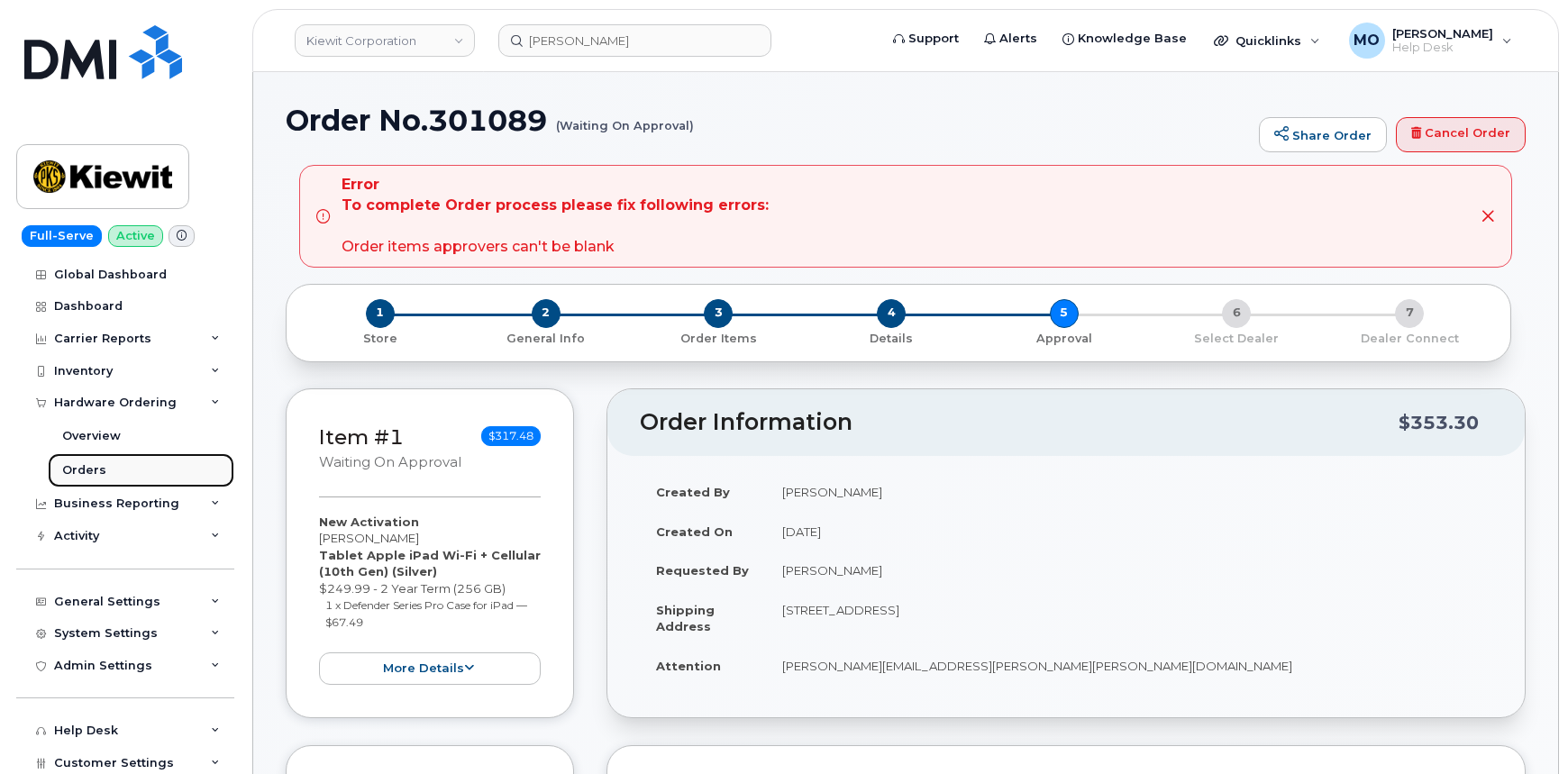
click at [160, 466] on link "Orders" at bounding box center [141, 470] width 187 height 34
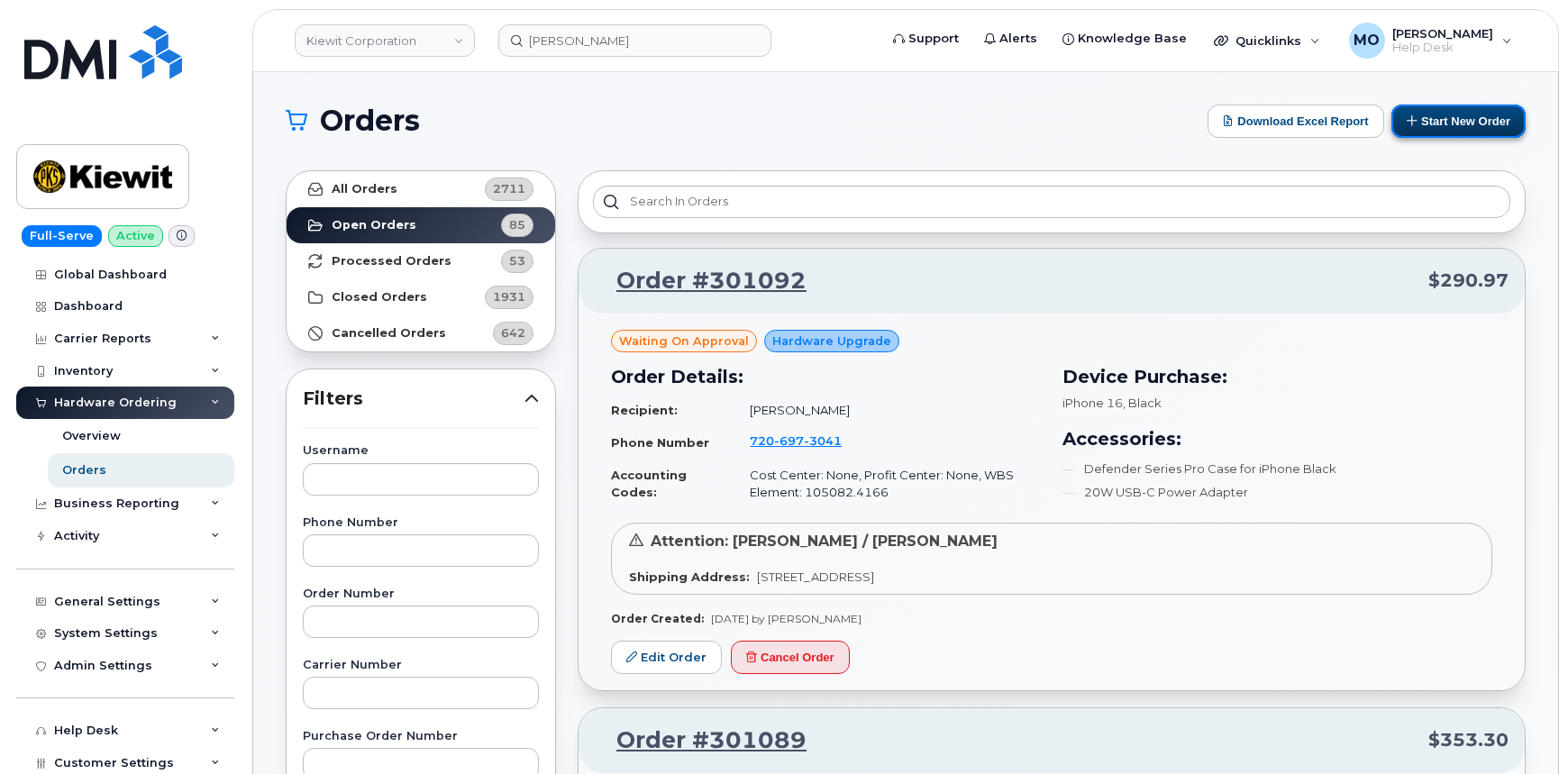
click at [1448, 126] on button "Start New Order" at bounding box center [1458, 121] width 135 height 33
click at [1452, 125] on button "Start New Order" at bounding box center [1458, 121] width 135 height 33
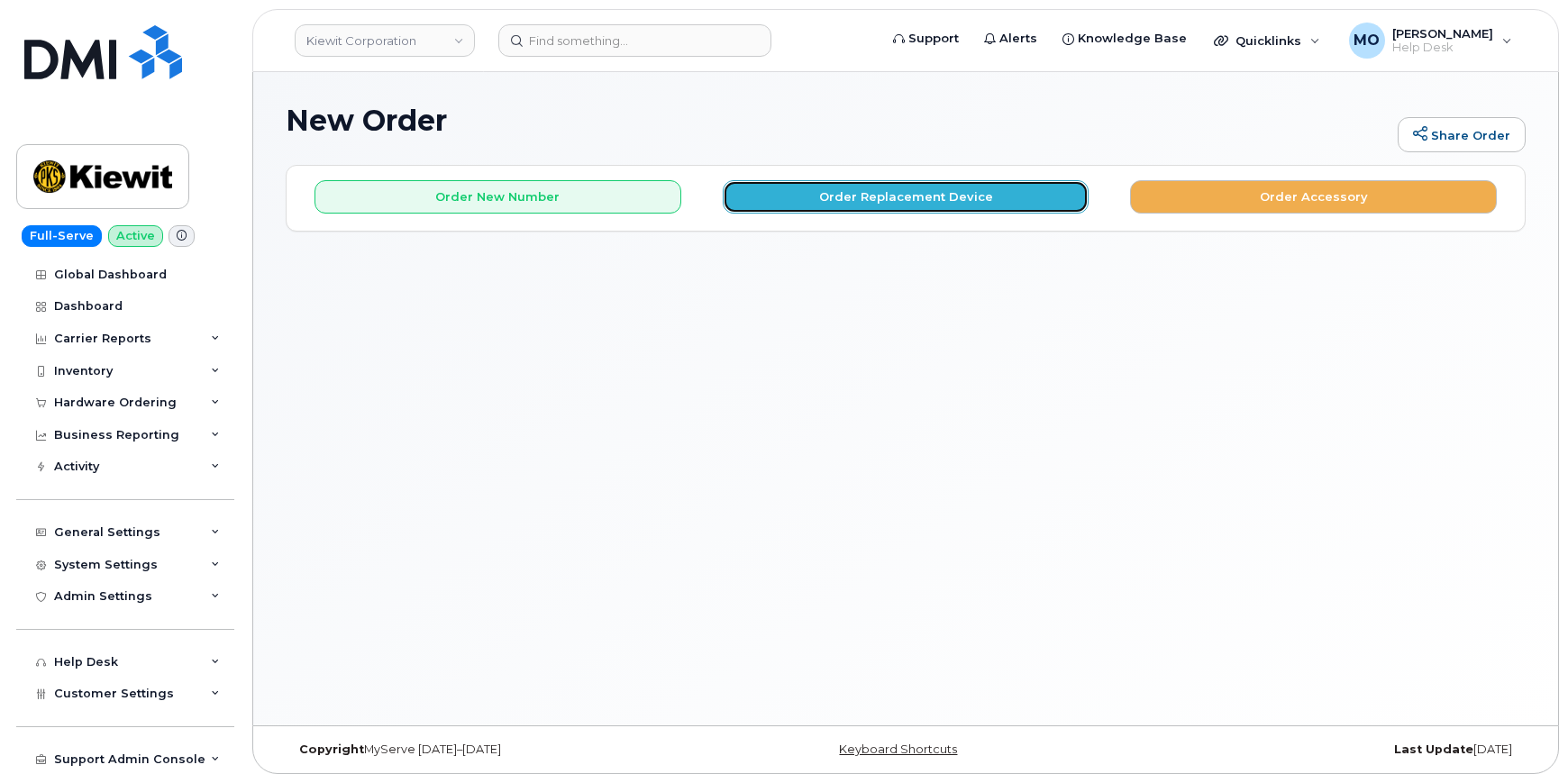
click at [822, 191] on button "Order Replacement Device" at bounding box center [906, 197] width 366 height 33
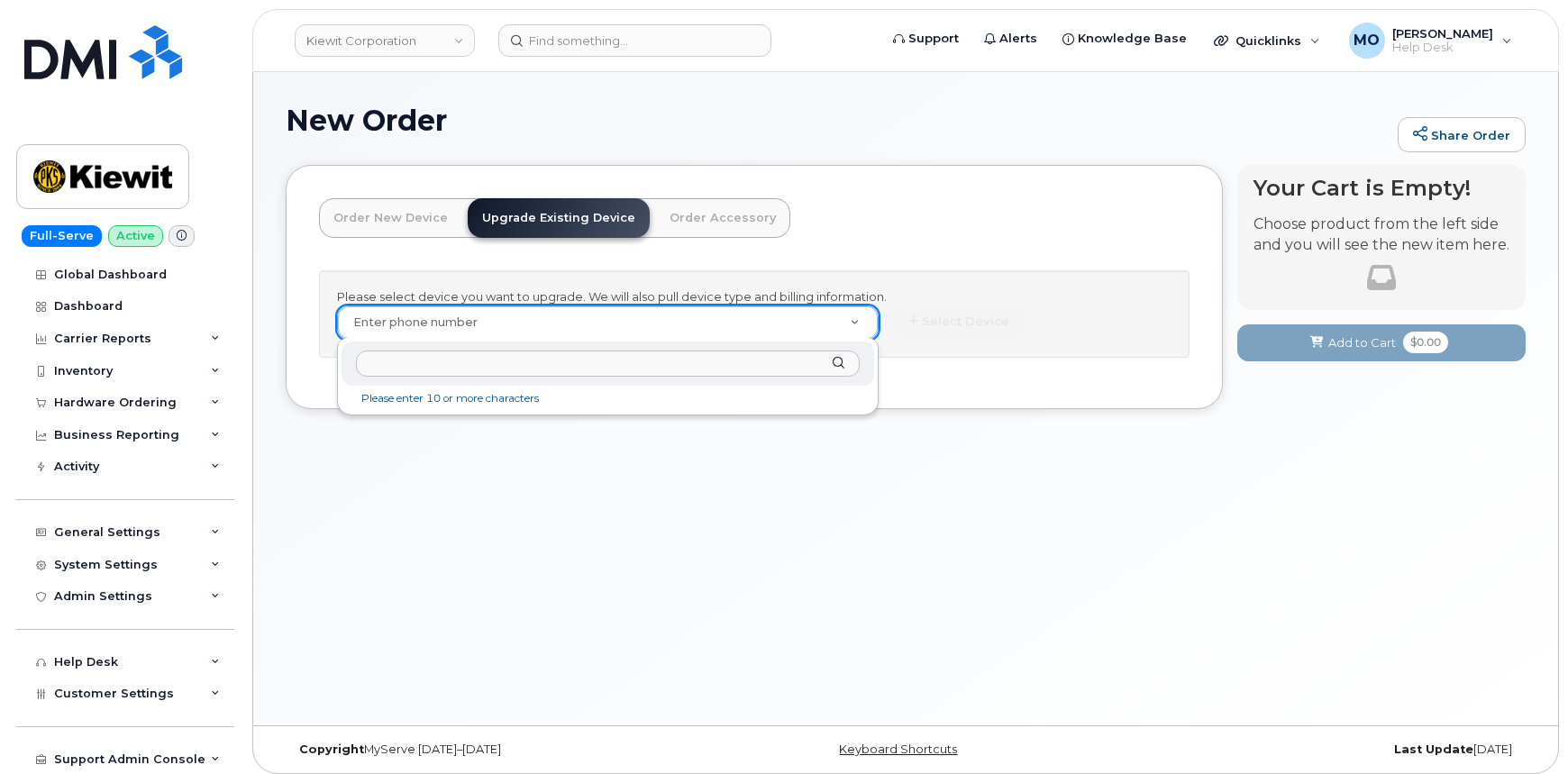
click at [464, 368] on input "text" at bounding box center [608, 364] width 505 height 27
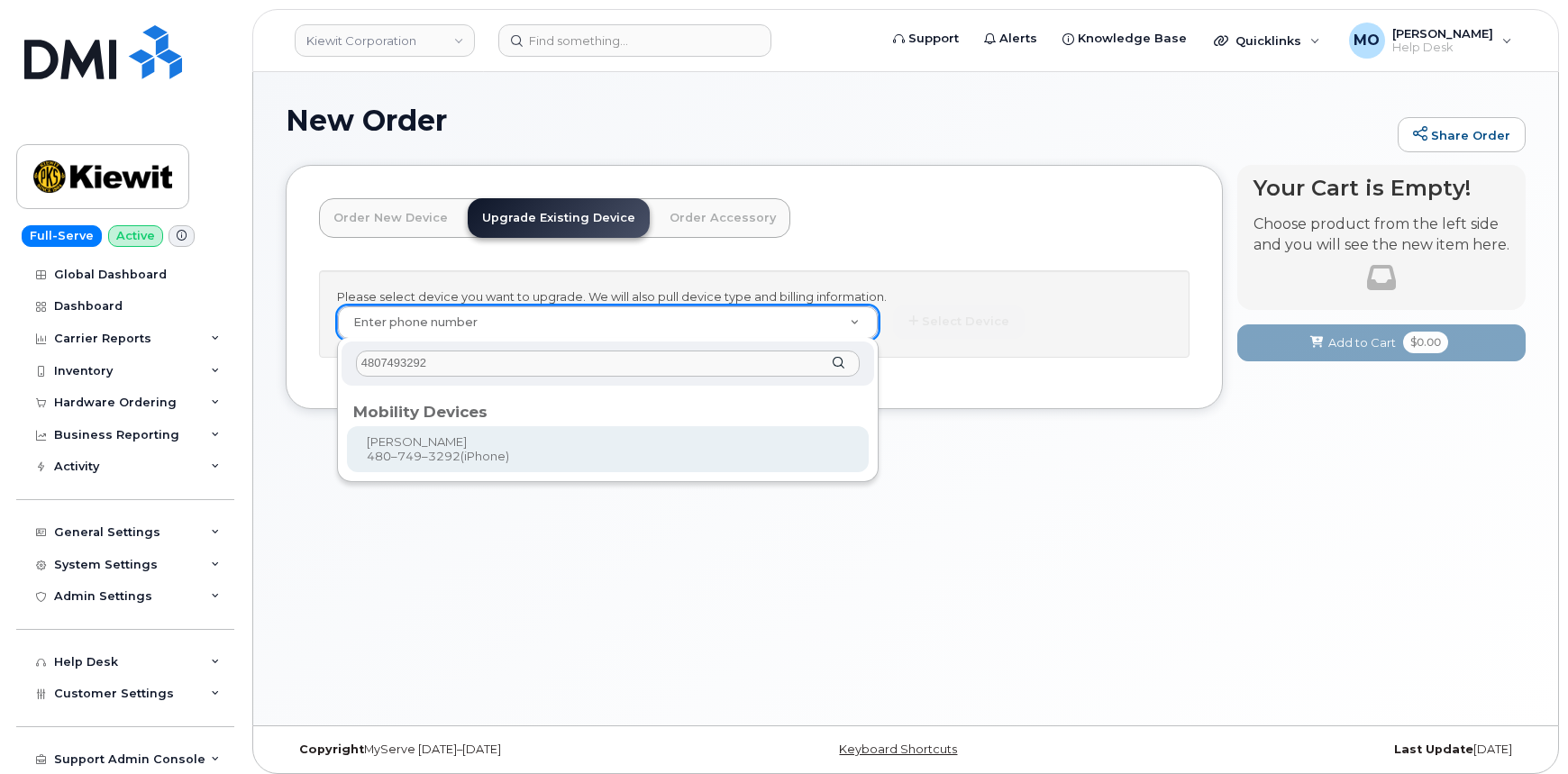
type input "4807493292"
type input "1120226"
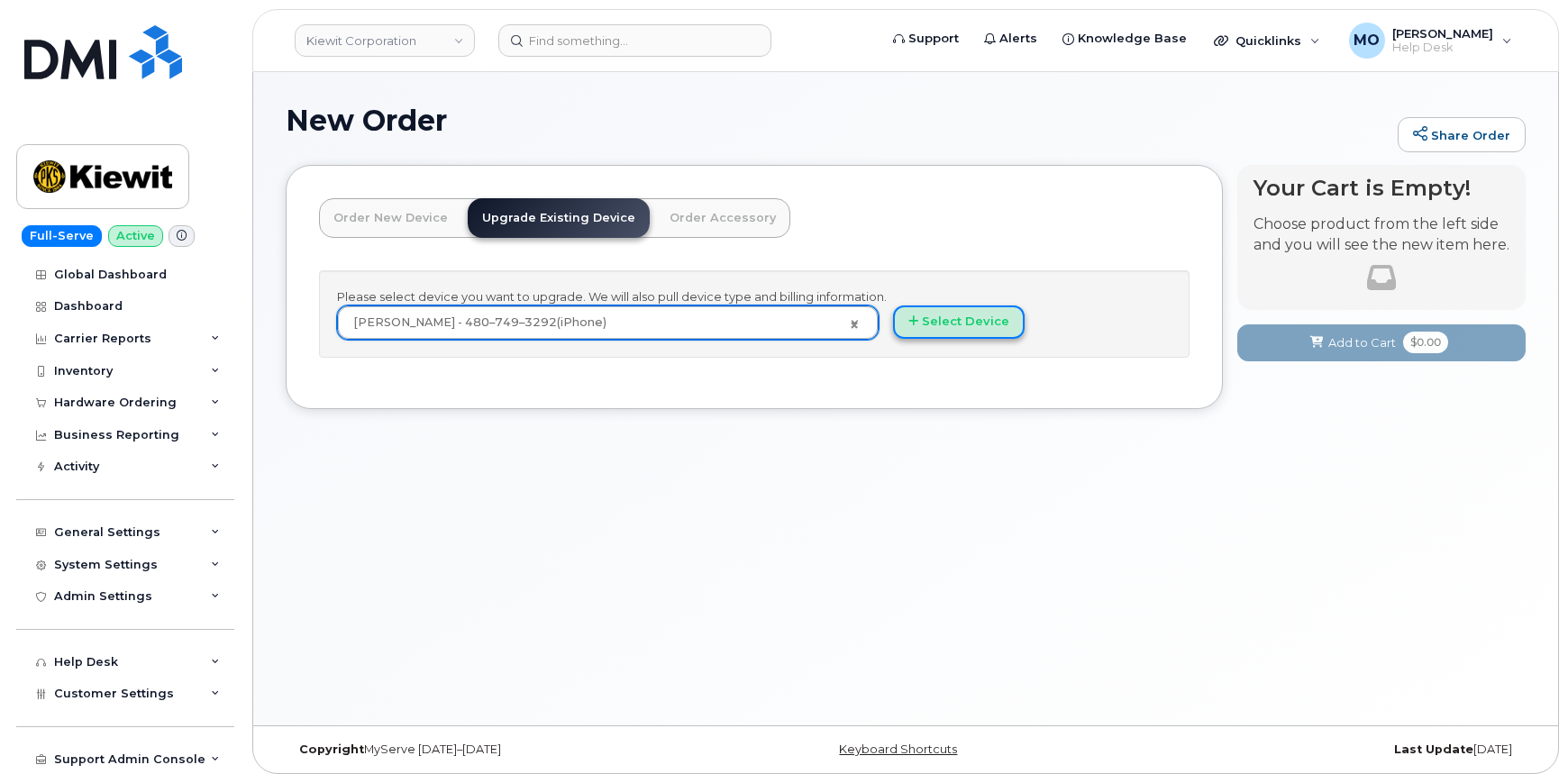
click at [999, 321] on button "Select Device" at bounding box center [959, 322] width 132 height 33
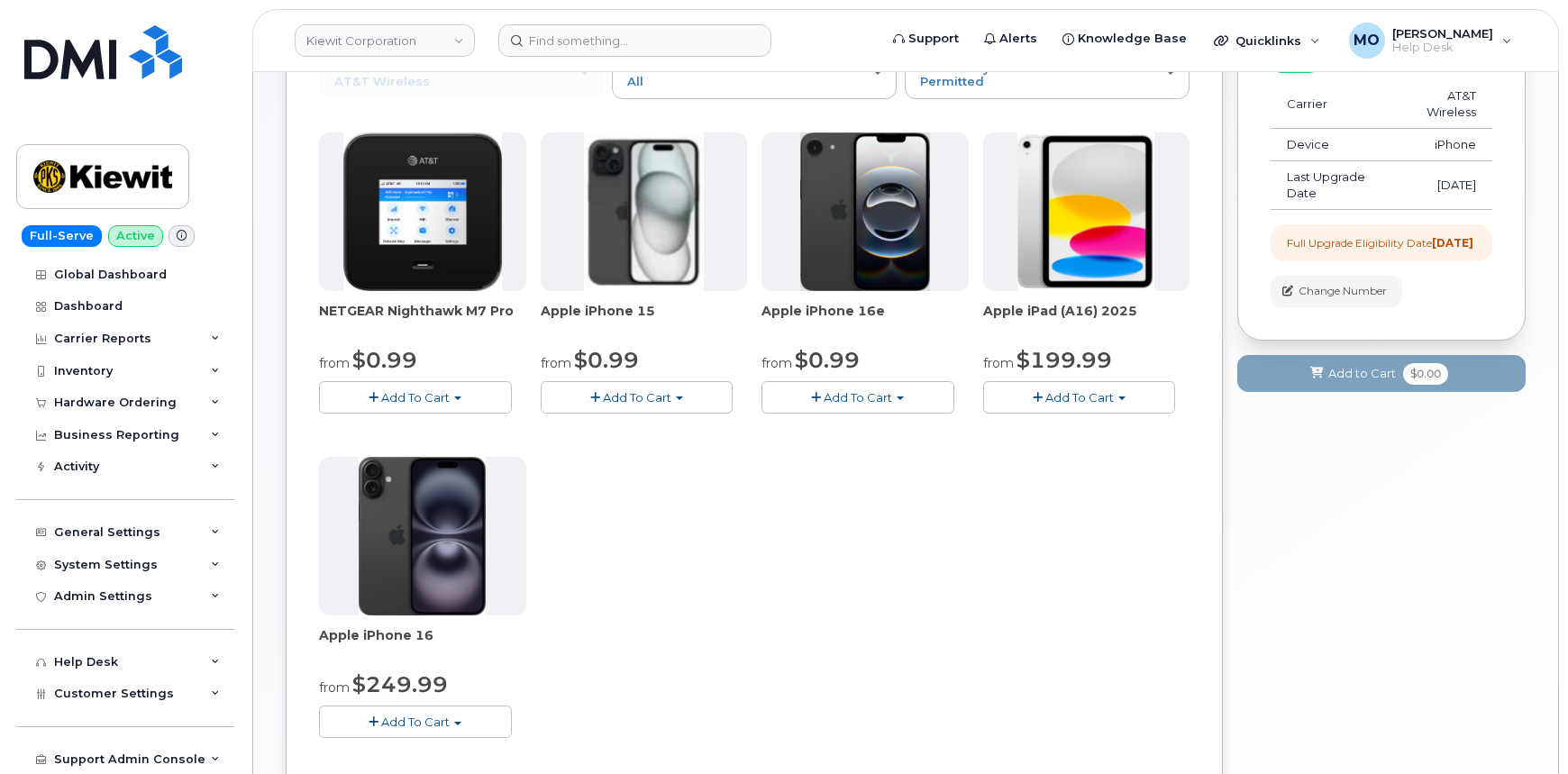
scroll to position [82, 0]
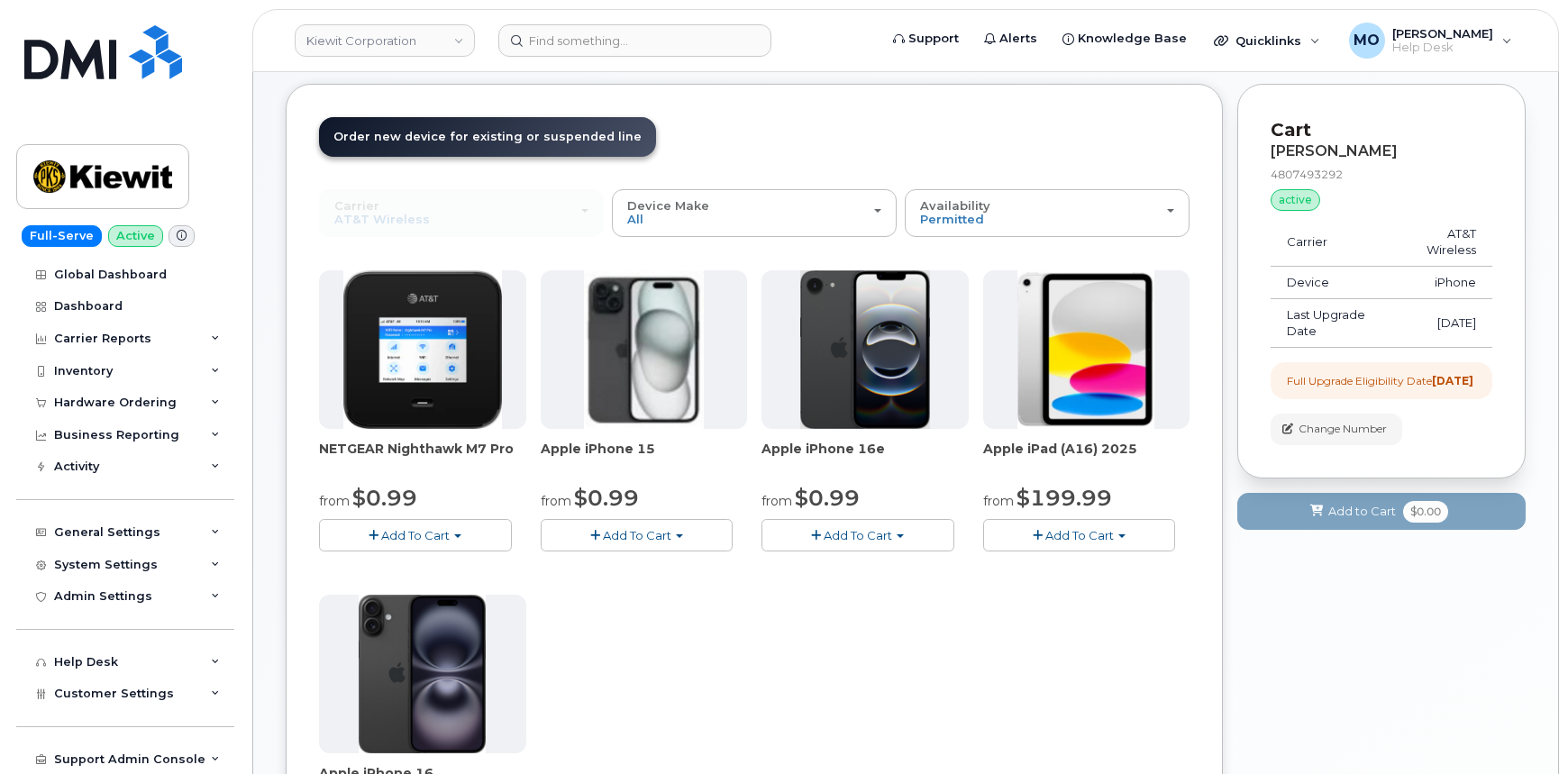
click at [638, 538] on span "Add To Cart" at bounding box center [637, 536] width 69 height 15
click at [650, 565] on link "$0.99 - 2 Year Upgrade (128GB)" at bounding box center [658, 569] width 226 height 23
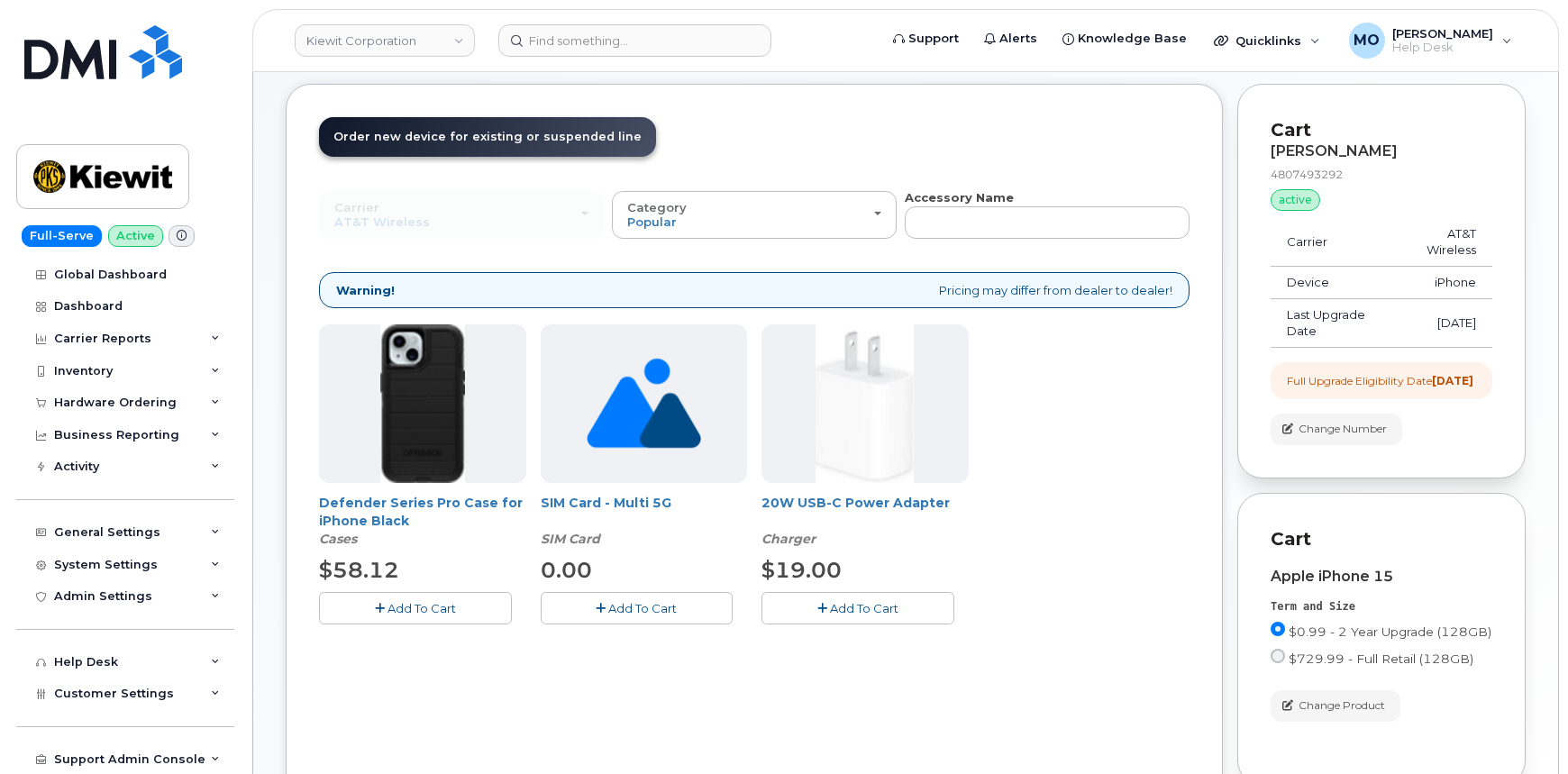
click at [422, 611] on span "Add To Cart" at bounding box center [421, 608] width 69 height 15
click at [838, 613] on button "Add To Cart" at bounding box center [857, 607] width 193 height 31
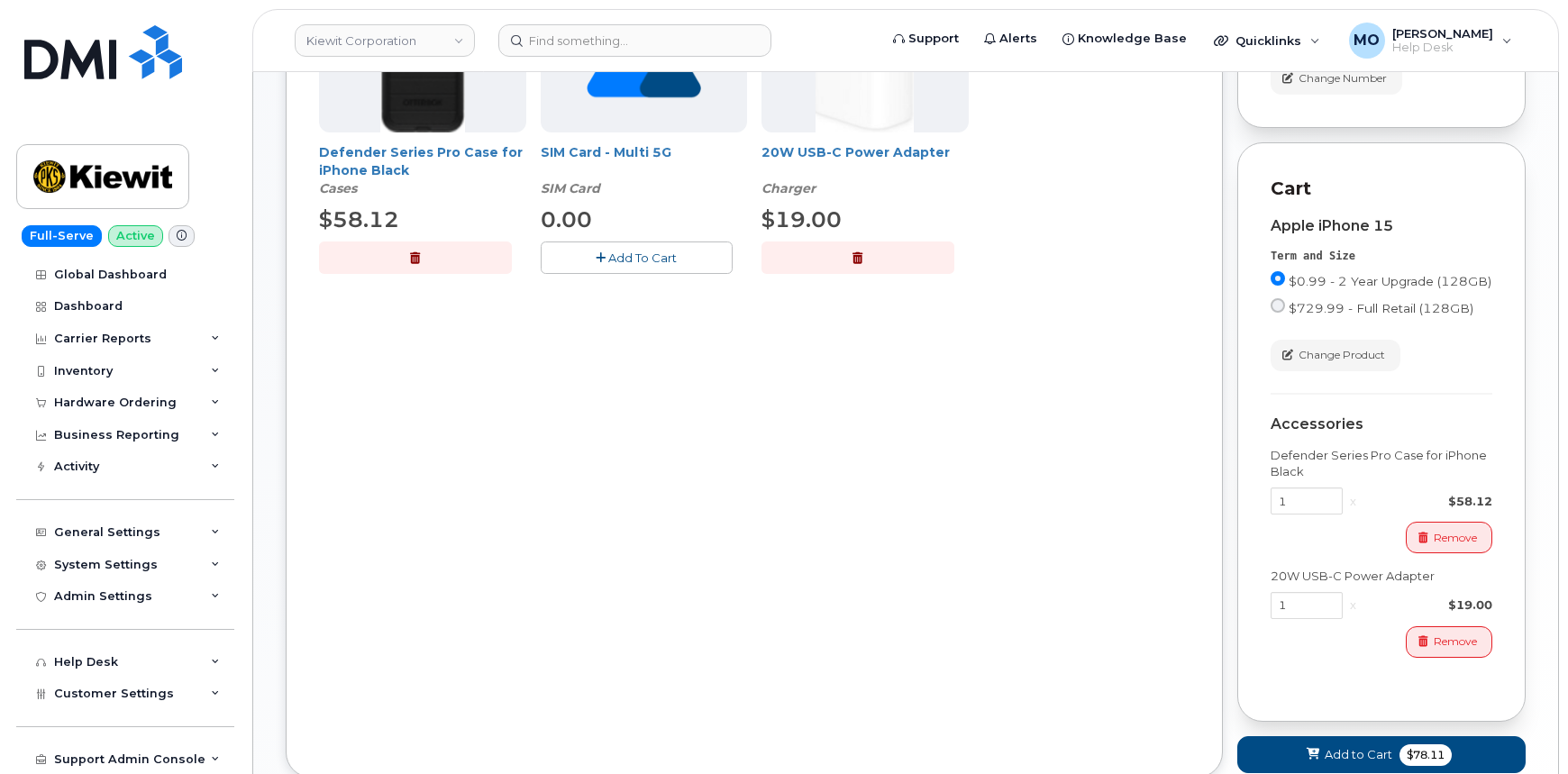
scroll to position [491, 0]
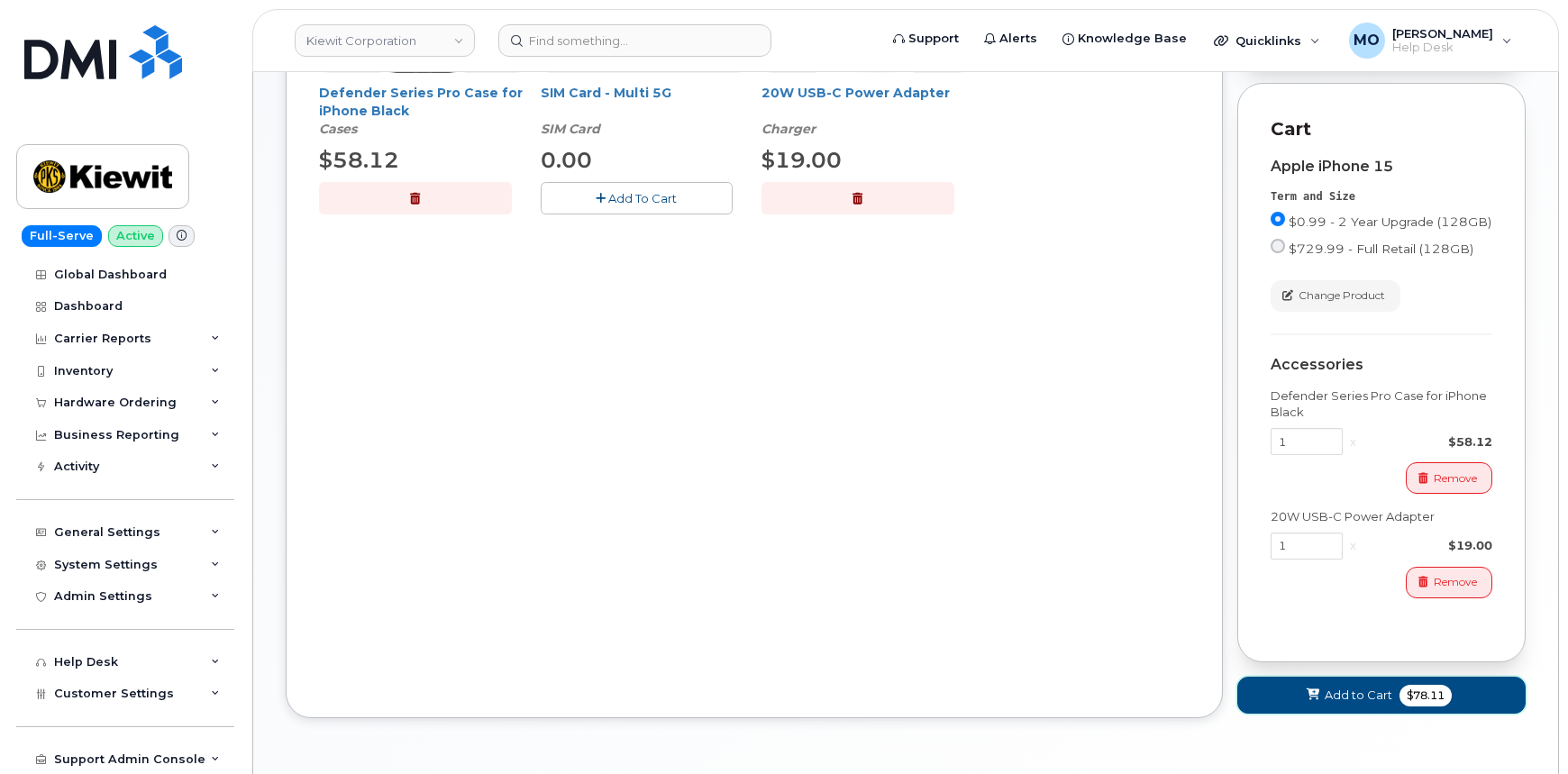
click at [1311, 703] on span at bounding box center [1313, 695] width 17 height 17
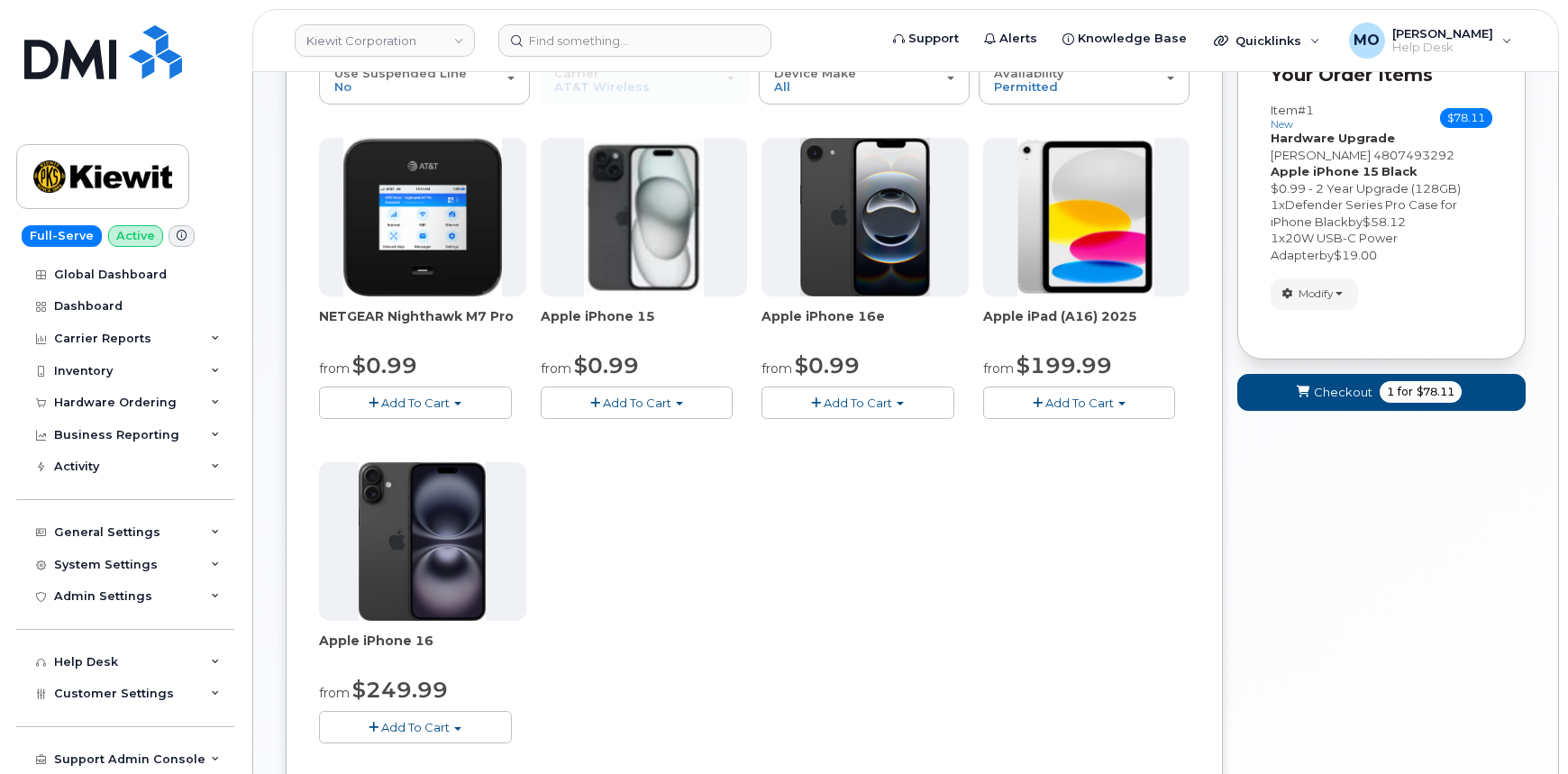
scroll to position [0, 0]
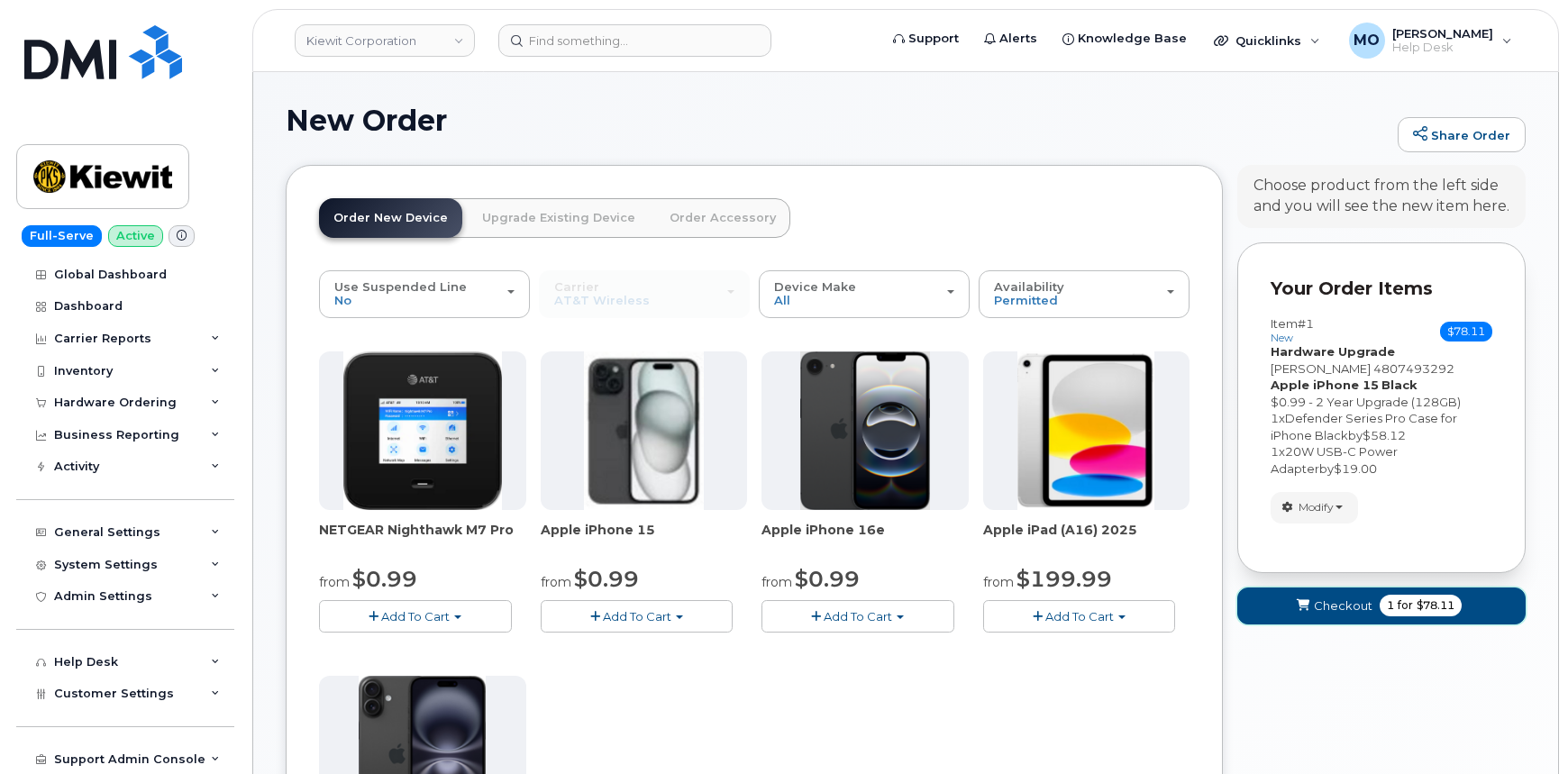
click at [1288, 605] on button "Checkout 1 for $78.11" at bounding box center [1381, 606] width 289 height 37
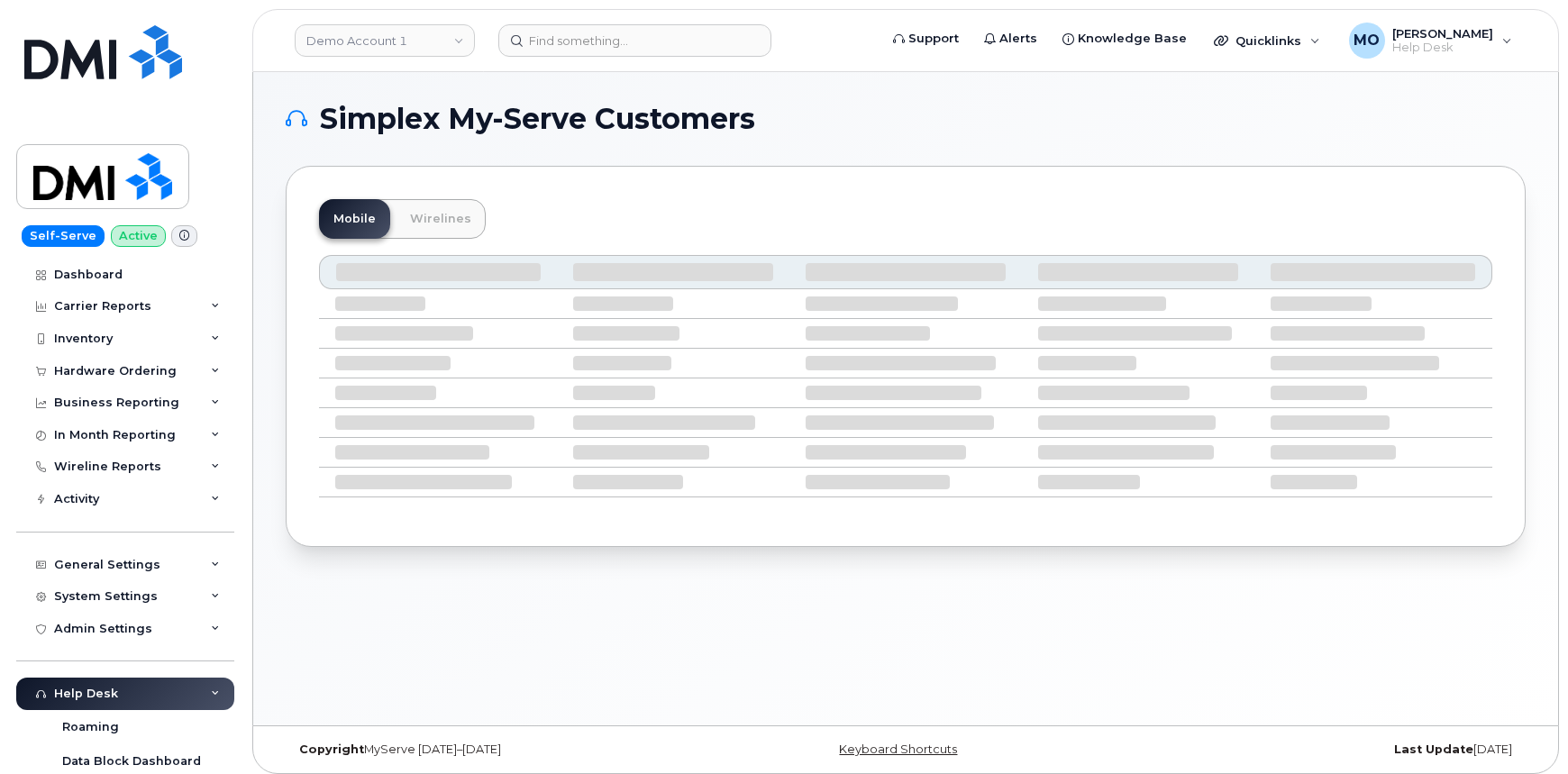
click at [455, 62] on header "Demo Account 1 Support Alerts Knowledge Base Quicklinks Suspend / Cancel Device…" at bounding box center [906, 40] width 1307 height 63
click at [453, 38] on link "Demo Account 1" at bounding box center [385, 40] width 180 height 32
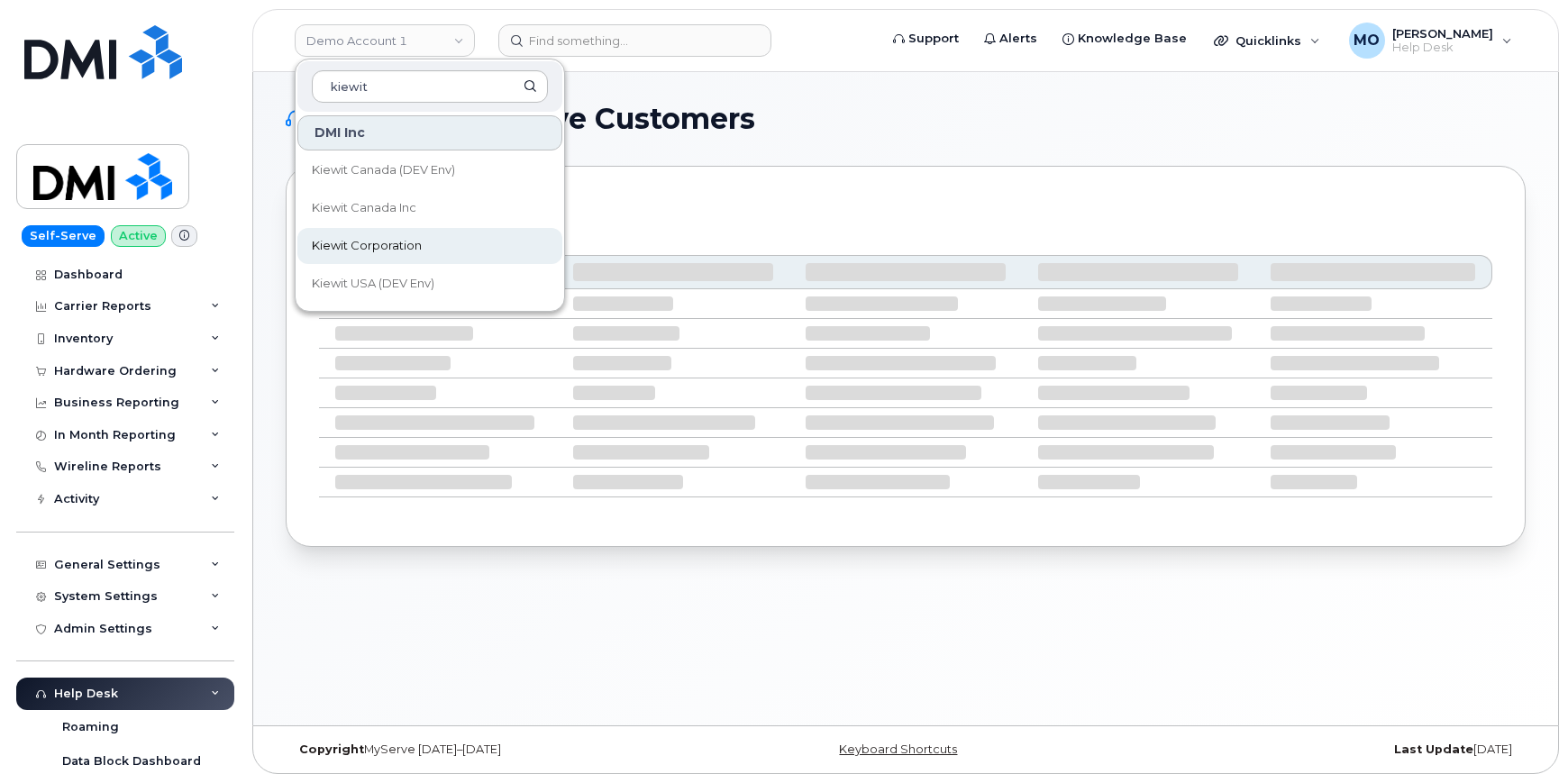
type input "kiewit"
click at [421, 237] on link "Kiewit Corporation" at bounding box center [430, 245] width 265 height 36
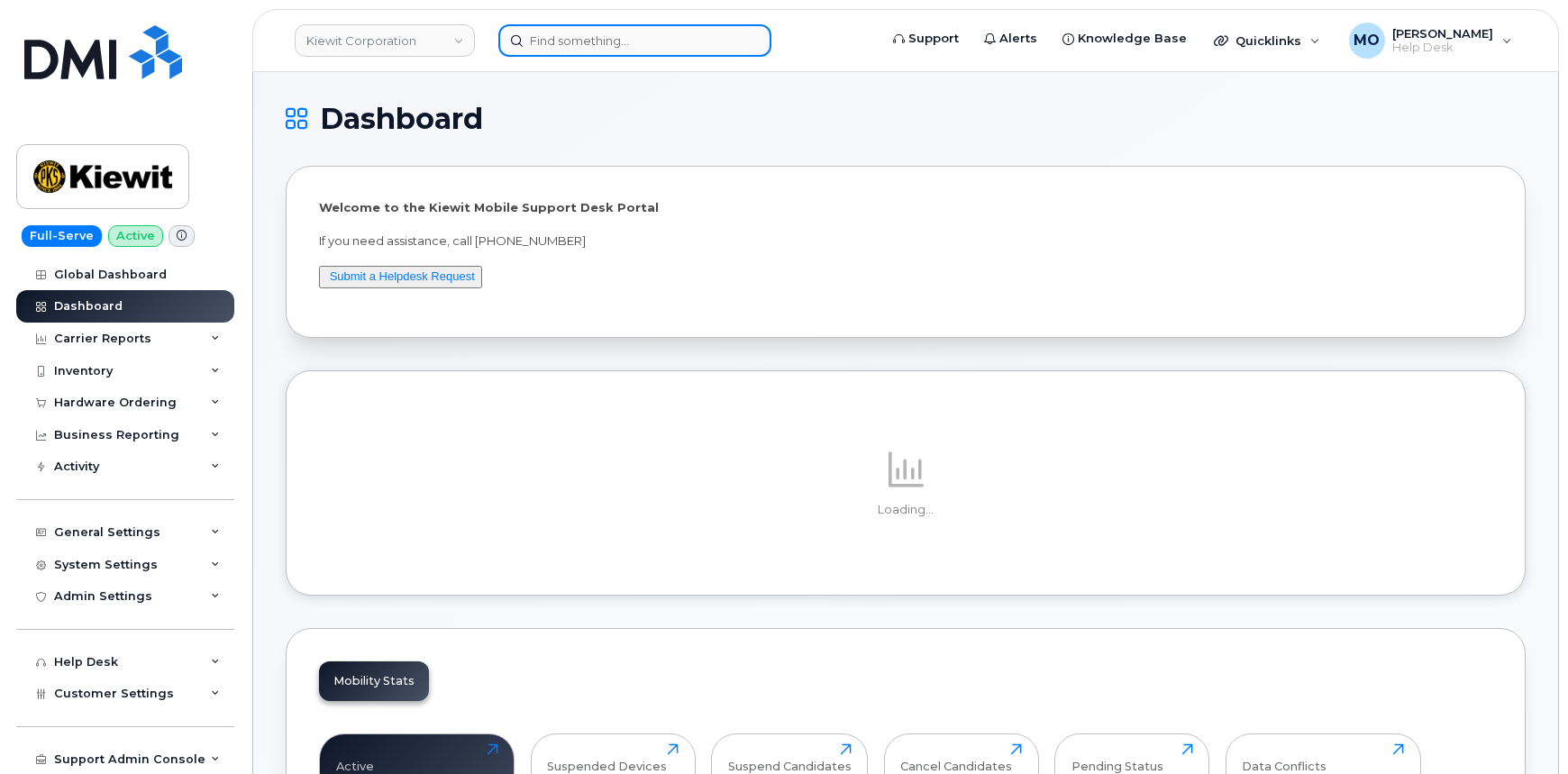
click at [652, 36] on input at bounding box center [635, 40] width 273 height 32
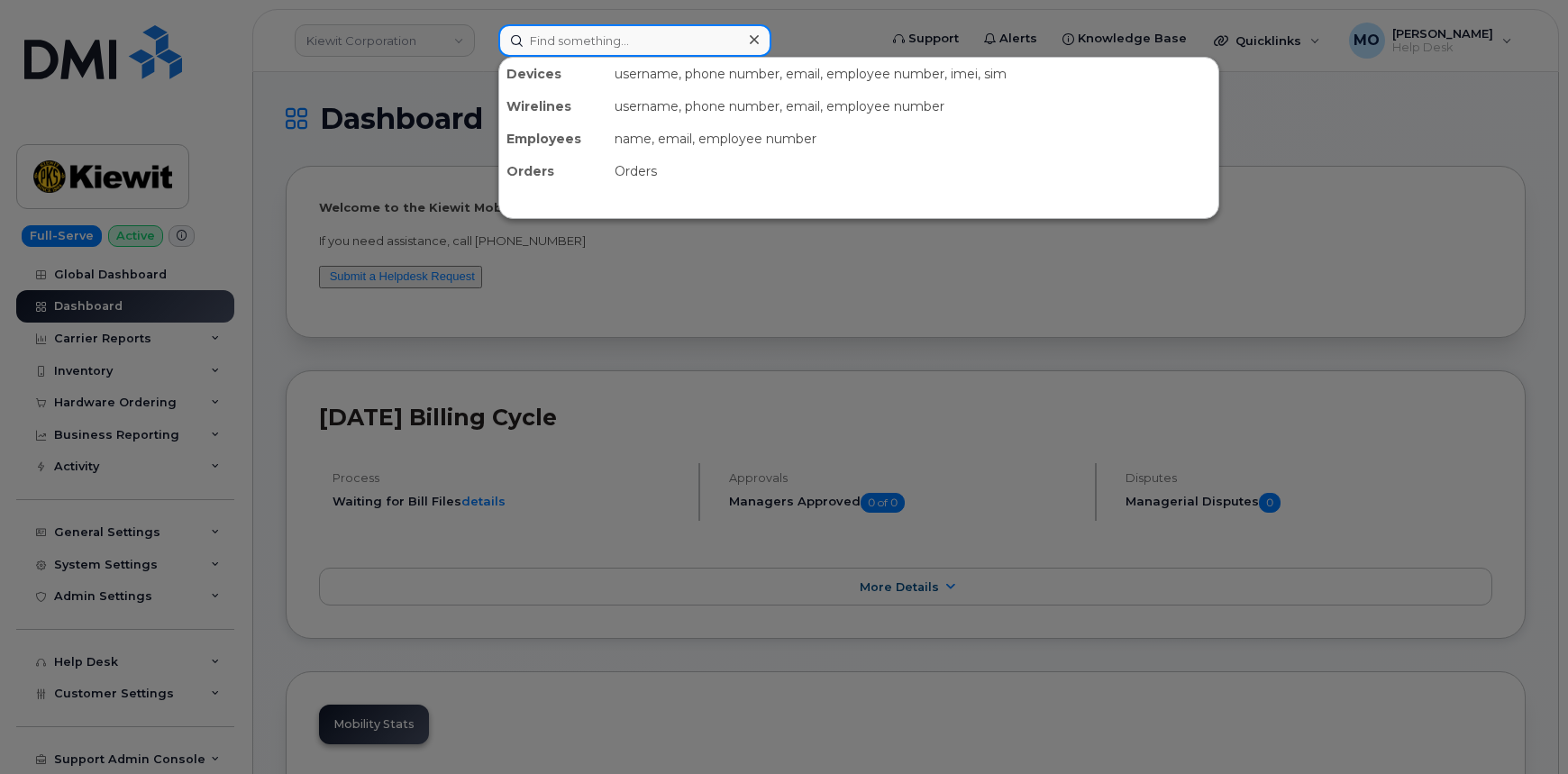
paste input "[PERSON_NAME]"
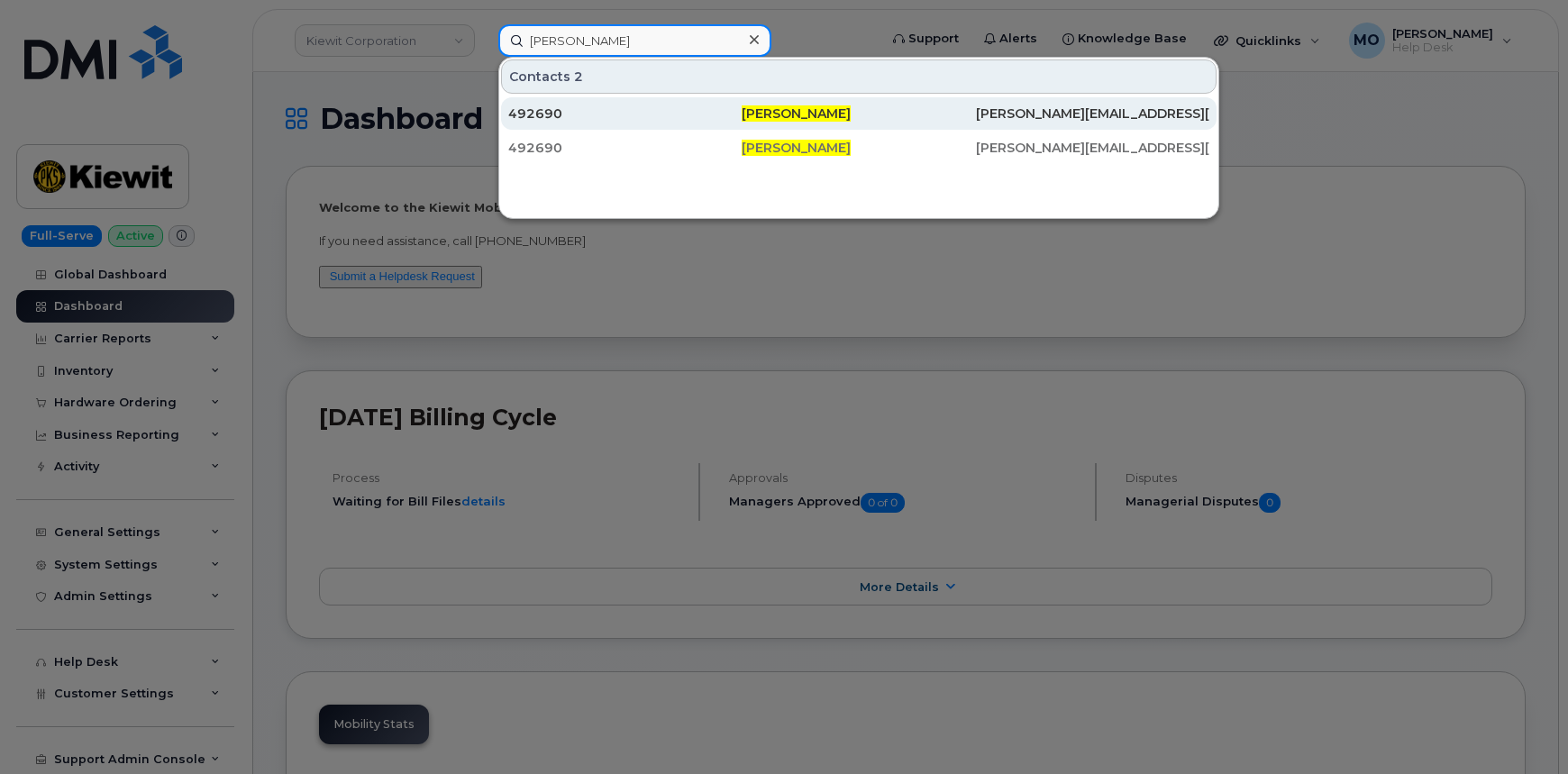
type input "[PERSON_NAME]"
click at [721, 117] on div "492690" at bounding box center [625, 114] width 234 height 18
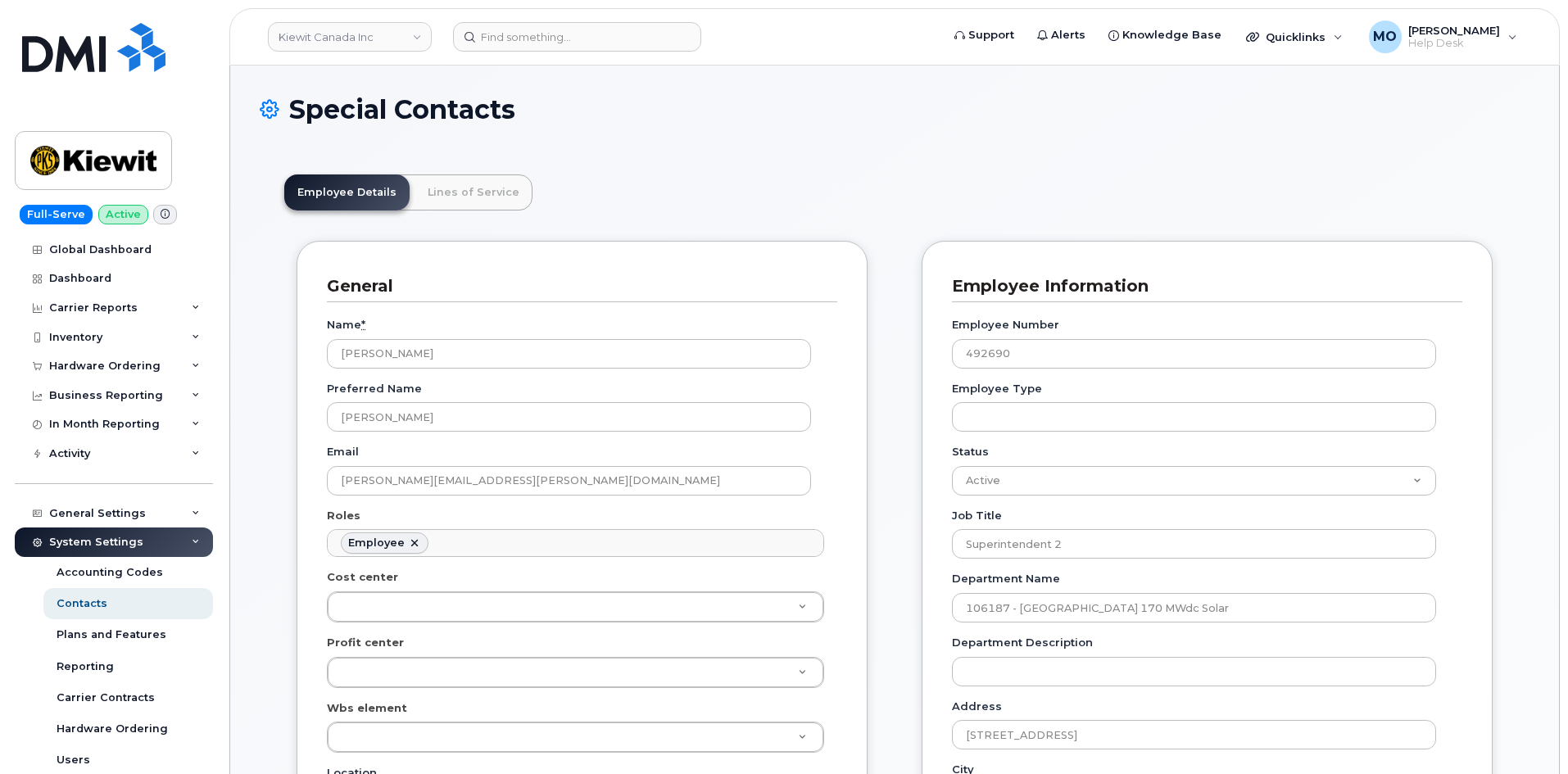
scroll to position [52, 0]
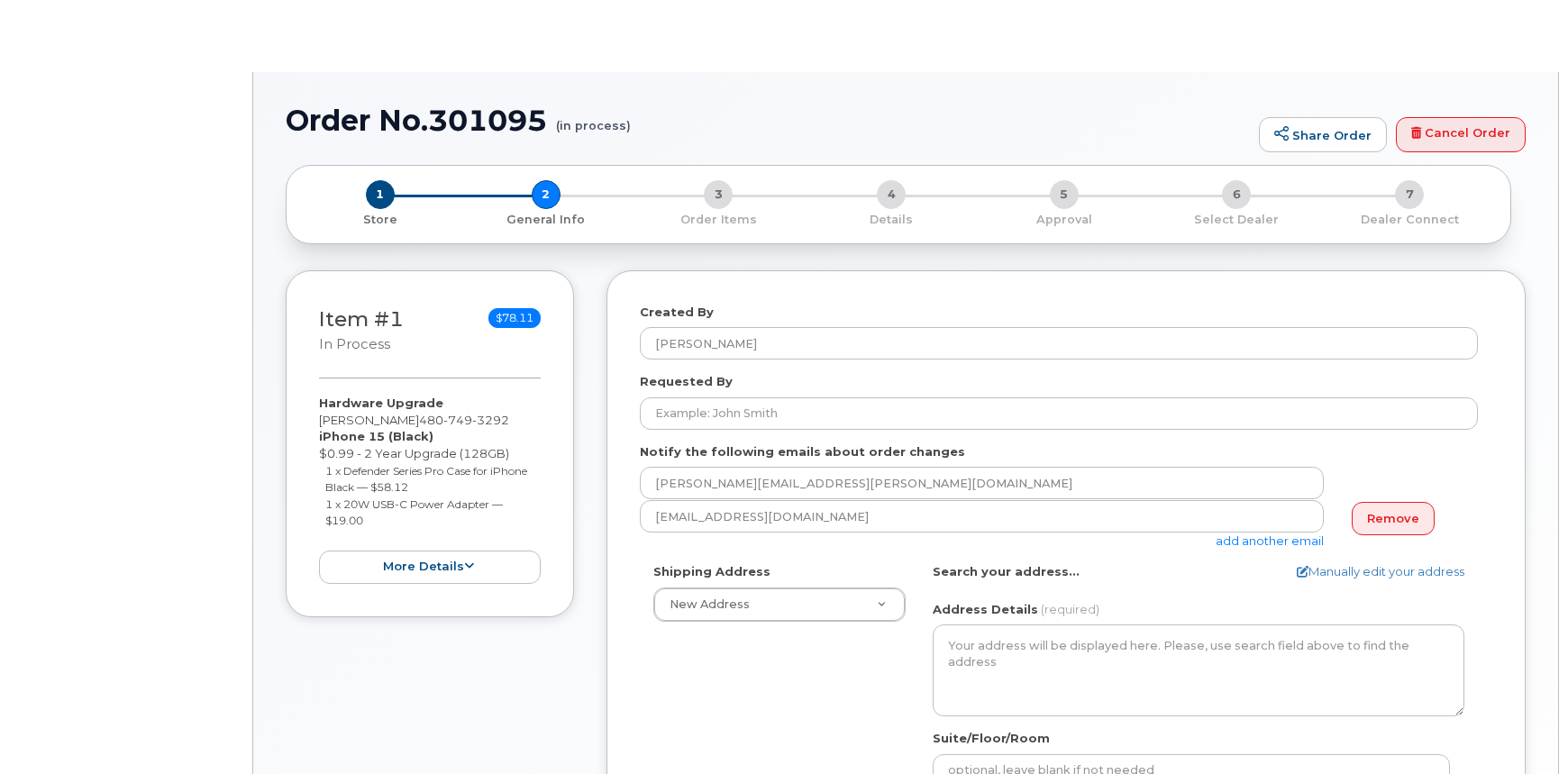
select select
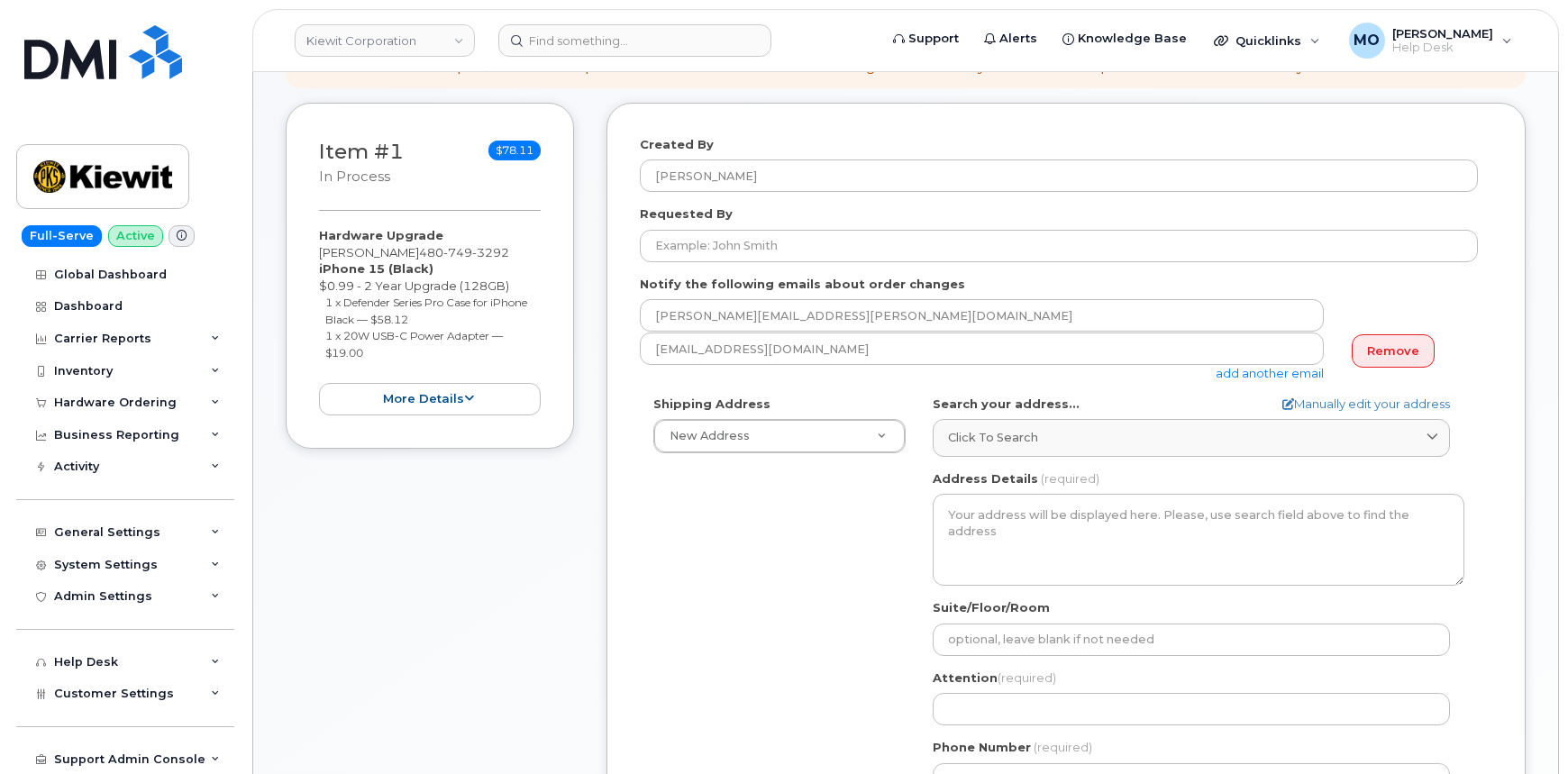
scroll to position [245, 0]
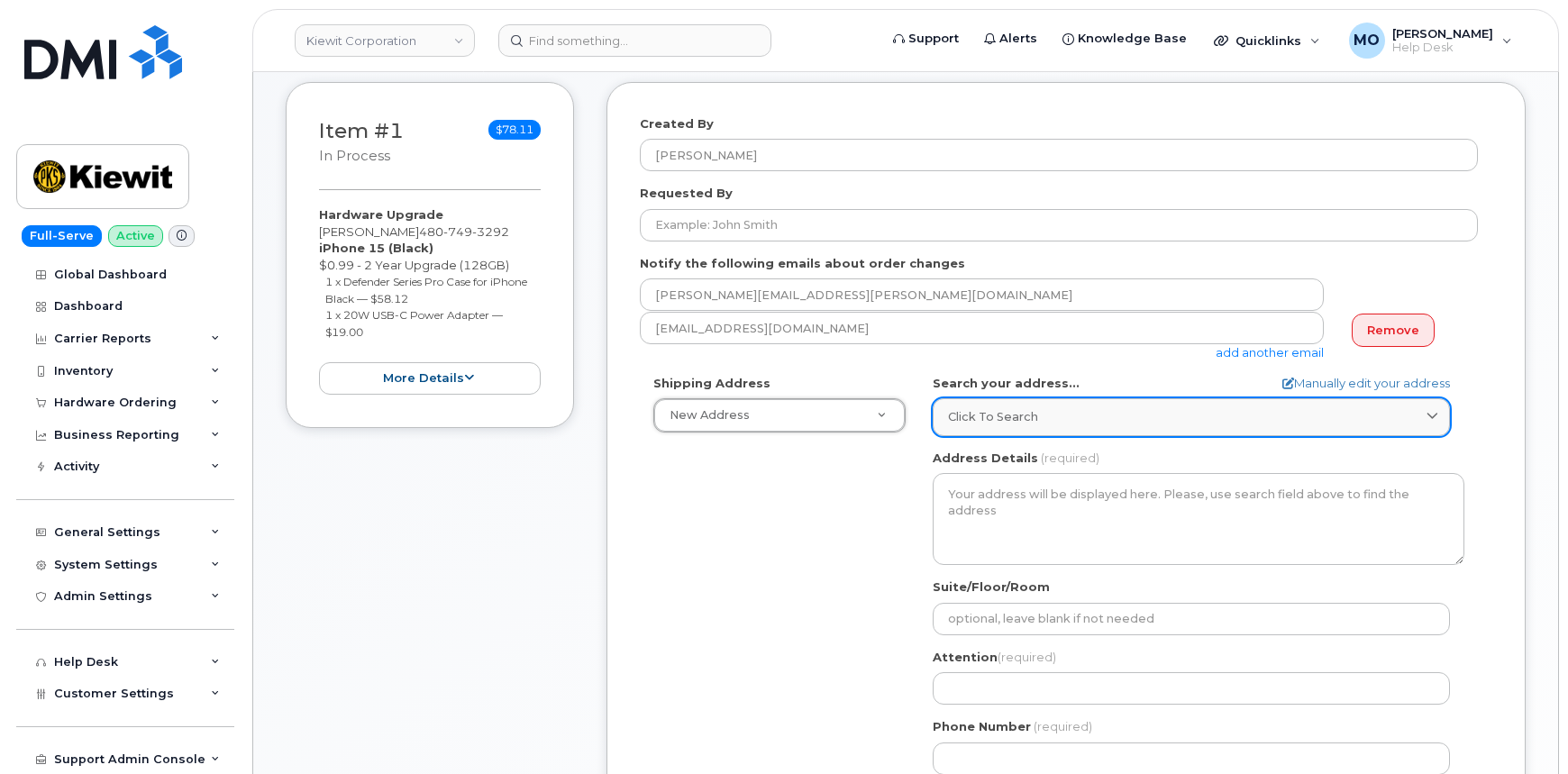
click at [1014, 410] on span "Click to search" at bounding box center [993, 417] width 90 height 17
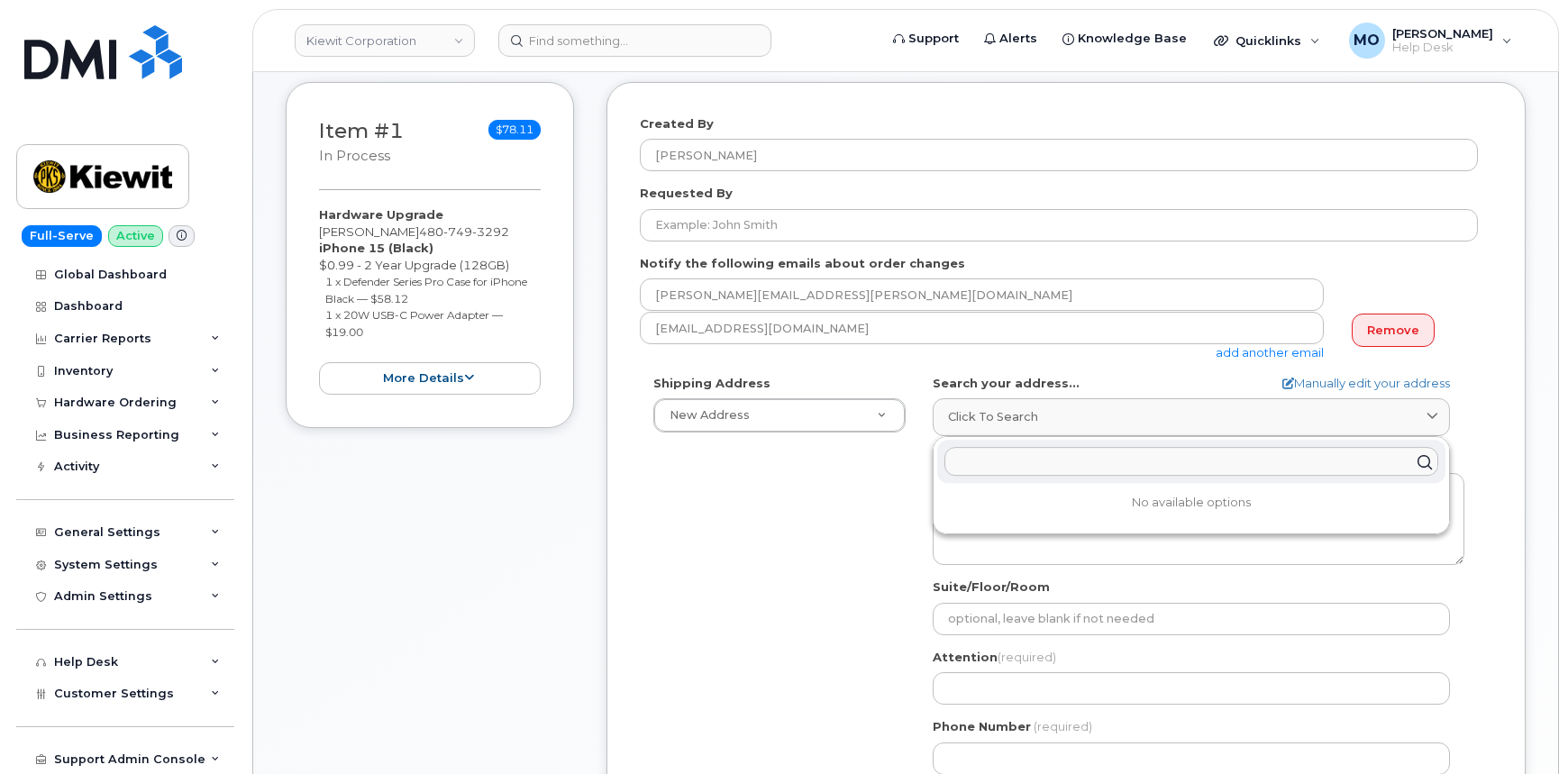
paste input "[GEOGRAPHIC_DATA] in [GEOGRAPHIC_DATA], [GEOGRAPHIC_DATA]"
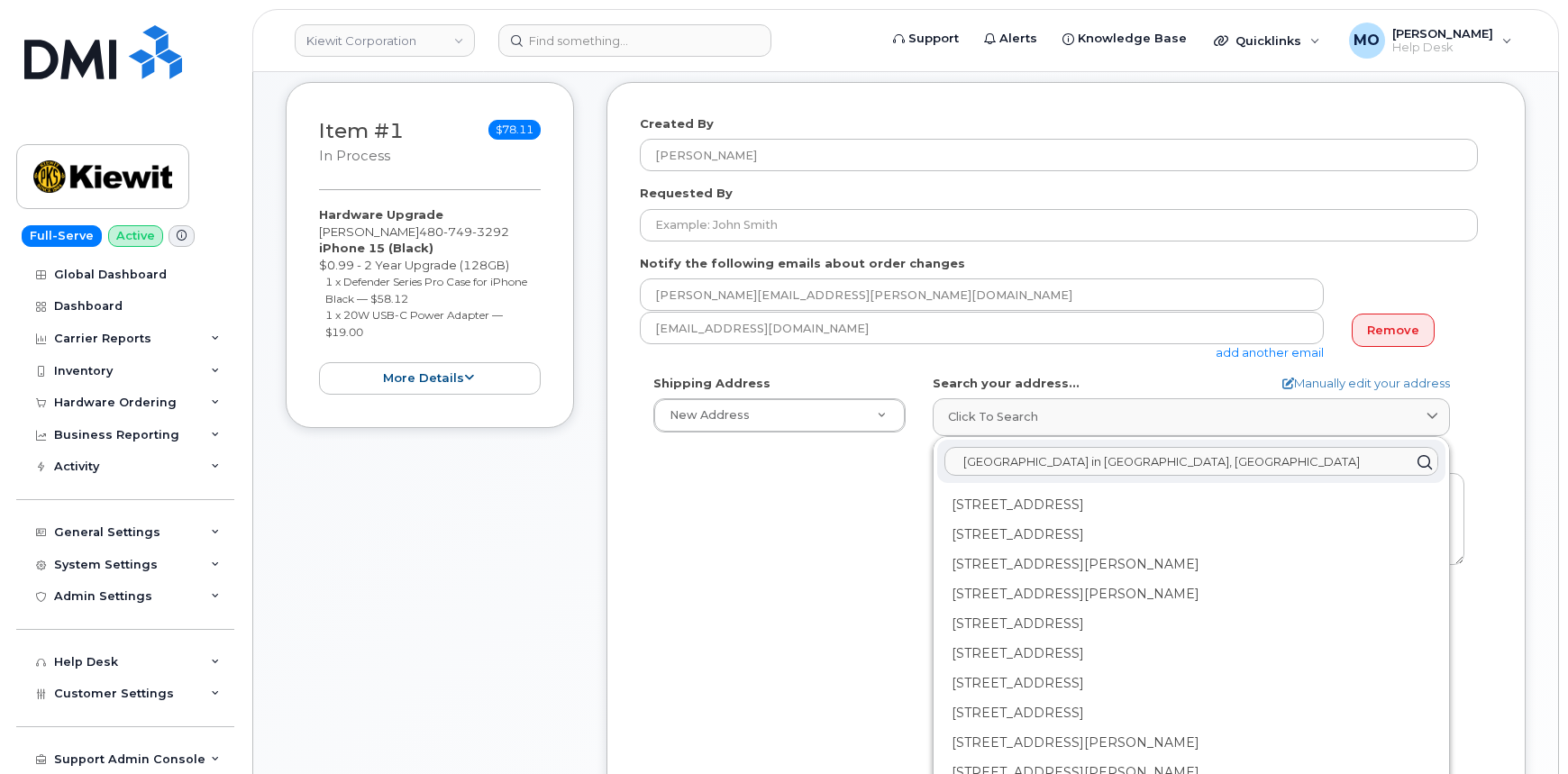
click at [1183, 459] on input "[GEOGRAPHIC_DATA] in [GEOGRAPHIC_DATA], [GEOGRAPHIC_DATA]" at bounding box center [1191, 462] width 494 height 28
click at [1181, 459] on input "[GEOGRAPHIC_DATA] in [GEOGRAPHIC_DATA], [GEOGRAPHIC_DATA]" at bounding box center [1191, 462] width 494 height 28
paste input "[STREET_ADDRESS]"
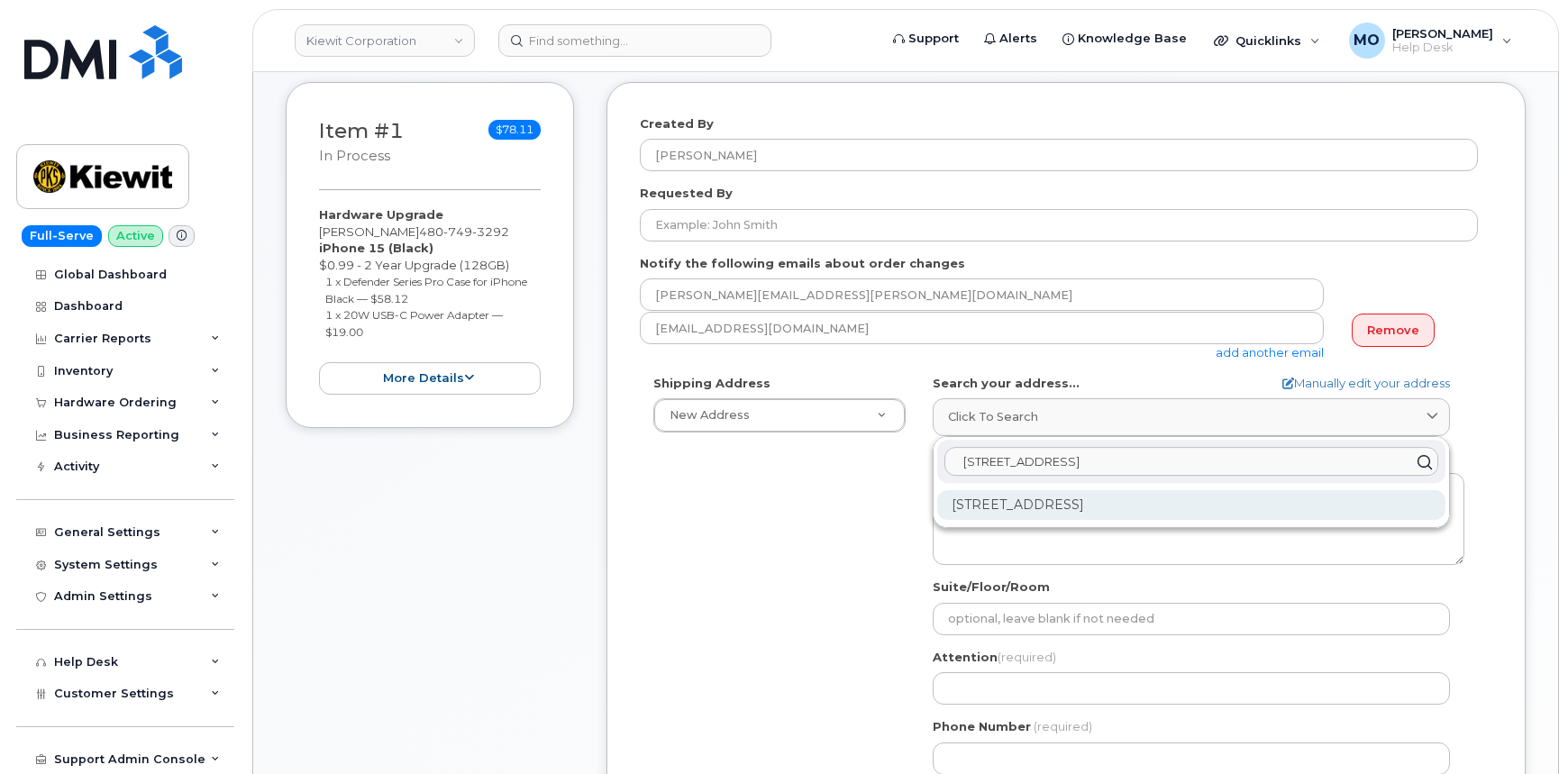
type input "[STREET_ADDRESS]"
click at [1292, 514] on div "[STREET_ADDRESS]" at bounding box center [1191, 505] width 508 height 29
select select
type textarea "[STREET_ADDRESS]"
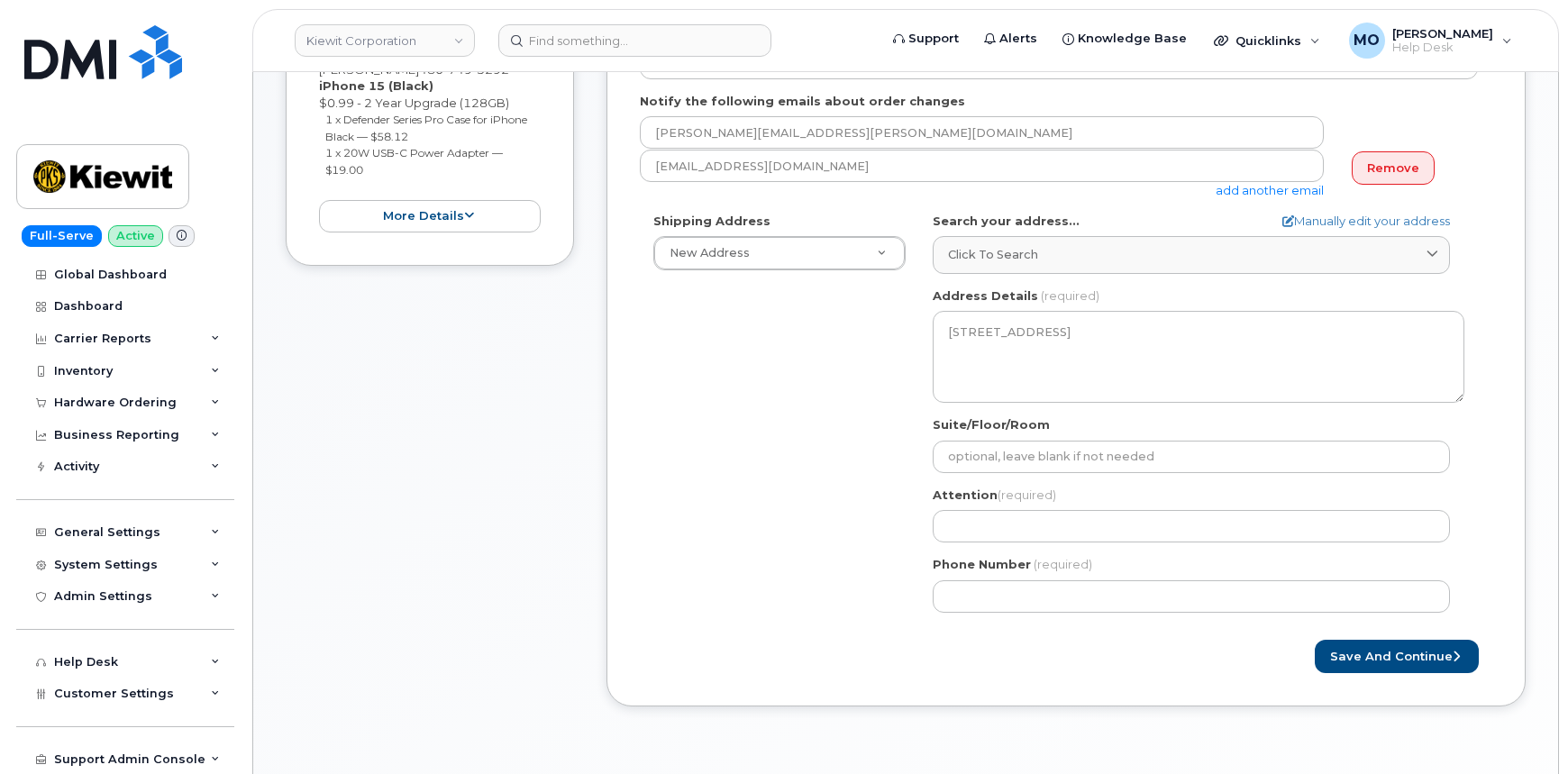
scroll to position [409, 0]
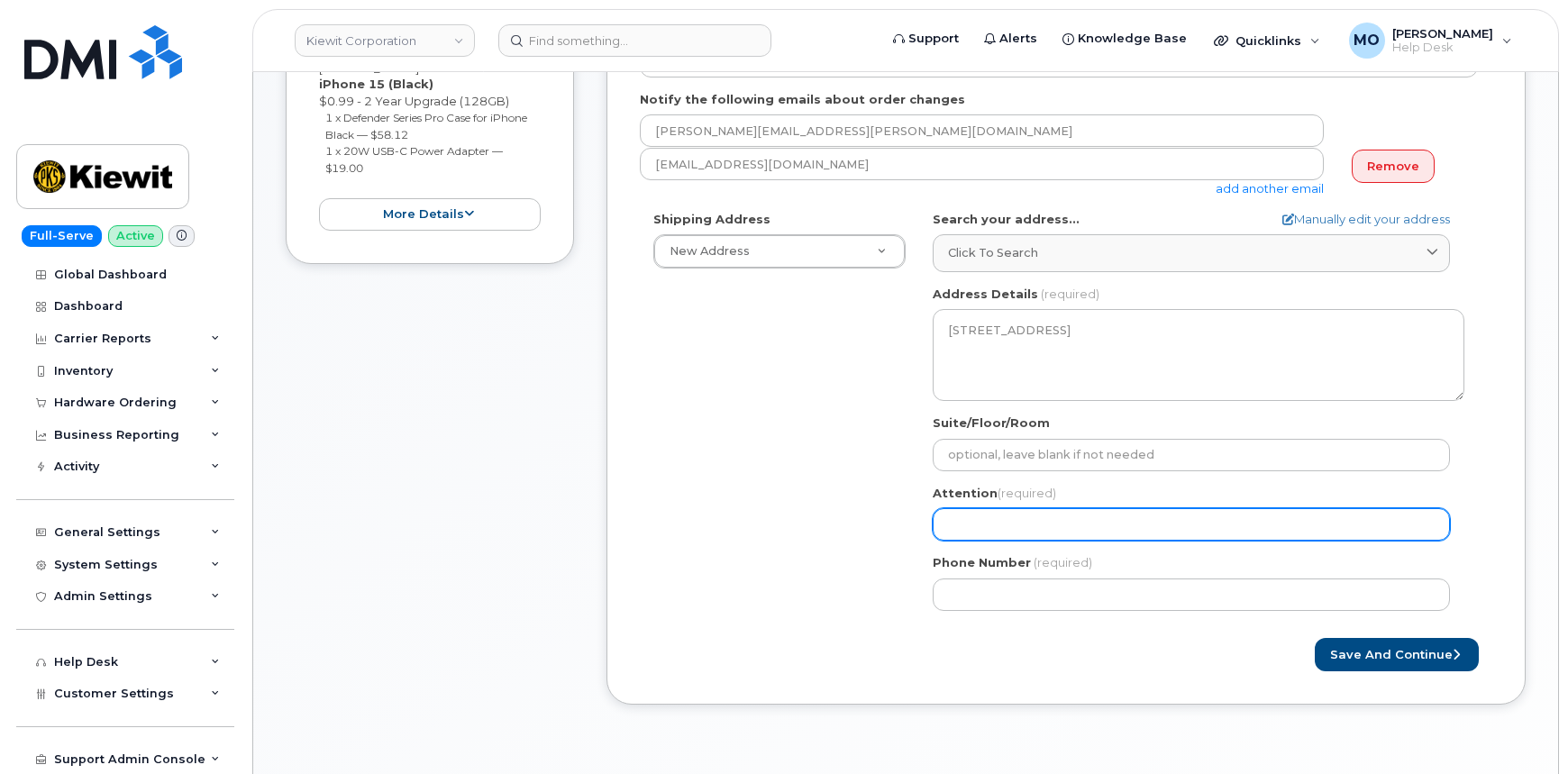
click at [1022, 521] on input "Attention (required)" at bounding box center [1191, 524] width 517 height 32
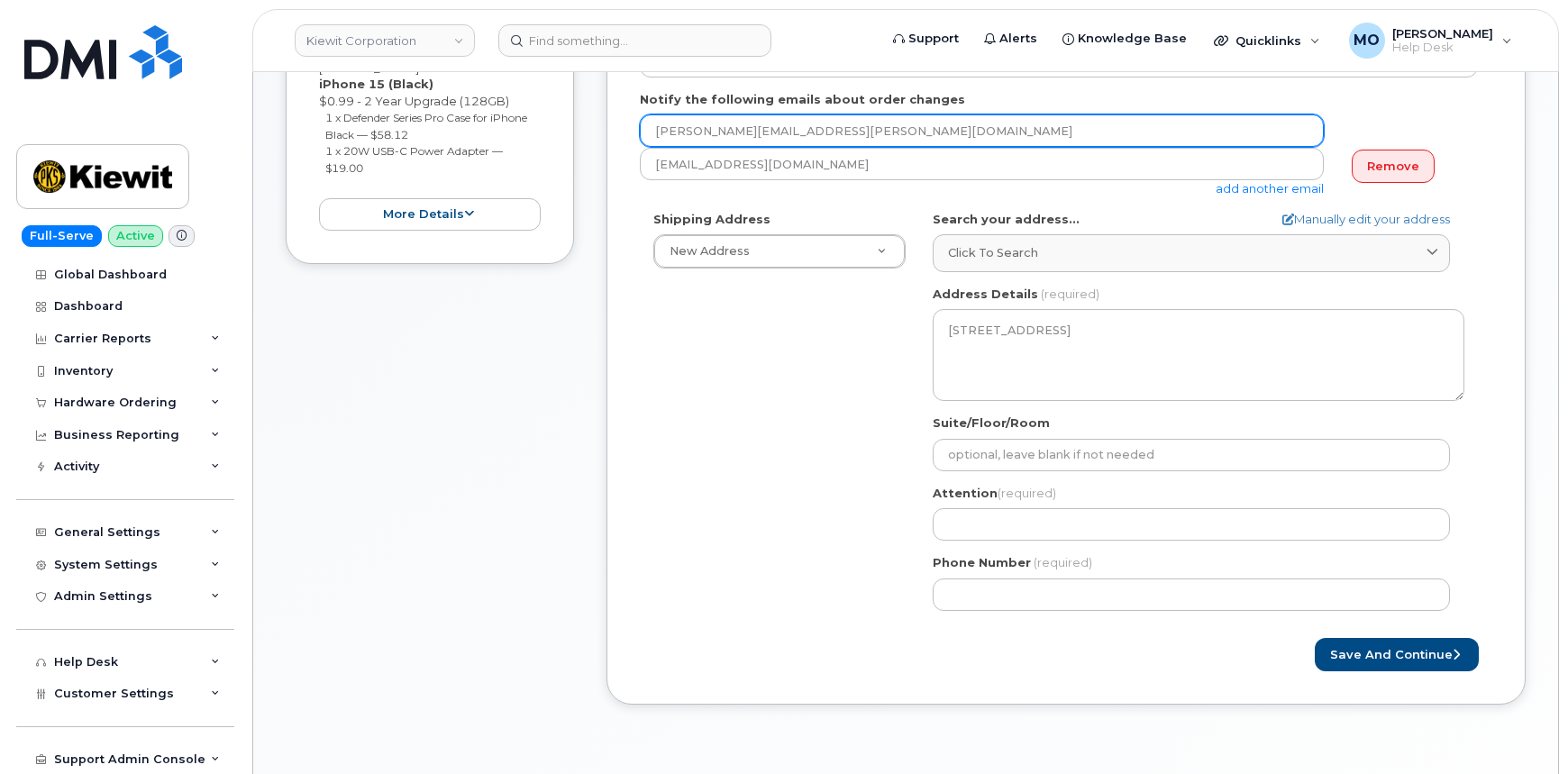
drag, startPoint x: 853, startPoint y: 116, endPoint x: 639, endPoint y: 116, distance: 214.0
click at [640, 116] on div "[PERSON_NAME][EMAIL_ADDRESS][PERSON_NAME][DOMAIN_NAME]" at bounding box center [989, 130] width 699 height 32
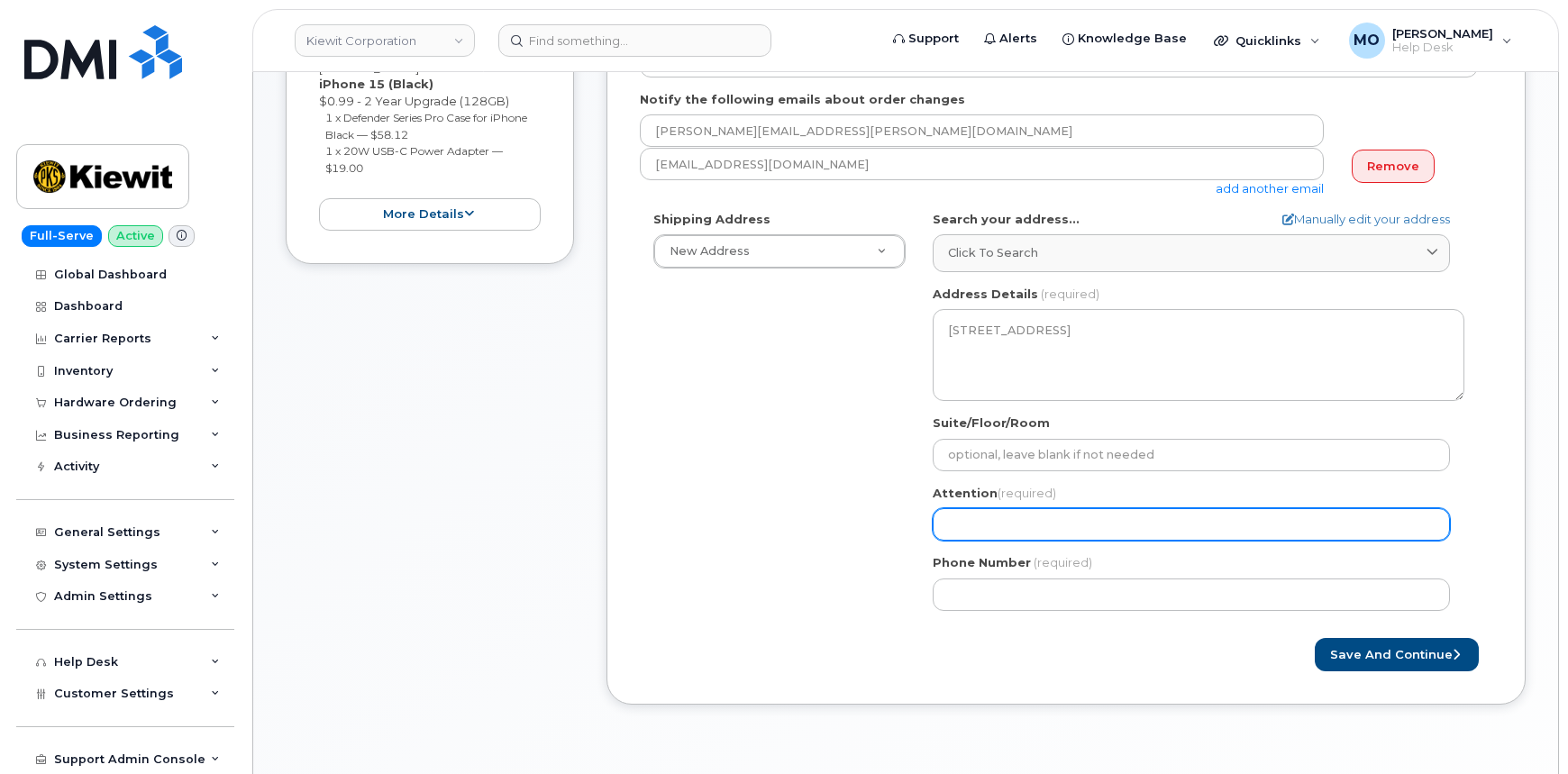
click at [1028, 528] on input "Attention (required)" at bounding box center [1191, 524] width 517 height 32
paste input "[PERSON_NAME][EMAIL_ADDRESS][PERSON_NAME][DOMAIN_NAME]"
select select
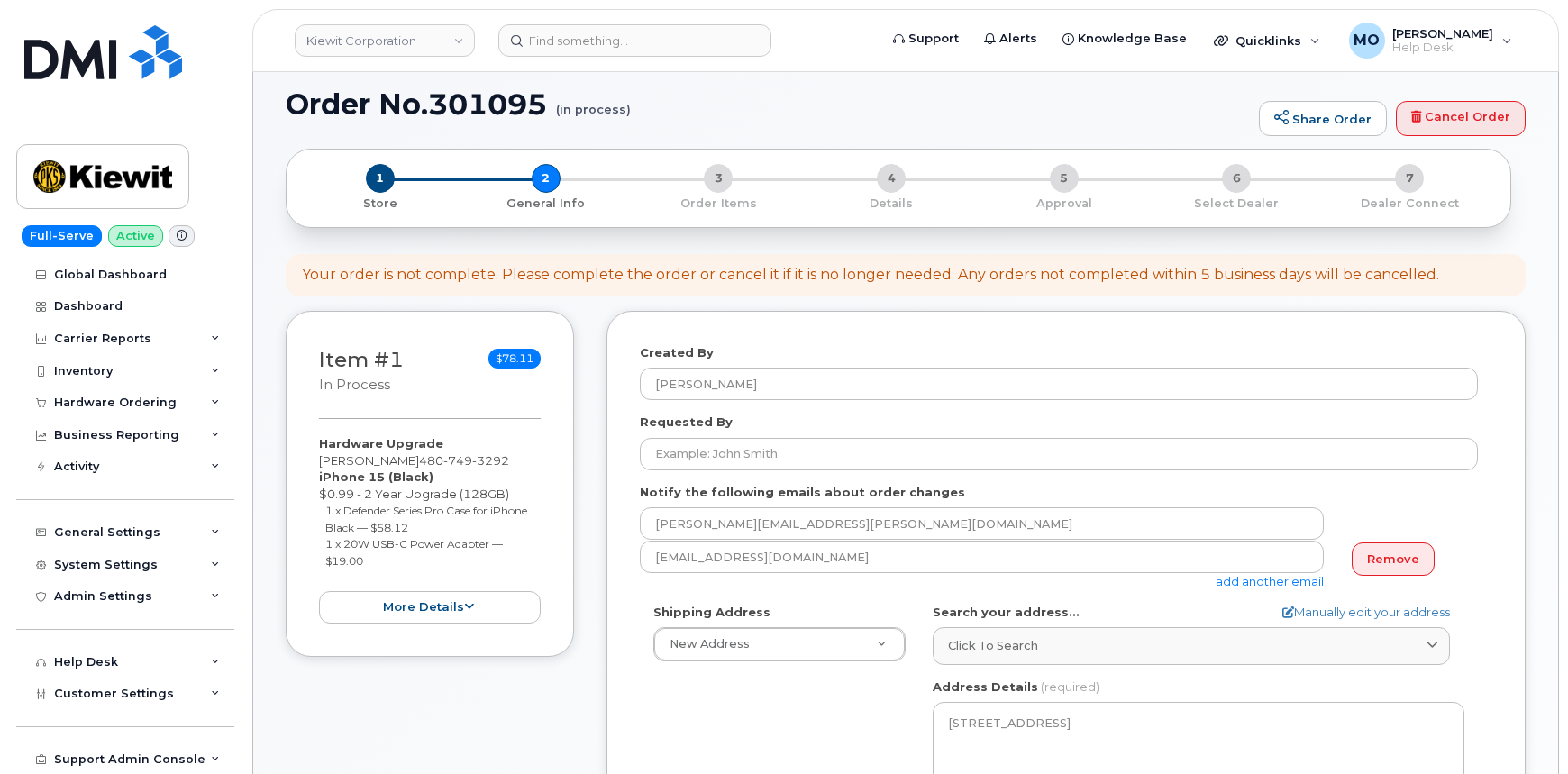
scroll to position [0, 0]
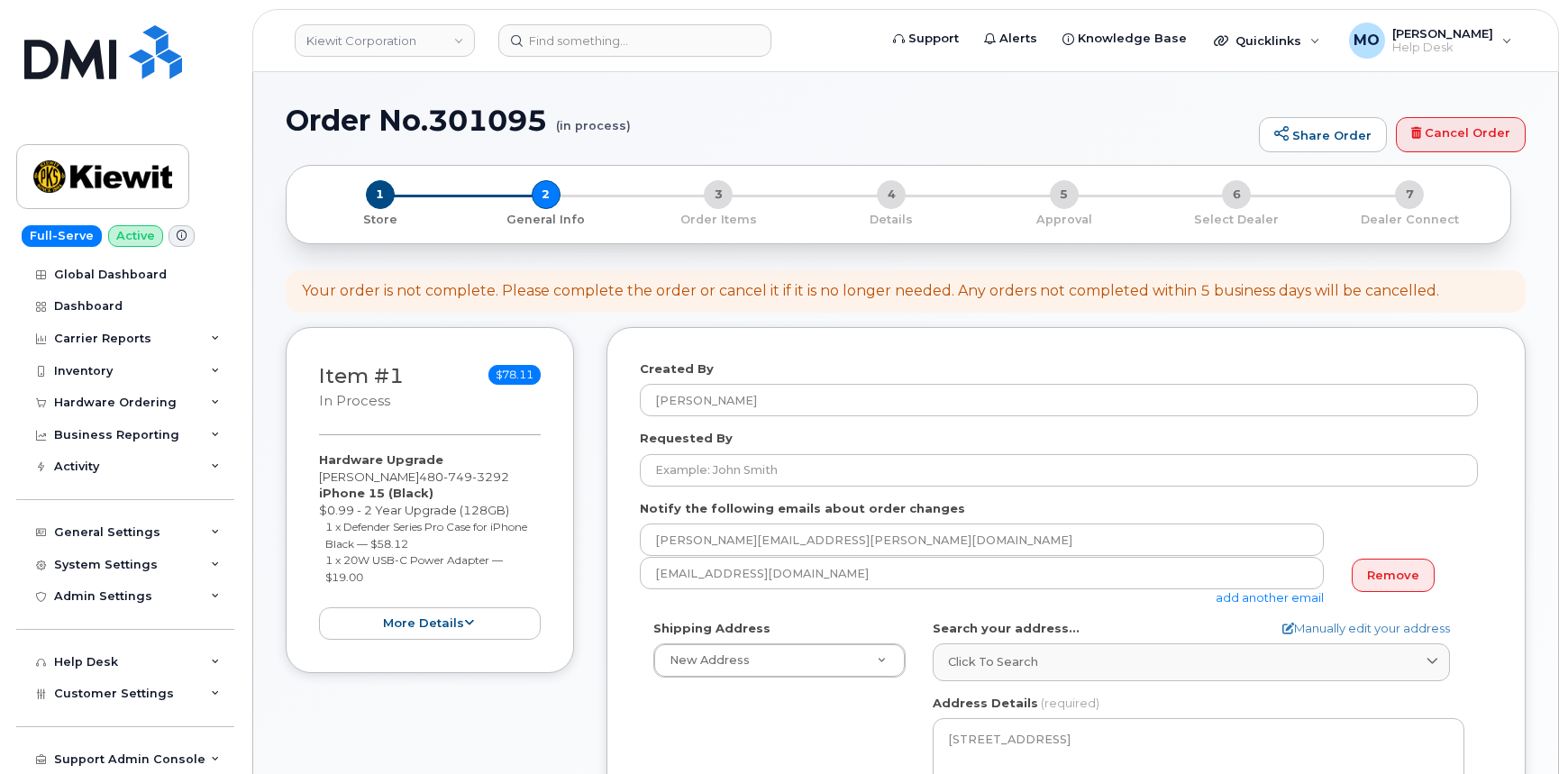
type input "[PERSON_NAME][EMAIL_ADDRESS][PERSON_NAME][DOMAIN_NAME]"
drag, startPoint x: 417, startPoint y: 475, endPoint x: 522, endPoint y: 477, distance: 105.0
click at [522, 477] on div "Hardware Upgrade [PERSON_NAME] [PHONE_NUMBER] iPhone 15 (Black) $0.99 - 2 Year …" at bounding box center [430, 546] width 222 height 189
copy span "[PHONE_NUMBER]"
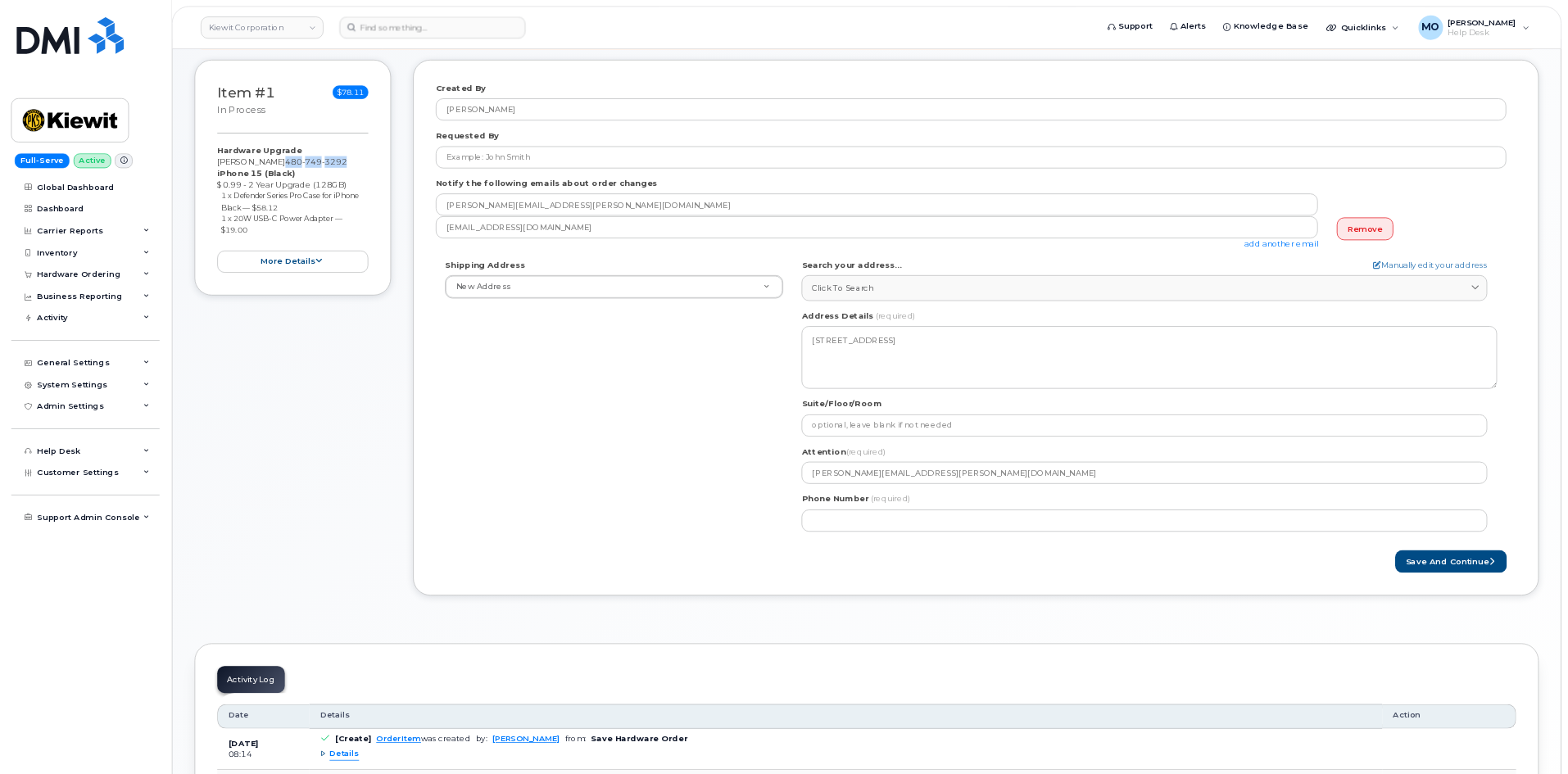
scroll to position [219, 0]
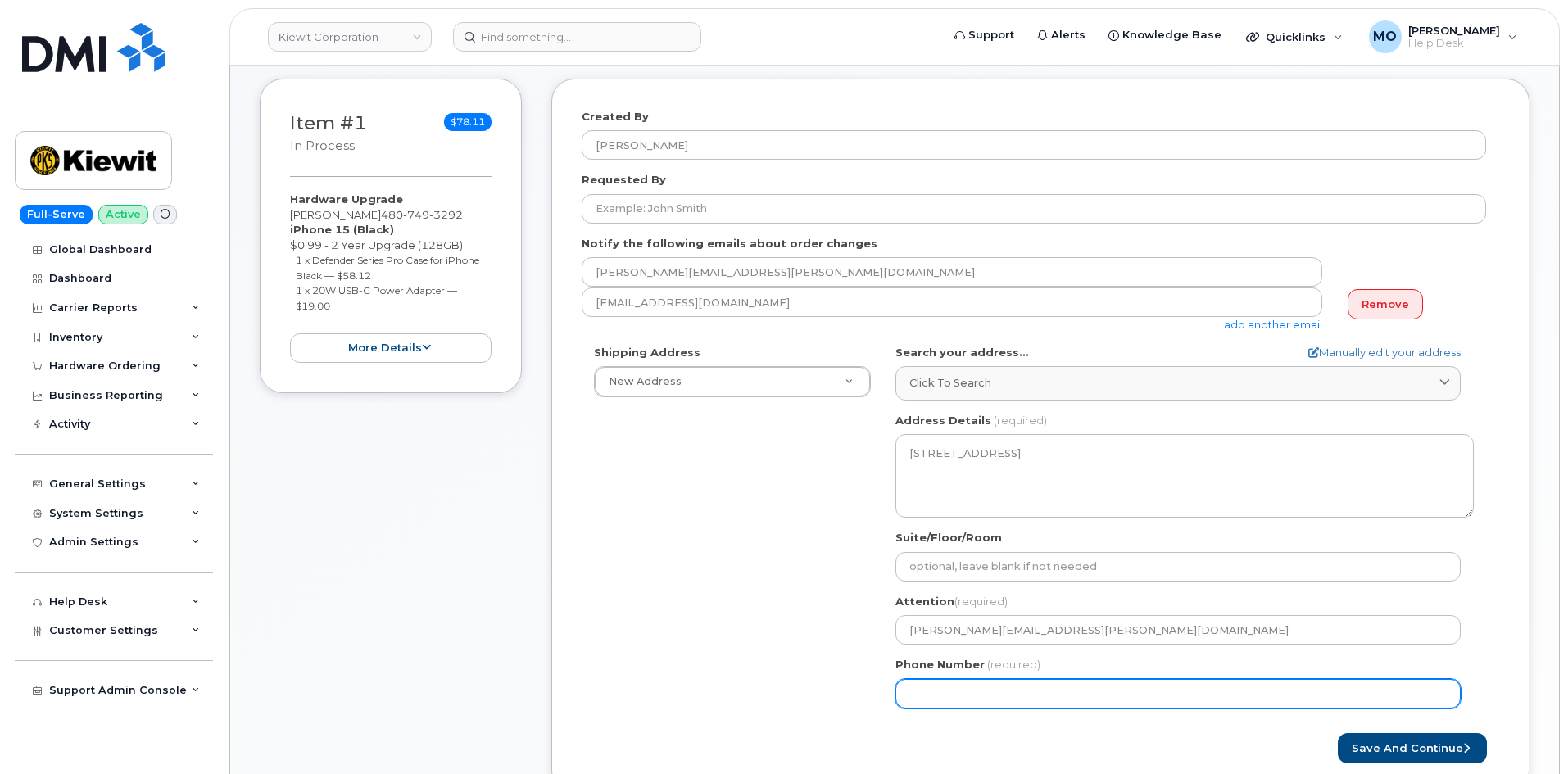
click at [1010, 702] on div "IL [GEOGRAPHIC_DATA] Search your address... Manually edit your address Click to…" at bounding box center [1185, 533] width 603 height 376
paste input "4807493292"
select select
type input "4807493292"
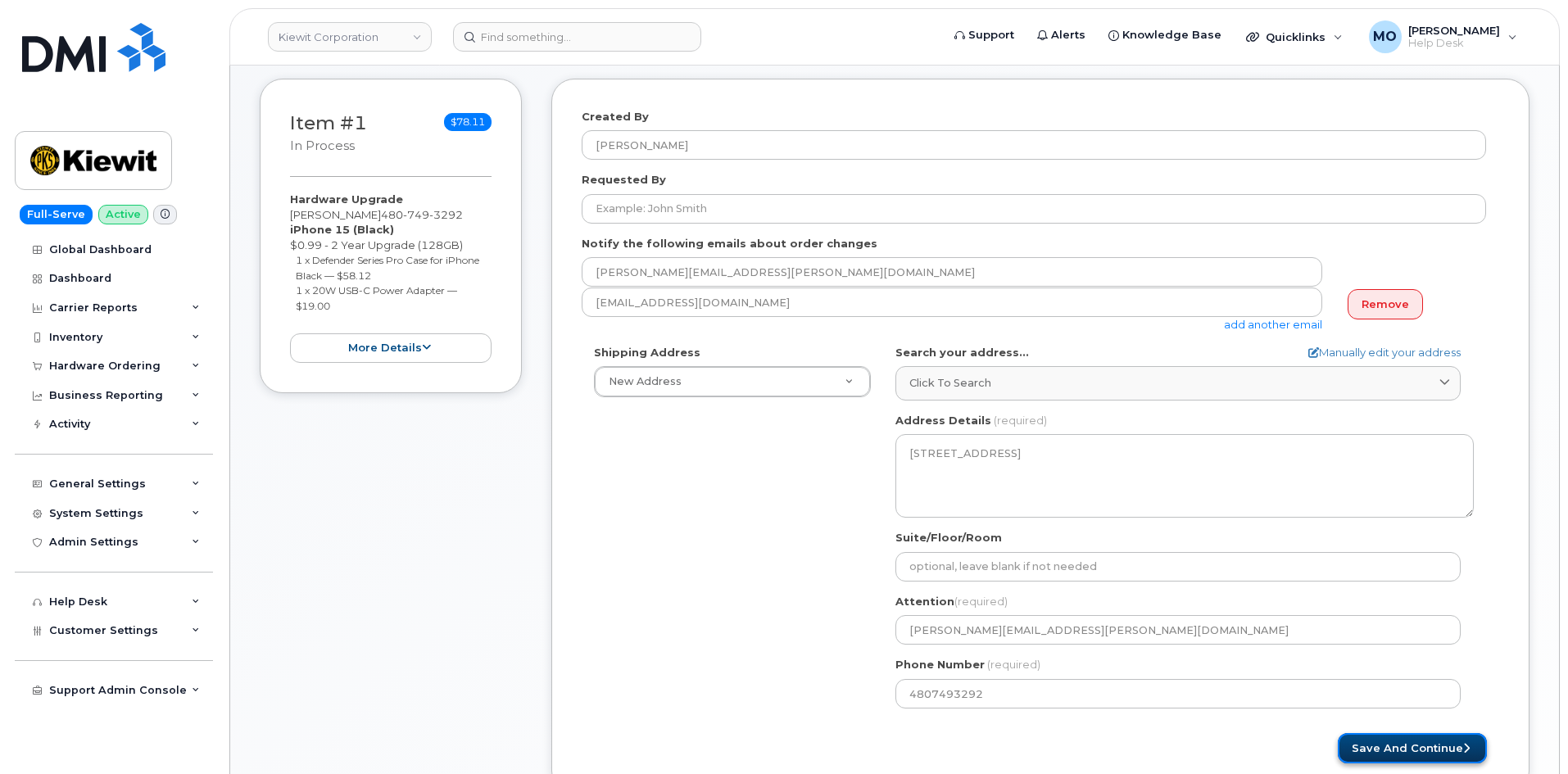
click at [1369, 702] on button "Save and Continue" at bounding box center [1412, 748] width 149 height 30
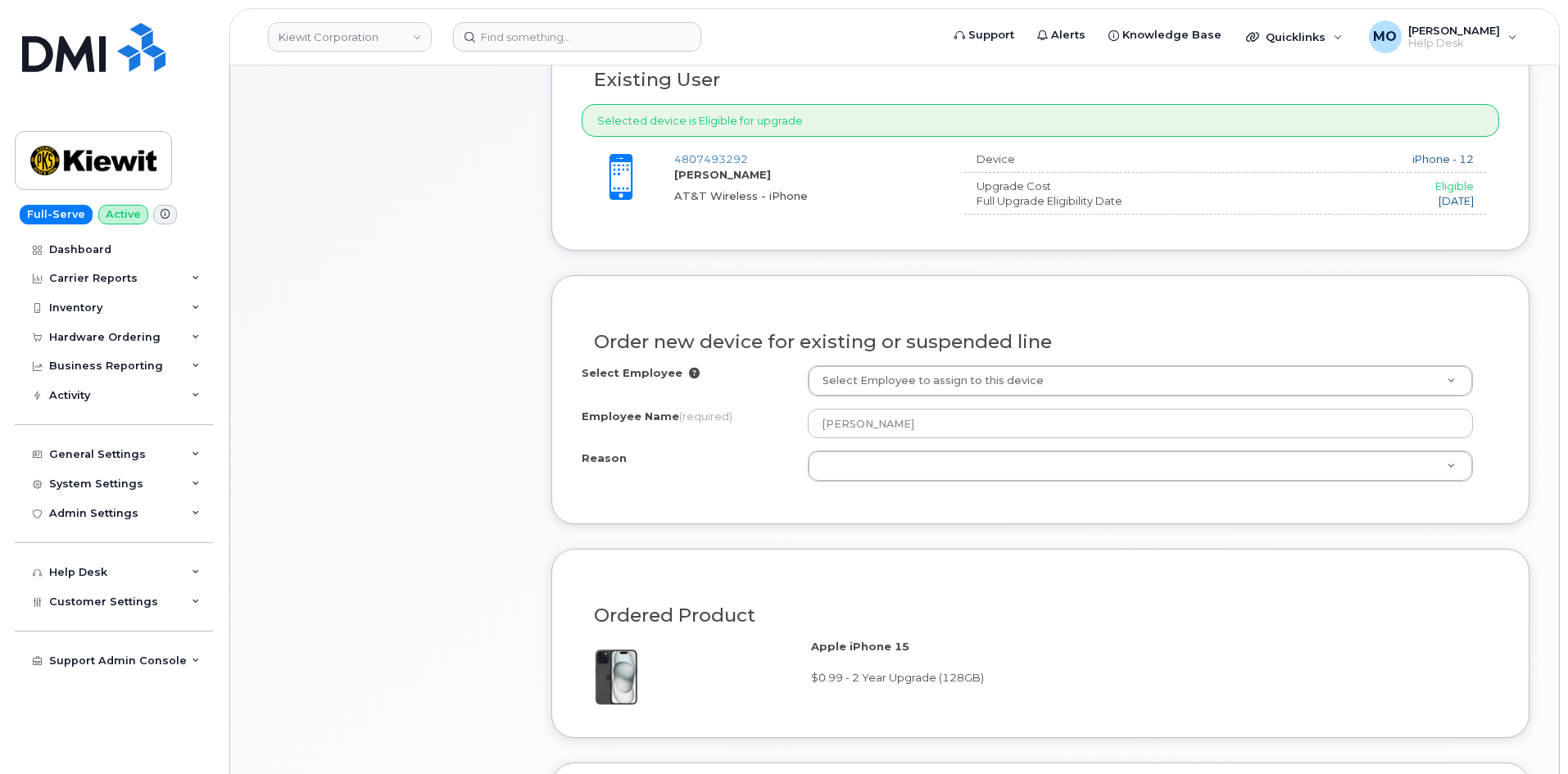
scroll to position [573, 0]
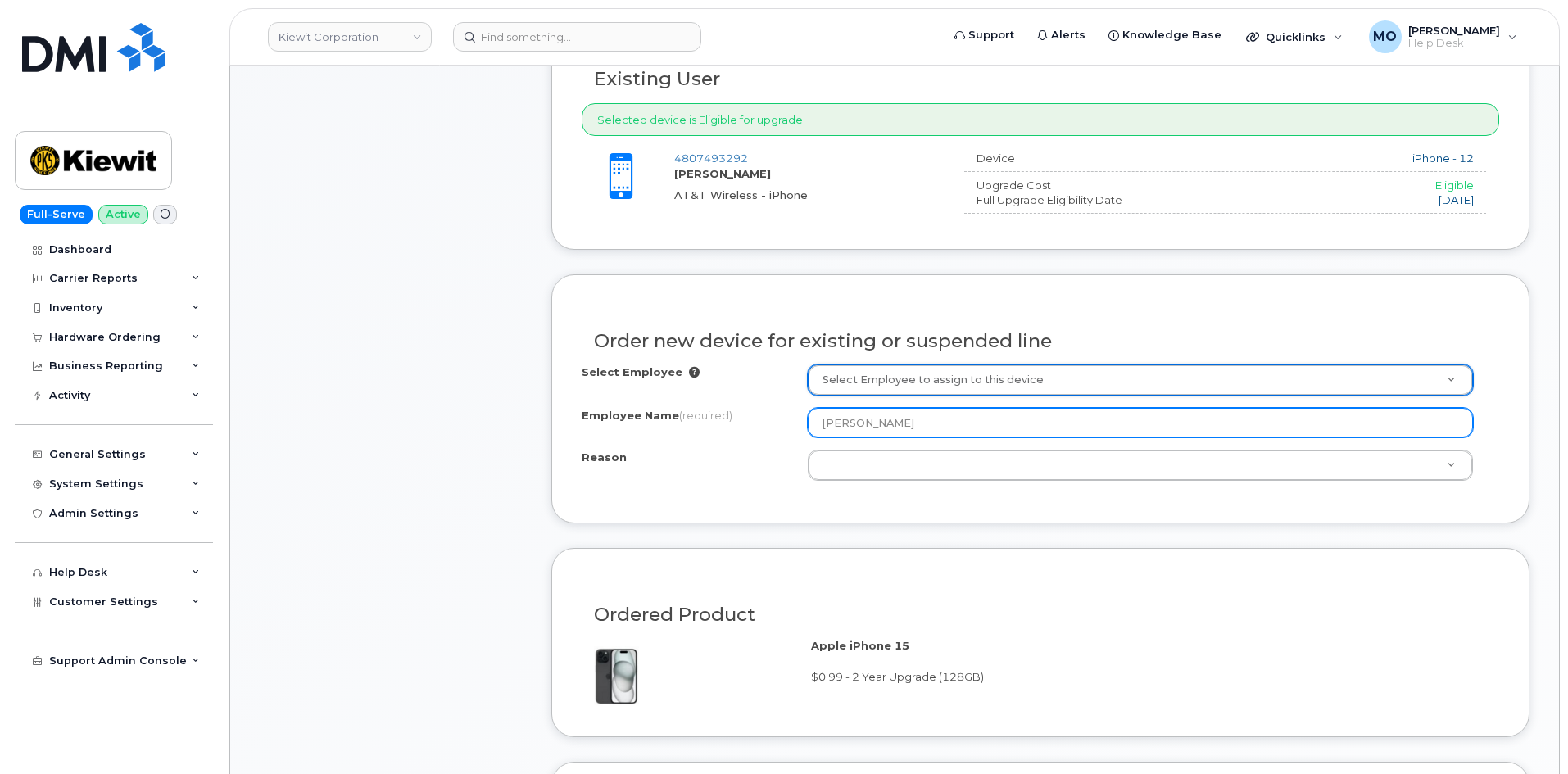
click at [859, 420] on input "[PERSON_NAME]" at bounding box center [1140, 422] width 665 height 29
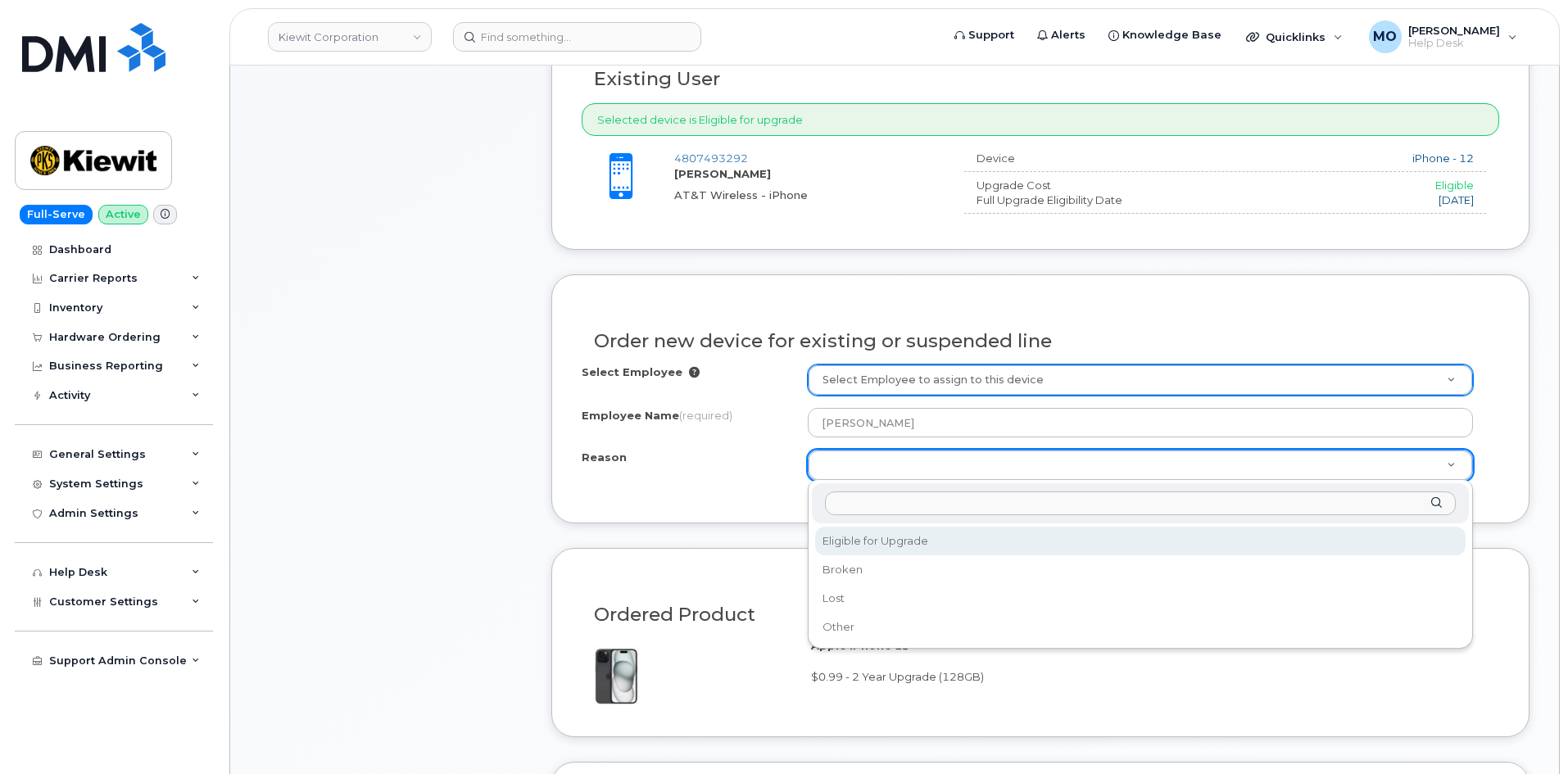
select select "eligible_for_upgrade"
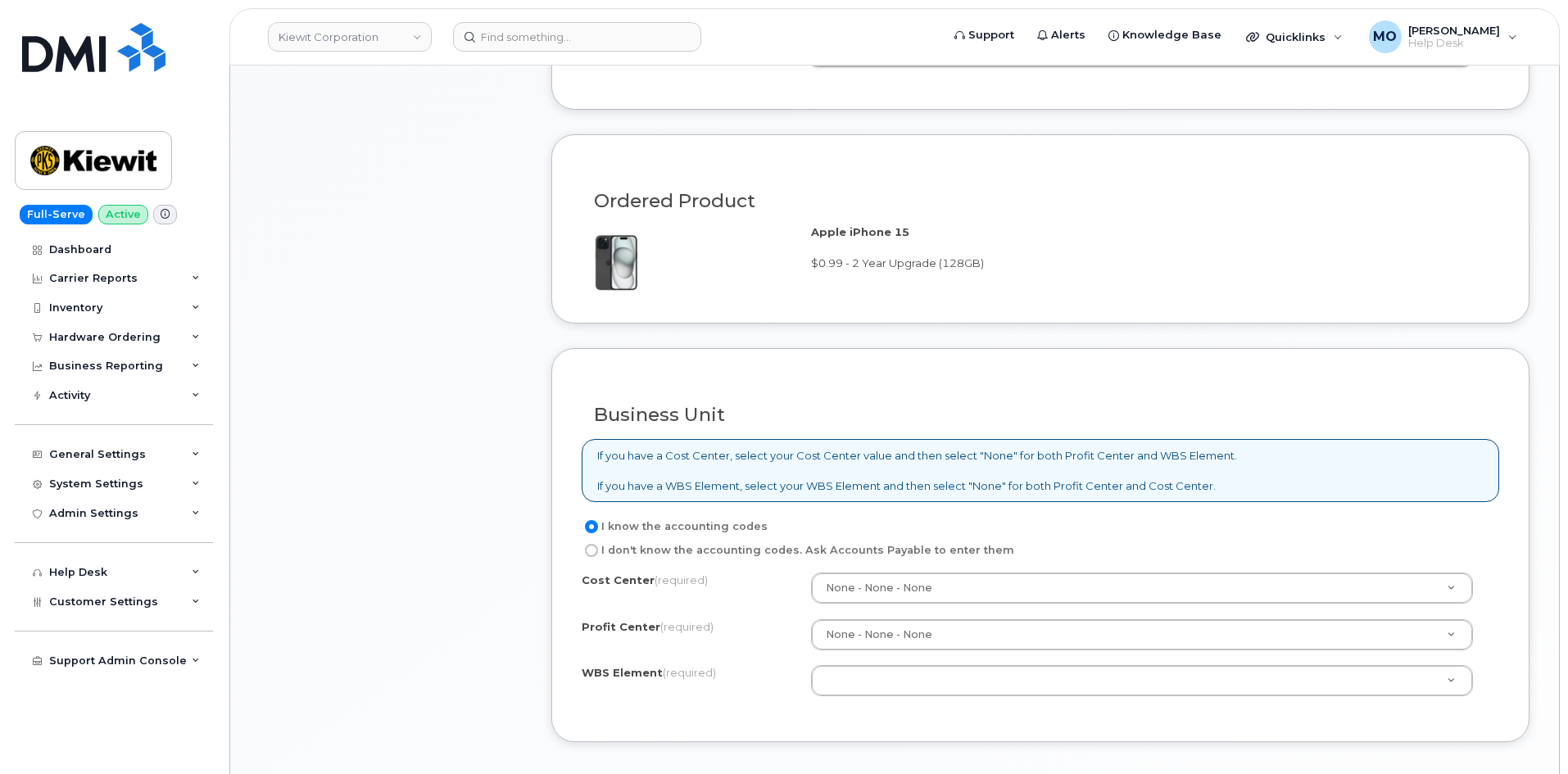
scroll to position [1147, 0]
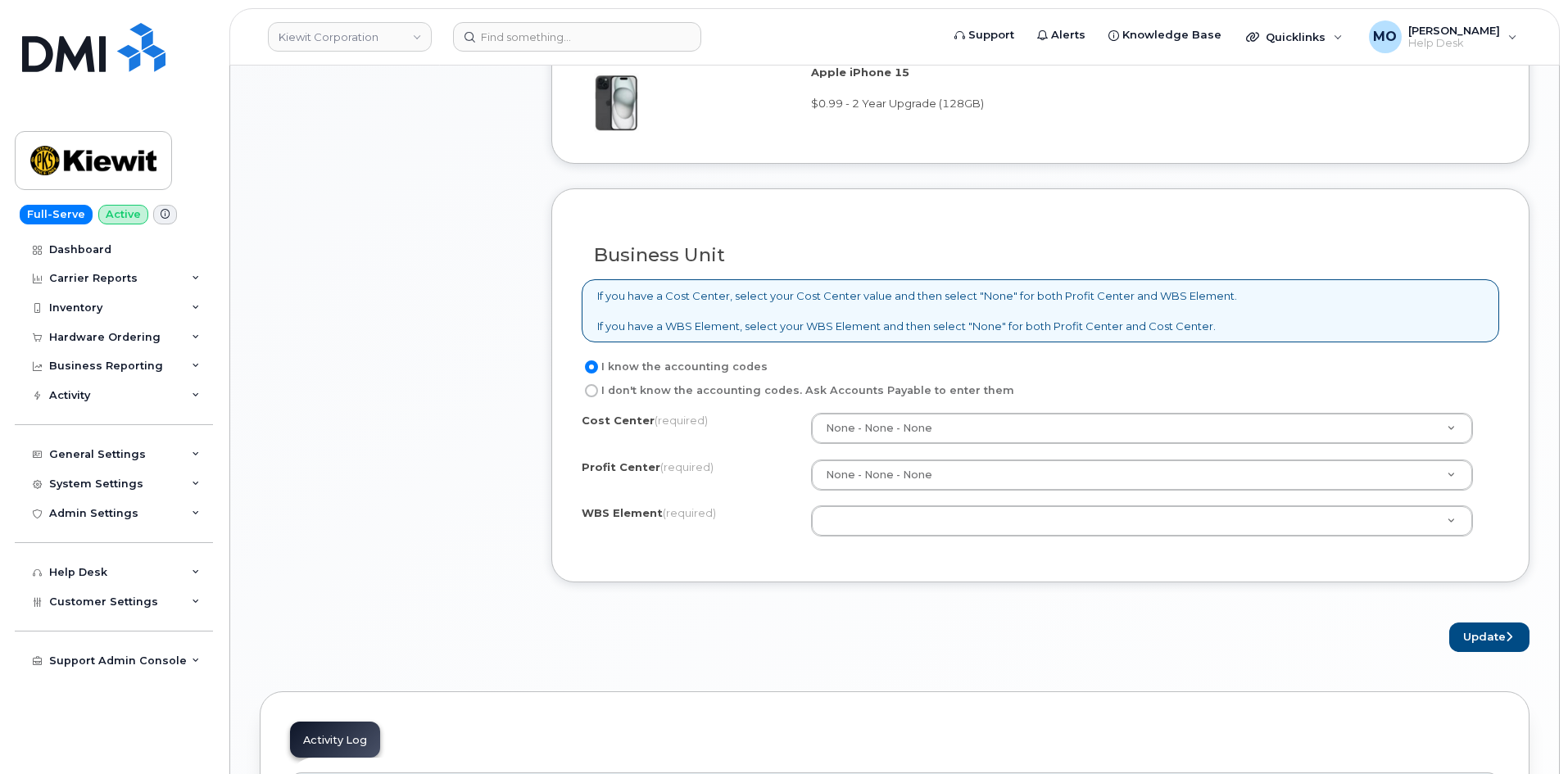
click at [801, 389] on label "I don't know the accounting codes. Ask Accounts Payable to enter them" at bounding box center [799, 391] width 433 height 20
click at [598, 389] on input "I don't know the accounting codes. Ask Accounts Payable to enter them" at bounding box center [592, 390] width 13 height 13
radio input "true"
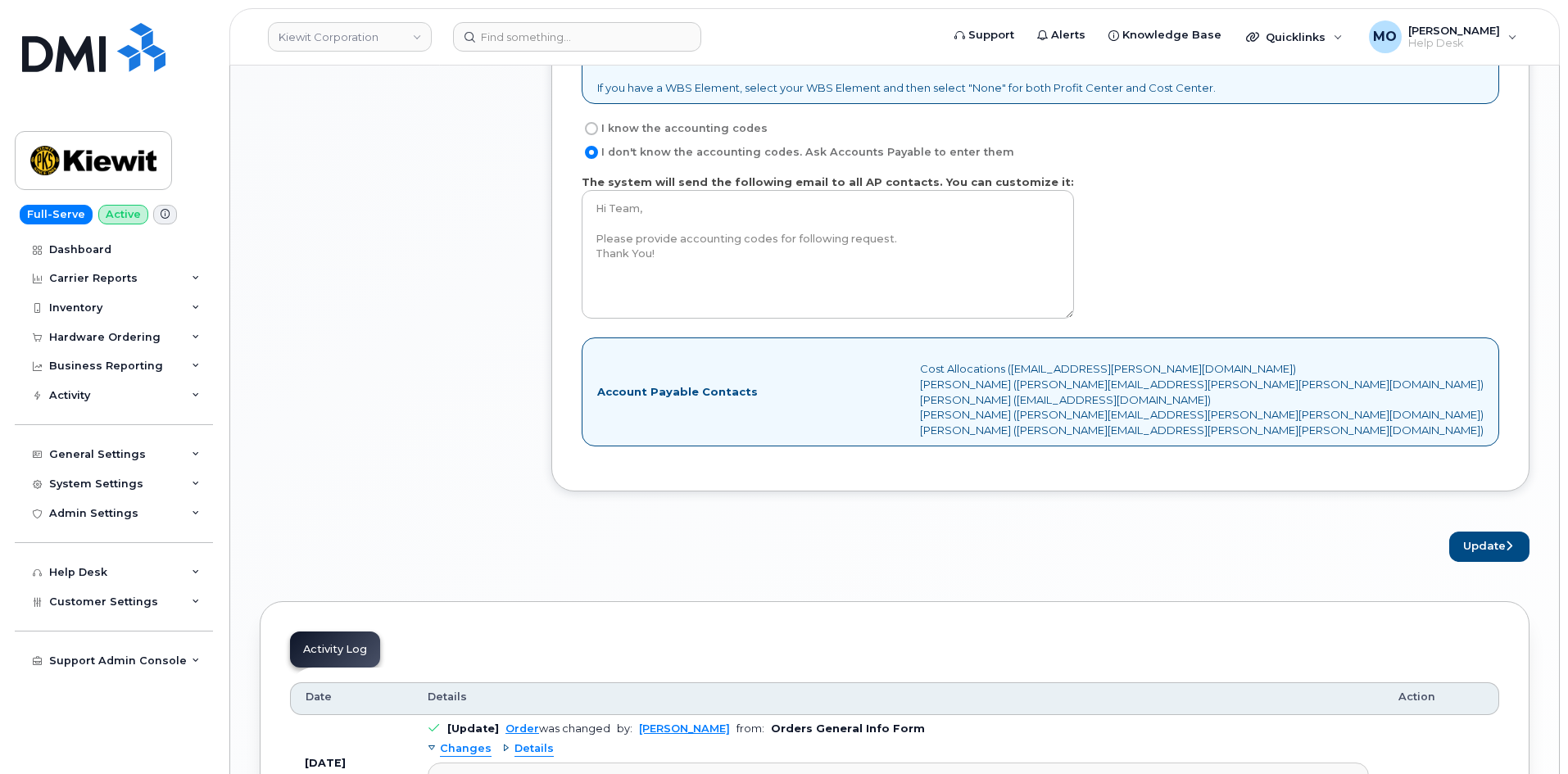
scroll to position [1392, 0]
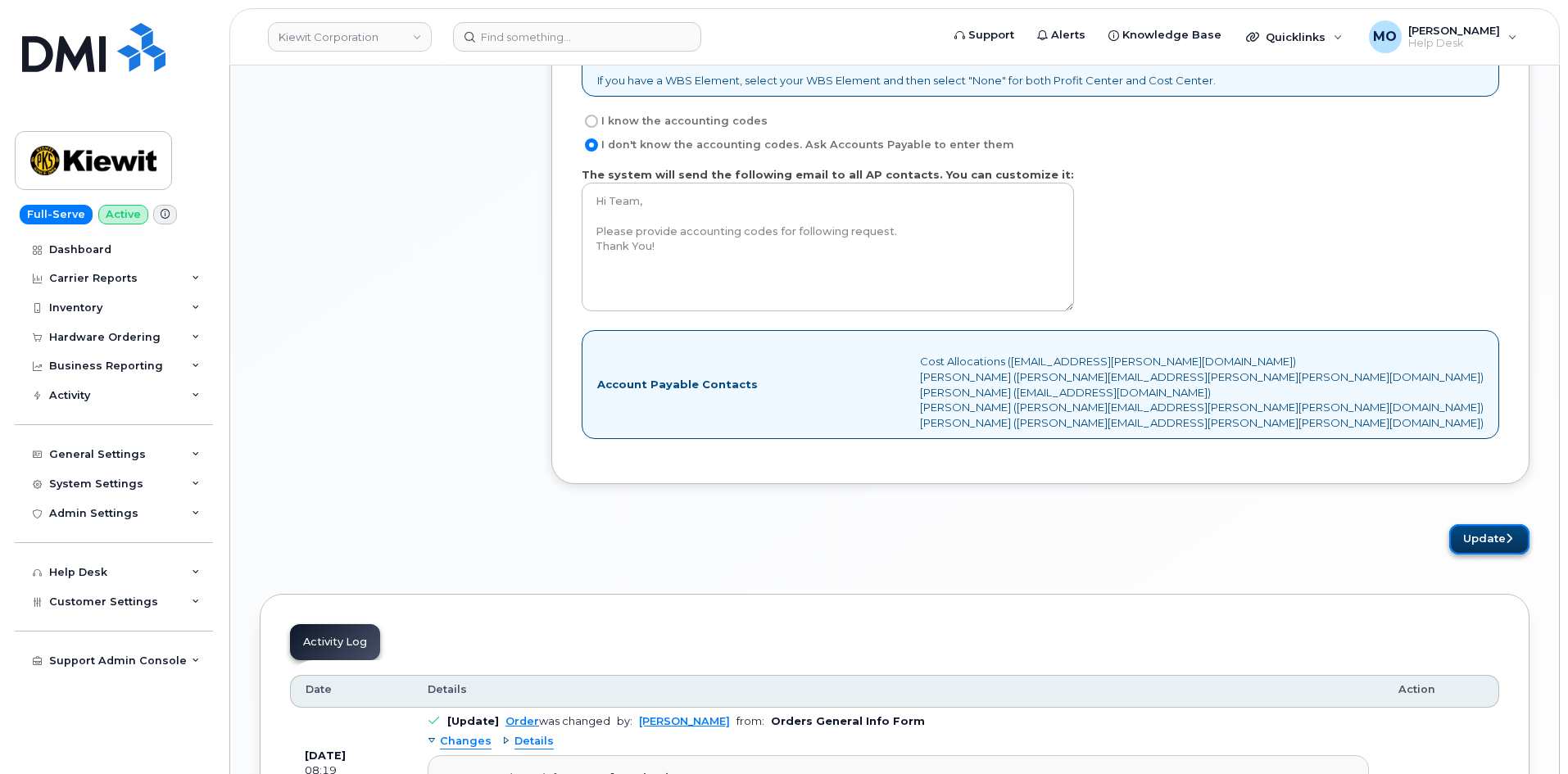
click at [1476, 535] on button "Update" at bounding box center [1490, 539] width 80 height 30
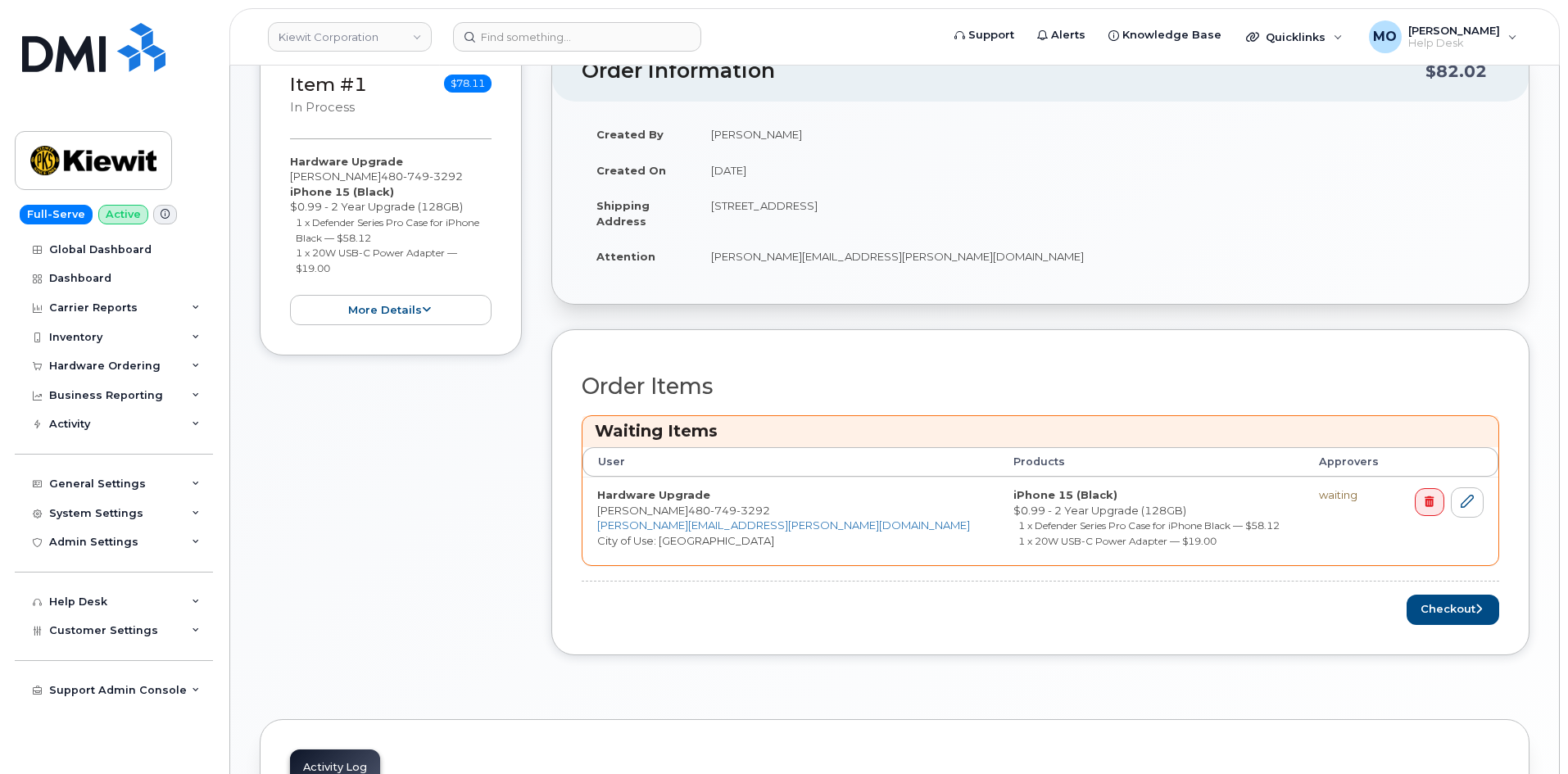
scroll to position [328, 0]
click at [1447, 607] on button "Checkout" at bounding box center [1452, 608] width 92 height 30
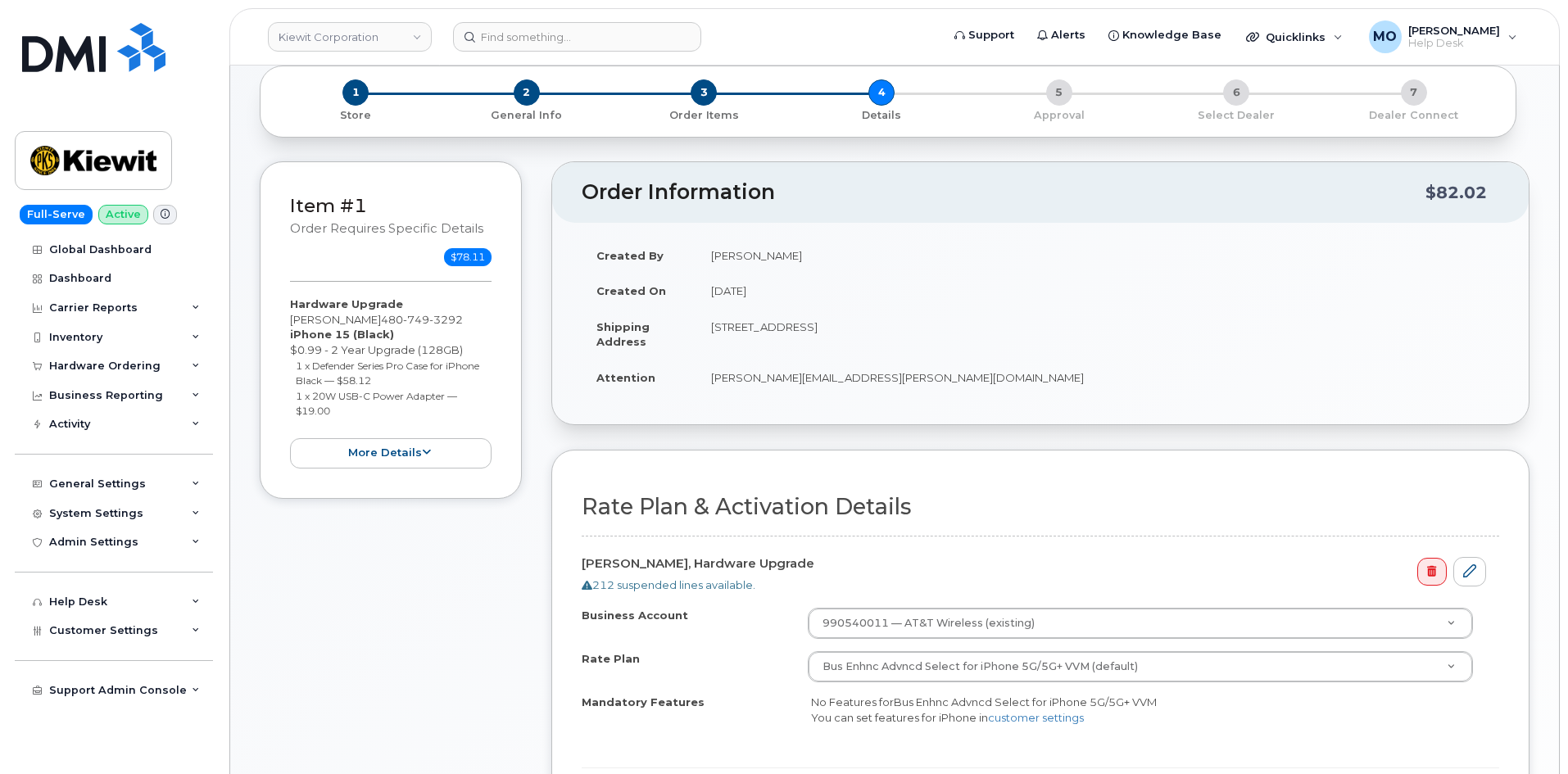
scroll to position [246, 0]
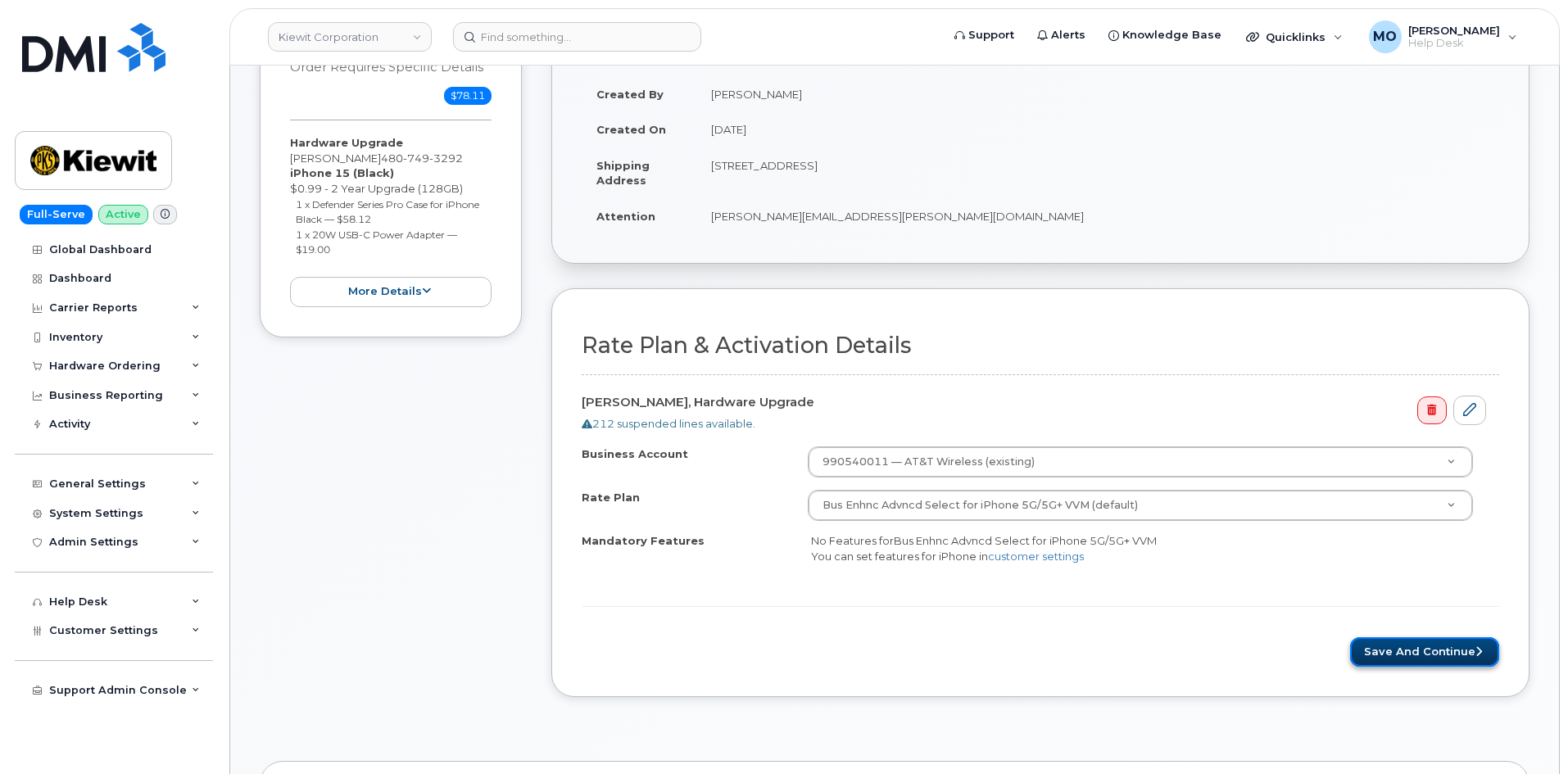
click at [1401, 647] on button "Save and Continue" at bounding box center [1425, 652] width 149 height 30
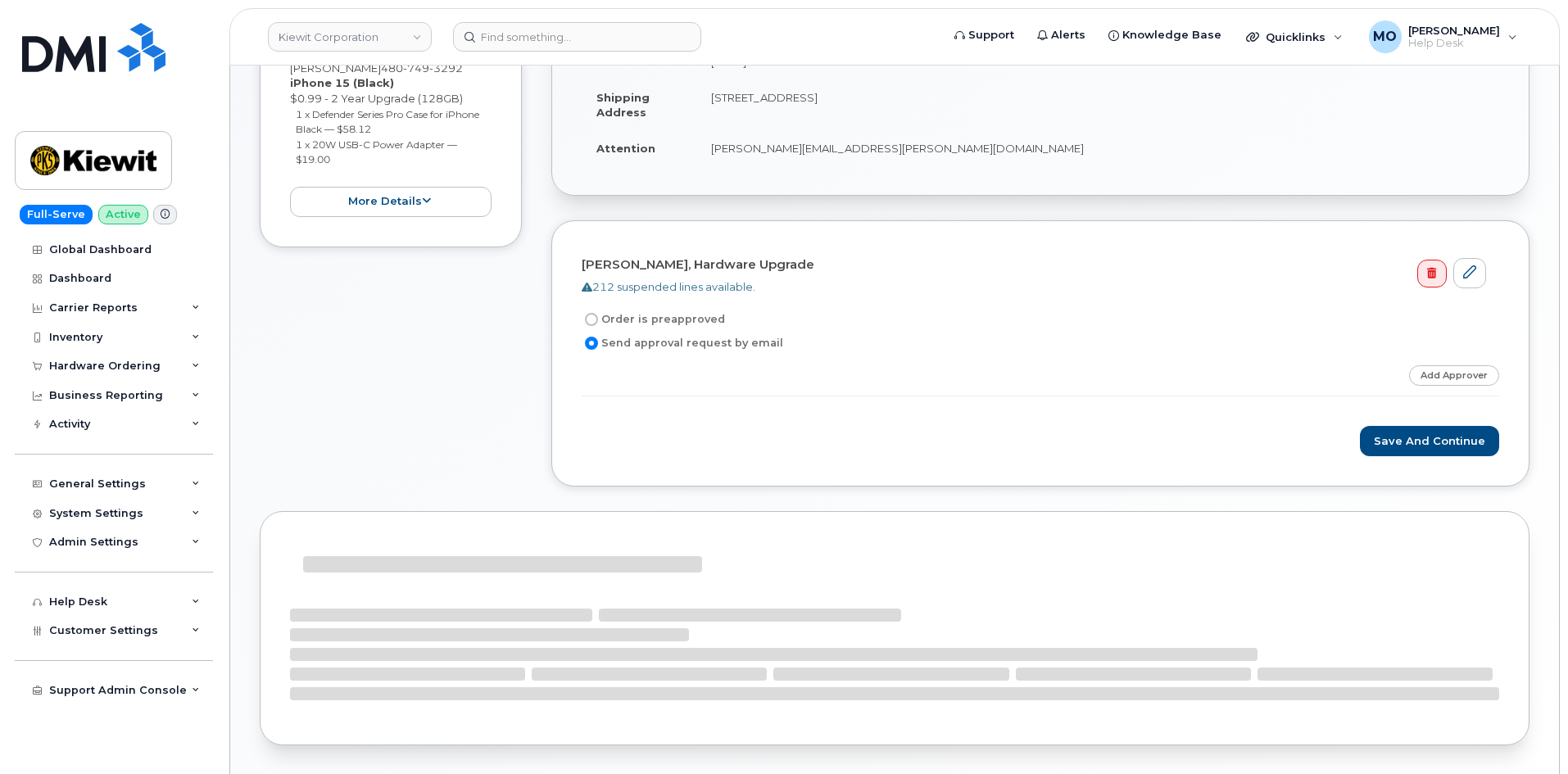
scroll to position [328, 0]
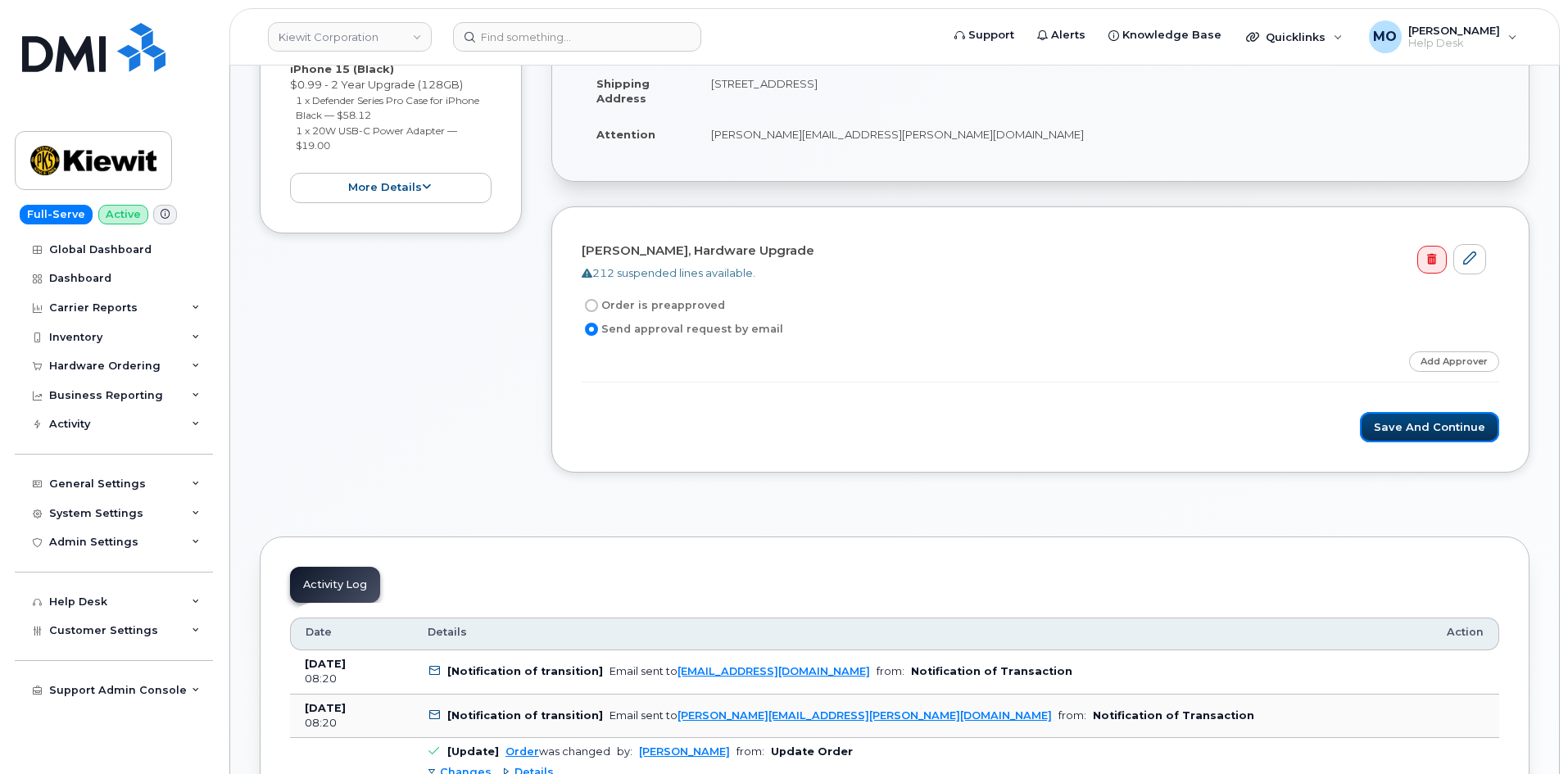
drag, startPoint x: 1405, startPoint y: 424, endPoint x: 1395, endPoint y: 400, distance: 26.0
click at [1404, 424] on button "Save and Continue" at bounding box center [1429, 427] width 139 height 30
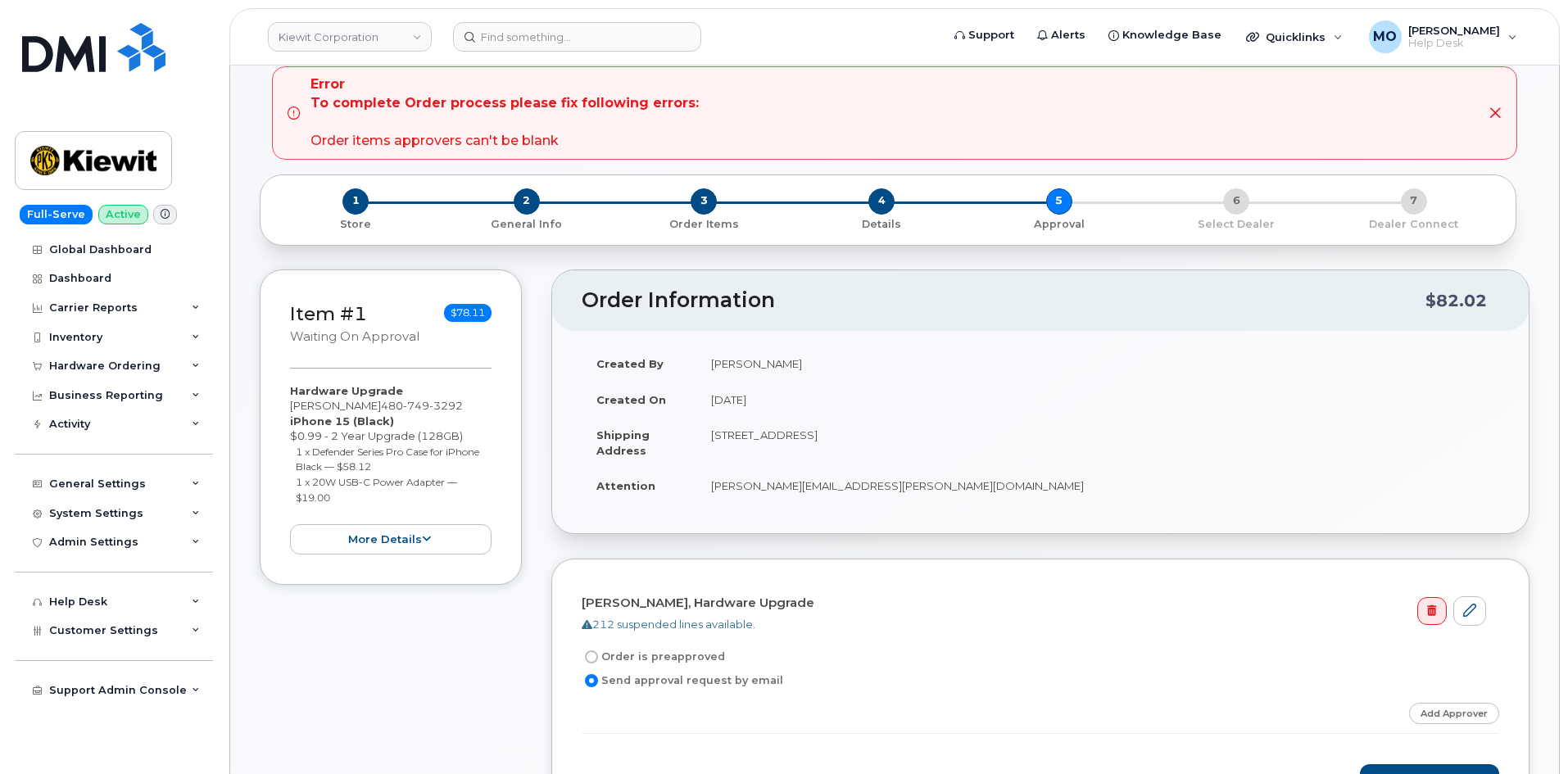
scroll to position [246, 0]
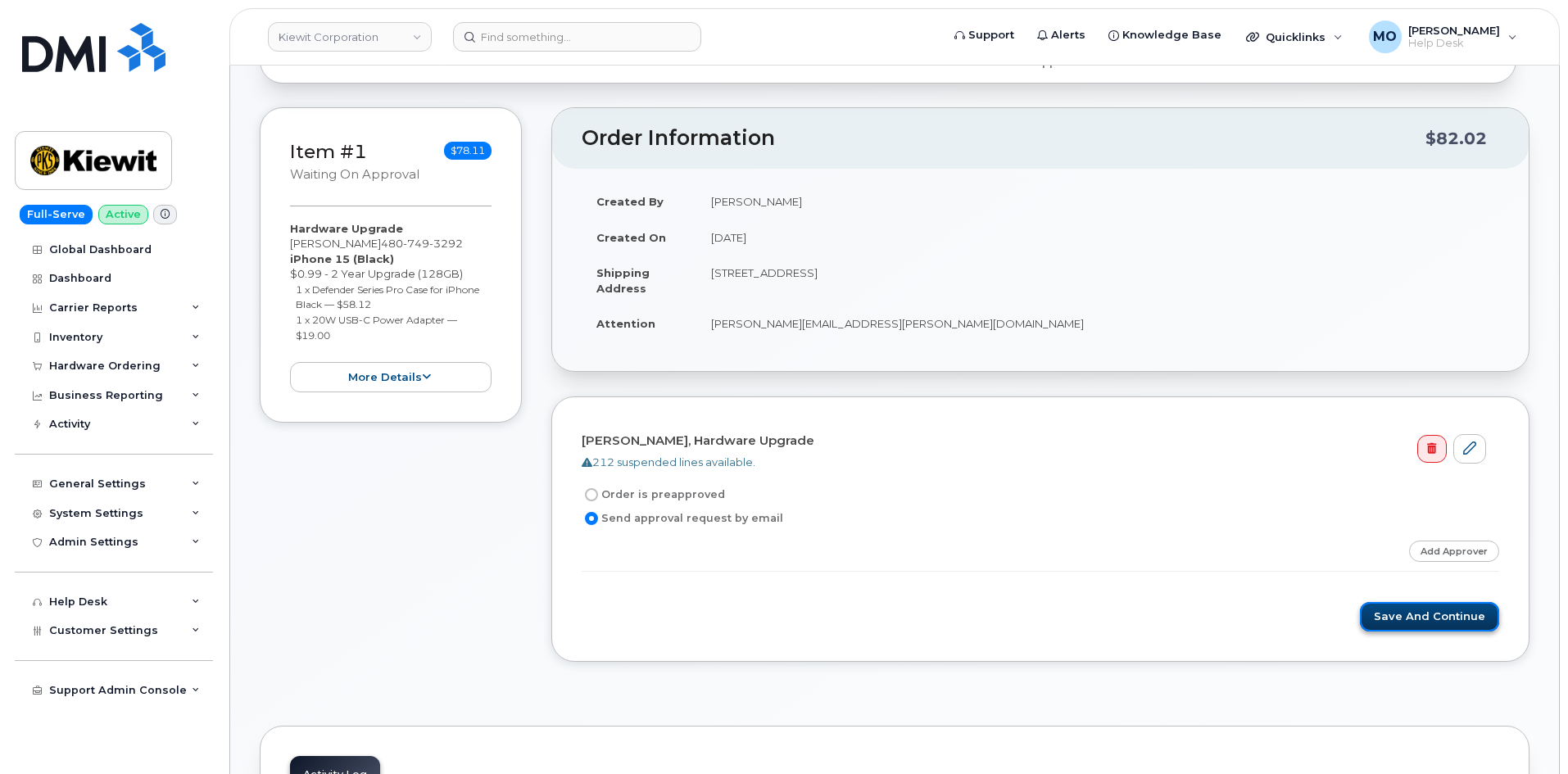
click at [1426, 621] on button "Save and Continue" at bounding box center [1429, 617] width 139 height 30
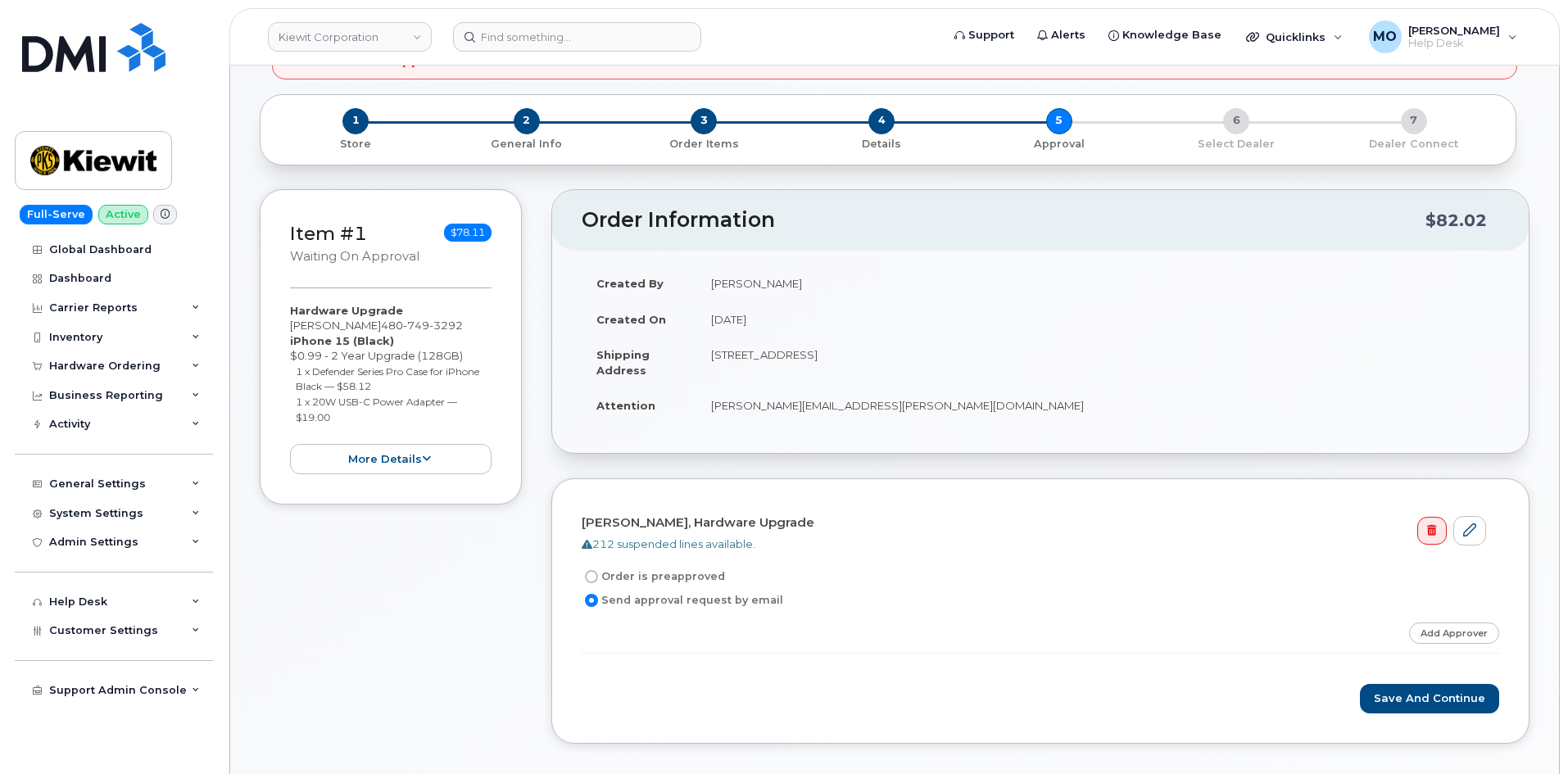
scroll to position [246, 0]
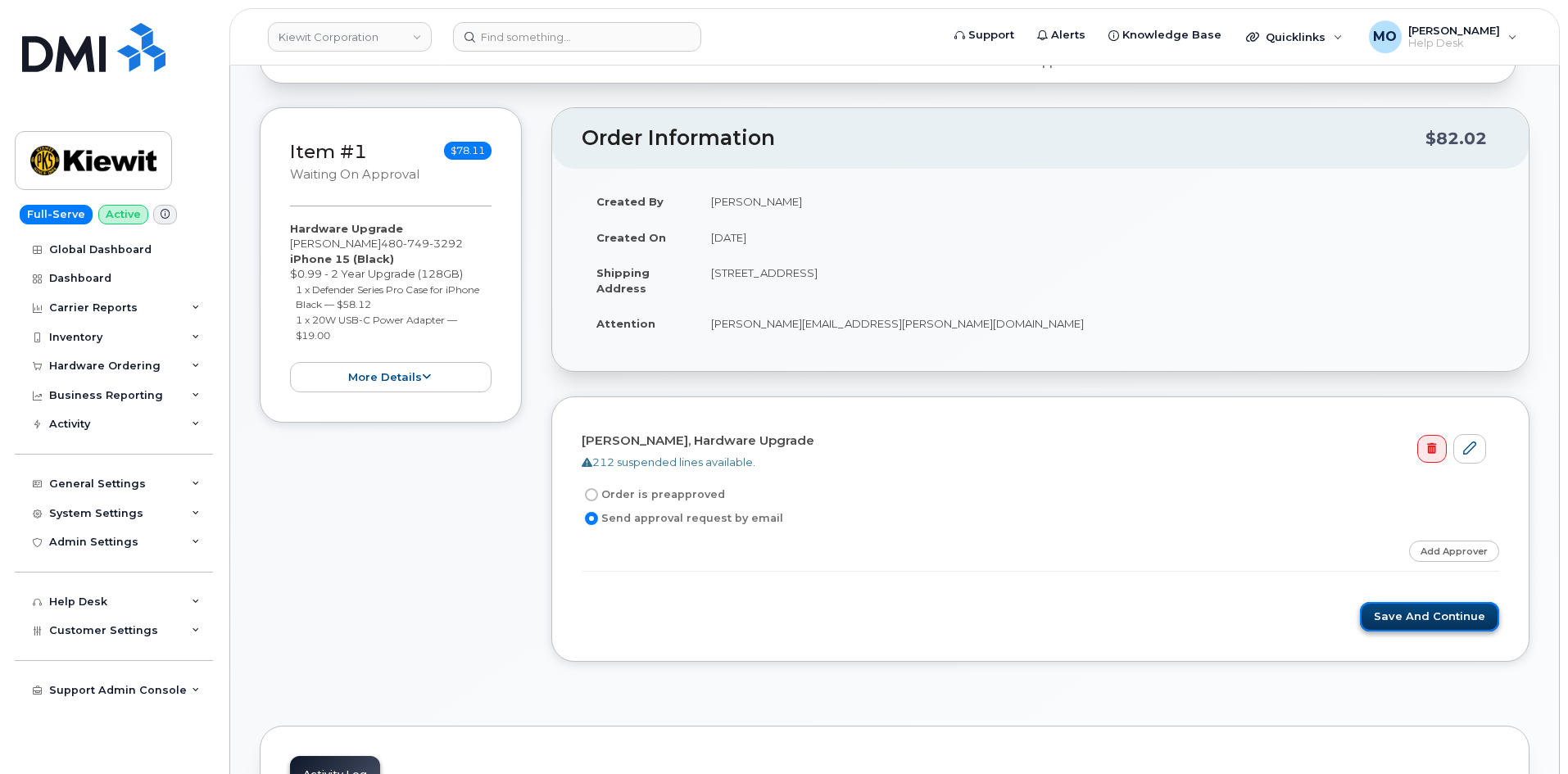
click at [1440, 613] on button "Save and Continue" at bounding box center [1429, 617] width 139 height 30
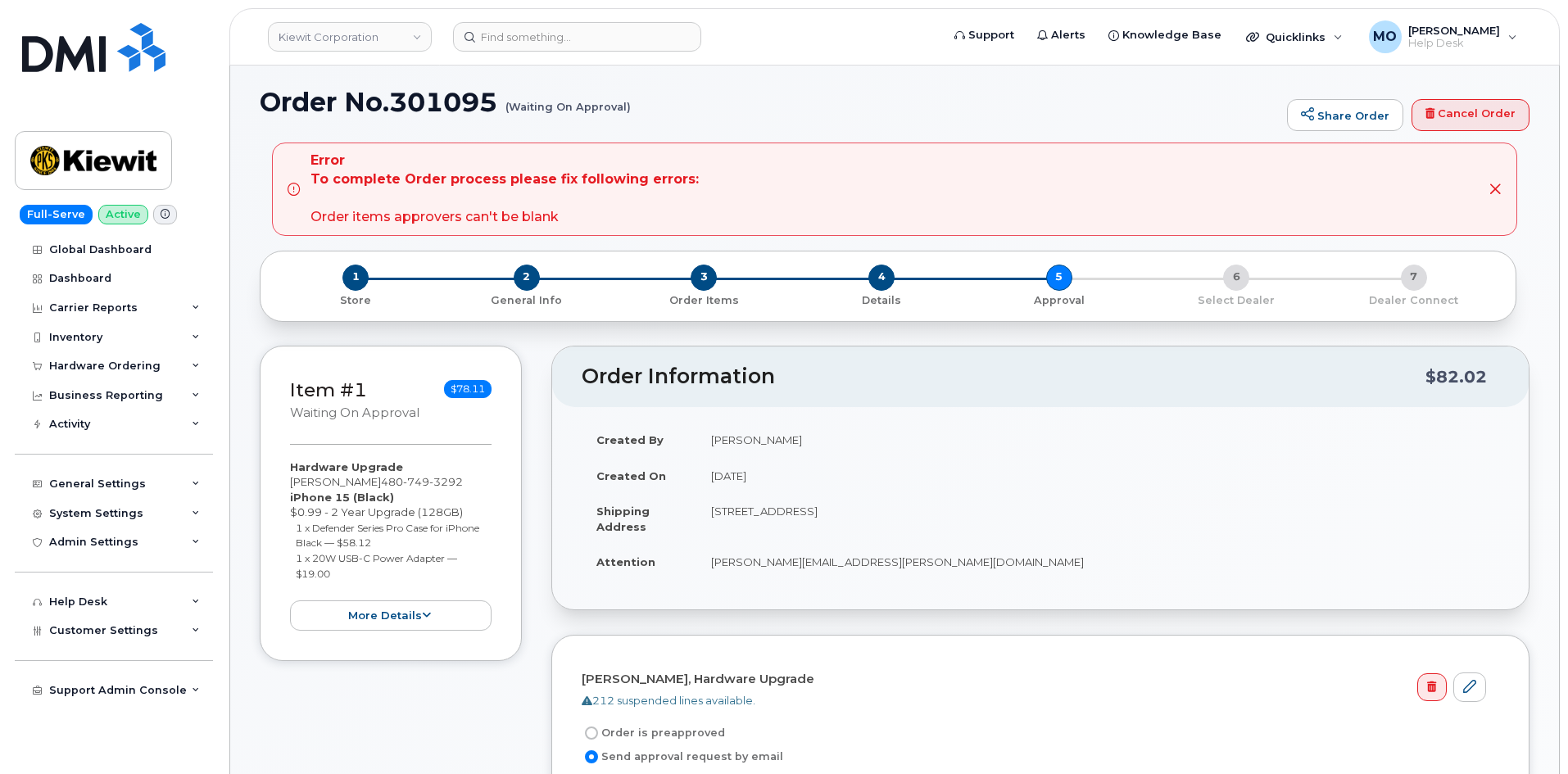
scroll to position [0, 0]
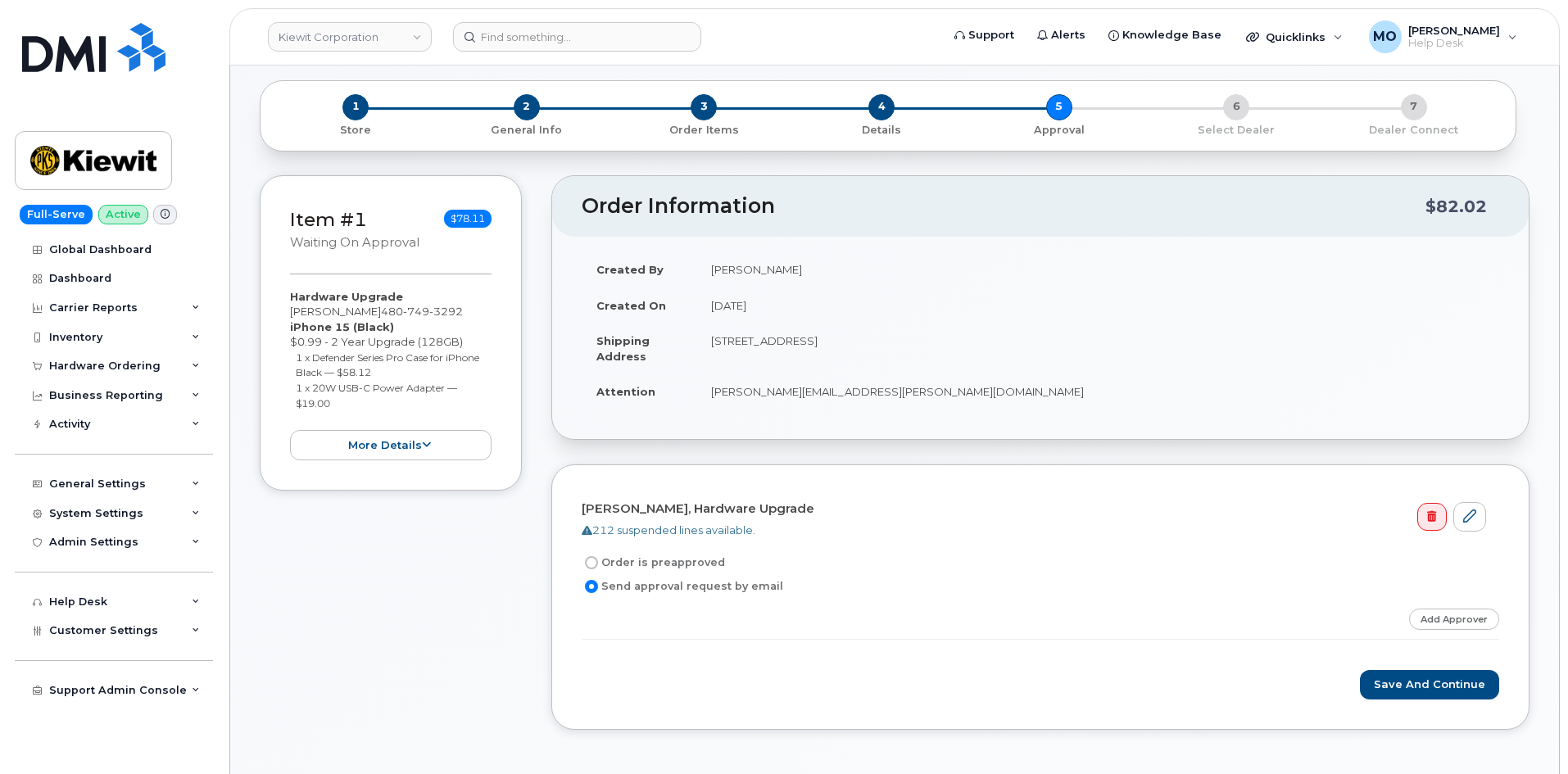
scroll to position [409, 0]
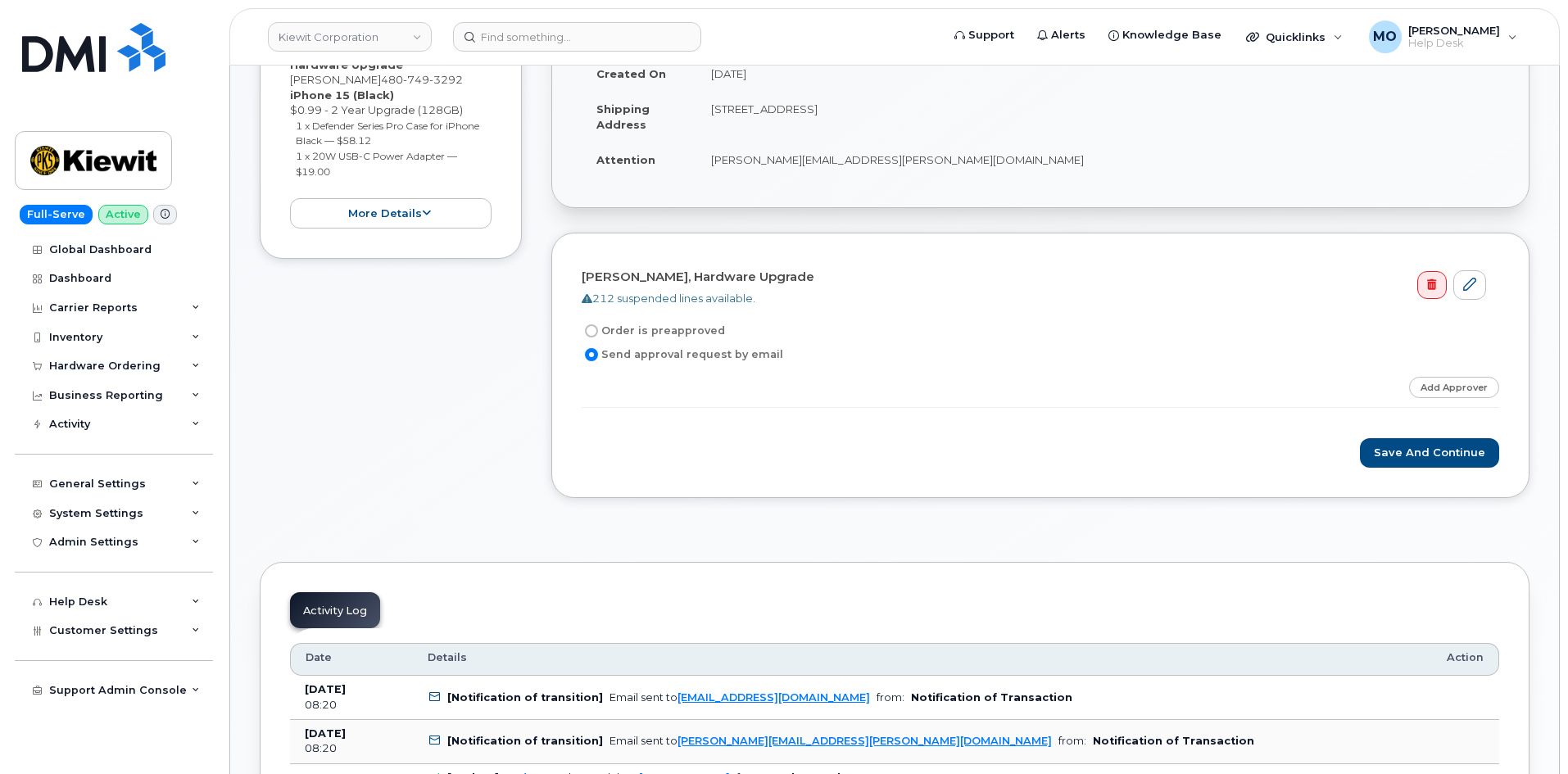
click at [665, 356] on label "Send approval request by email" at bounding box center [683, 355] width 202 height 20
click at [598, 356] on input "Send approval request by email" at bounding box center [592, 355] width 13 height 13
click at [665, 354] on label "Send approval request by email" at bounding box center [683, 355] width 202 height 20
click at [598, 354] on input "Send approval request by email" at bounding box center [592, 355] width 13 height 13
click at [1481, 387] on link "Add Approver" at bounding box center [1454, 387] width 90 height 21
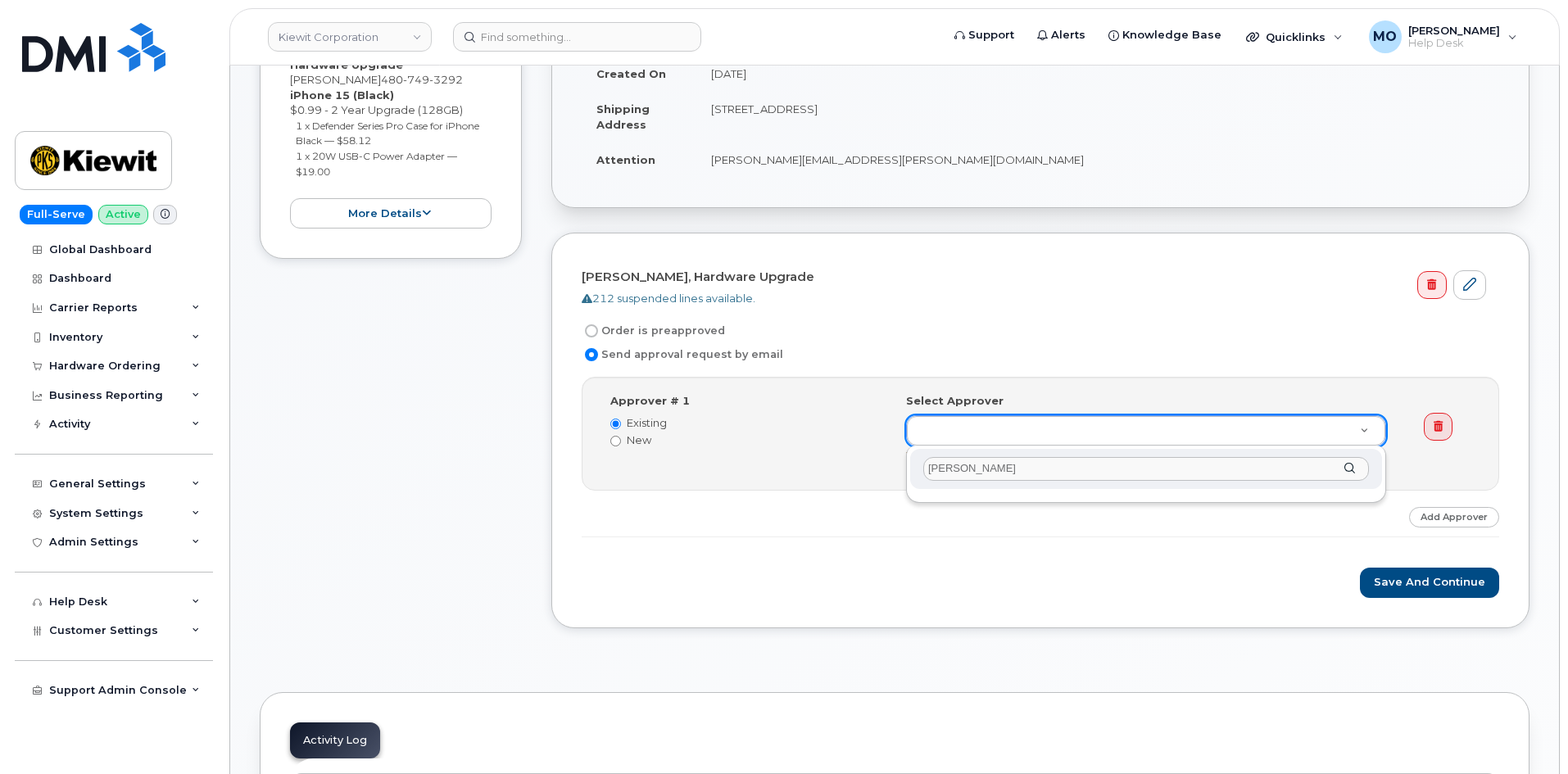
click at [1351, 467] on div "Clark Gaston" at bounding box center [1146, 469] width 472 height 40
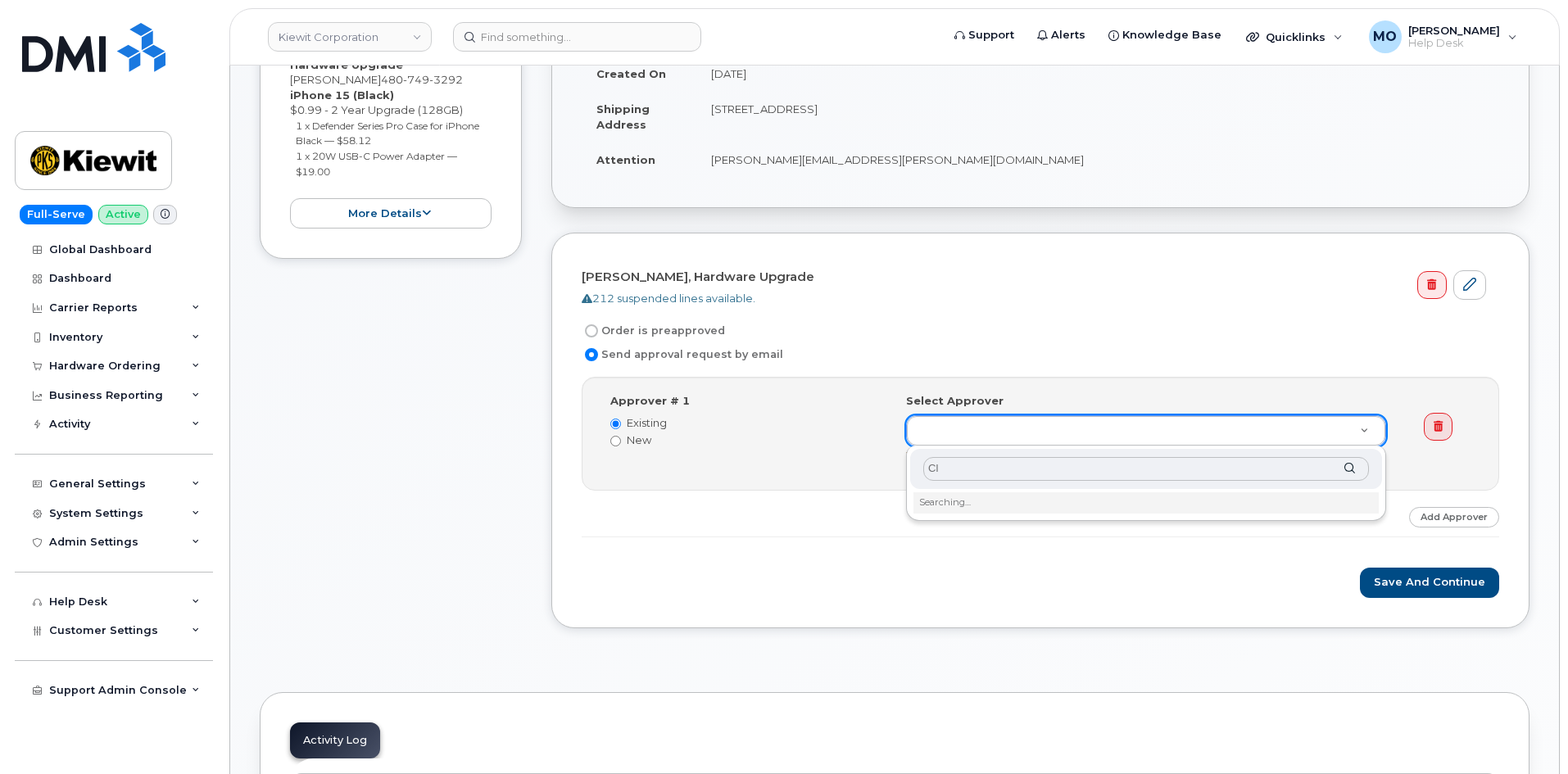
type input "C"
type input "Milton Gaston"
click at [1342, 469] on input "Milton Gaston" at bounding box center [1146, 469] width 446 height 24
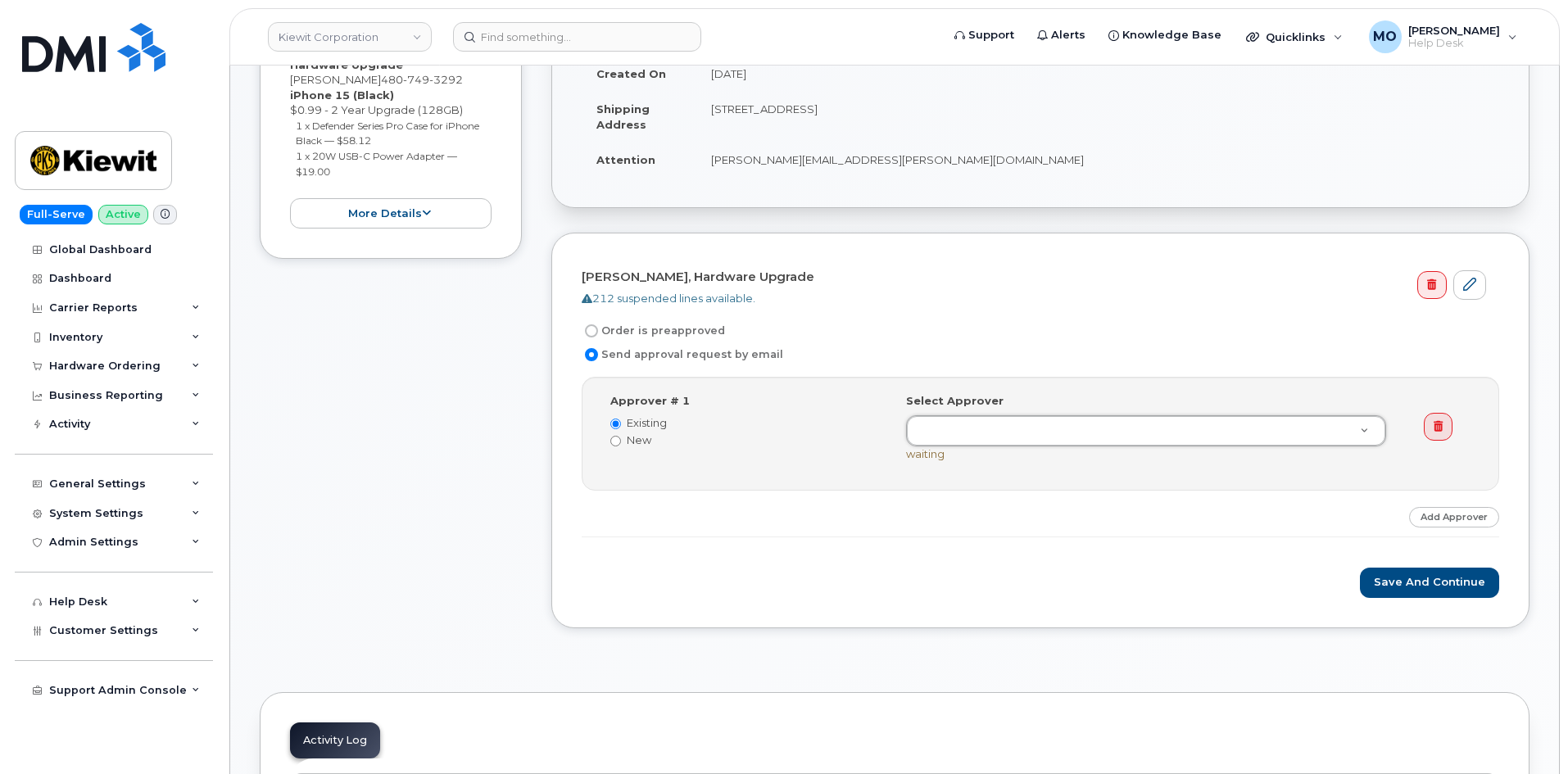
click at [640, 440] on label "New" at bounding box center [746, 440] width 271 height 16
click at [621, 440] on input "New" at bounding box center [615, 440] width 11 height 11
radio input "true"
radio input "false"
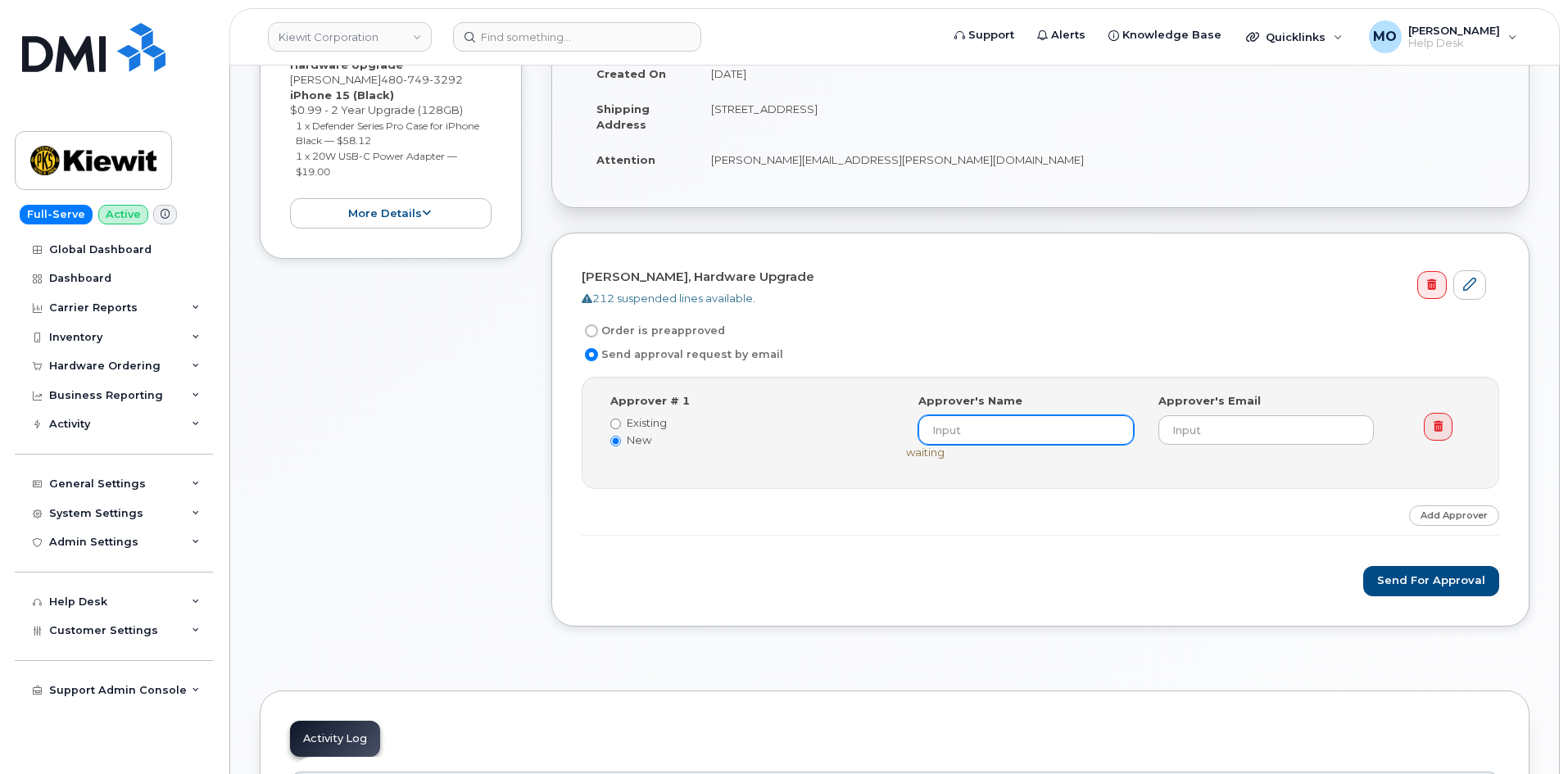
click at [983, 424] on input at bounding box center [1026, 429] width 216 height 29
type input "C"
type input "Milton Gaston"
click at [1206, 428] on input "email" at bounding box center [1266, 429] width 216 height 29
paste input "CLARK.GASTON@TICUS.COM"
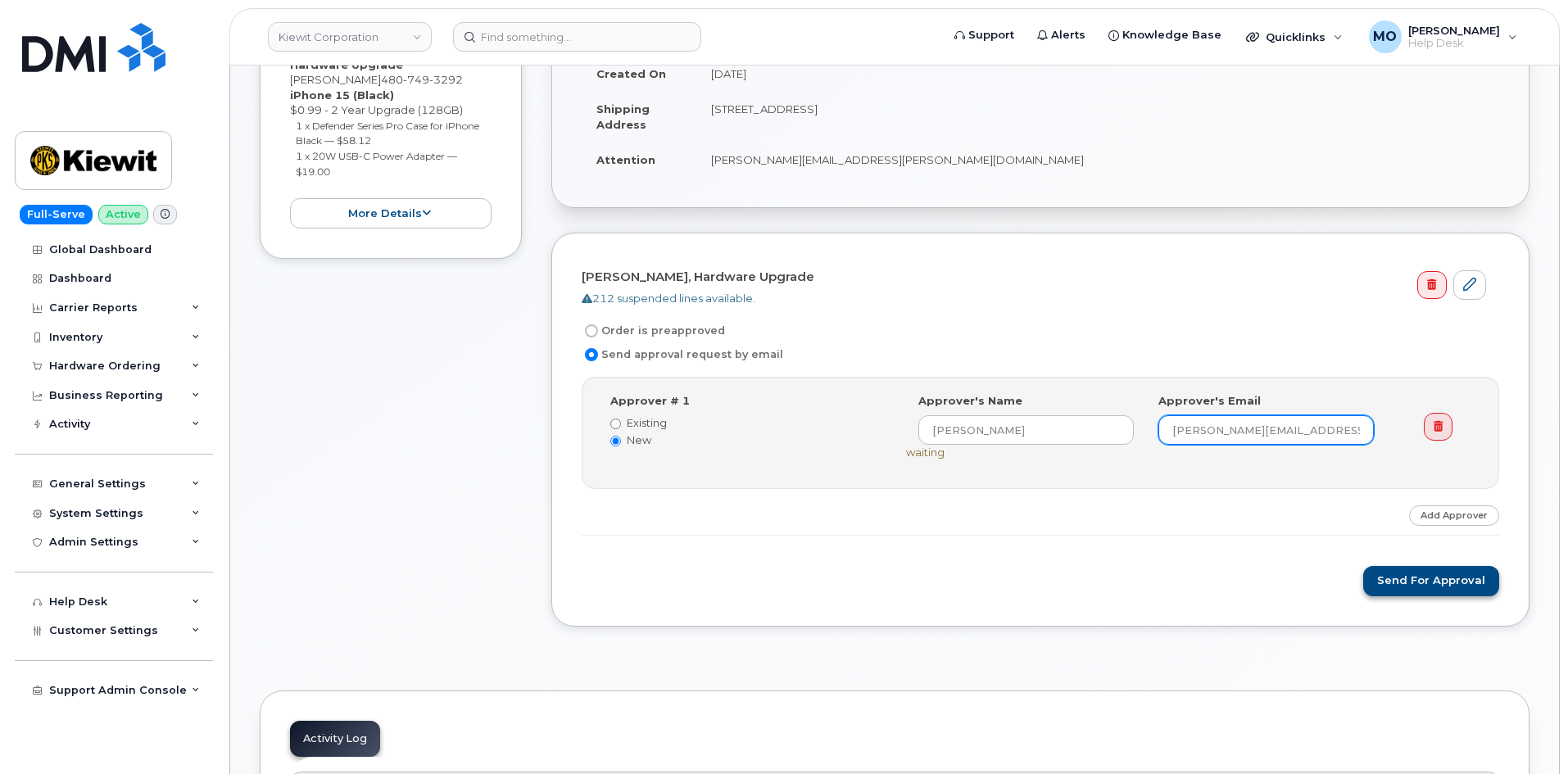
type input "CLARK.GASTON@TICUS.COM"
click at [1433, 587] on button "Send for Approval" at bounding box center [1431, 581] width 136 height 30
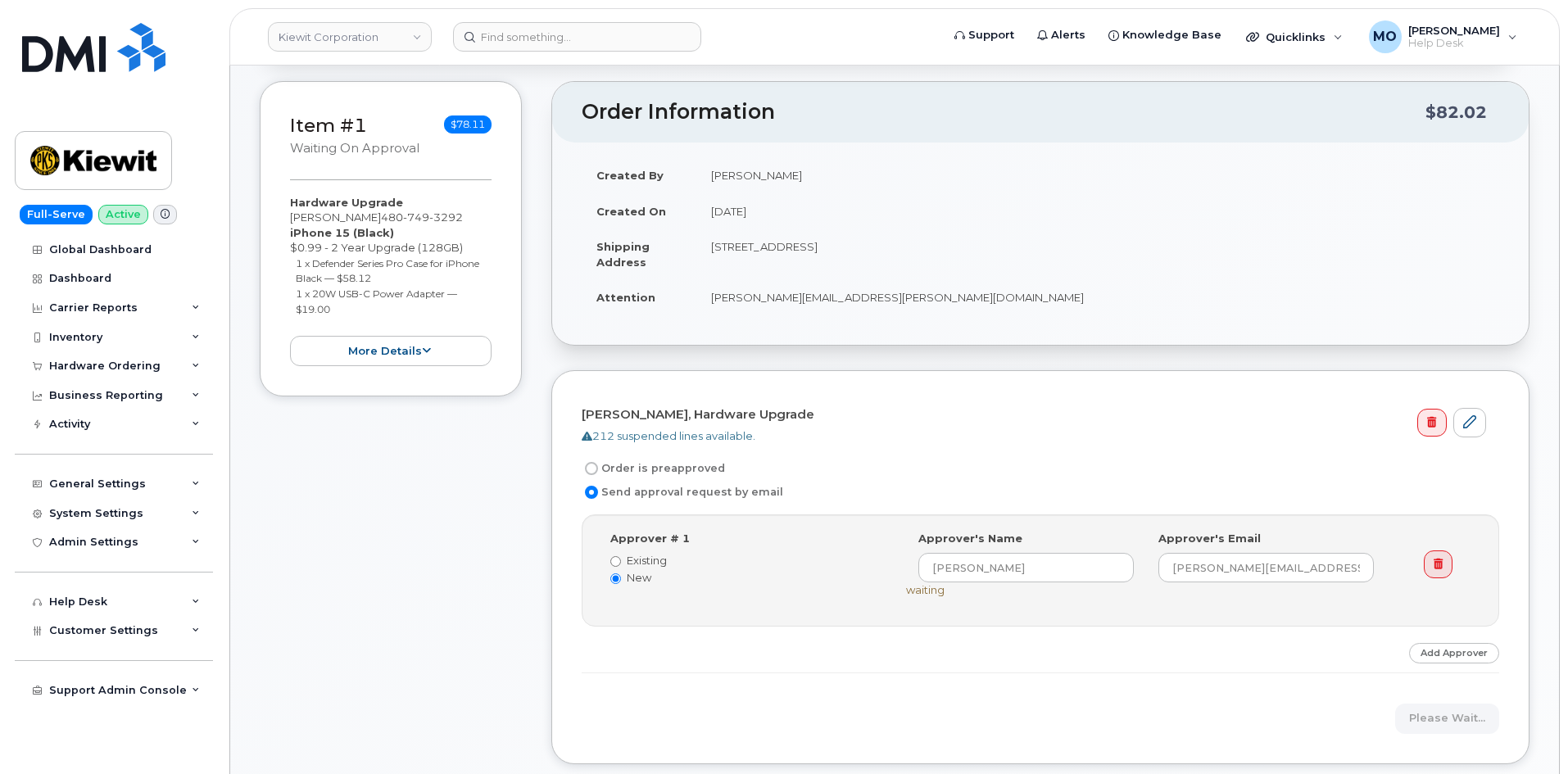
scroll to position [246, 0]
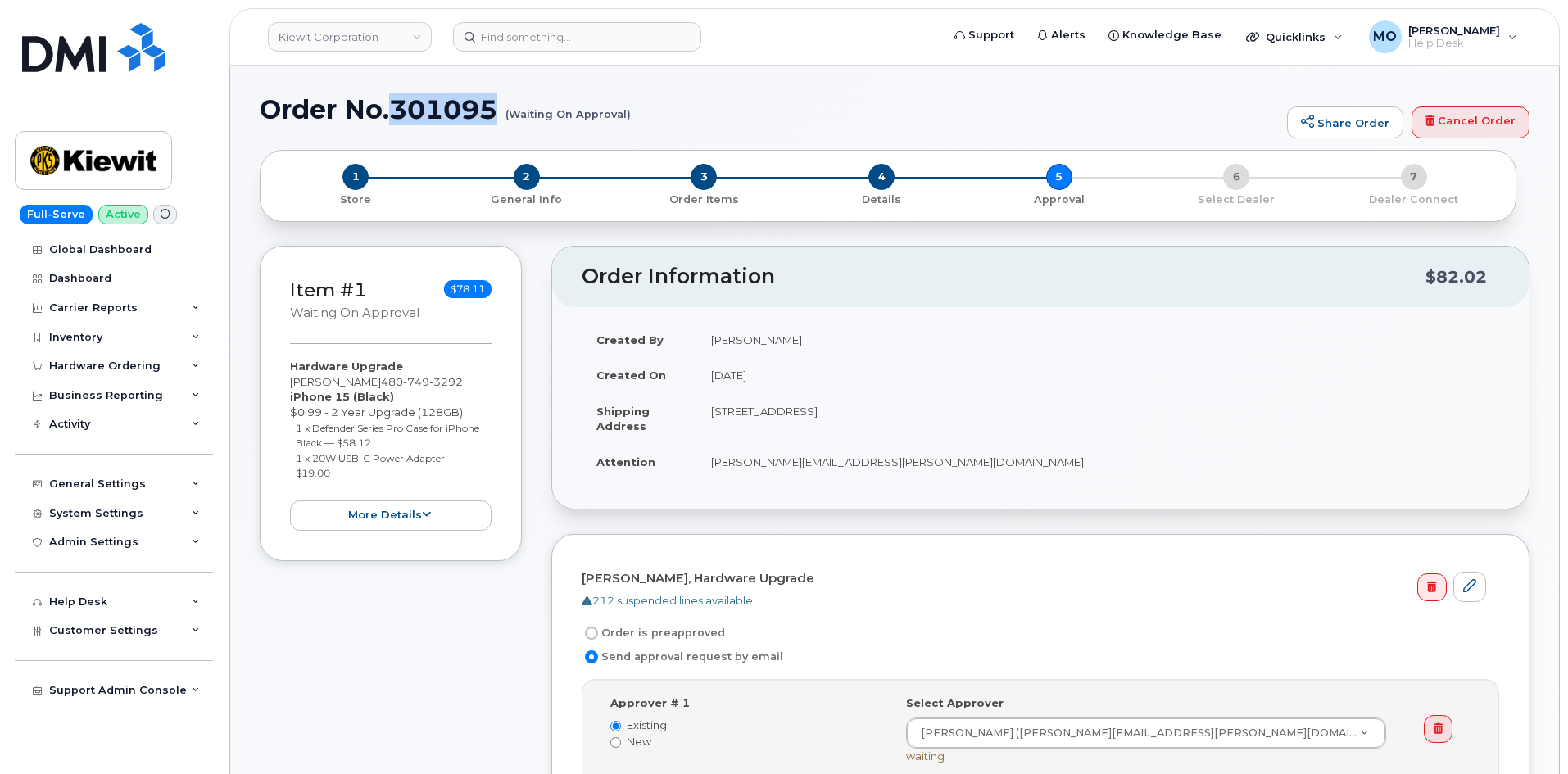
drag, startPoint x: 495, startPoint y: 107, endPoint x: 389, endPoint y: 112, distance: 106.1
click at [389, 112] on h1 "Order No.301095 (Waiting On Approval)" at bounding box center [769, 109] width 1019 height 28
copy h1 "301095"
drag, startPoint x: 122, startPoint y: 61, endPoint x: 154, endPoint y: 51, distance: 33.5
click at [122, 60] on img at bounding box center [94, 47] width 143 height 49
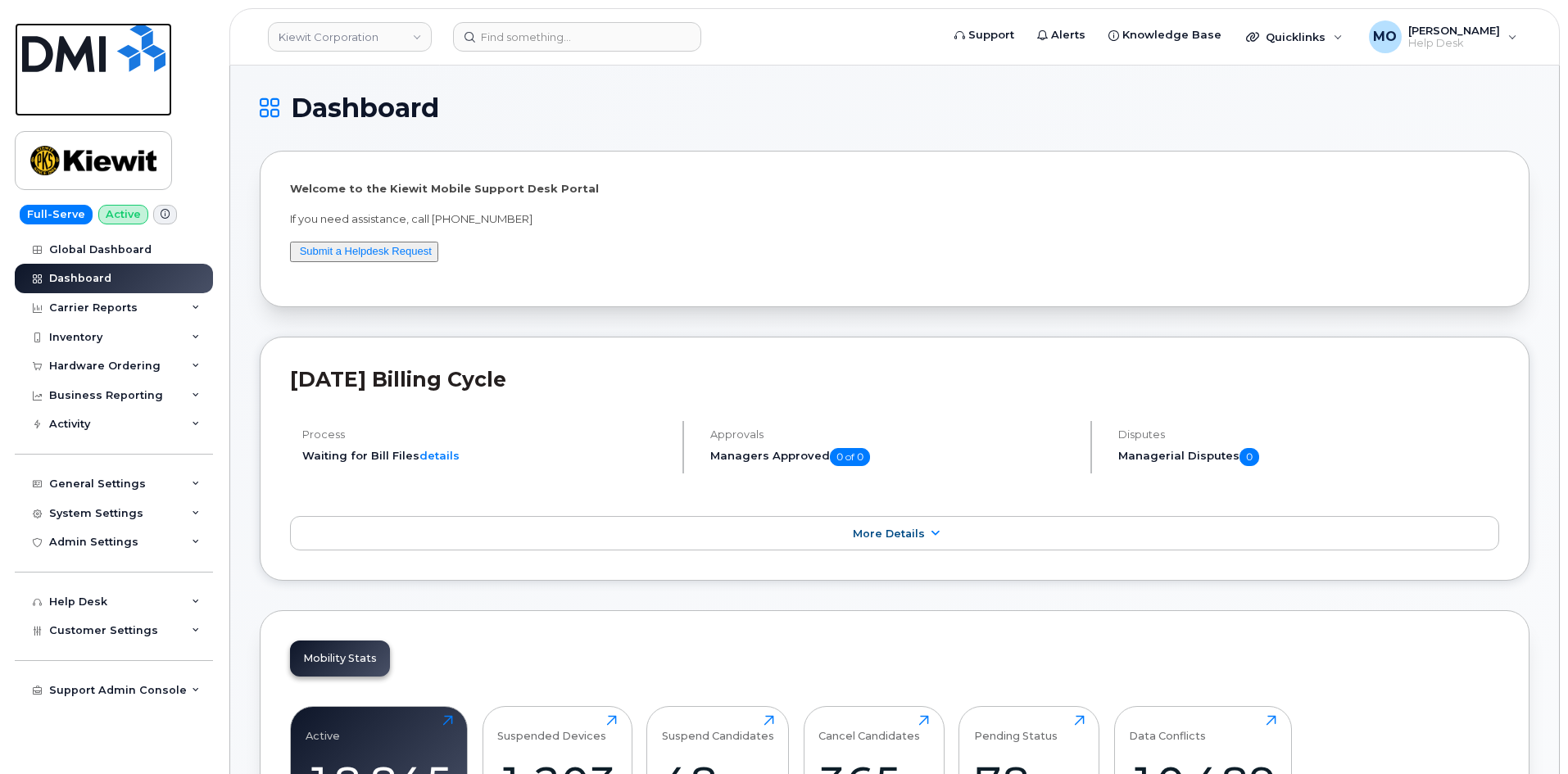
click at [119, 36] on img at bounding box center [94, 47] width 143 height 49
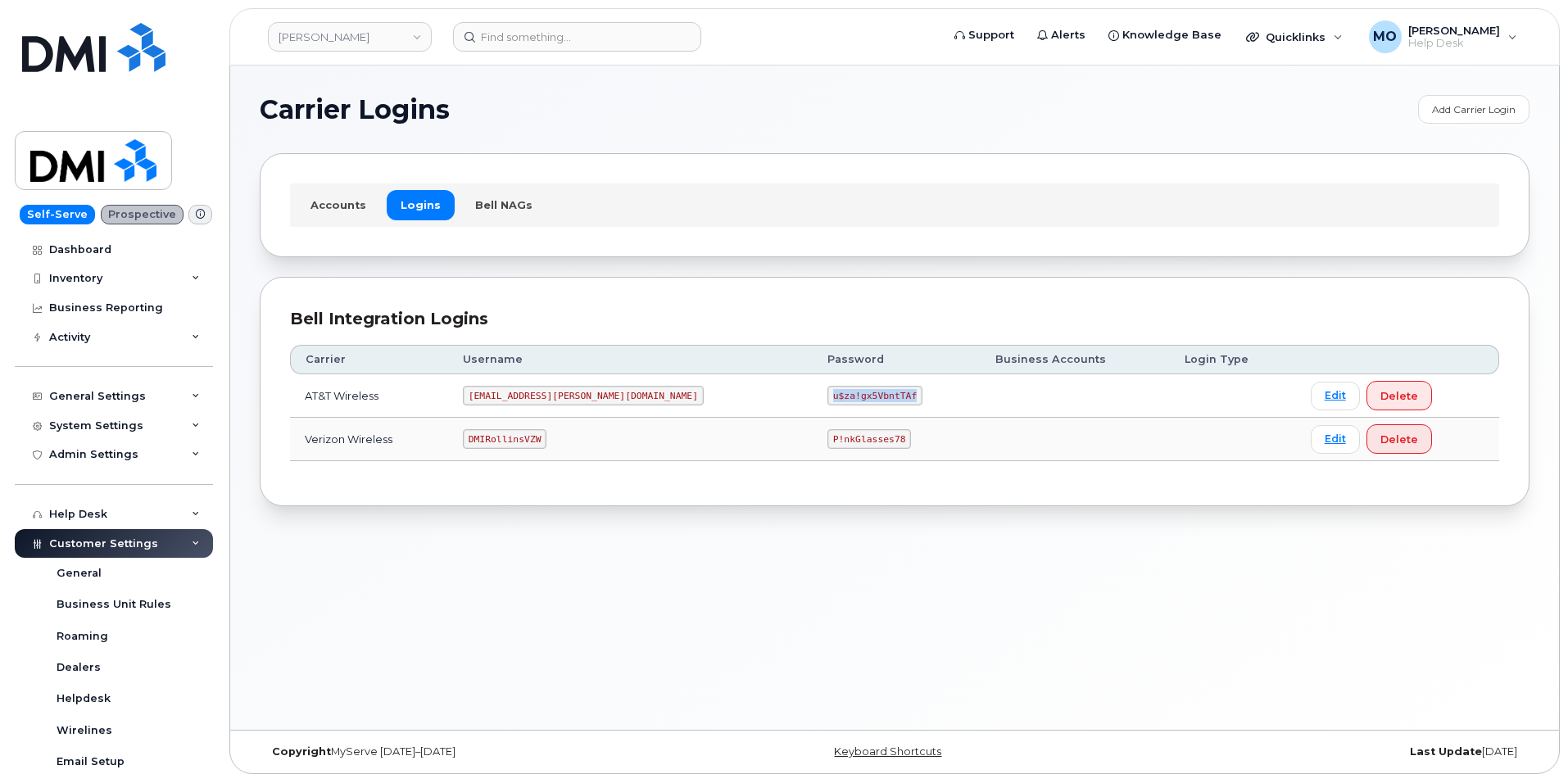
drag, startPoint x: 730, startPoint y: 399, endPoint x: 828, endPoint y: 408, distance: 98.4
click at [828, 408] on td "u$za!gx5VbntTAf" at bounding box center [897, 396] width 168 height 43
copy code "u$za!gx5VbntTAf"
click at [485, 387] on td "[EMAIL_ADDRESS][PERSON_NAME][DOMAIN_NAME]" at bounding box center [630, 396] width 365 height 43
drag, startPoint x: 730, startPoint y: 390, endPoint x: 846, endPoint y: 404, distance: 116.8
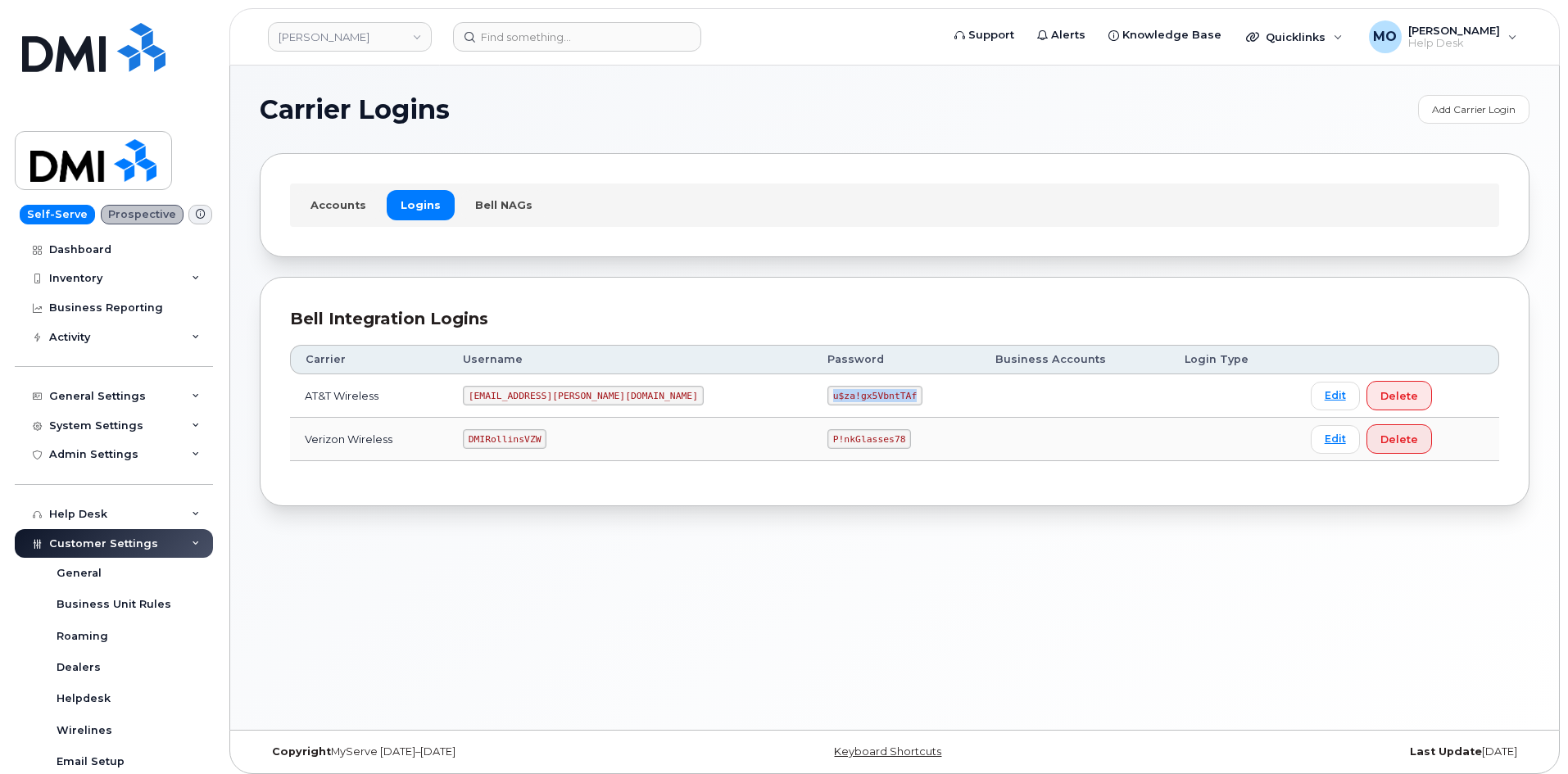
click at [846, 404] on td "u$za!gx5VbntTAf" at bounding box center [897, 396] width 168 height 43
copy code "u$za!gx5VbntTAf"
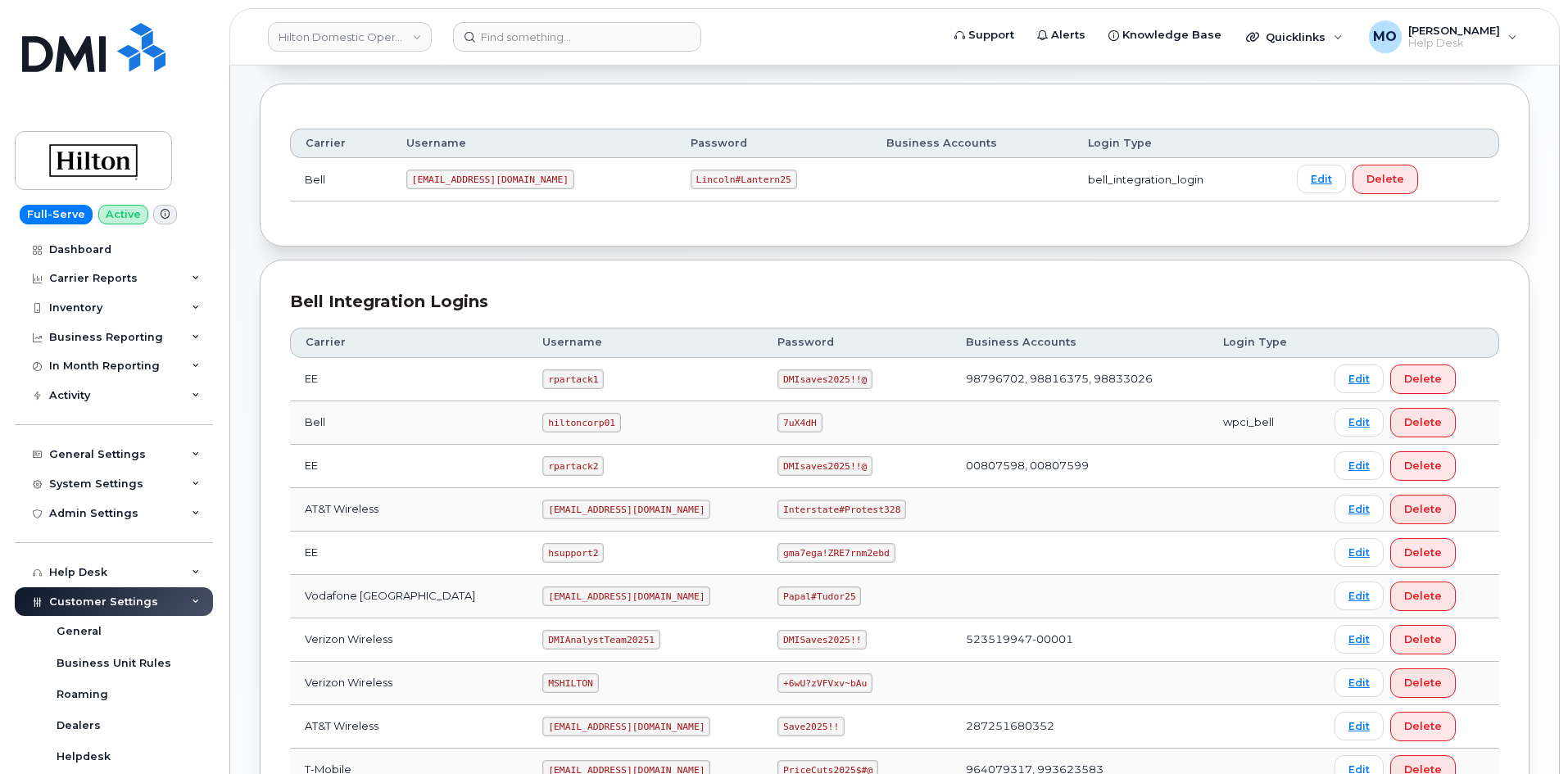
scroll to position [394, 0]
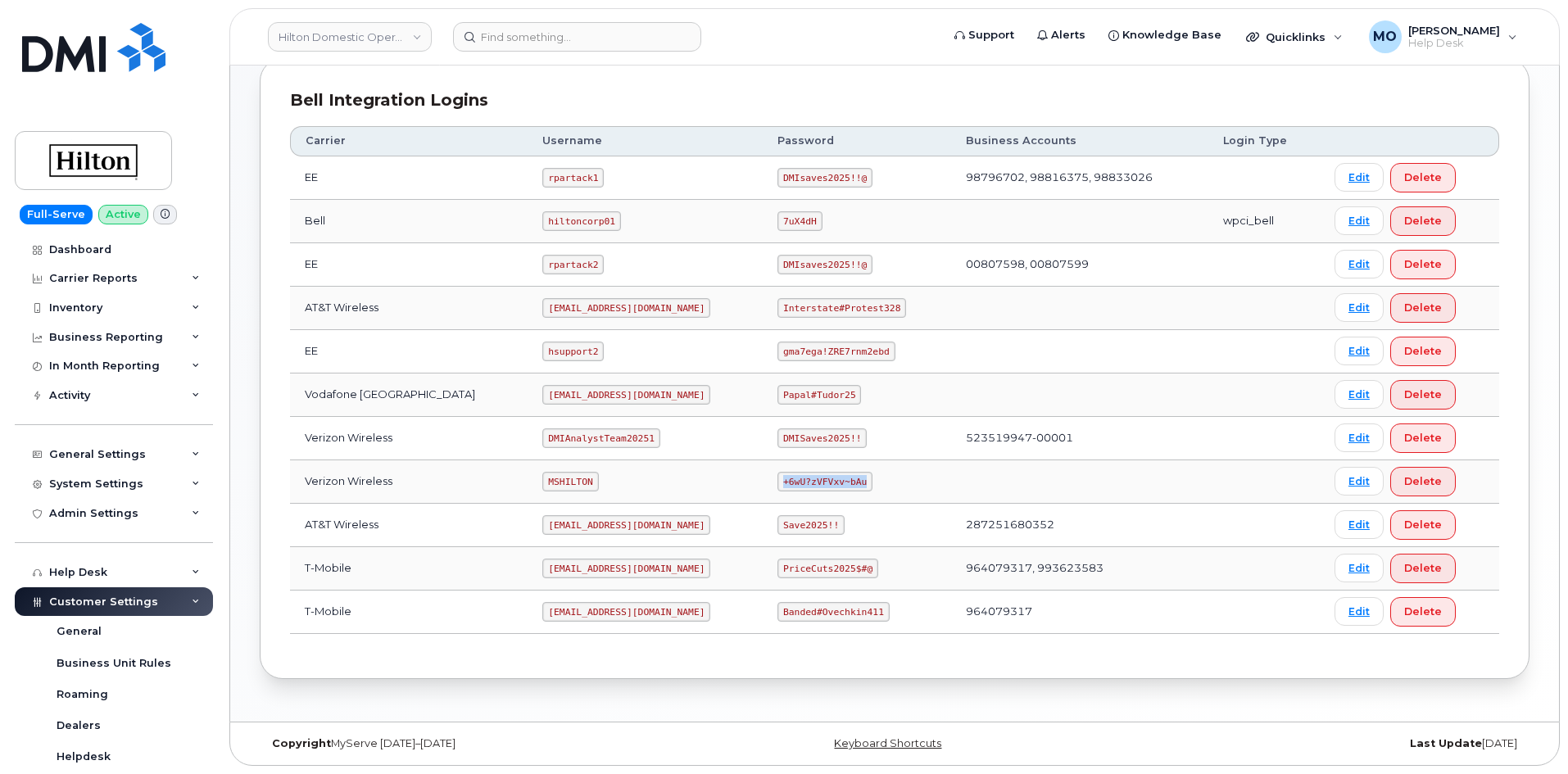
drag, startPoint x: 849, startPoint y: 489, endPoint x: 709, endPoint y: 484, distance: 140.1
click at [709, 484] on tr "Verizon Wireless MSHILTON +6wU?zVFVxv~bAu Edit Delete" at bounding box center [894, 482] width 1209 height 43
copy tr "+6wU?zVFVxv~bAu"
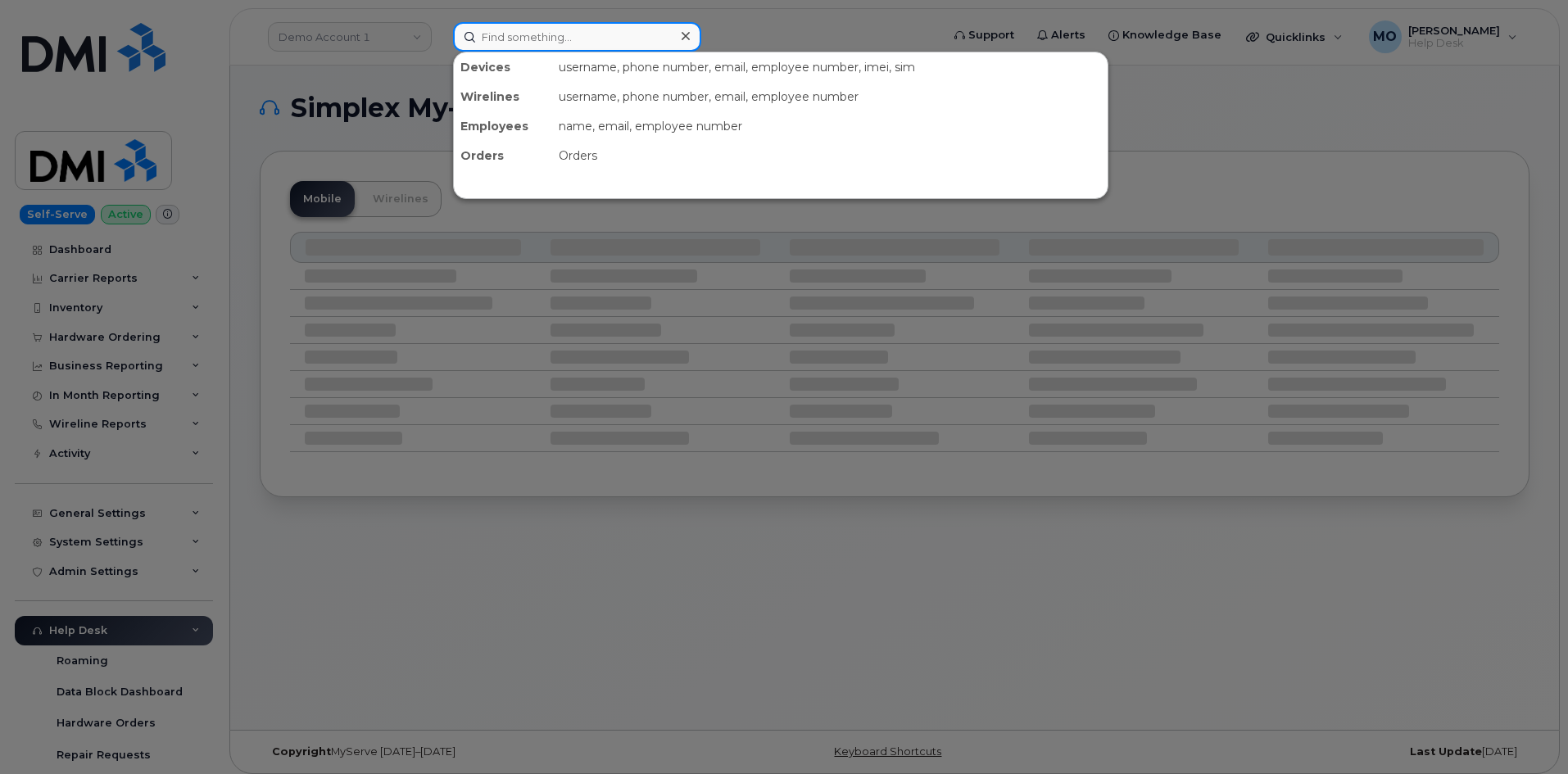
click at [530, 32] on input at bounding box center [577, 37] width 248 height 29
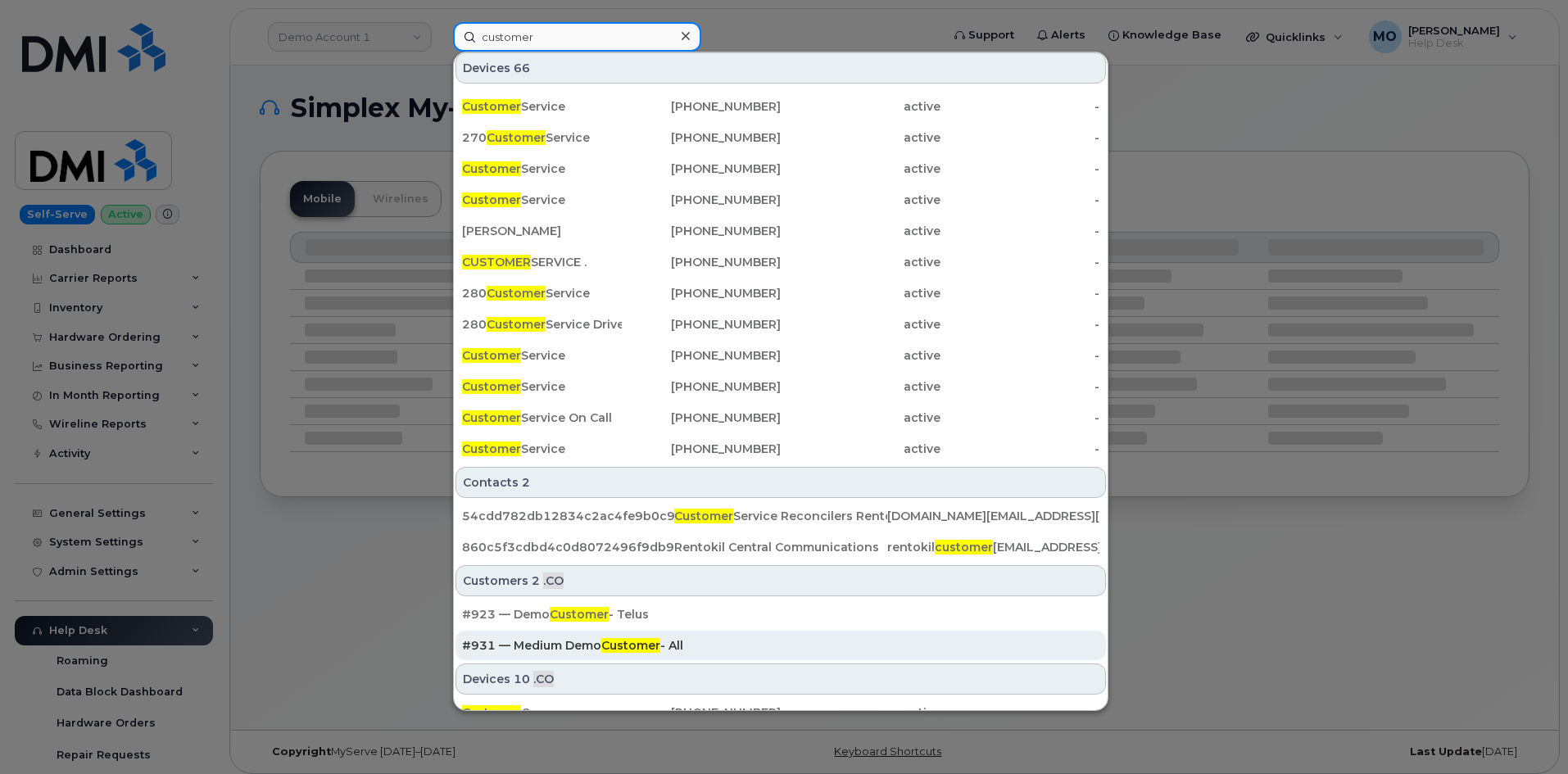
scroll to position [327, 0]
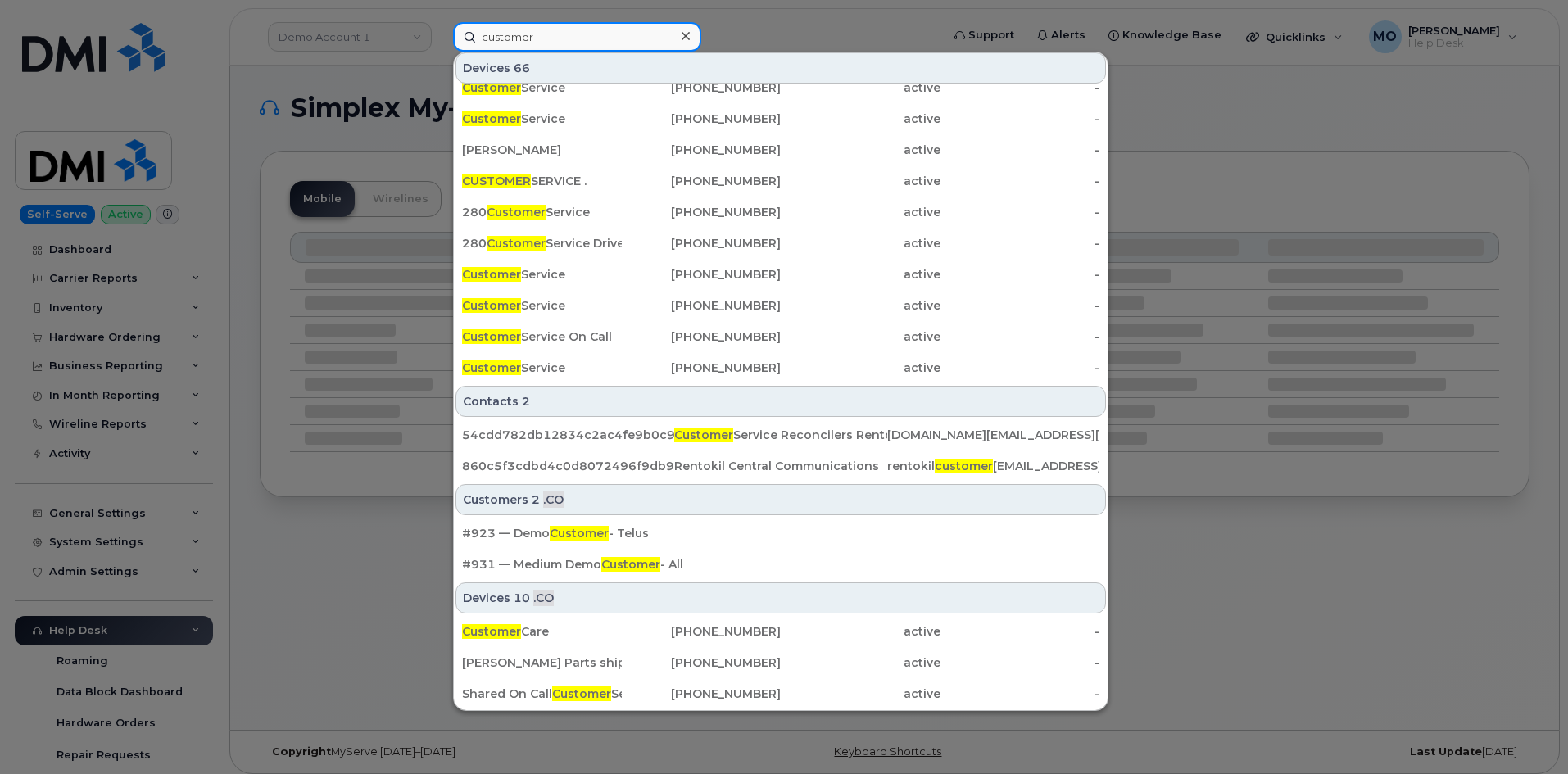
type input "customer"
click at [281, 535] on div at bounding box center [784, 387] width 1568 height 774
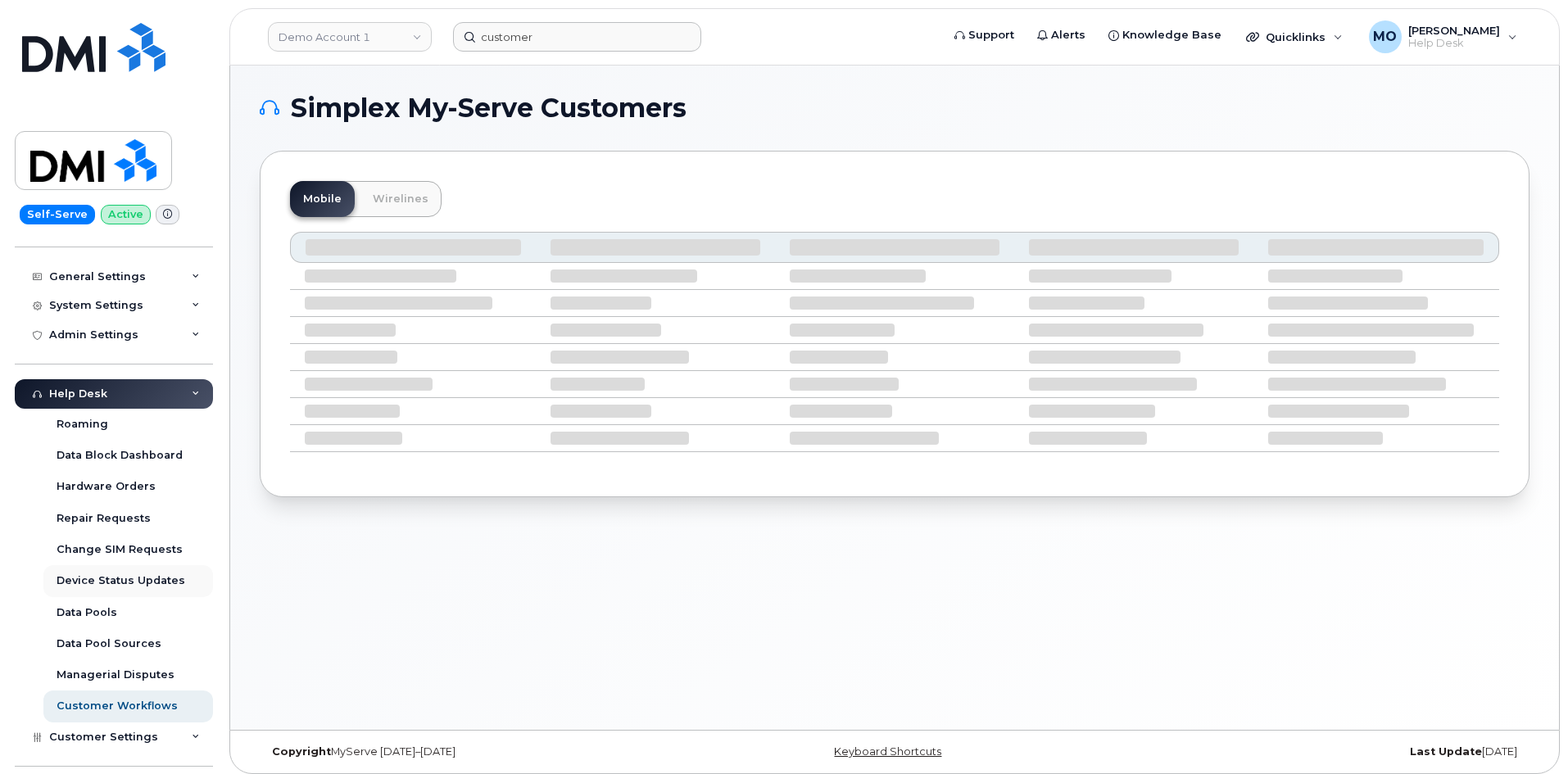
scroll to position [246, 0]
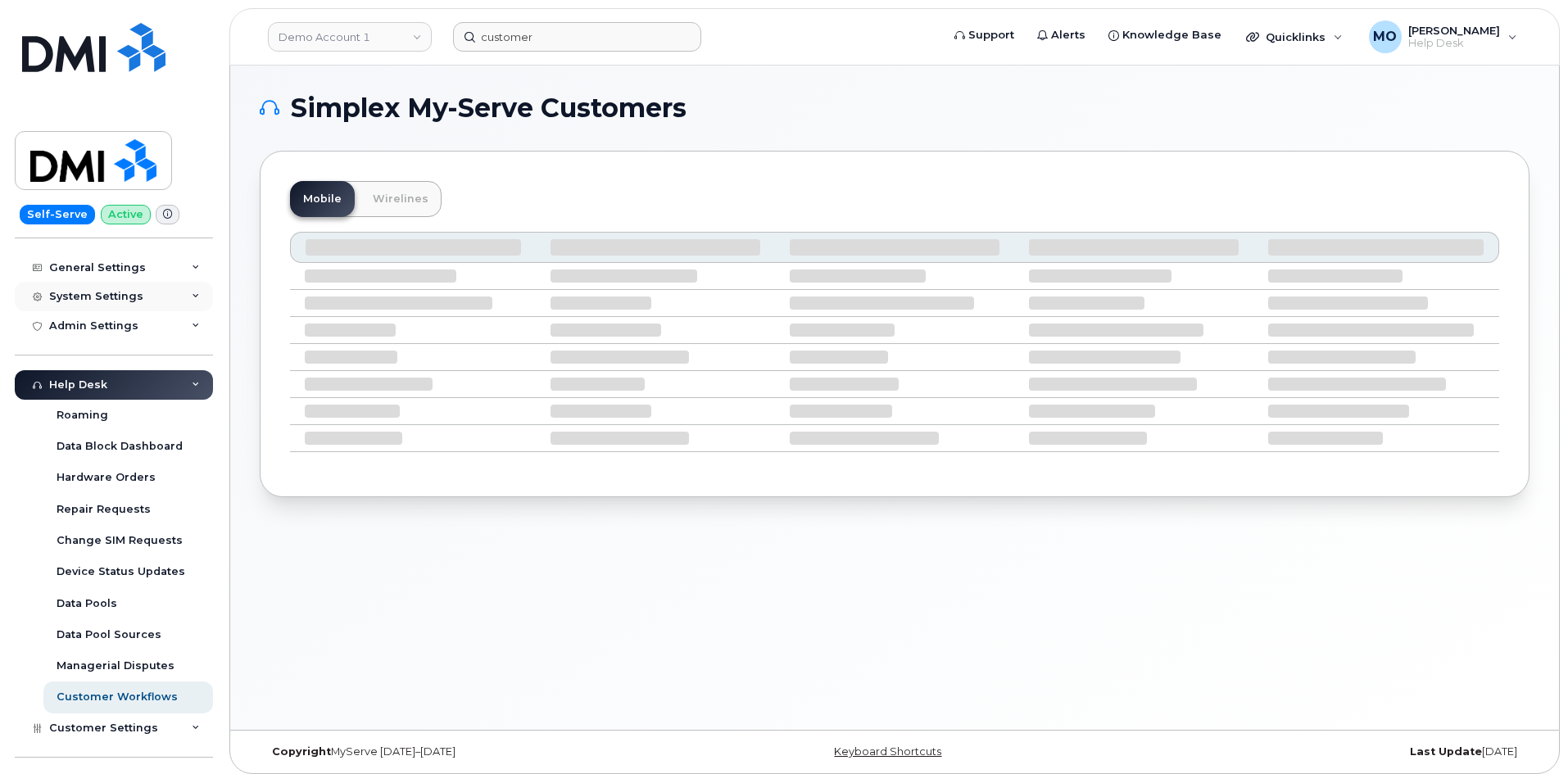
click at [173, 294] on div "System Settings" at bounding box center [114, 295] width 198 height 29
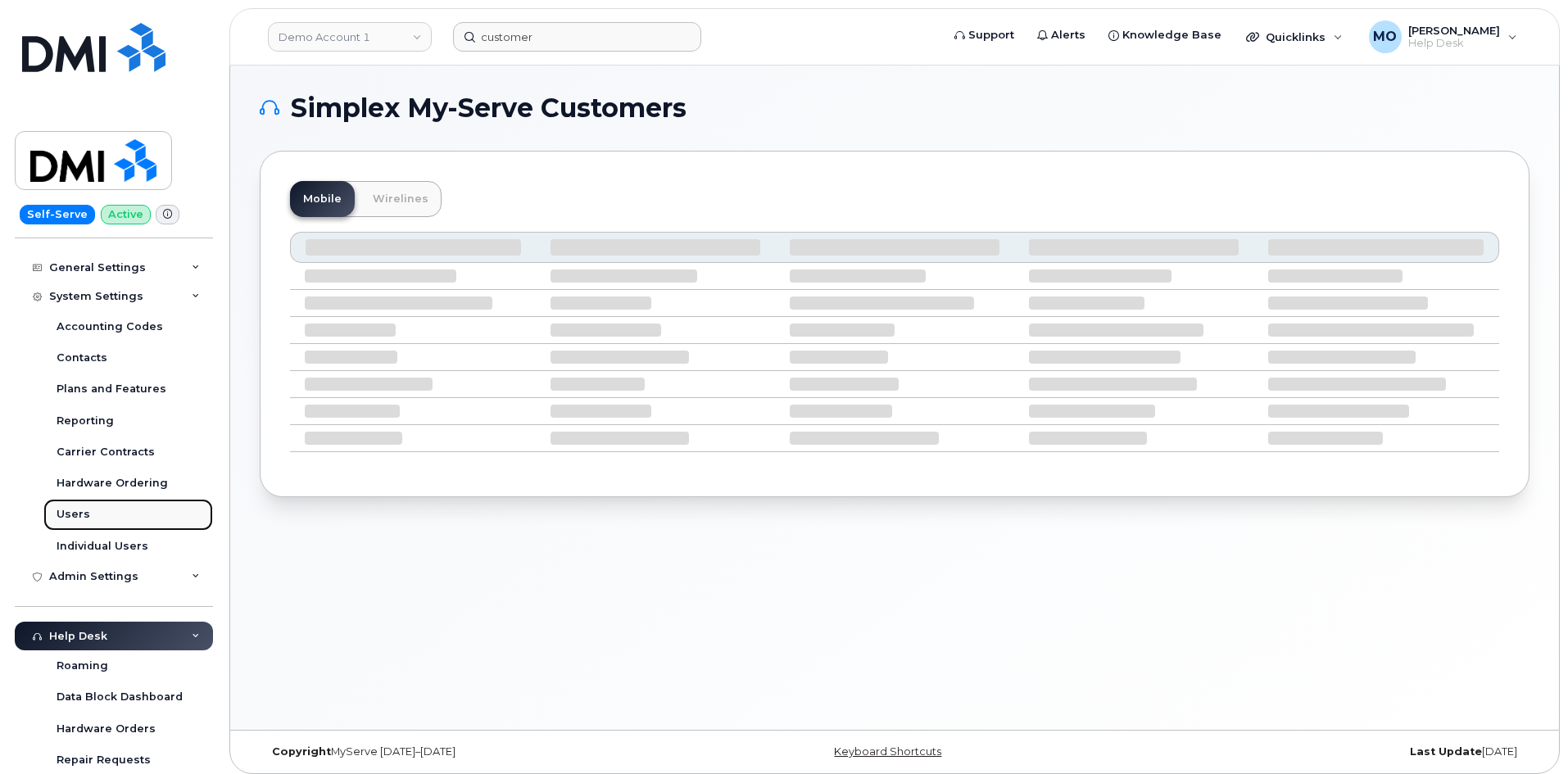
click at [116, 513] on link "Users" at bounding box center [128, 514] width 170 height 31
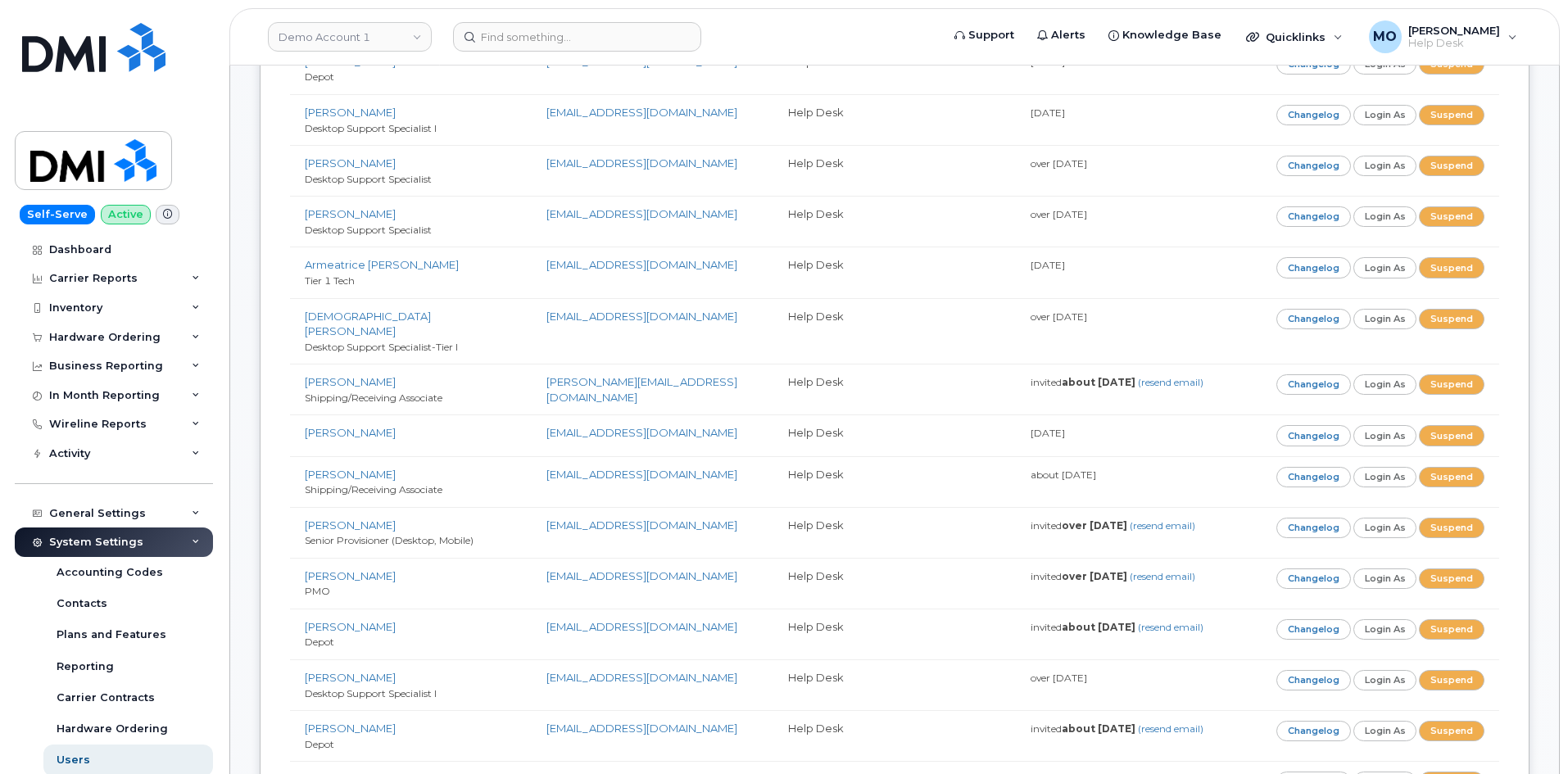
scroll to position [983, 0]
